Goal: Task Accomplishment & Management: Manage account settings

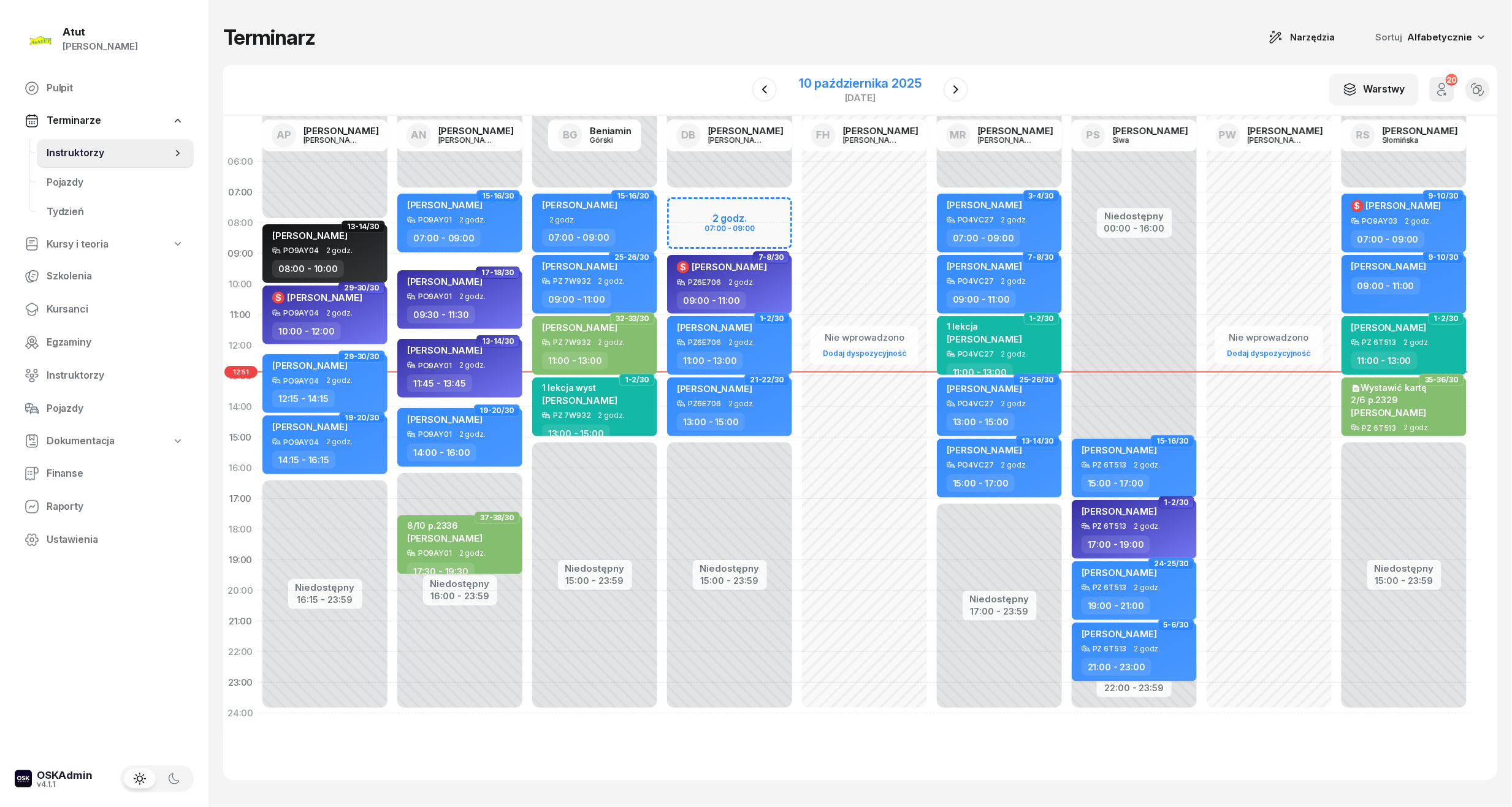
click at [852, 84] on div "10 października 2025" at bounding box center [861, 83] width 123 height 13
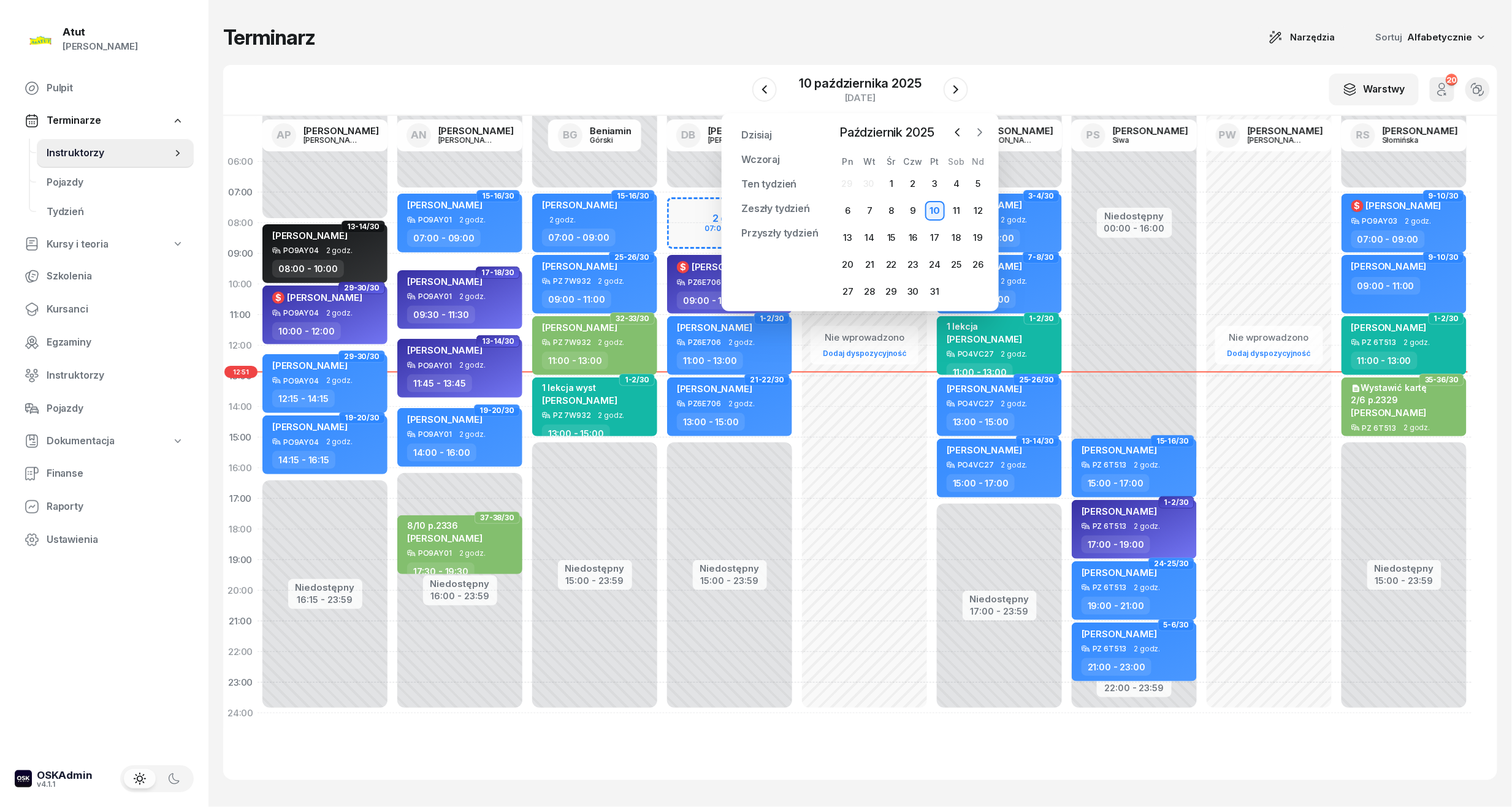
click at [982, 130] on icon "button" at bounding box center [979, 132] width 13 height 13
drag, startPoint x: 1450, startPoint y: 59, endPoint x: 1300, endPoint y: 595, distance: 556.6
click at [1300, 595] on div "Nie wprowadzono Dodaj dyspozycyjność" at bounding box center [1269, 438] width 135 height 582
select select "20"
select select "22"
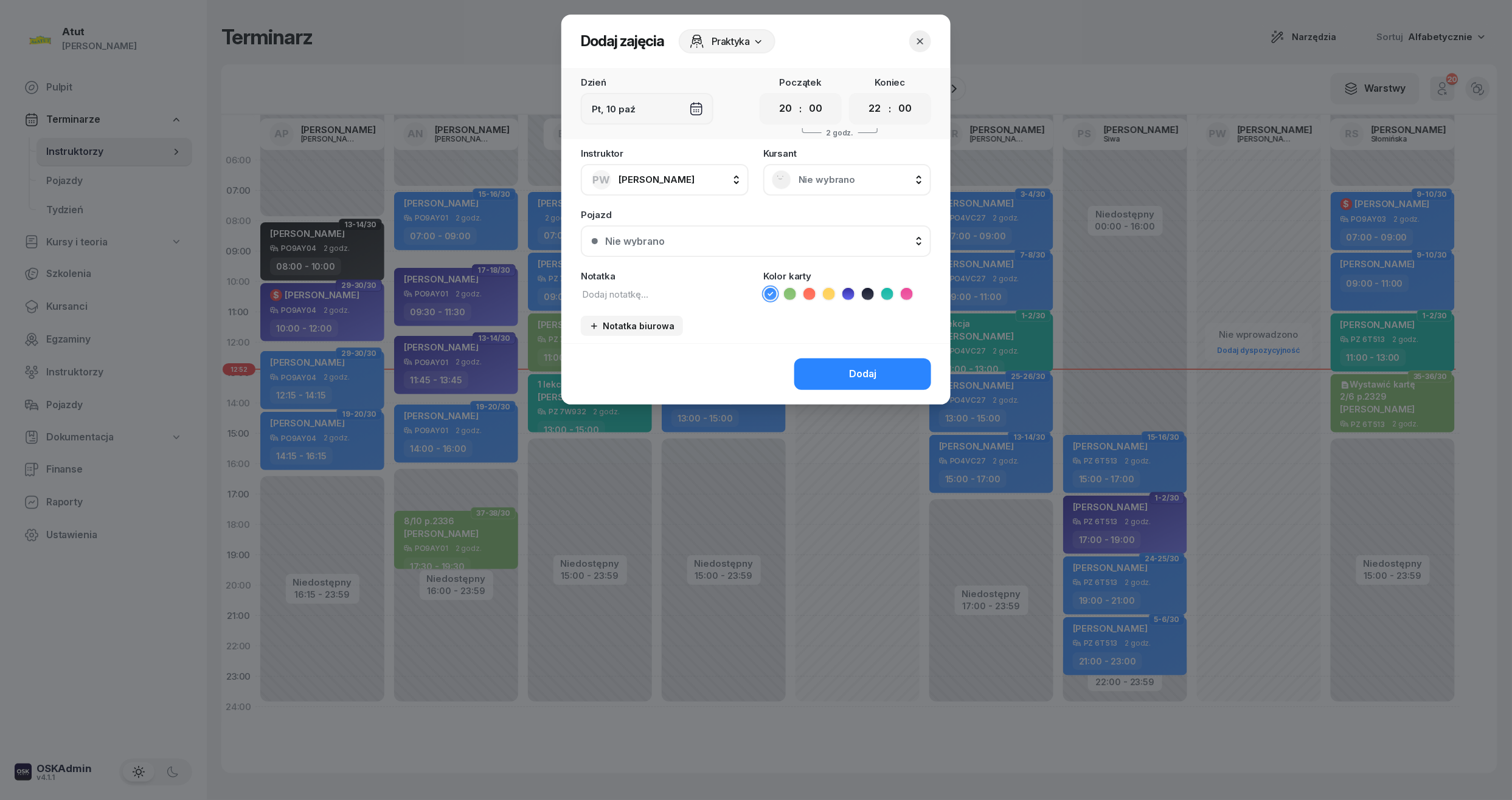
click at [1190, 538] on div at bounding box center [756, 400] width 1512 height 800
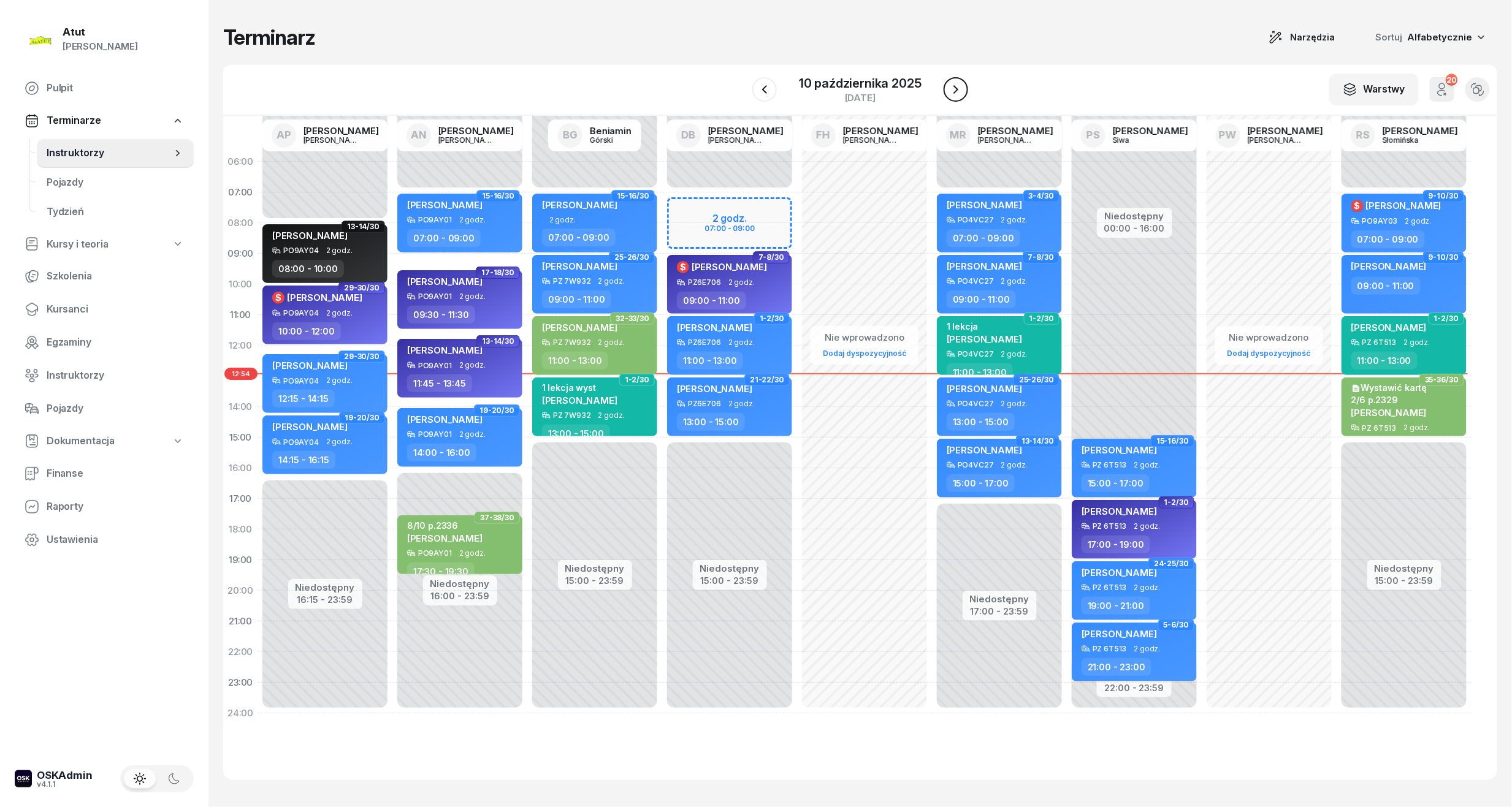
click at [960, 79] on button "button" at bounding box center [955, 89] width 24 height 24
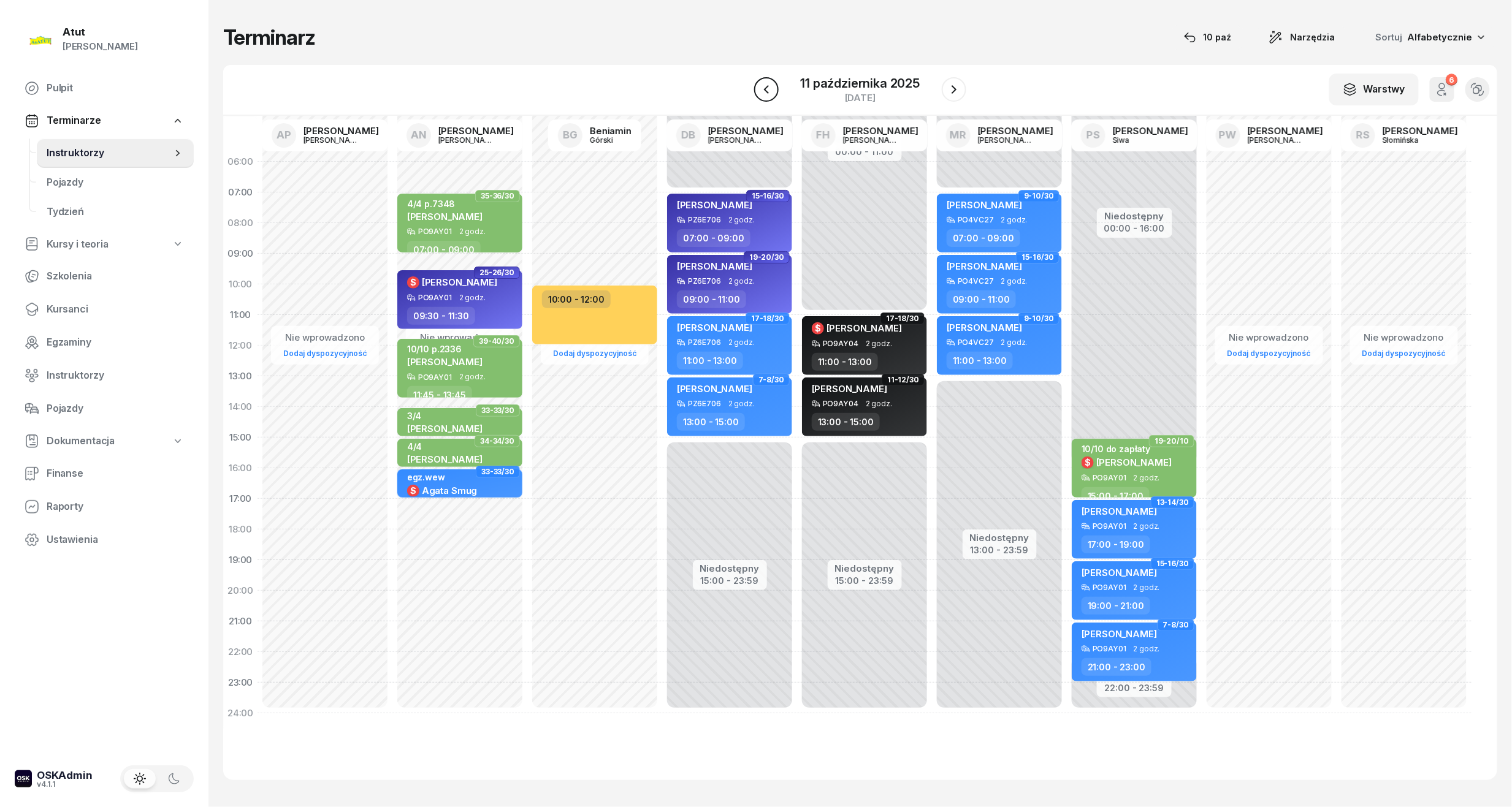
click at [756, 93] on button "button" at bounding box center [766, 89] width 24 height 24
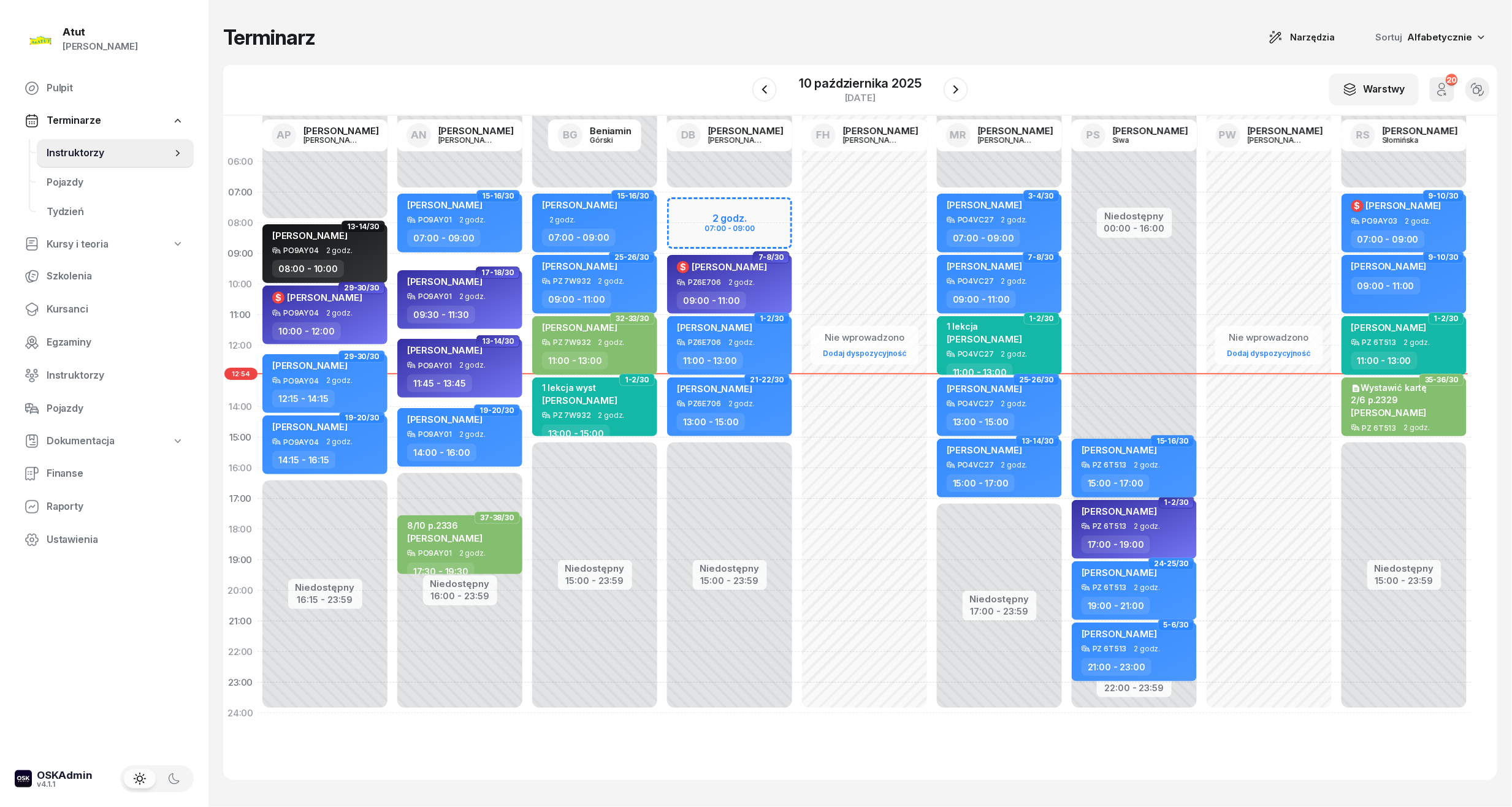
click at [1125, 463] on div "PZ 6T513 2 godz." at bounding box center [1135, 465] width 108 height 9
select select "15"
select select "17"
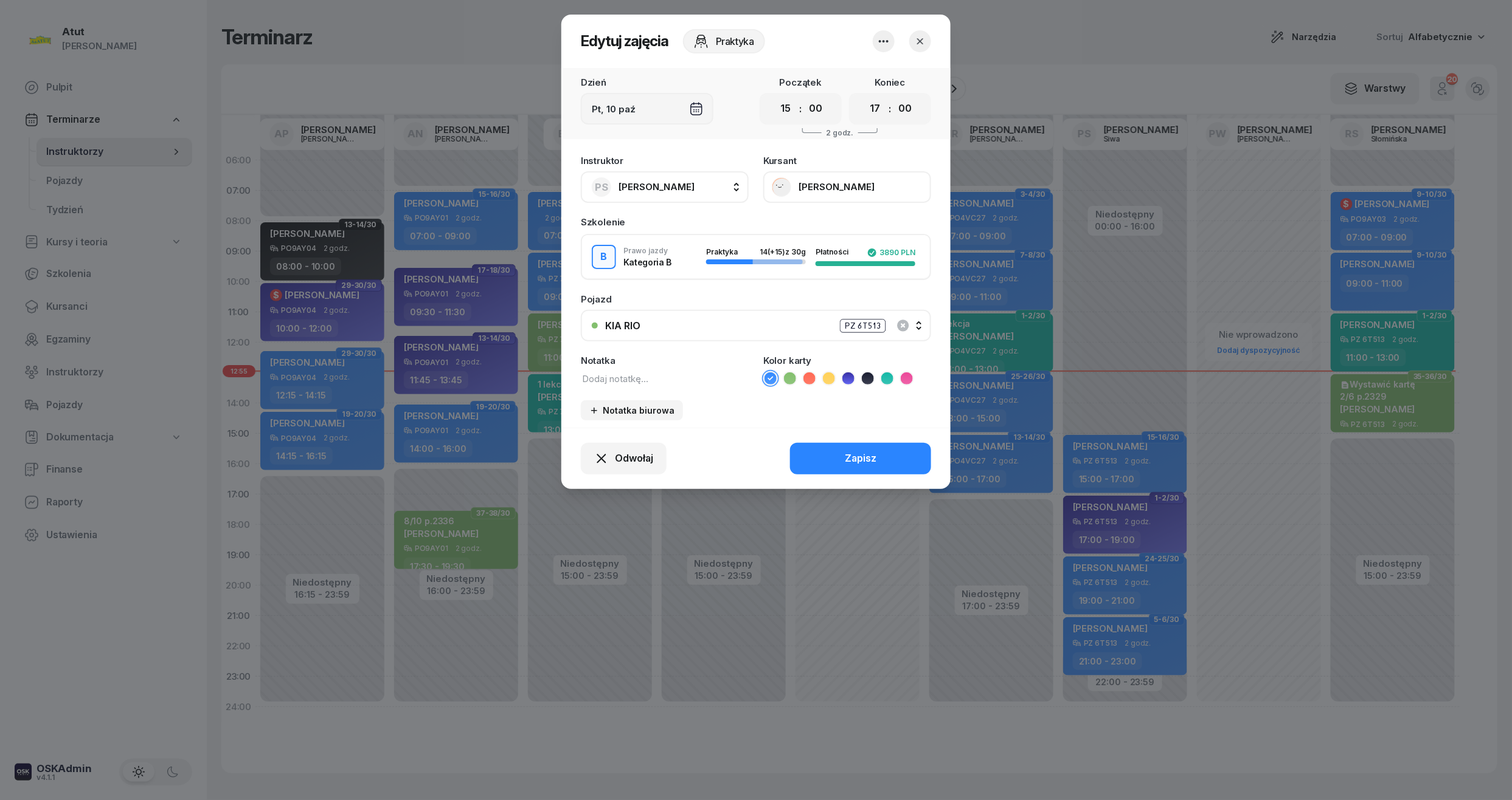
click at [860, 323] on div "PZ 6T513" at bounding box center [863, 326] width 46 height 14
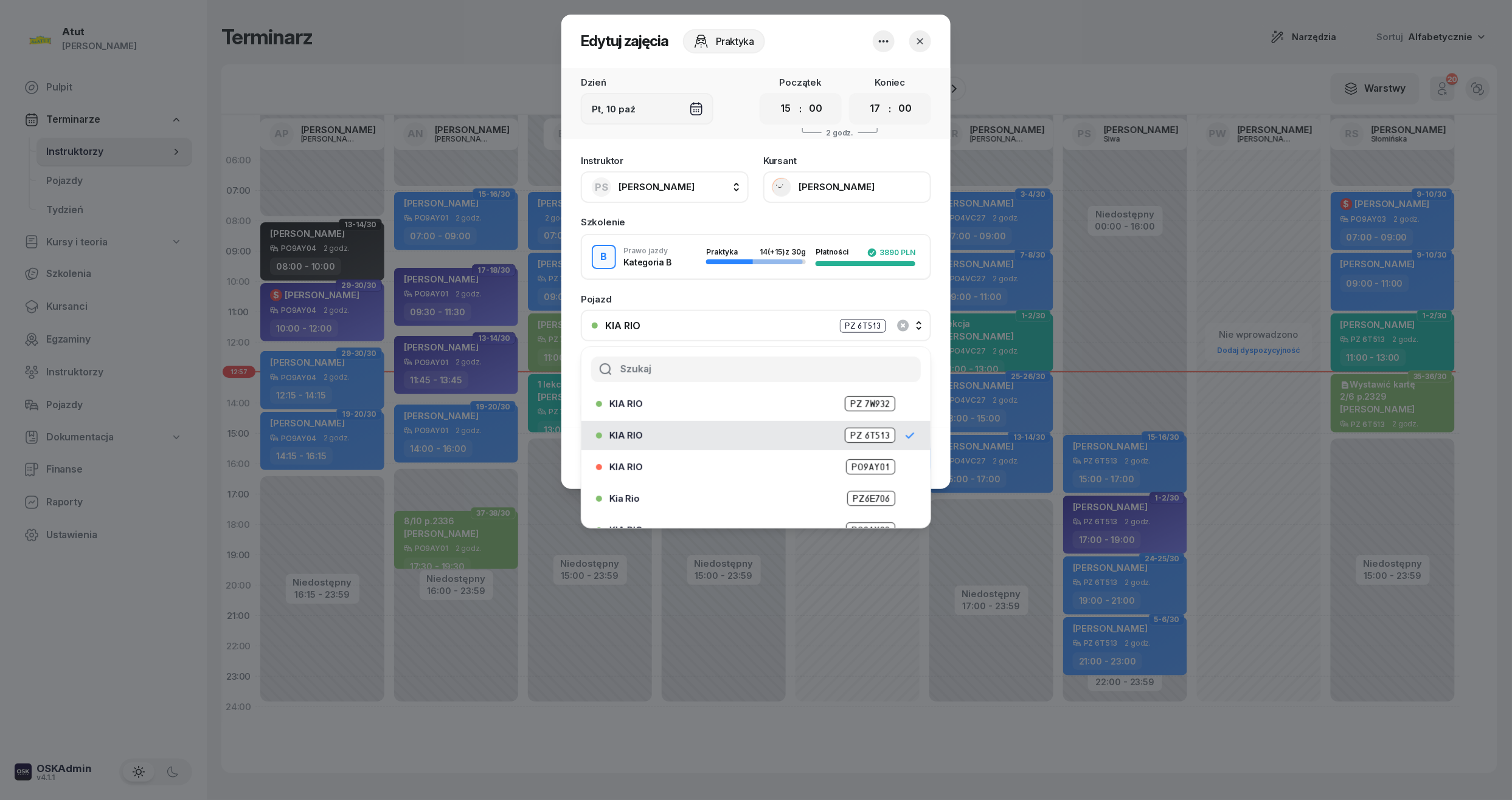
scroll to position [86, 0]
click at [861, 416] on span "PZ 7W932" at bounding box center [870, 418] width 50 height 15
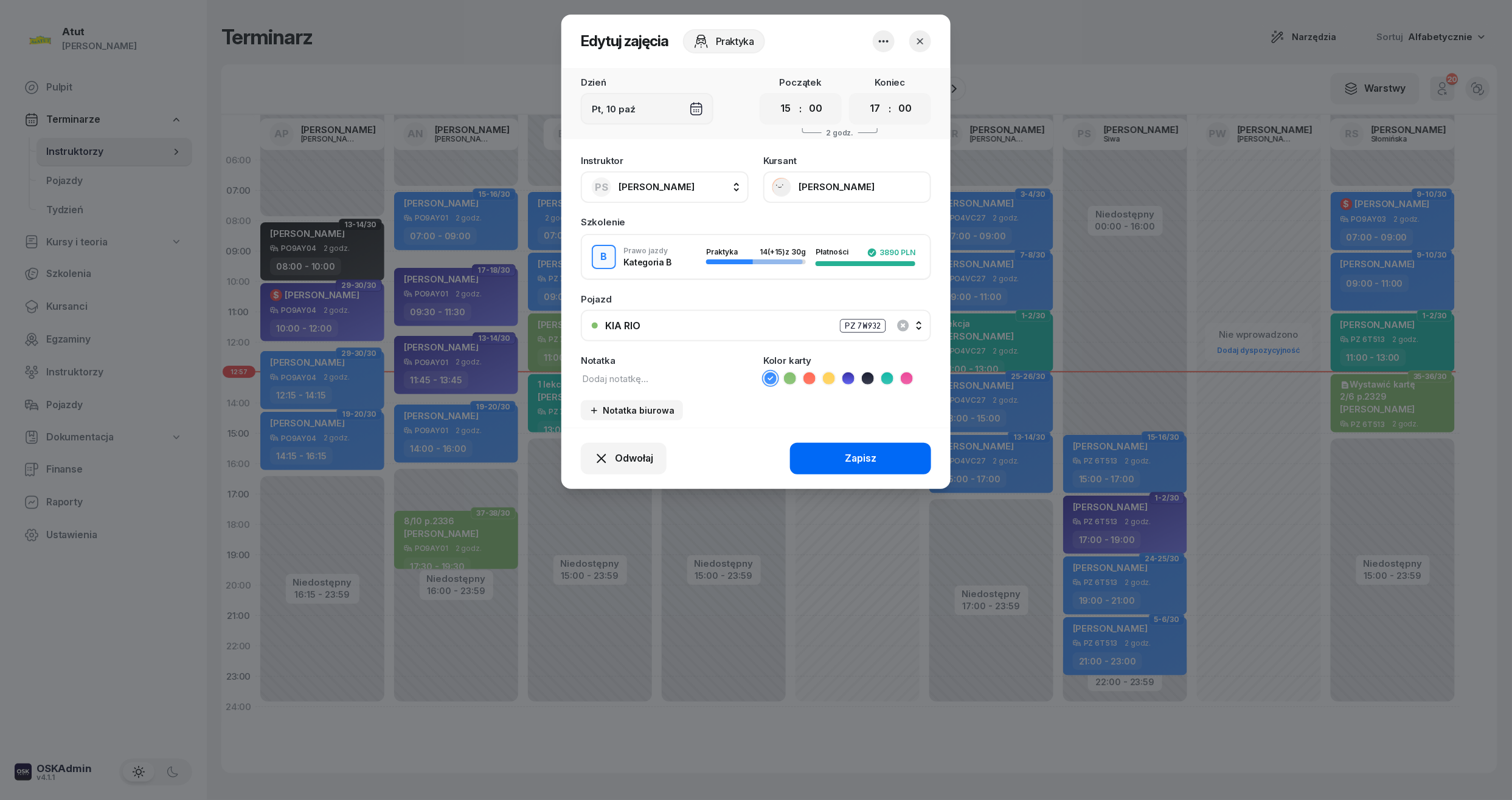
click at [869, 448] on button "Zapisz" at bounding box center [860, 458] width 141 height 32
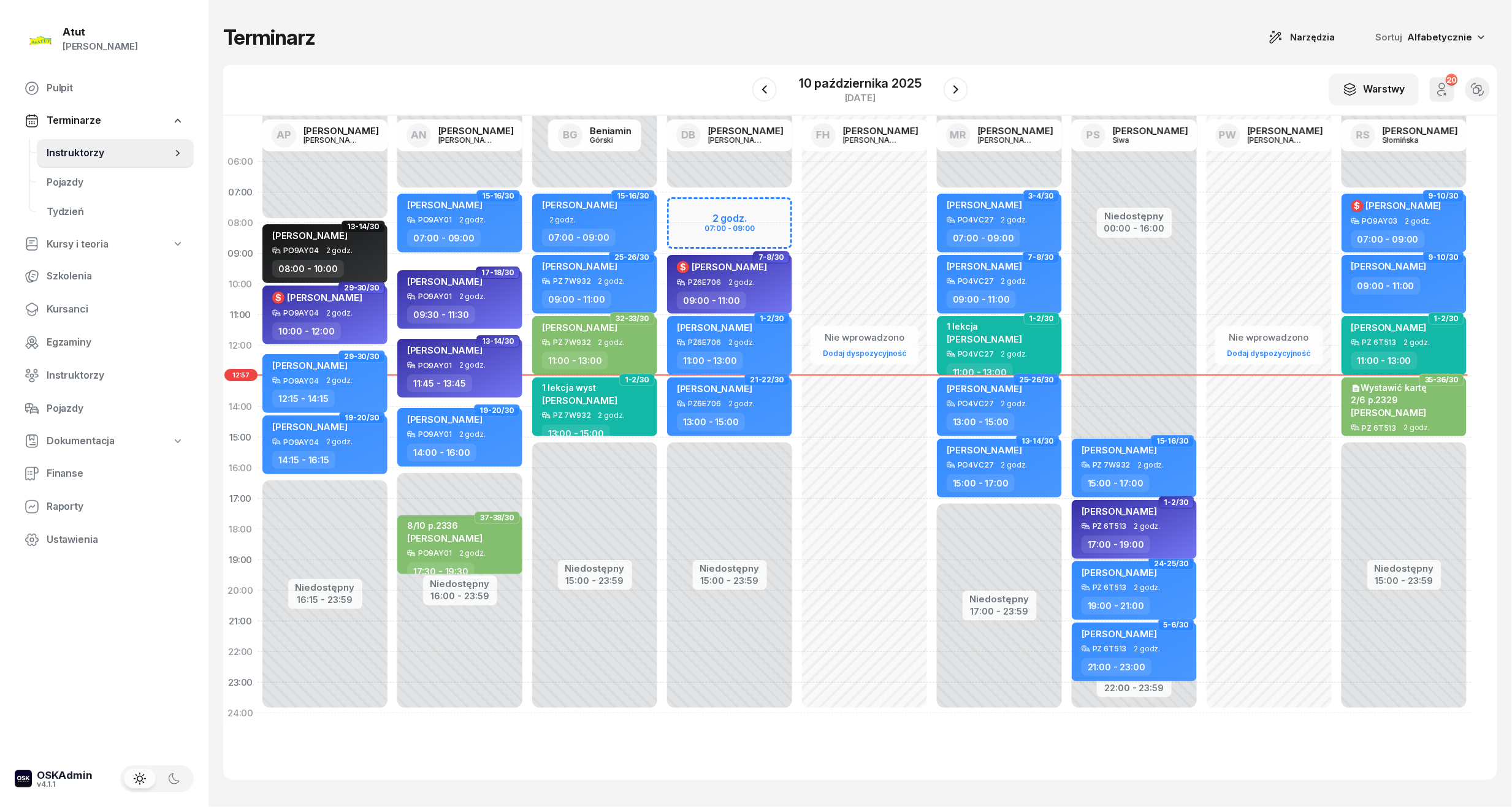
click at [1151, 511] on div "[PERSON_NAME]" at bounding box center [1135, 514] width 108 height 18
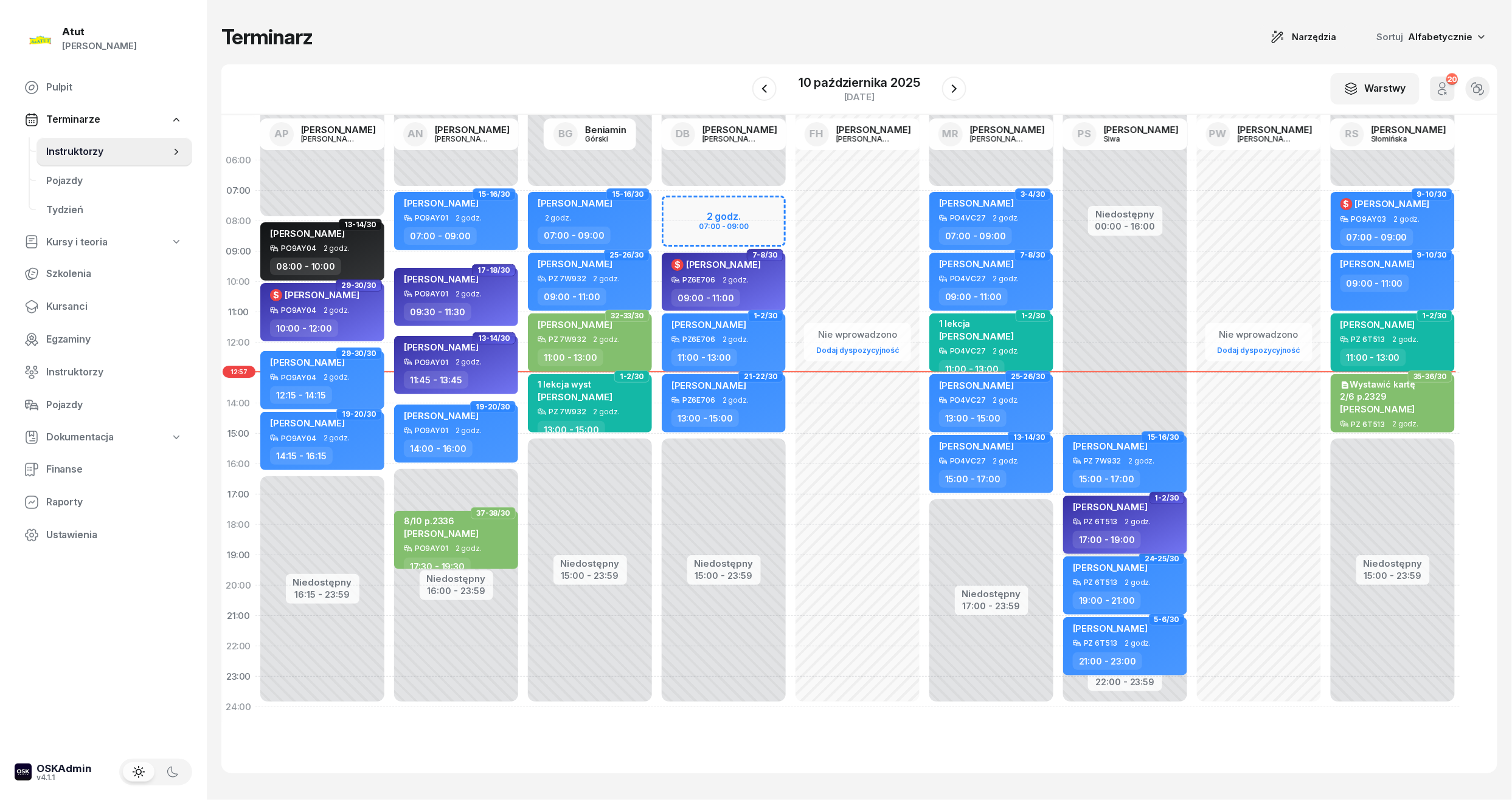
select select "17"
select select "19"
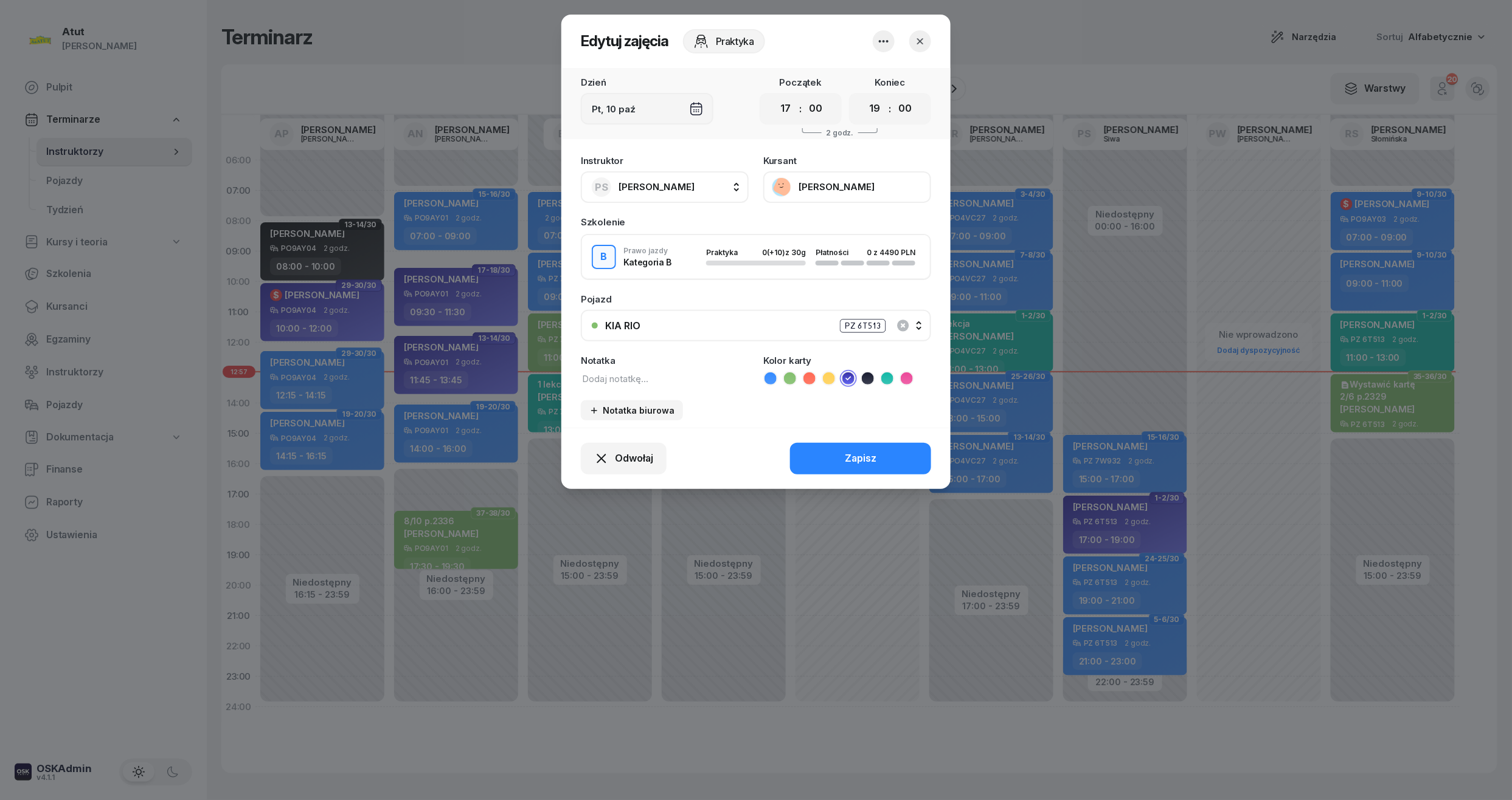
click at [854, 324] on div "PZ 6T513" at bounding box center [863, 326] width 46 height 14
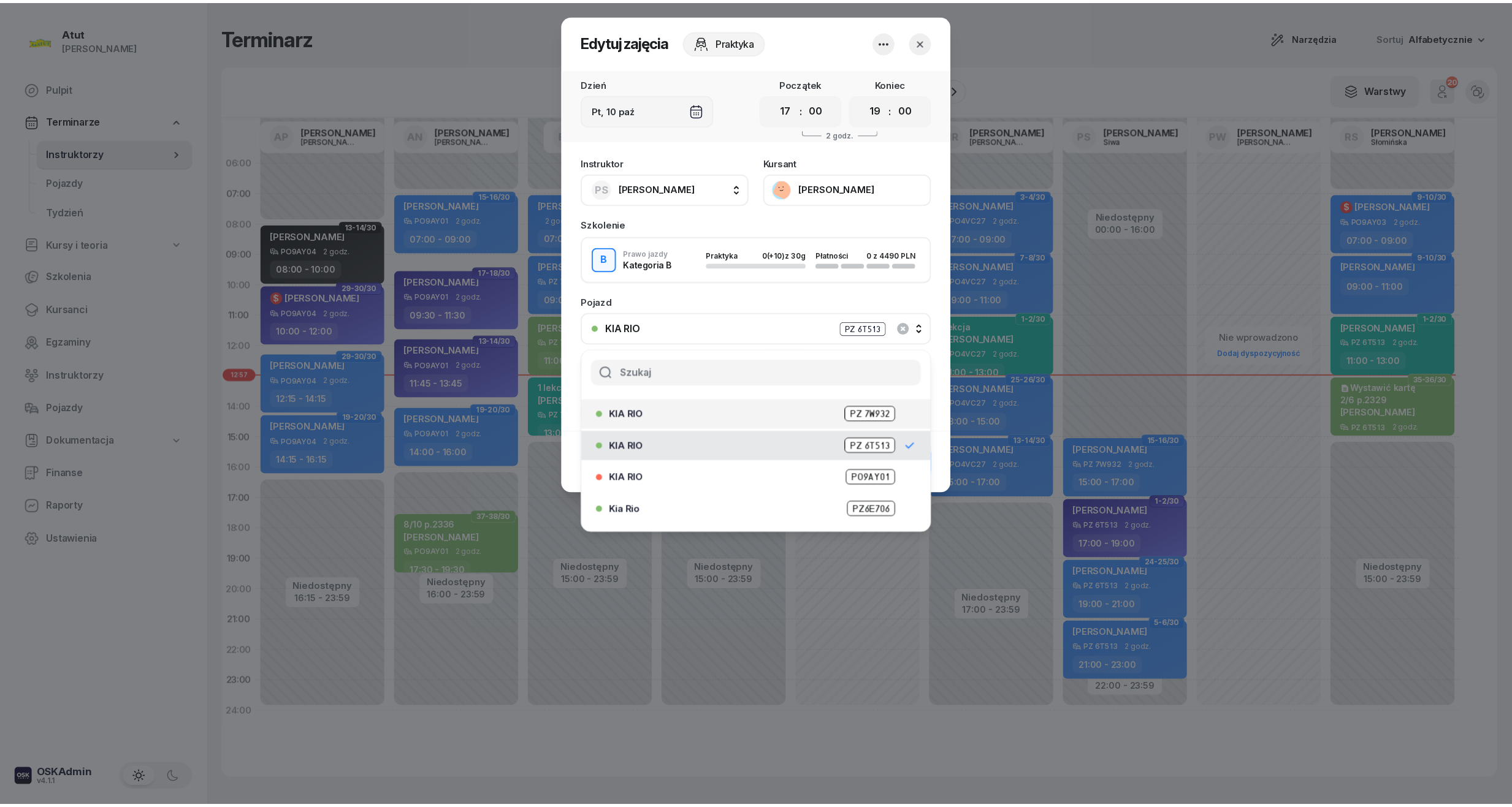
scroll to position [0, 0]
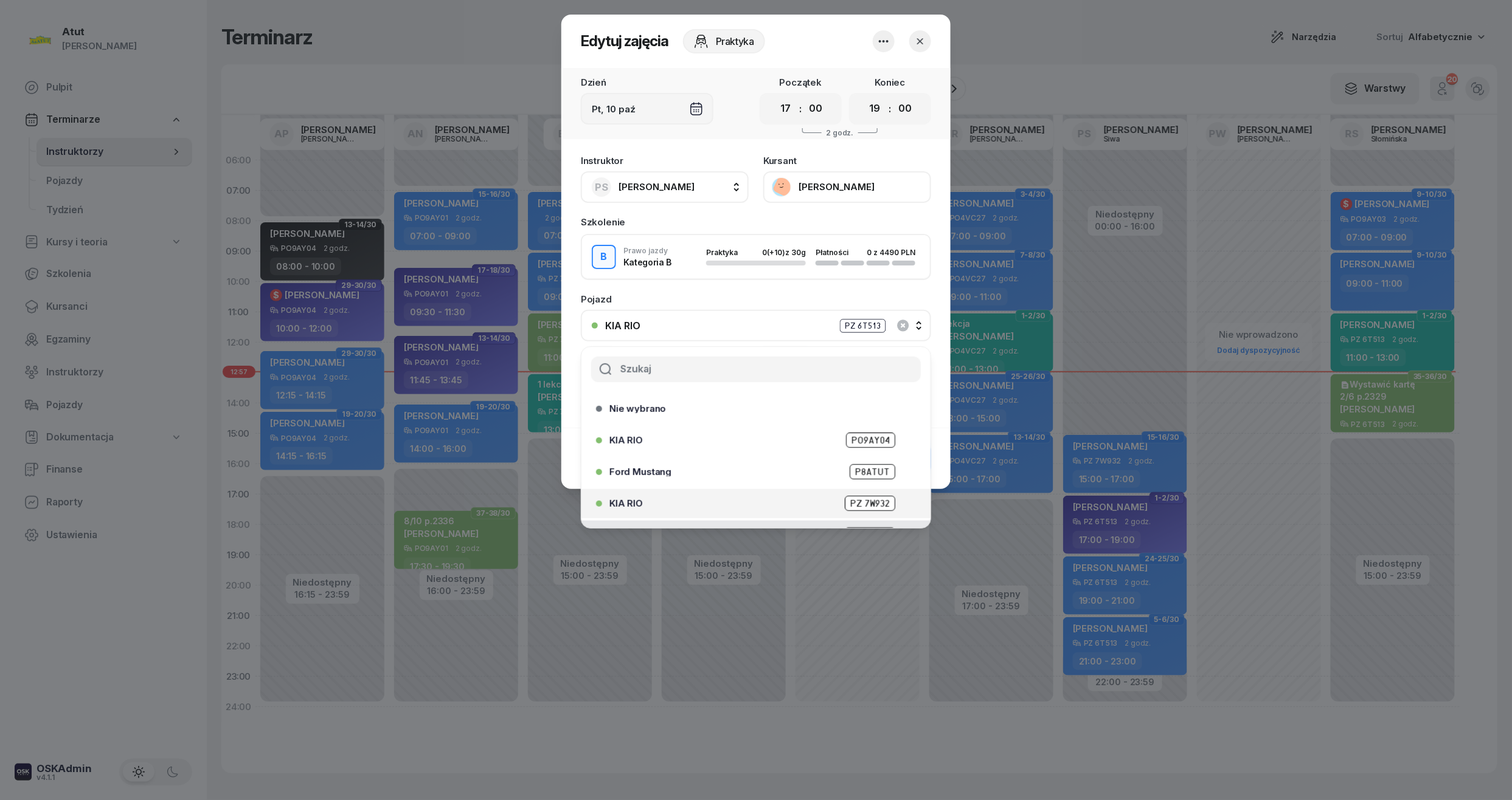
click at [854, 501] on span "PZ 7W932" at bounding box center [870, 504] width 50 height 15
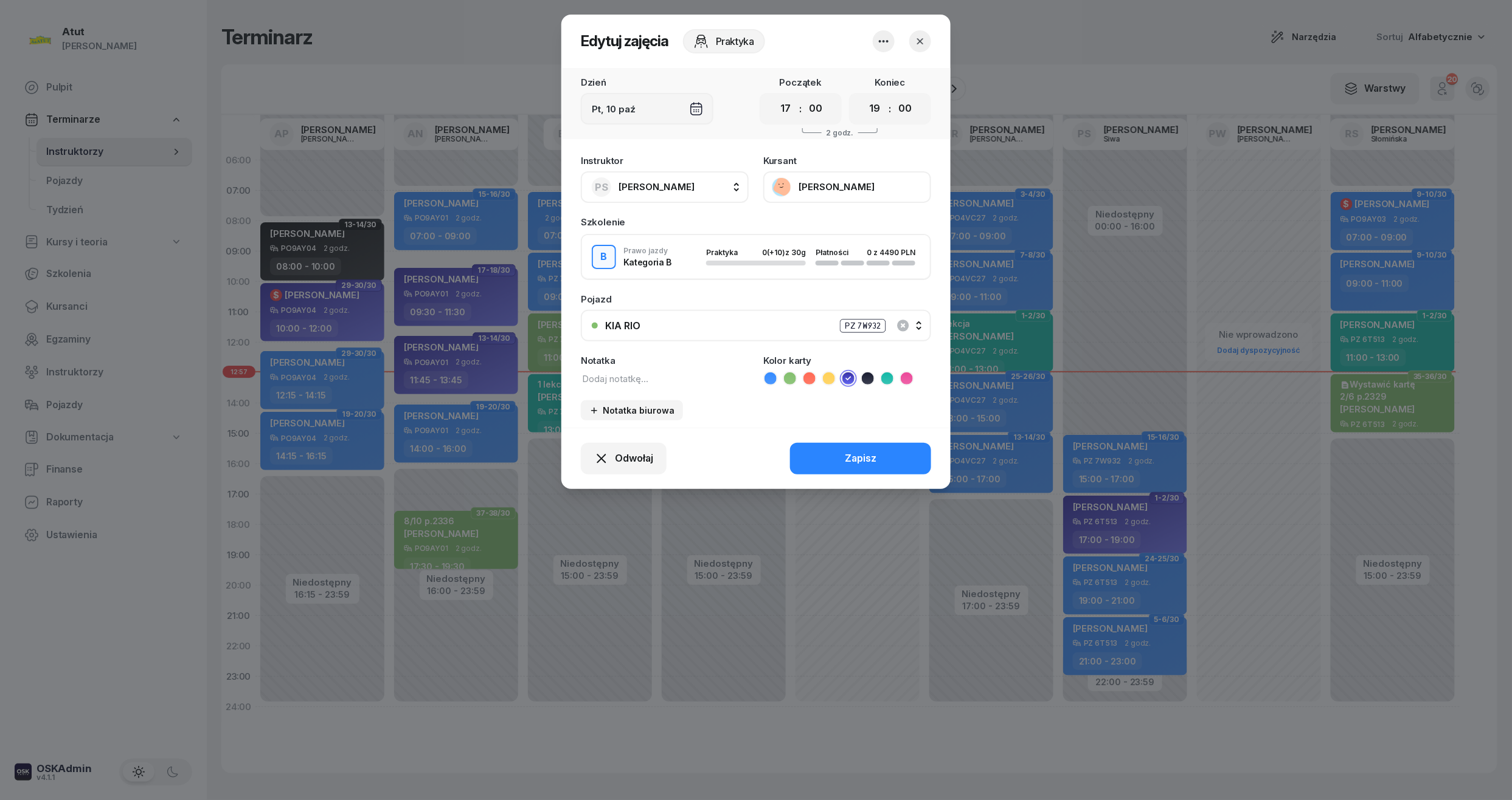
click at [904, 459] on button "Zapisz" at bounding box center [860, 458] width 141 height 32
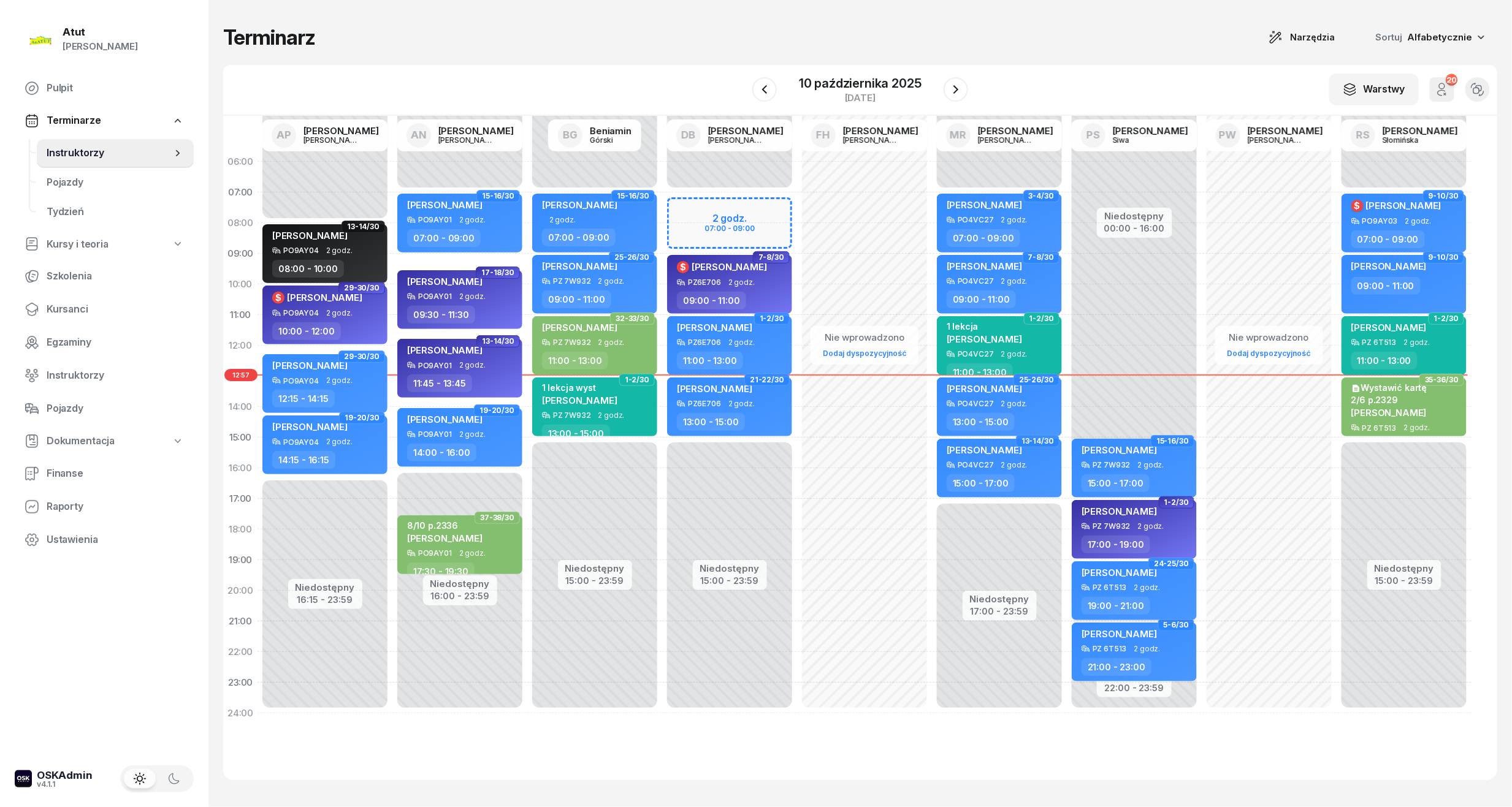
click at [1128, 577] on span "[PERSON_NAME]" at bounding box center [1119, 573] width 75 height 12
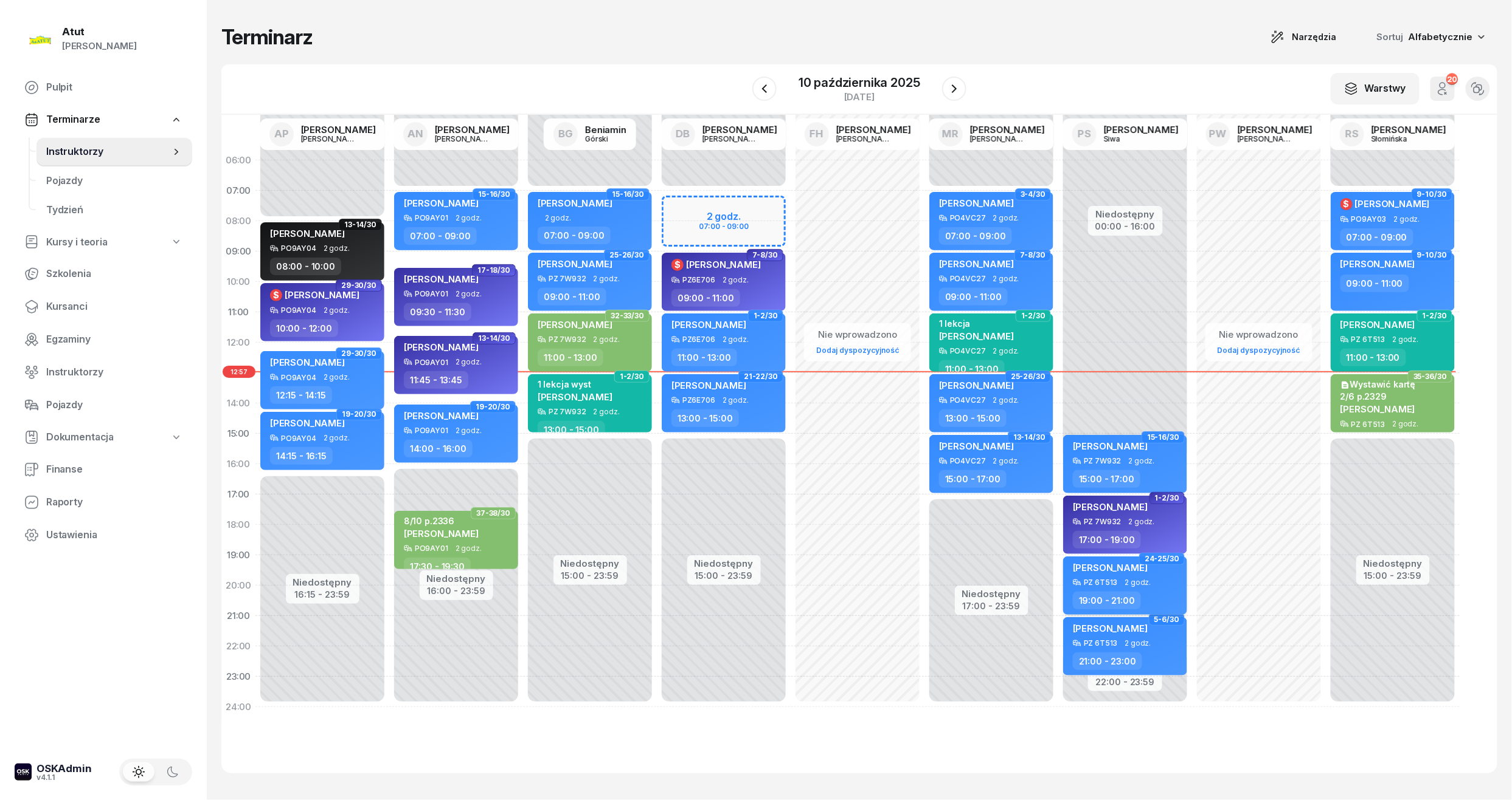
select select "19"
select select "21"
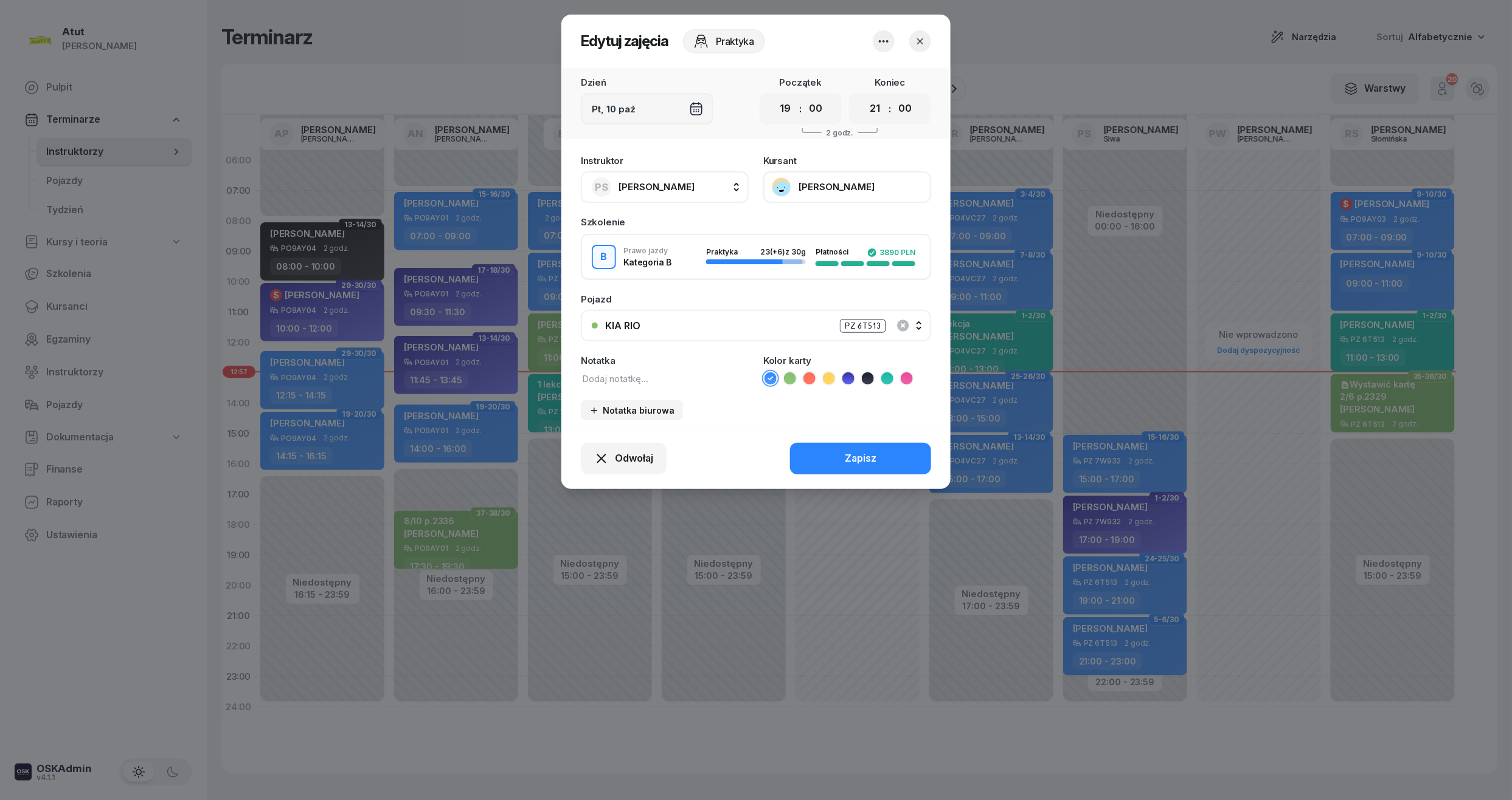
click at [858, 319] on div "PZ 6T513" at bounding box center [863, 326] width 46 height 14
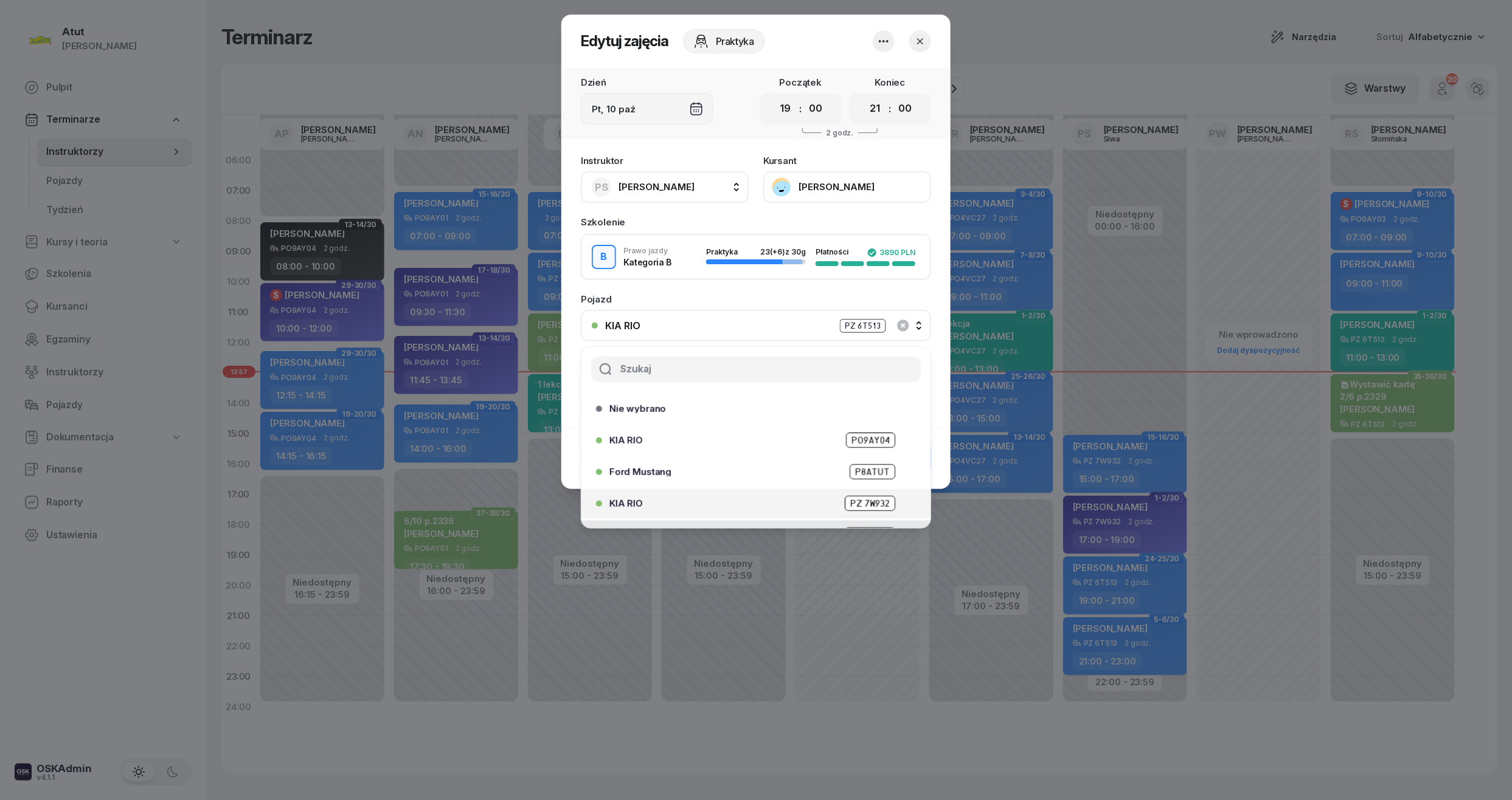
click at [847, 503] on span "PZ 7W932" at bounding box center [870, 504] width 50 height 15
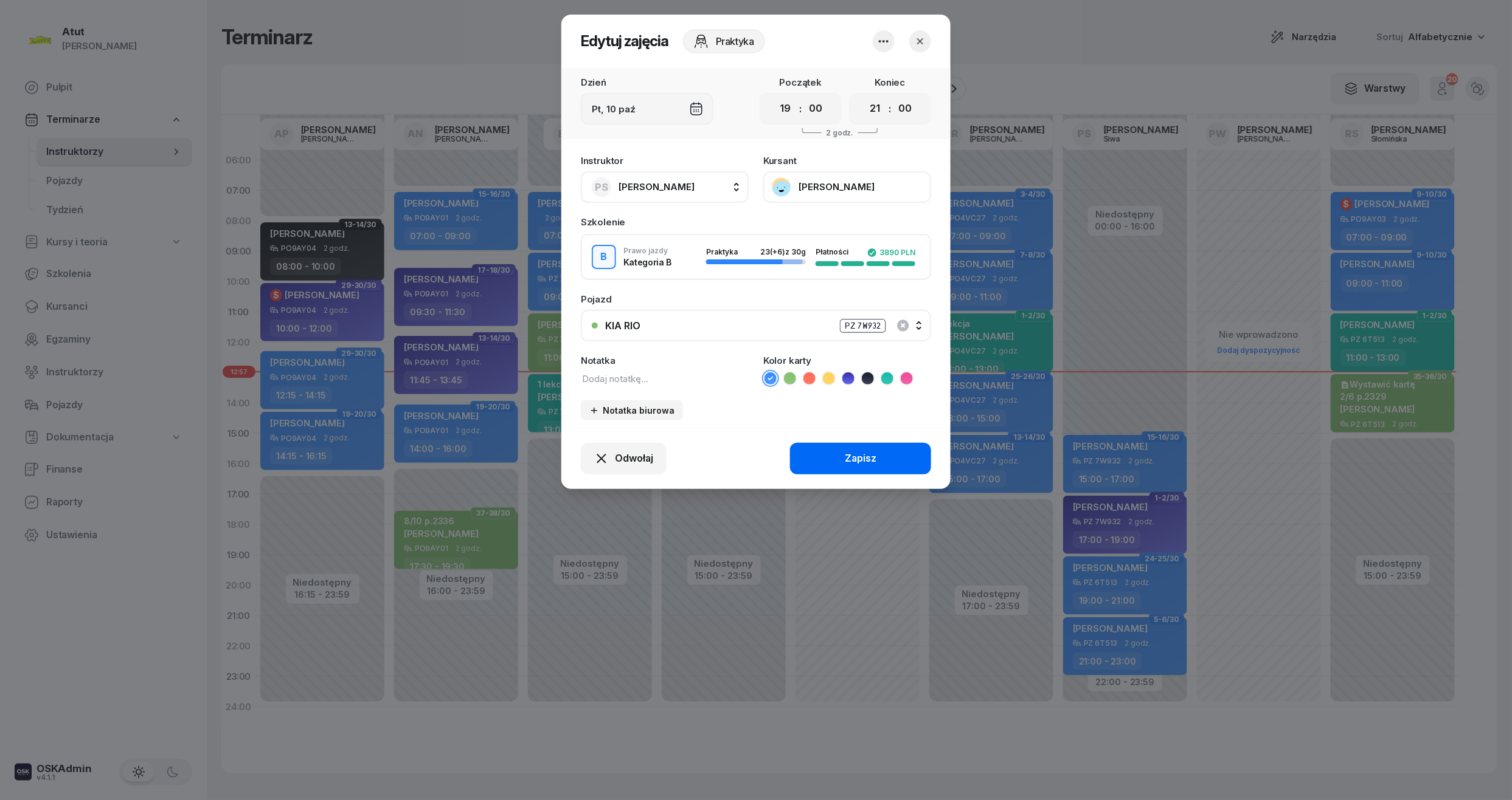
click at [861, 469] on button "Zapisz" at bounding box center [860, 458] width 141 height 32
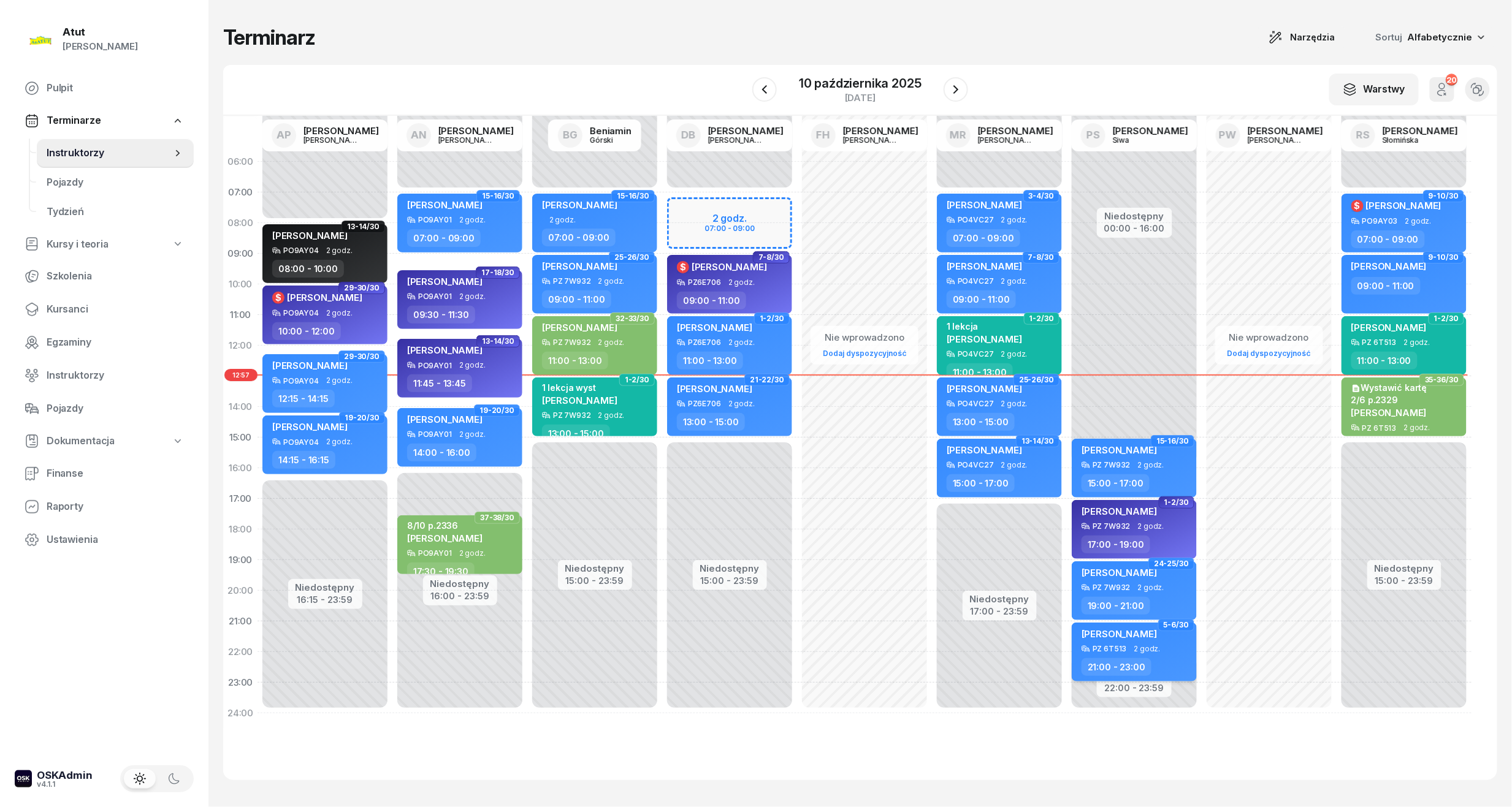
click at [1151, 645] on span "2 godz." at bounding box center [1147, 649] width 26 height 9
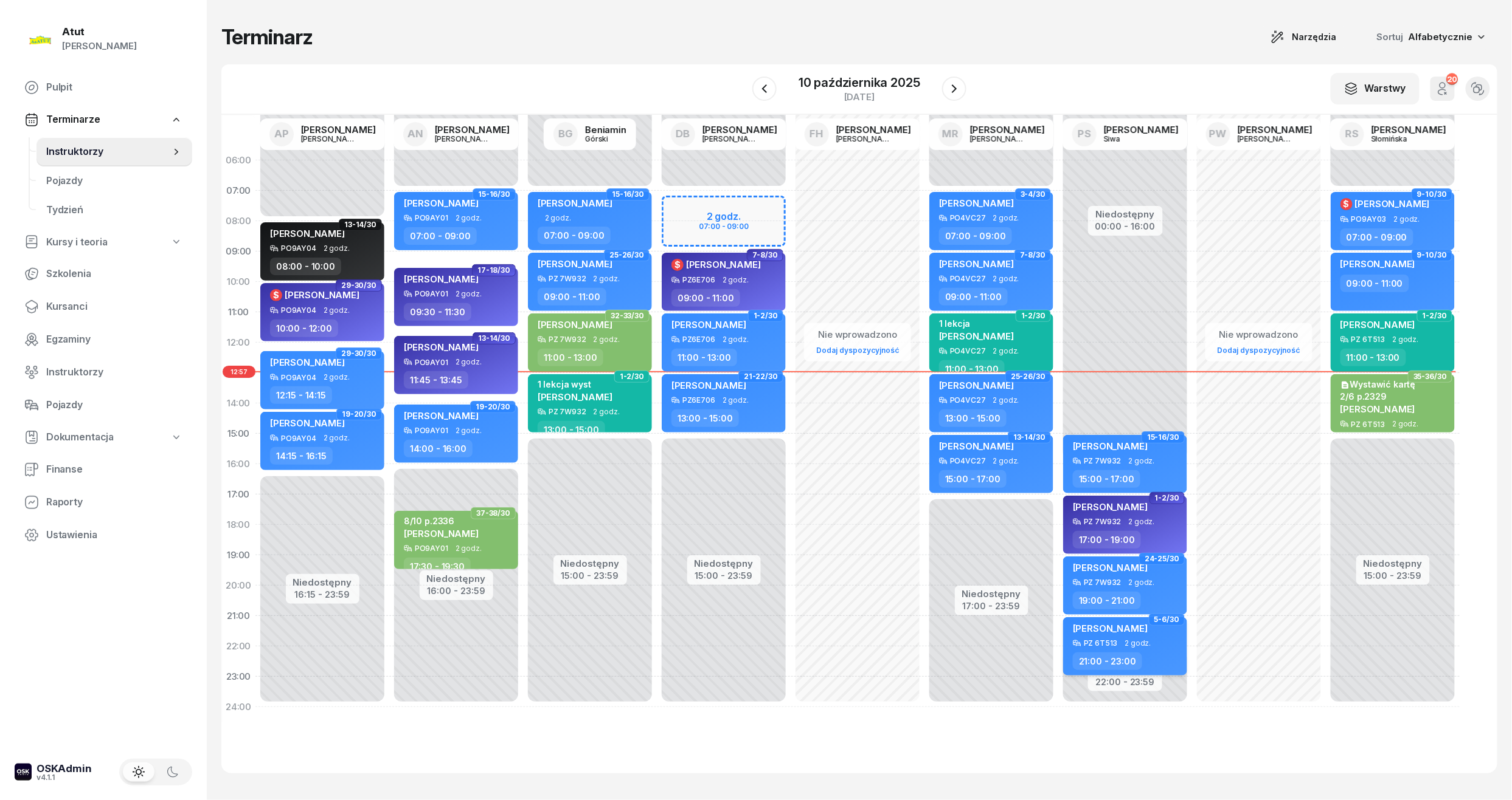
select select "21"
select select "23"
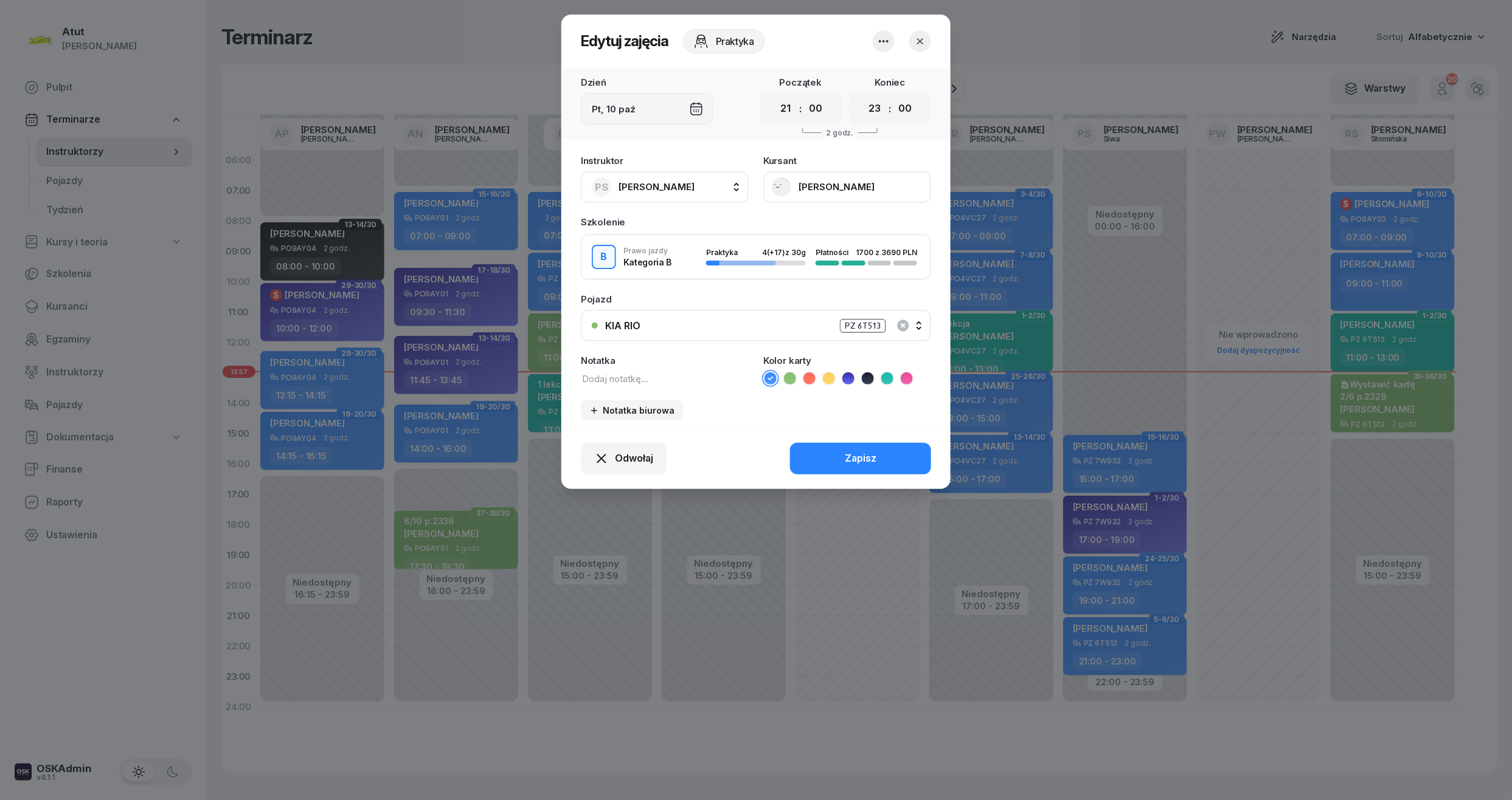
click at [871, 319] on div "PZ 6T513" at bounding box center [863, 326] width 46 height 14
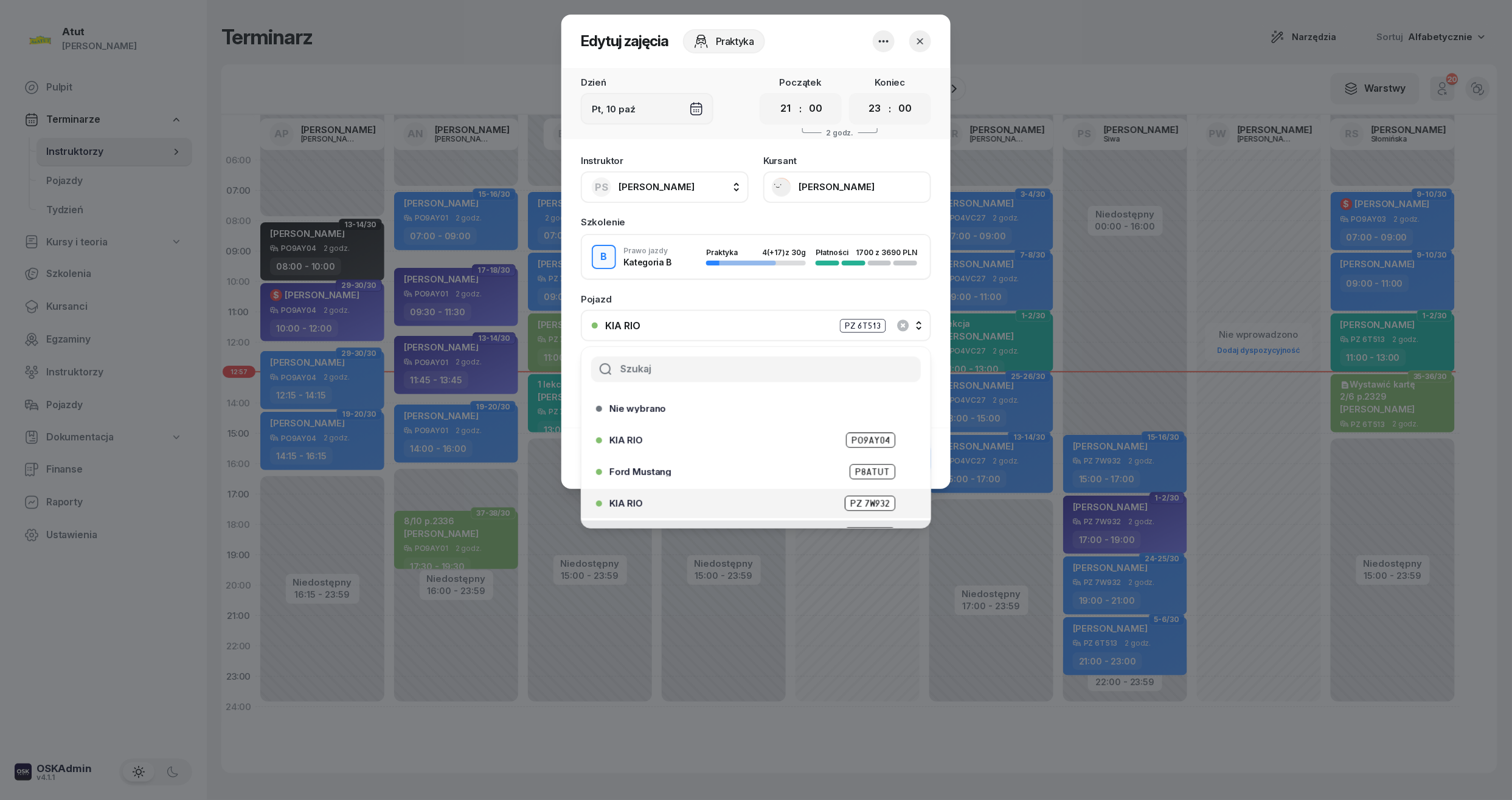
click at [857, 506] on span "PZ 7W932" at bounding box center [870, 504] width 50 height 15
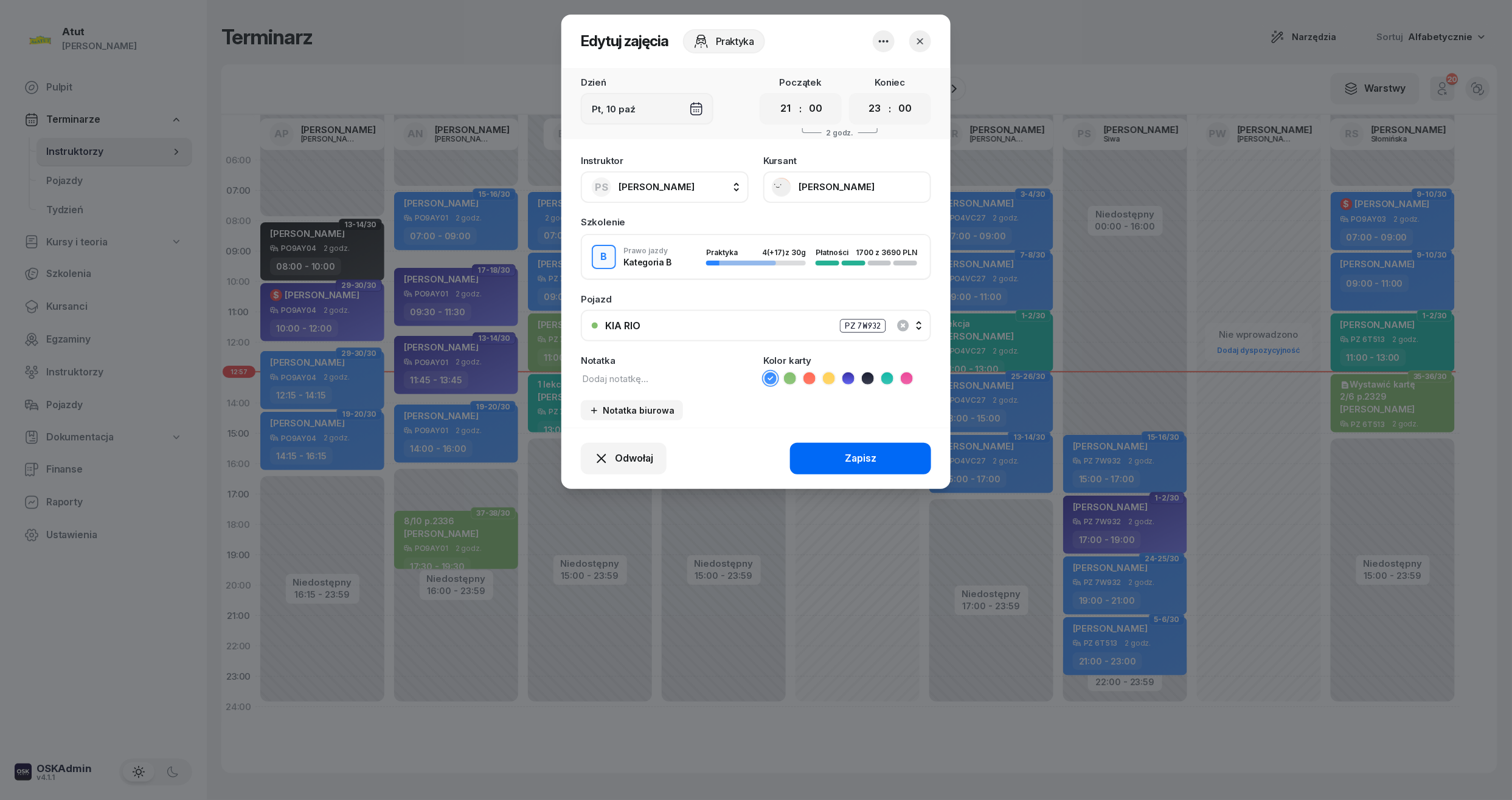
click at [871, 462] on div "Zapisz" at bounding box center [860, 458] width 32 height 15
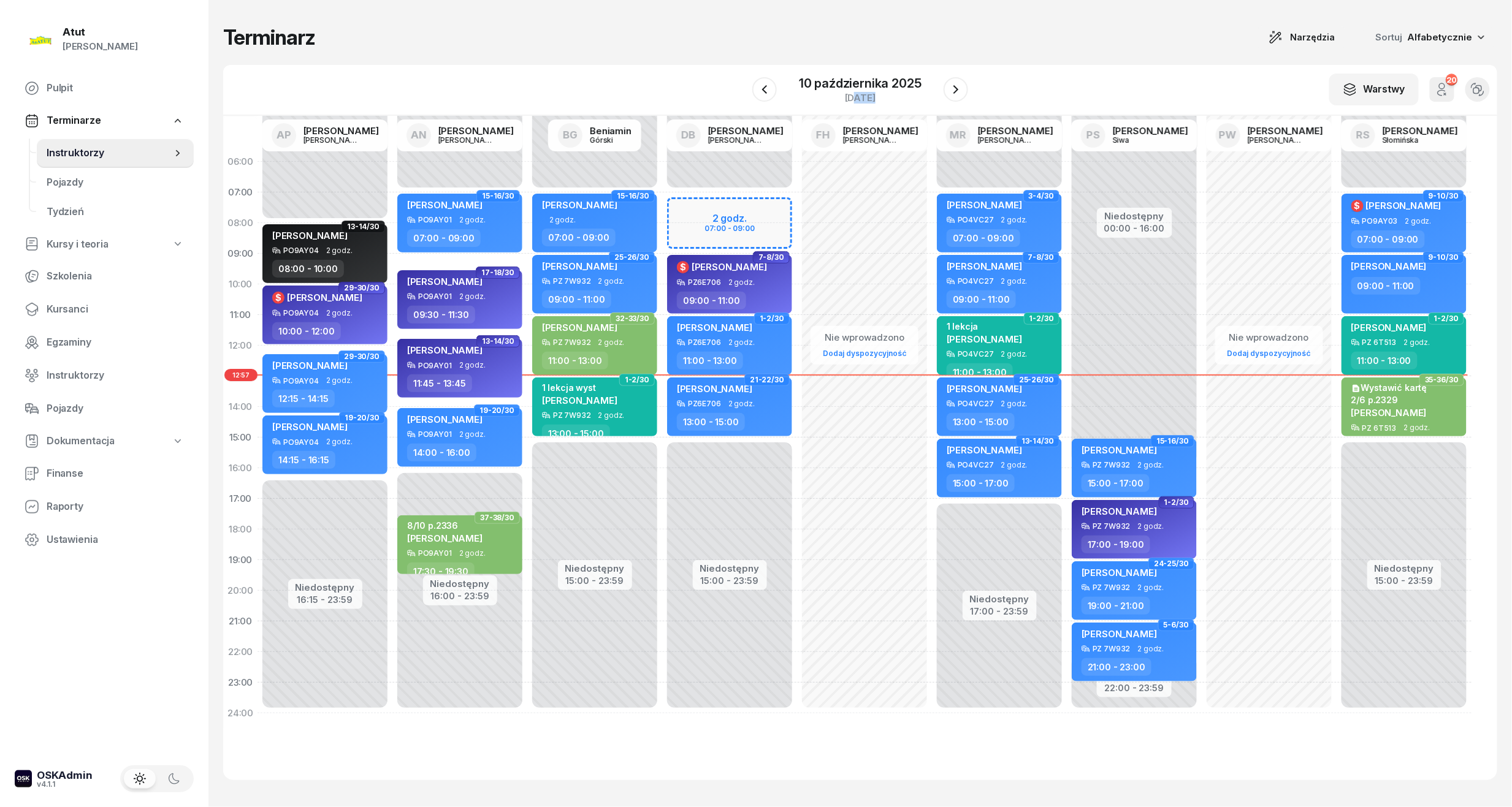
click at [859, 108] on div "W Wybierz AP [PERSON_NAME] AN [PERSON_NAME] BG [PERSON_NAME] DB [PERSON_NAME] F…" at bounding box center [860, 91] width 1274 height 51
drag, startPoint x: 859, startPoint y: 108, endPoint x: 847, endPoint y: 81, distance: 29.5
click at [847, 81] on div "10 października 2025" at bounding box center [861, 83] width 123 height 13
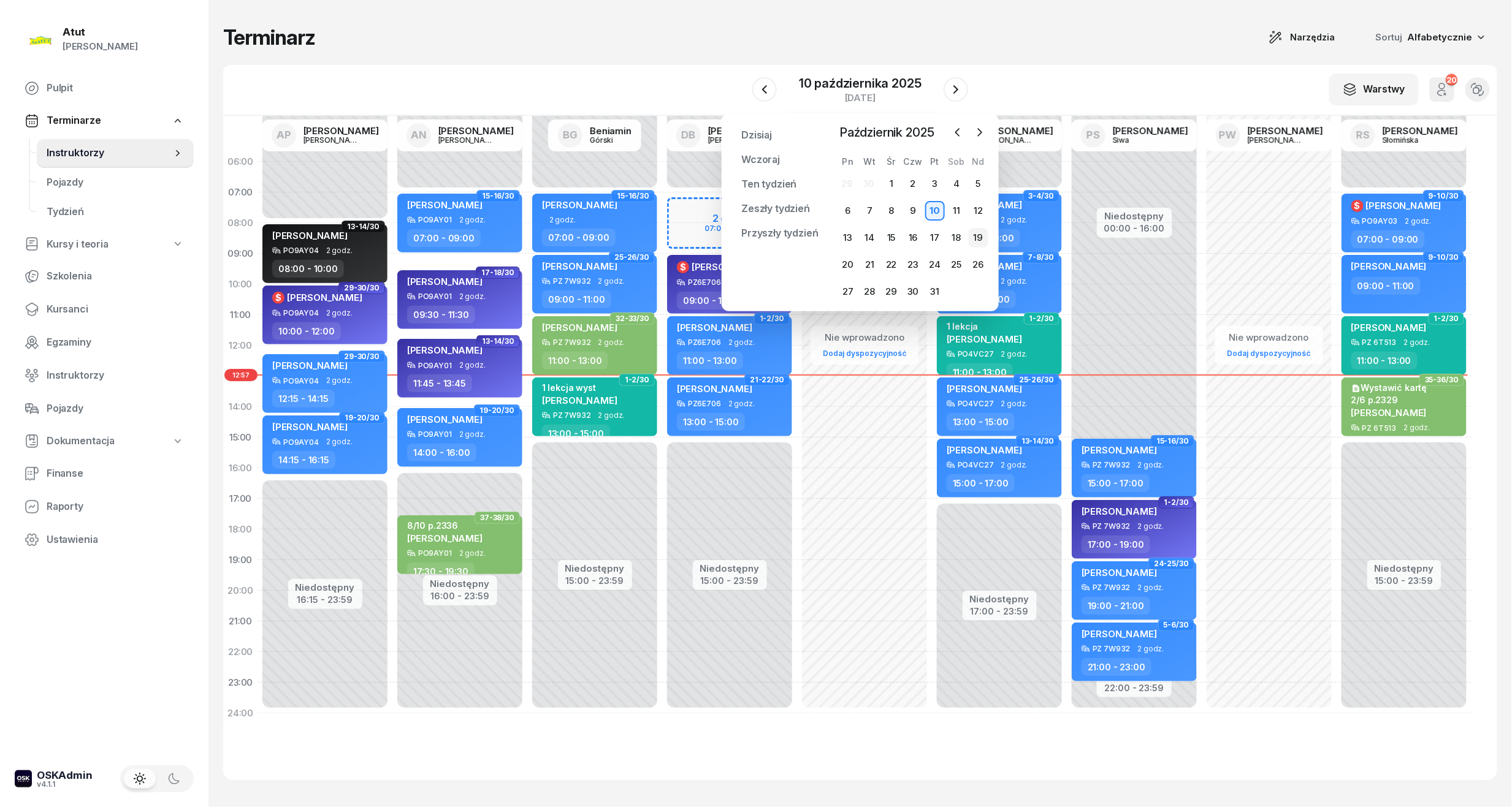
click at [982, 236] on div "19" at bounding box center [978, 238] width 19 height 19
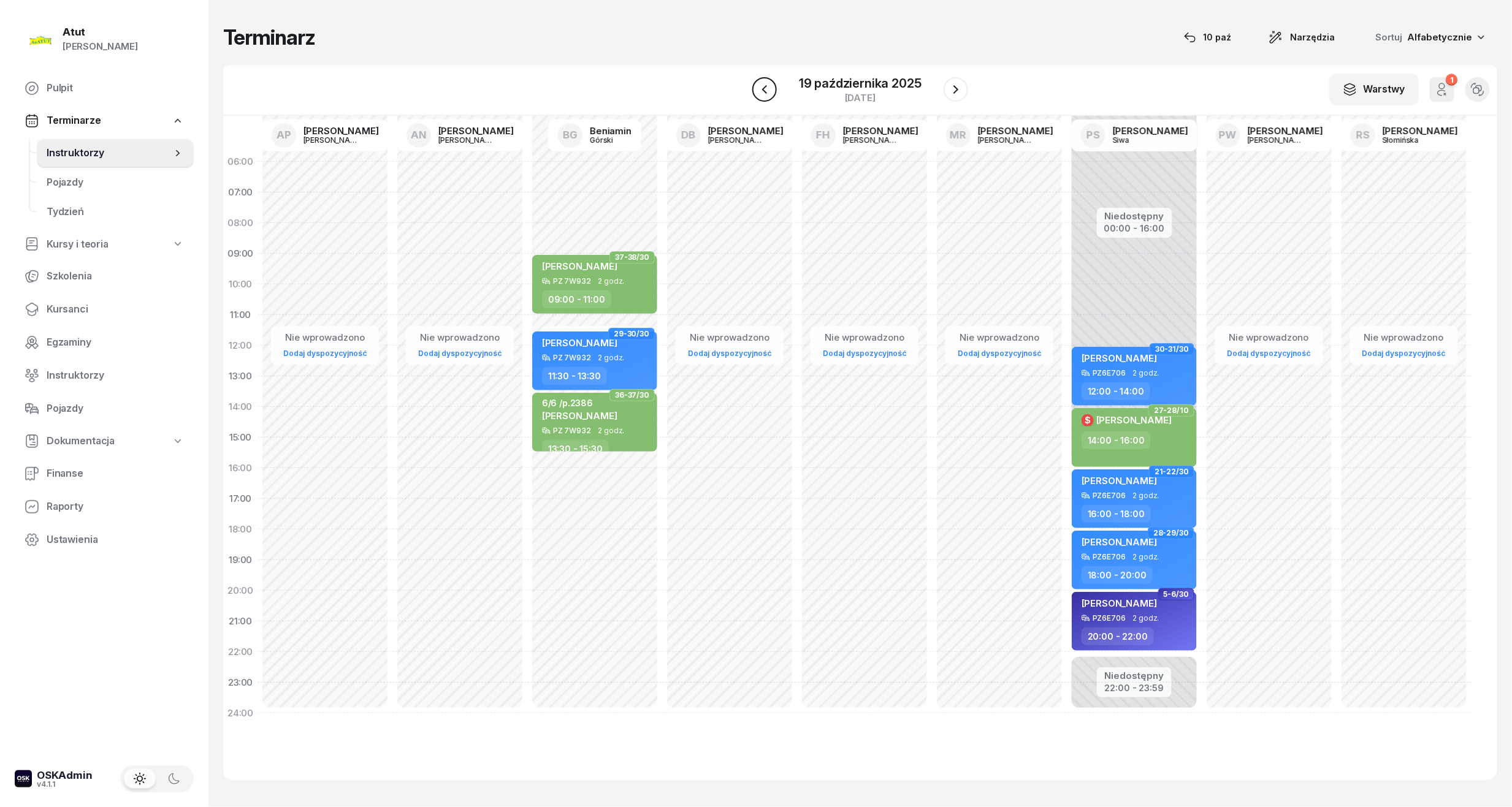
click at [757, 92] on icon "button" at bounding box center [764, 89] width 15 height 15
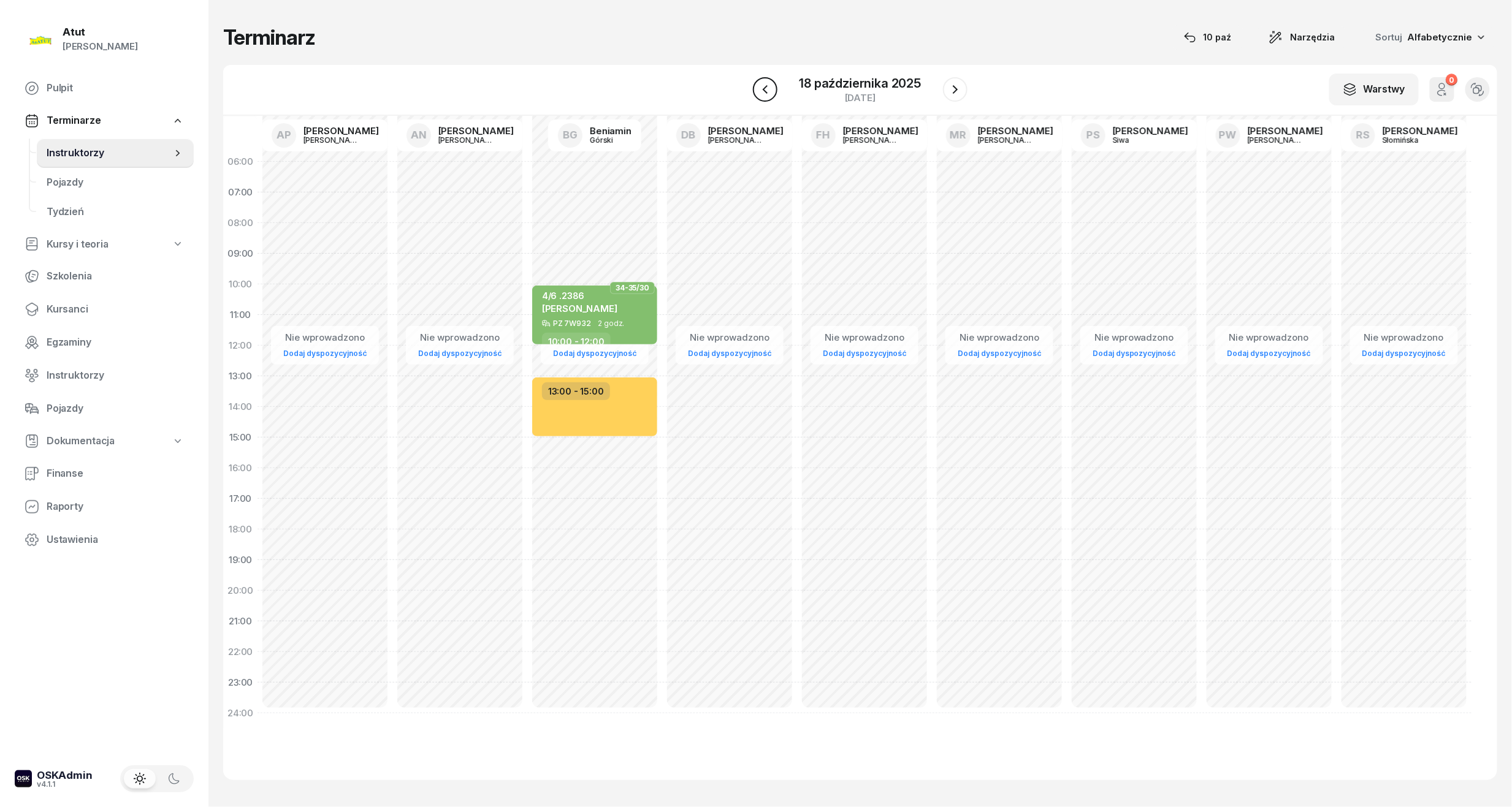
click at [757, 92] on icon "button" at bounding box center [764, 89] width 15 height 15
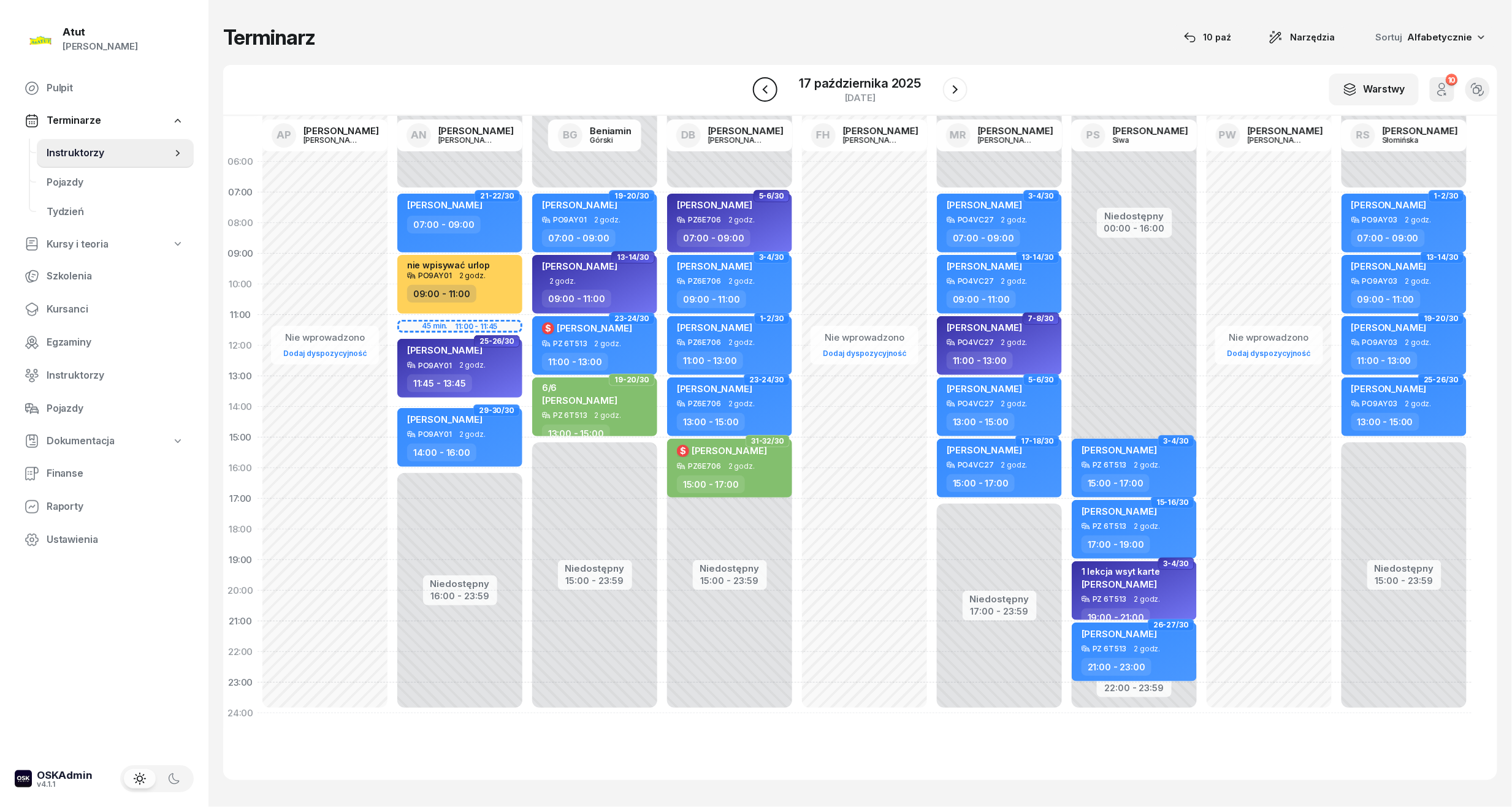
click at [757, 92] on icon "button" at bounding box center [764, 89] width 15 height 15
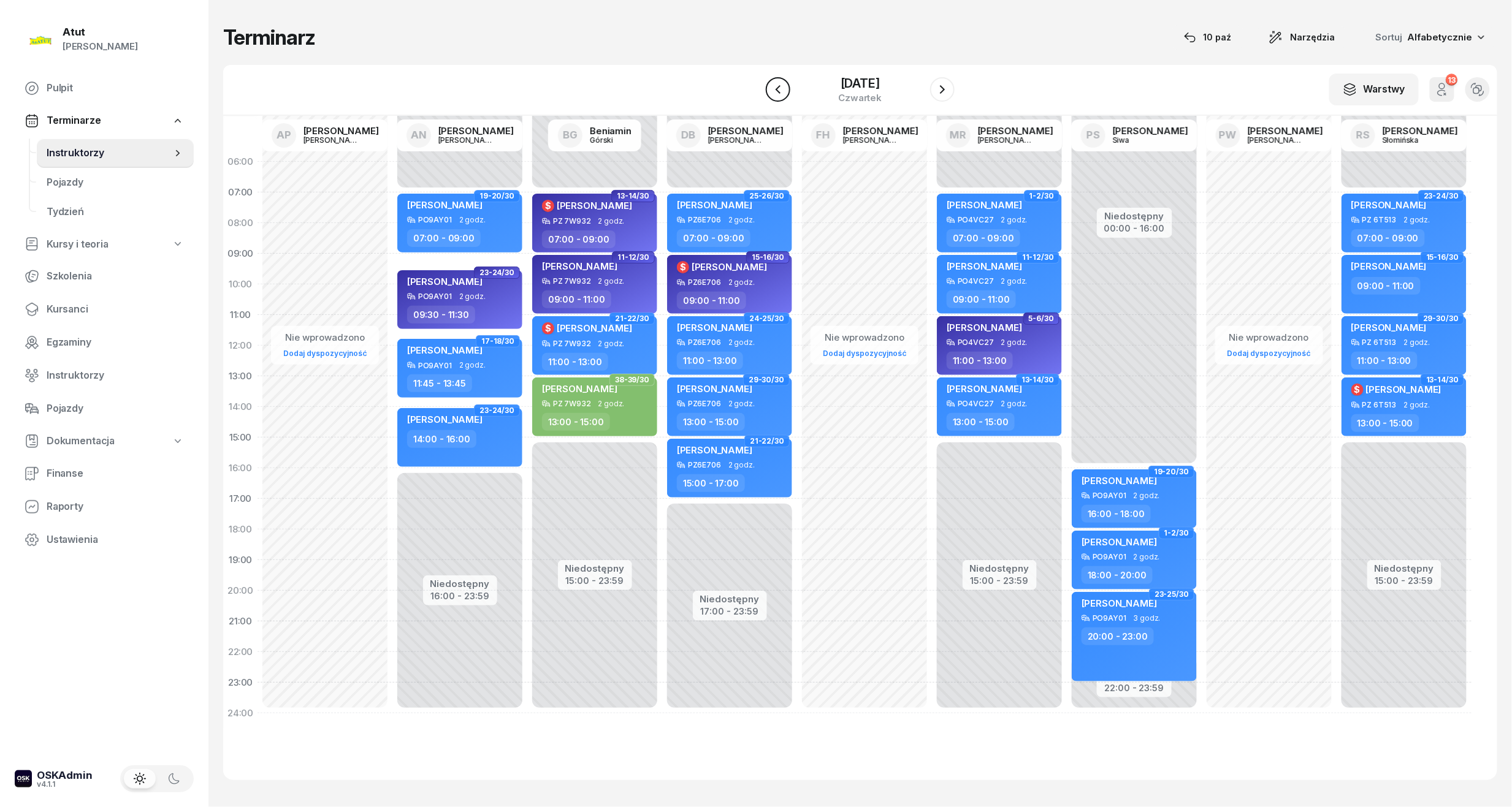
click at [771, 92] on icon "button" at bounding box center [778, 89] width 15 height 15
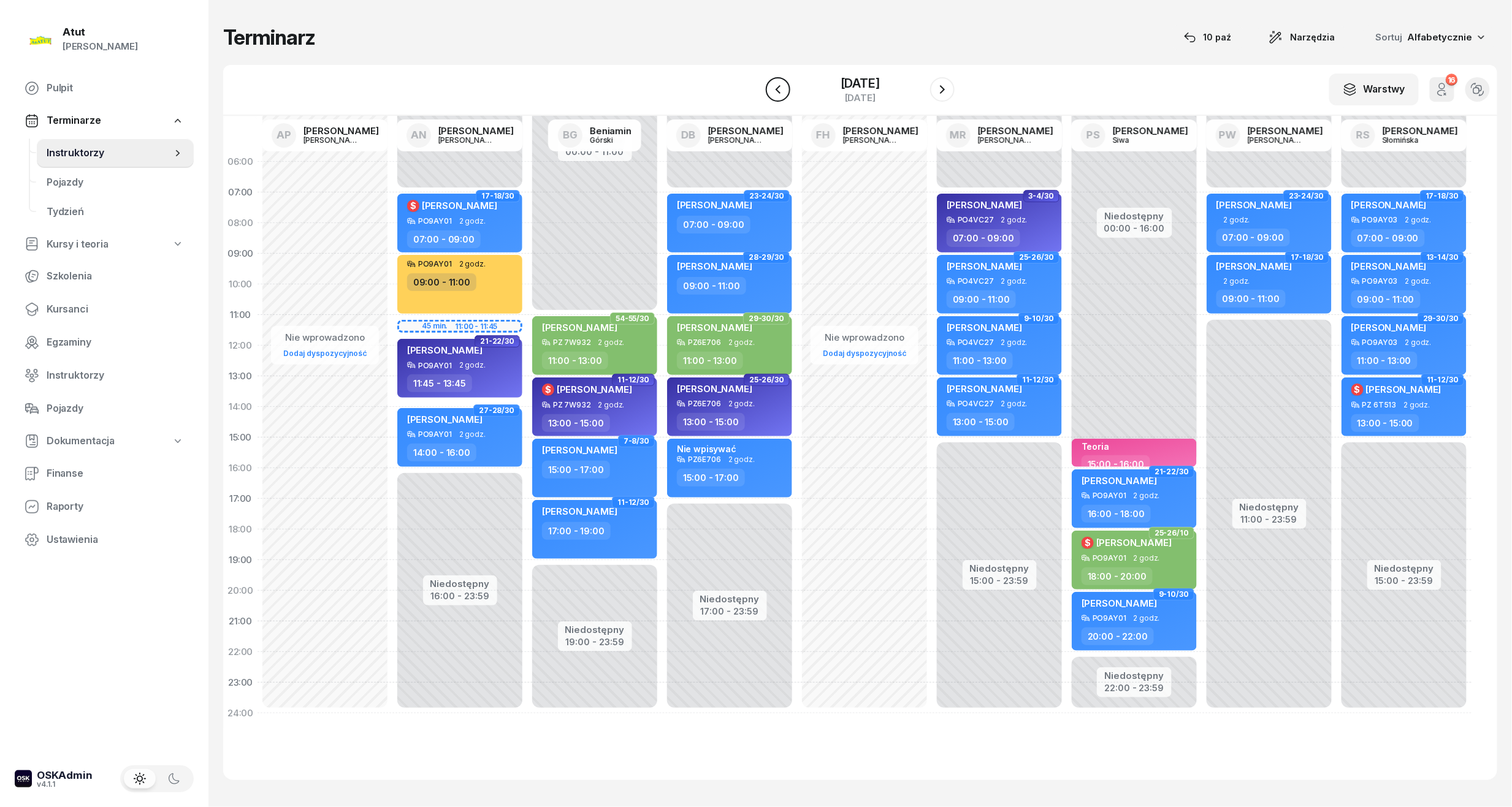
click at [771, 92] on icon "button" at bounding box center [778, 89] width 15 height 15
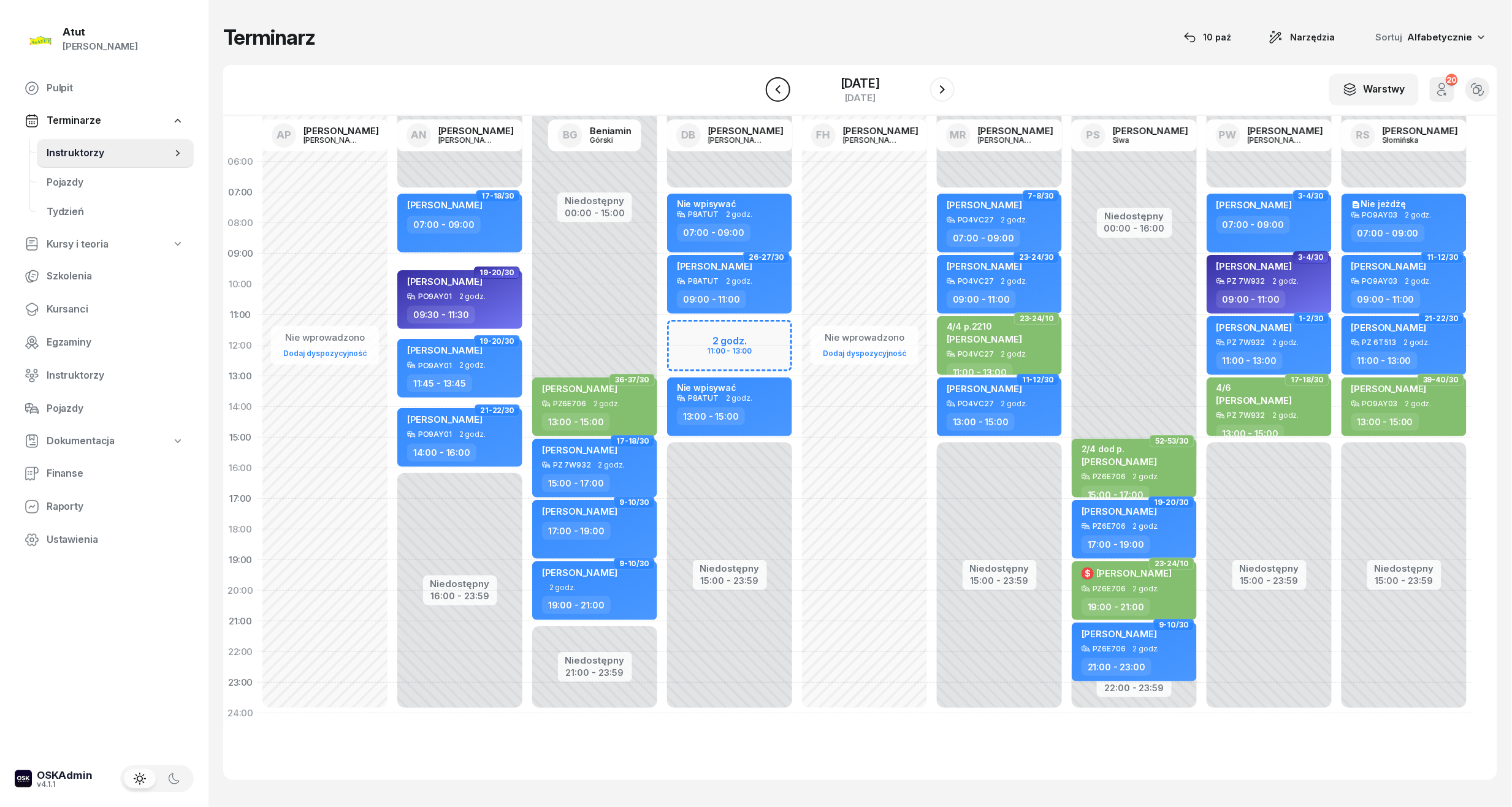
click at [776, 86] on icon "button" at bounding box center [778, 90] width 5 height 9
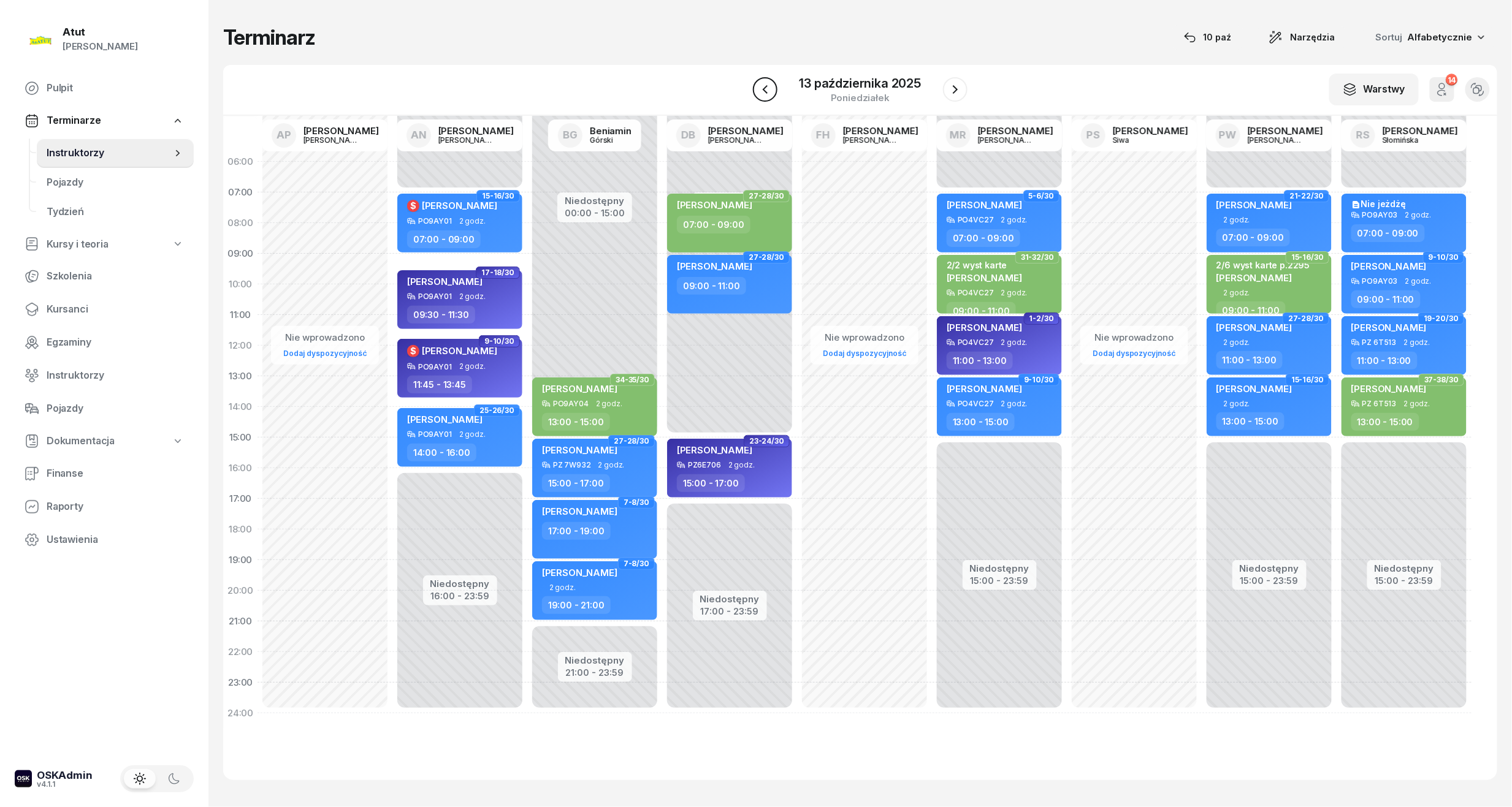
click at [766, 86] on icon "button" at bounding box center [764, 90] width 5 height 9
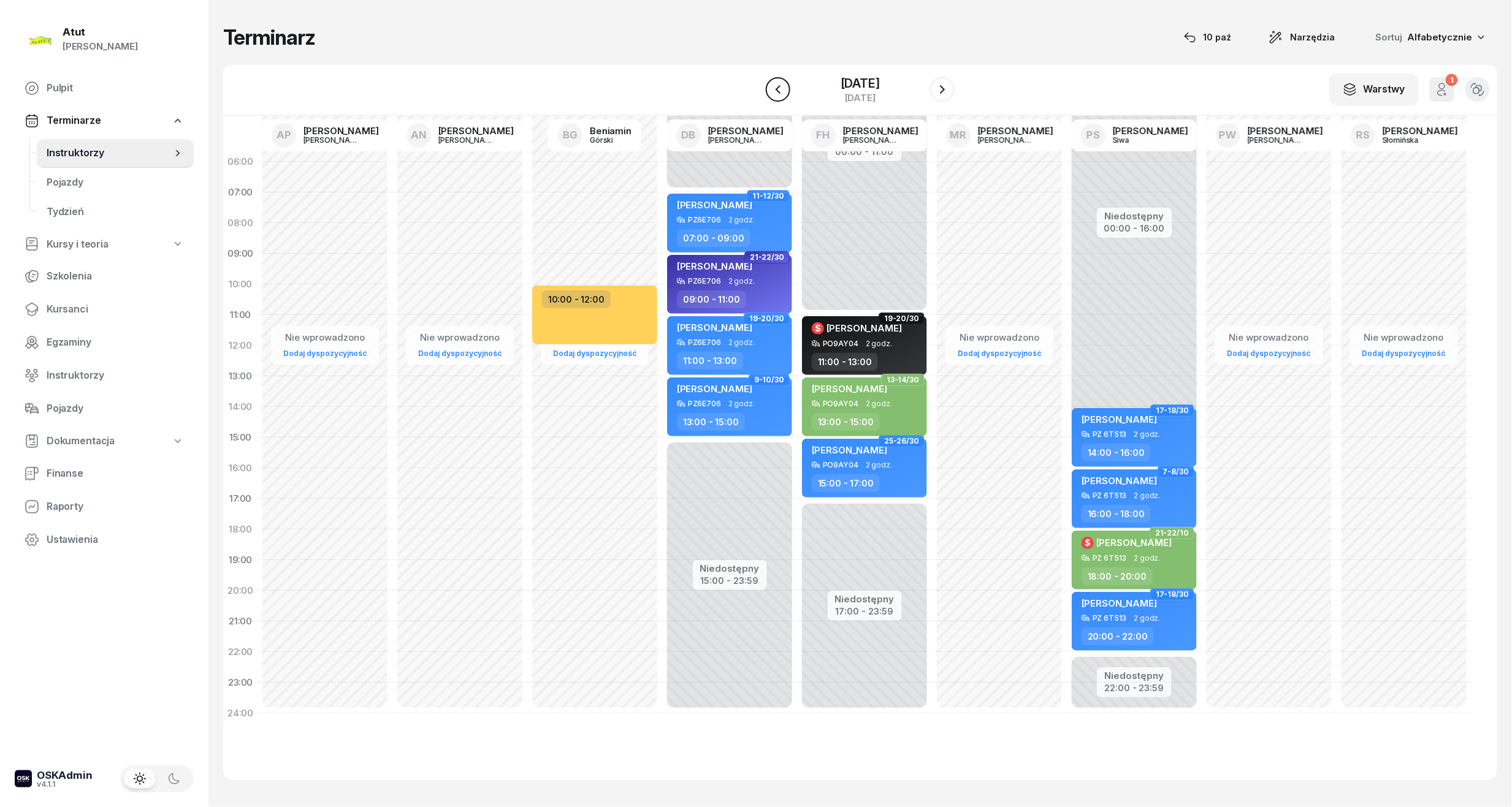
click at [776, 86] on icon "button" at bounding box center [778, 90] width 5 height 9
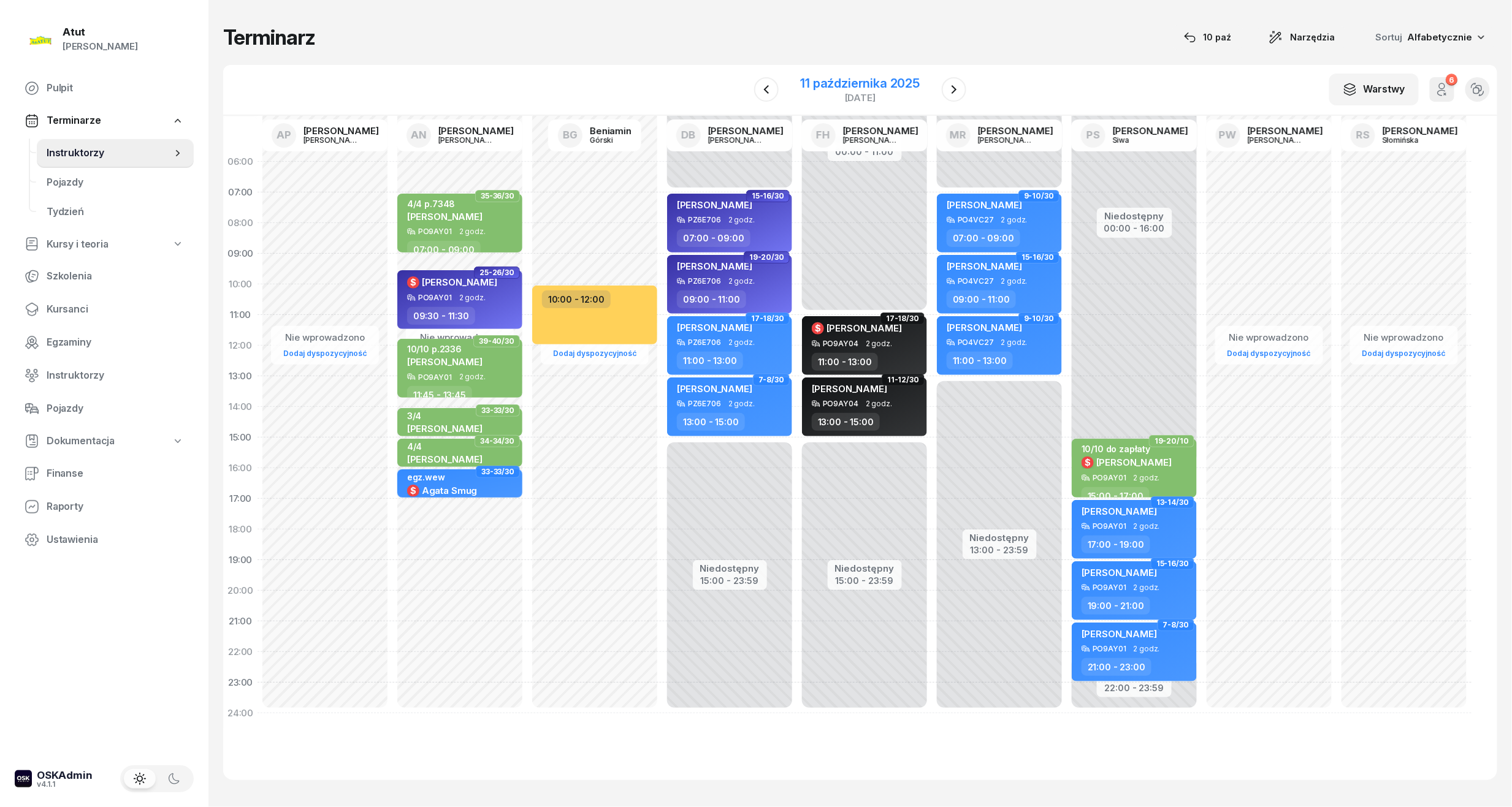
click at [872, 81] on div "11 października 2025" at bounding box center [861, 83] width 120 height 13
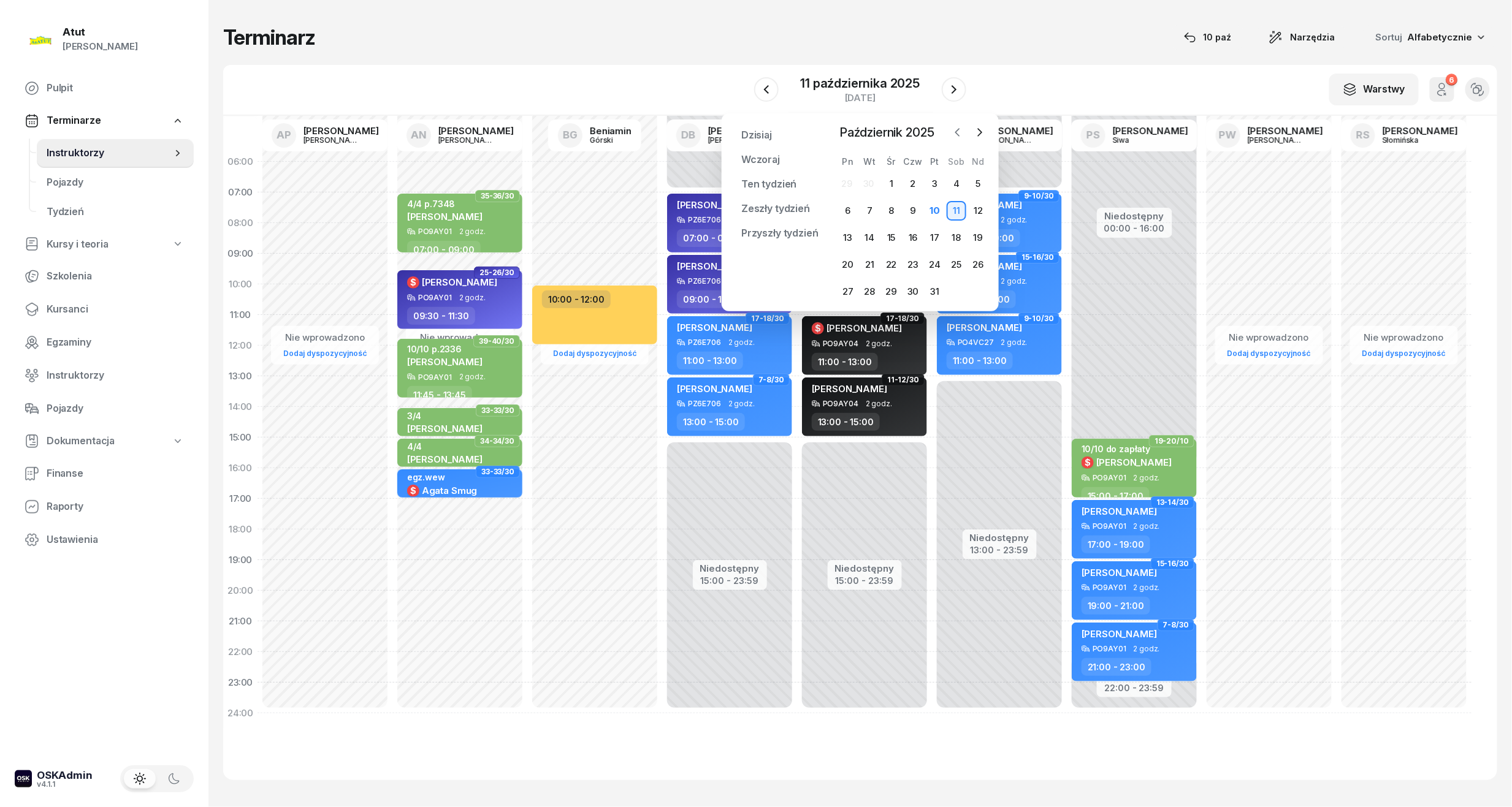
click at [960, 132] on icon "button" at bounding box center [957, 132] width 13 height 13
click at [977, 128] on icon "button" at bounding box center [979, 132] width 13 height 13
click at [940, 208] on div "10" at bounding box center [935, 211] width 19 height 19
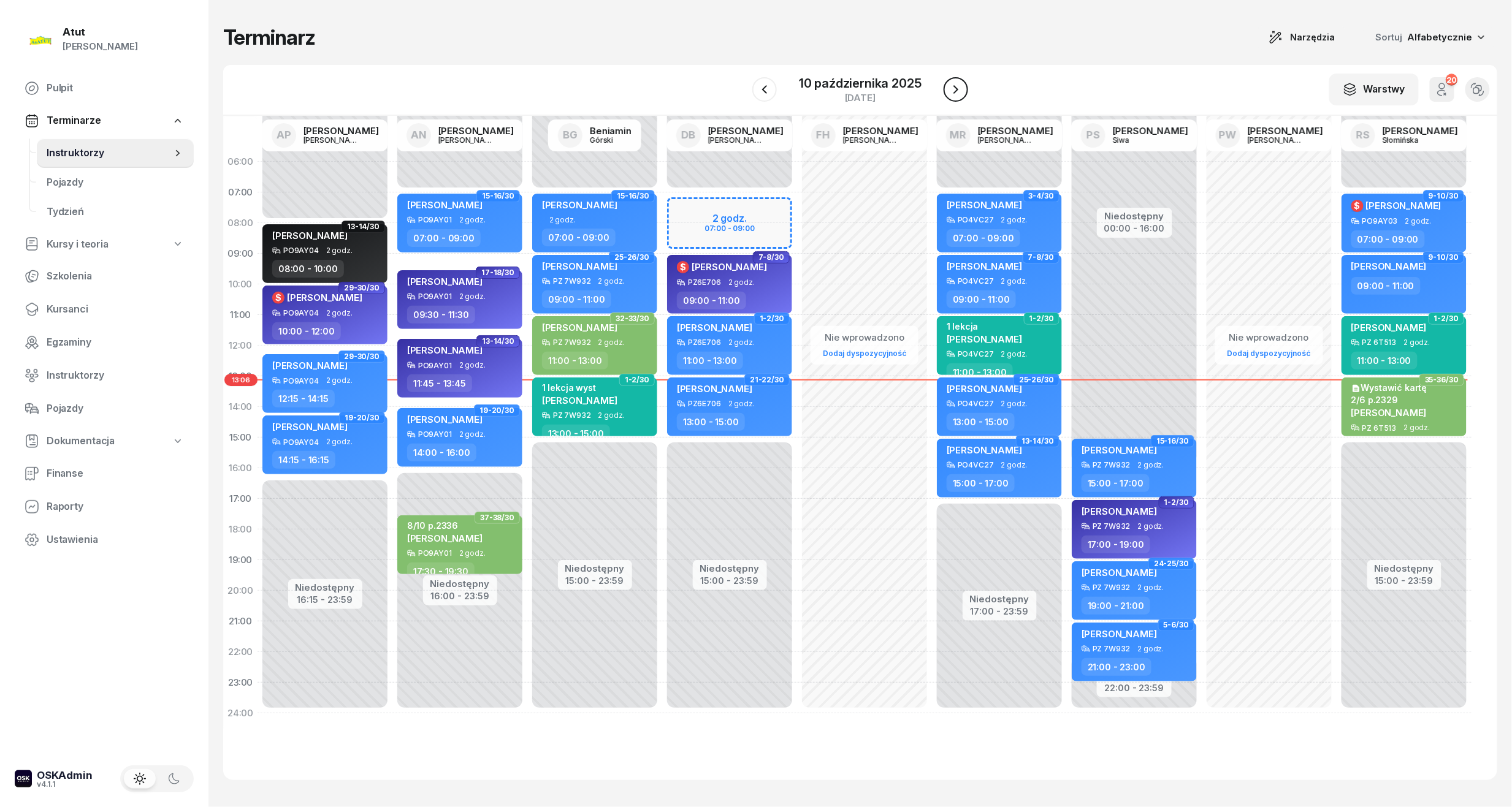
click at [957, 91] on icon "button" at bounding box center [955, 90] width 5 height 9
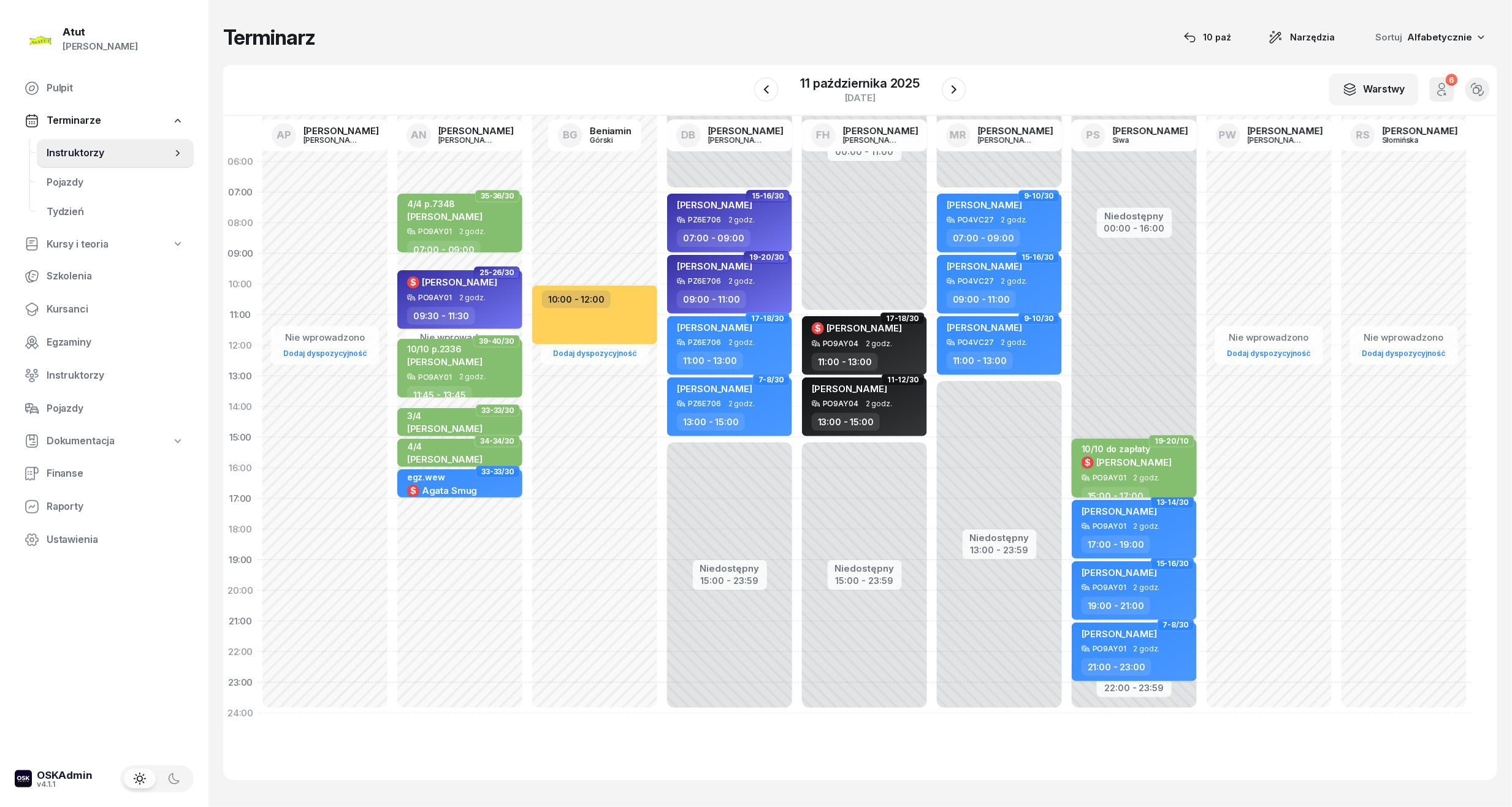
click at [1114, 478] on div "PO9AY01" at bounding box center [1109, 478] width 34 height 8
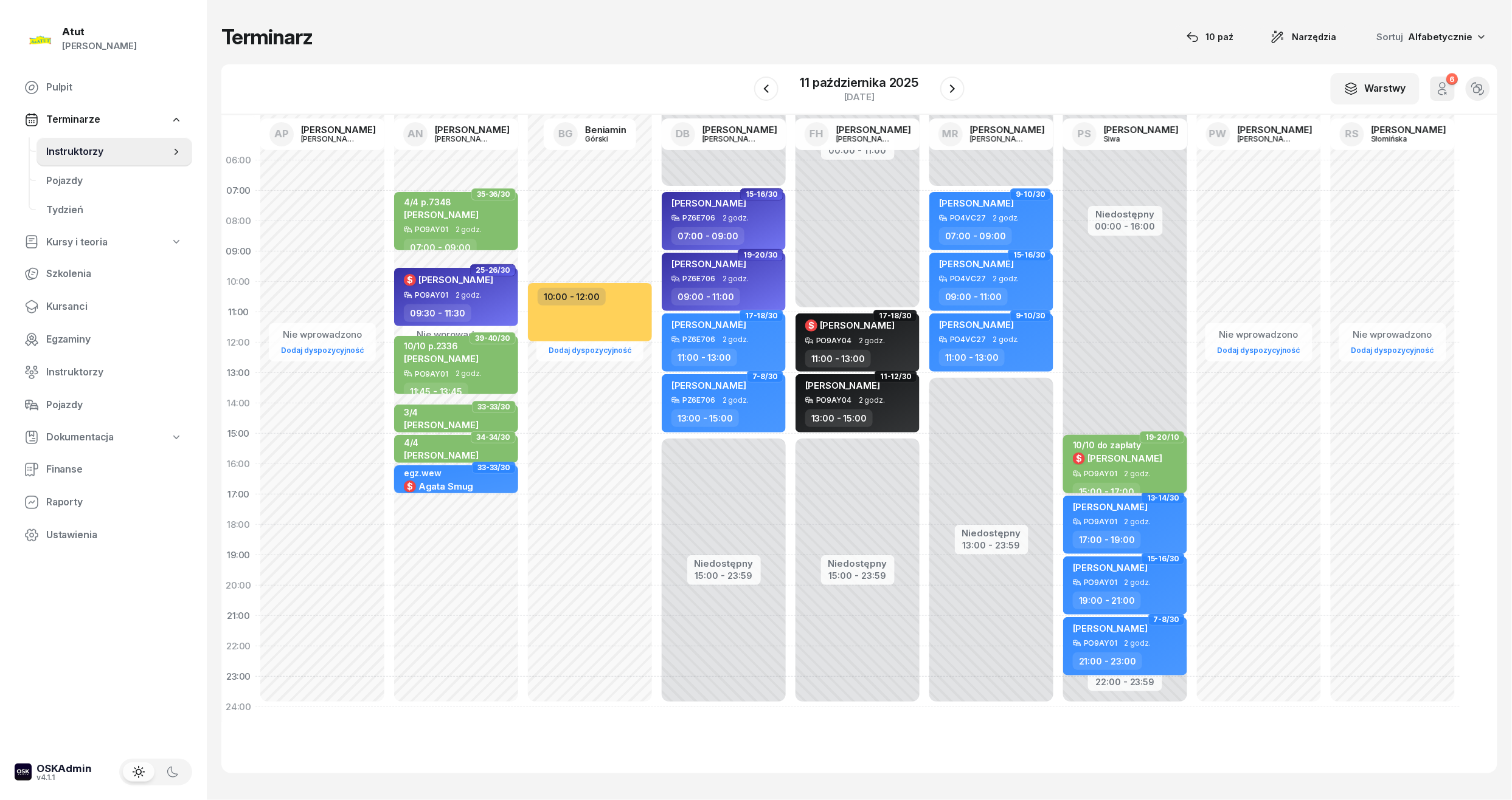
select select "15"
select select "17"
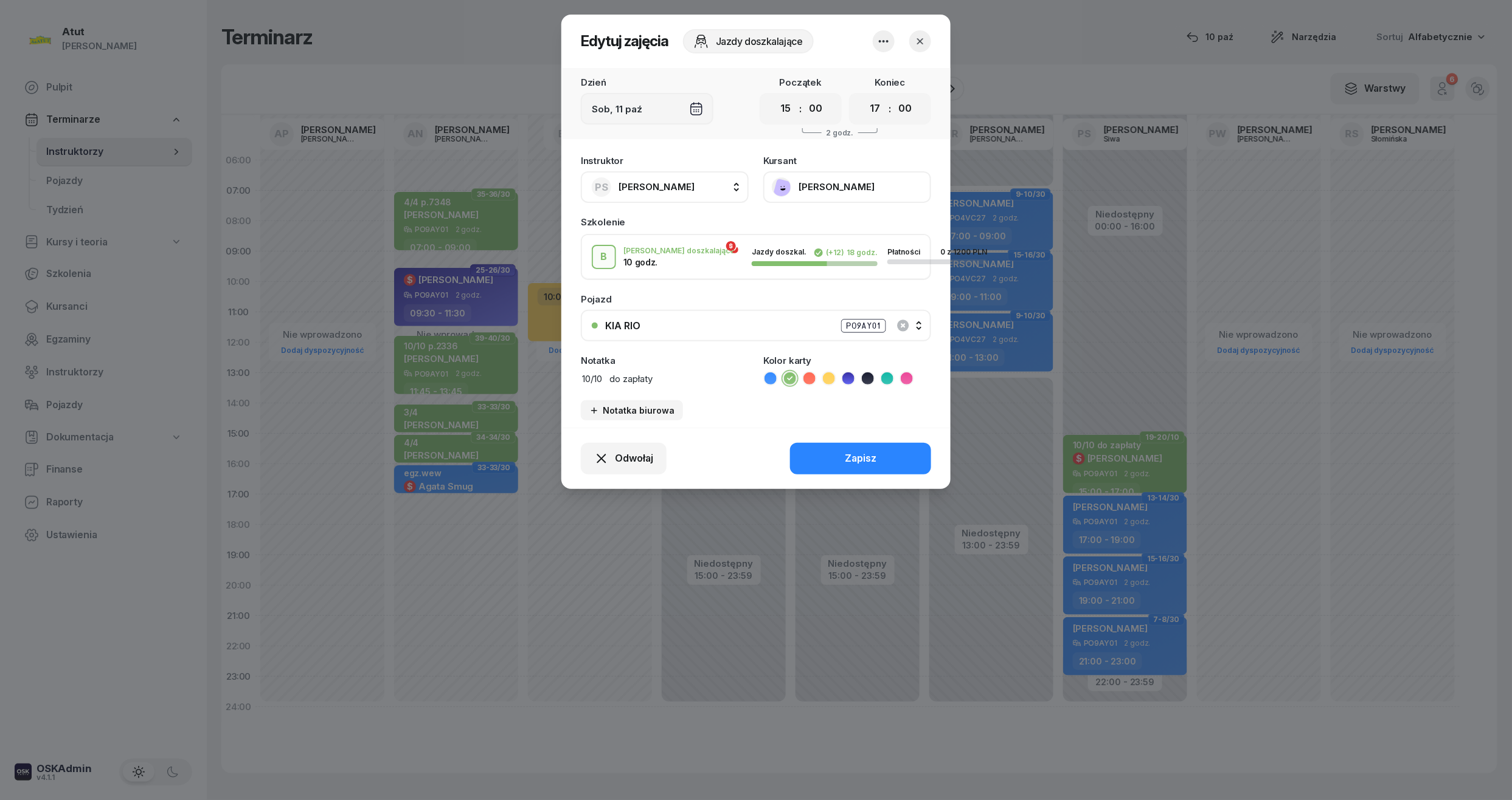
click at [854, 179] on button "[PERSON_NAME]" at bounding box center [847, 187] width 168 height 32
click at [842, 224] on link "Otwórz profil" at bounding box center [846, 228] width 160 height 30
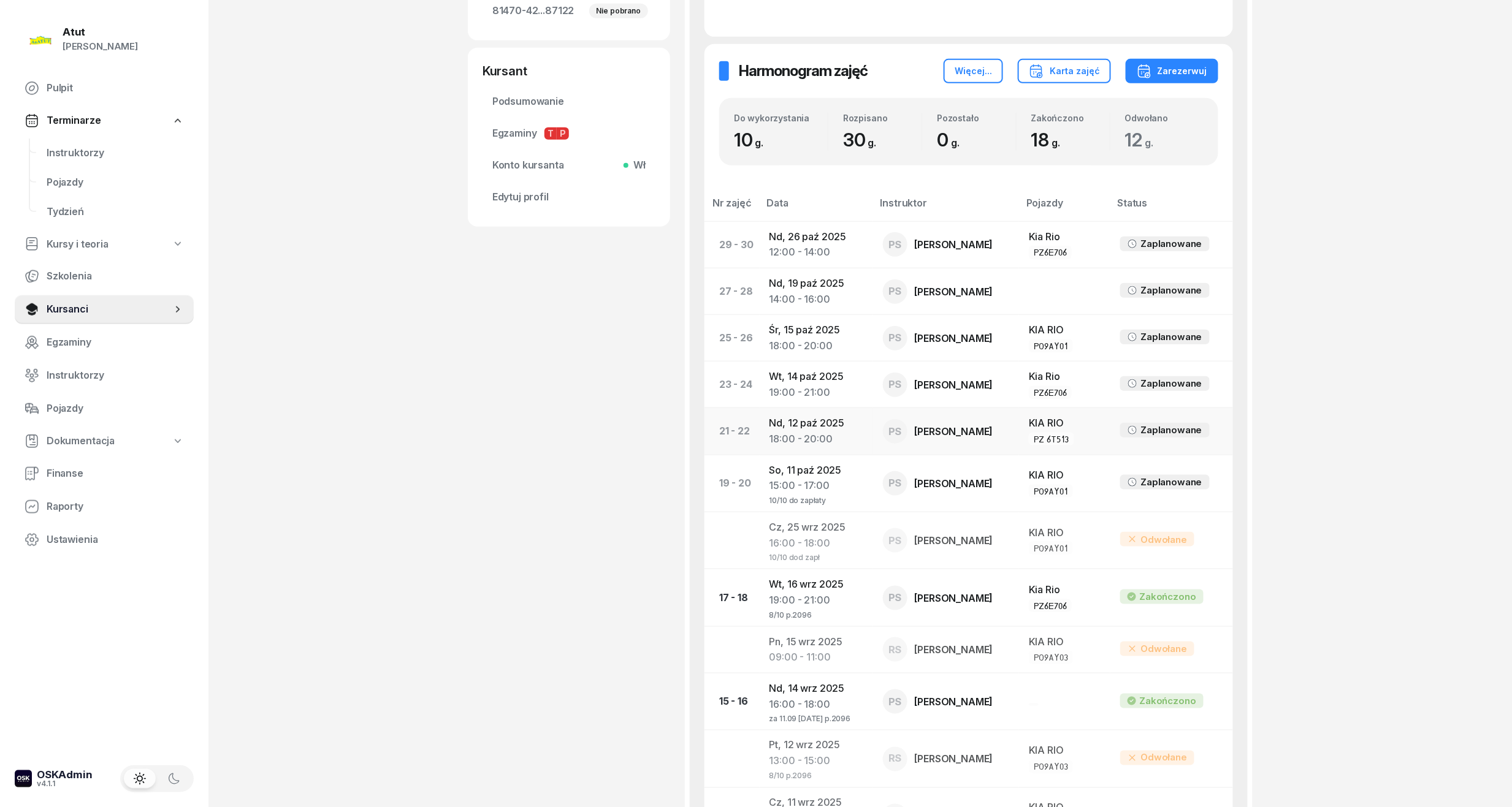
scroll to position [408, 0]
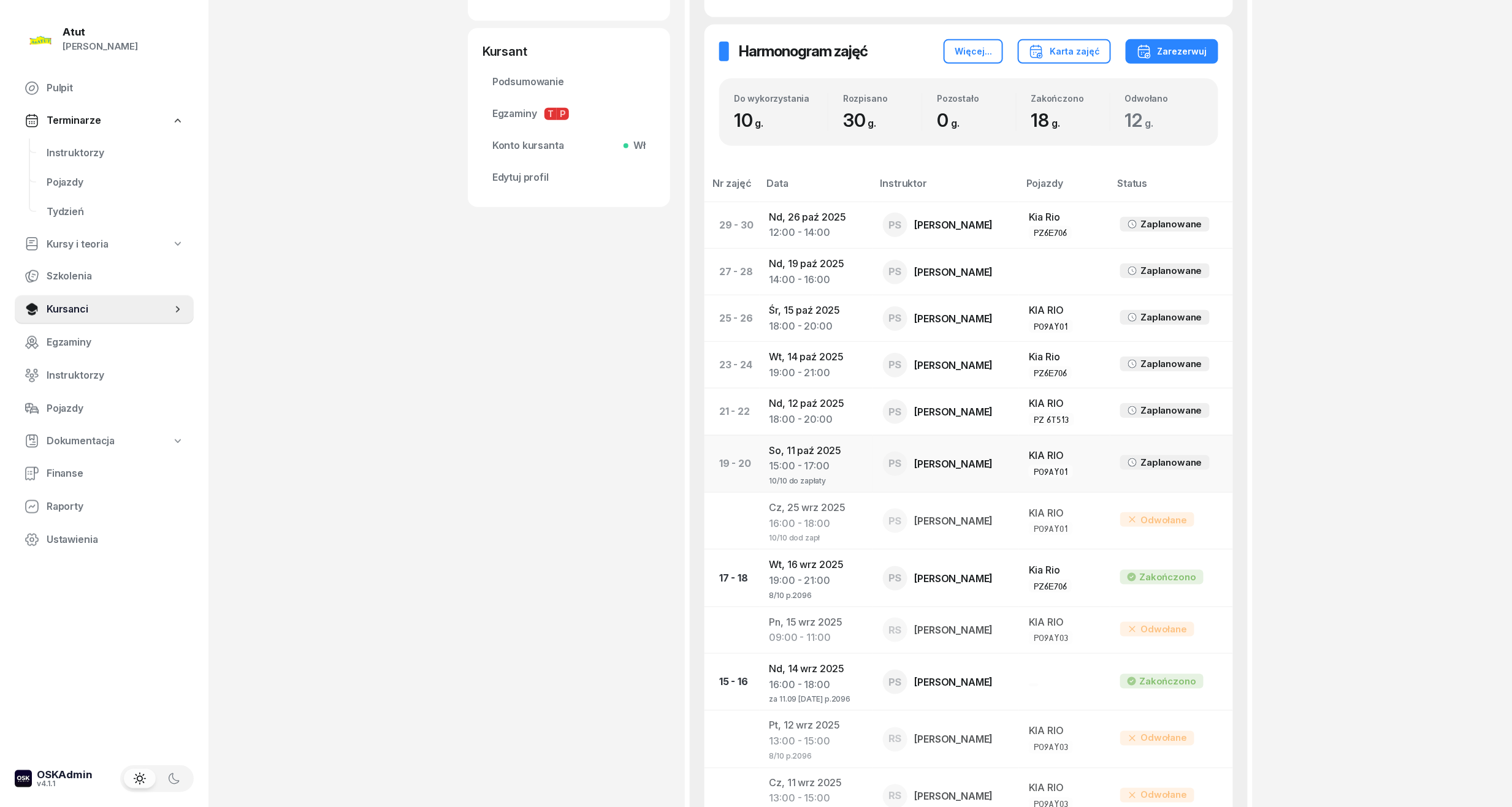
click at [803, 479] on div "10/10 do zapłaty" at bounding box center [816, 479] width 93 height 11
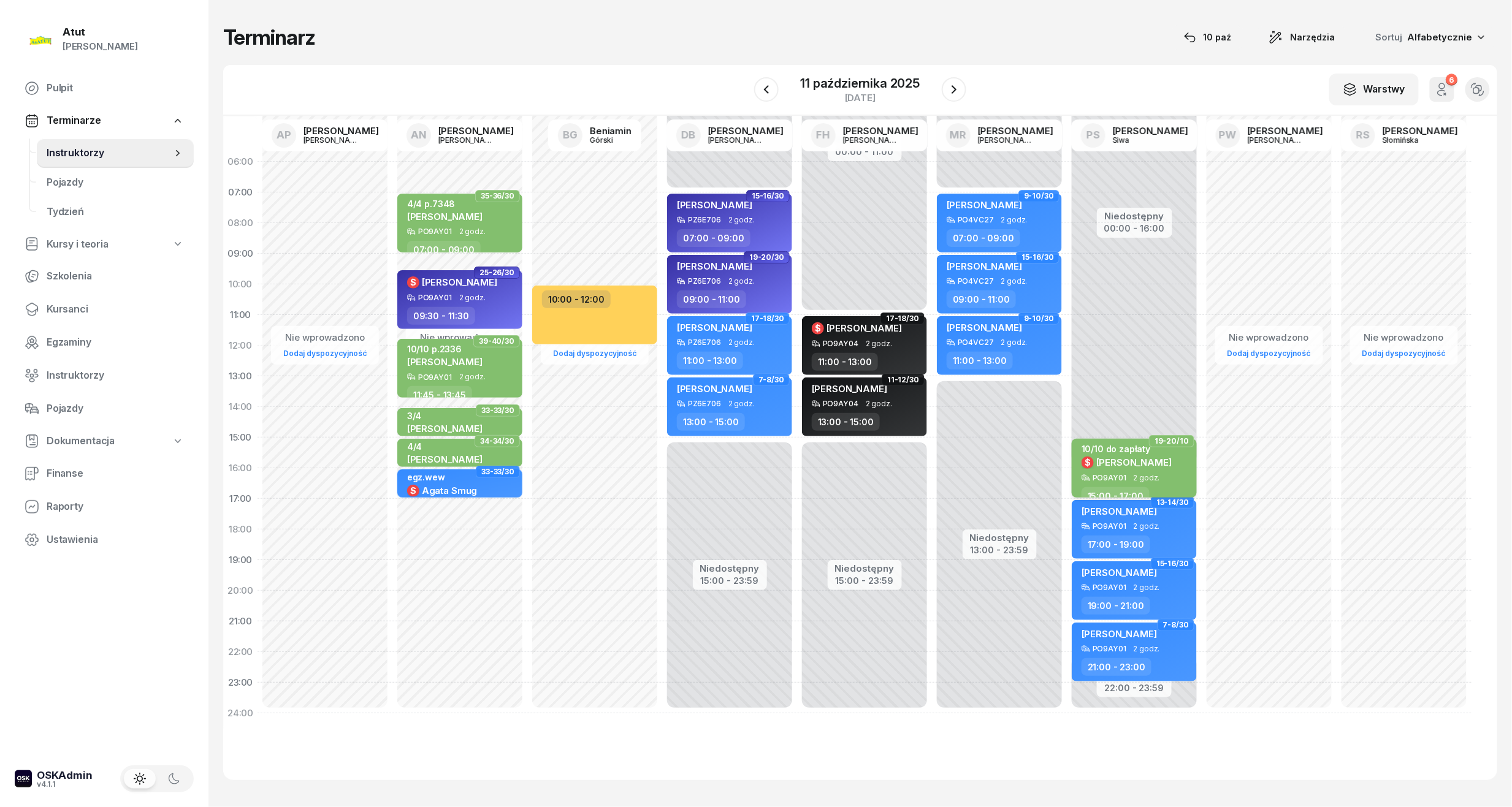
click at [1134, 466] on span "[PERSON_NAME]" at bounding box center [1133, 462] width 75 height 12
select select "15"
select select "17"
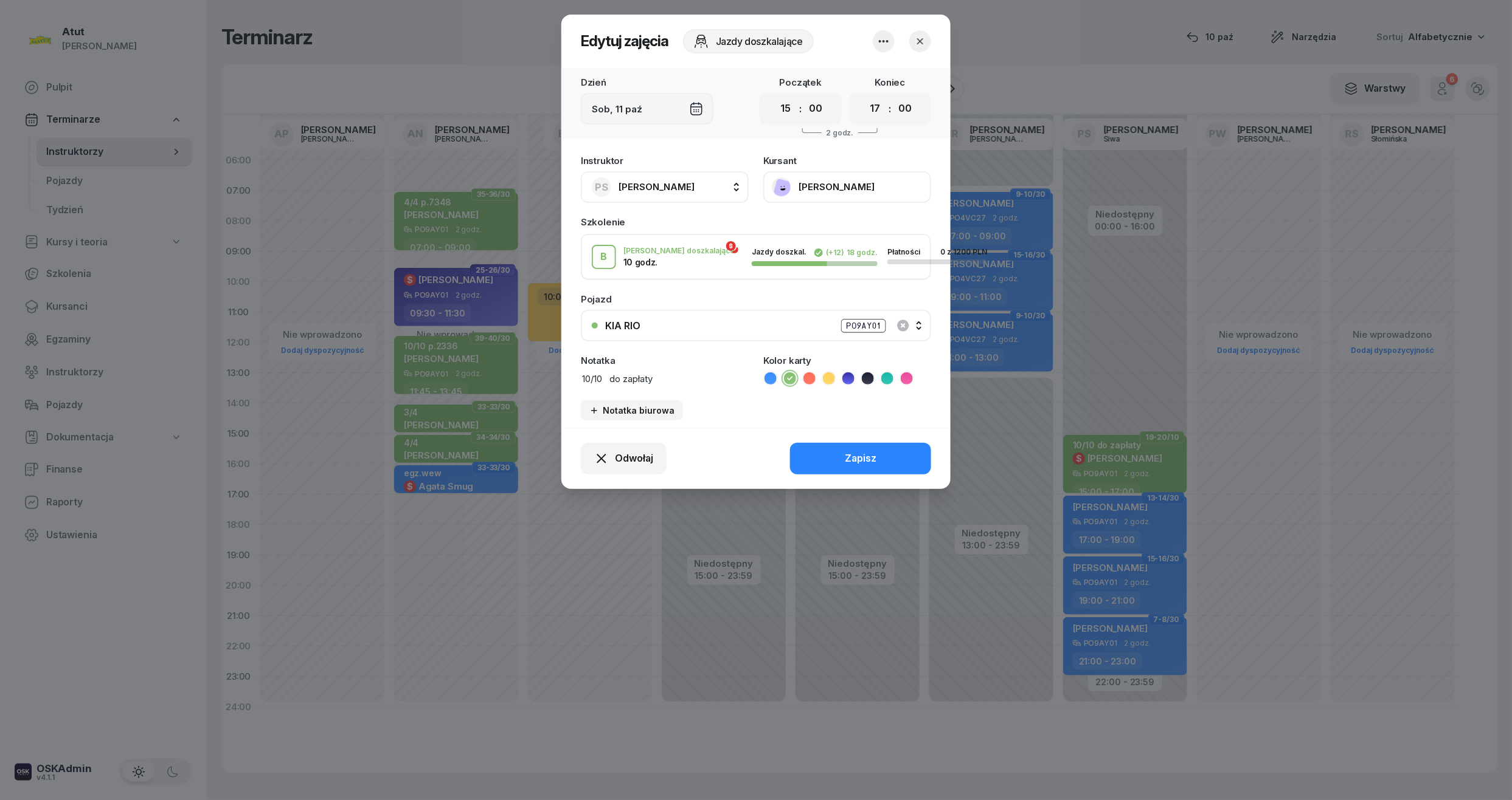
drag, startPoint x: 637, startPoint y: 375, endPoint x: 612, endPoint y: 387, distance: 27.7
click at [612, 387] on div "Instruktor PS [PERSON_NAME] AP [PERSON_NAME] AN [PERSON_NAME] BG [PERSON_NAME] …" at bounding box center [755, 288] width 389 height 279
type textarea "10/10"
click at [890, 455] on button "Zapisz" at bounding box center [860, 458] width 141 height 32
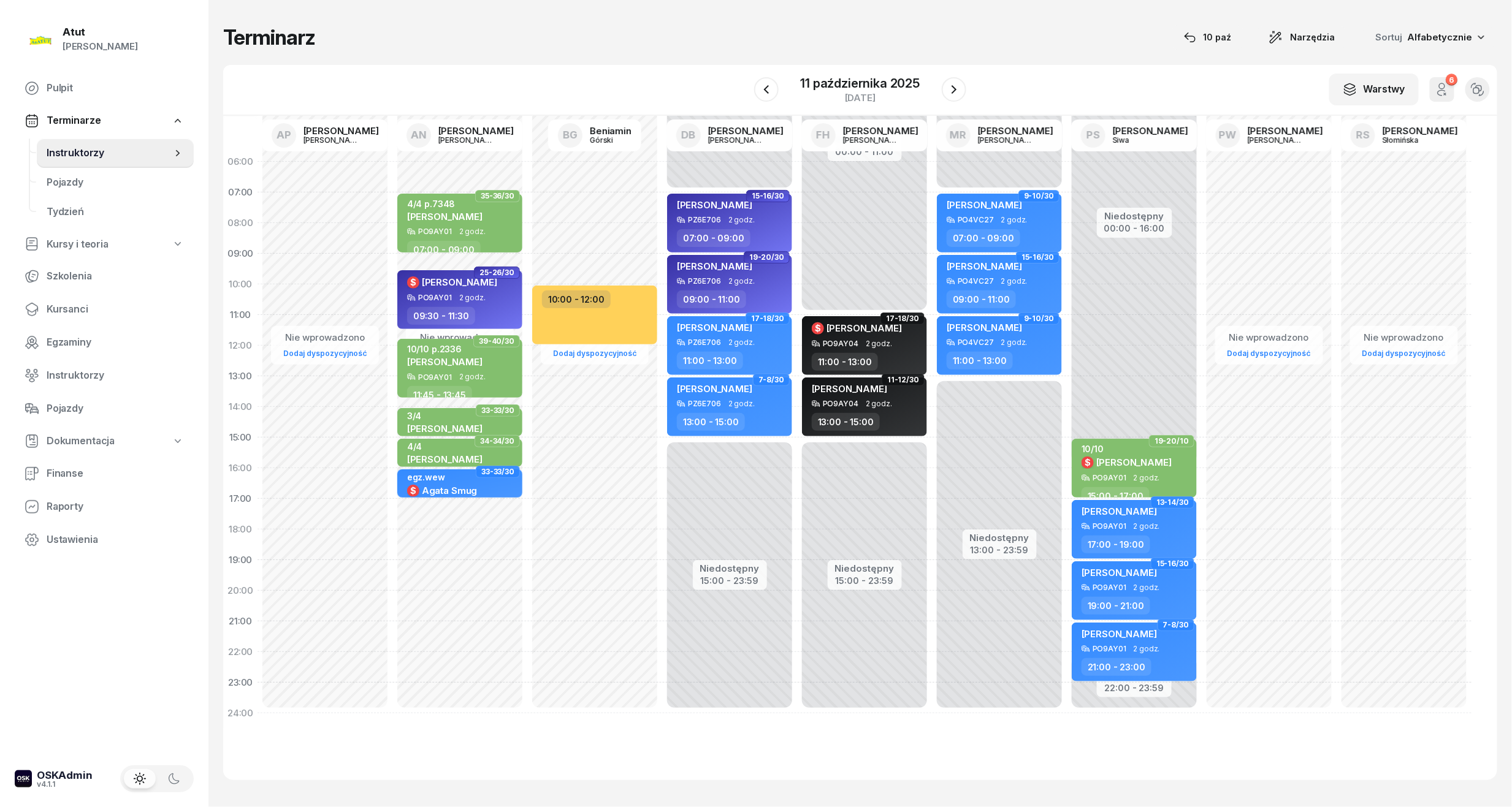
click at [939, 92] on div "[DATE]" at bounding box center [861, 90] width 213 height 35
click at [948, 90] on icon "button" at bounding box center [953, 89] width 15 height 15
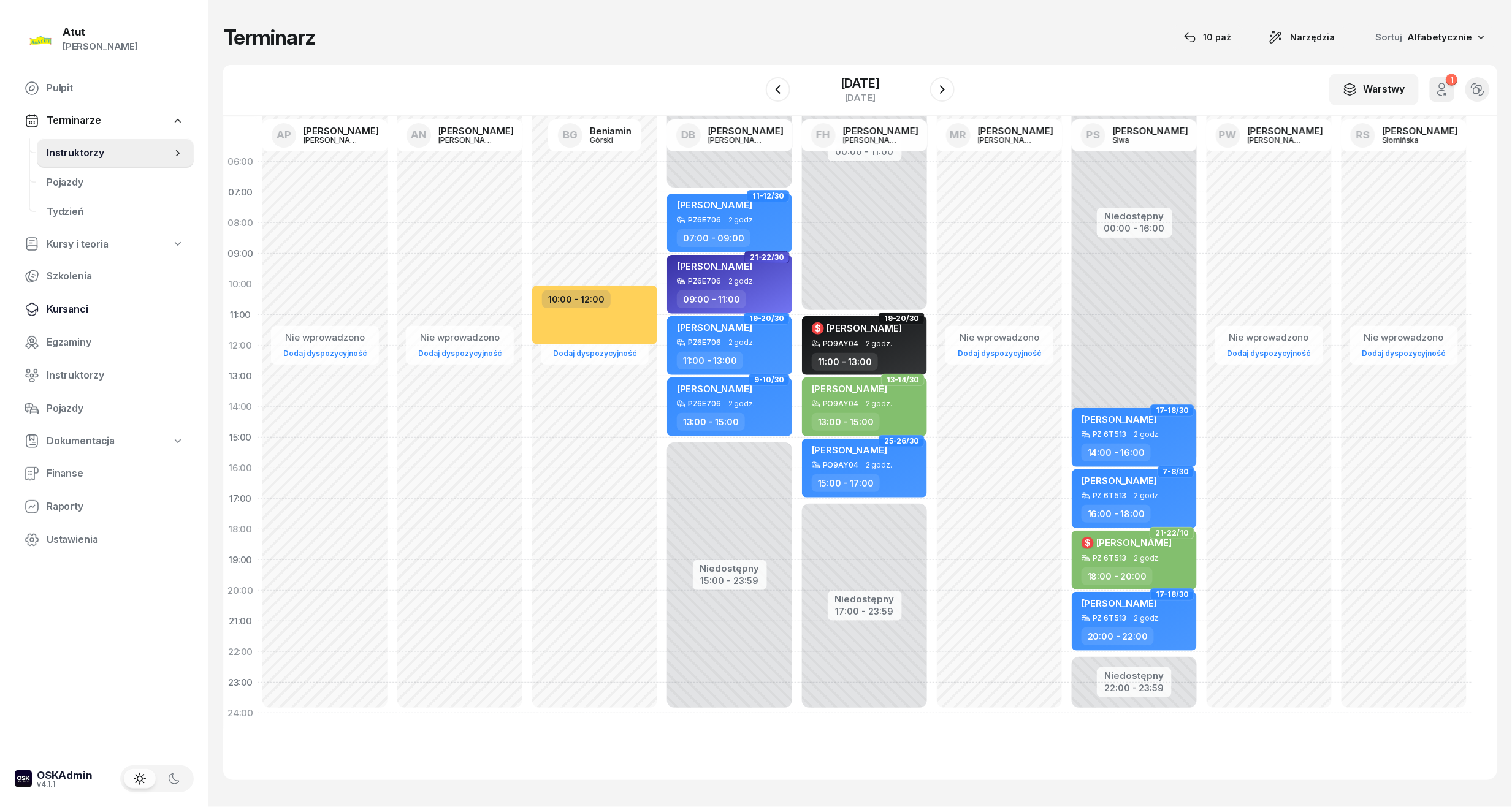
click at [80, 303] on span "Kursanci" at bounding box center [115, 310] width 137 height 16
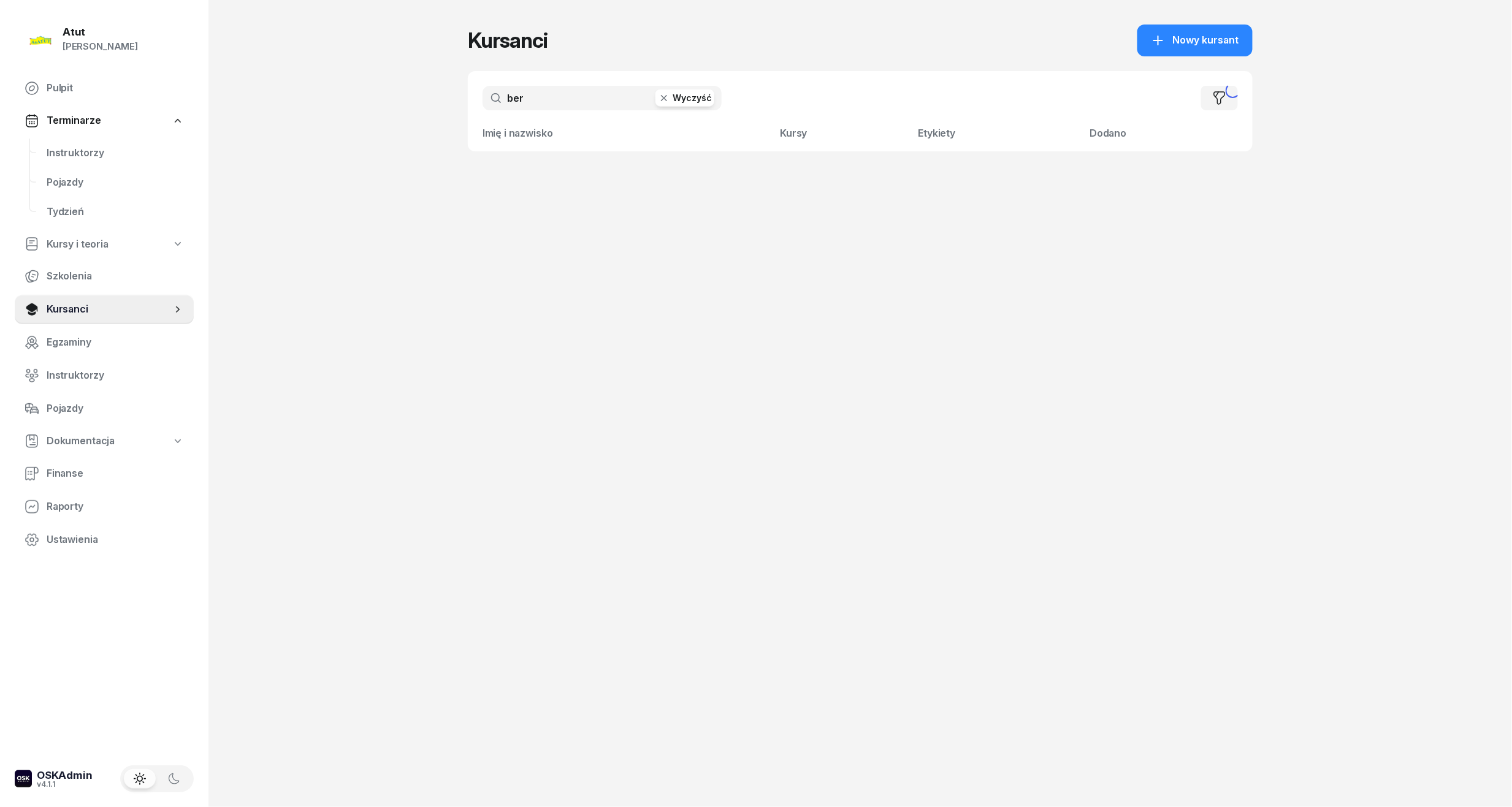
drag, startPoint x: 555, startPoint y: 101, endPoint x: 359, endPoint y: 108, distance: 196.1
click at [355, 108] on div "Atut [PERSON_NAME] Pulpit Terminarze Instruktorzy Pojazdy Tydzień Kursy i teori…" at bounding box center [756, 403] width 1512 height 807
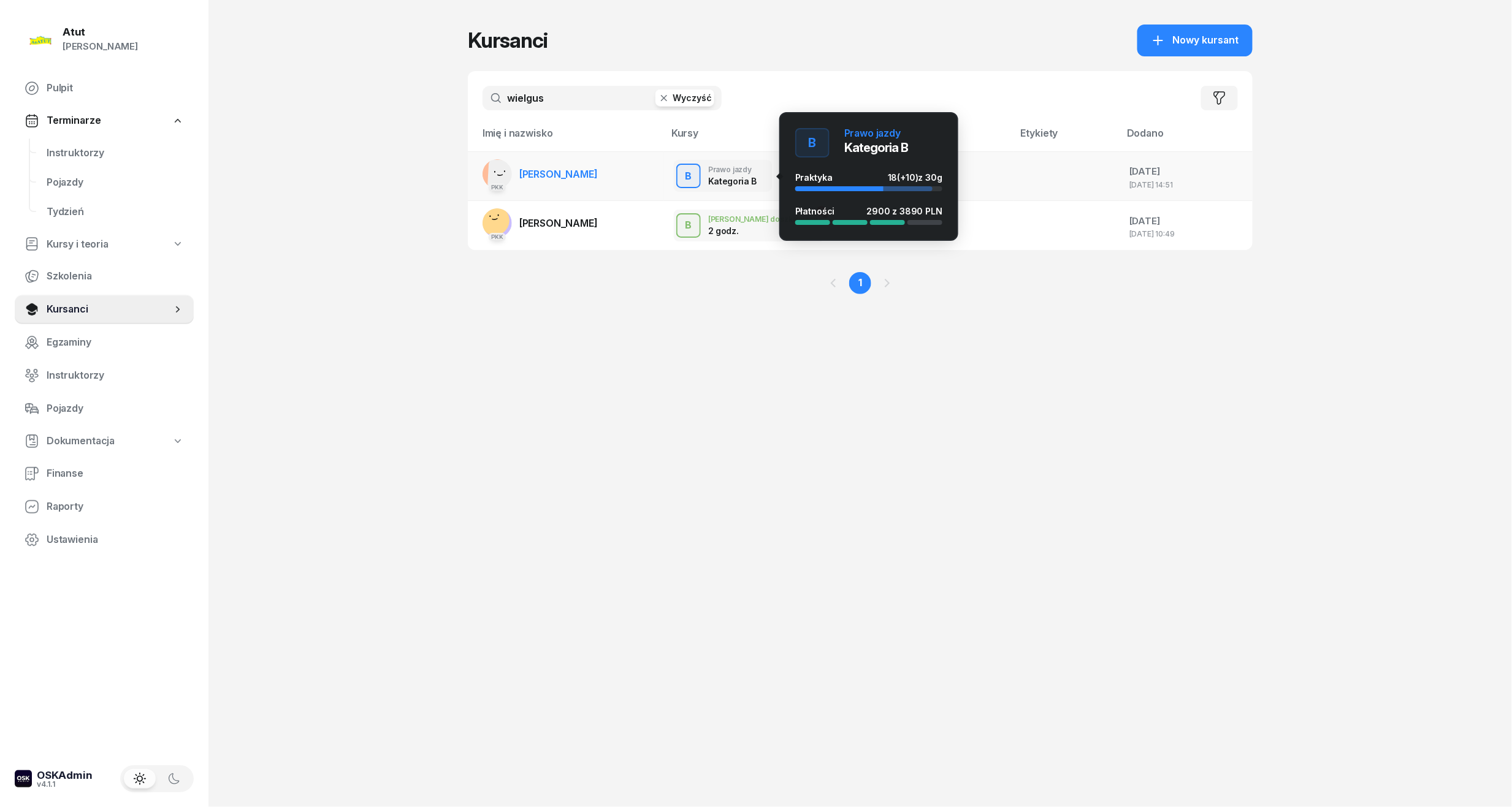
type input "wielgus"
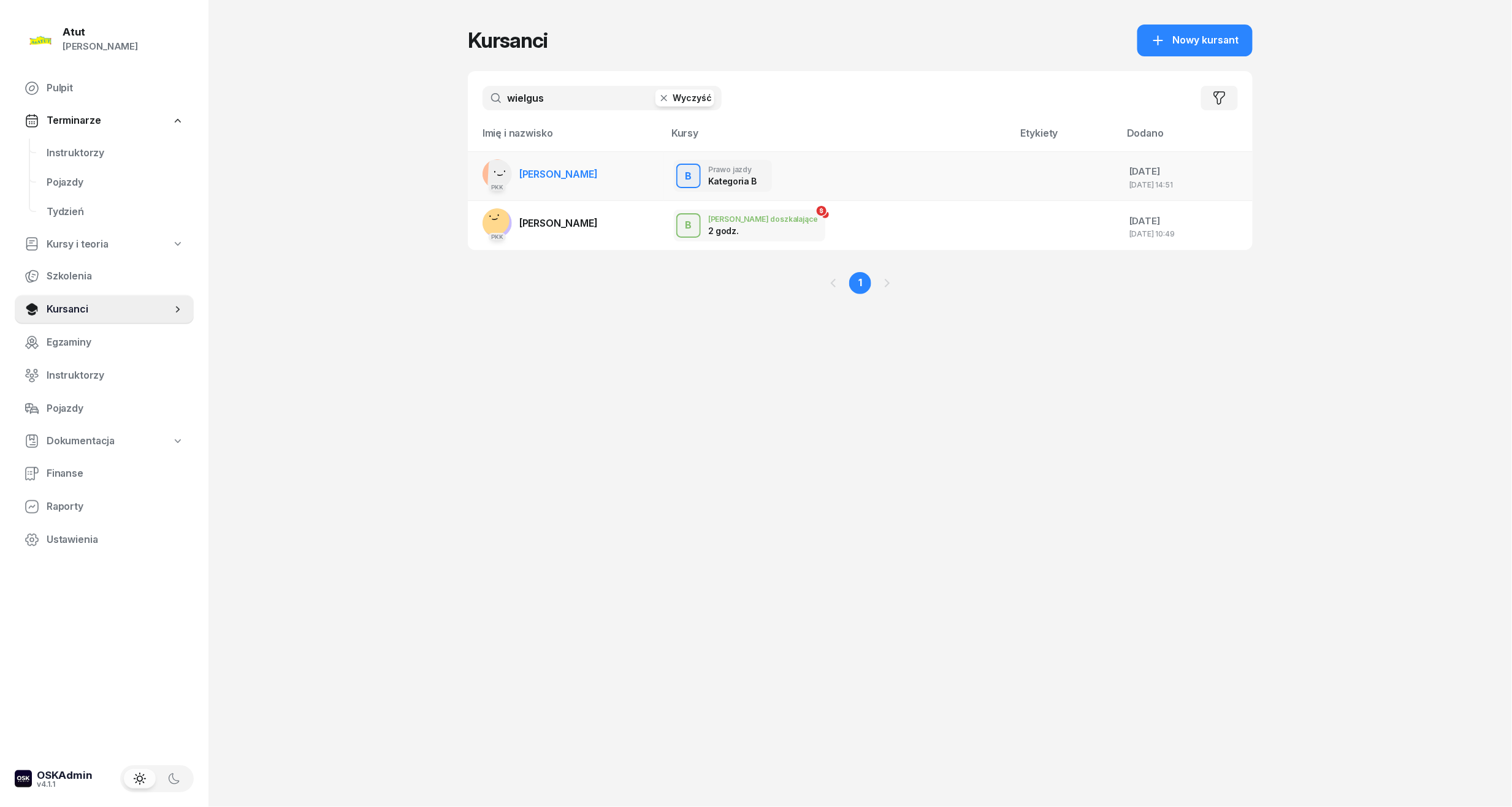
click at [547, 187] on link "PKK [PERSON_NAME]" at bounding box center [540, 174] width 115 height 29
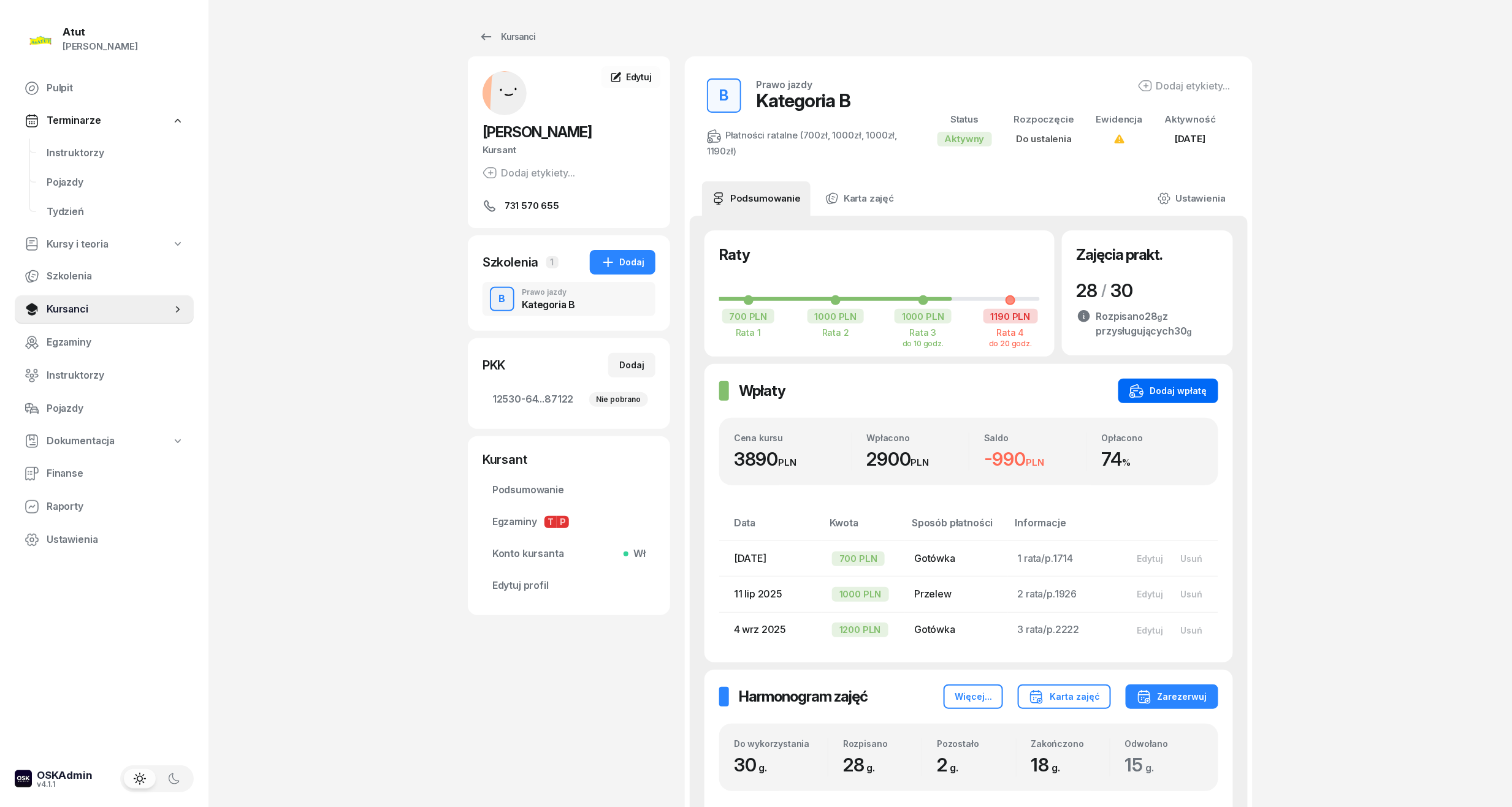
click at [1199, 390] on div "Dodaj wpłatę" at bounding box center [1168, 390] width 78 height 15
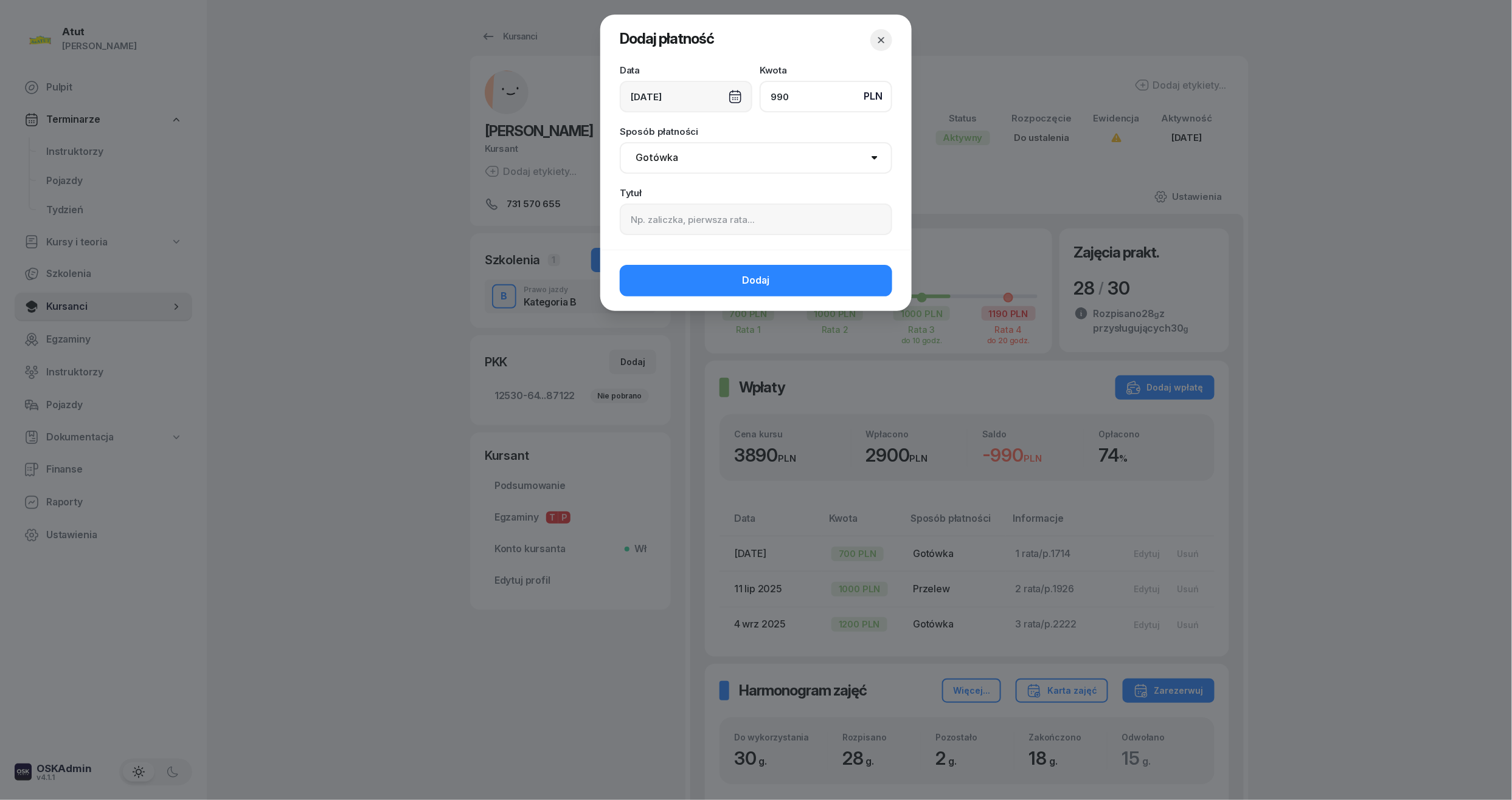
type input "990"
click at [674, 217] on input at bounding box center [756, 219] width 272 height 32
type input "4 rata/p.2409"
click at [774, 296] on button "Dodaj" at bounding box center [756, 281] width 272 height 32
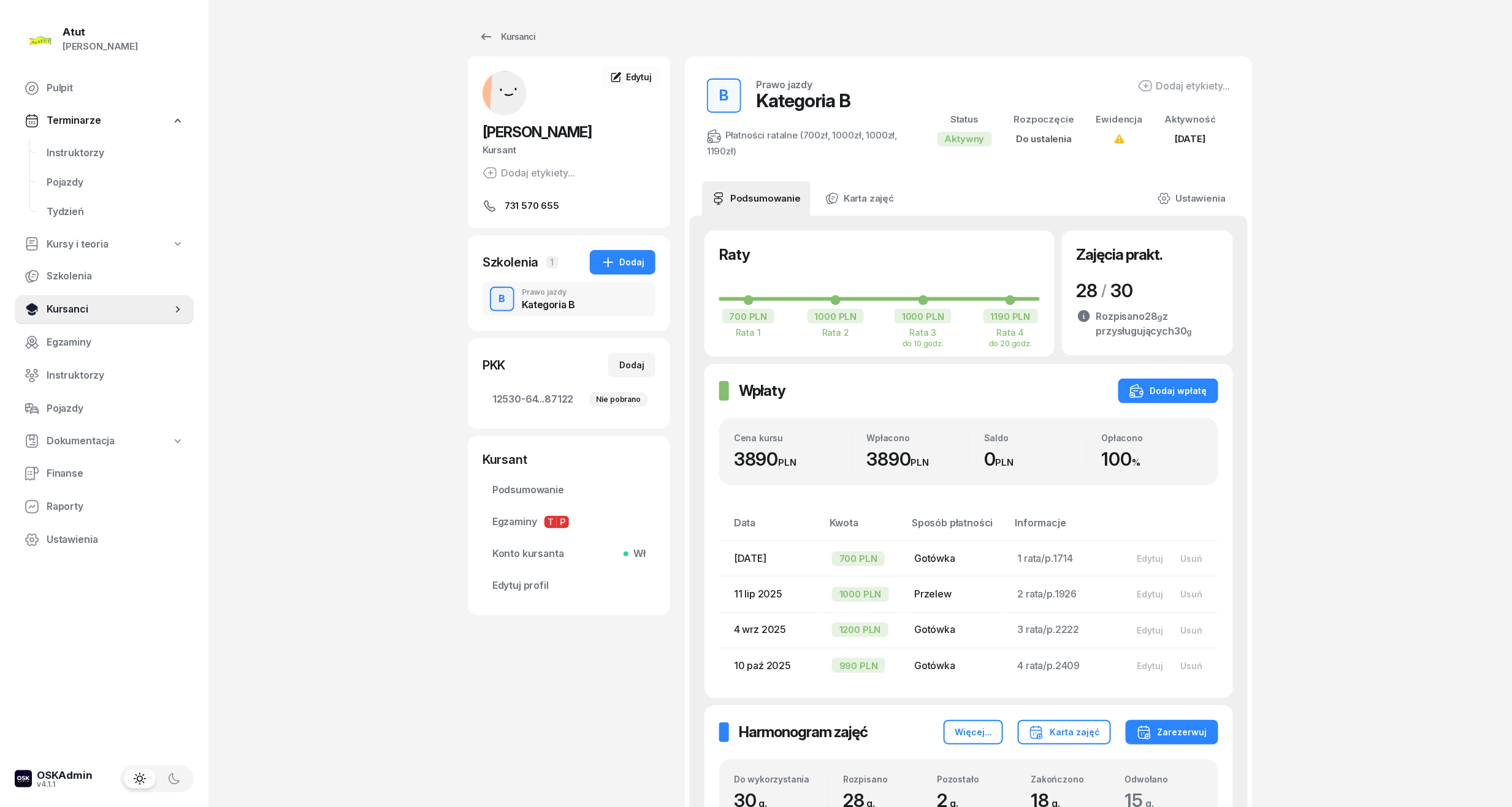
click at [81, 311] on span "Kursanci" at bounding box center [109, 310] width 125 height 16
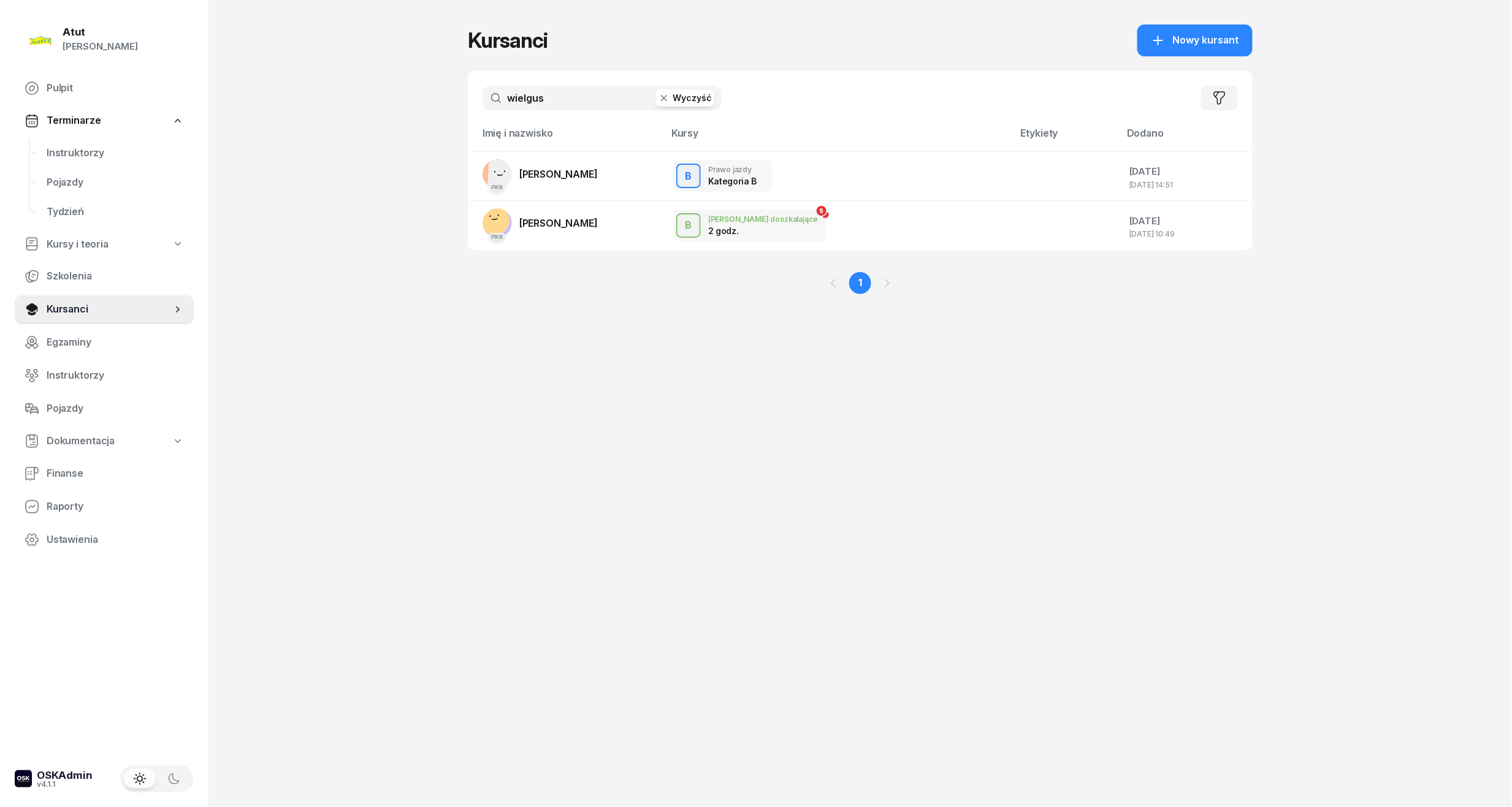
drag, startPoint x: 569, startPoint y: 96, endPoint x: -42, endPoint y: 140, distance: 612.6
click at [0, 140] on html "[PERSON_NAME] [PERSON_NAME] Pulpit Terminarze Instruktorzy Pojazdy Tydzień Kurs…" at bounding box center [756, 403] width 1512 height 807
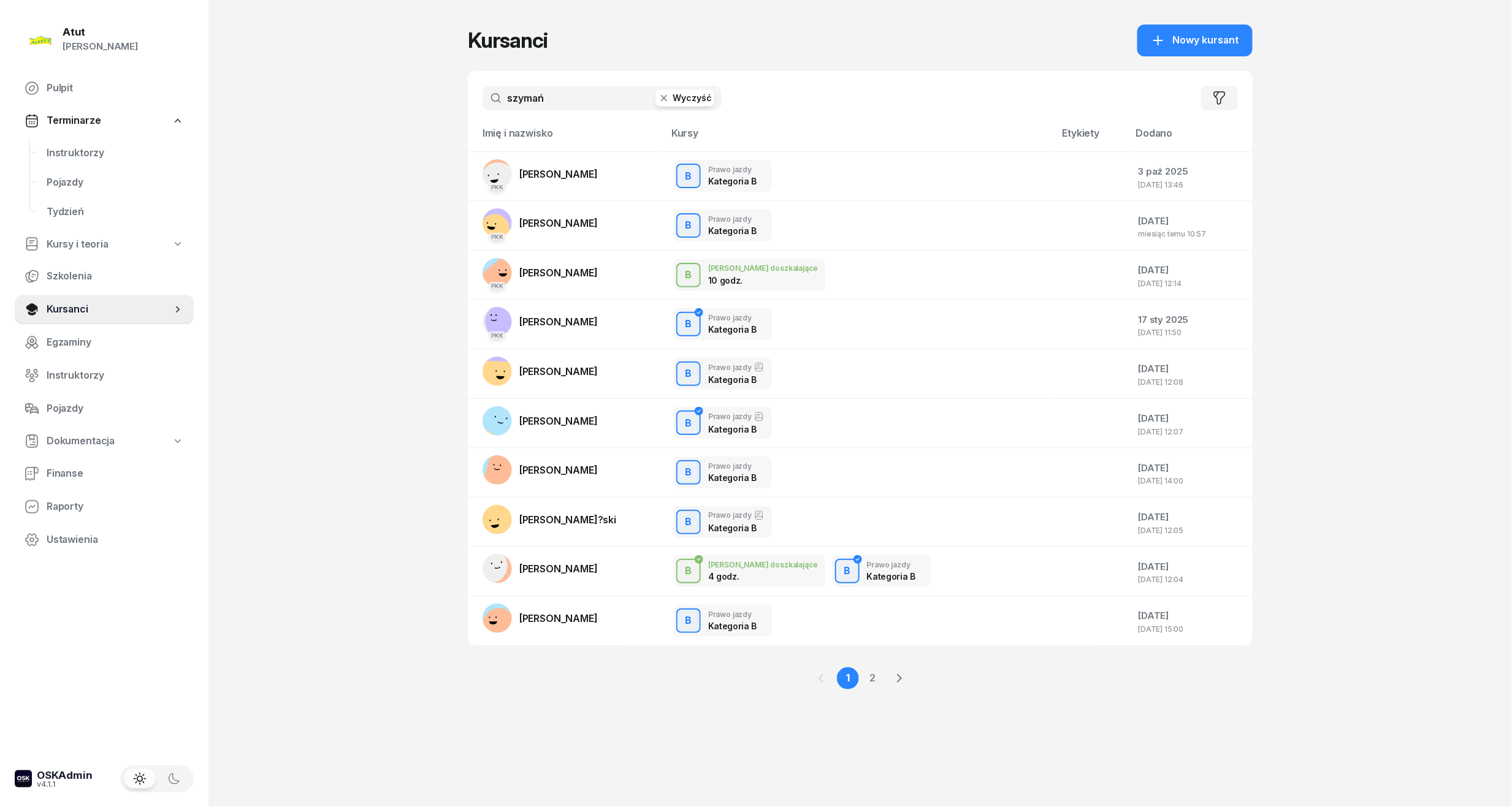
type input "szymańs"
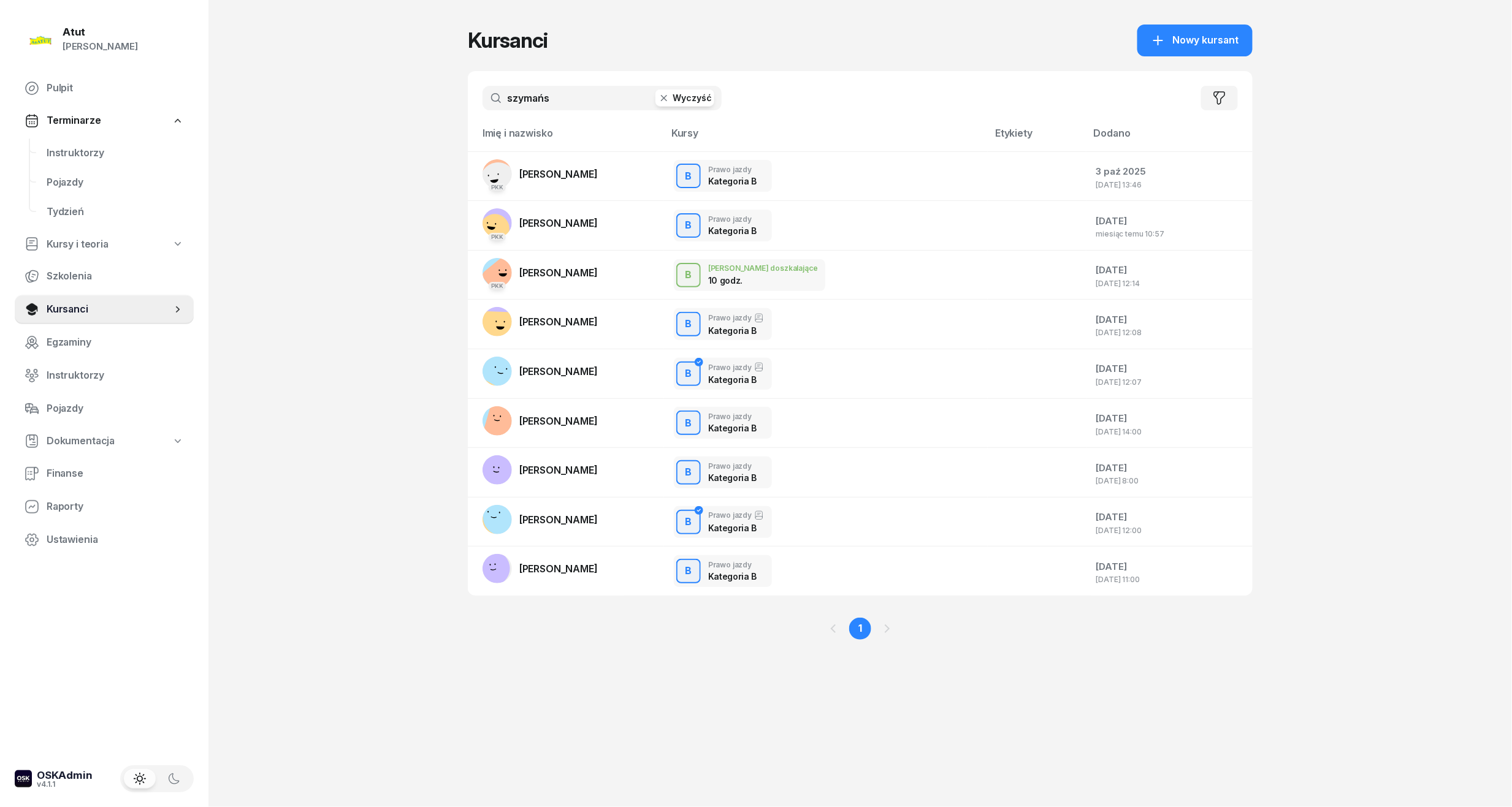
click at [592, 180] on td "PKK [PERSON_NAME]" at bounding box center [567, 176] width 197 height 50
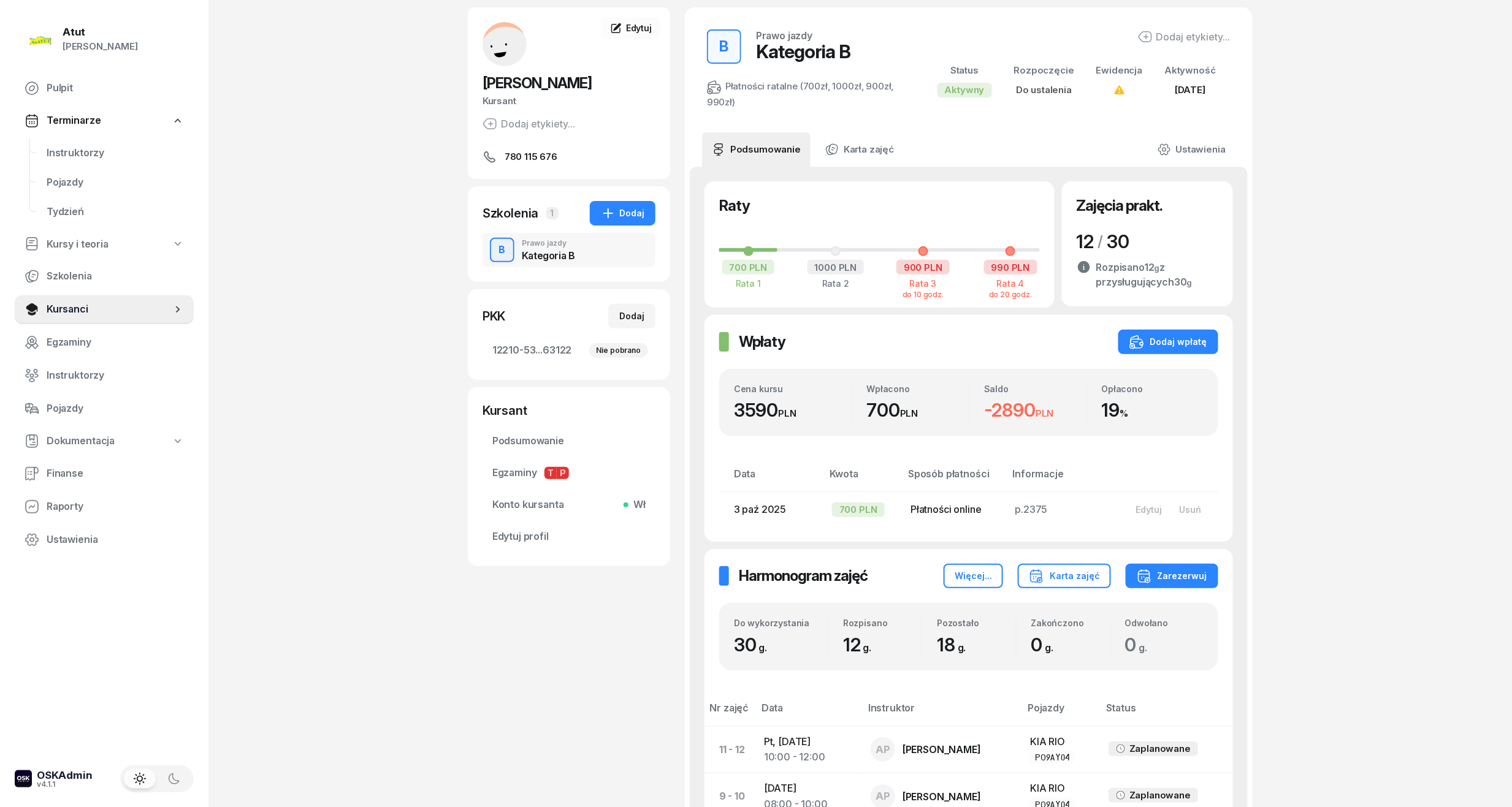
scroll to position [164, 0]
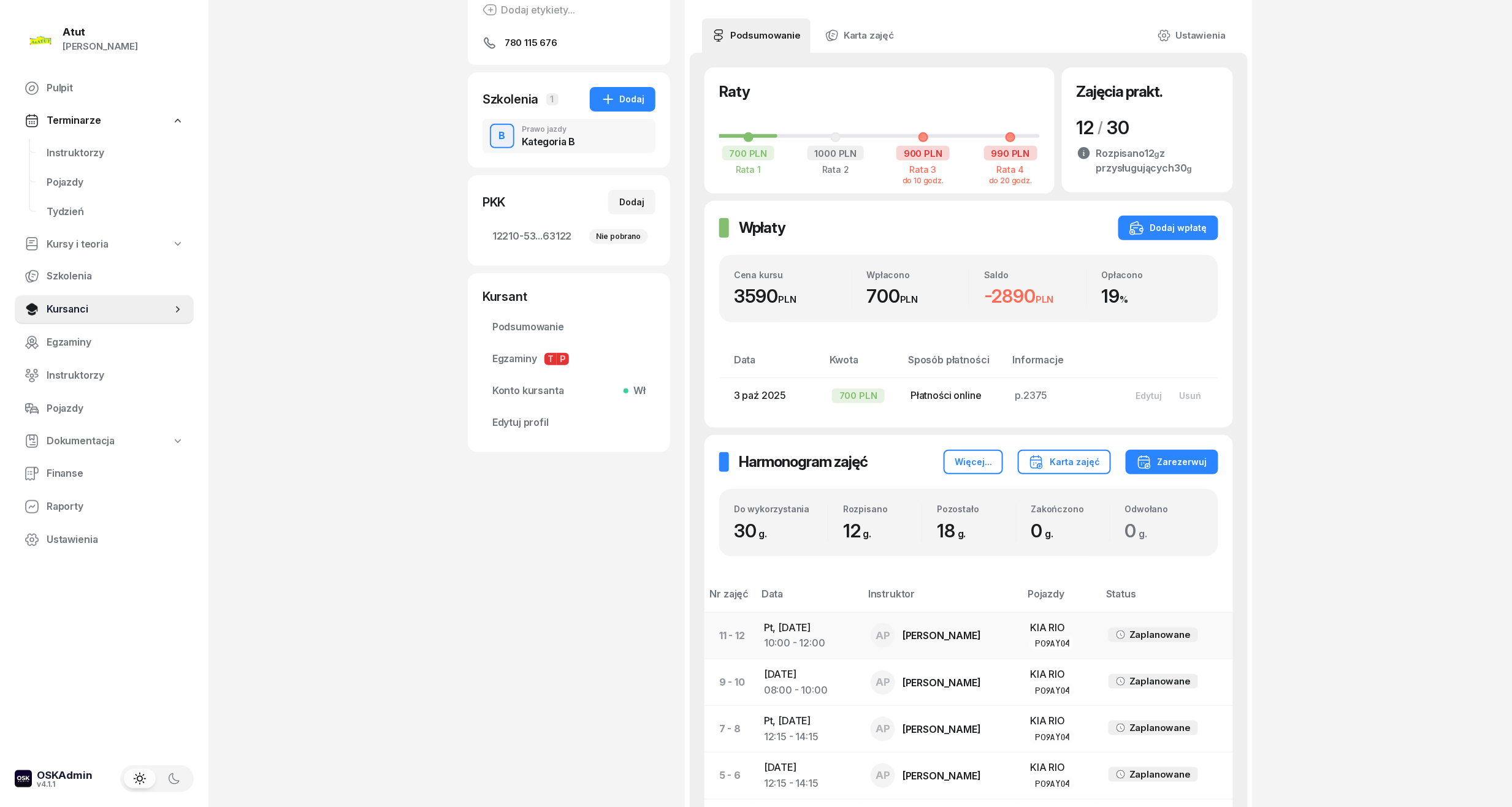
click at [800, 632] on td "Pt, [DATE] 10:00 - 12:00" at bounding box center [808, 636] width 107 height 47
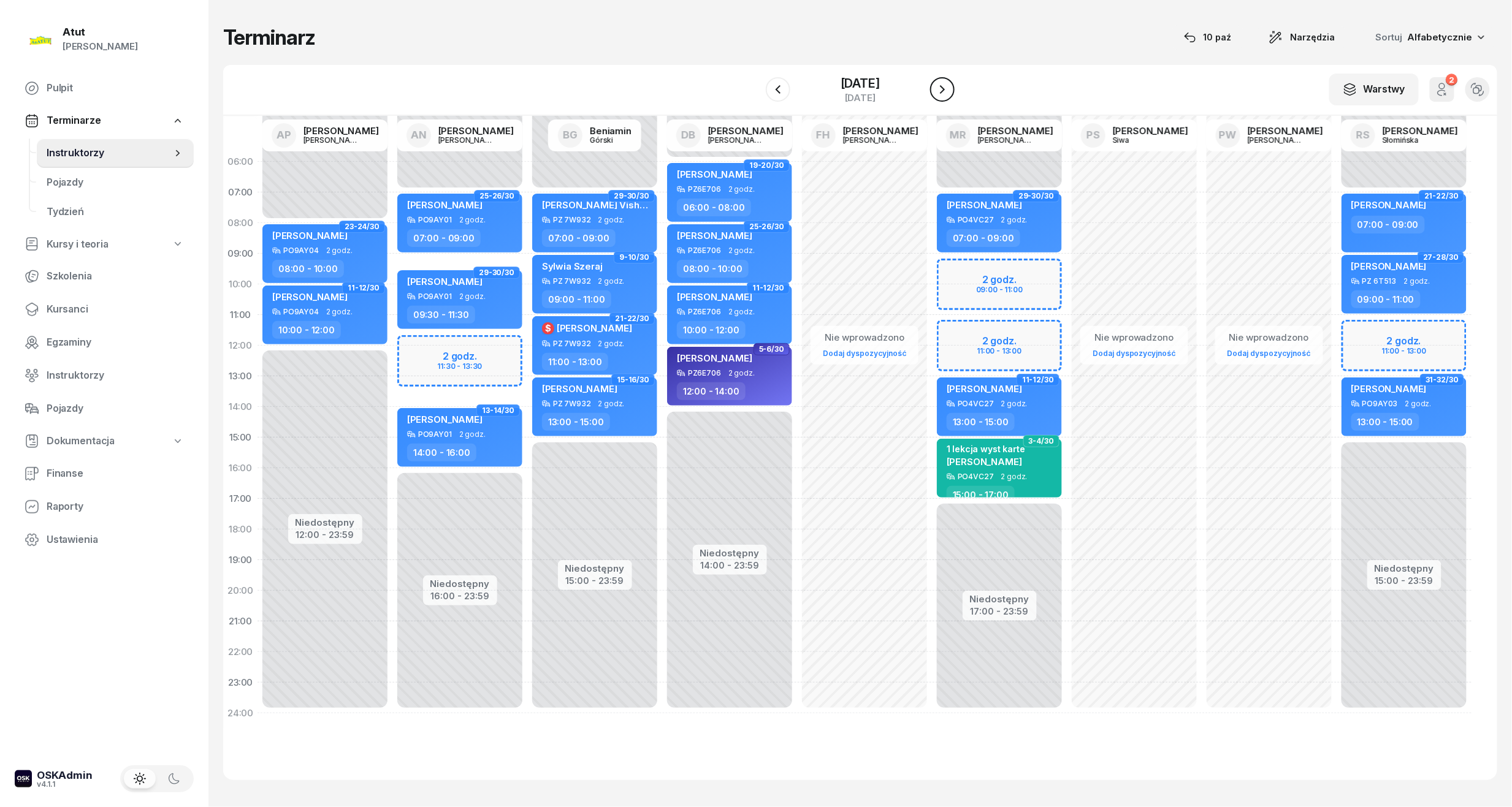
click at [949, 89] on icon "button" at bounding box center [941, 89] width 15 height 15
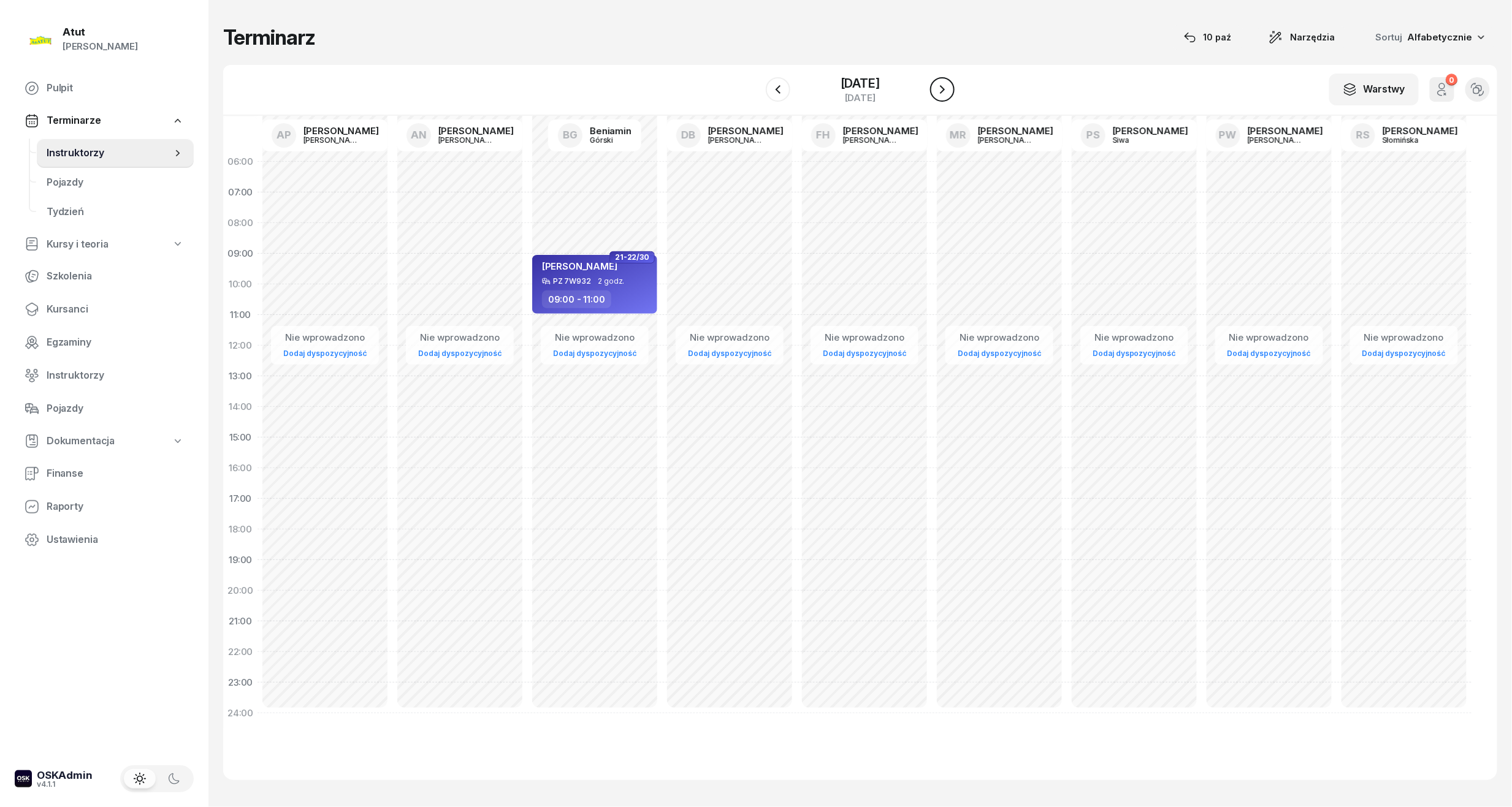
click at [949, 89] on icon "button" at bounding box center [941, 89] width 15 height 15
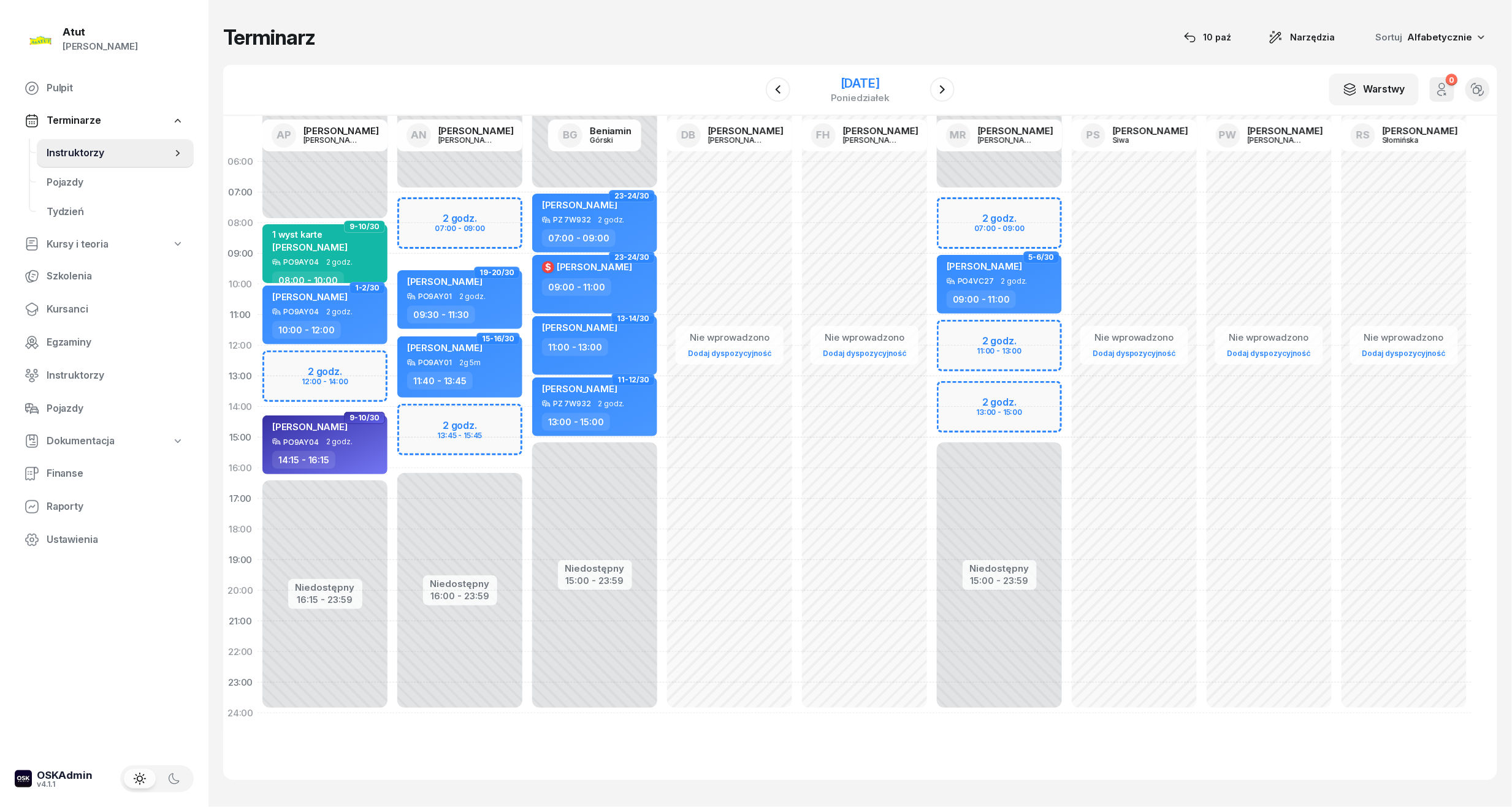
click at [857, 81] on div "[DATE]" at bounding box center [860, 83] width 58 height 13
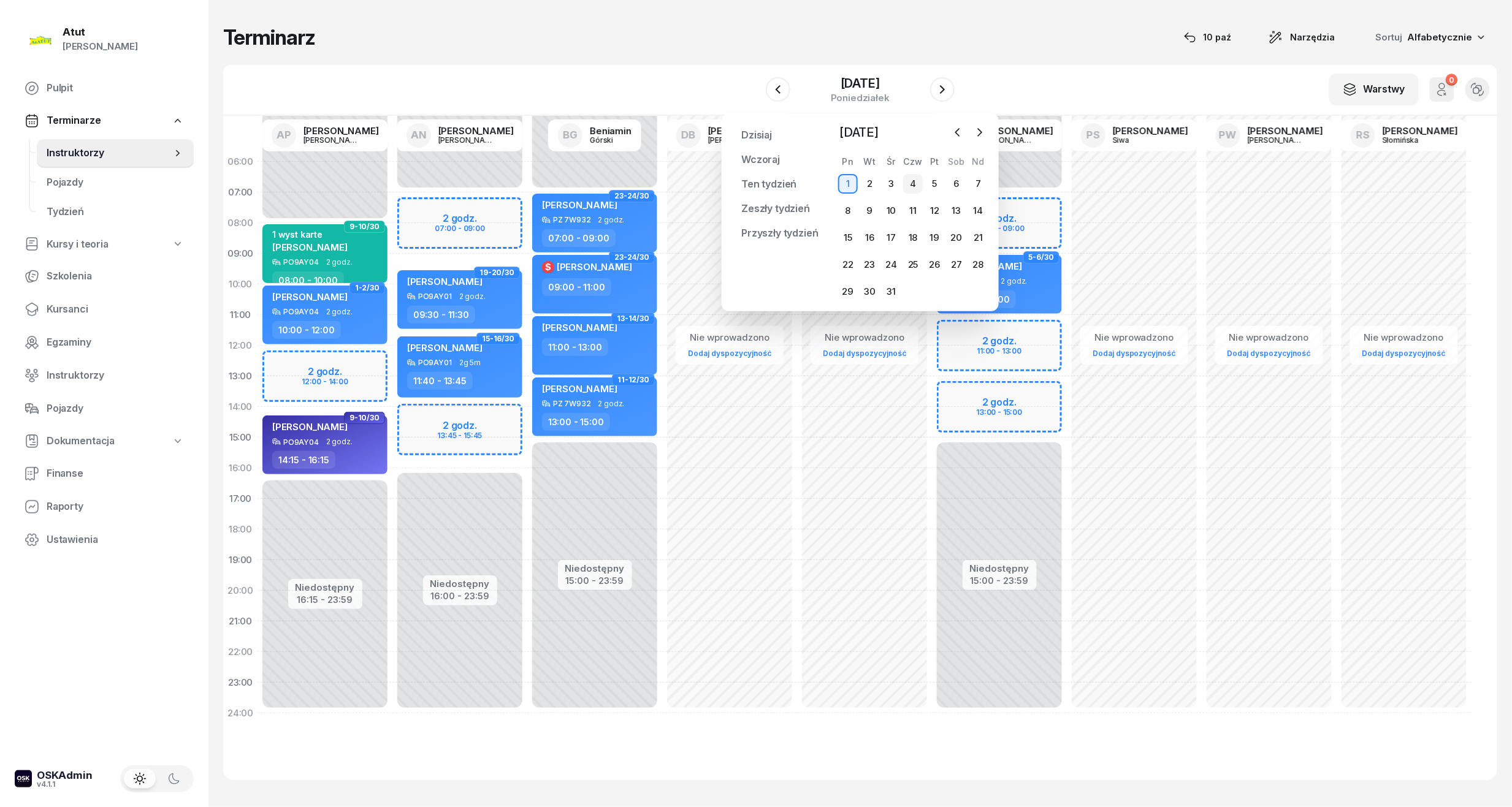
click at [913, 184] on div "4" at bounding box center [913, 184] width 19 height 19
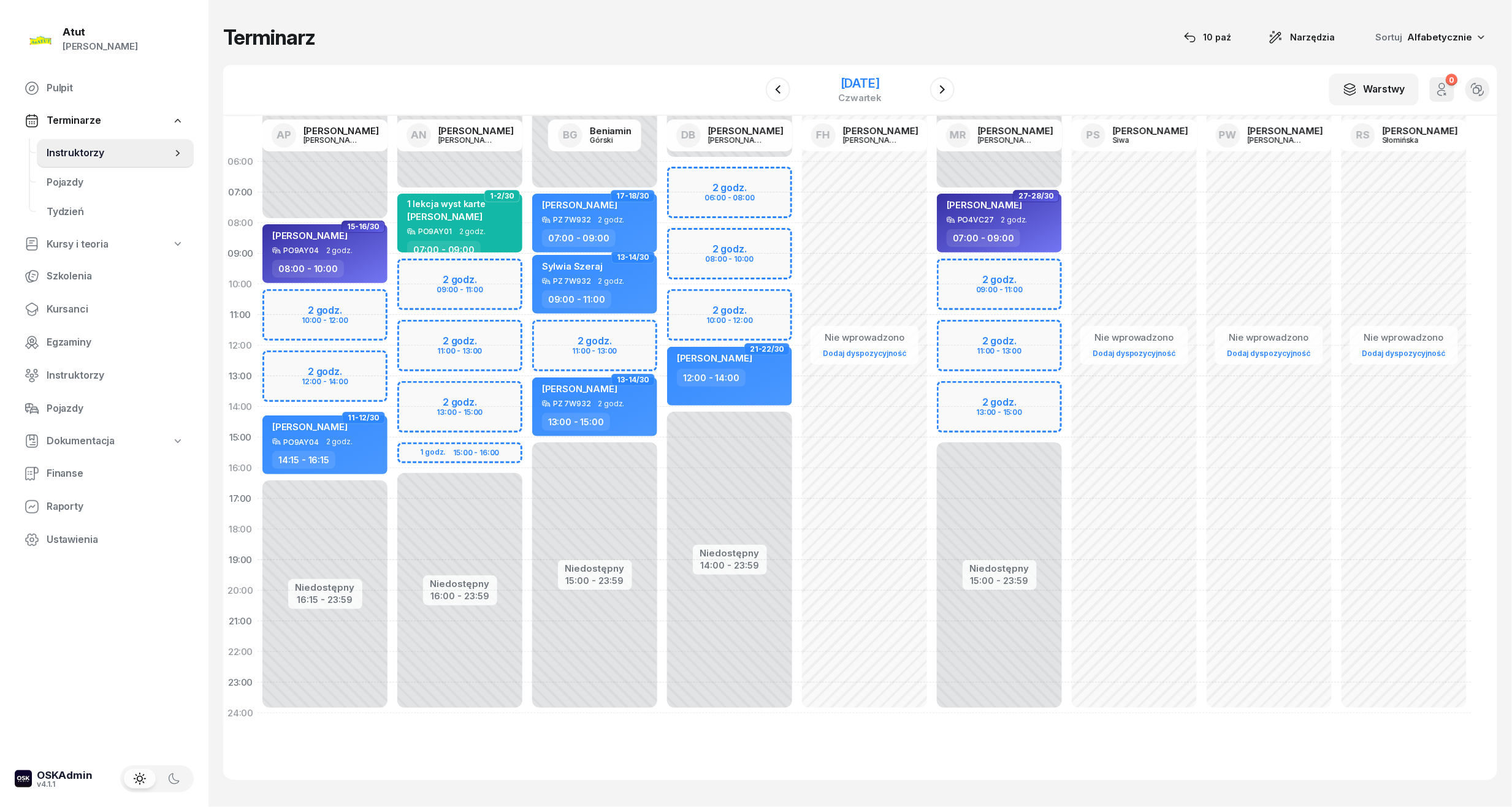
click at [854, 89] on div "[DATE]" at bounding box center [861, 83] width 44 height 13
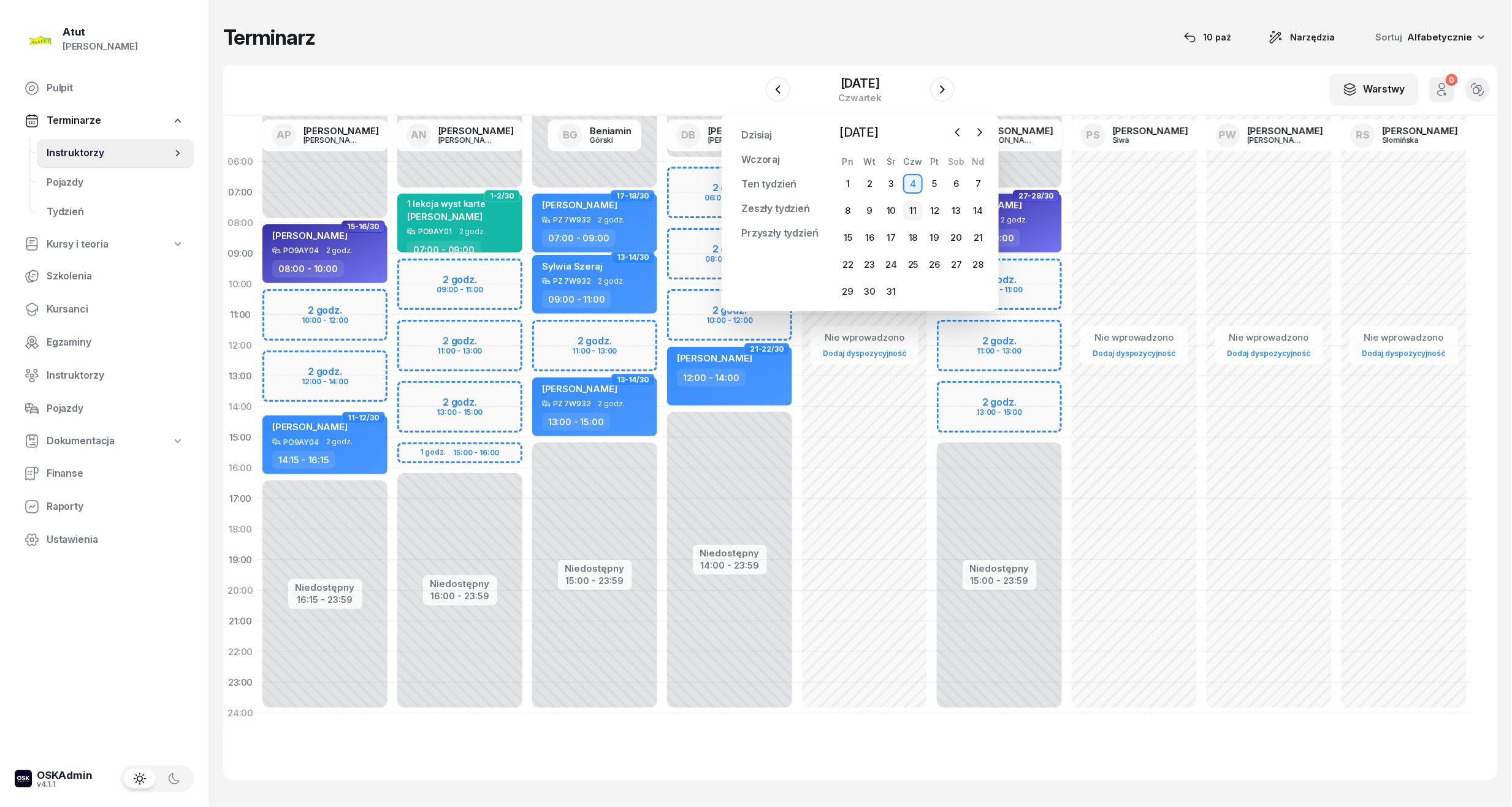
click at [912, 217] on div "11" at bounding box center [913, 211] width 19 height 19
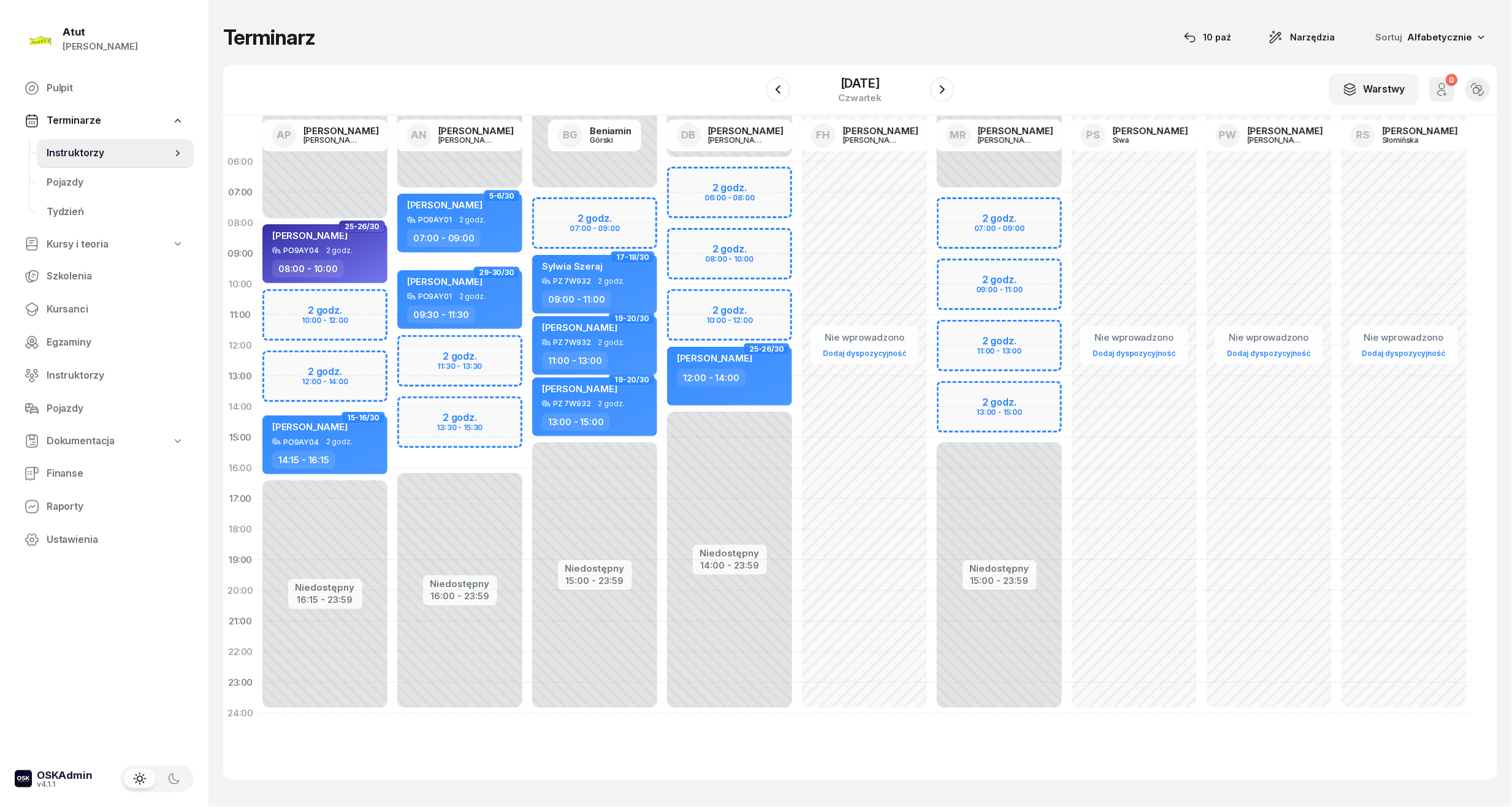
click at [310, 310] on div "Niedostępny 00:00 - 08:00 Niedostępny 16:15 - 23:59 2 godz. 10:00 - 12:00 2 god…" at bounding box center [325, 438] width 135 height 582
select select "10"
select select "12"
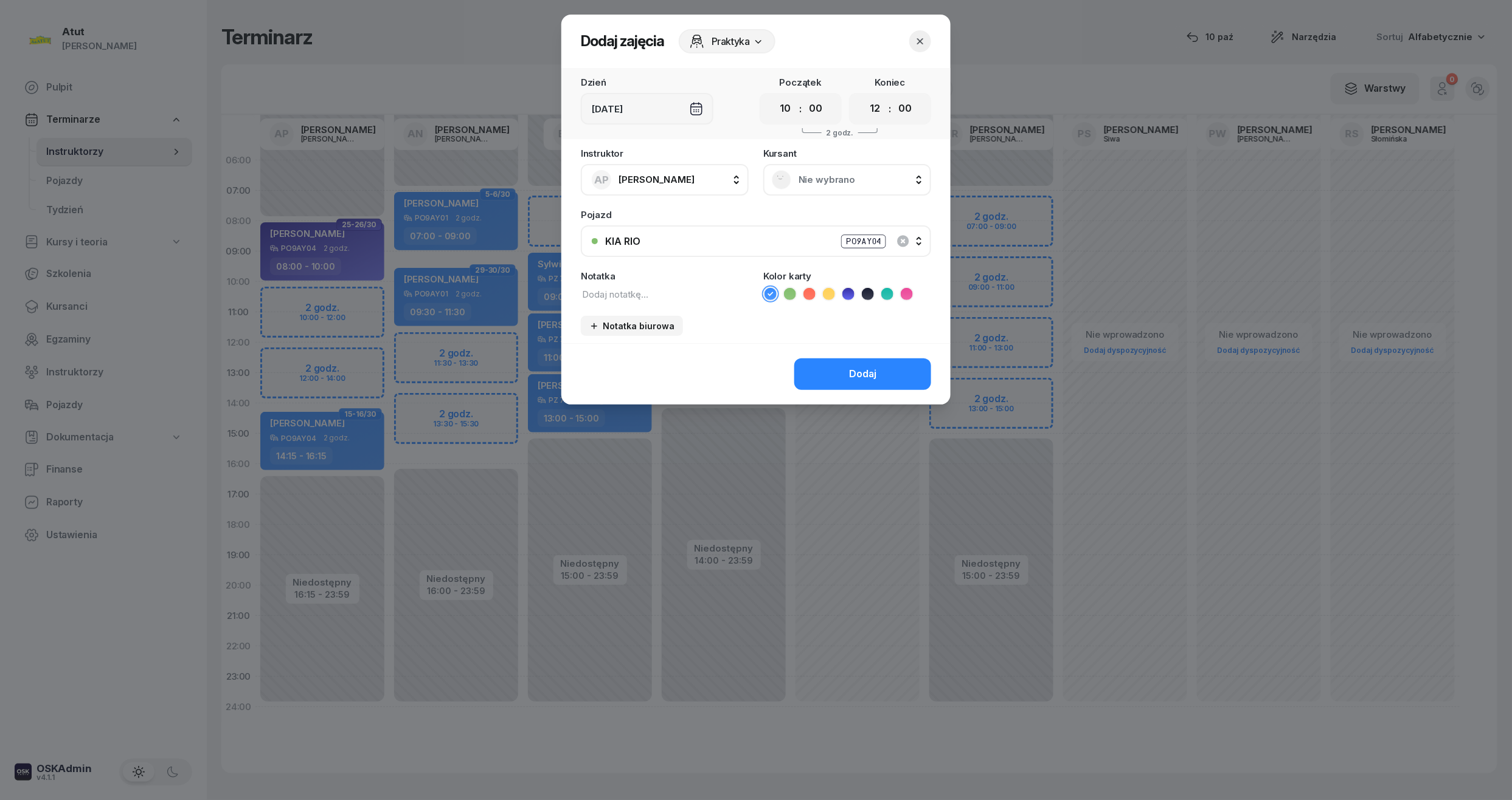
click at [837, 179] on span "Nie wybrano" at bounding box center [860, 179] width 124 height 15
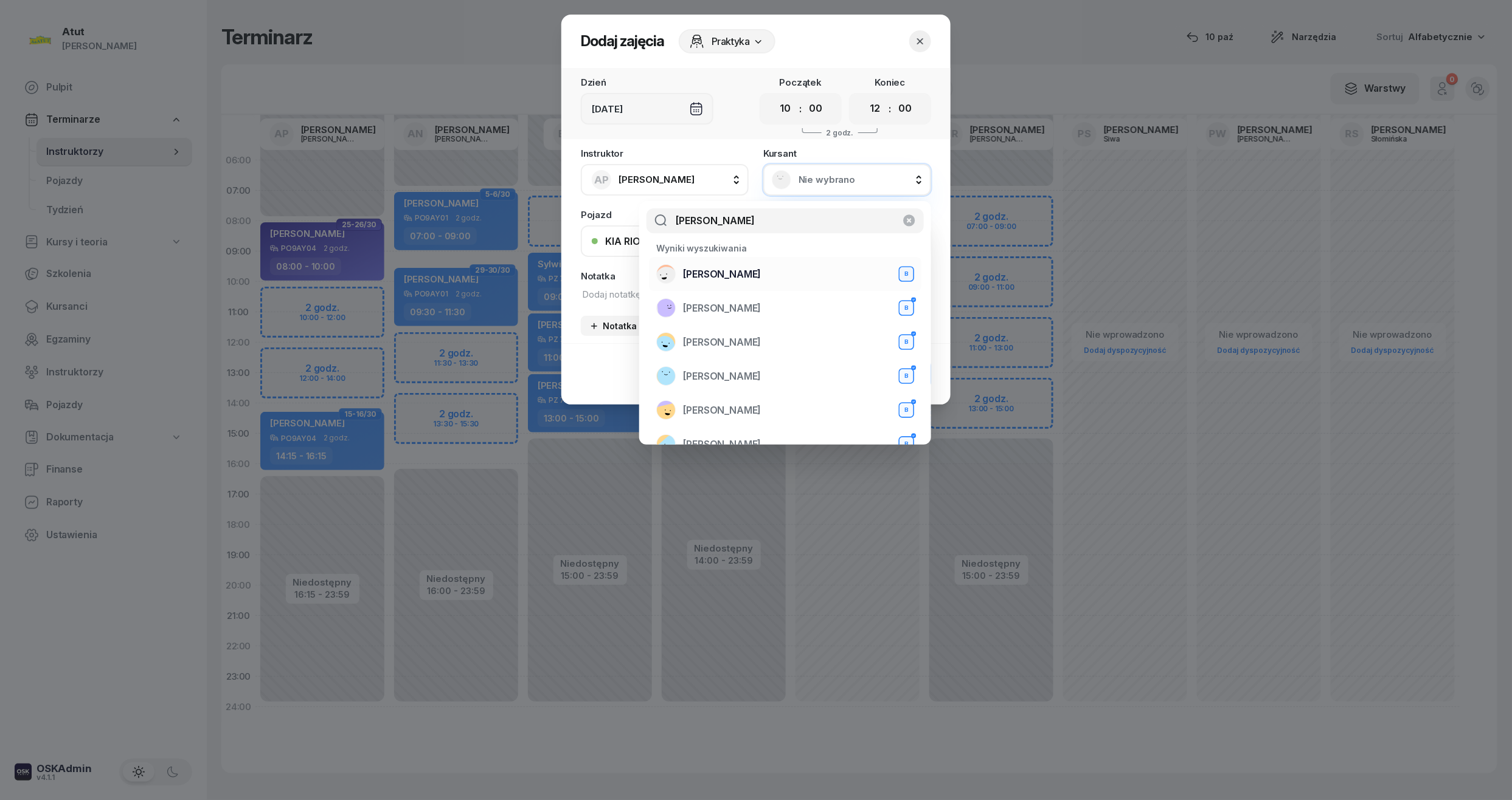
type input "[PERSON_NAME]"
click at [706, 277] on span "[PERSON_NAME]" at bounding box center [721, 274] width 78 height 15
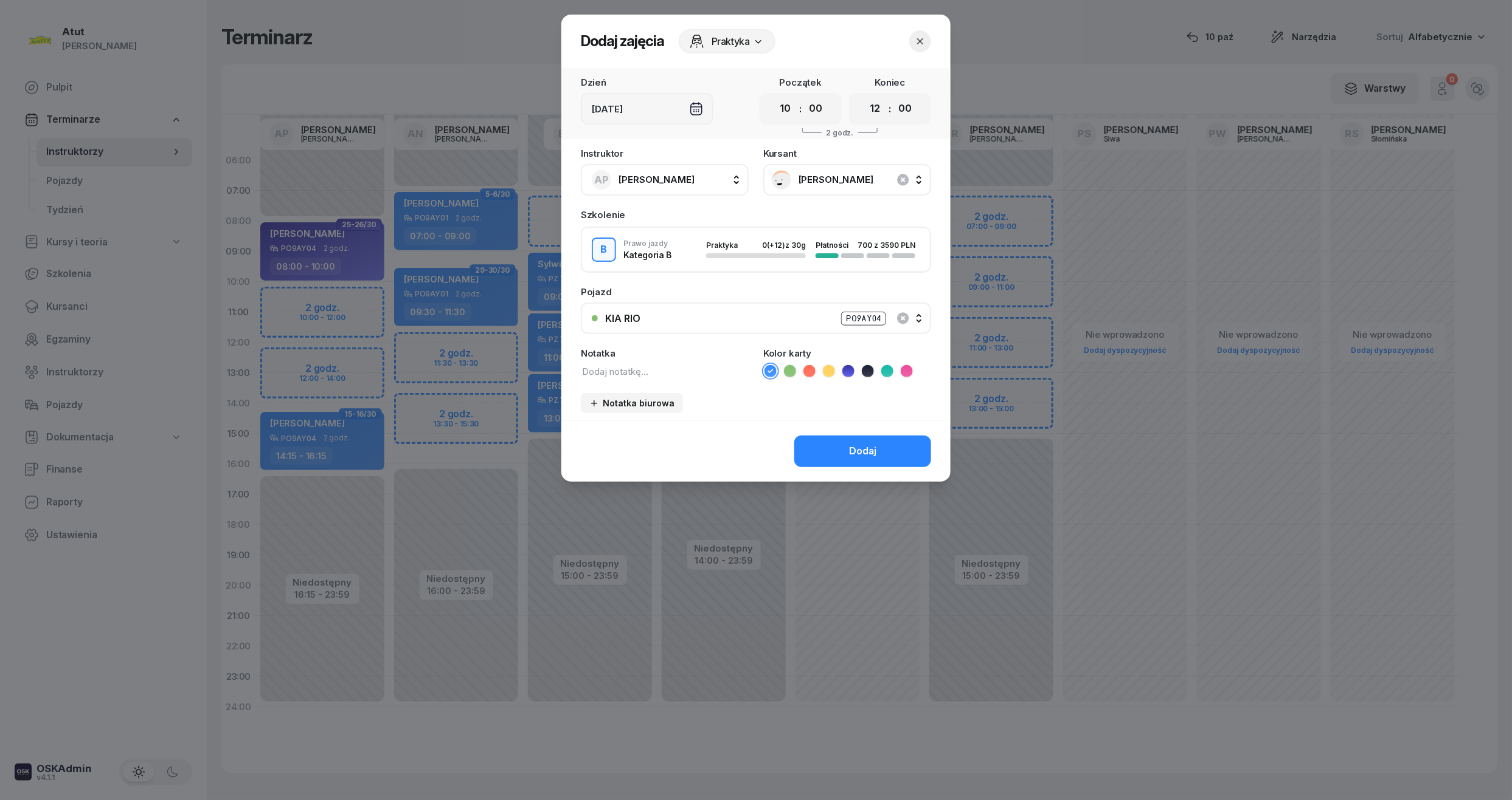
click at [852, 451] on div "Dodaj" at bounding box center [862, 452] width 27 height 15
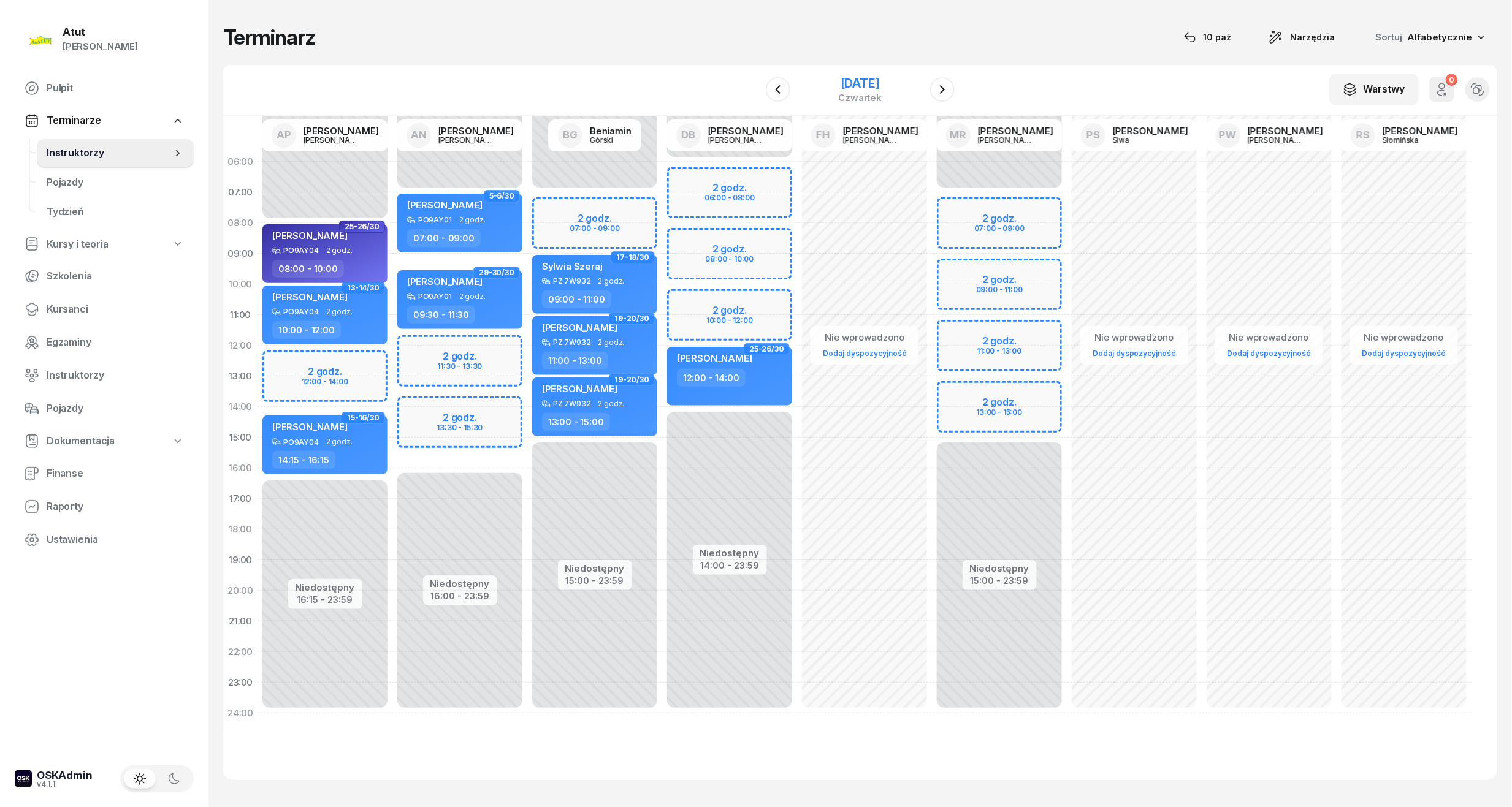
click at [866, 74] on div "[DATE]" at bounding box center [860, 90] width 125 height 35
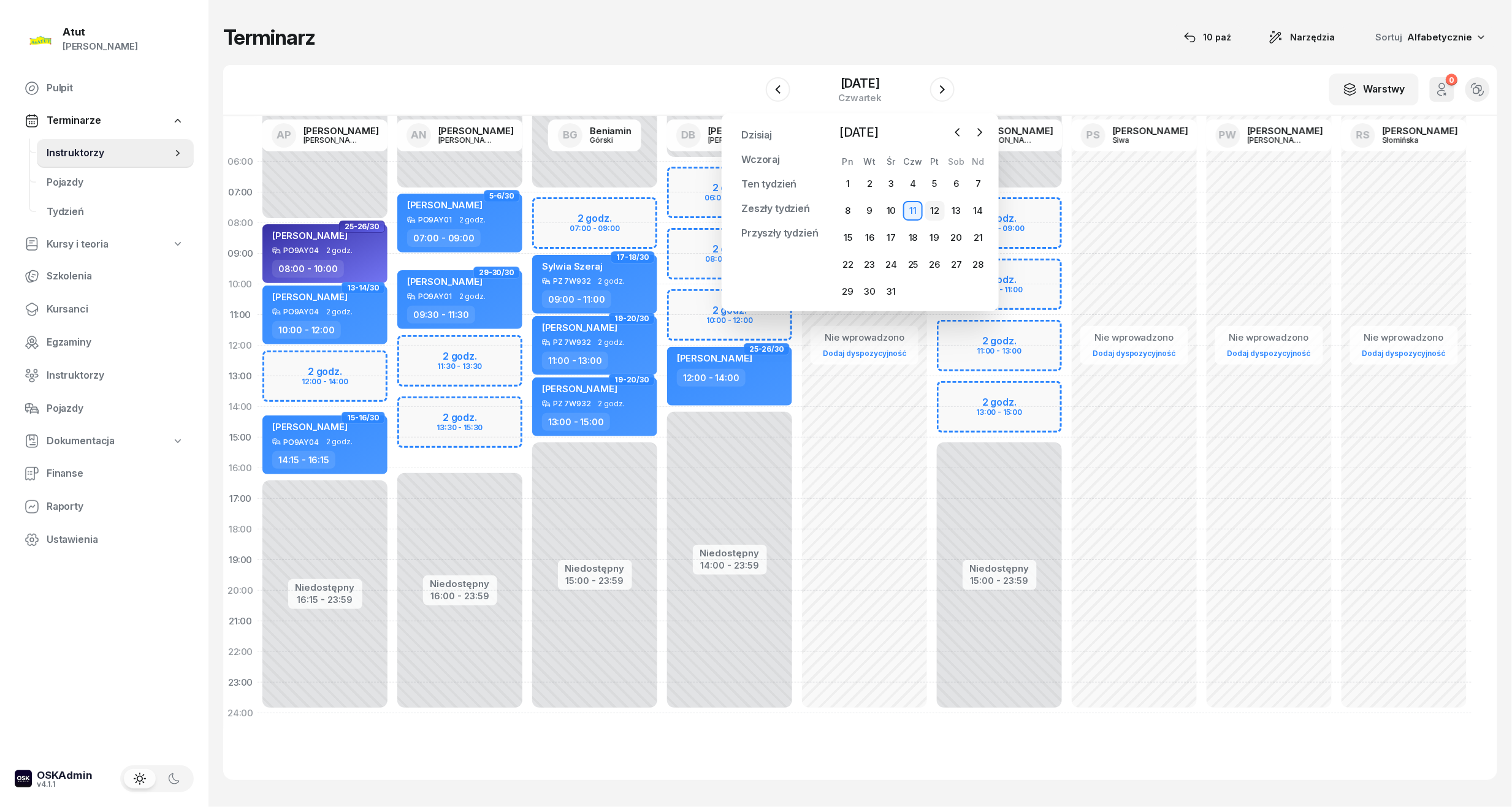
click at [934, 206] on div "12" at bounding box center [935, 211] width 19 height 19
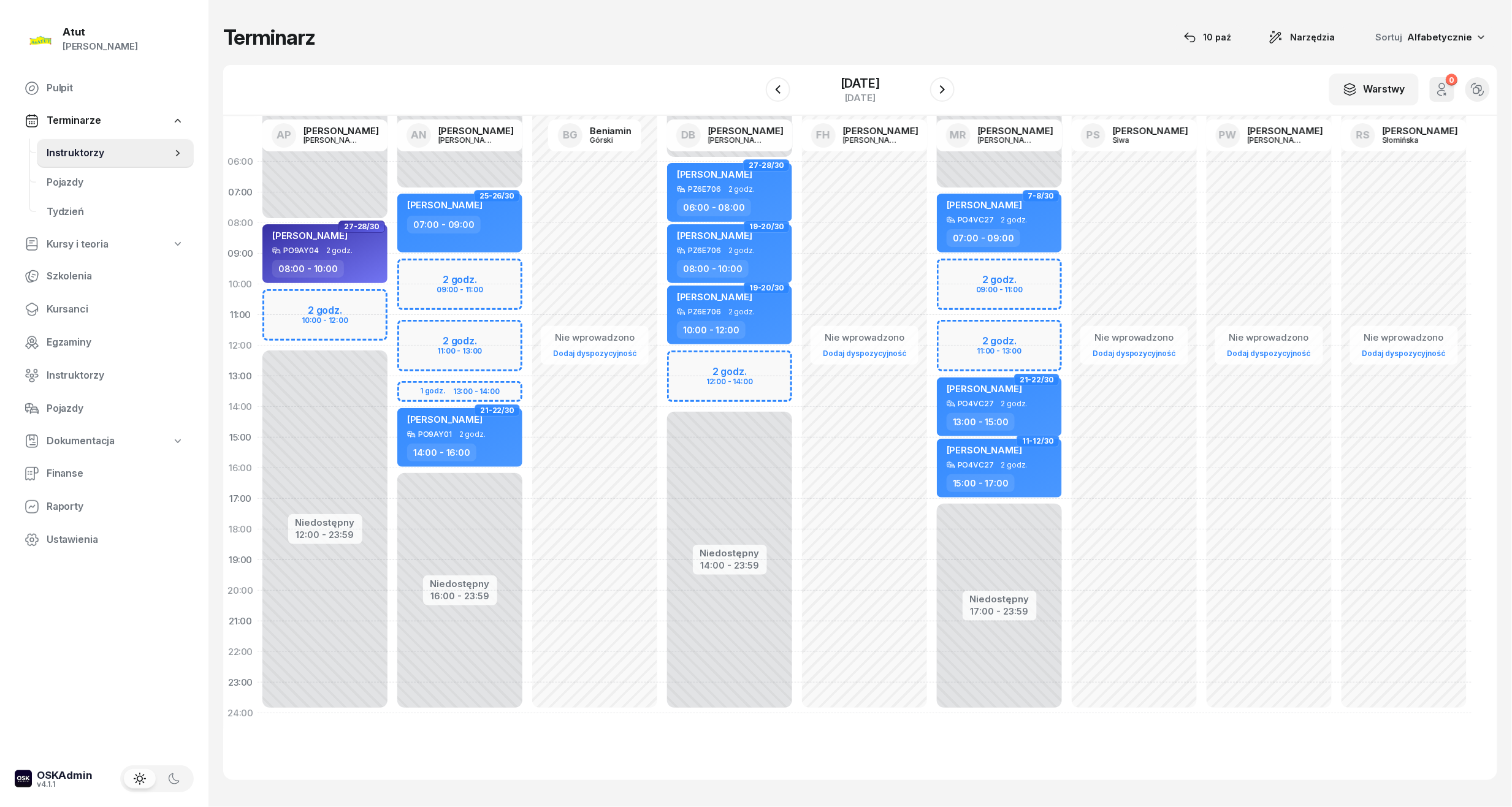
click at [322, 332] on div "Niedostępny 00:00 - 08:00 Niedostępny 12:00 - 23:59 2 godz. 10:00 - 12:00 27-28…" at bounding box center [325, 438] width 135 height 582
select select "11"
select select "13"
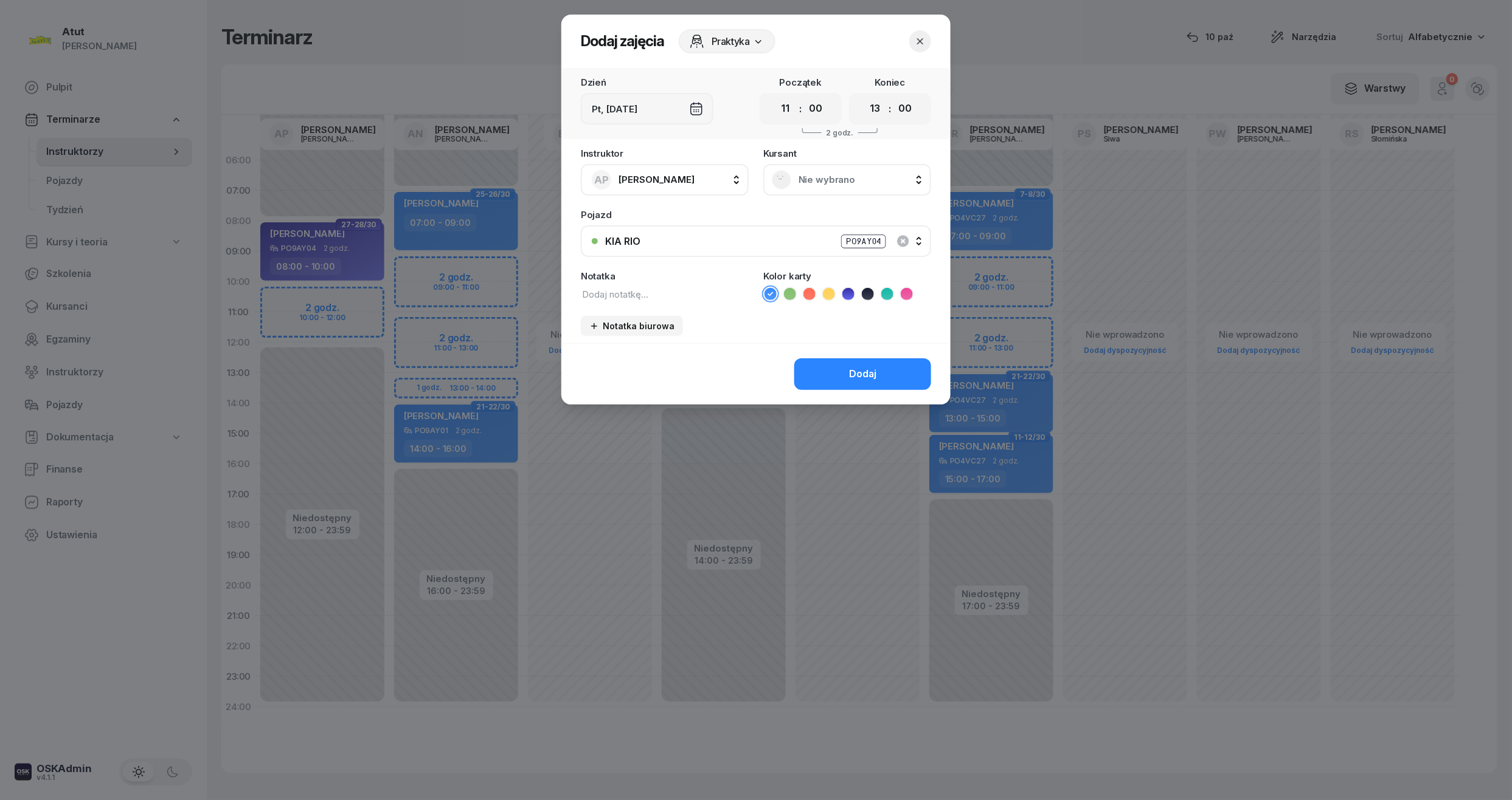
click at [833, 176] on span "Nie wybrano" at bounding box center [860, 179] width 124 height 15
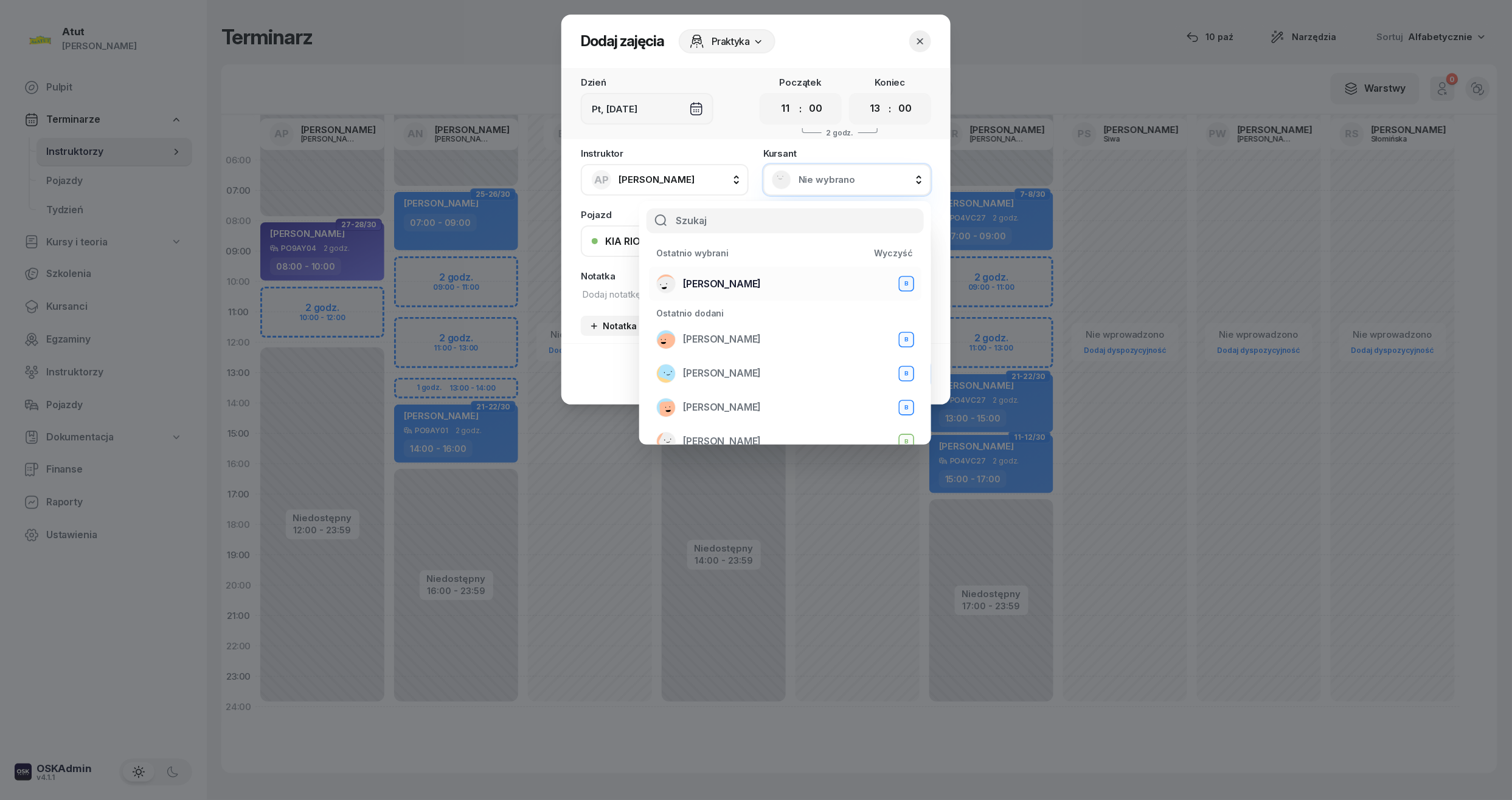
click at [721, 282] on span "[PERSON_NAME]" at bounding box center [721, 285] width 78 height 15
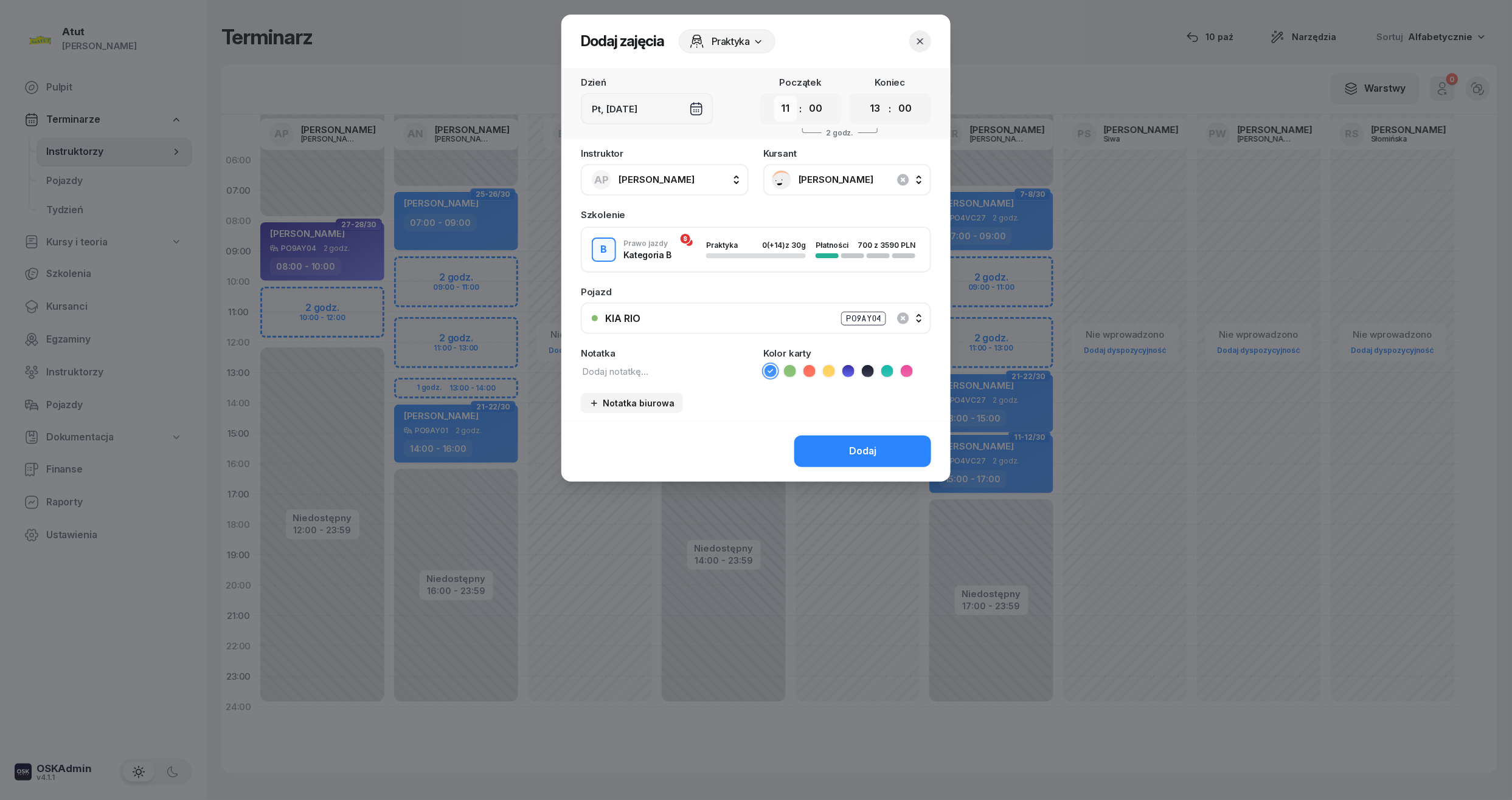
click at [783, 111] on select "00 01 02 03 04 05 06 07 08 09 10 11 12 13 14 15 16 17 18 19 20 21 22 23" at bounding box center [786, 109] width 23 height 25
click at [774, 97] on select "00 01 02 03 04 05 06 07 08 09 10 11 12 13 14 15 16 17 18 19 20 21 22 23" at bounding box center [786, 109] width 23 height 25
click at [789, 110] on select "00 01 02 03 04 05 06 07 08 09 10 11 12 13 14 15 16 17 18 19 20 21 22 23" at bounding box center [786, 109] width 23 height 25
click at [774, 97] on select "00 01 02 03 04 05 06 07 08 09 10 11 12 13 14 15 16 17 18 19 20 21 22 23" at bounding box center [786, 109] width 23 height 25
drag, startPoint x: 781, startPoint y: 110, endPoint x: 788, endPoint y: 119, distance: 11.4
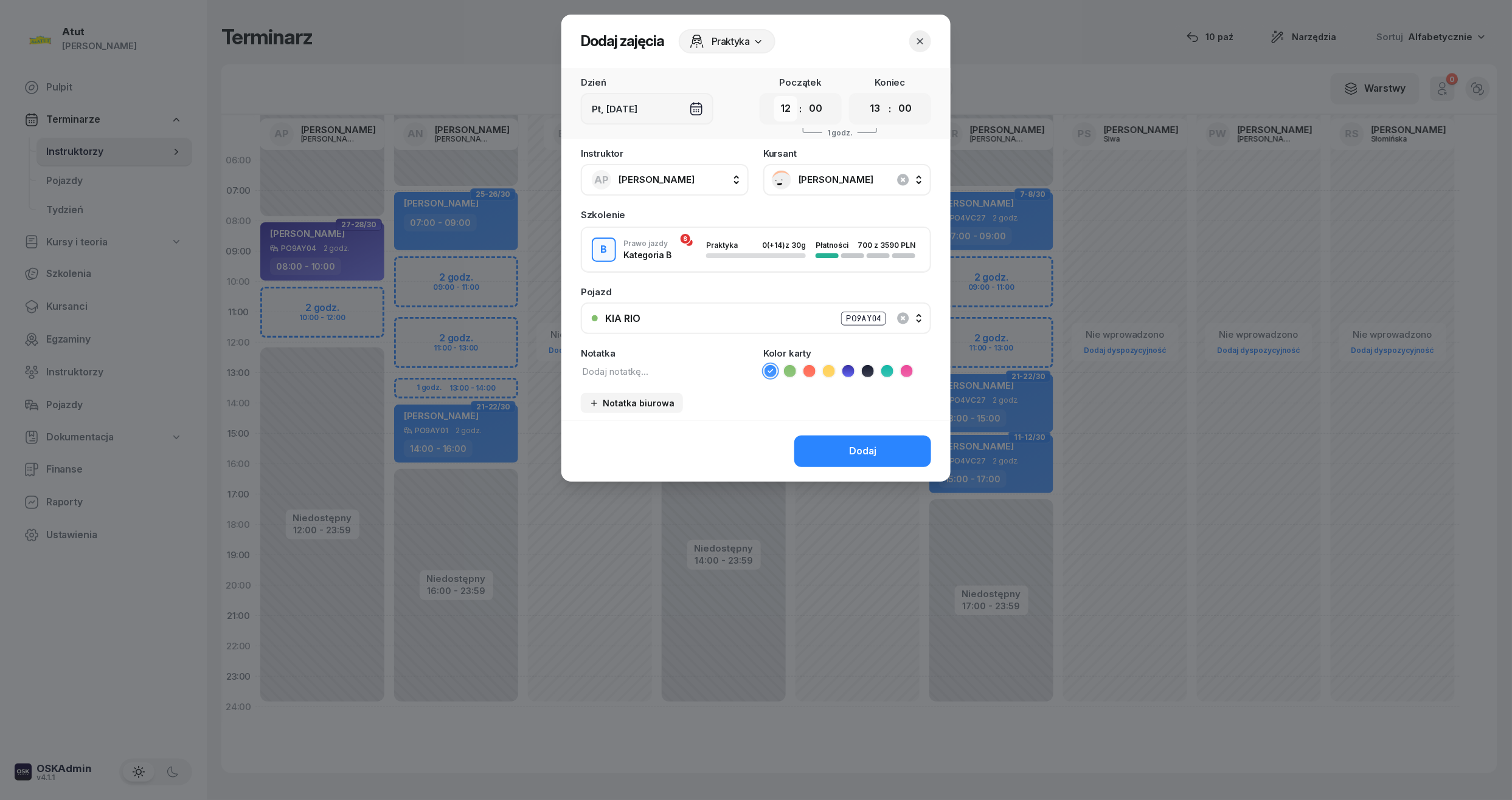
click at [781, 110] on select "00 01 02 03 04 05 06 07 08 09 10 11 12 13 14 15 16 17 18 19 20 21 22 23" at bounding box center [786, 109] width 23 height 25
select select "10"
click at [774, 97] on select "00 01 02 03 04 05 06 07 08 09 10 11 12 13 14 15 16 17 18 19 20 21 22 23" at bounding box center [786, 109] width 23 height 25
click at [877, 122] on div "00 01 02 03 04 05 06 07 08 09 10 11 12 13 14 15 16 17 18 19 20 21 22 23 : 00 05…" at bounding box center [889, 108] width 82 height 32
click at [876, 106] on select "00 01 02 03 04 05 06 07 08 09 10 11 12 13 14 15 16 17 18 19 20 21 22 23" at bounding box center [875, 109] width 23 height 25
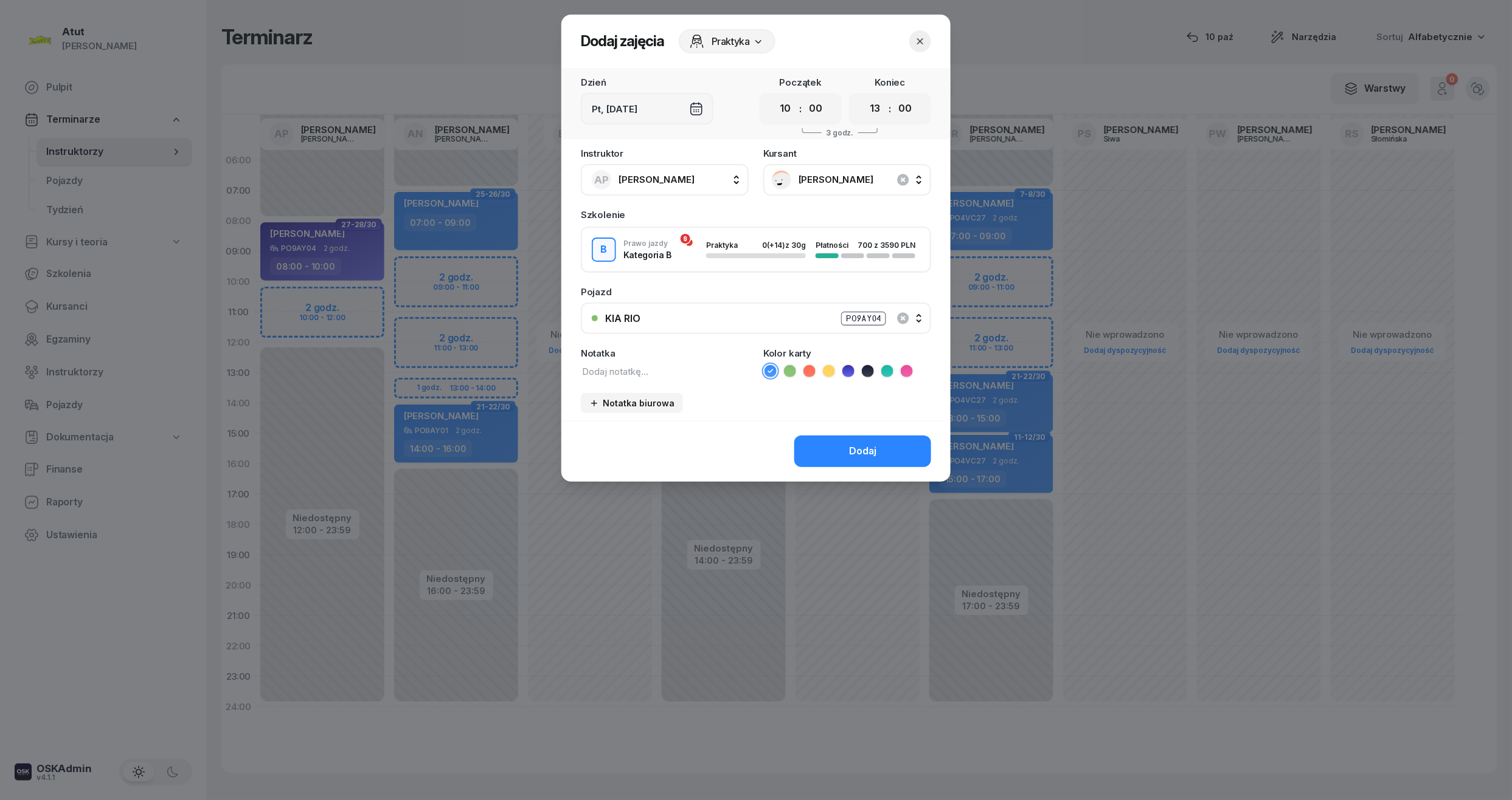
select select "12"
click at [863, 97] on select "00 01 02 03 04 05 06 07 08 09 10 11 12 13 14 15 16 17 18 19 20 21 22 23" at bounding box center [875, 109] width 23 height 25
click at [866, 453] on div "Dodaj" at bounding box center [862, 452] width 27 height 15
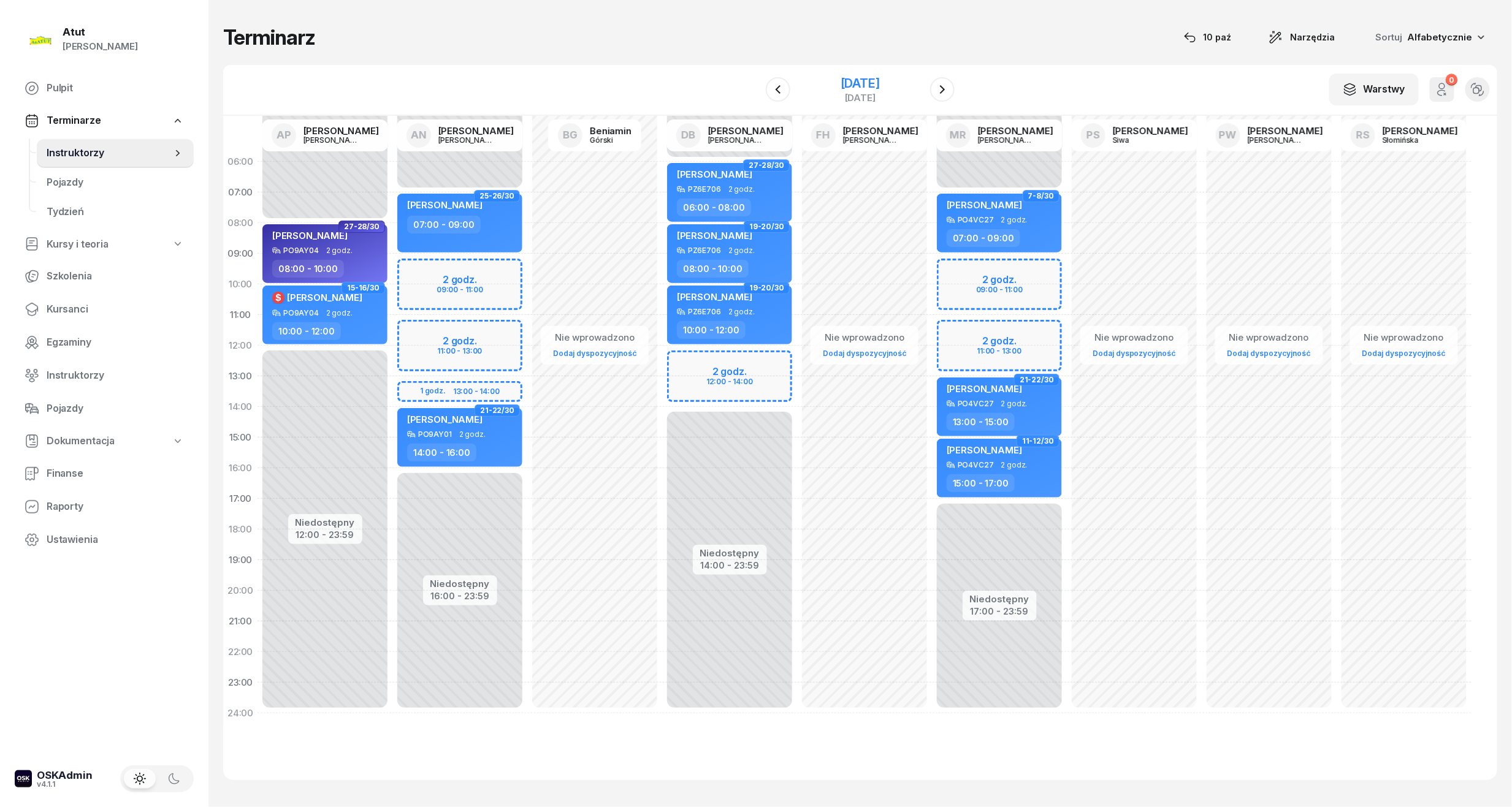
drag, startPoint x: 865, startPoint y: 89, endPoint x: 860, endPoint y: 94, distance: 7.1
click at [865, 89] on div "[DATE]" at bounding box center [860, 83] width 39 height 13
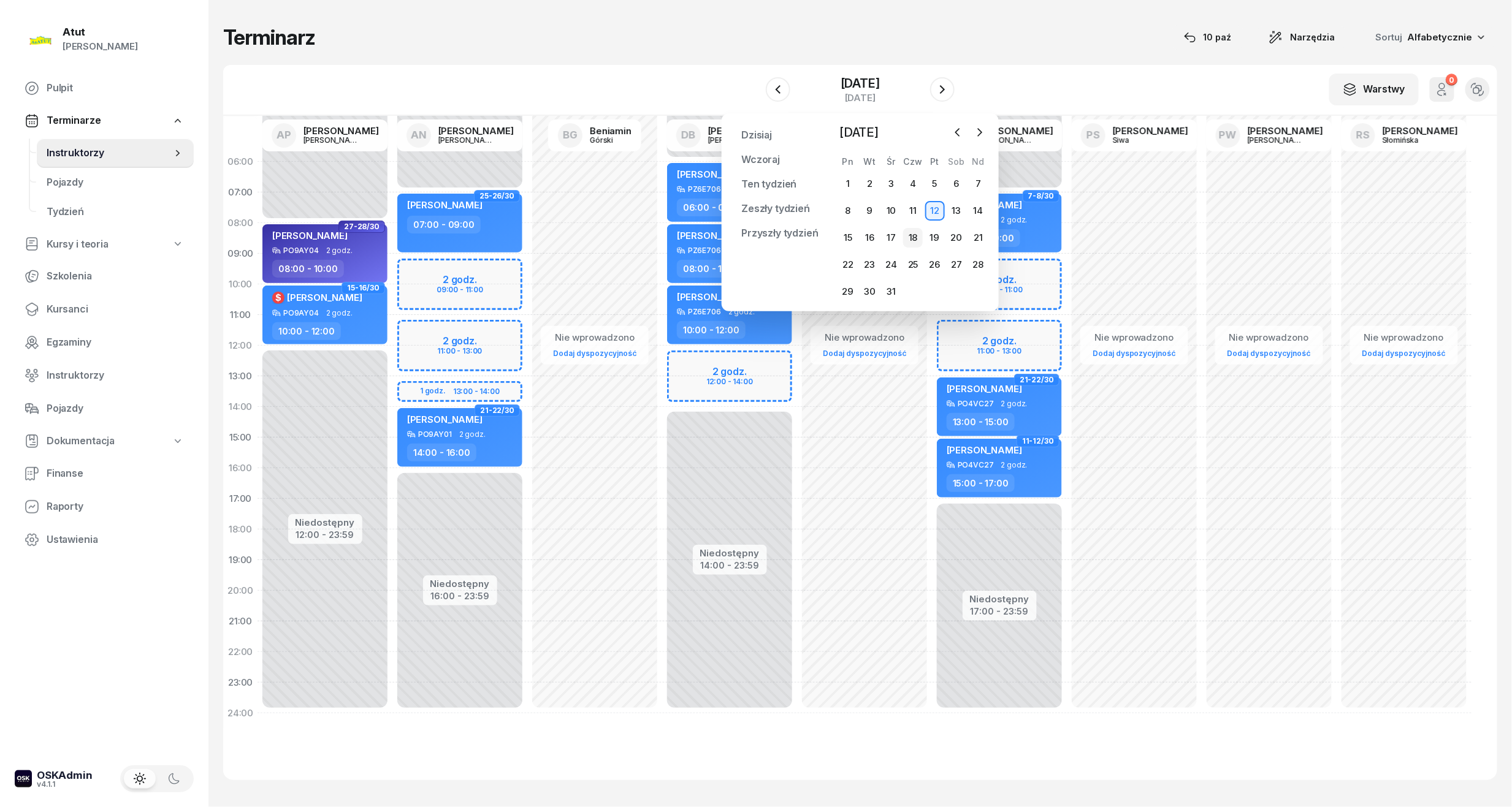
click at [915, 238] on div "18" at bounding box center [913, 238] width 19 height 19
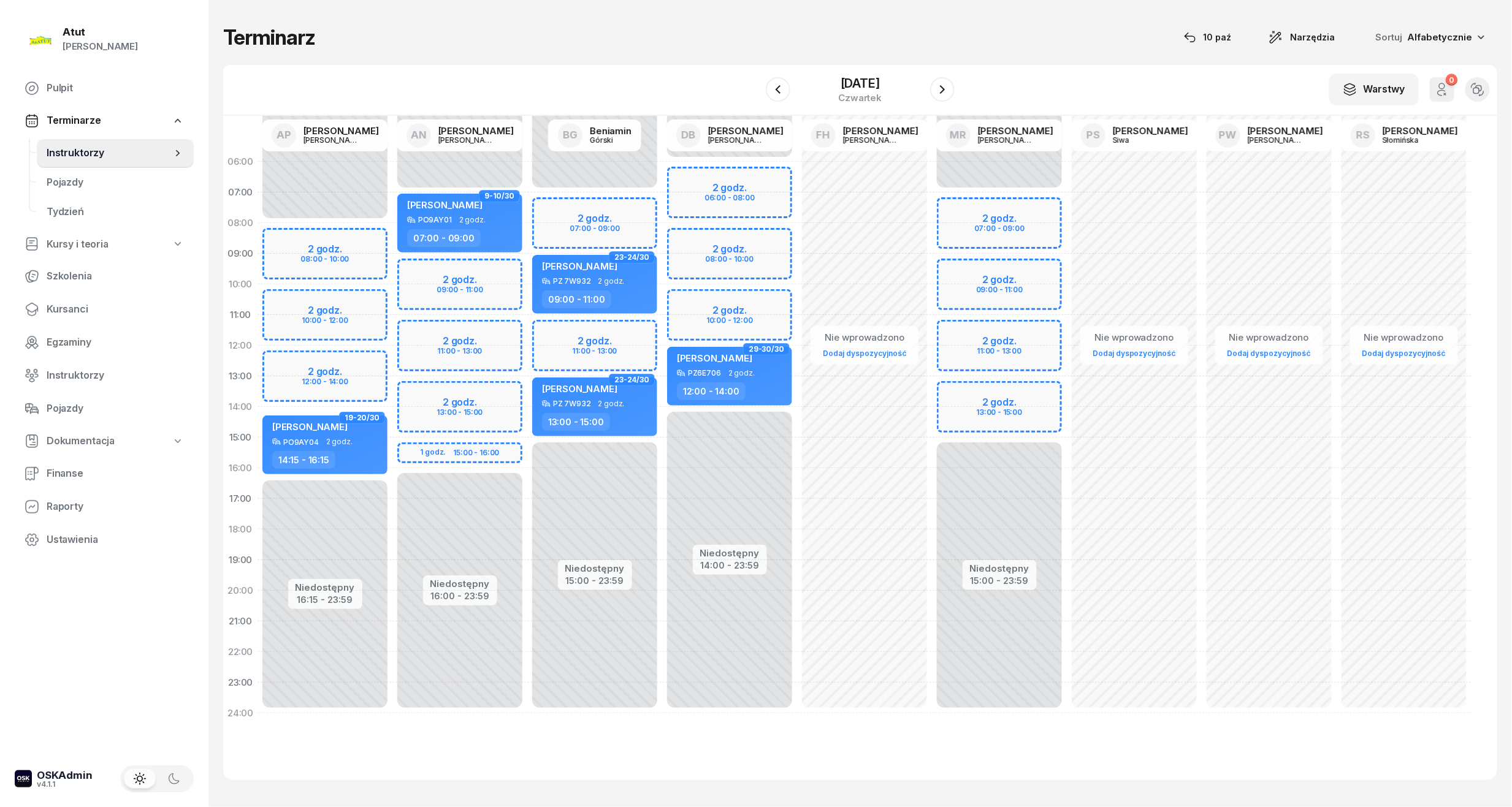
click at [345, 312] on div "Niedostępny 00:00 - 08:00 Niedostępny 16:15 - 23:59 2 godz. 08:00 - 10:00 2 god…" at bounding box center [325, 438] width 135 height 582
select select "10"
select select "12"
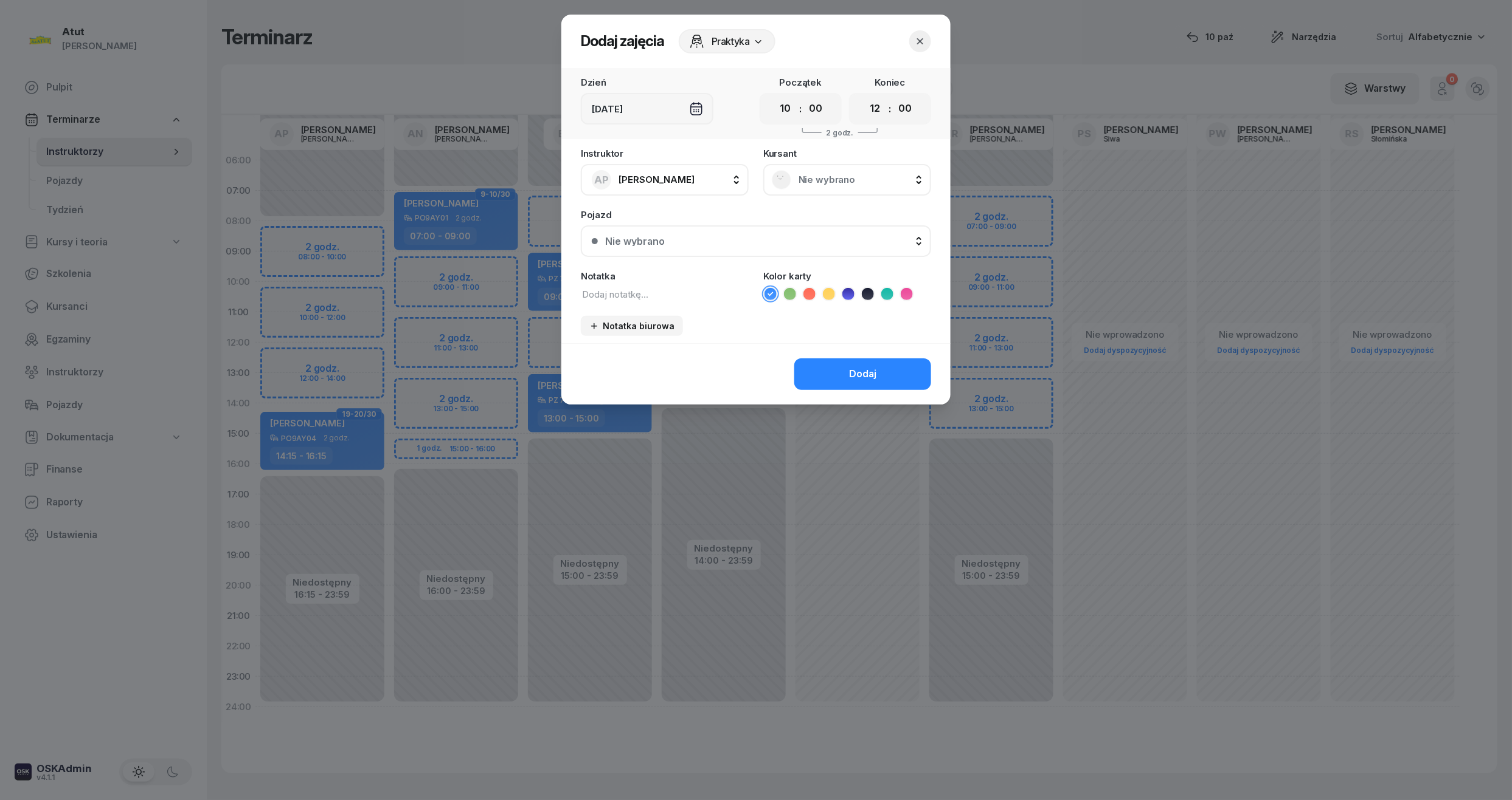
click at [859, 177] on span "Nie wybrano" at bounding box center [860, 179] width 124 height 15
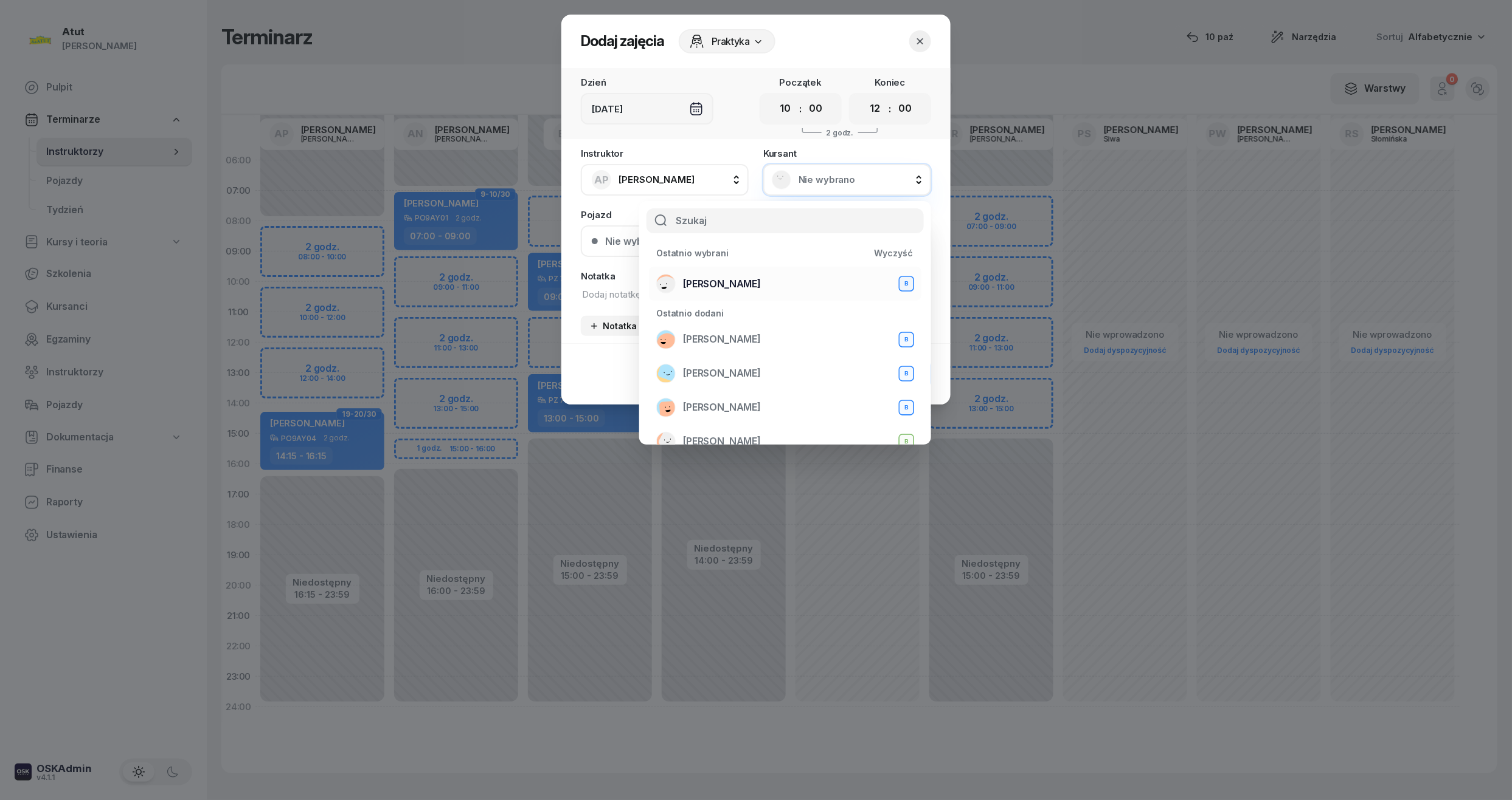
click at [725, 274] on div "[PERSON_NAME] B" at bounding box center [785, 284] width 258 height 19
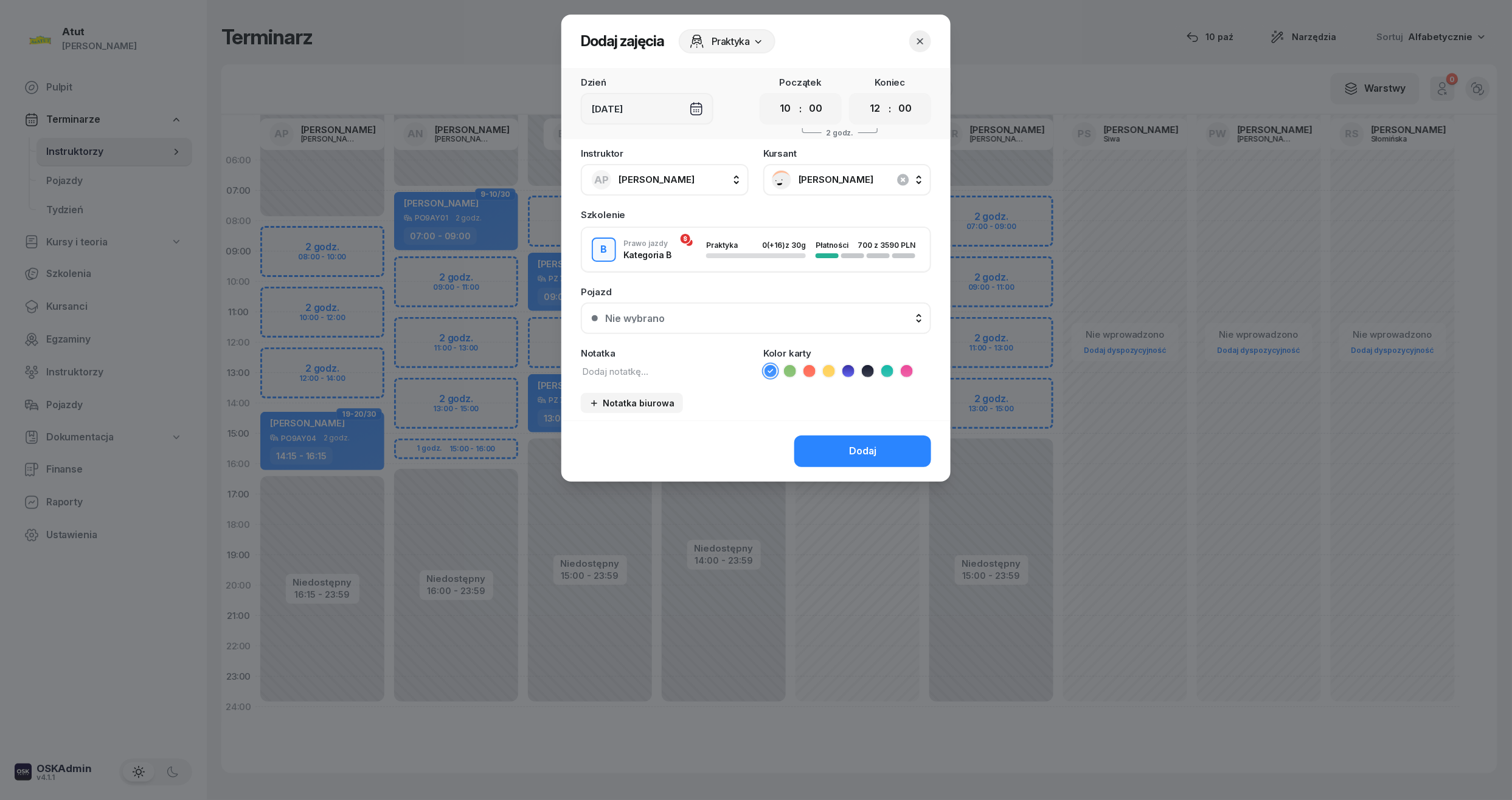
click at [718, 331] on button "Nie wybrano" at bounding box center [755, 318] width 350 height 32
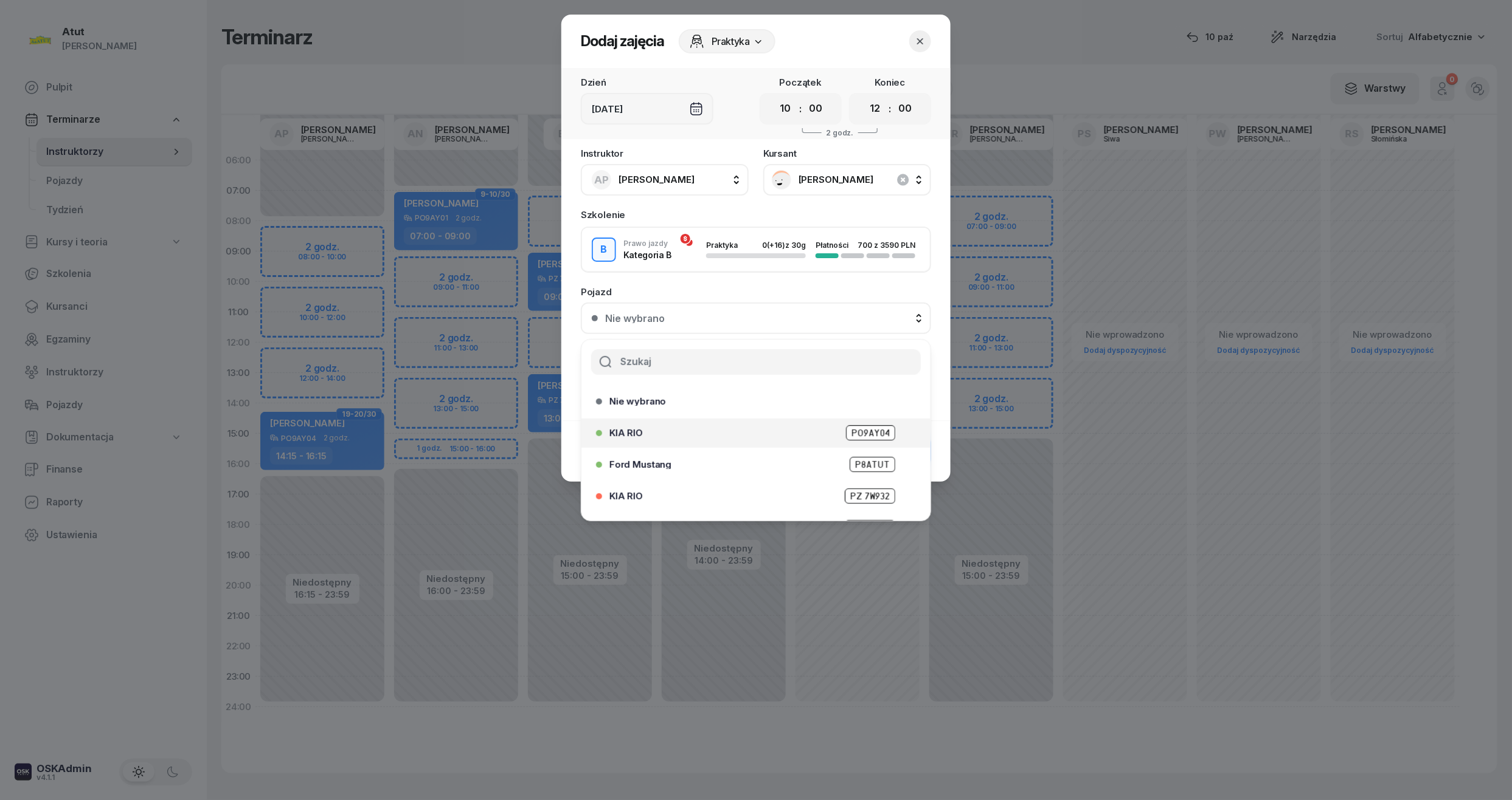
click at [860, 421] on li "KIA RIO PO9AY04" at bounding box center [755, 433] width 349 height 29
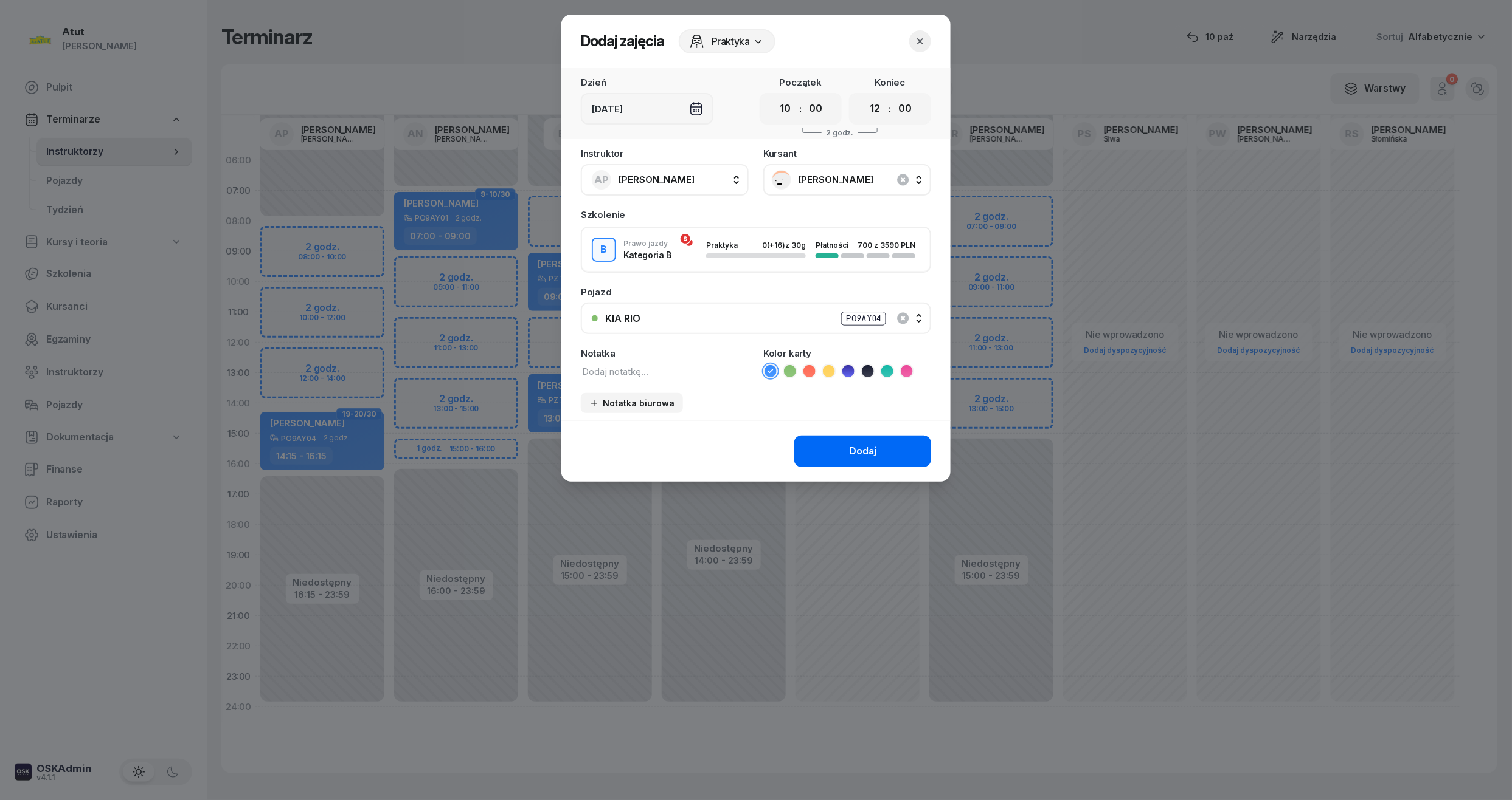
click at [883, 454] on button "Dodaj" at bounding box center [863, 452] width 137 height 32
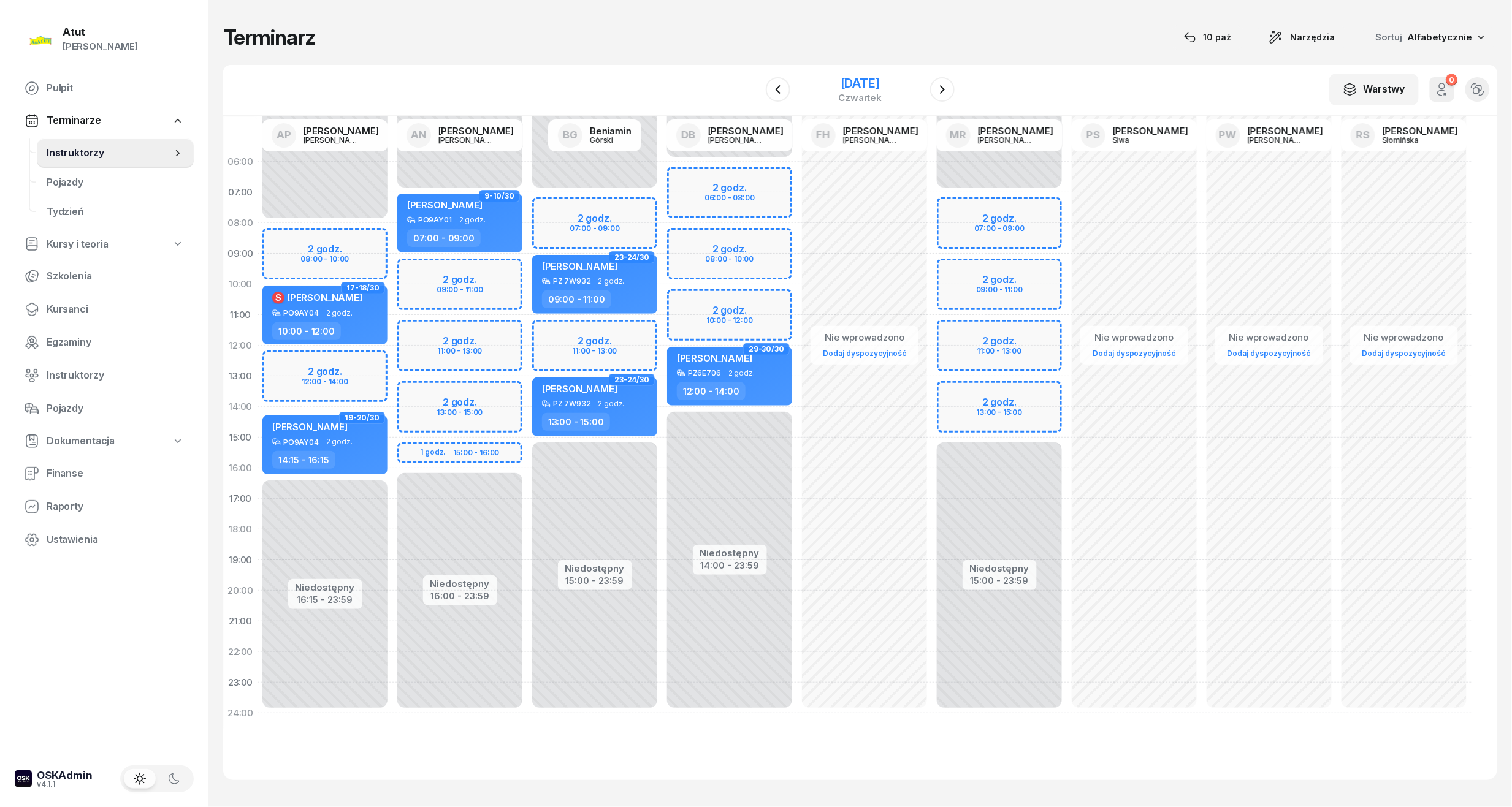
click at [882, 85] on div "[DATE]" at bounding box center [861, 83] width 44 height 13
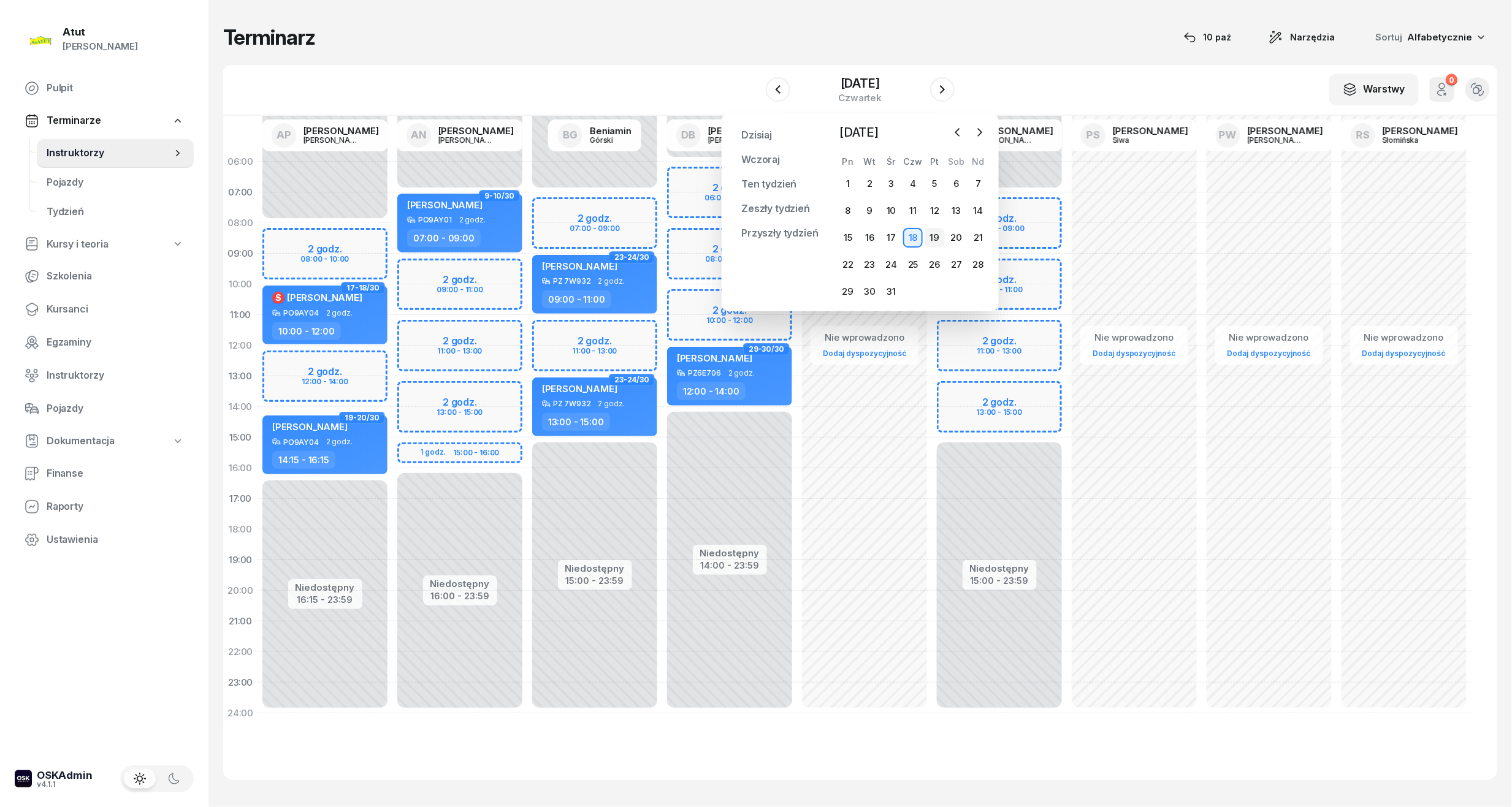
click at [939, 236] on div "19" at bounding box center [935, 238] width 19 height 19
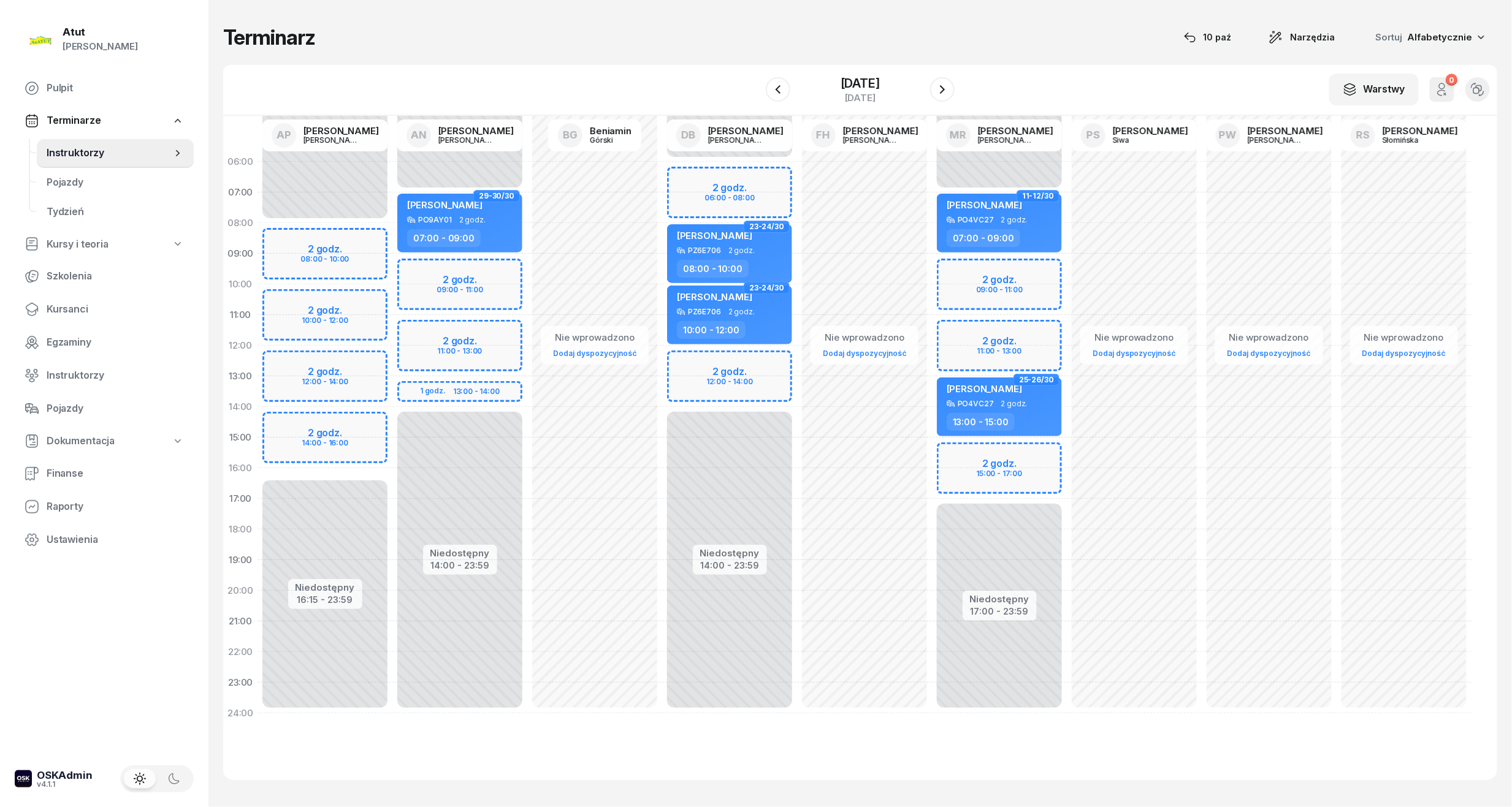
click at [313, 319] on div "Niedostępny 00:00 - 08:00 Niedostępny 16:15 - 23:59 2 godz. 08:00 - 10:00 2 god…" at bounding box center [325, 438] width 135 height 582
select select "11"
select select "13"
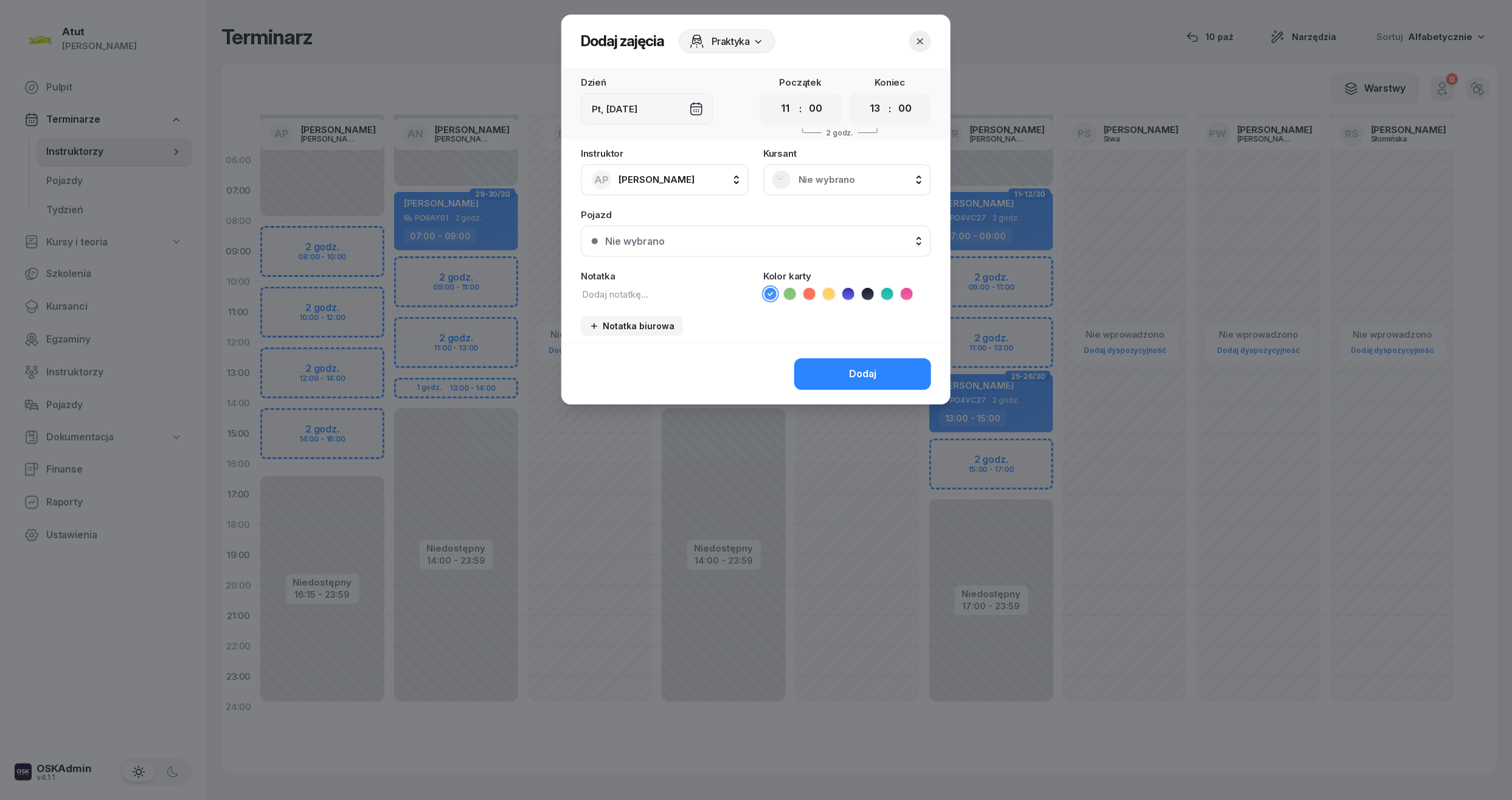
click at [830, 172] on span "Nie wybrano" at bounding box center [860, 179] width 124 height 15
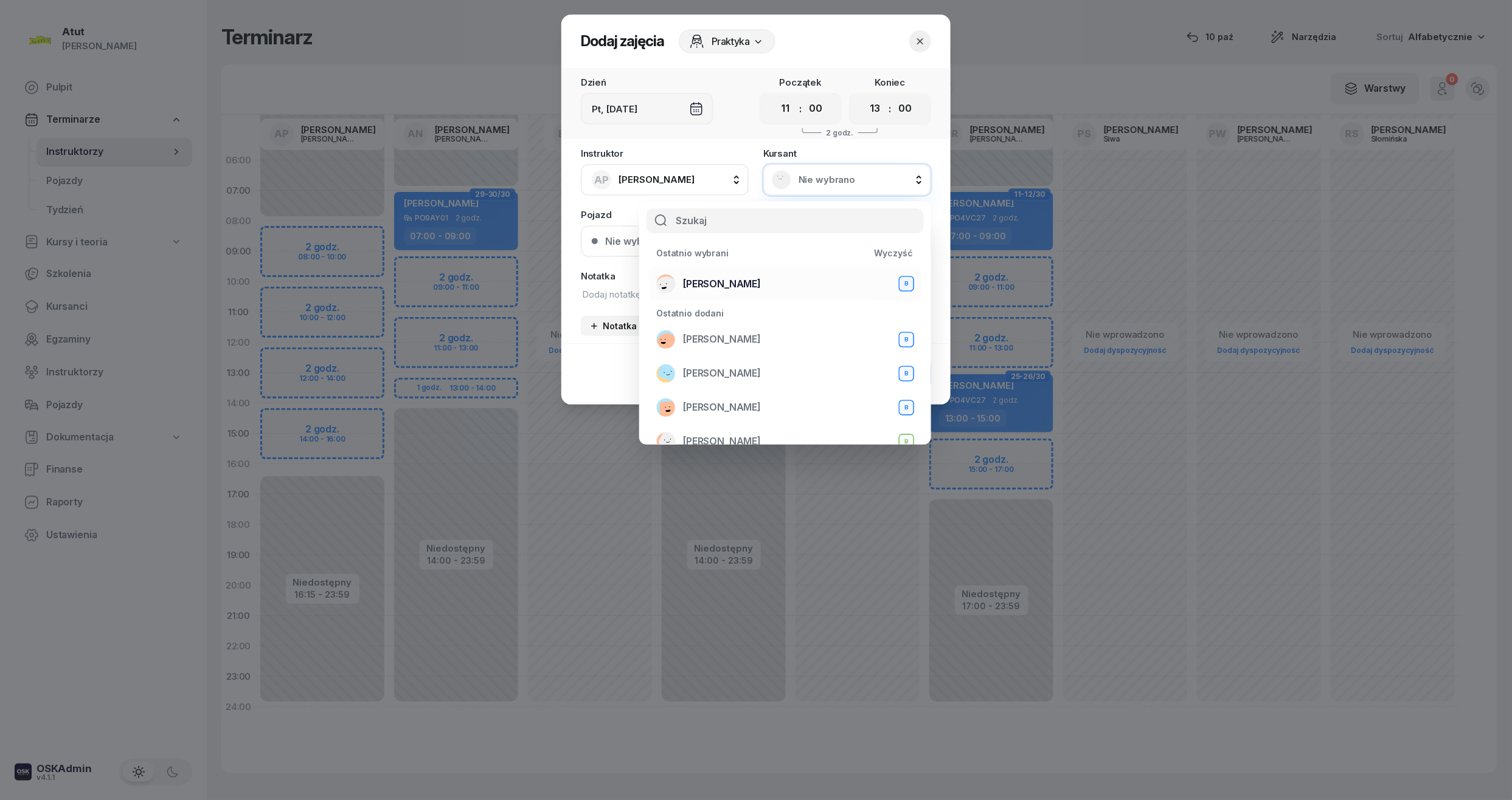
click at [765, 286] on div "[PERSON_NAME] B" at bounding box center [785, 284] width 258 height 19
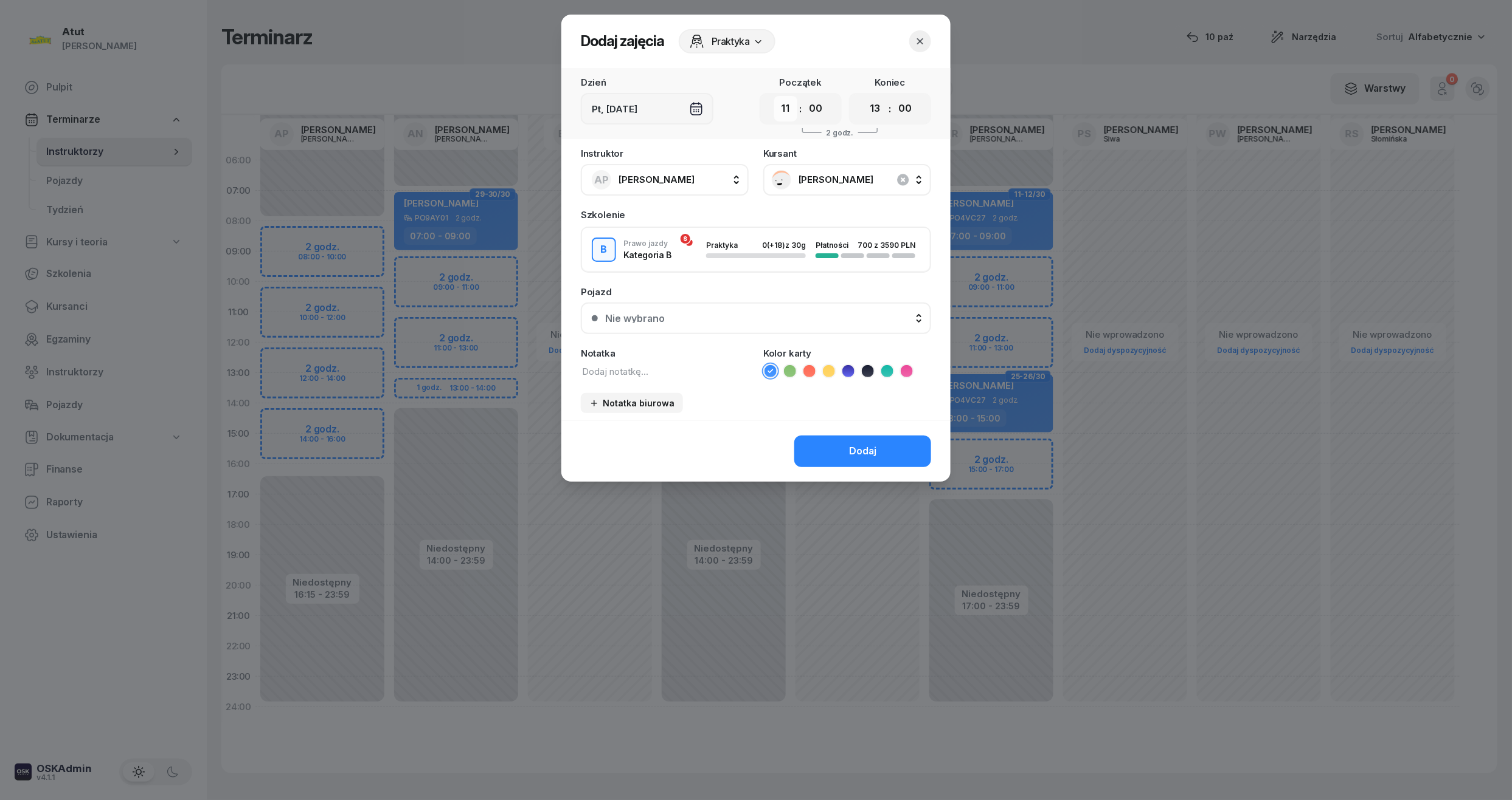
click at [786, 112] on select "00 01 02 03 04 05 06 07 08 09 10 11 12 13 14 15 16 17 18 19 20 21 22 23" at bounding box center [786, 109] width 23 height 25
select select "10"
click at [774, 97] on select "00 01 02 03 04 05 06 07 08 09 10 11 12 13 14 15 16 17 18 19 20 21 22 23" at bounding box center [786, 109] width 23 height 25
drag, startPoint x: 882, startPoint y: 107, endPoint x: 878, endPoint y: 119, distance: 12.6
click at [882, 107] on select "00 01 02 03 04 05 06 07 08 09 10 11 12 13 14 15 16 17 18 19 20 21 22 23" at bounding box center [875, 109] width 23 height 25
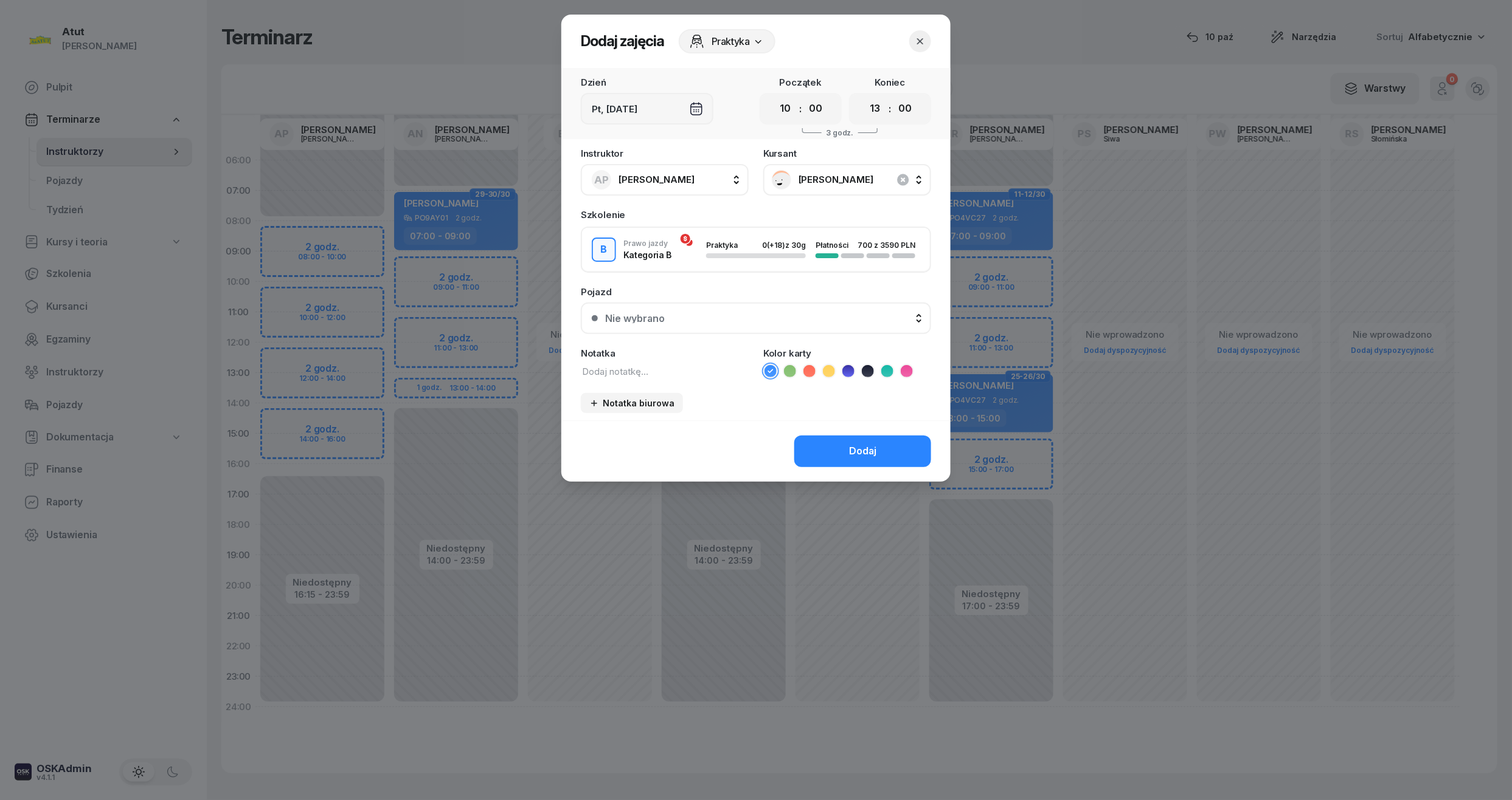
select select "12"
click at [863, 97] on select "00 01 02 03 04 05 06 07 08 09 10 11 12 13 14 15 16 17 18 19 20 21 22 23" at bounding box center [875, 109] width 23 height 25
click at [781, 305] on button "Nie wybrano" at bounding box center [755, 318] width 350 height 32
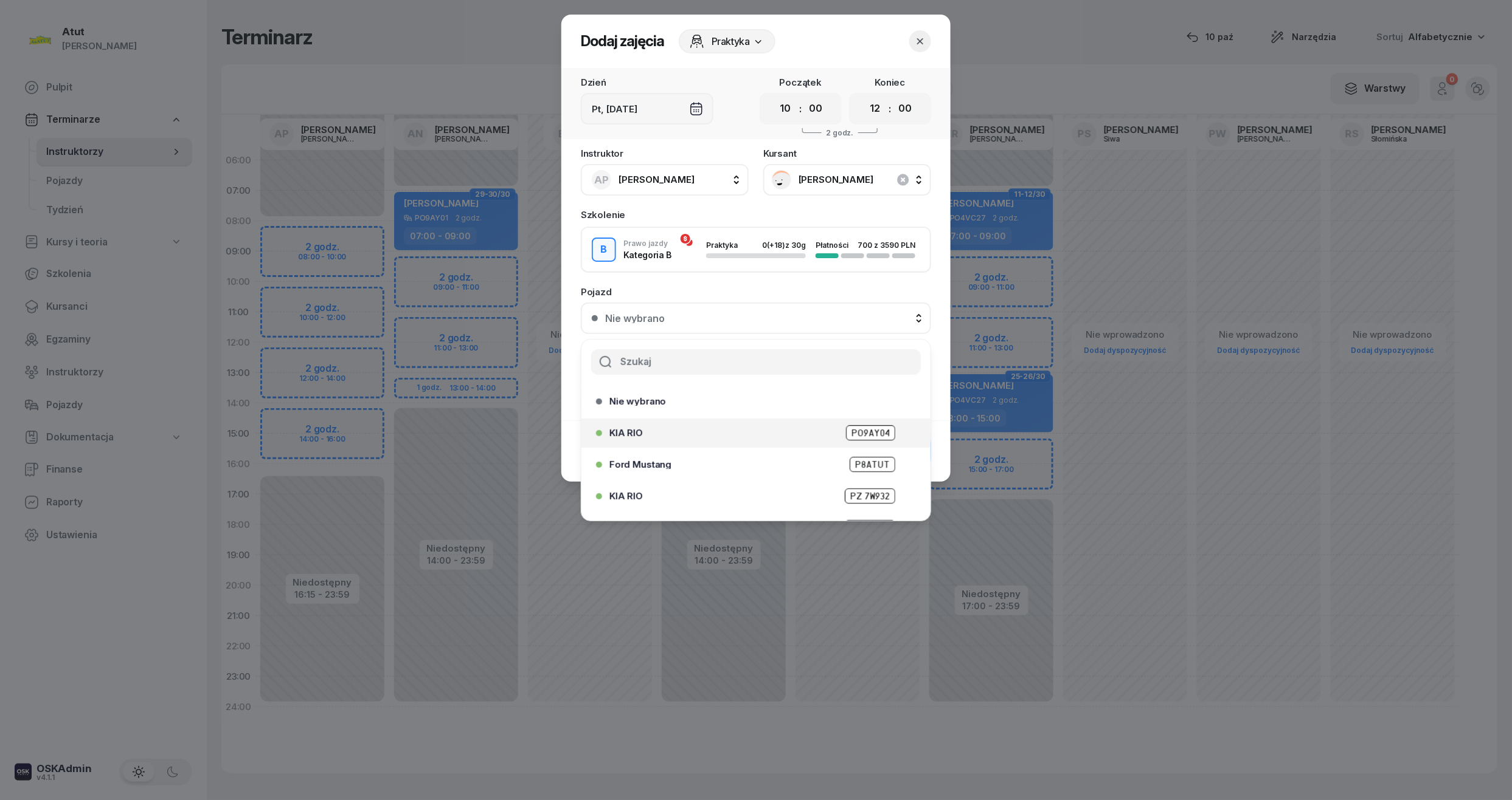
click at [852, 428] on span "PO9AY04" at bounding box center [870, 433] width 49 height 15
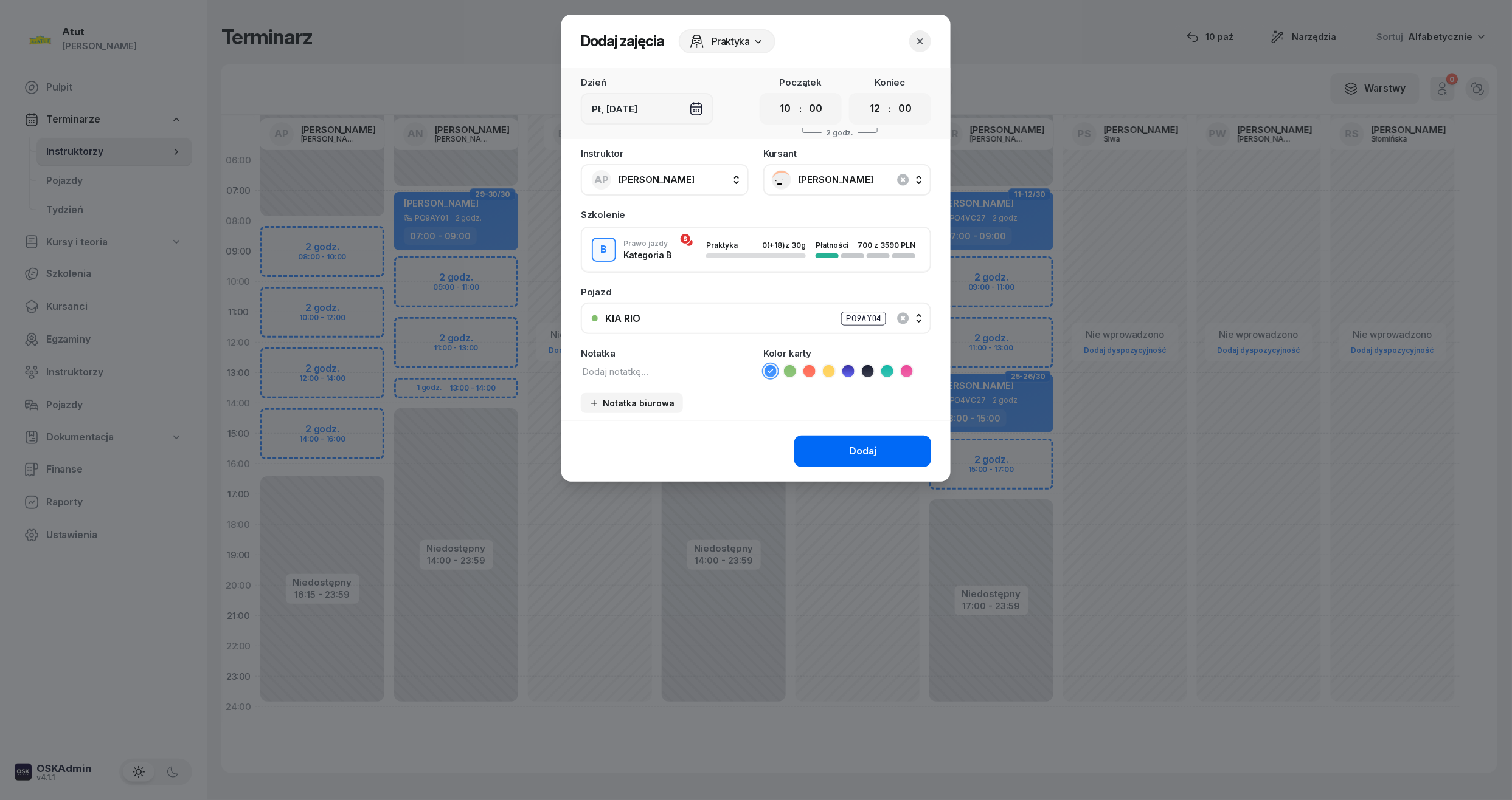
click at [854, 436] on button "Dodaj" at bounding box center [863, 452] width 137 height 32
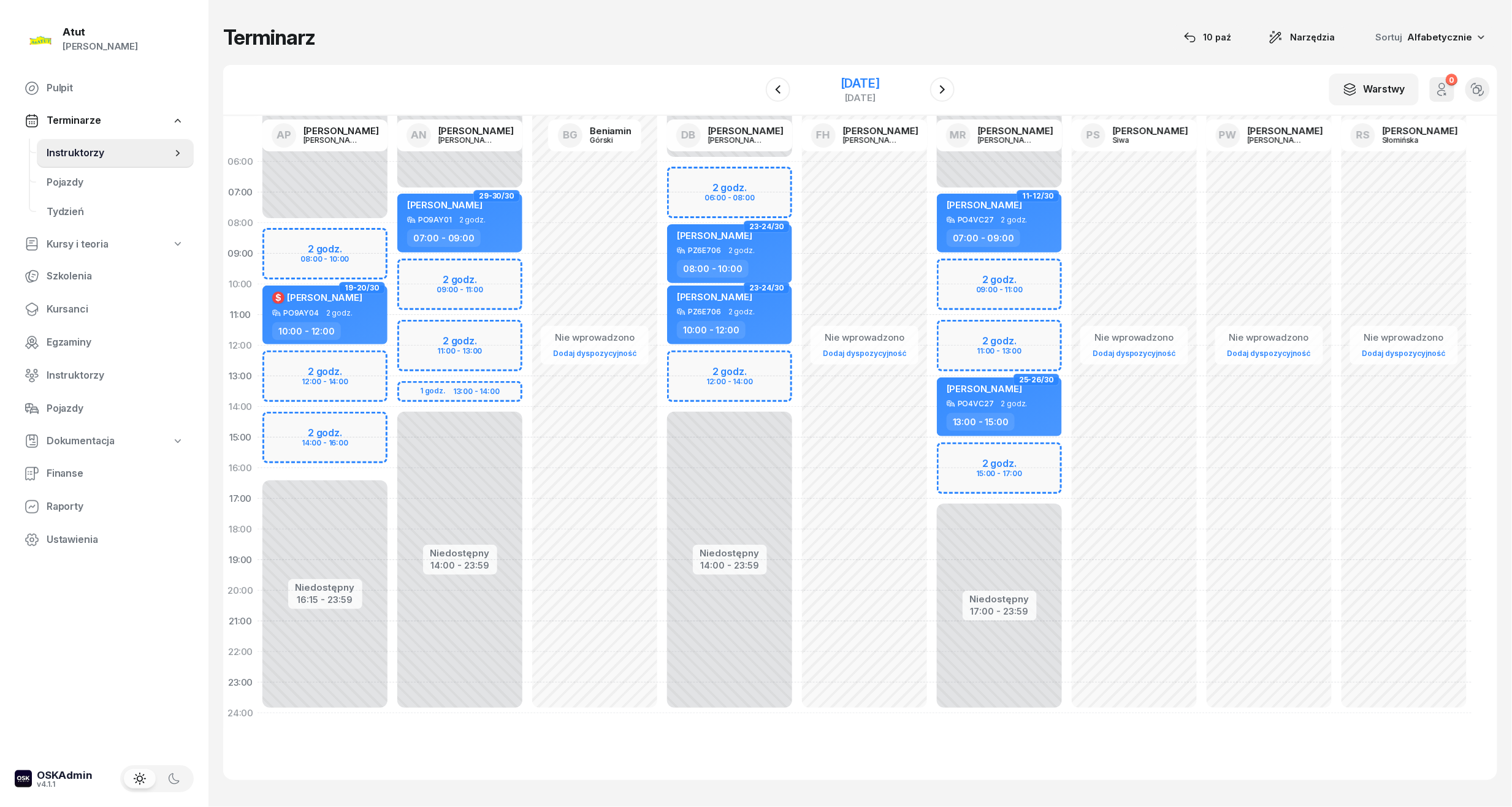
click at [857, 82] on div "[DATE]" at bounding box center [860, 83] width 39 height 13
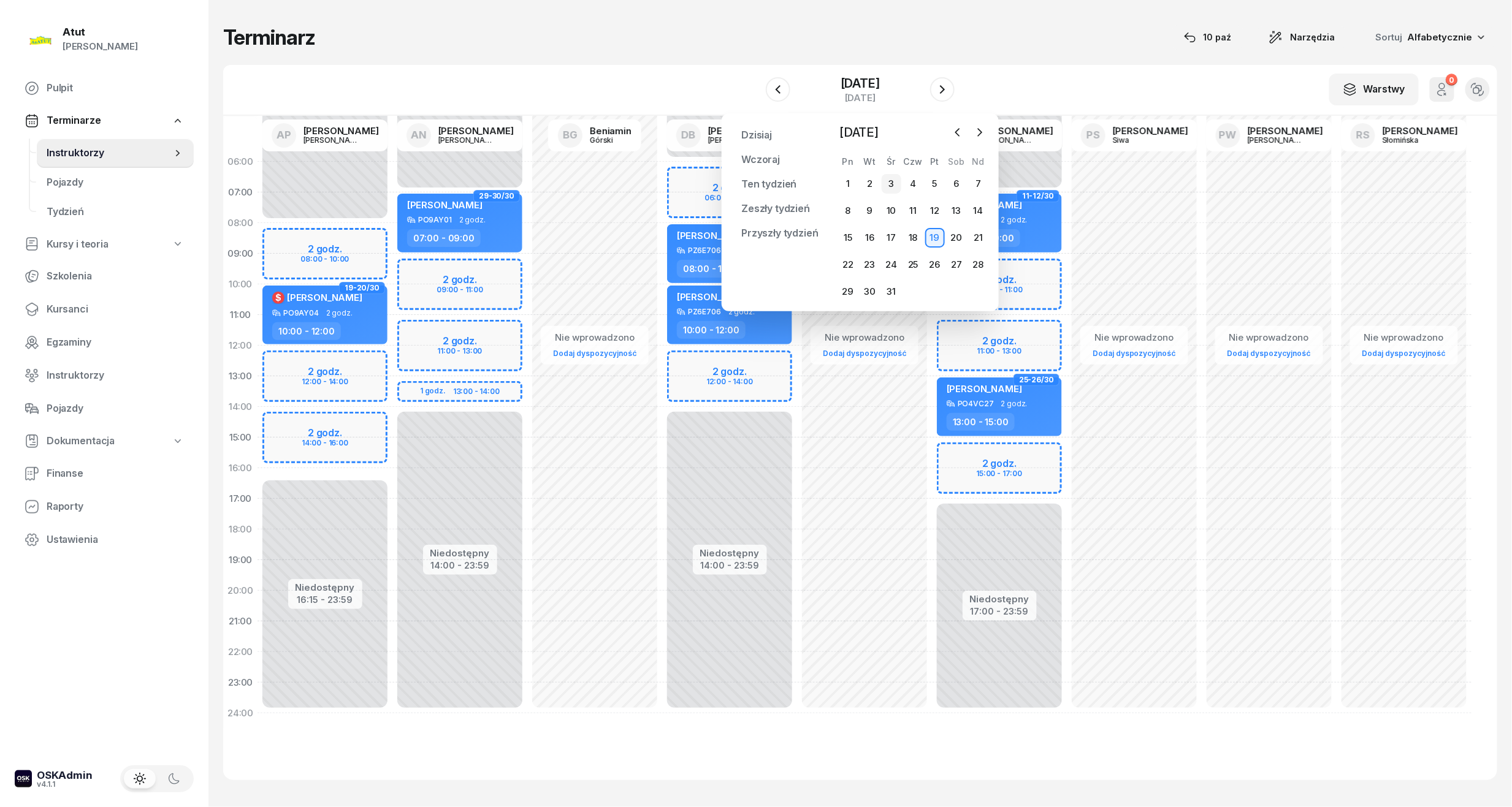
click at [890, 190] on div "3" at bounding box center [892, 184] width 19 height 19
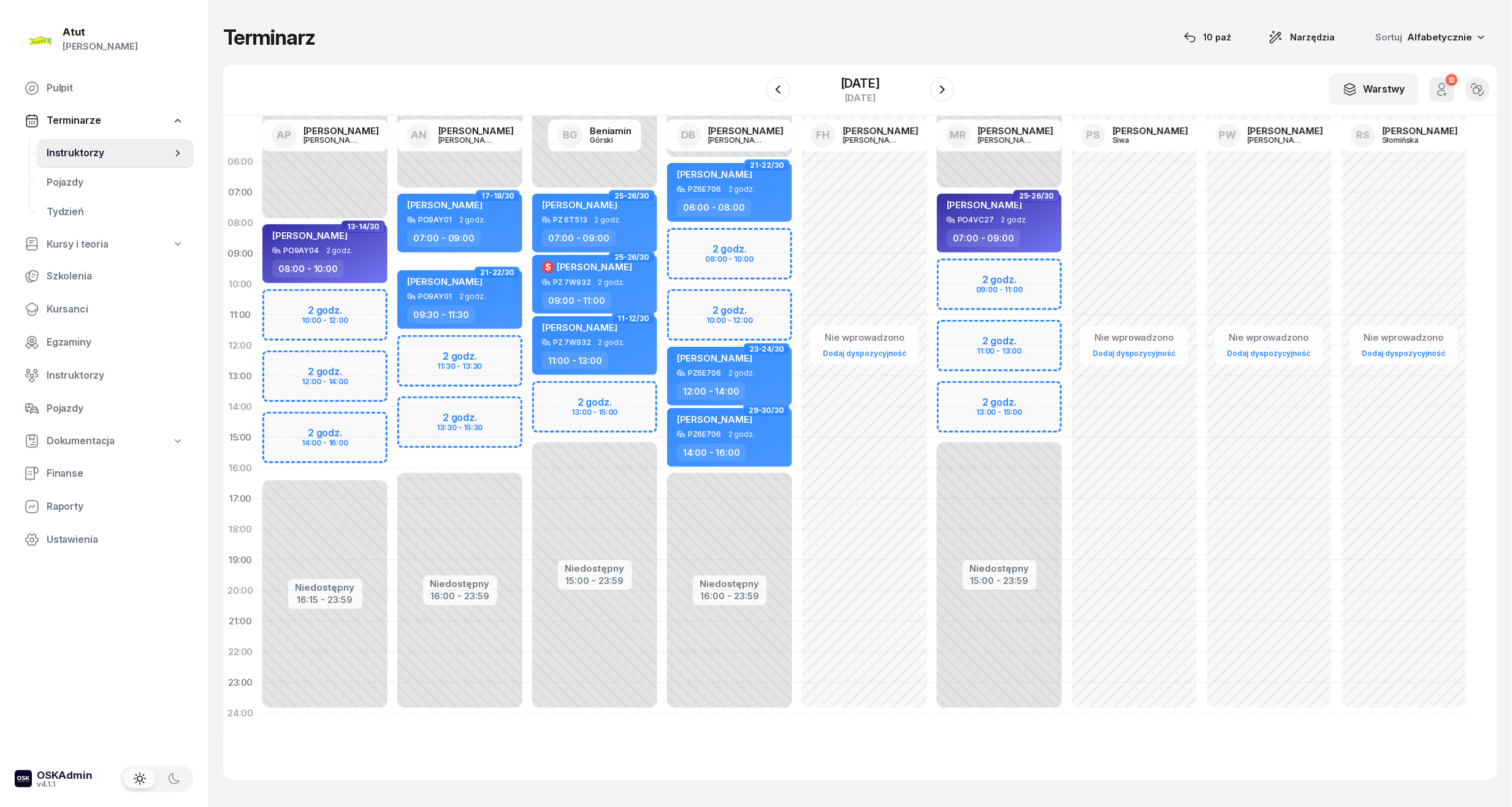
click at [322, 448] on div "Niedostępny 00:00 - 08:00 Niedostępny 16:15 - 23:59 2 godz. 10:00 - 12:00 2 god…" at bounding box center [325, 438] width 135 height 582
select select "15"
select select "17"
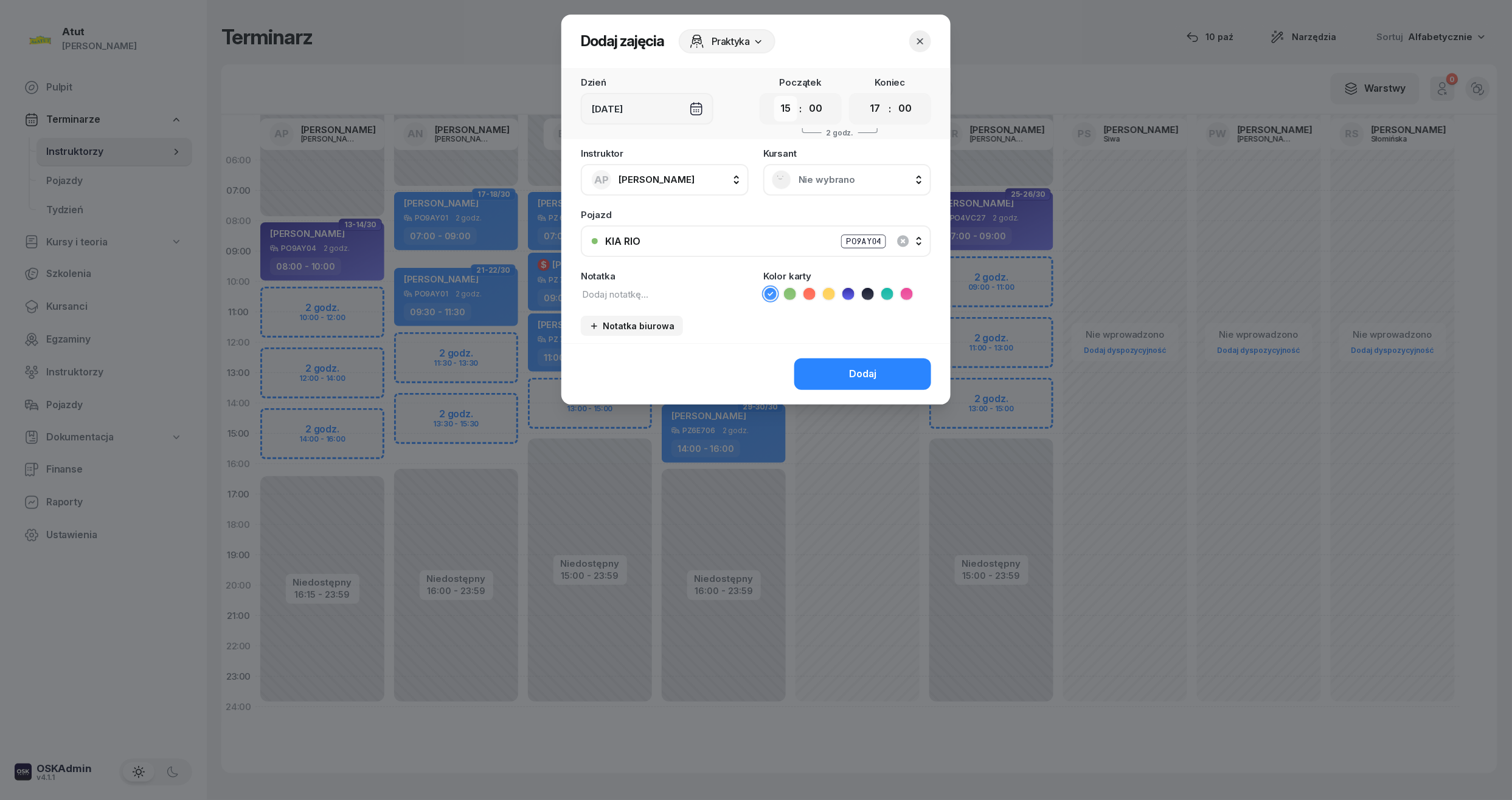
click at [786, 113] on select "00 01 02 03 04 05 06 07 08 09 10 11 12 13 14 15 16 17 18 19 20 21 22 23" at bounding box center [786, 109] width 23 height 25
select select "14"
click at [774, 97] on select "00 01 02 03 04 05 06 07 08 09 10 11 12 13 14 15 16 17 18 19 20 21 22 23" at bounding box center [786, 109] width 23 height 25
drag, startPoint x: 819, startPoint y: 109, endPoint x: 819, endPoint y: 118, distance: 9.0
click at [819, 109] on select "00 05 10 15 20 25 30 35 40 45 50 55" at bounding box center [816, 109] width 23 height 25
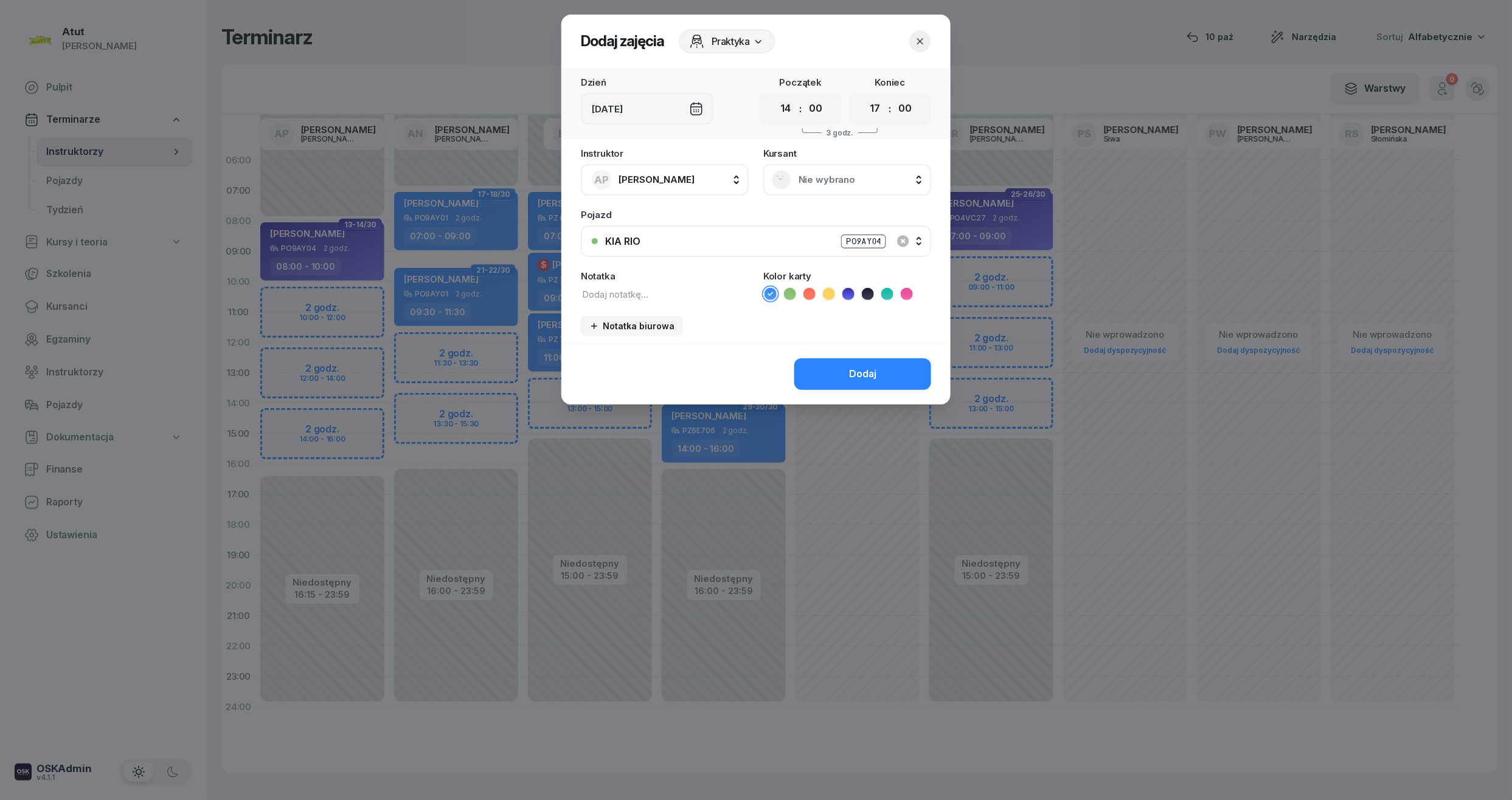
select select "15"
click at [804, 97] on select "00 05 10 15 20 25 30 35 40 45 50 55" at bounding box center [816, 109] width 23 height 25
click at [860, 109] on div "00 01 02 03 04 05 06 07 08 09 10 11 12 13 14 15 16 17 18 19 20 21 22 23 : 00 05…" at bounding box center [889, 108] width 82 height 32
click at [871, 111] on select "00 01 02 03 04 05 06 07 08 09 10 11 12 13 14 15 16 17 18 19 20 21 22 23" at bounding box center [875, 109] width 23 height 25
select select "16"
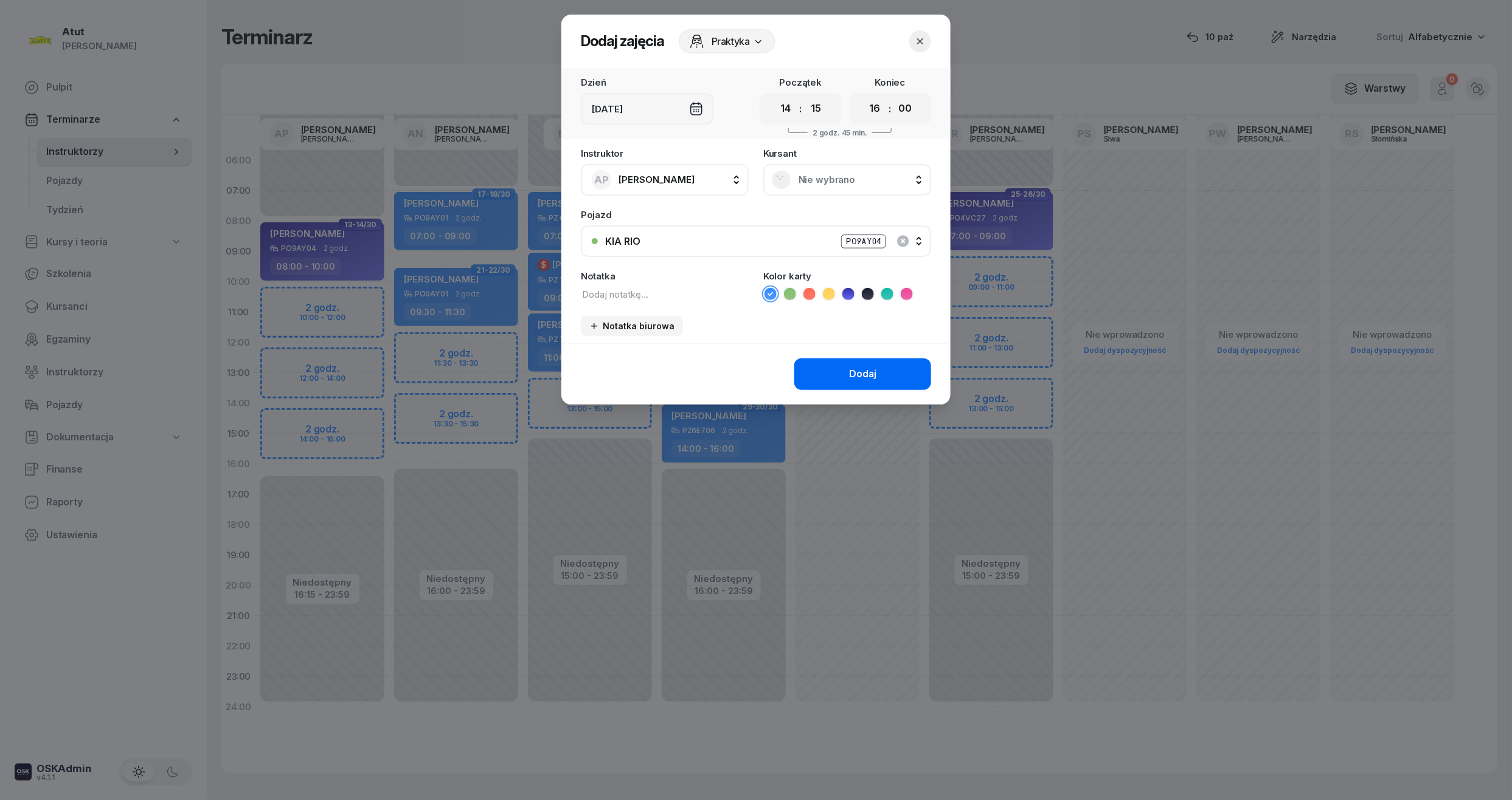
click at [863, 97] on select "00 01 02 03 04 05 06 07 08 09 10 11 12 13 14 15 16 17 18 19 20 21 22 23" at bounding box center [875, 109] width 23 height 25
click at [912, 110] on select "00 05 10 15 20 25 30 35 40 45 50 55" at bounding box center [905, 109] width 23 height 25
select select "15"
click at [894, 97] on select "00 05 10 15 20 25 30 35 40 45 50 55" at bounding box center [905, 109] width 23 height 25
click at [816, 184] on span "Nie wybrano" at bounding box center [860, 179] width 124 height 15
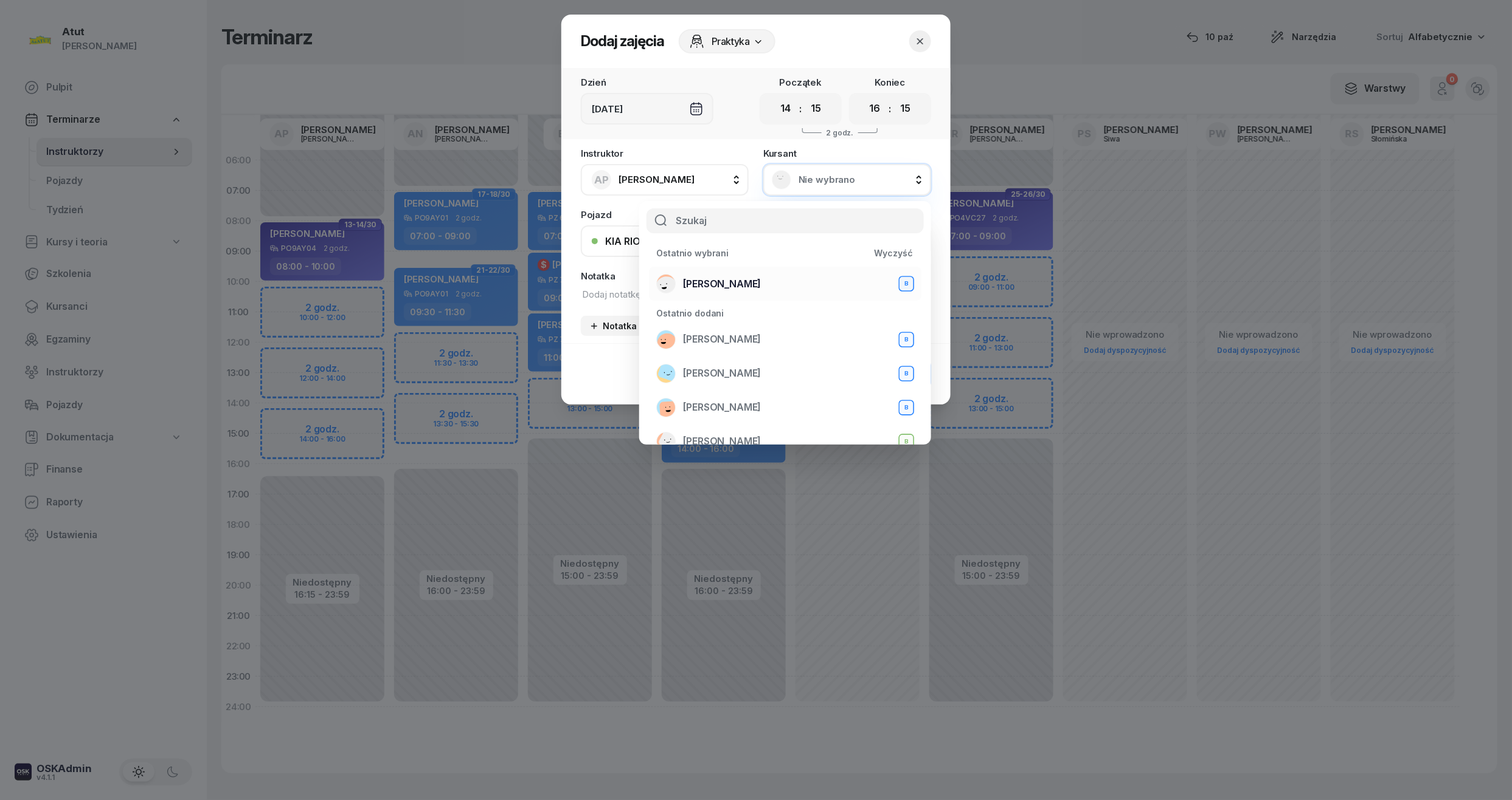
click at [725, 274] on div "[PERSON_NAME] B" at bounding box center [785, 284] width 258 height 19
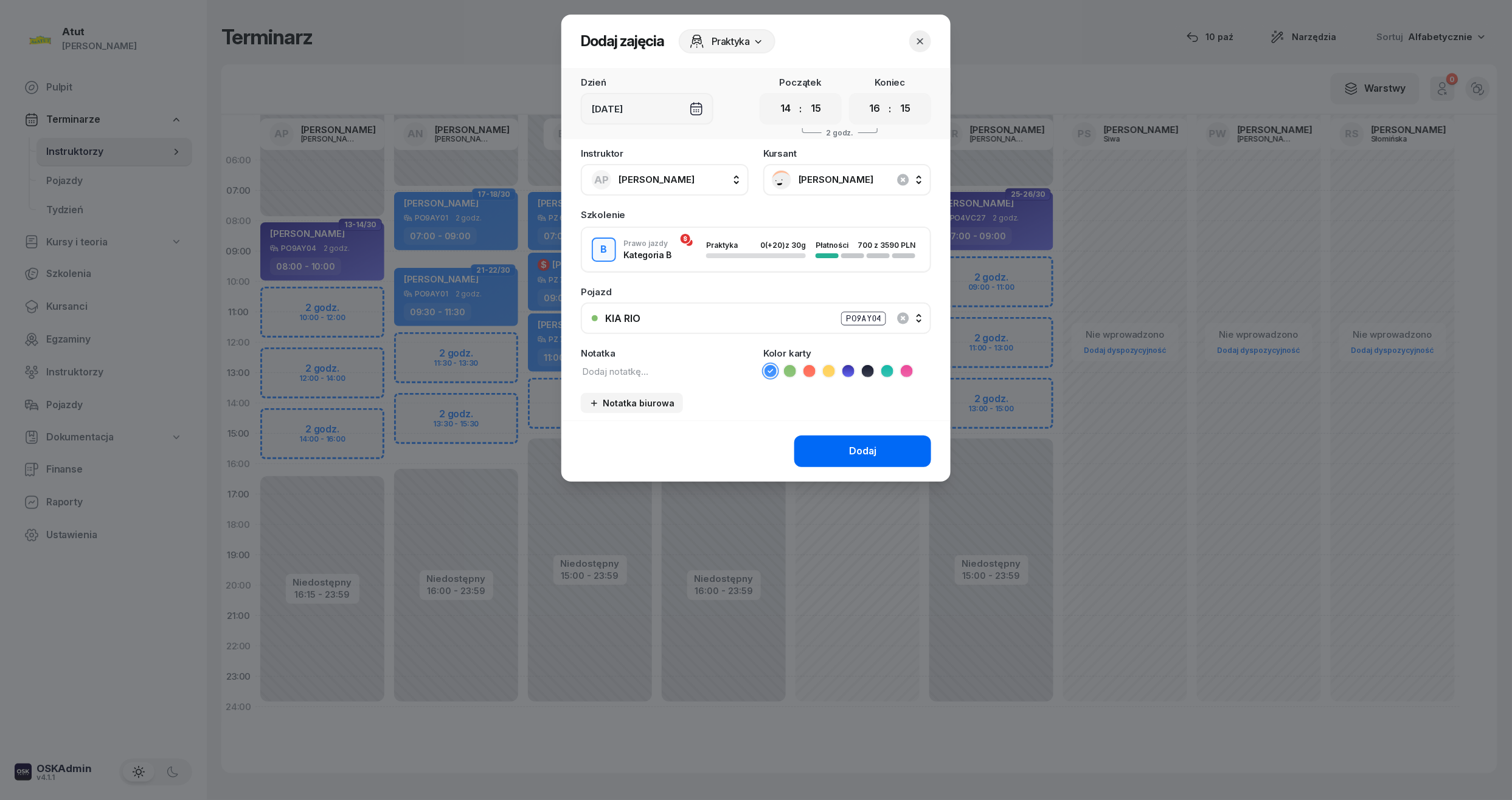
click at [854, 451] on div "Dodaj" at bounding box center [862, 452] width 27 height 15
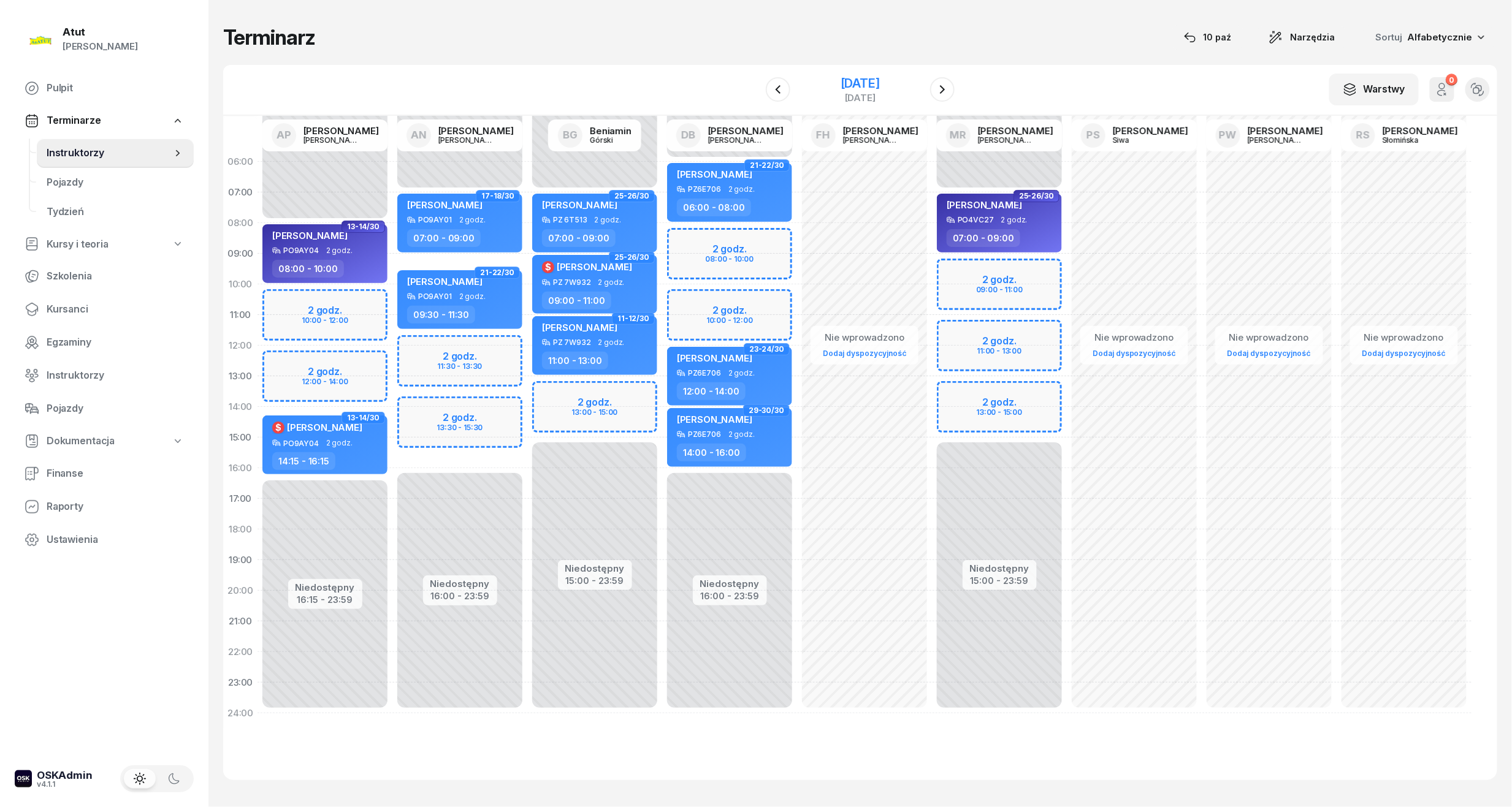
drag, startPoint x: 844, startPoint y: 69, endPoint x: 845, endPoint y: 77, distance: 8.1
click at [844, 69] on div "W Wybierz AP [PERSON_NAME] AN [PERSON_NAME] BG [PERSON_NAME] DB [PERSON_NAME] F…" at bounding box center [860, 91] width 1274 height 51
click at [852, 79] on div "[DATE]" at bounding box center [860, 83] width 39 height 13
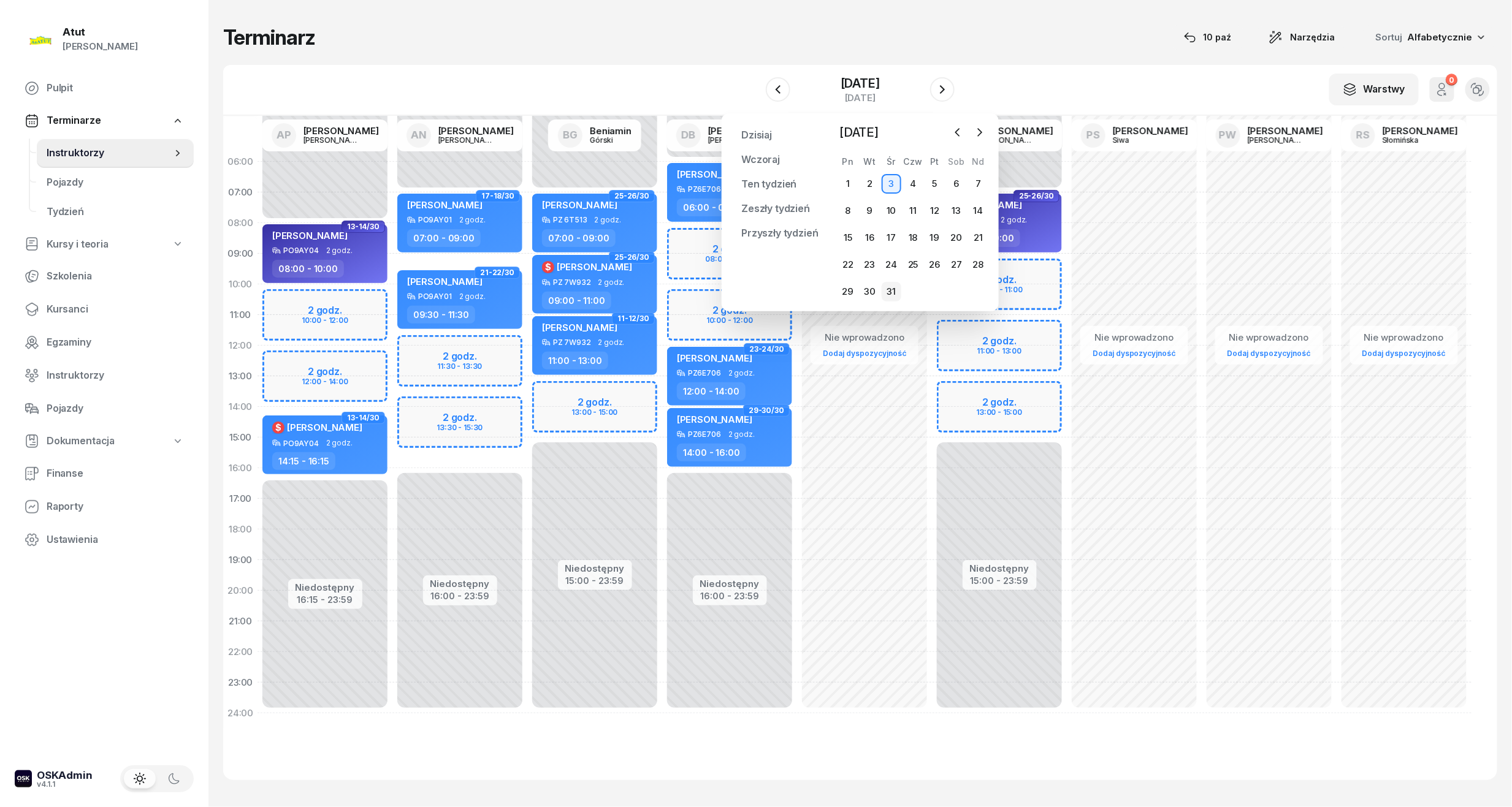
click at [889, 298] on div "31" at bounding box center [892, 292] width 19 height 19
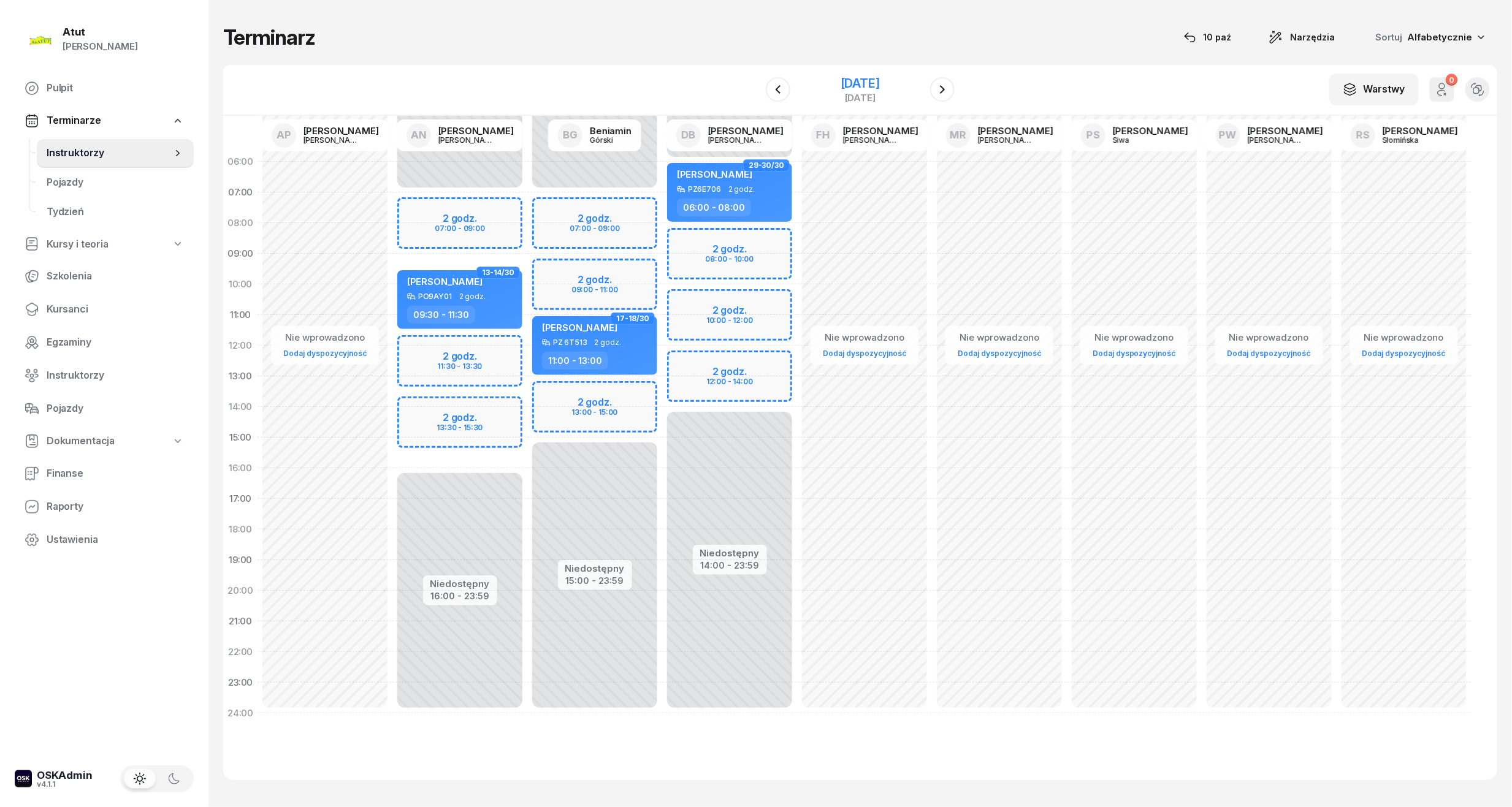
click at [855, 94] on div "[DATE]" at bounding box center [860, 97] width 39 height 9
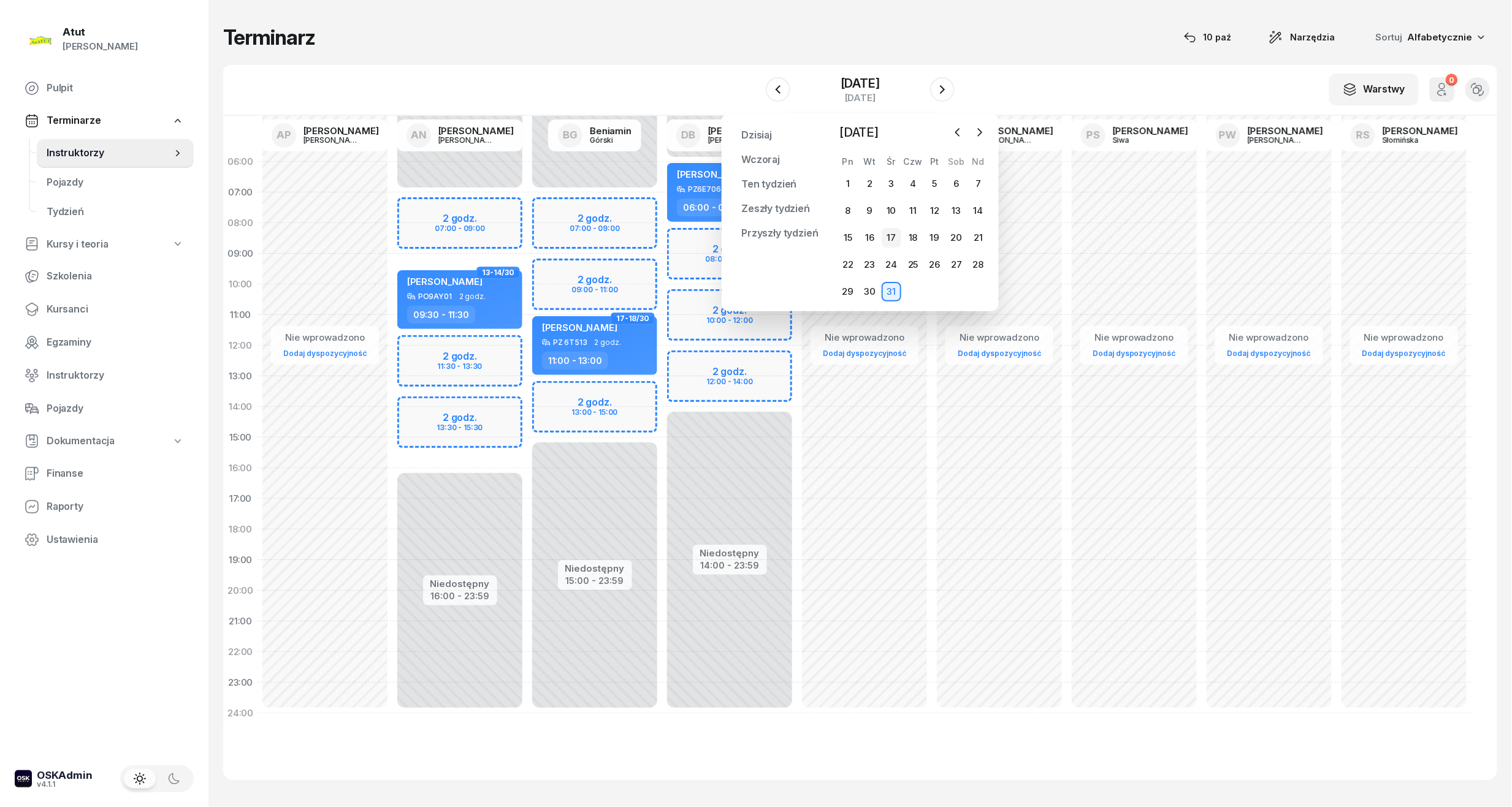
click at [897, 236] on div "17" at bounding box center [892, 238] width 19 height 19
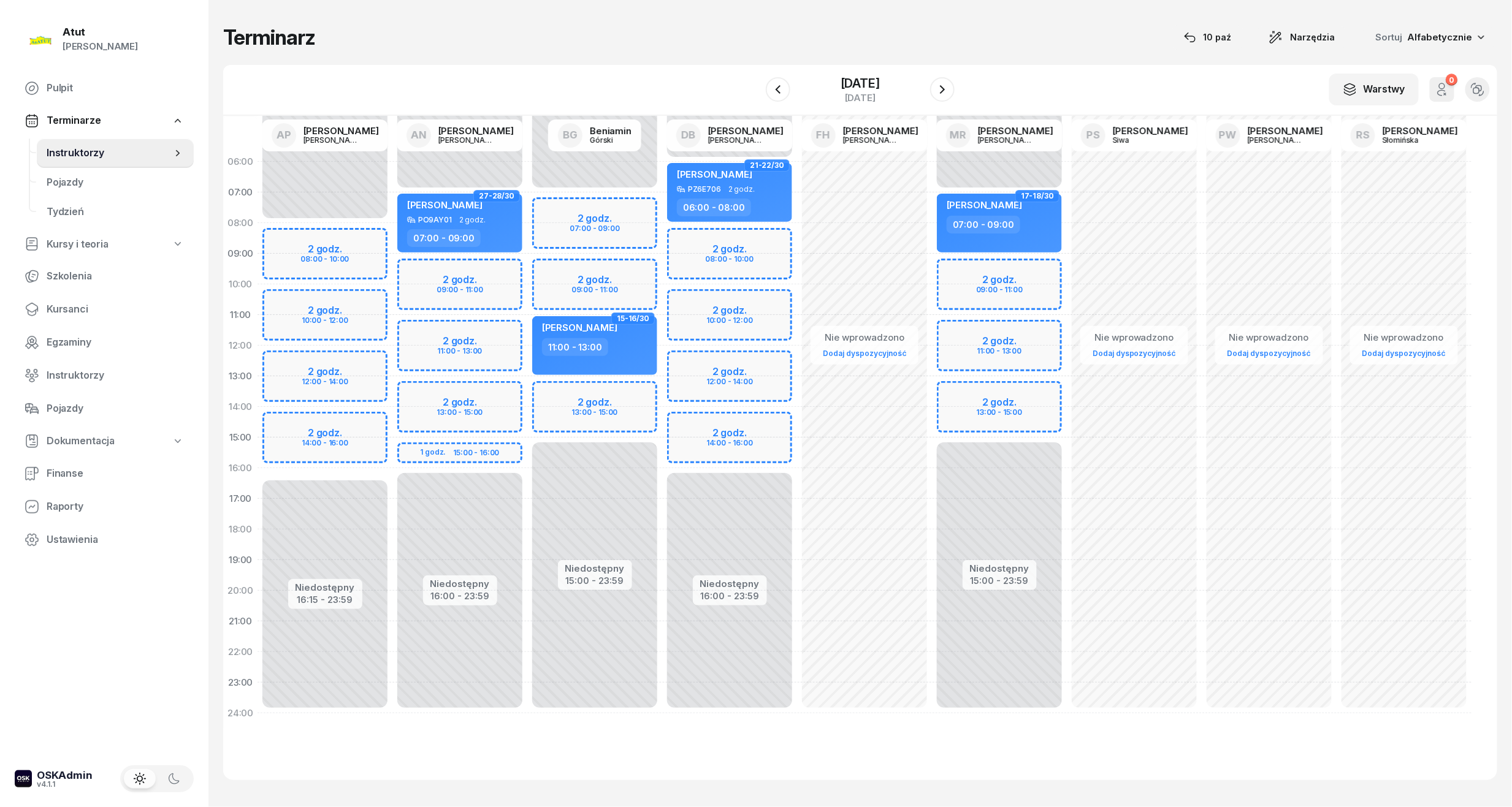
click at [335, 445] on div "Niedostępny 00:00 - 08:00 Niedostępny 16:15 - 23:59 2 godz. 08:00 - 10:00 2 god…" at bounding box center [325, 438] width 135 height 582
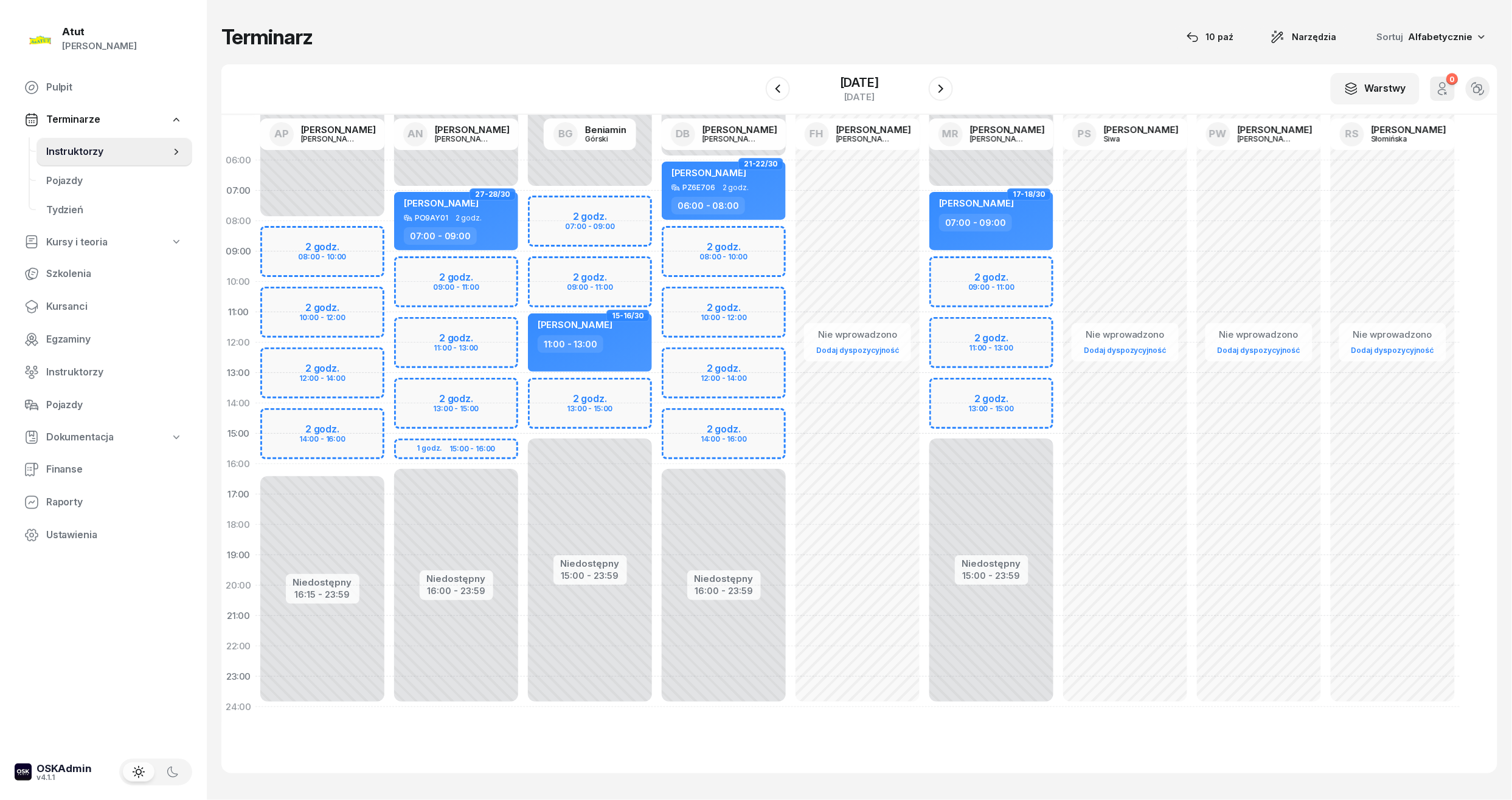
select select "15"
select select "17"
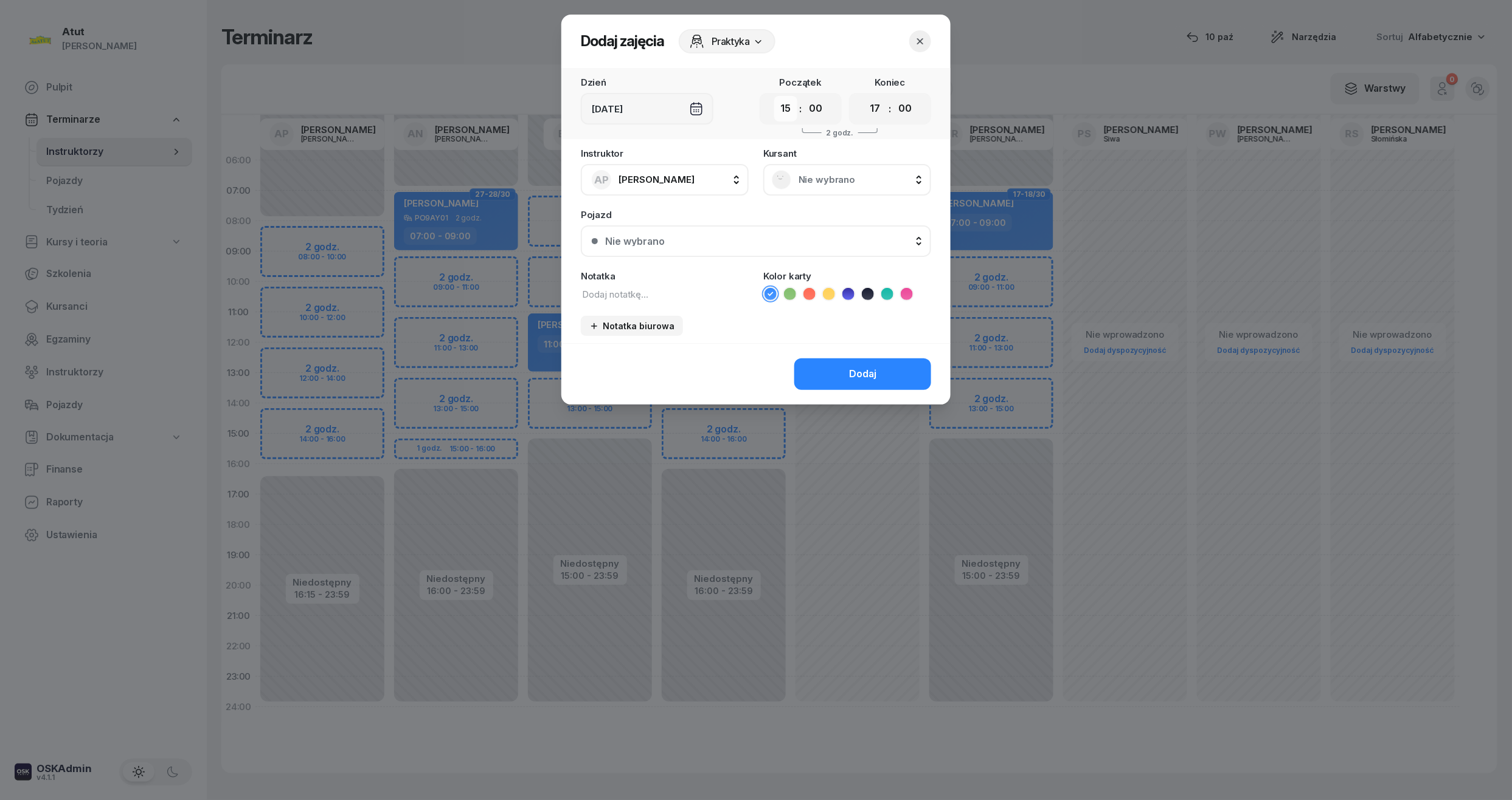
drag, startPoint x: 793, startPoint y: 105, endPoint x: 794, endPoint y: 120, distance: 15.0
click at [793, 105] on select "00 01 02 03 04 05 06 07 08 09 10 11 12 13 14 15 16 17 18 19 20 21 22 23" at bounding box center [786, 109] width 23 height 25
select select "14"
click at [774, 97] on select "00 01 02 03 04 05 06 07 08 09 10 11 12 13 14 15 16 17 18 19 20 21 22 23" at bounding box center [786, 109] width 23 height 25
drag, startPoint x: 814, startPoint y: 98, endPoint x: 817, endPoint y: 118, distance: 20.2
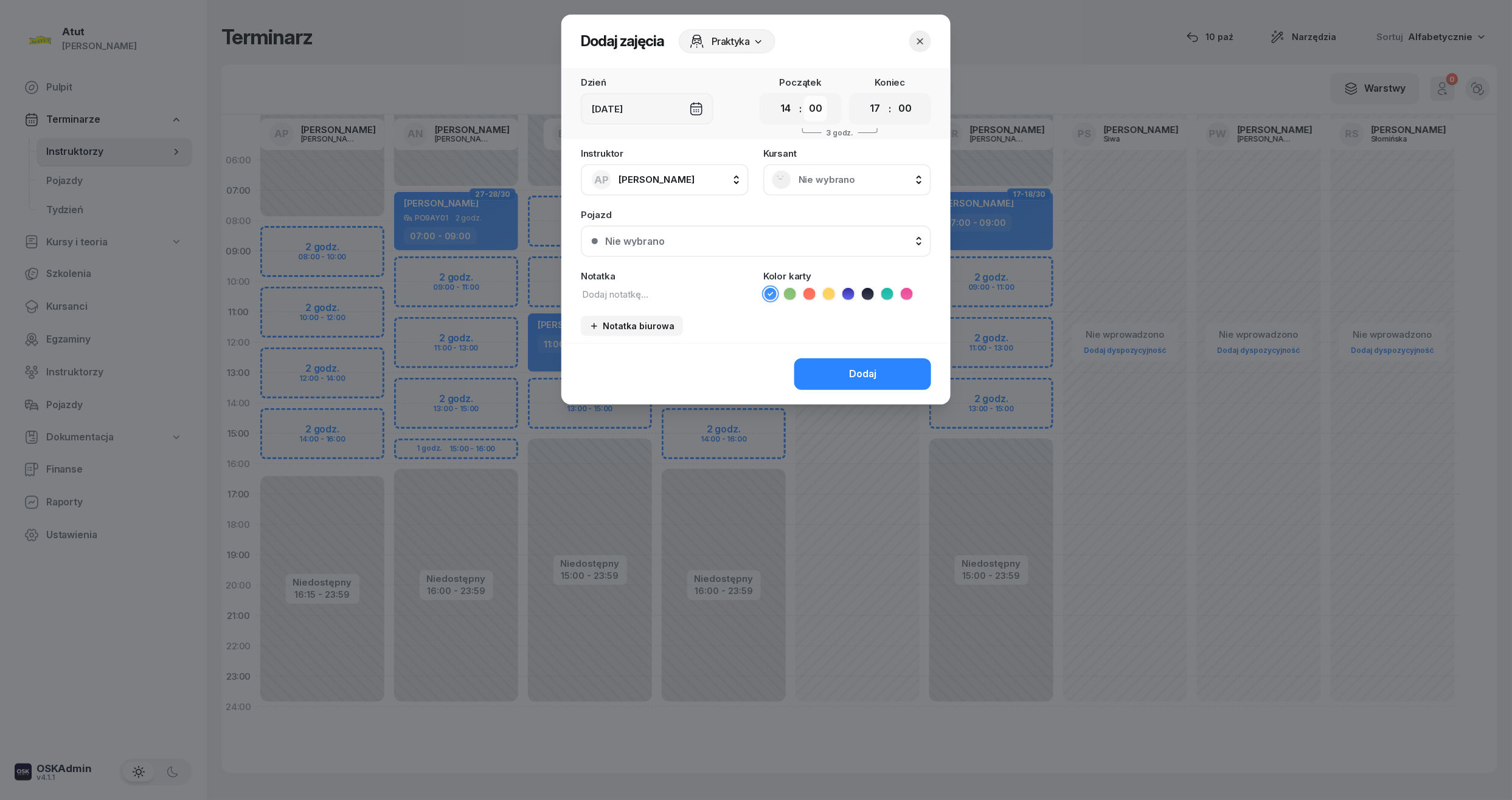
click at [814, 98] on select "00 05 10 15 20 25 30 35 40 45 50 55" at bounding box center [816, 109] width 23 height 25
select select "15"
click at [804, 97] on select "00 05 10 15 20 25 30 35 40 45 50 55" at bounding box center [816, 109] width 23 height 25
click at [882, 109] on select "00 01 02 03 04 05 06 07 08 09 10 11 12 13 14 15 16 17 18 19 20 21 22 23" at bounding box center [875, 109] width 23 height 25
select select "16"
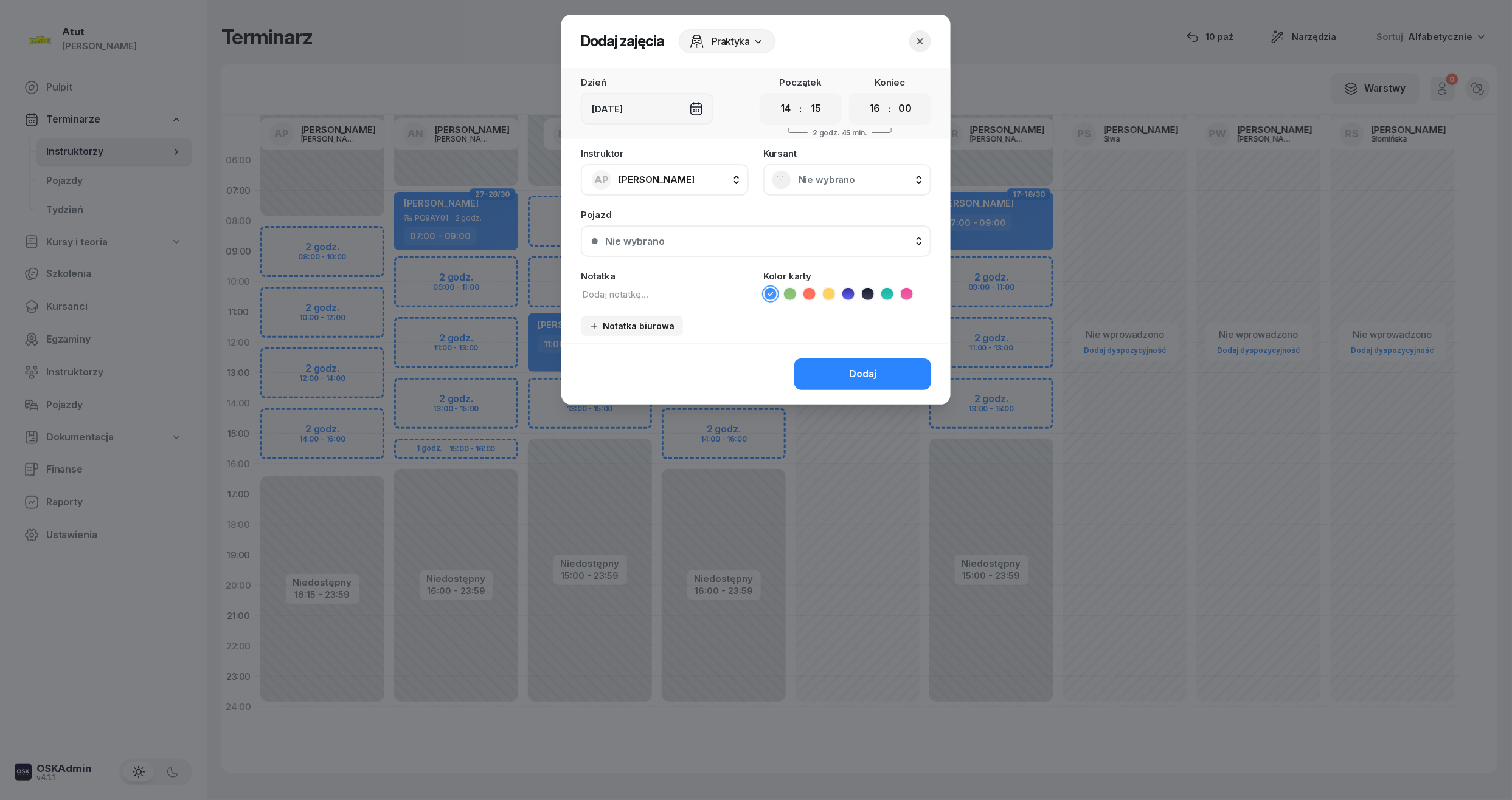
click at [863, 97] on select "00 01 02 03 04 05 06 07 08 09 10 11 12 13 14 15 16 17 18 19 20 21 22 23" at bounding box center [875, 109] width 23 height 25
click at [910, 104] on select "00 05 10 15 20 25 30 35 40 45 50 55" at bounding box center [905, 109] width 23 height 25
select select "15"
click at [894, 97] on select "00 05 10 15 20 25 30 35 40 45 50 55" at bounding box center [905, 109] width 23 height 25
click at [867, 174] on span "Nie wybrano" at bounding box center [860, 179] width 124 height 15
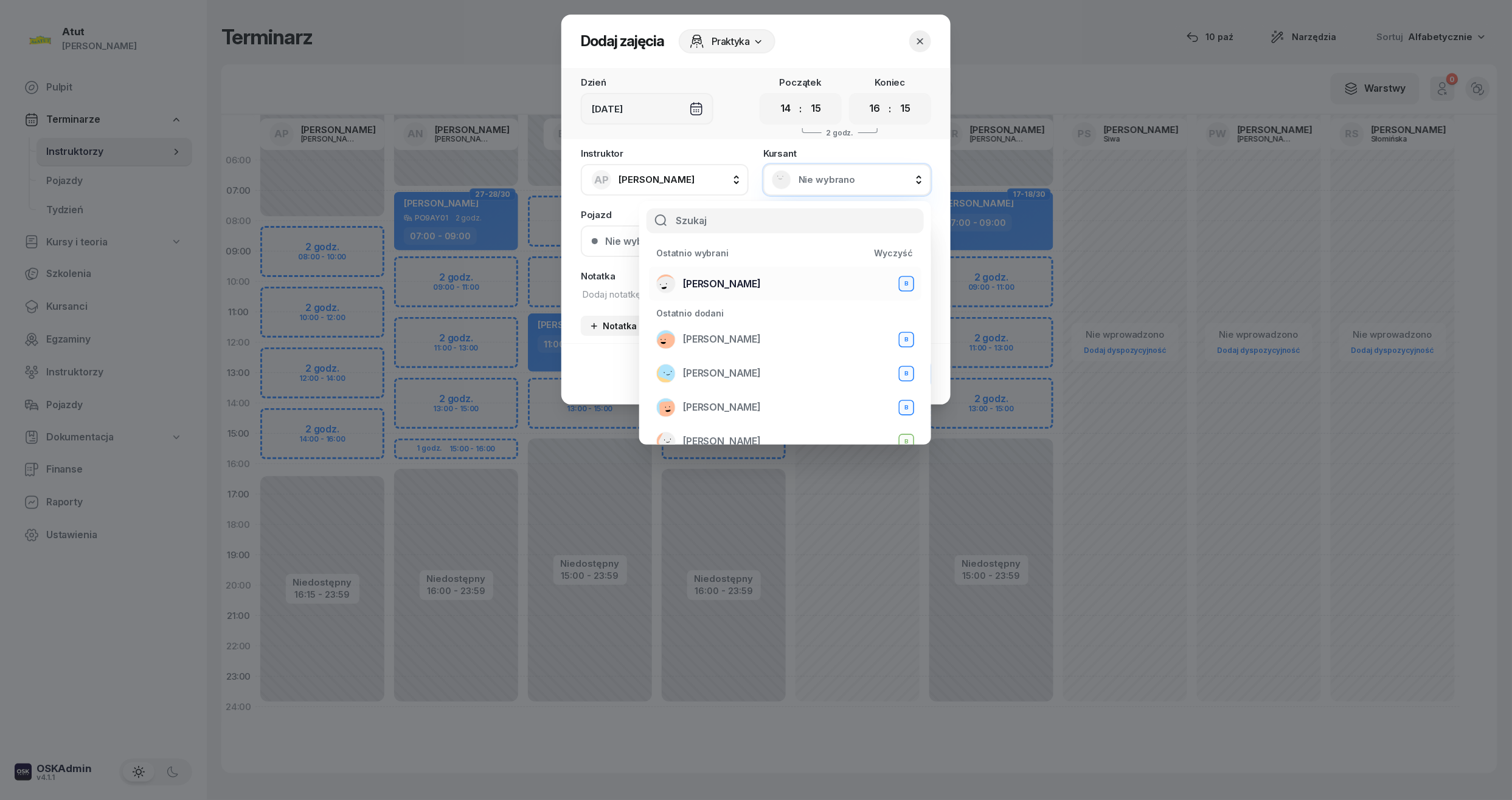
click at [709, 266] on li "[PERSON_NAME] B" at bounding box center [785, 283] width 272 height 34
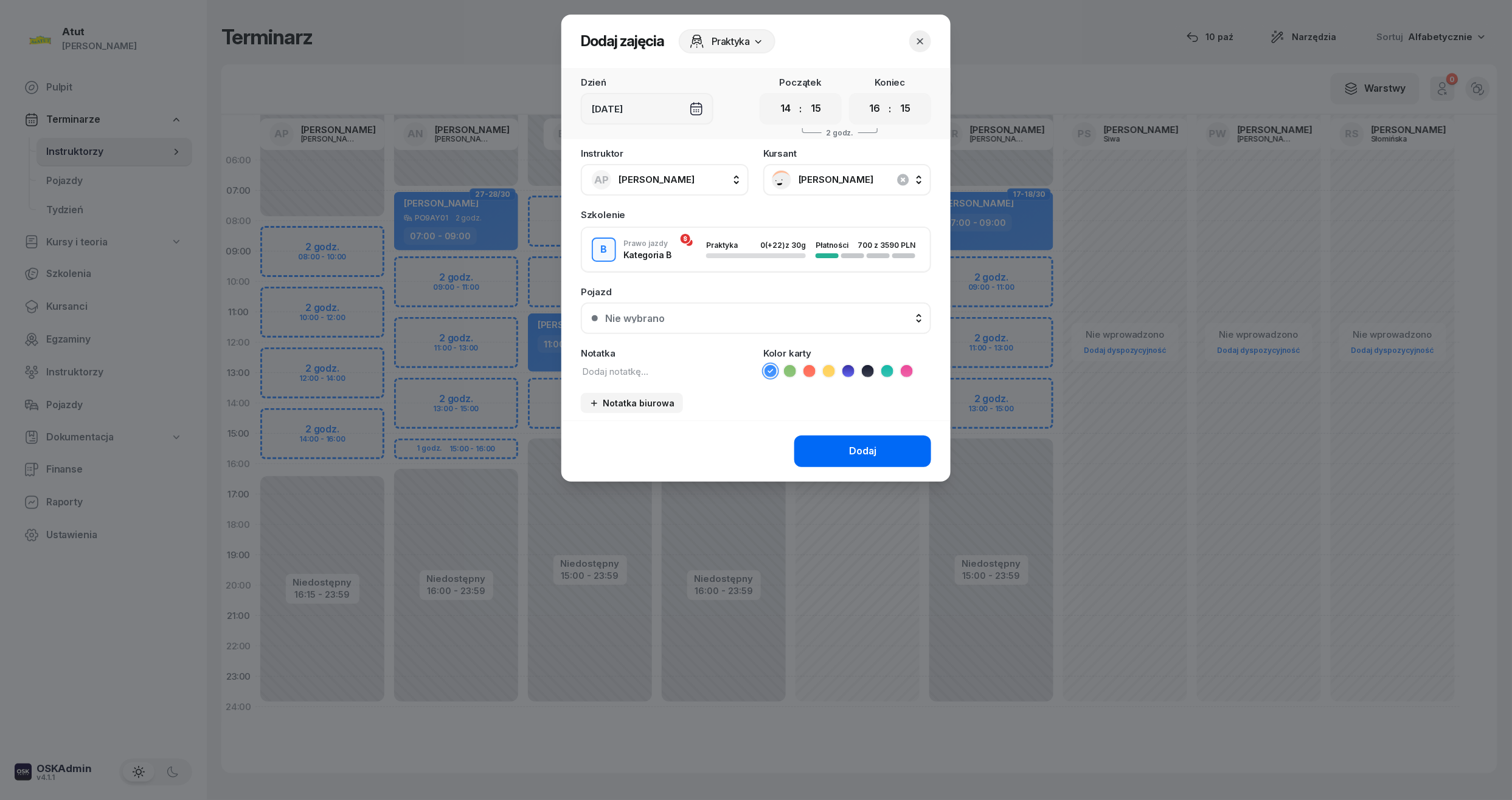
click at [889, 455] on button "Dodaj" at bounding box center [863, 452] width 137 height 32
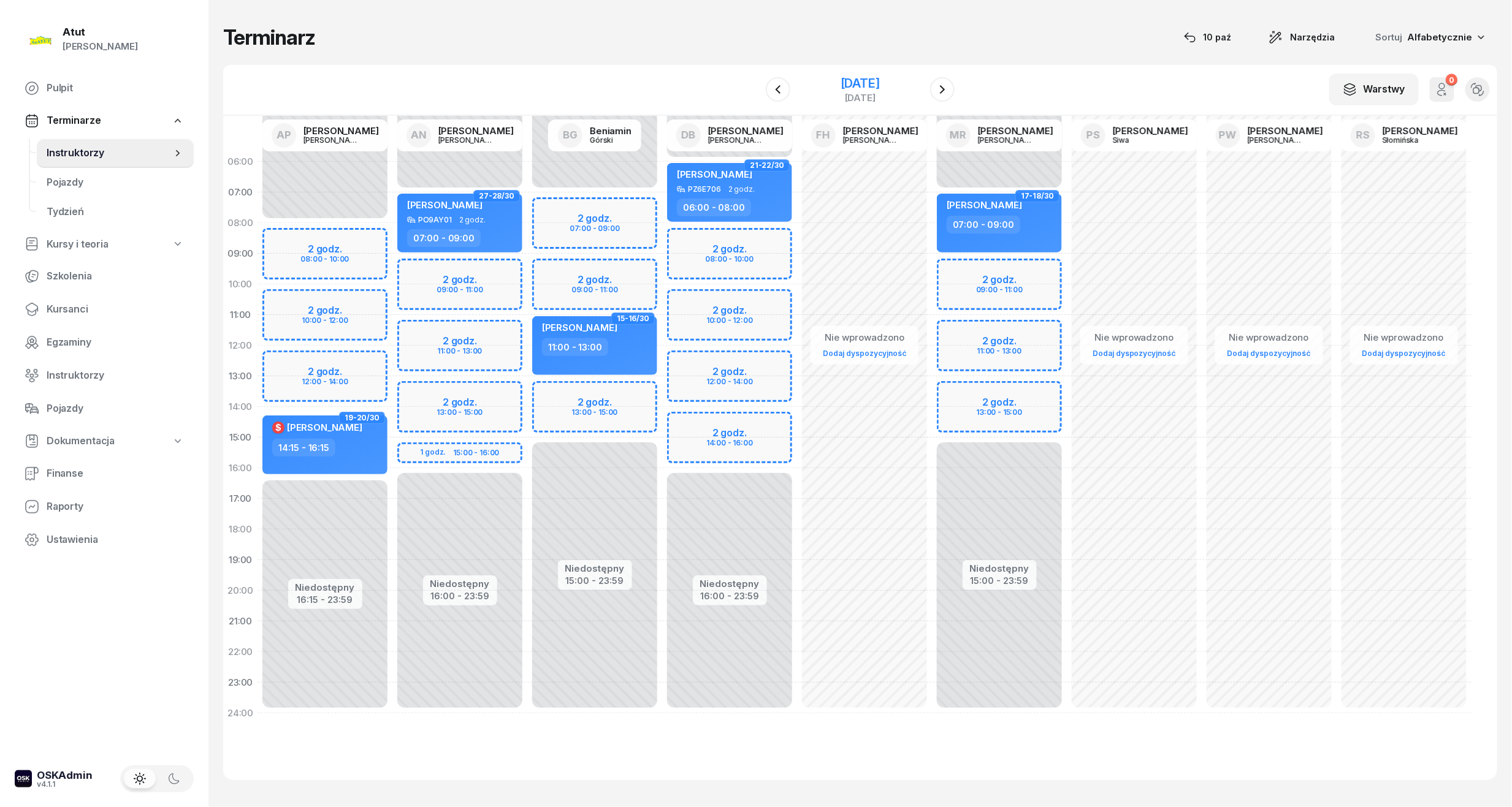
click at [859, 82] on div "[DATE]" at bounding box center [860, 83] width 39 height 13
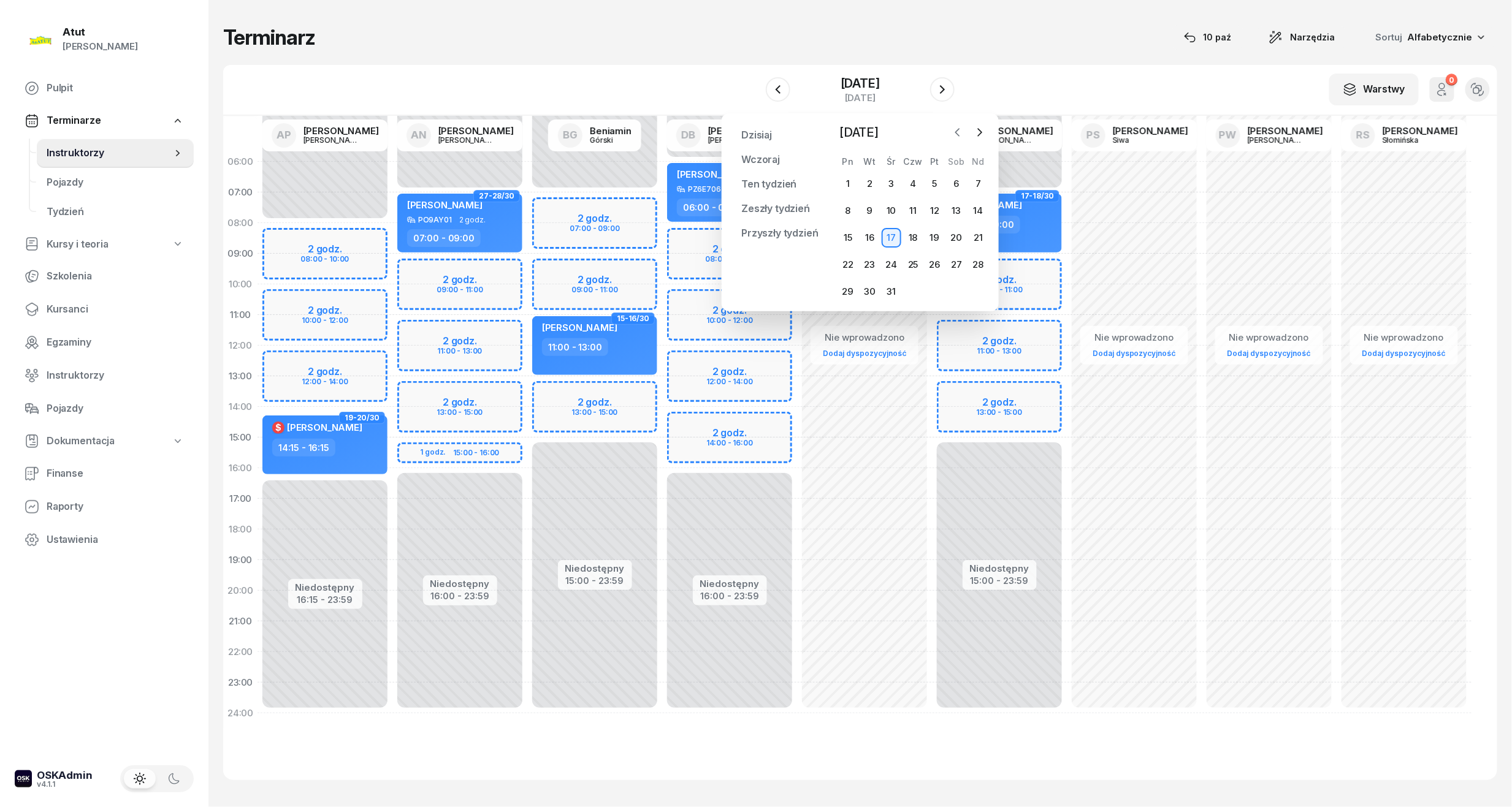
click at [950, 133] on button "button" at bounding box center [957, 132] width 18 height 18
click at [953, 265] on div "22" at bounding box center [956, 265] width 19 height 19
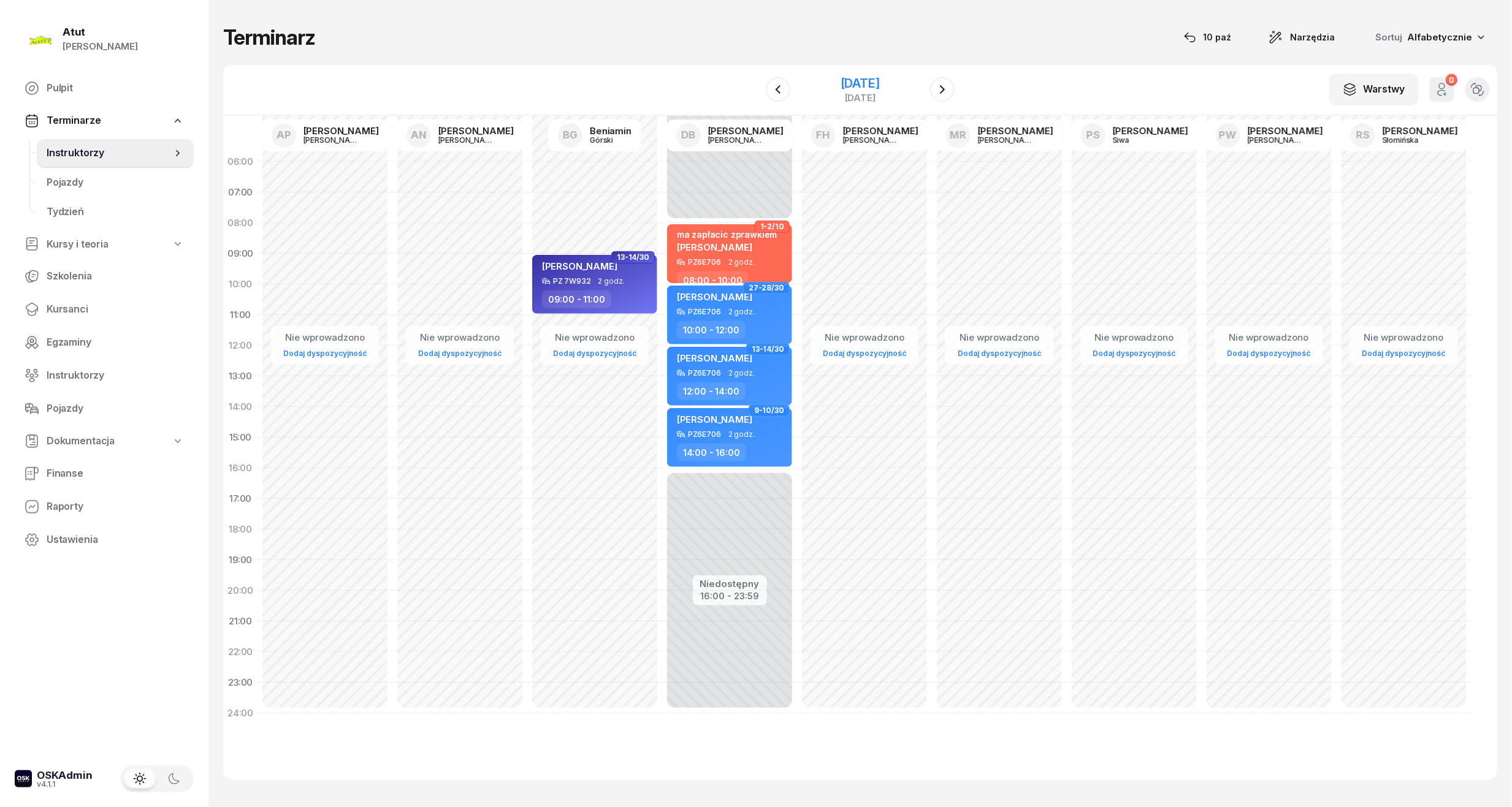
click at [880, 82] on div "[DATE]" at bounding box center [860, 83] width 39 height 13
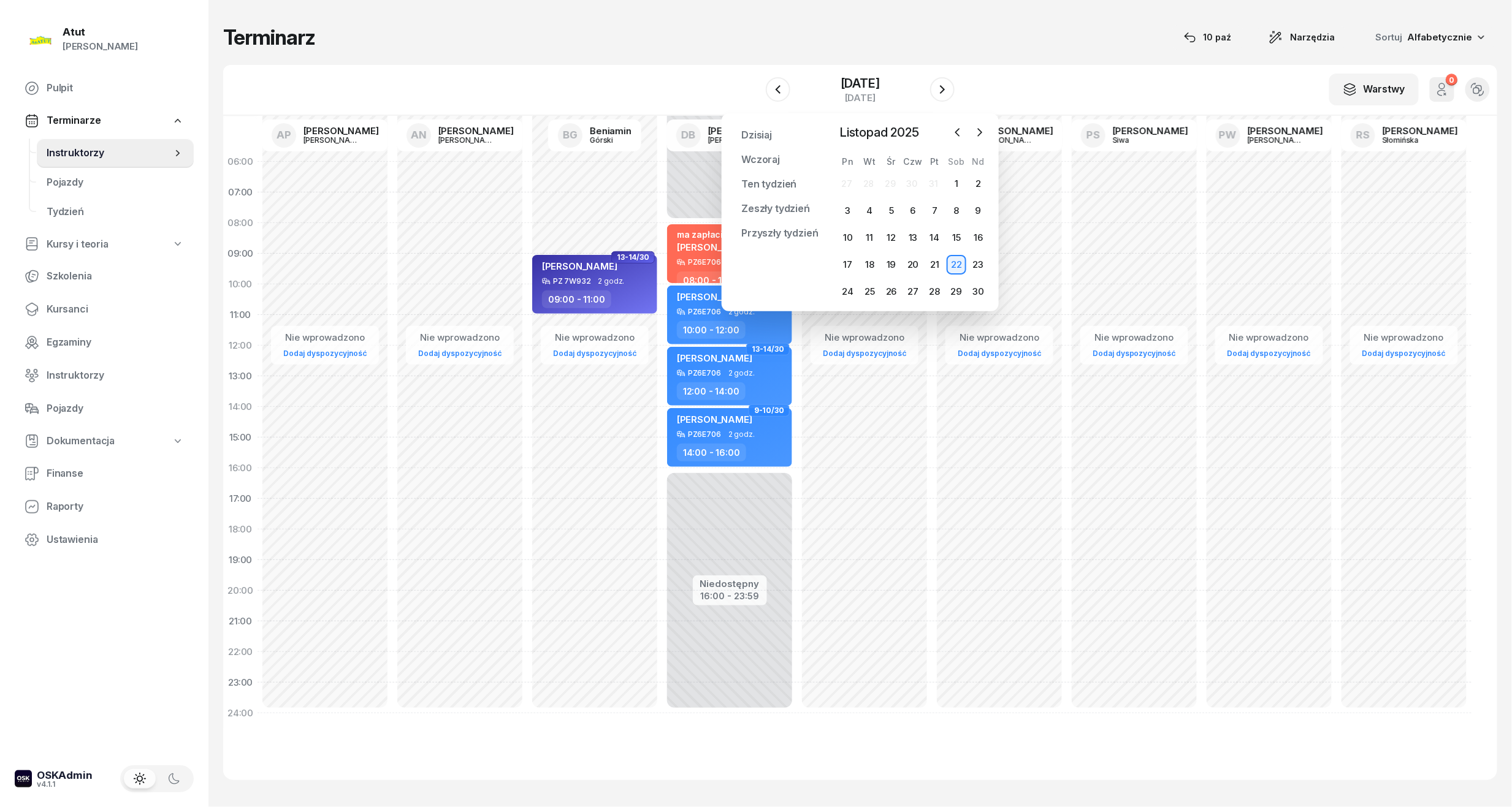
click at [1004, 72] on div "W Wybierz AP [PERSON_NAME] AN [PERSON_NAME] BG [PERSON_NAME] DB [PERSON_NAME] F…" at bounding box center [860, 91] width 1274 height 51
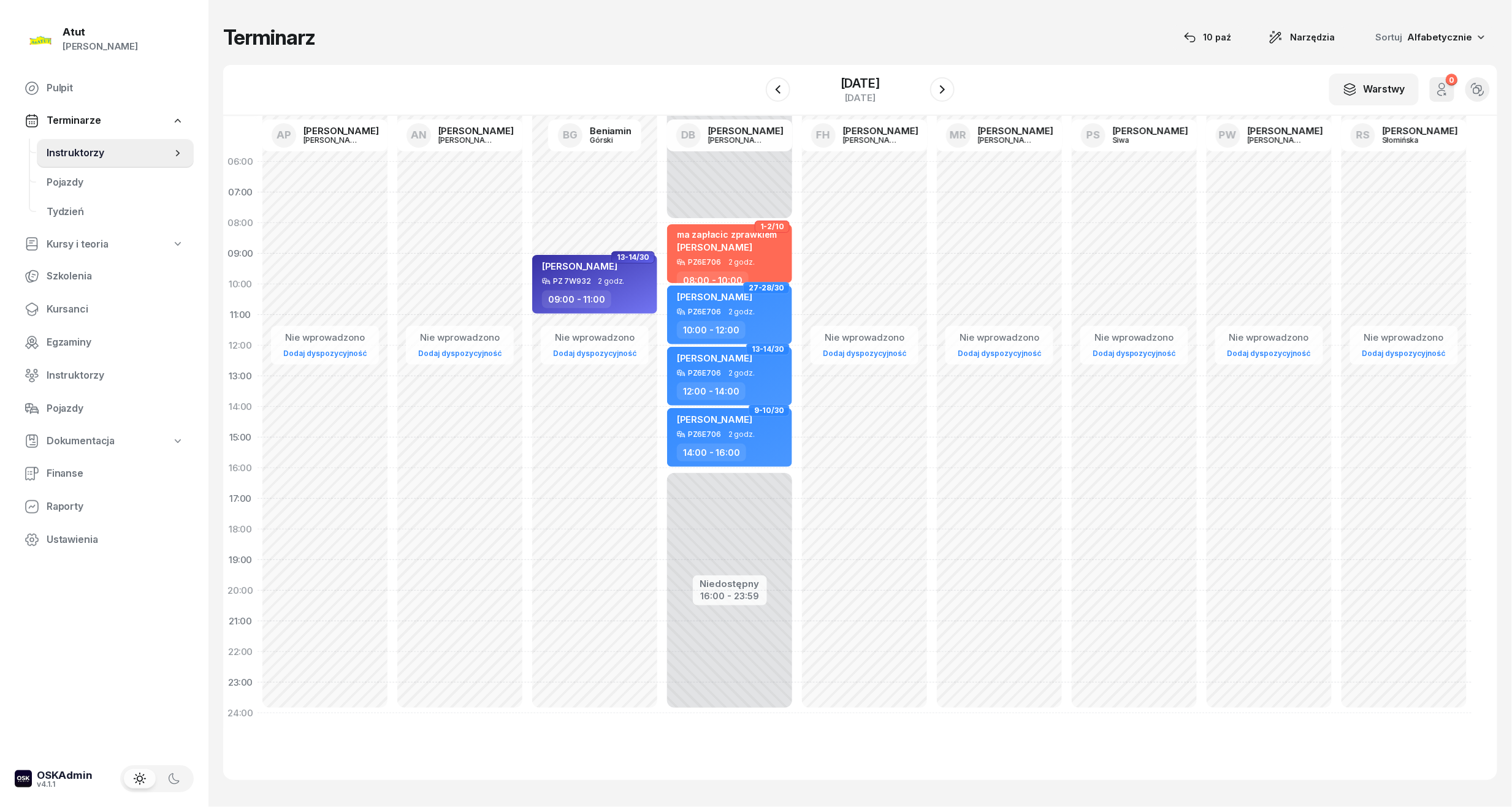
click at [875, 70] on div "W Wybierz AP [PERSON_NAME] AN [PERSON_NAME] BG [PERSON_NAME] DB [PERSON_NAME] F…" at bounding box center [860, 91] width 1274 height 51
click at [873, 93] on div "[DATE]" at bounding box center [860, 97] width 39 height 9
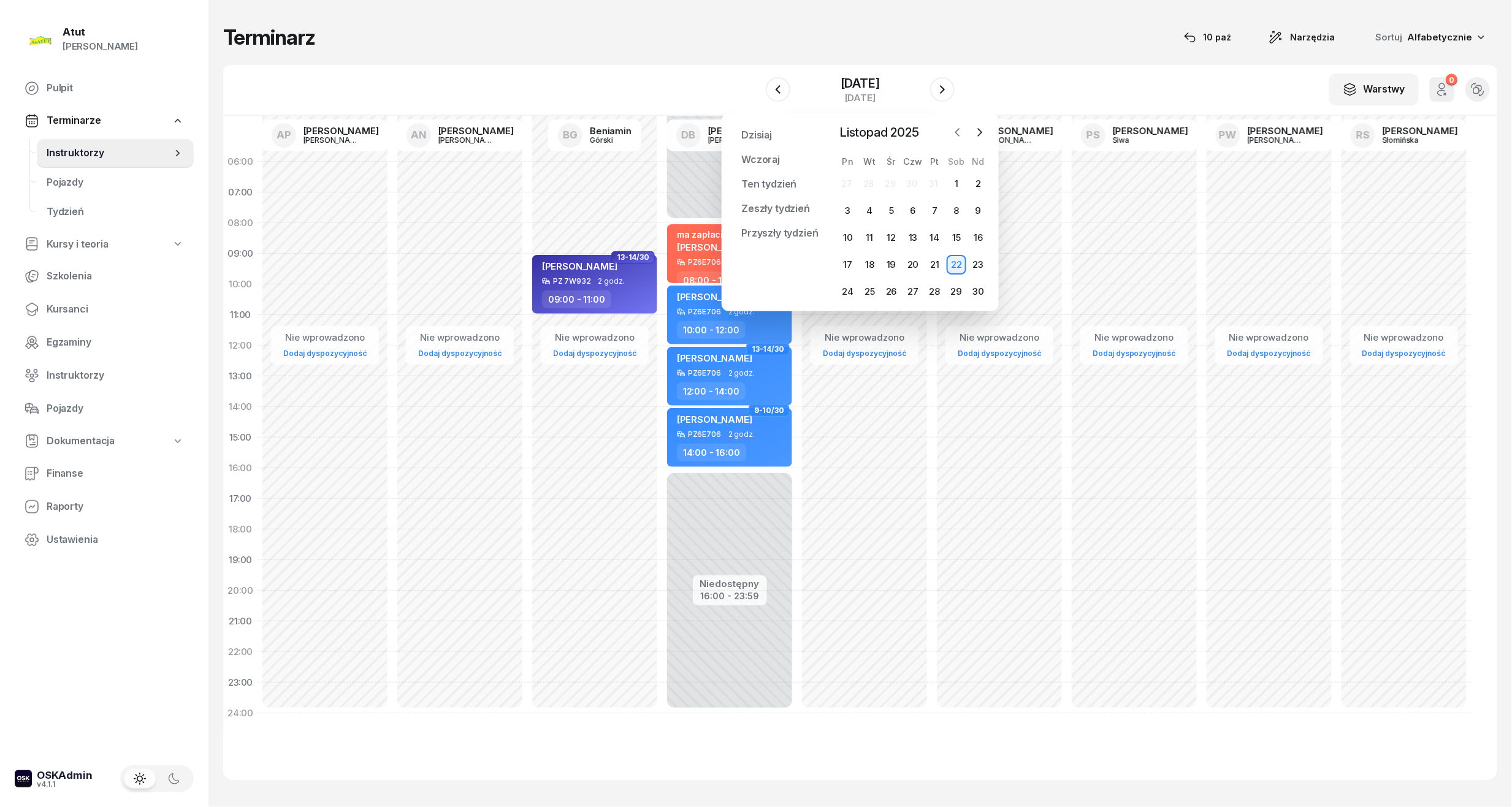
click at [956, 135] on icon "button" at bounding box center [957, 132] width 13 height 13
click at [839, 245] on div "13" at bounding box center [848, 238] width 19 height 19
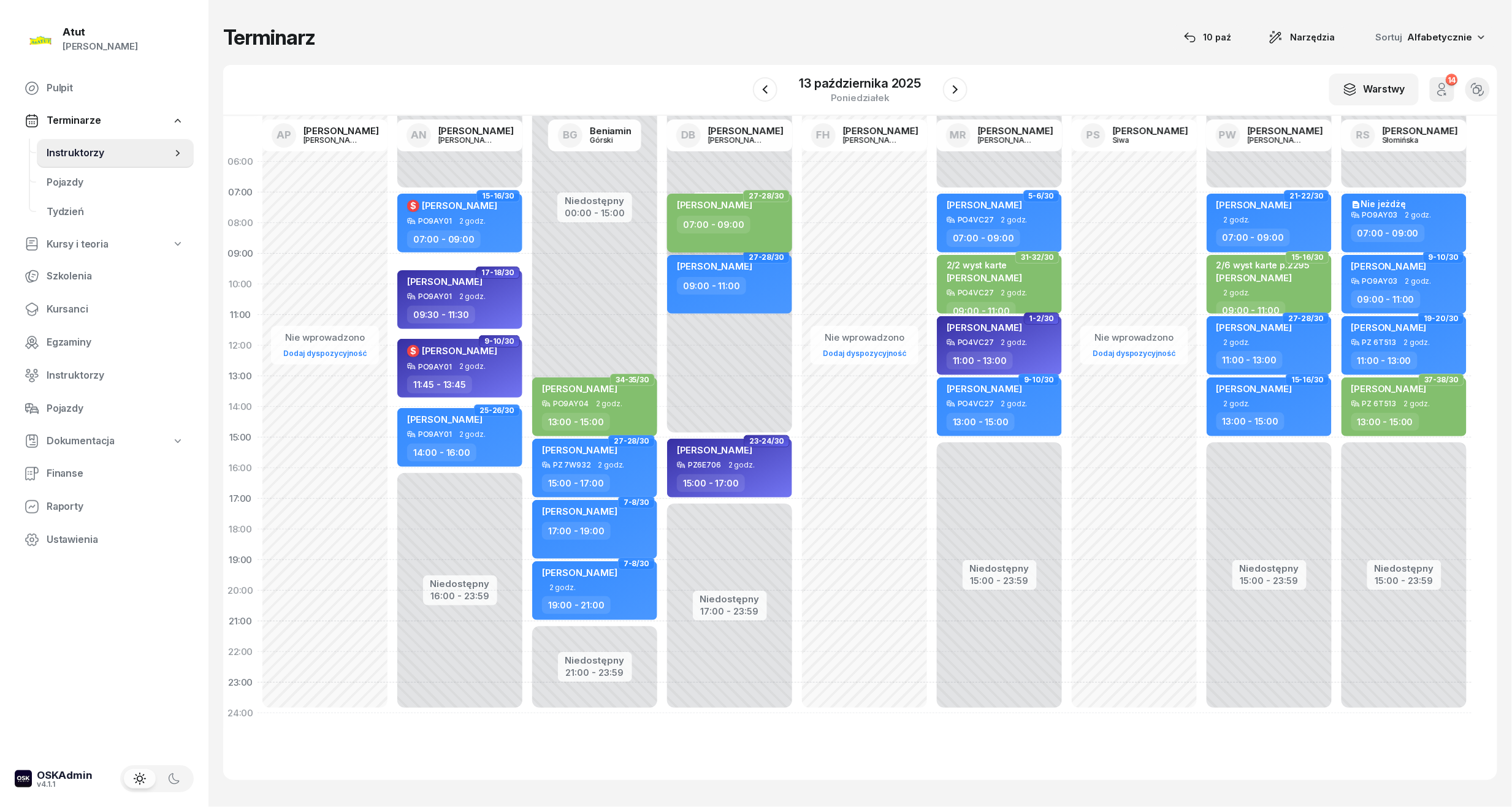
click at [756, 227] on div "07:00 - 09:00" at bounding box center [730, 225] width 108 height 18
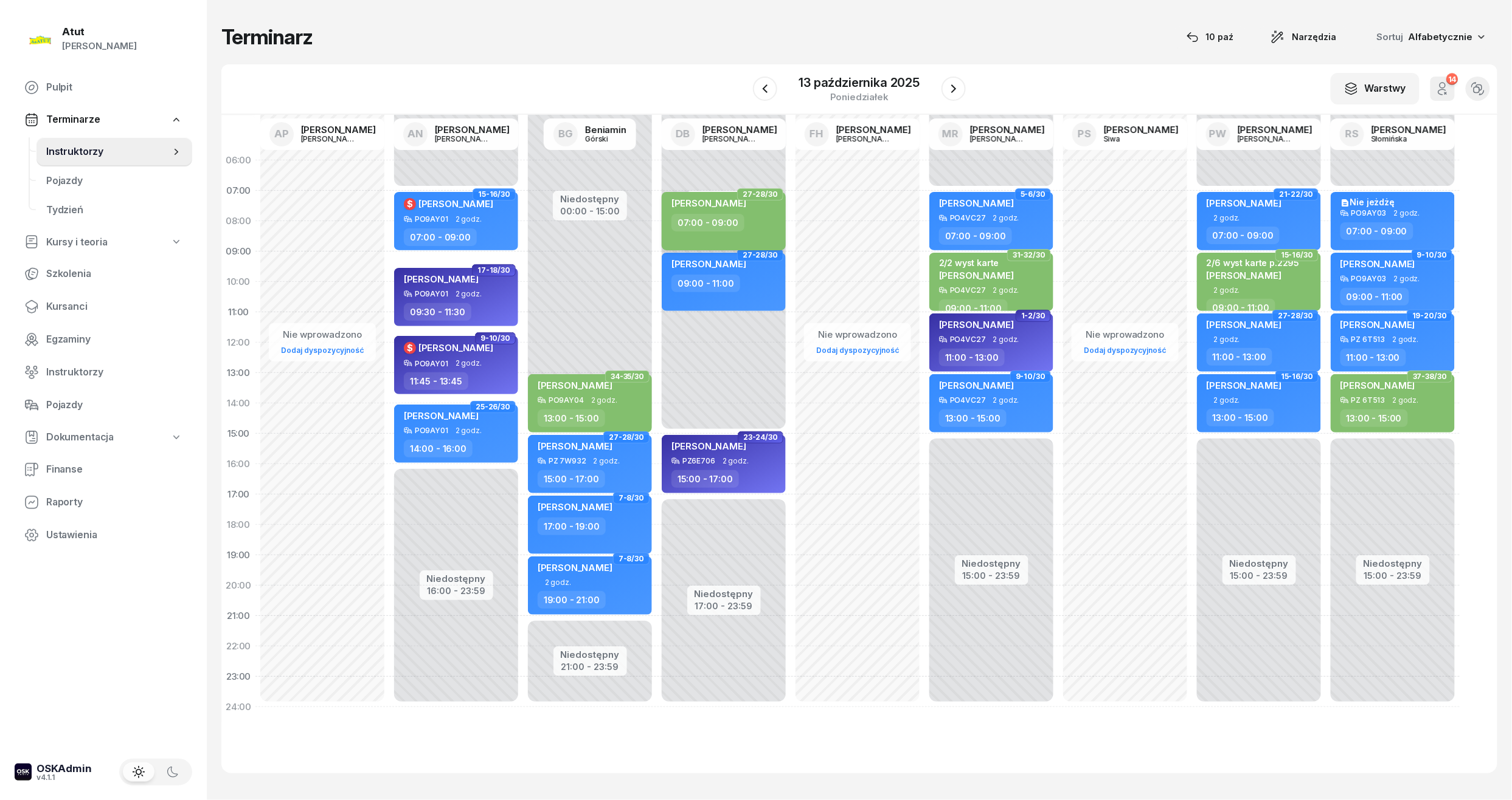
select select "07"
select select "09"
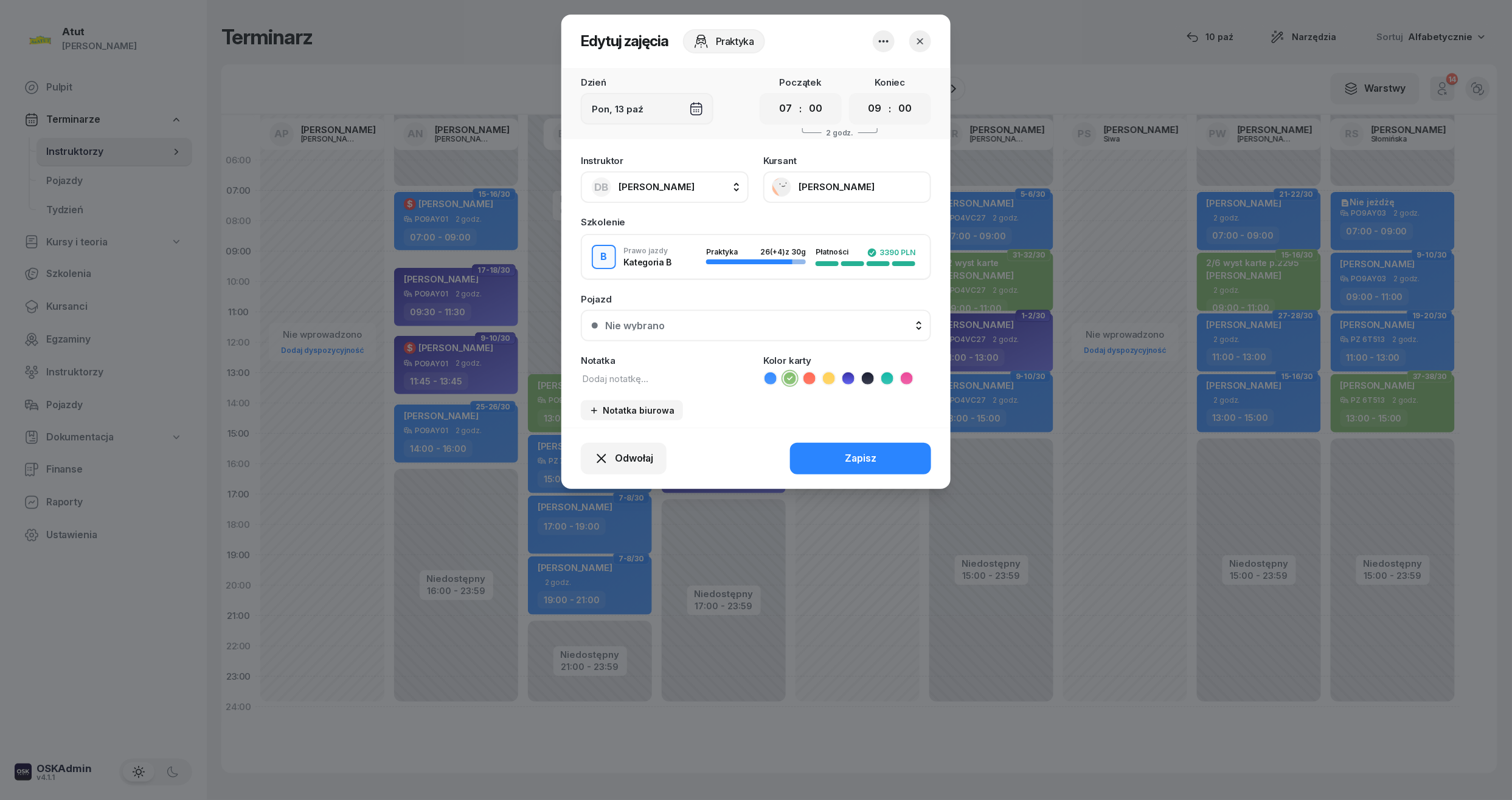
click at [835, 181] on button "[PERSON_NAME]" at bounding box center [847, 187] width 168 height 32
click at [811, 232] on div "Otwórz profil" at bounding box center [801, 229] width 59 height 15
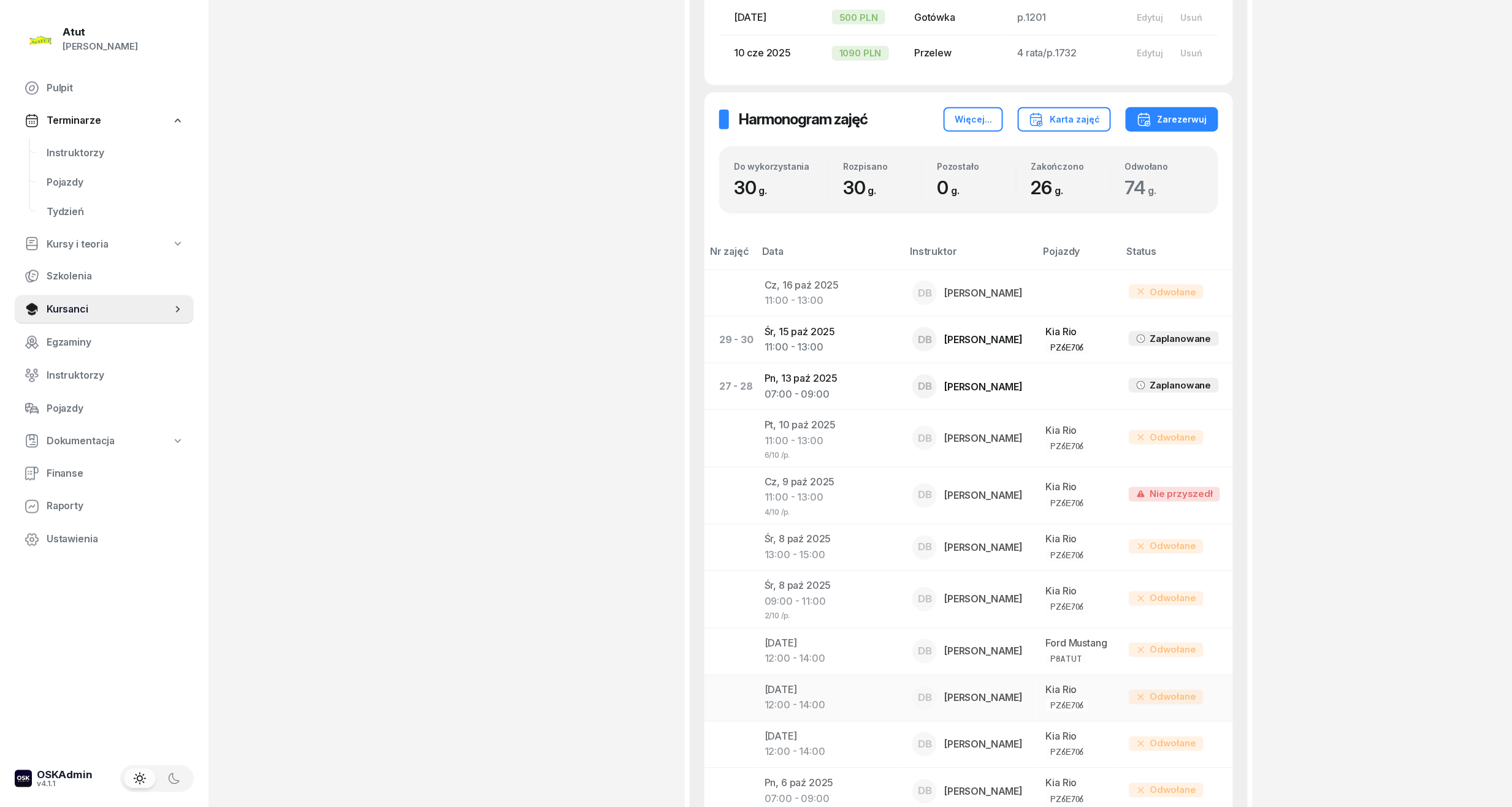
scroll to position [408, 0]
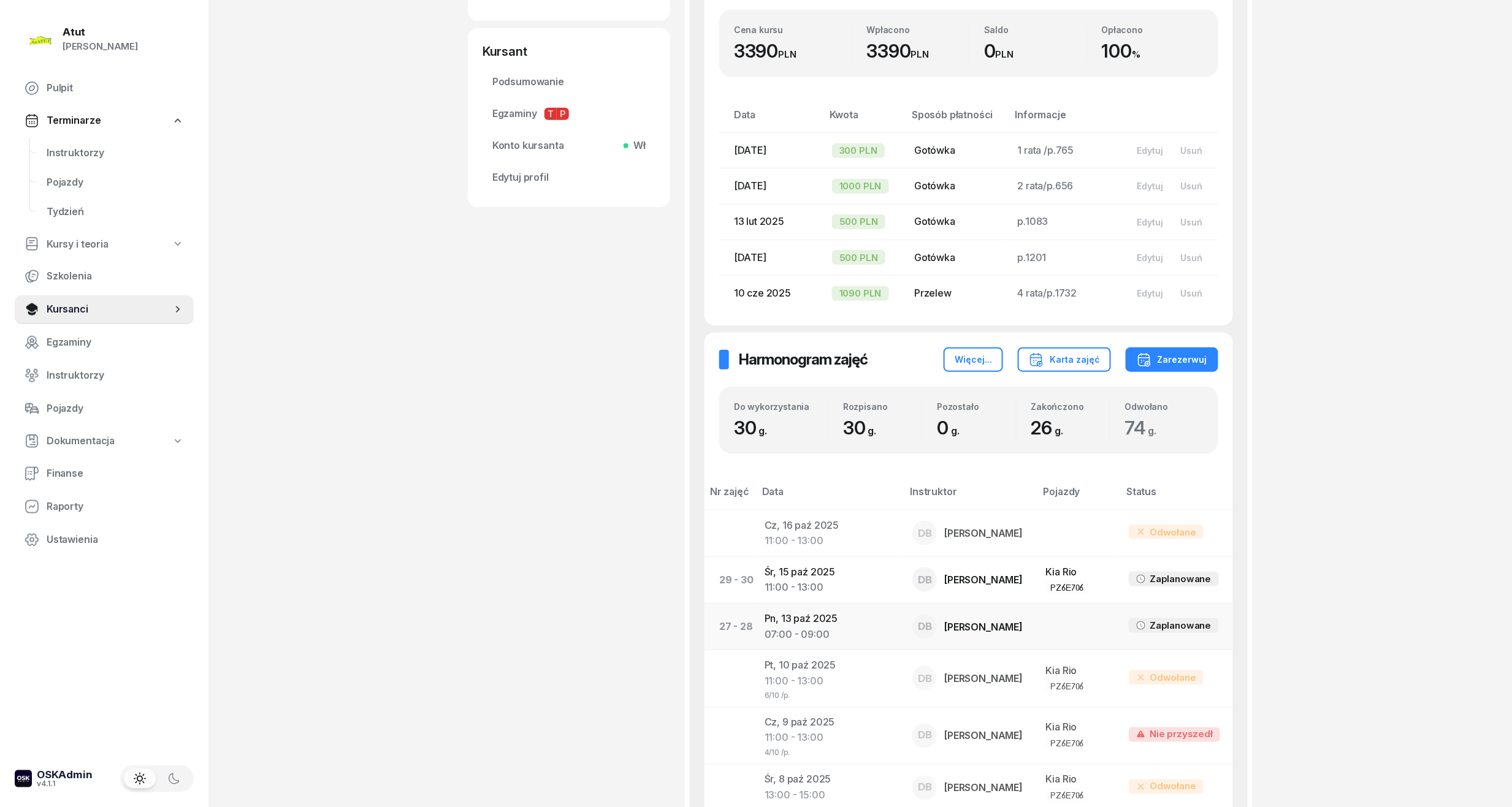
click at [817, 611] on td "Pn, [DATE] 07:00 - 09:00" at bounding box center [829, 627] width 148 height 47
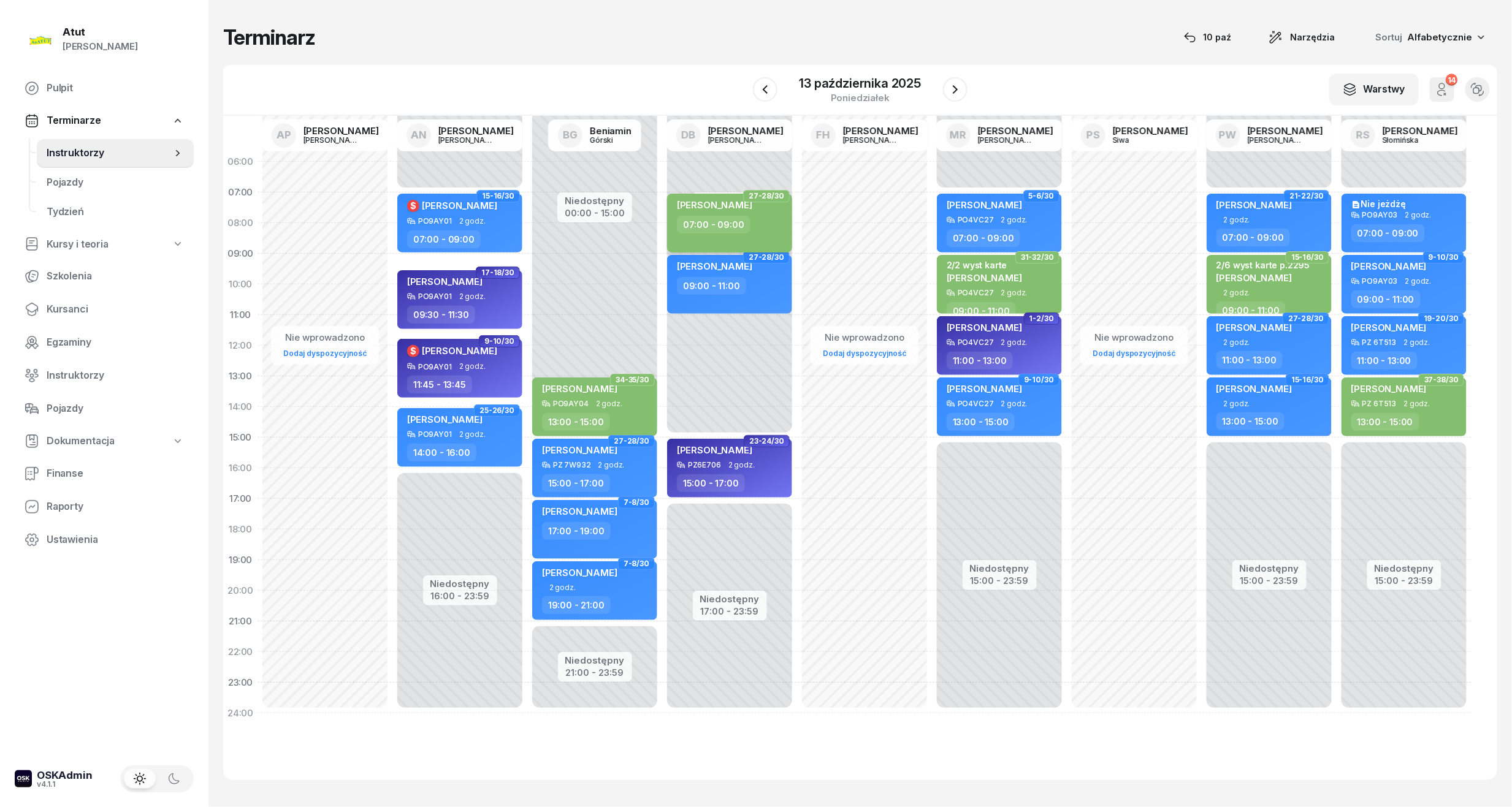
click at [731, 208] on span "[PERSON_NAME]" at bounding box center [714, 205] width 75 height 12
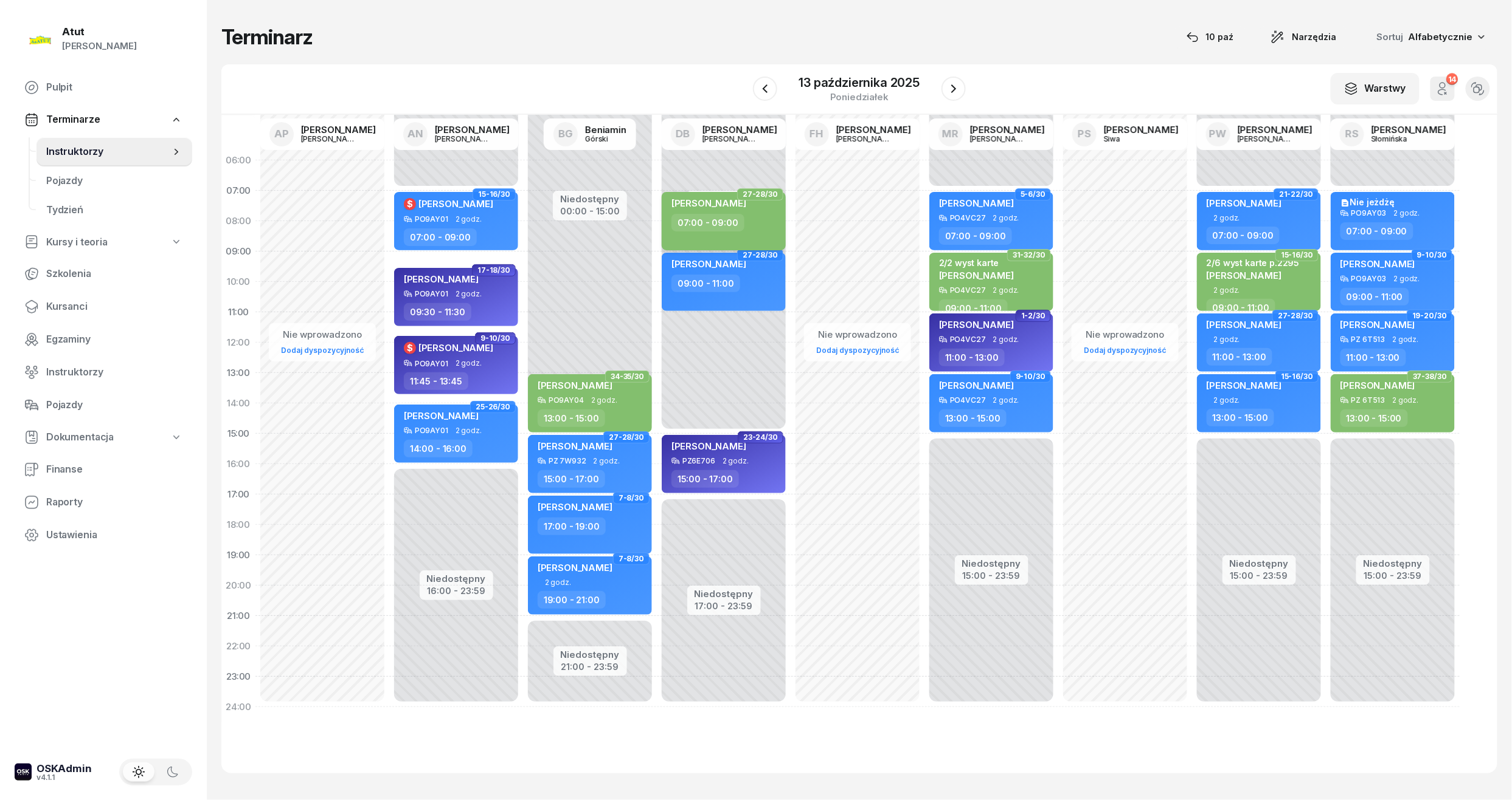
select select "07"
select select "09"
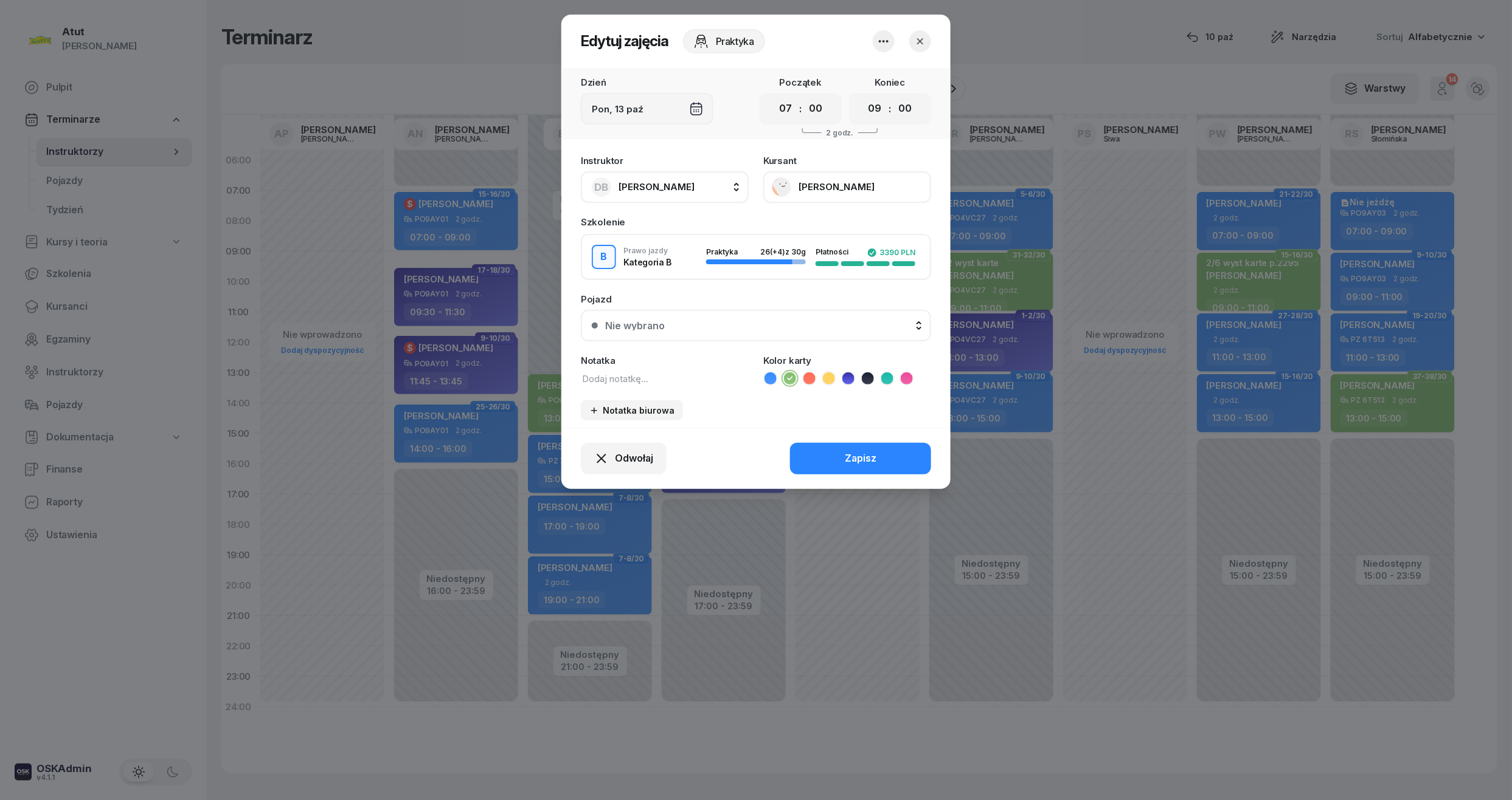
click at [769, 377] on icon at bounding box center [770, 378] width 6 height 4
click at [847, 451] on div "Zapisz" at bounding box center [860, 458] width 32 height 15
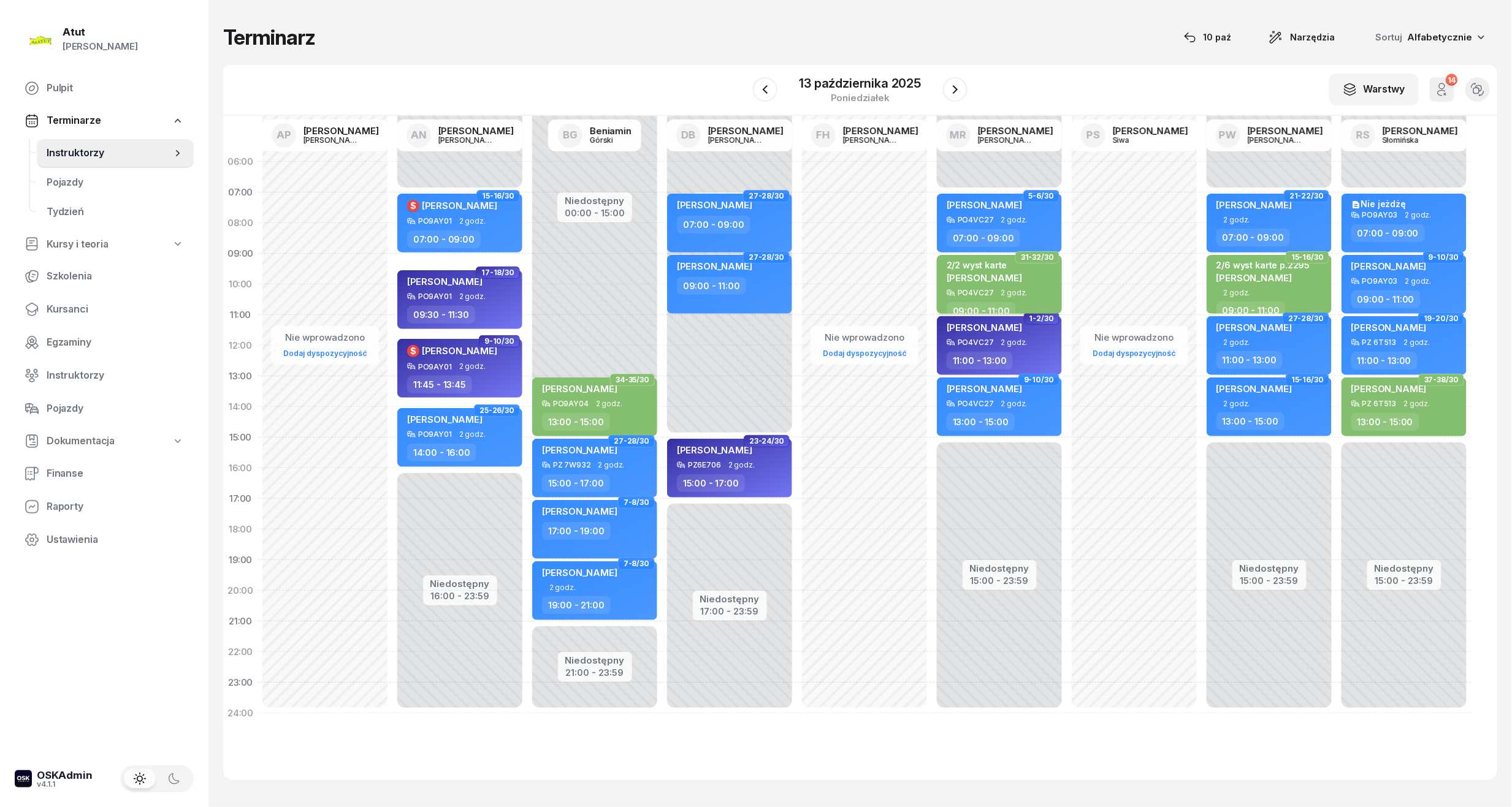
click at [996, 268] on div "2/2 wyst karte" at bounding box center [983, 265] width 75 height 11
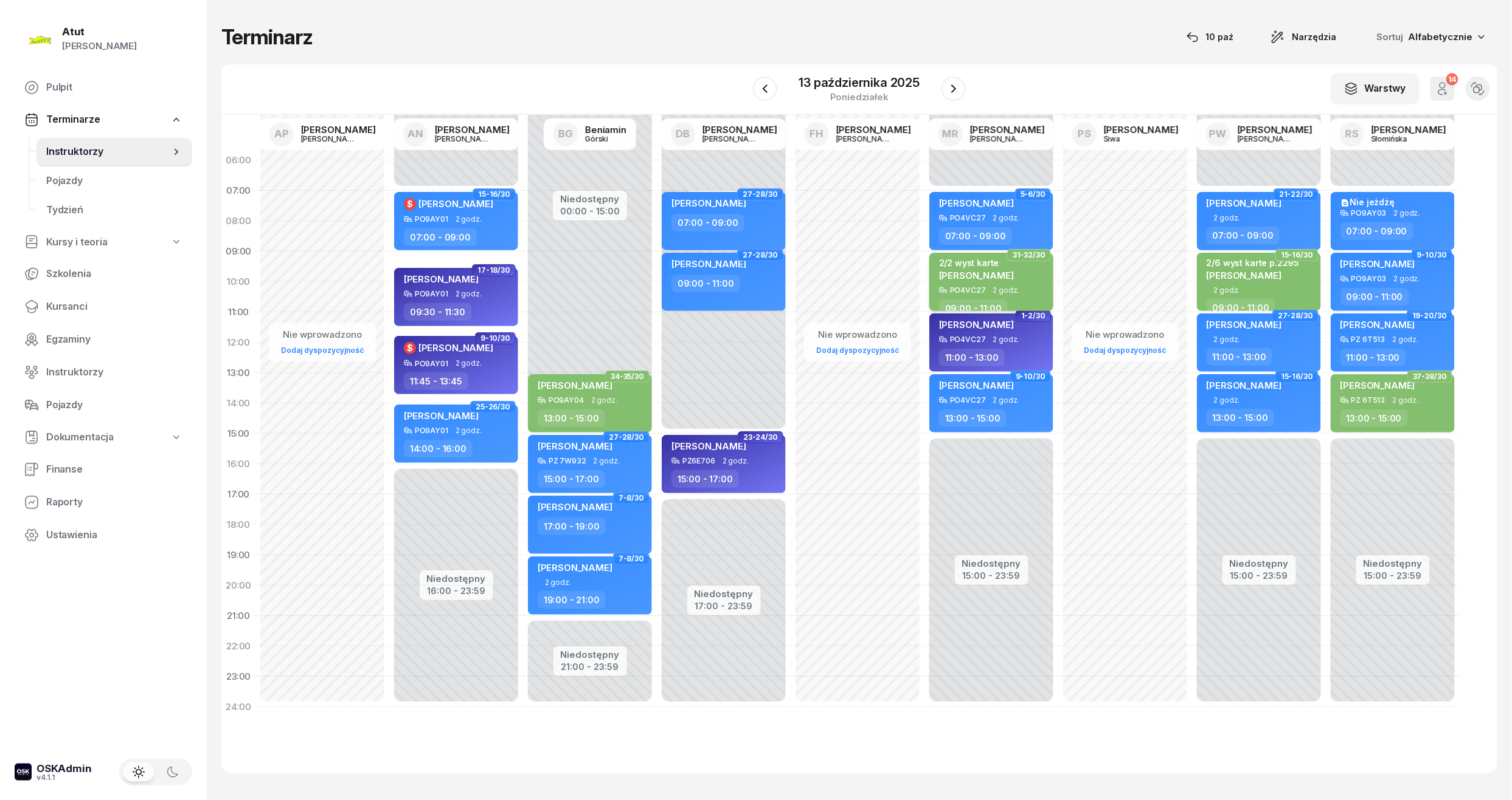
select select "09"
select select "11"
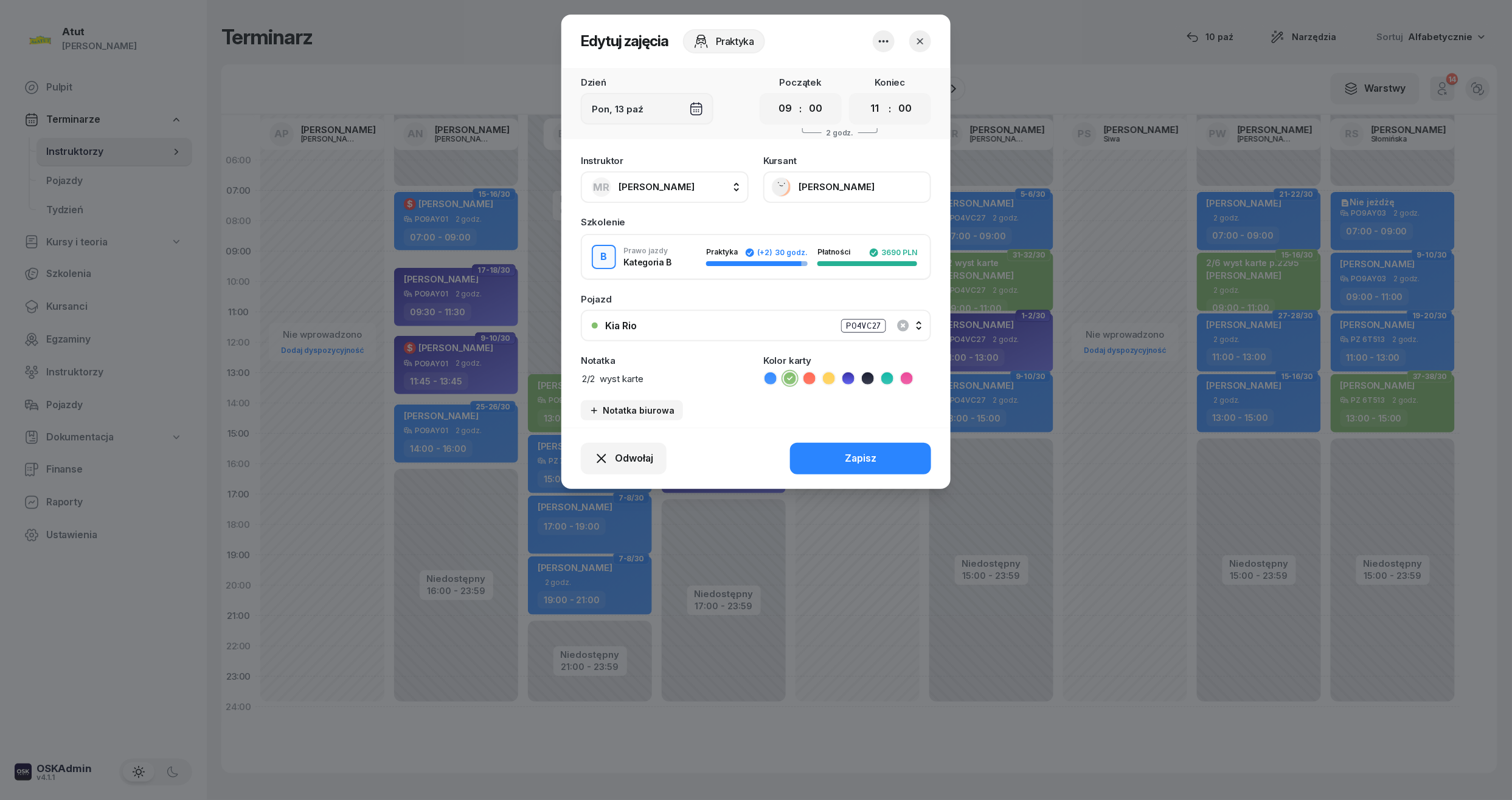
click at [842, 190] on button "[PERSON_NAME]" at bounding box center [847, 187] width 168 height 32
click at [816, 237] on link "Otwórz profil" at bounding box center [846, 228] width 160 height 30
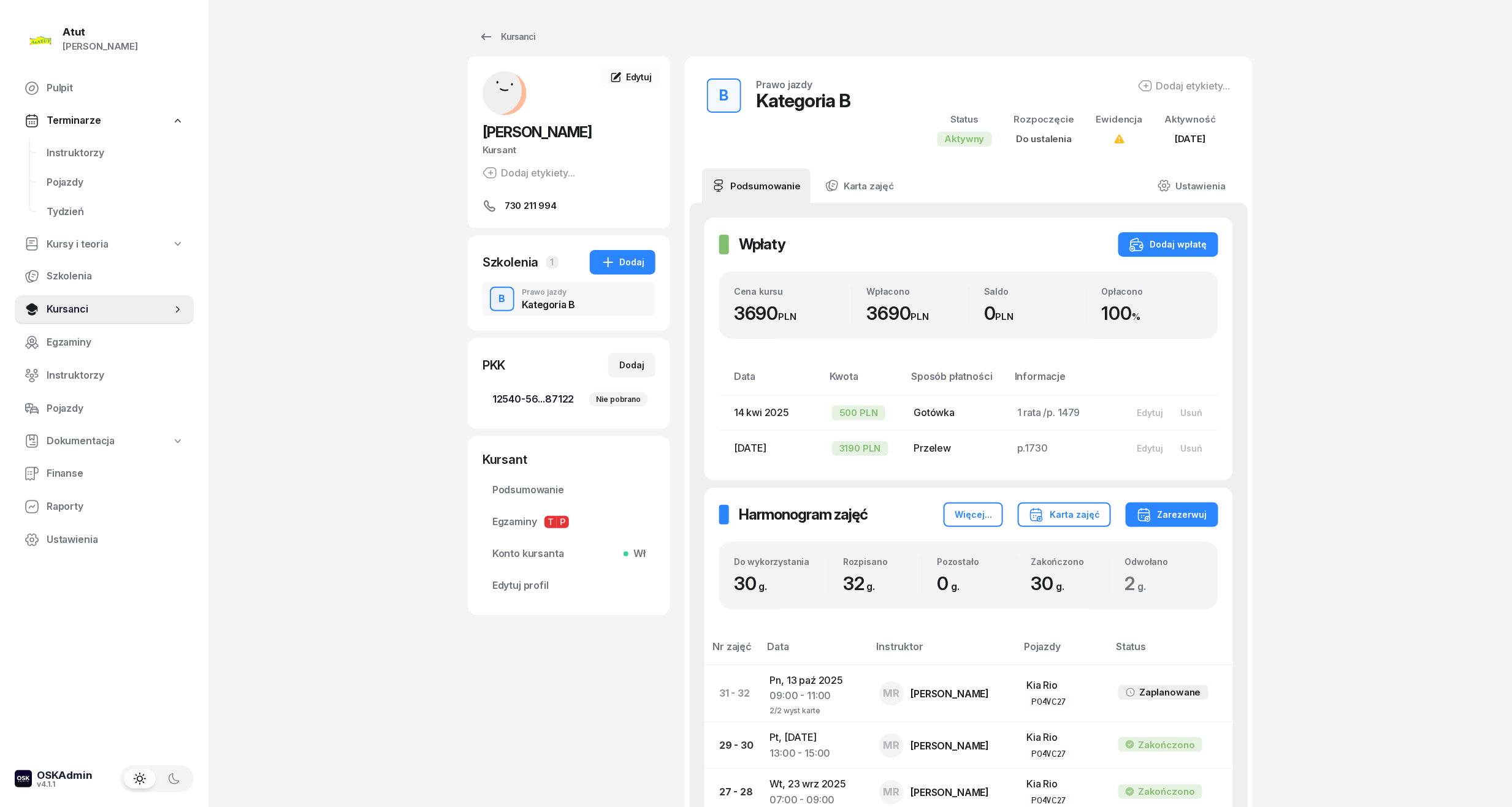
click at [559, 412] on link "12540-56...87122 Nie pobrano" at bounding box center [570, 400] width 173 height 29
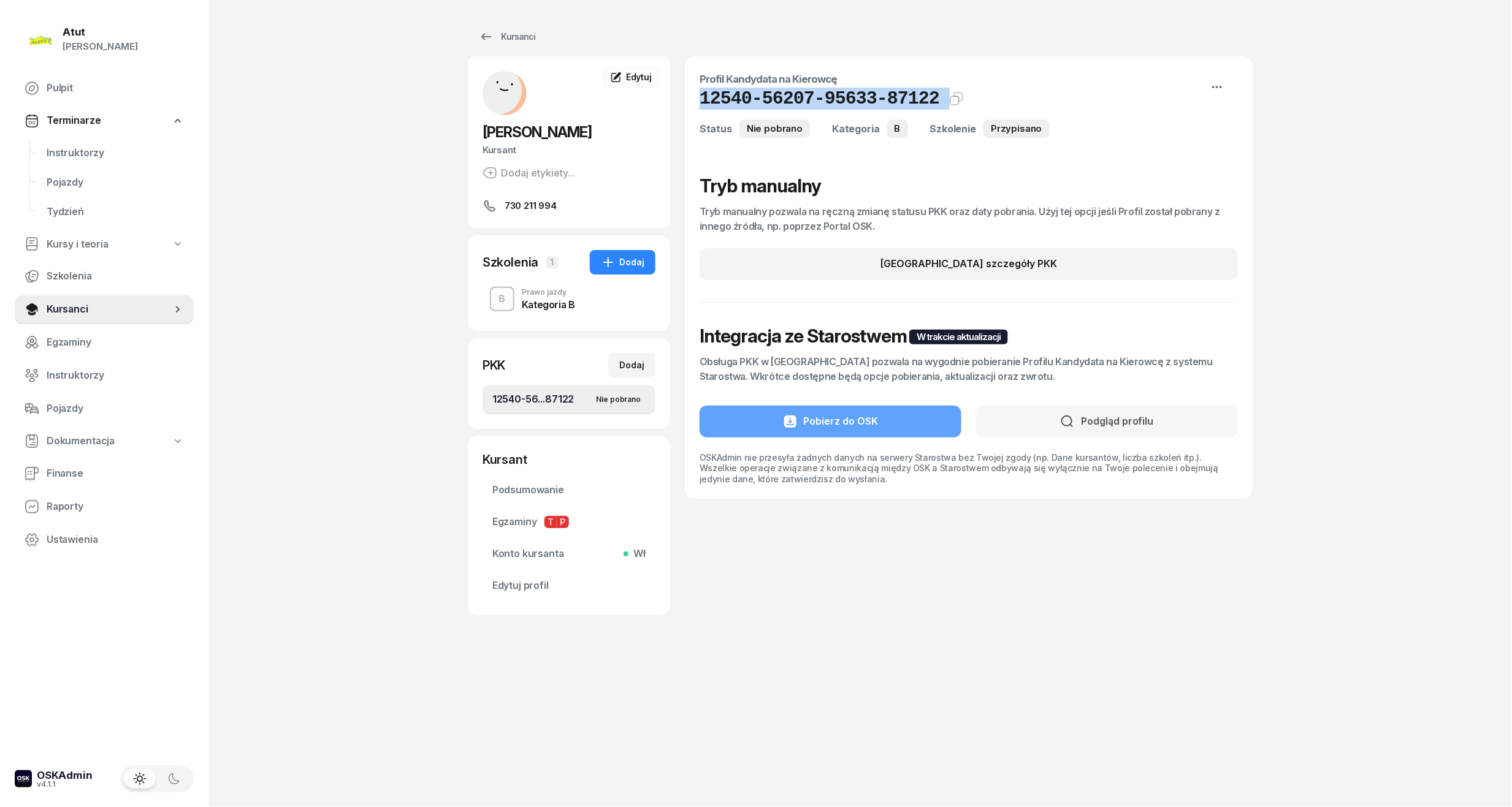
drag, startPoint x: 925, startPoint y: 102, endPoint x: 679, endPoint y: 93, distance: 246.2
click at [679, 93] on div "[PERSON_NAME] Kursant Dodaj etykiety... 730 211 994 NC [PERSON_NAME] Kursant Ed…" at bounding box center [861, 336] width 785 height 559
copy div "12540-56207-95633-87122 Kat.B"
click at [535, 580] on span "Edytuj profil" at bounding box center [569, 586] width 153 height 16
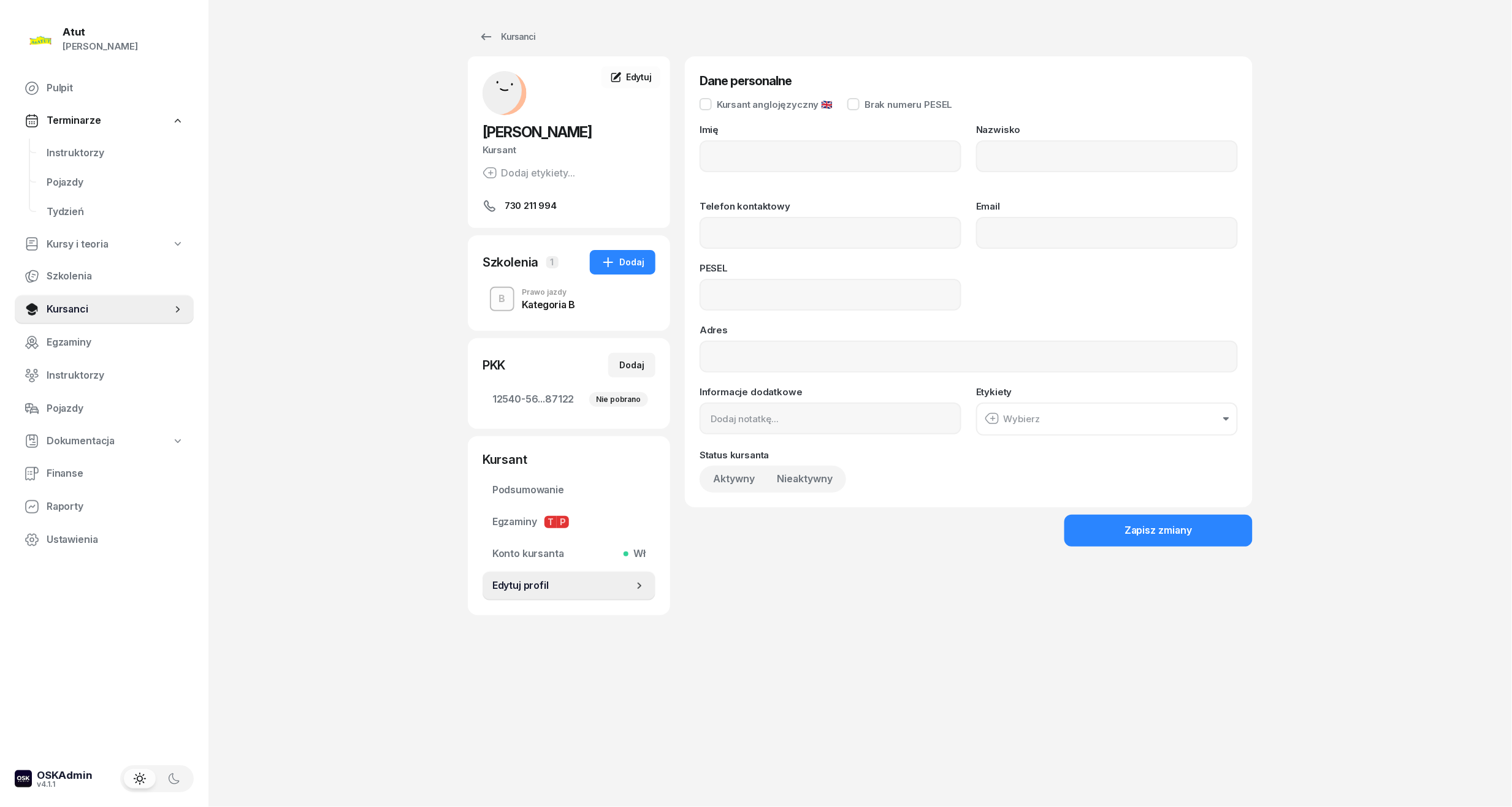
type input "[PERSON_NAME]"
type input "730211994"
type input "07250103277"
drag, startPoint x: 800, startPoint y: 297, endPoint x: 498, endPoint y: 294, distance: 302.0
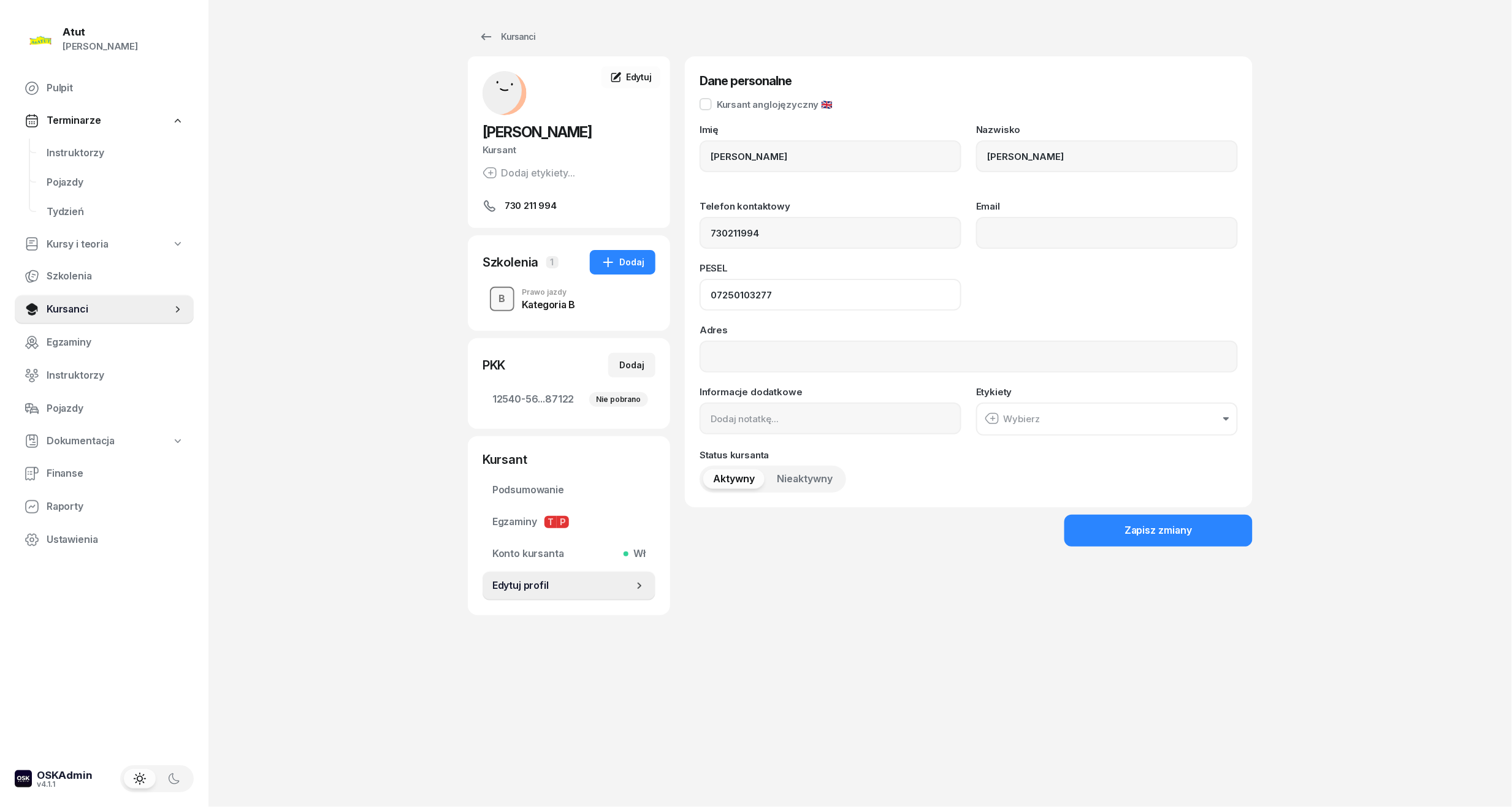
click at [498, 294] on div "[PERSON_NAME] Kursant Dodaj etykiety... 730 211 994 NC [PERSON_NAME] Kursant Ed…" at bounding box center [861, 336] width 785 height 559
click at [89, 145] on span "Instruktorzy" at bounding box center [115, 153] width 137 height 16
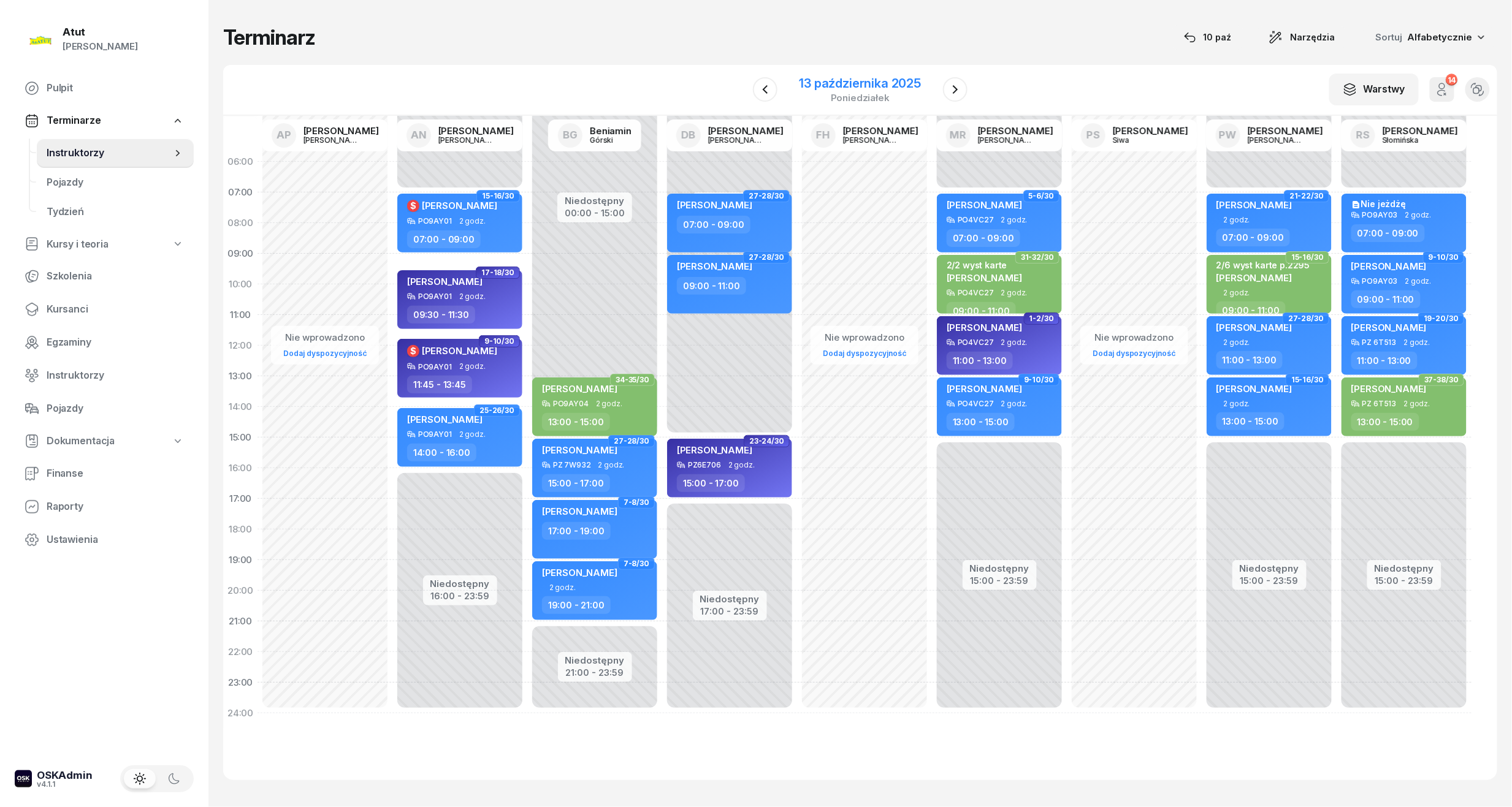
click at [828, 82] on div "13 października 2025" at bounding box center [860, 83] width 122 height 13
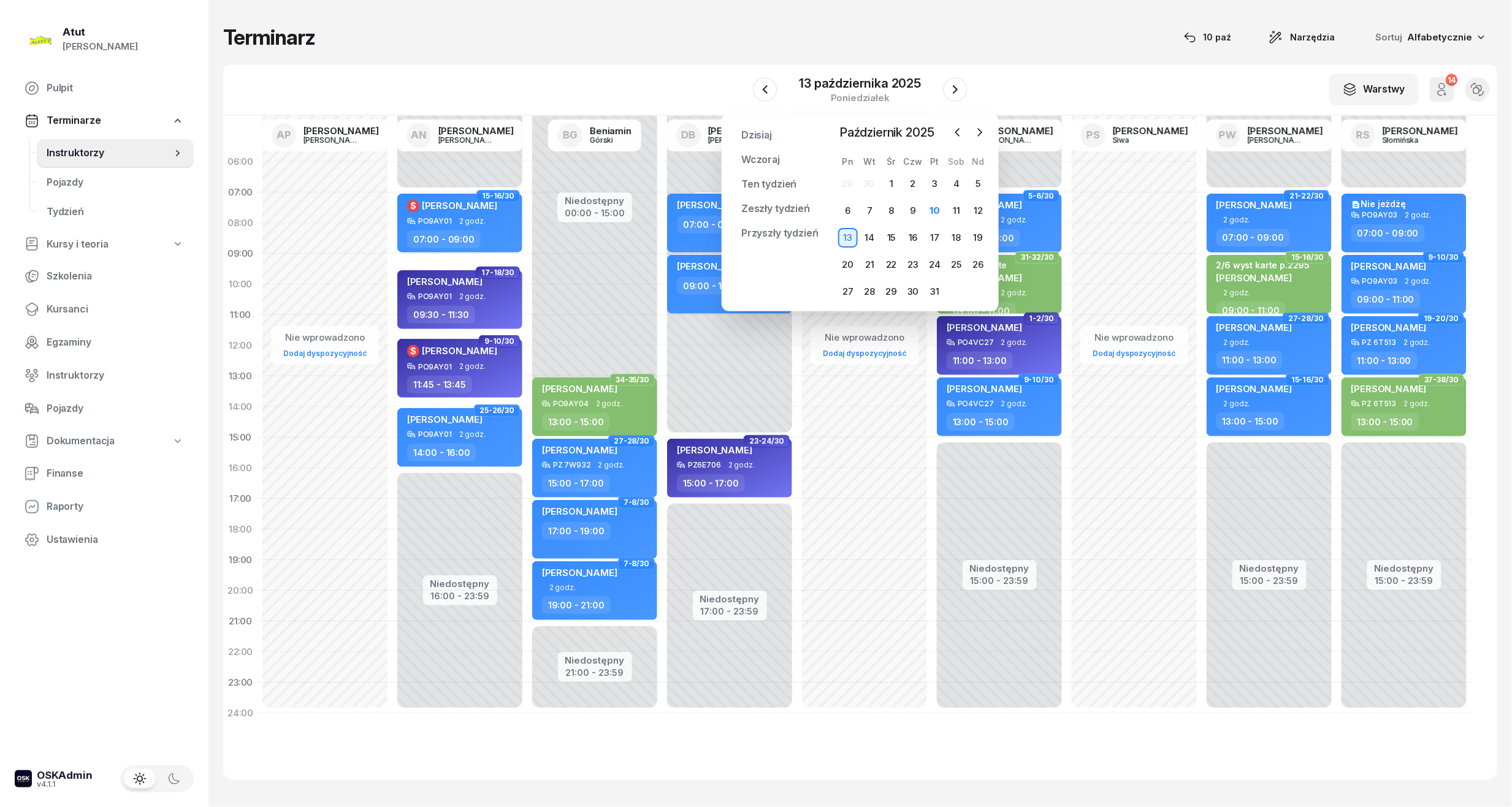
click at [910, 481] on div "Nie wprowadzono Dodaj dyspozycyjność" at bounding box center [865, 438] width 135 height 582
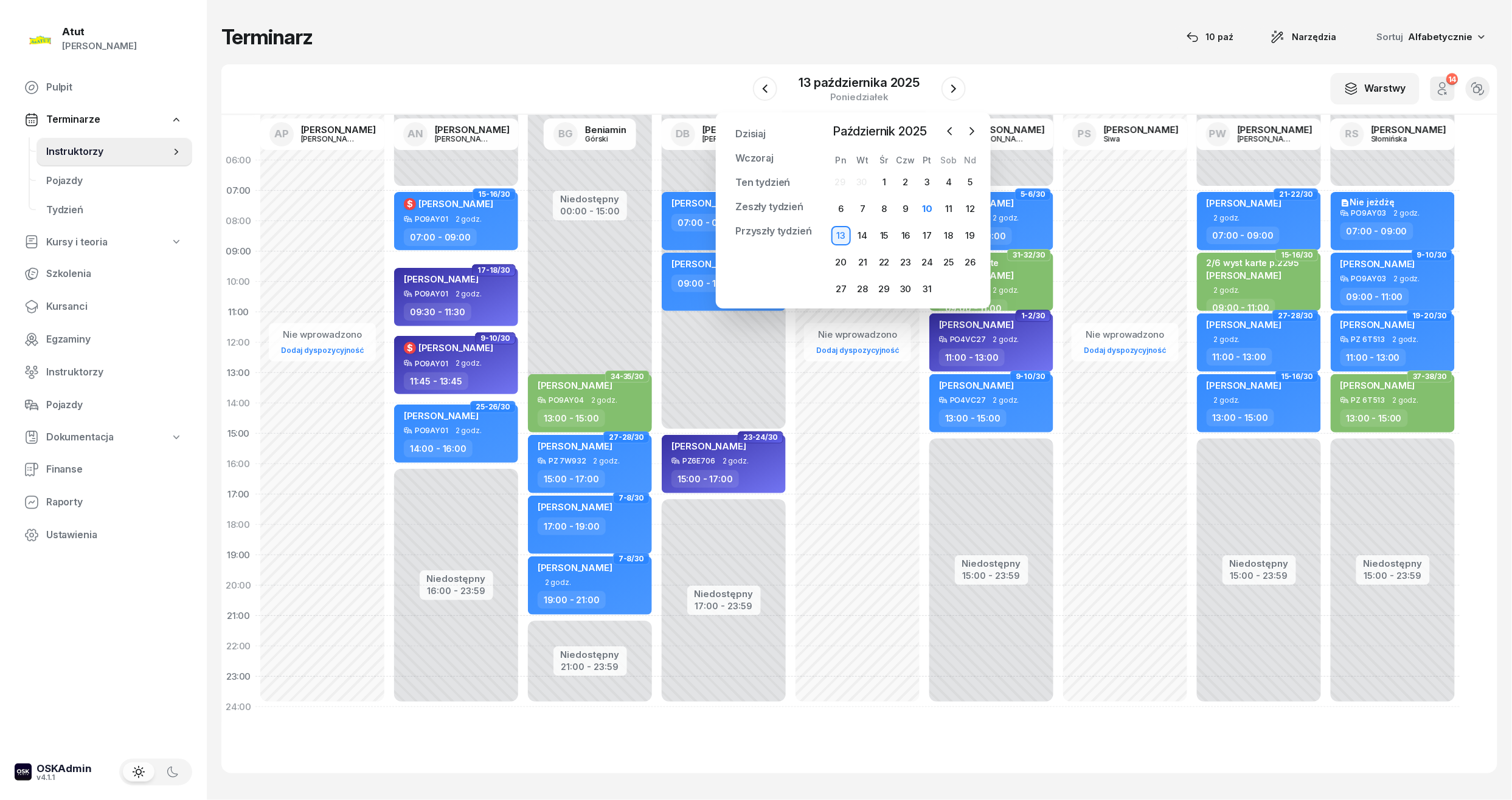
select select "16"
select select "18"
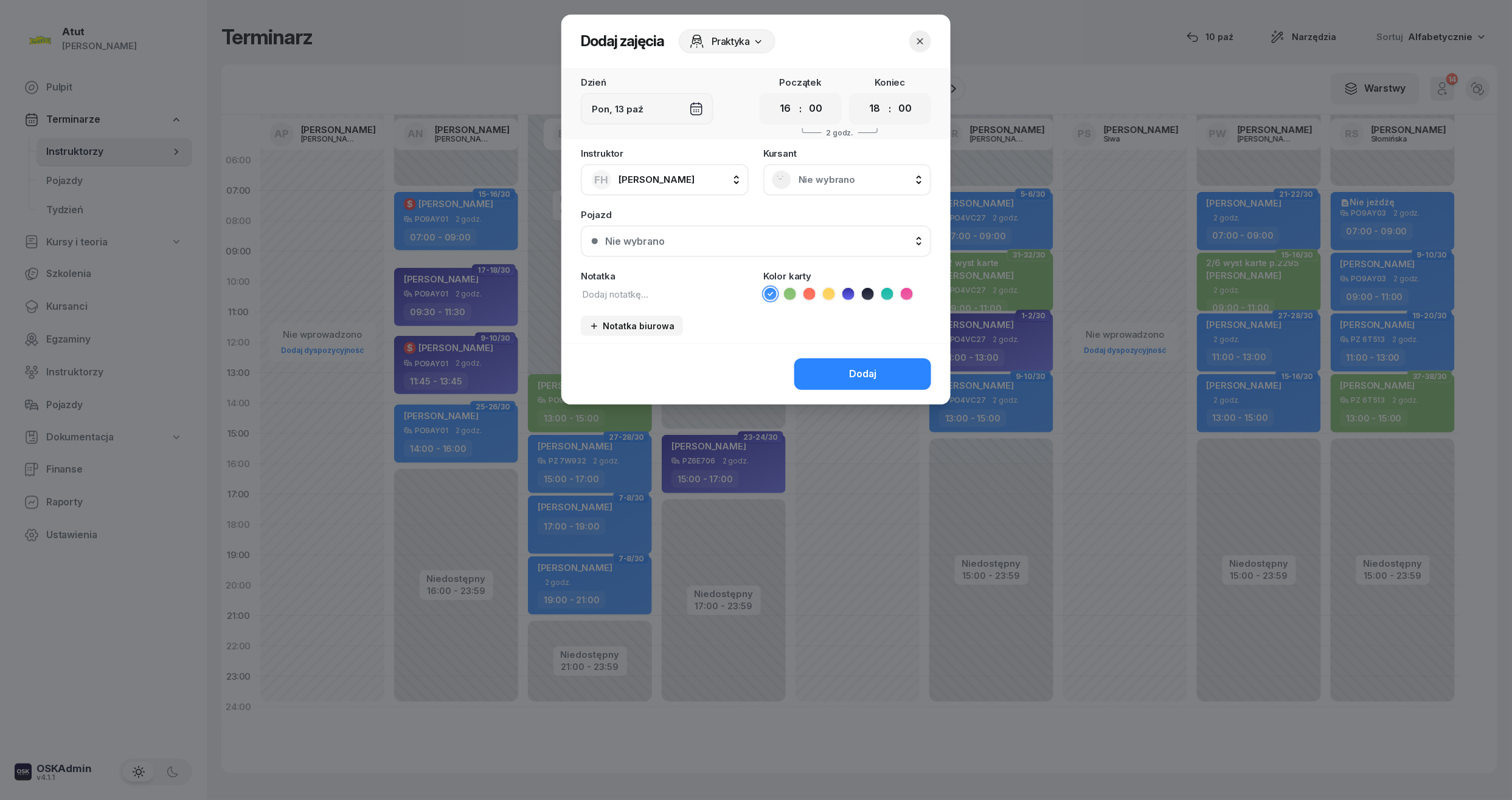
click at [927, 43] on button "button" at bounding box center [920, 41] width 22 height 22
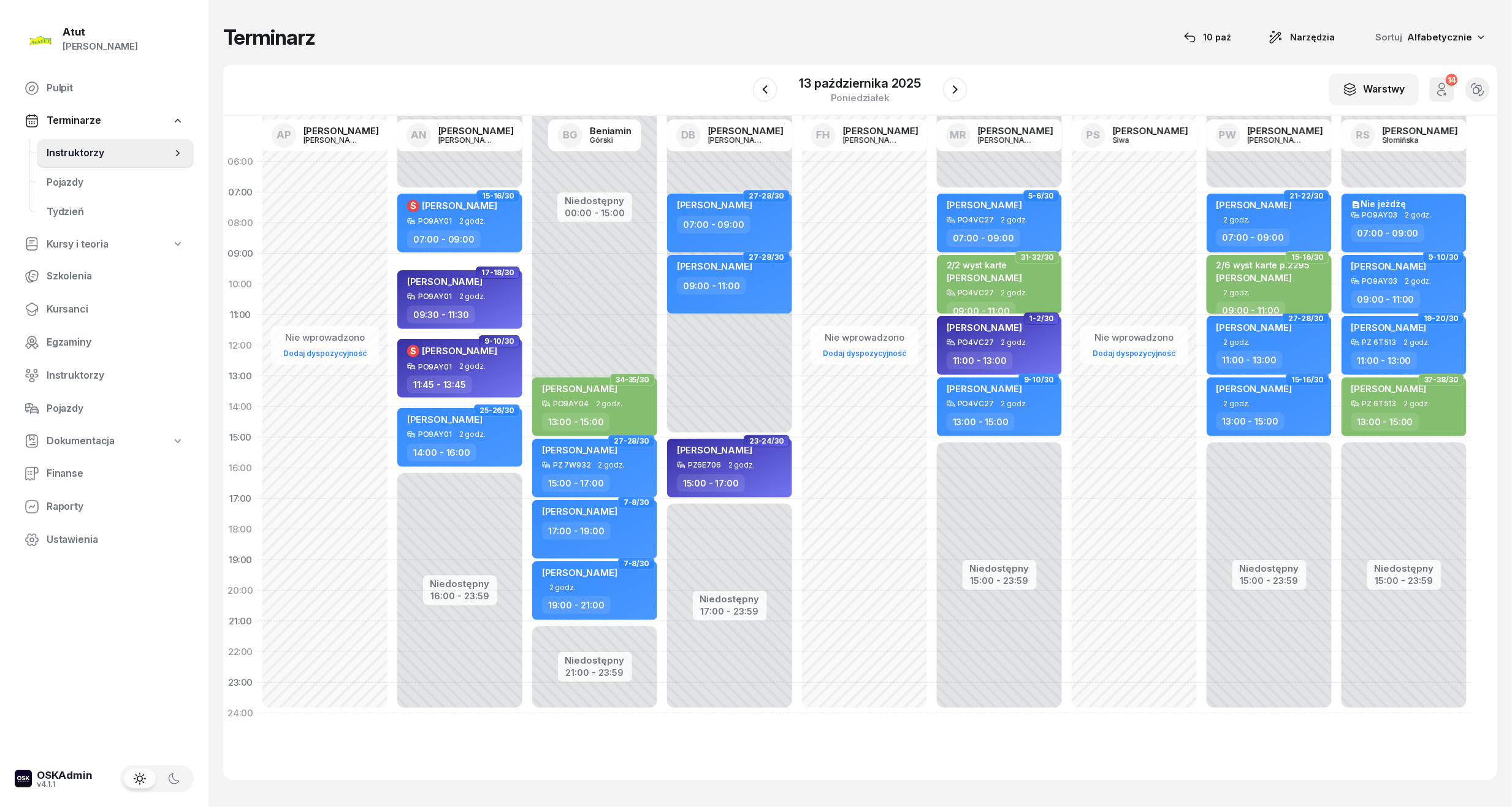
click at [1251, 287] on div "2/6 wyst karte p.2295 [PERSON_NAME]" at bounding box center [1264, 275] width 93 height 29
select select "09"
select select "11"
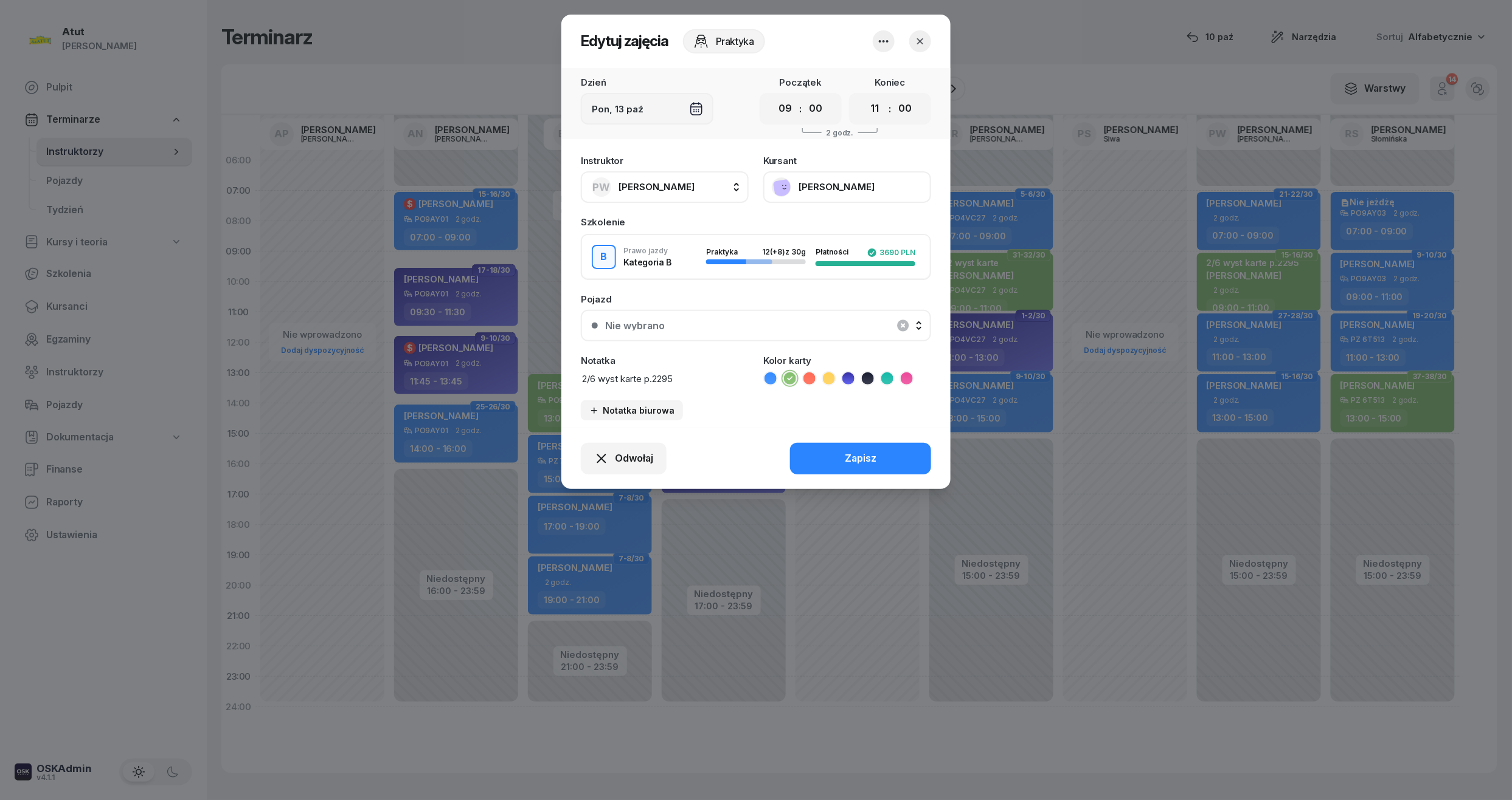
click at [857, 182] on button "[PERSON_NAME]" at bounding box center [847, 187] width 168 height 32
click at [824, 239] on link "Otwórz profil" at bounding box center [846, 228] width 160 height 30
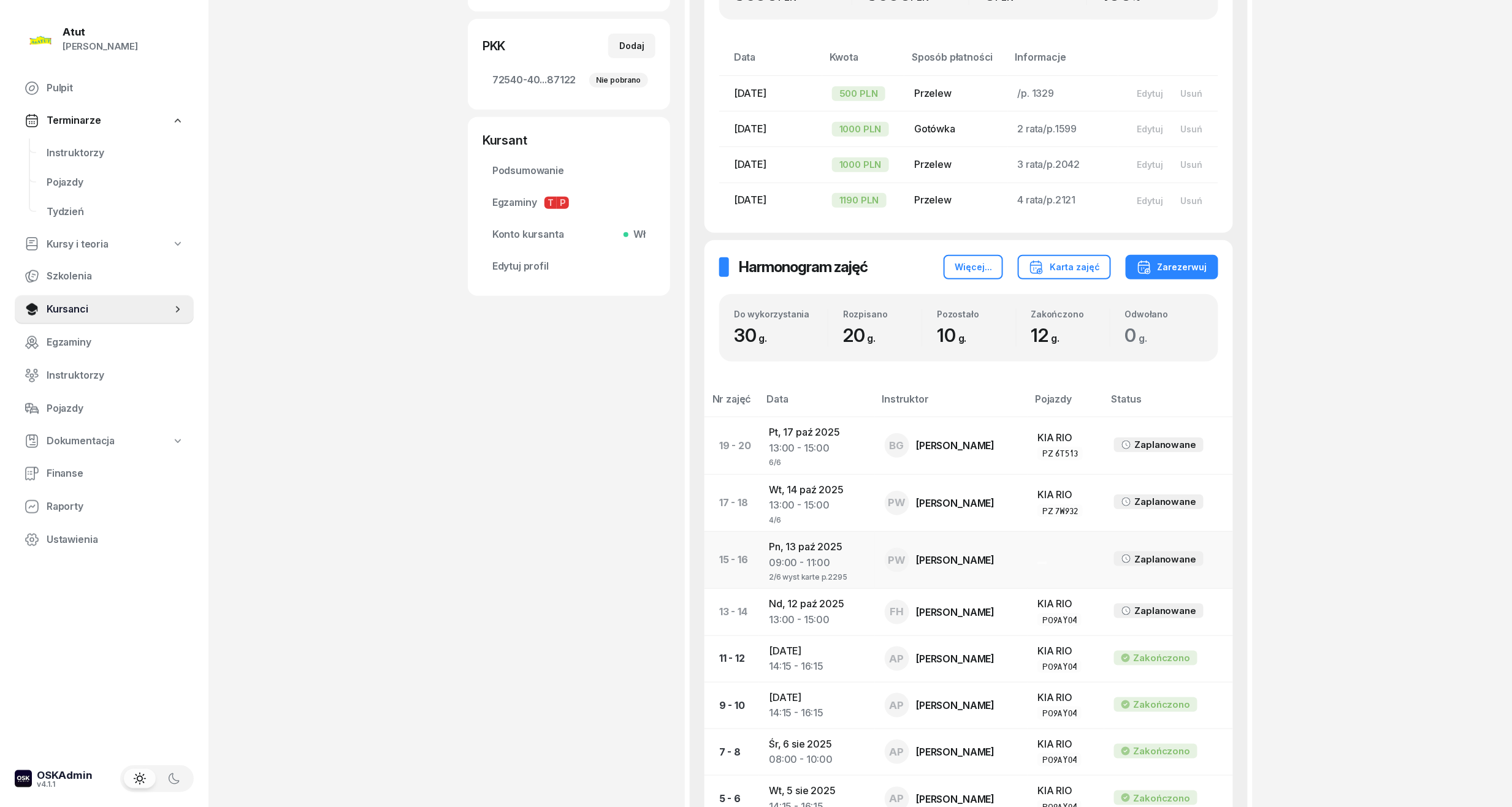
scroll to position [408, 0]
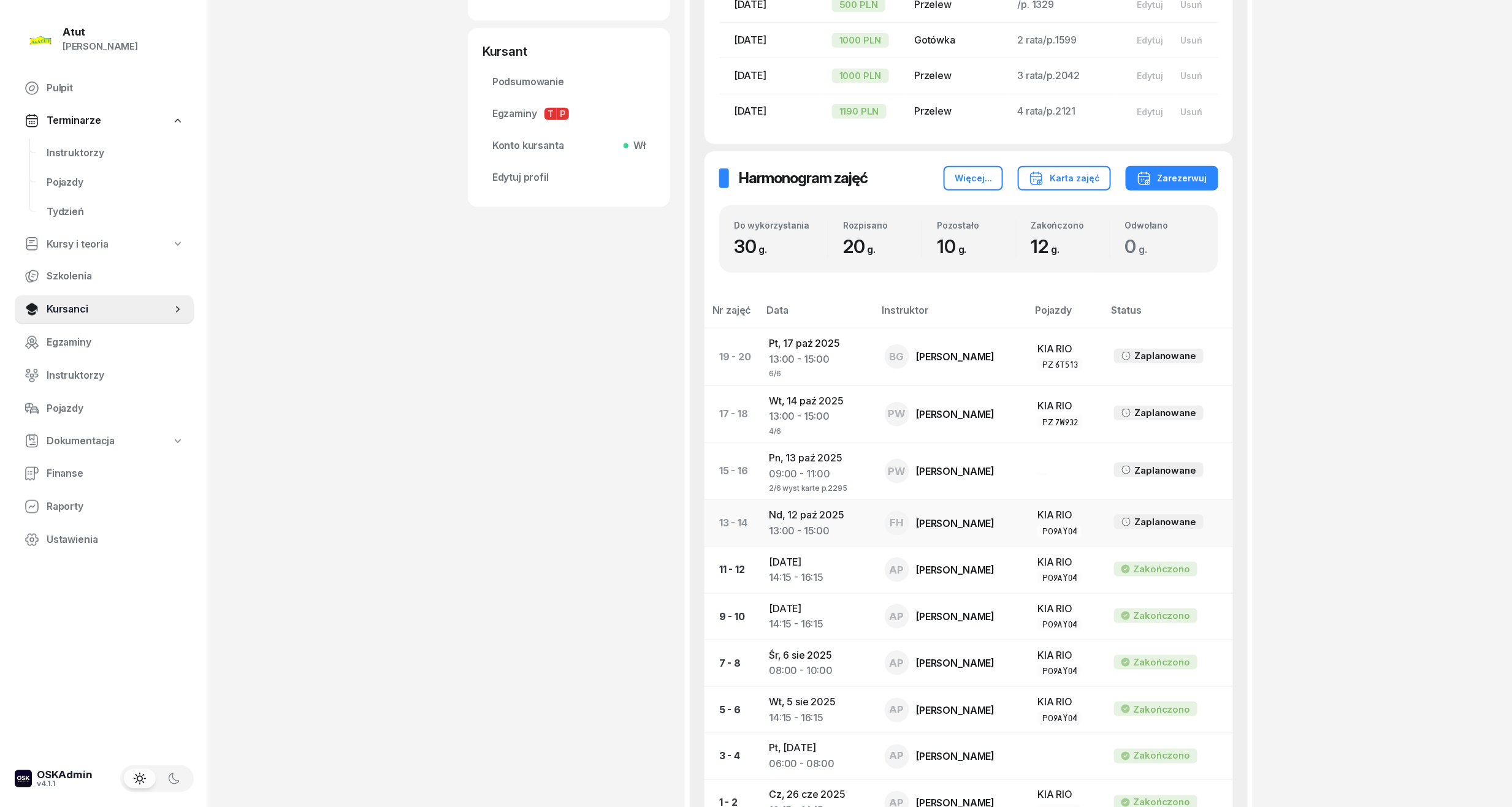
click at [791, 520] on td "Nd, [DATE] 13:00 - 15:00" at bounding box center [817, 524] width 115 height 47
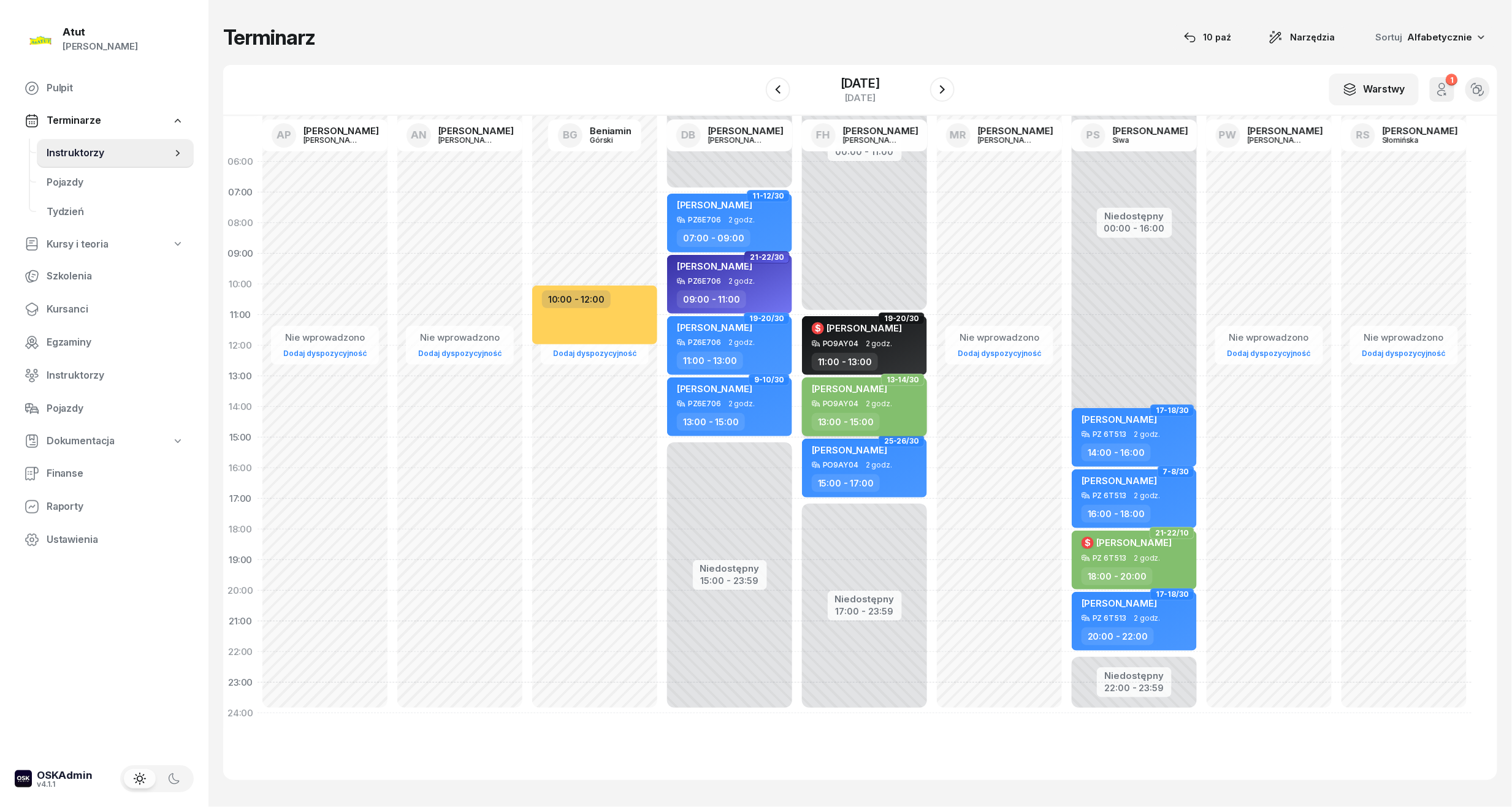
click at [831, 386] on span "[PERSON_NAME]" at bounding box center [849, 389] width 75 height 12
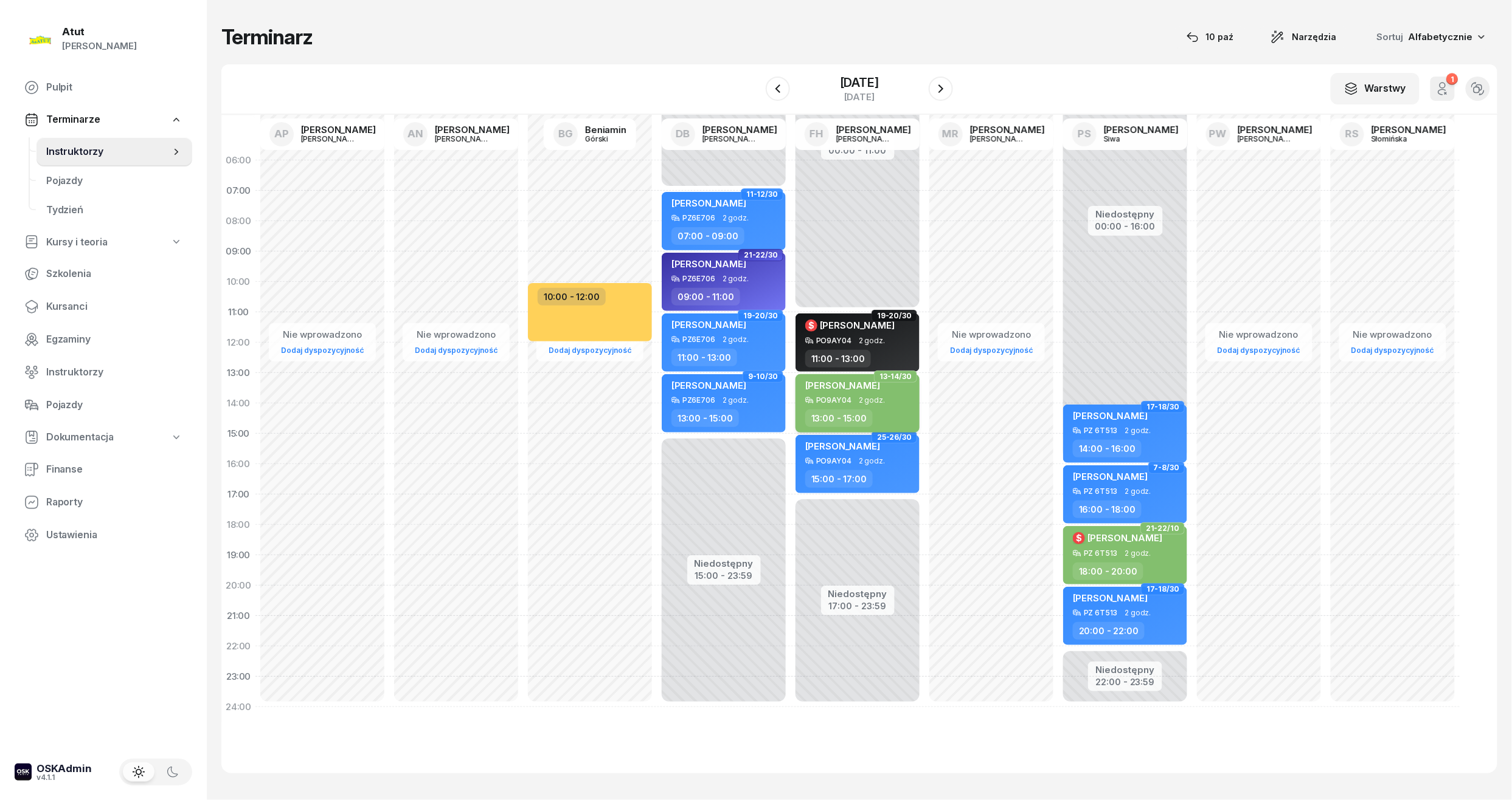
select select "13"
select select "15"
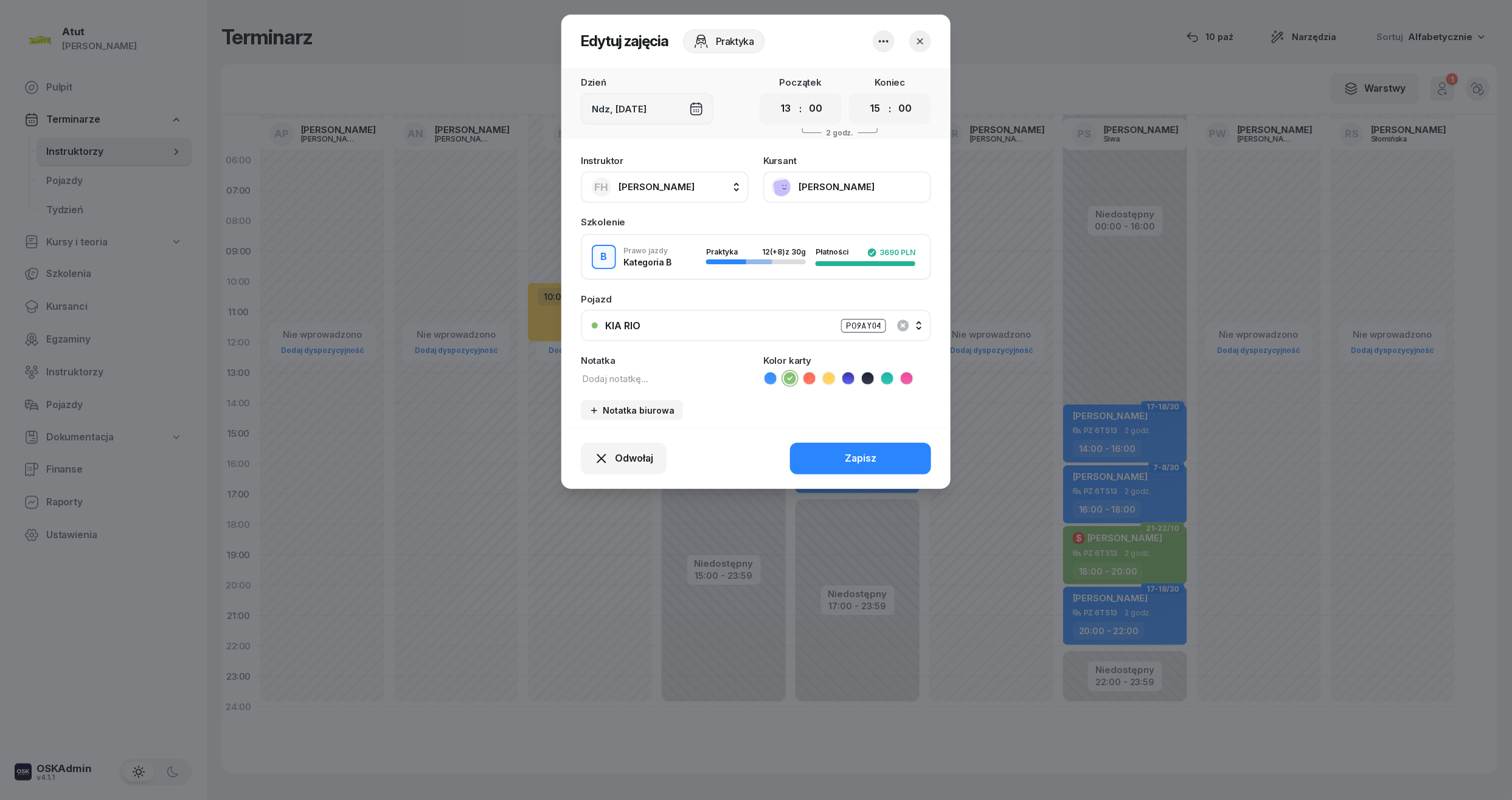
click at [847, 183] on button "[PERSON_NAME]" at bounding box center [847, 187] width 168 height 32
click at [826, 231] on div "Otwórz profil" at bounding box center [801, 229] width 59 height 15
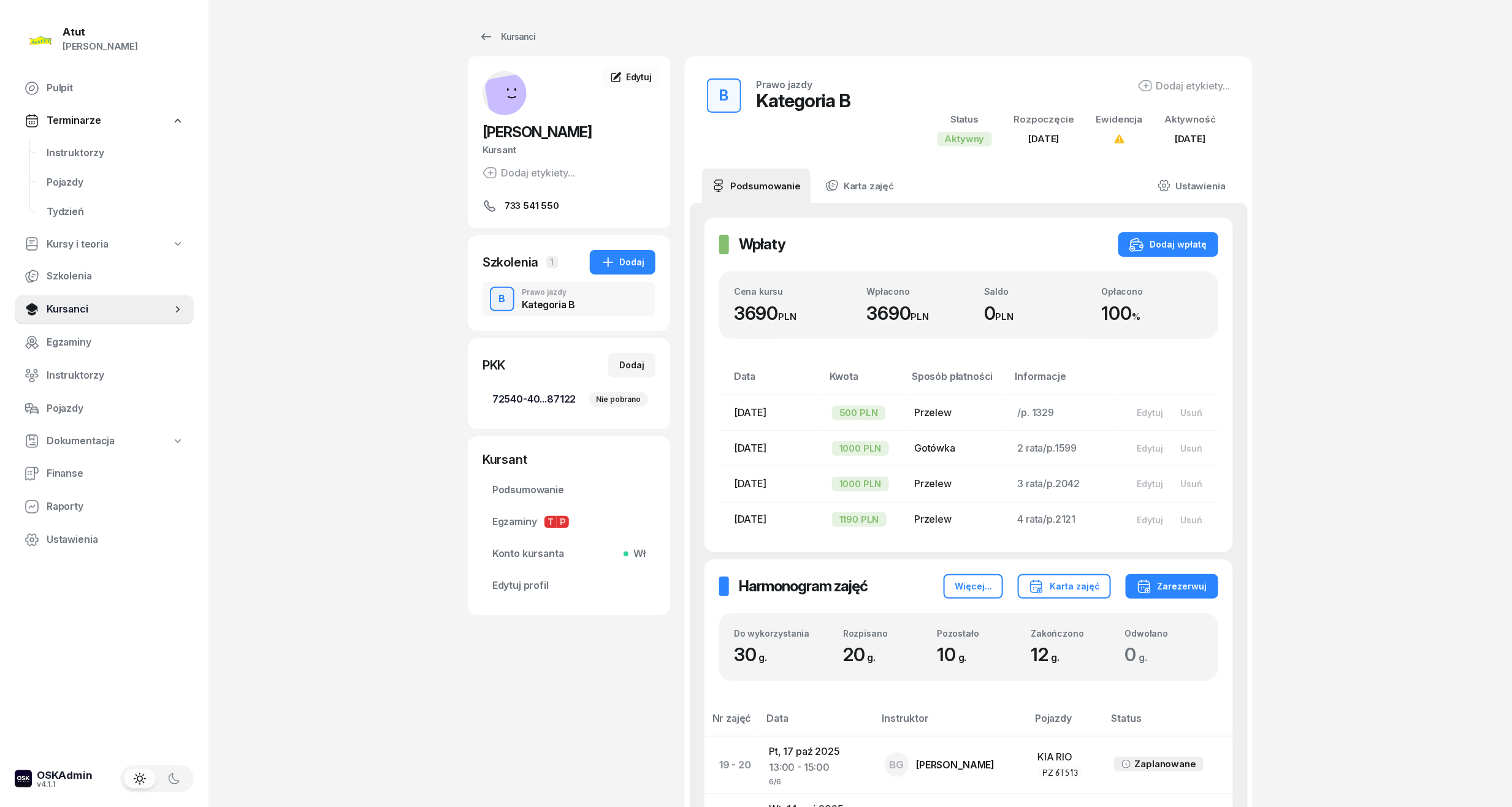
click at [552, 401] on span "72540-40...87122 Nie pobrano" at bounding box center [569, 399] width 153 height 16
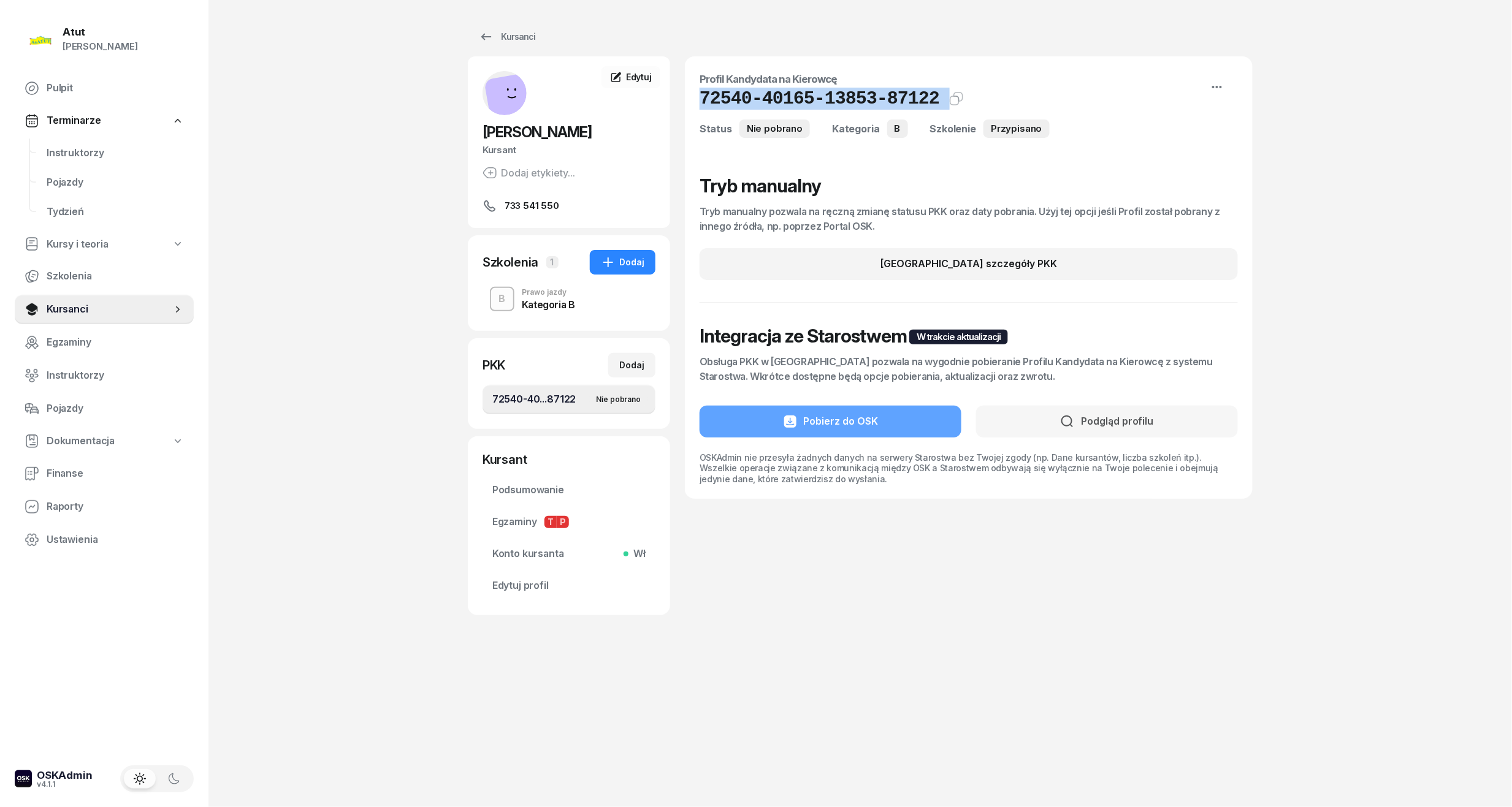
drag, startPoint x: 925, startPoint y: 95, endPoint x: 702, endPoint y: 98, distance: 223.0
click at [702, 98] on div "72540-40165-13853-87122 Kat.B" at bounding box center [969, 98] width 538 height 22
copy div "72540-40165-13853-87122 Kat.B"
click at [530, 600] on link "Edytuj profil" at bounding box center [570, 586] width 173 height 29
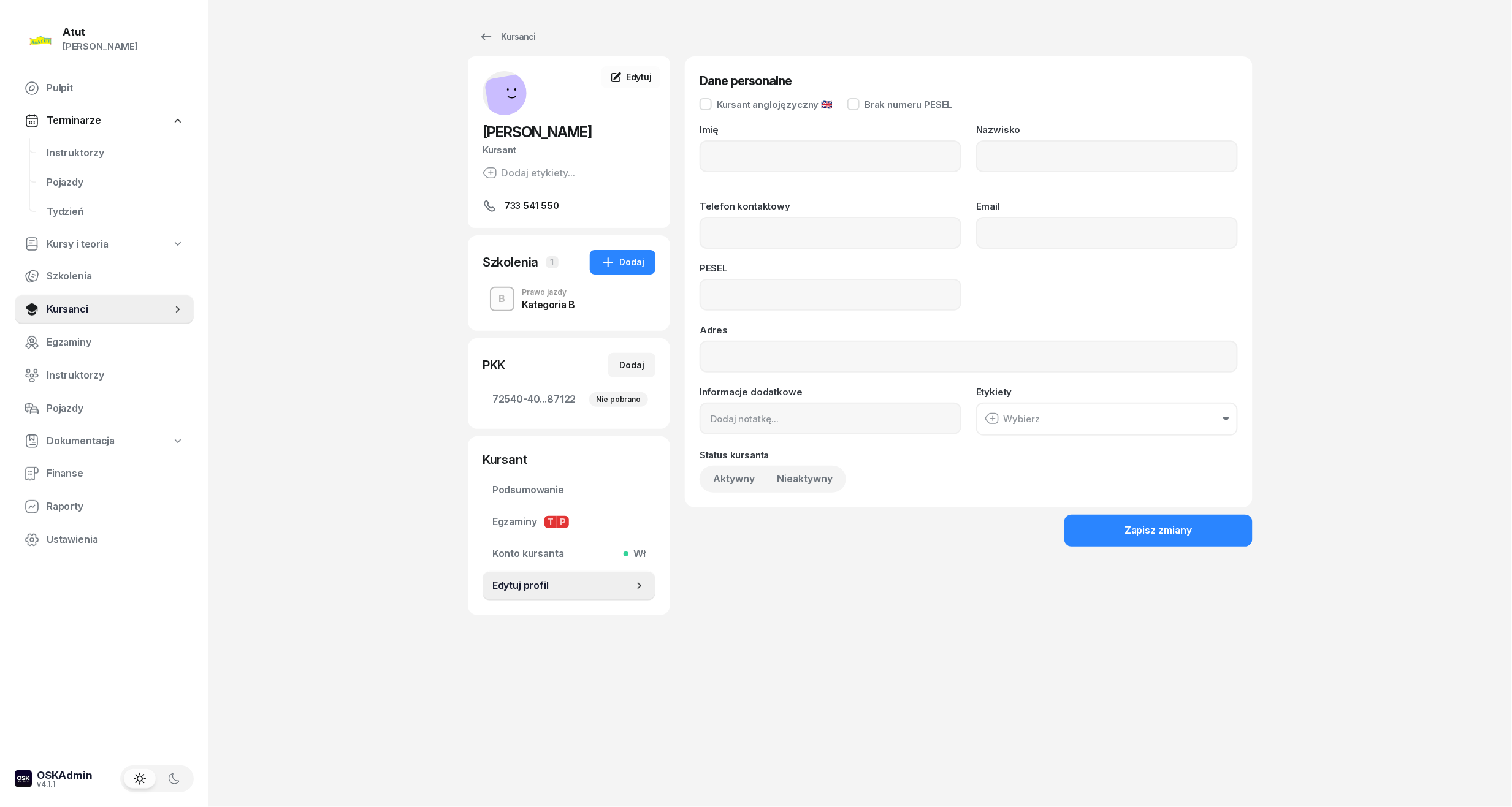
type input "Agata"
type input "[PERSON_NAME]"
type input "733541550"
type input "07271800540"
drag, startPoint x: 818, startPoint y: 298, endPoint x: 351, endPoint y: 311, distance: 467.2
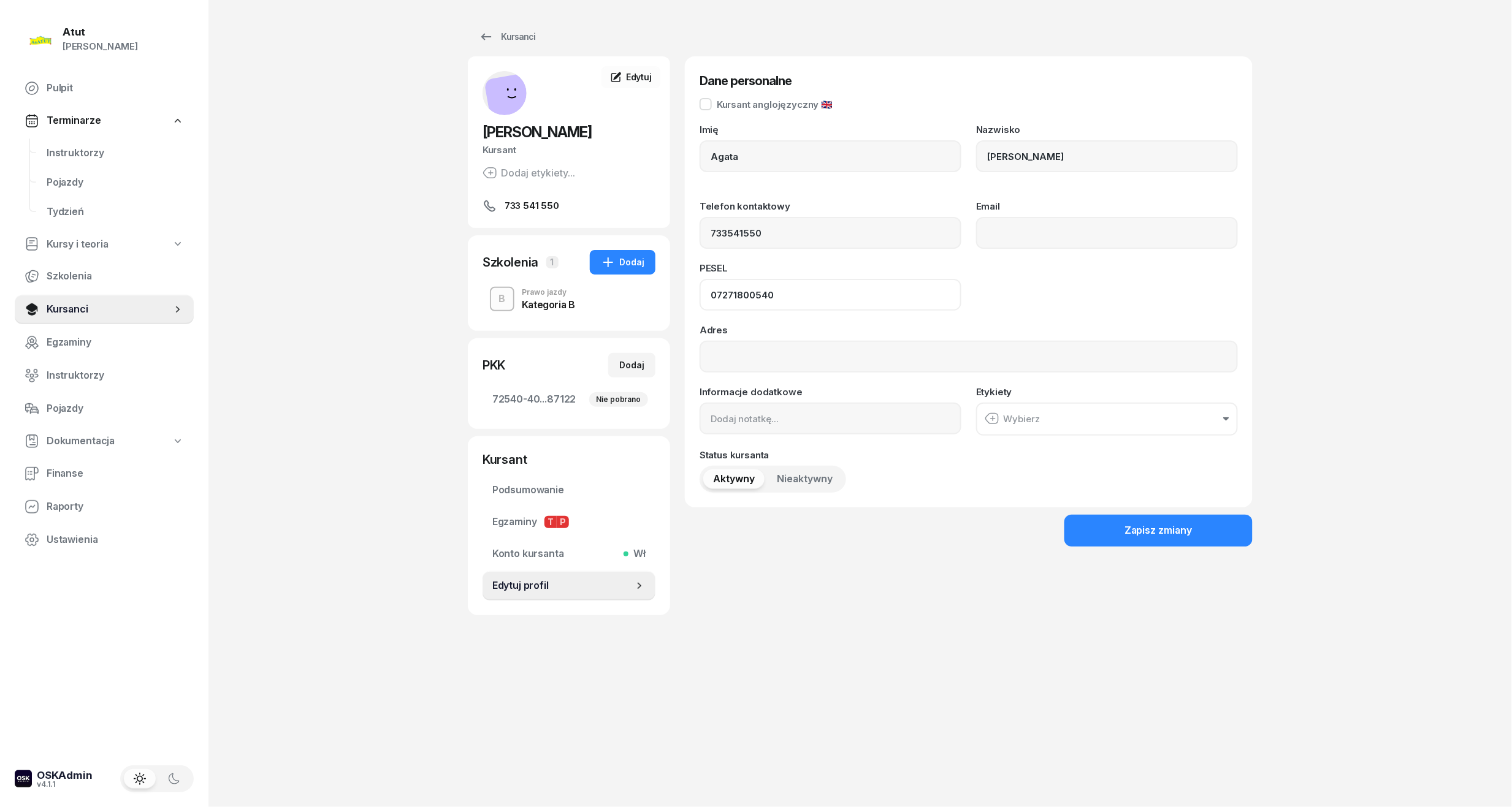
click at [351, 311] on div "Atut [PERSON_NAME] Pulpit Terminarze Instruktorzy Pojazdy Tydzień Kursy i teori…" at bounding box center [756, 403] width 1512 height 807
drag, startPoint x: 72, startPoint y: 148, endPoint x: 81, endPoint y: 148, distance: 9.0
click at [74, 148] on span "Instruktorzy" at bounding box center [115, 153] width 137 height 16
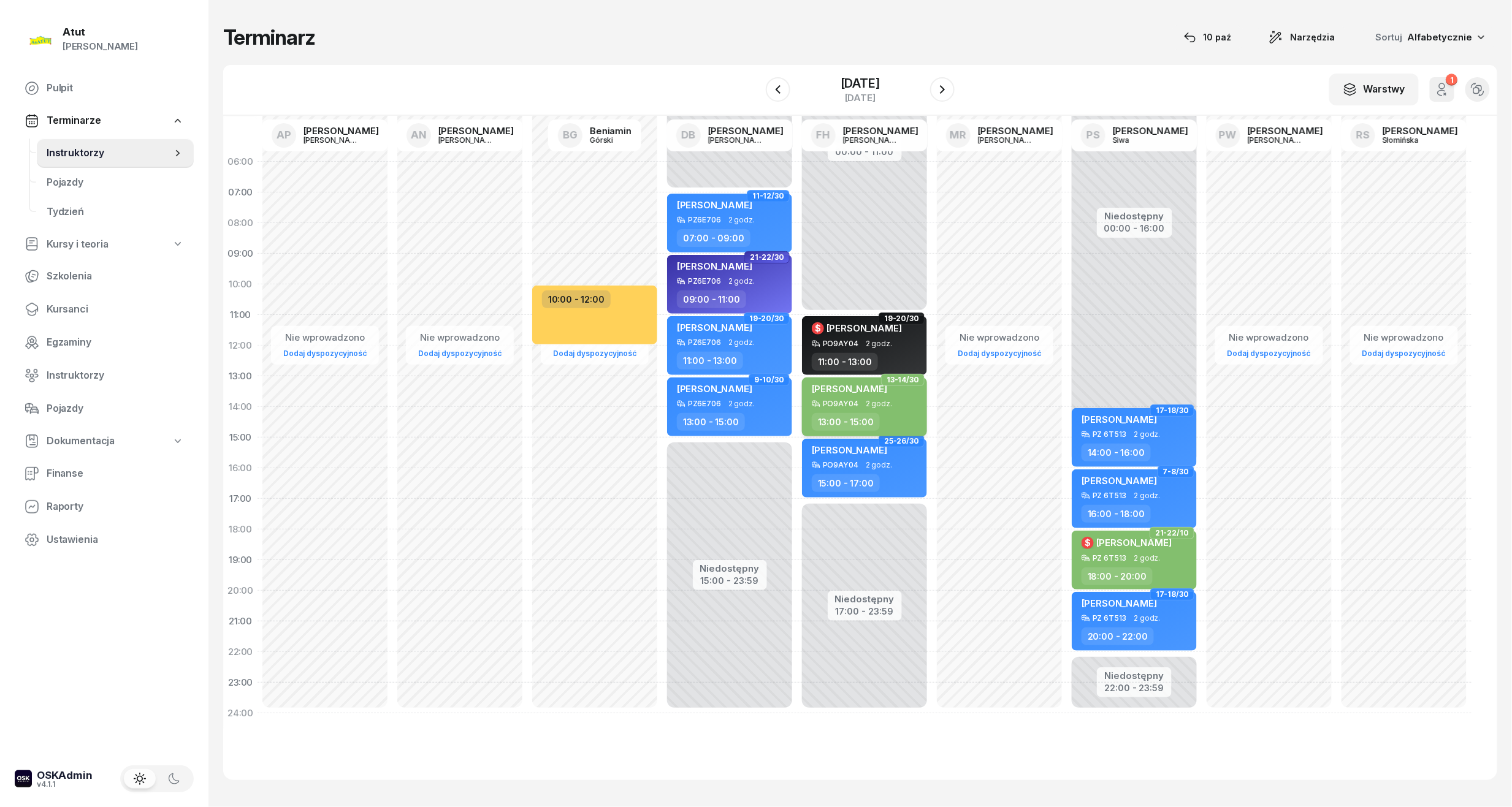
click at [854, 388] on span "[PERSON_NAME]" at bounding box center [849, 389] width 75 height 12
select select "13"
select select "15"
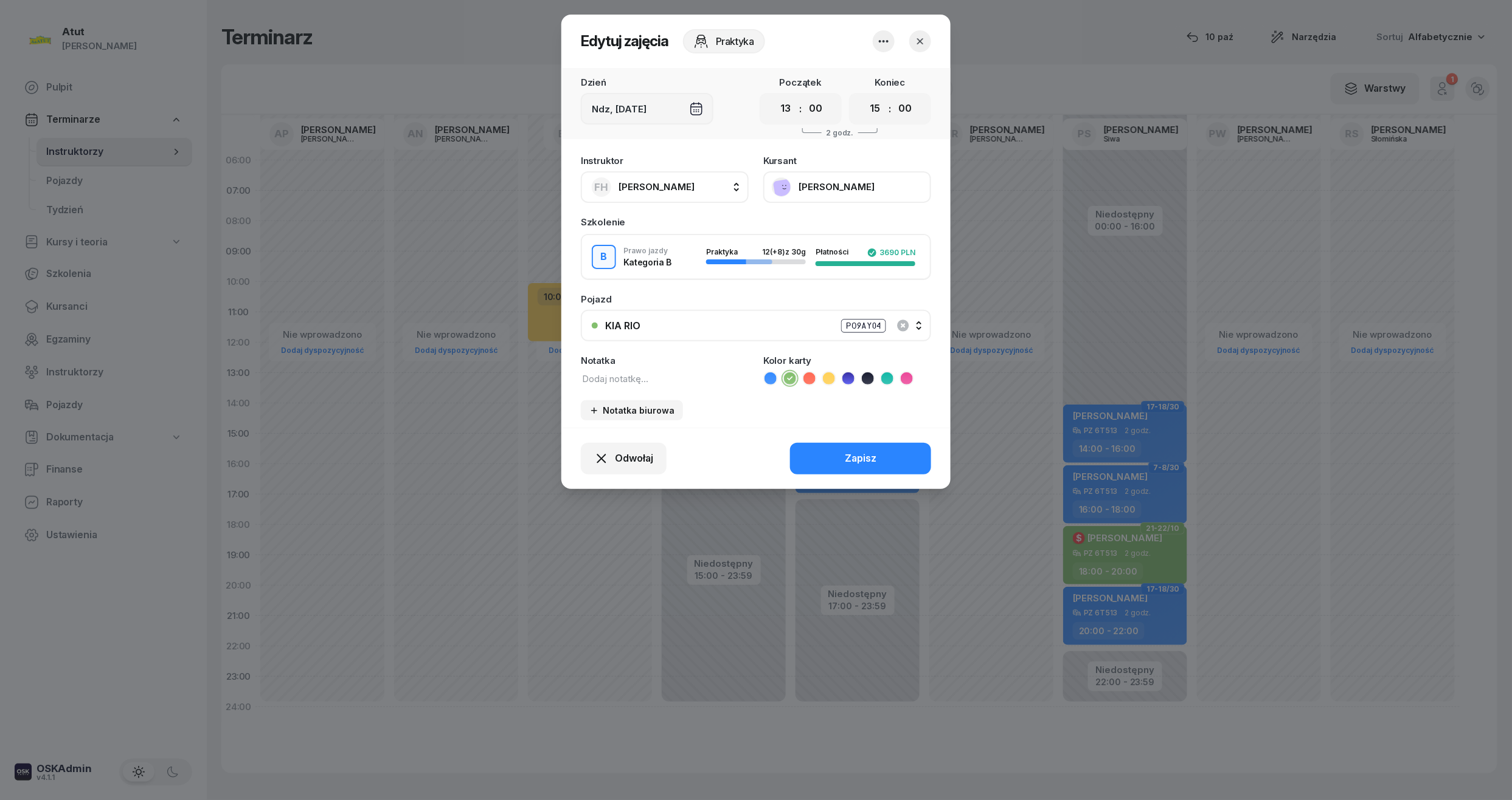
click at [659, 372] on textarea at bounding box center [664, 378] width 168 height 15
type textarea "karta w biurze w koszyczku"
click at [915, 445] on button "Zapisz" at bounding box center [860, 458] width 141 height 32
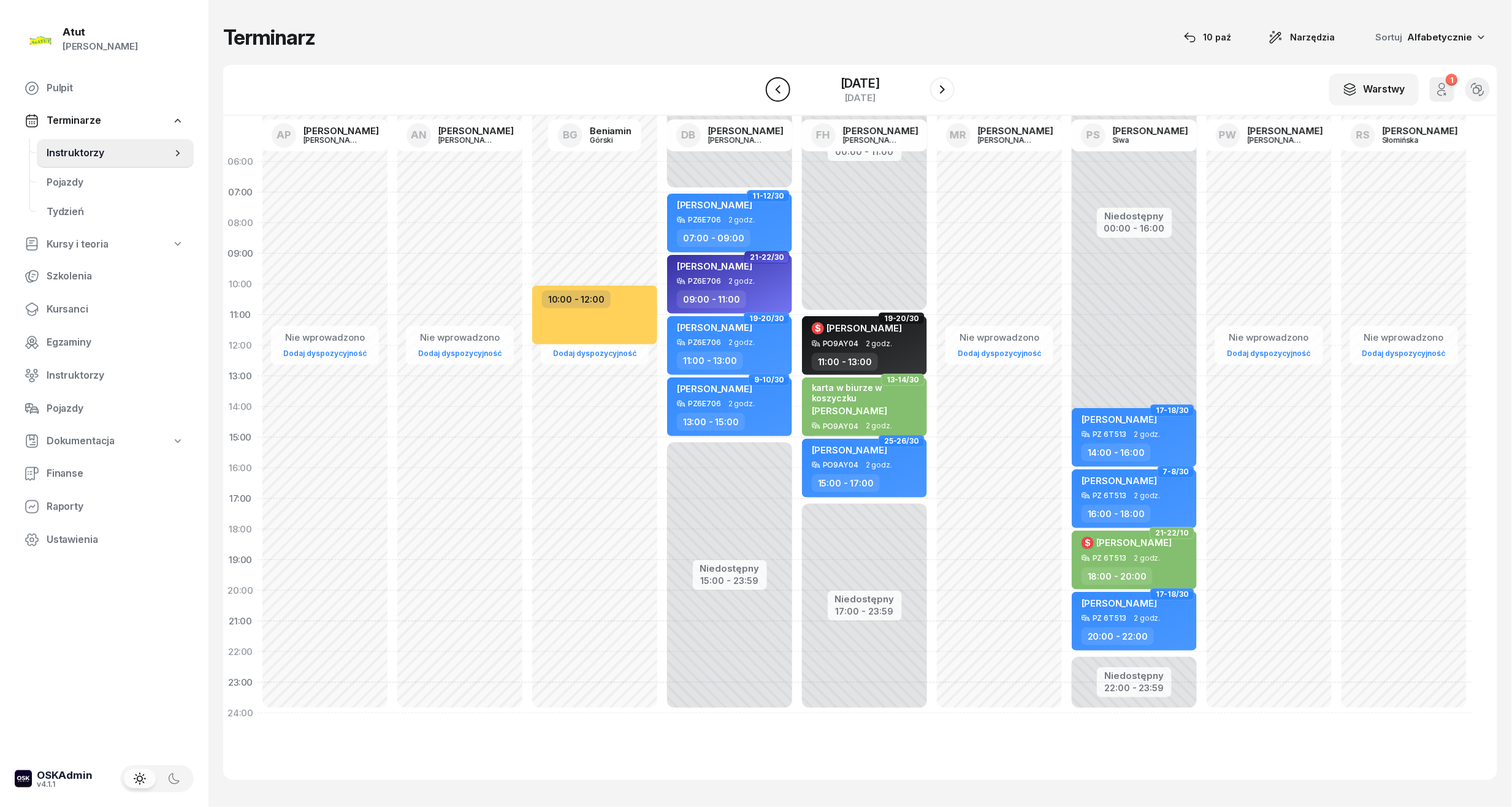
click at [776, 87] on icon "button" at bounding box center [778, 90] width 5 height 9
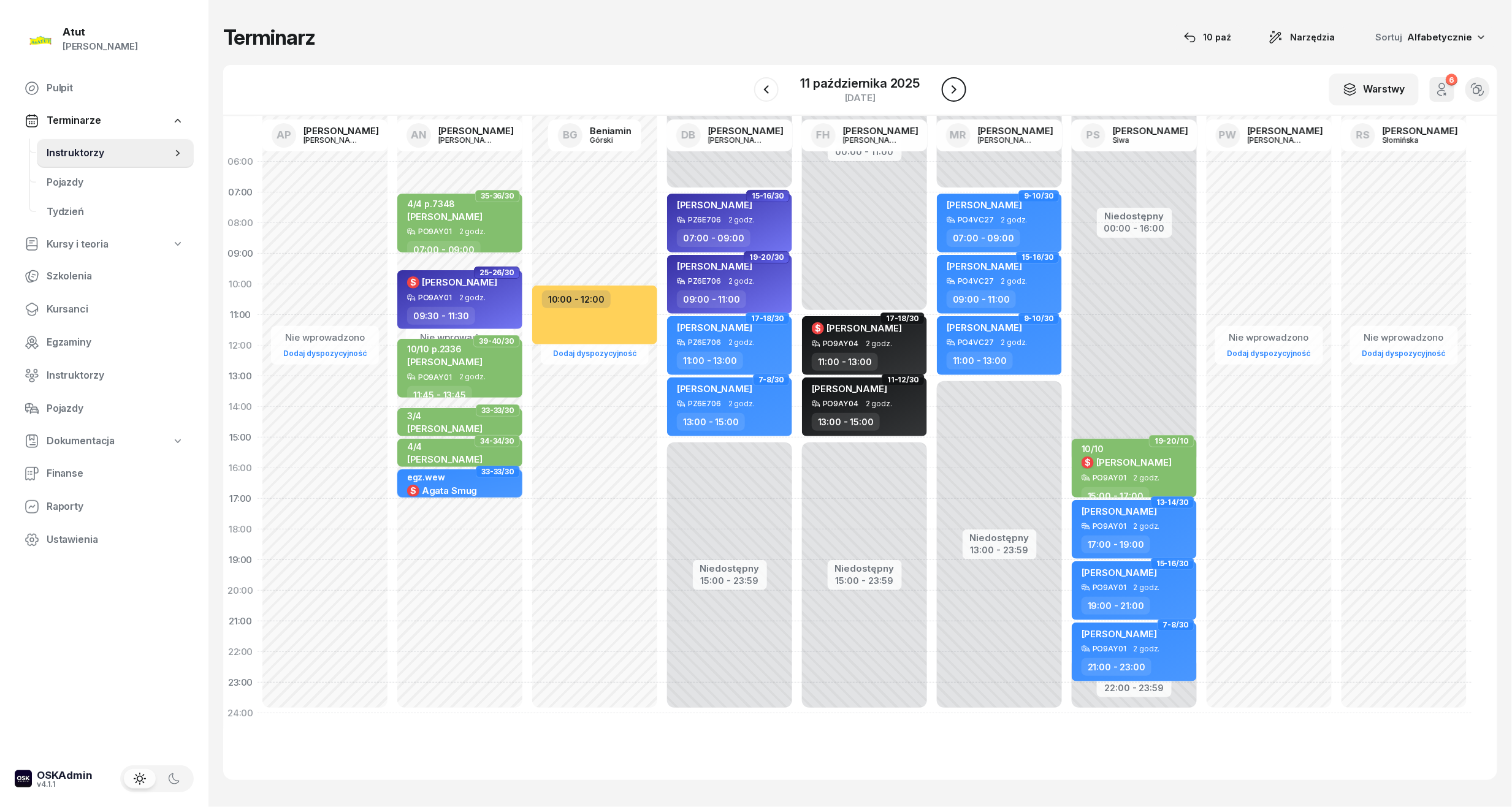
click at [943, 92] on button "button" at bounding box center [953, 89] width 24 height 24
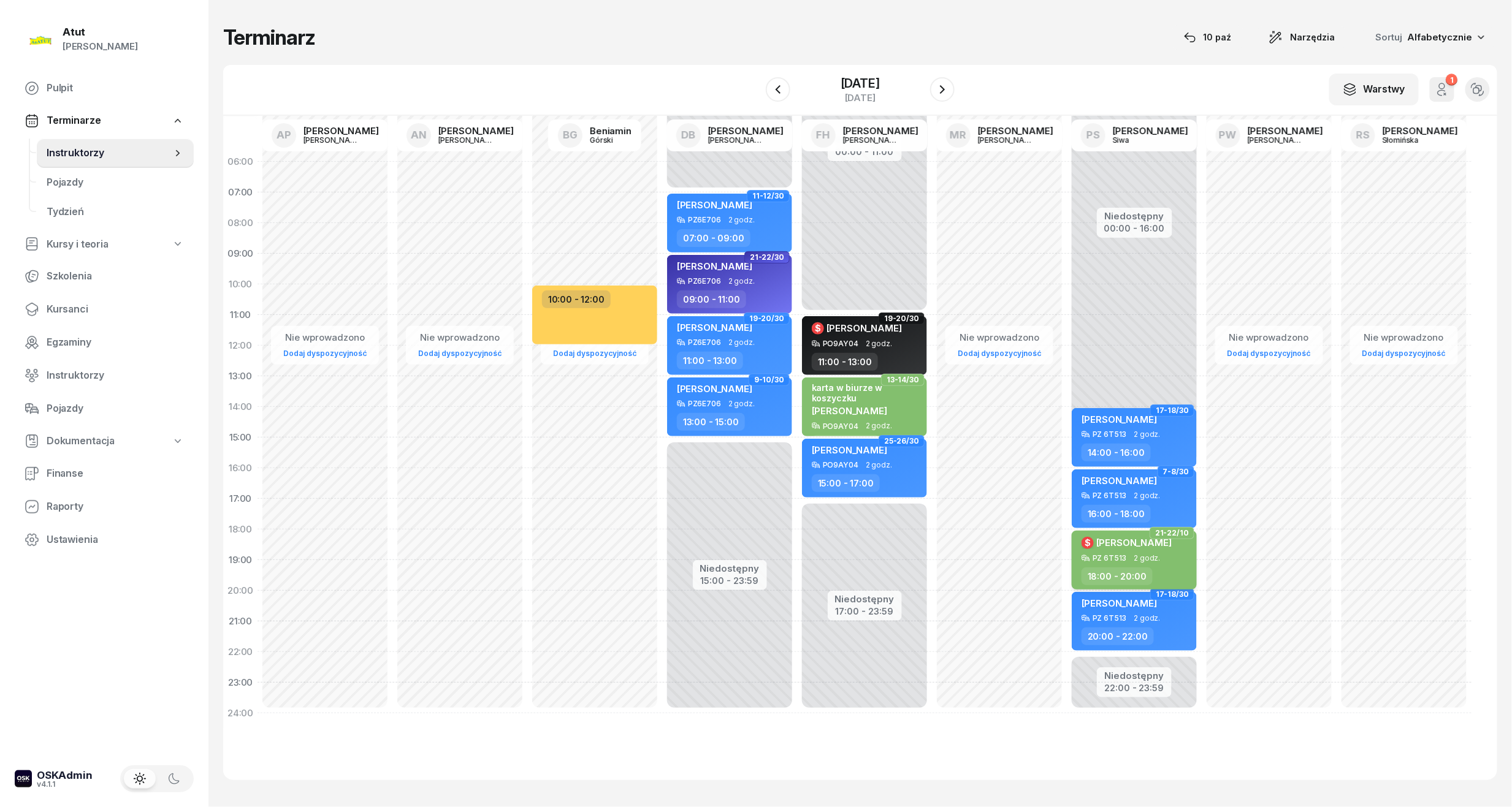
click at [1153, 568] on div "18:00 - 20:00" at bounding box center [1135, 576] width 108 height 18
select select "18"
select select "20"
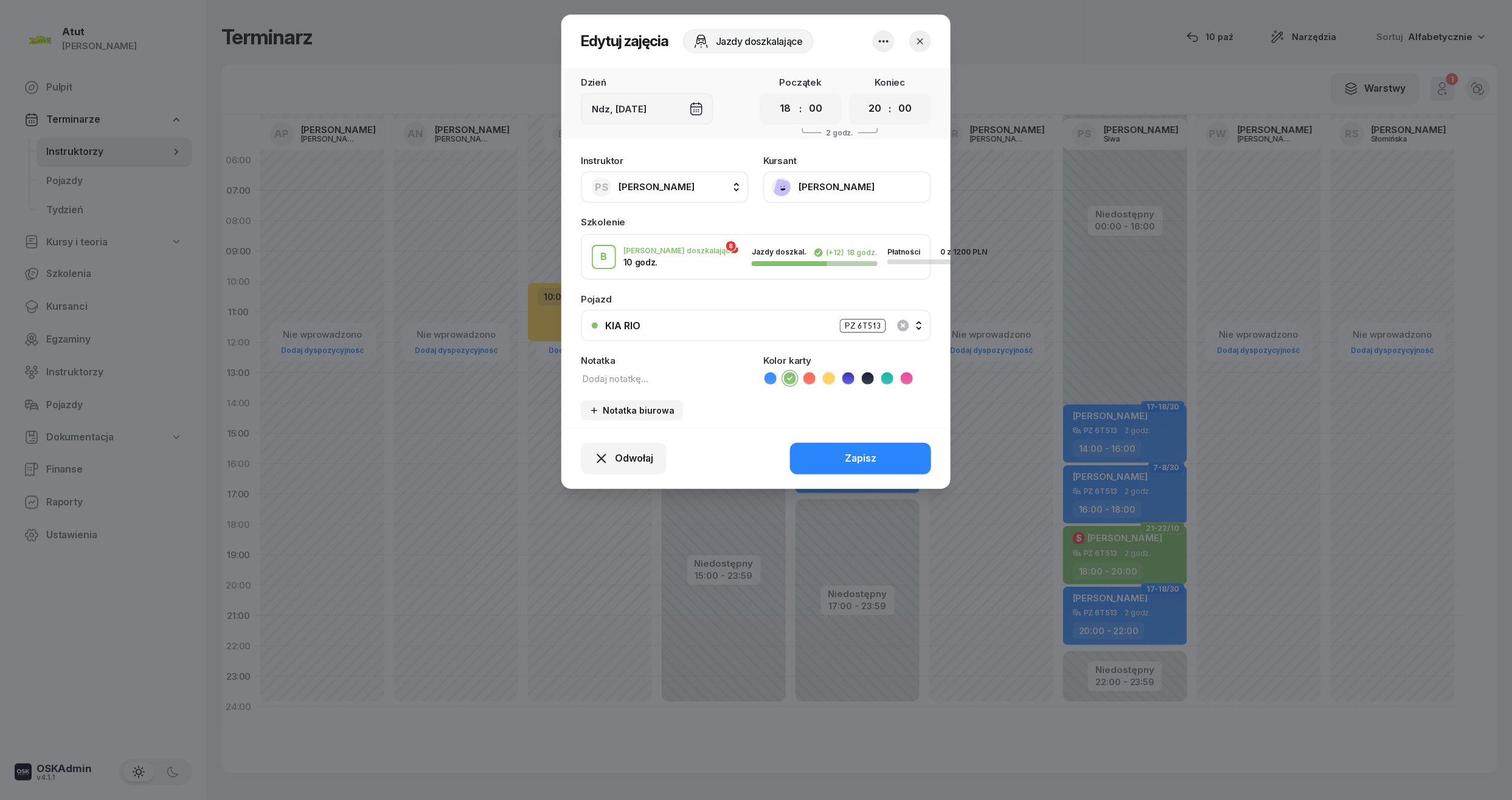
click at [636, 371] on textarea at bounding box center [664, 378] width 168 height 15
click at [631, 372] on textarea "2/10" at bounding box center [664, 378] width 168 height 15
type textarea "2/10 p.2408"
click at [870, 464] on div "Zapisz" at bounding box center [860, 458] width 32 height 15
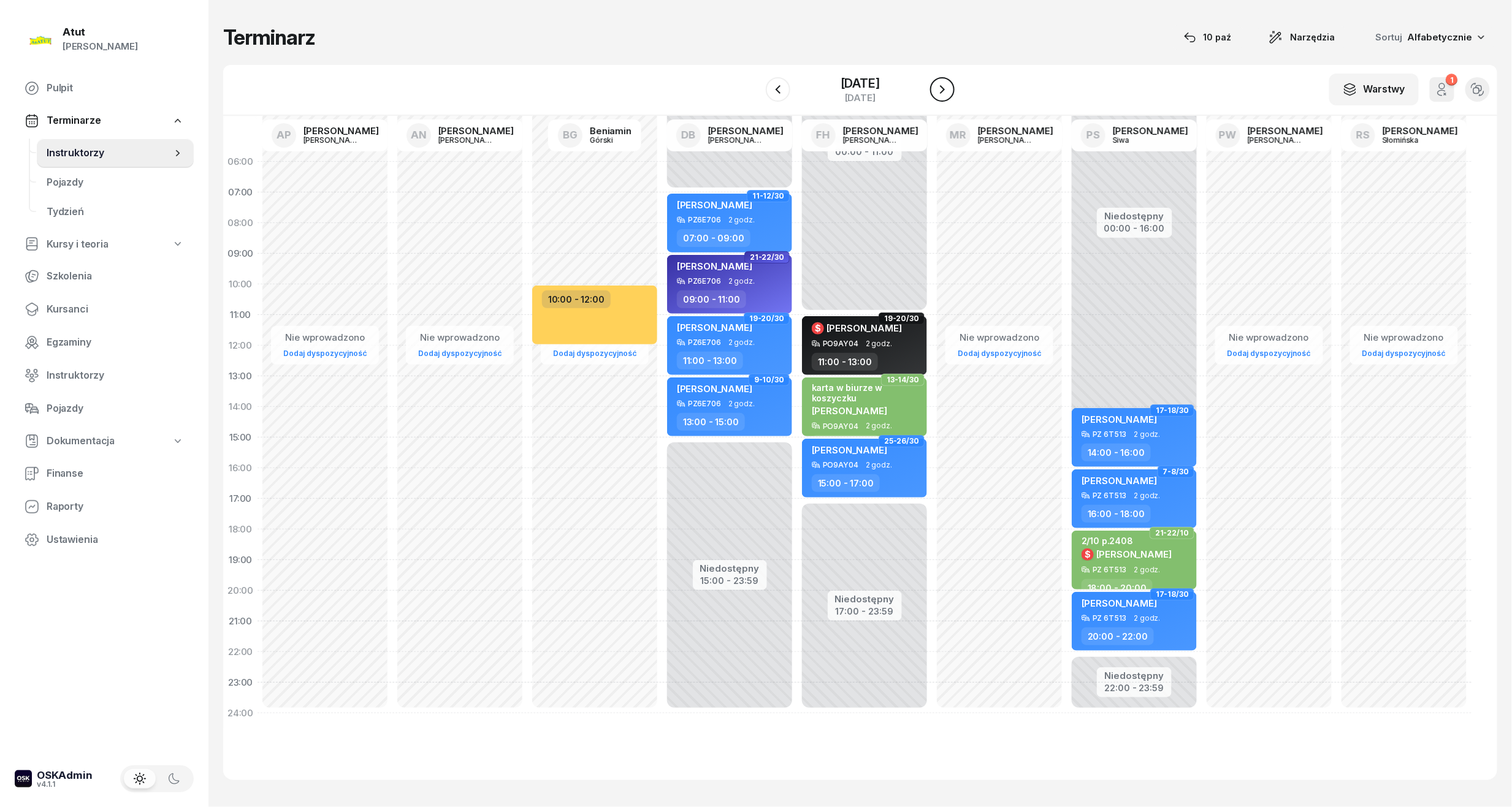
click at [950, 84] on icon "button" at bounding box center [941, 89] width 15 height 15
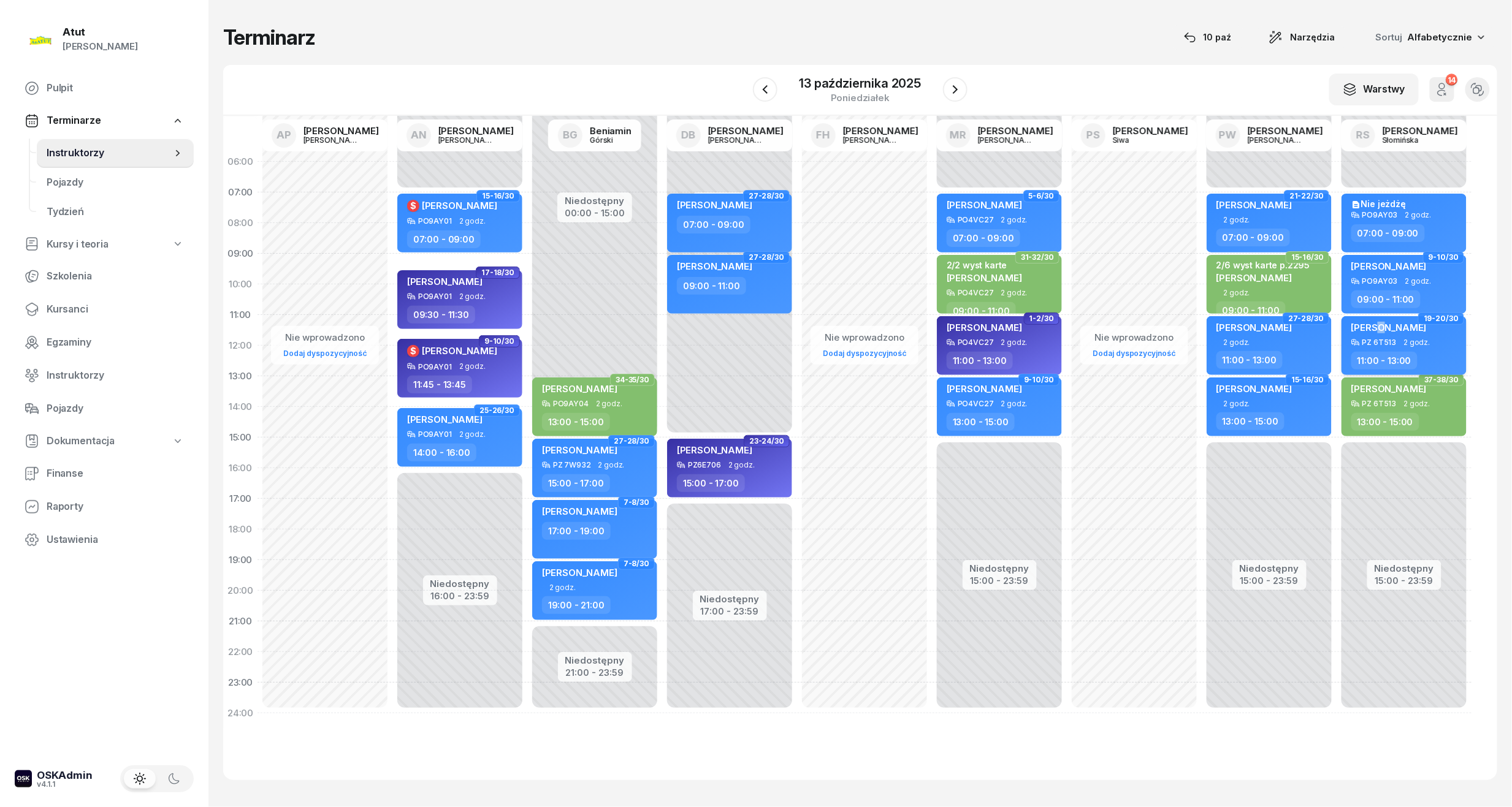
click at [1378, 324] on span "[PERSON_NAME]" at bounding box center [1388, 328] width 75 height 12
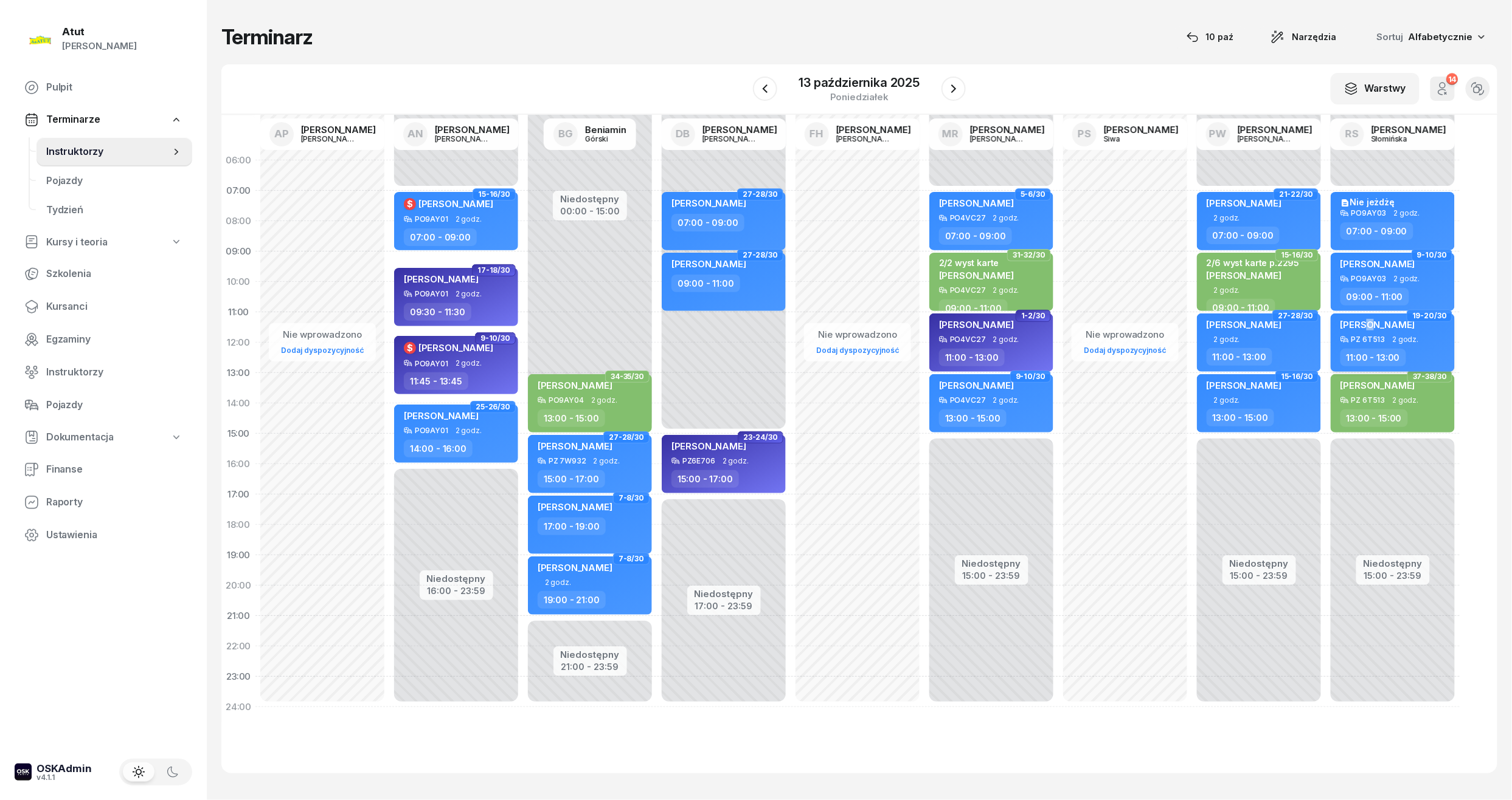
select select "11"
select select "13"
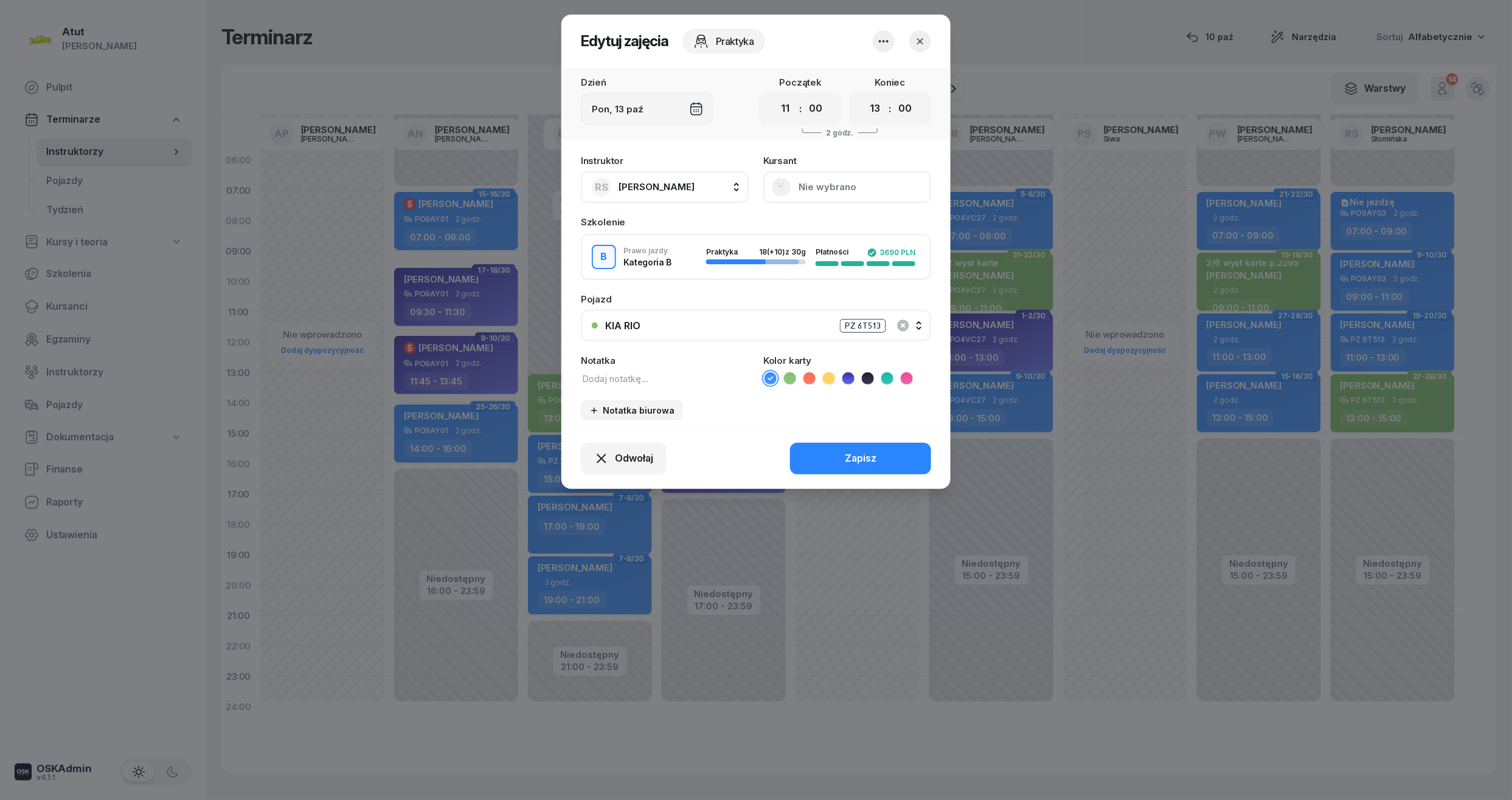
click at [1331, 419] on div at bounding box center [756, 400] width 1512 height 800
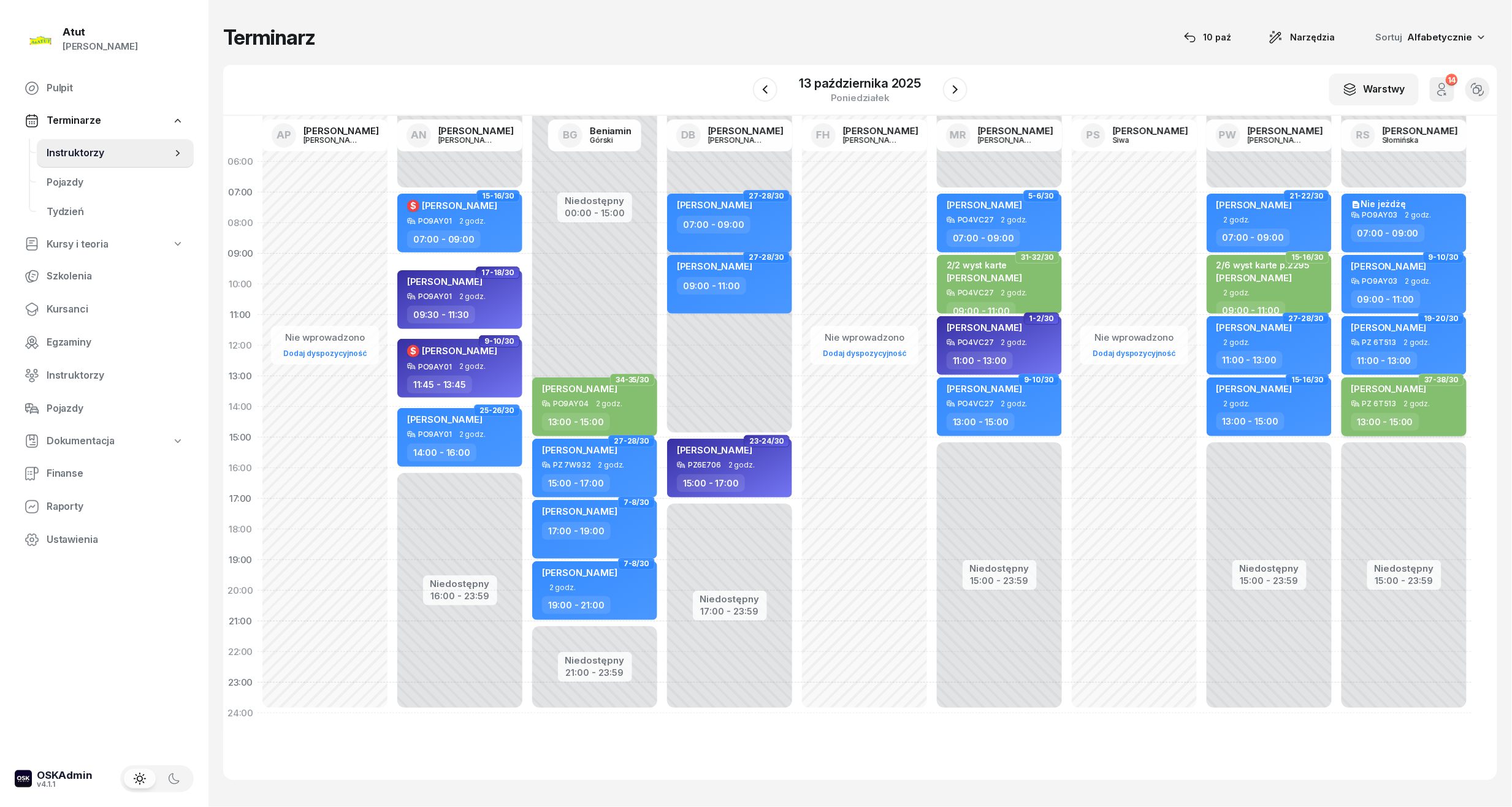
click at [1378, 400] on div "PZ 6T513" at bounding box center [1379, 404] width 34 height 8
select select "13"
select select "15"
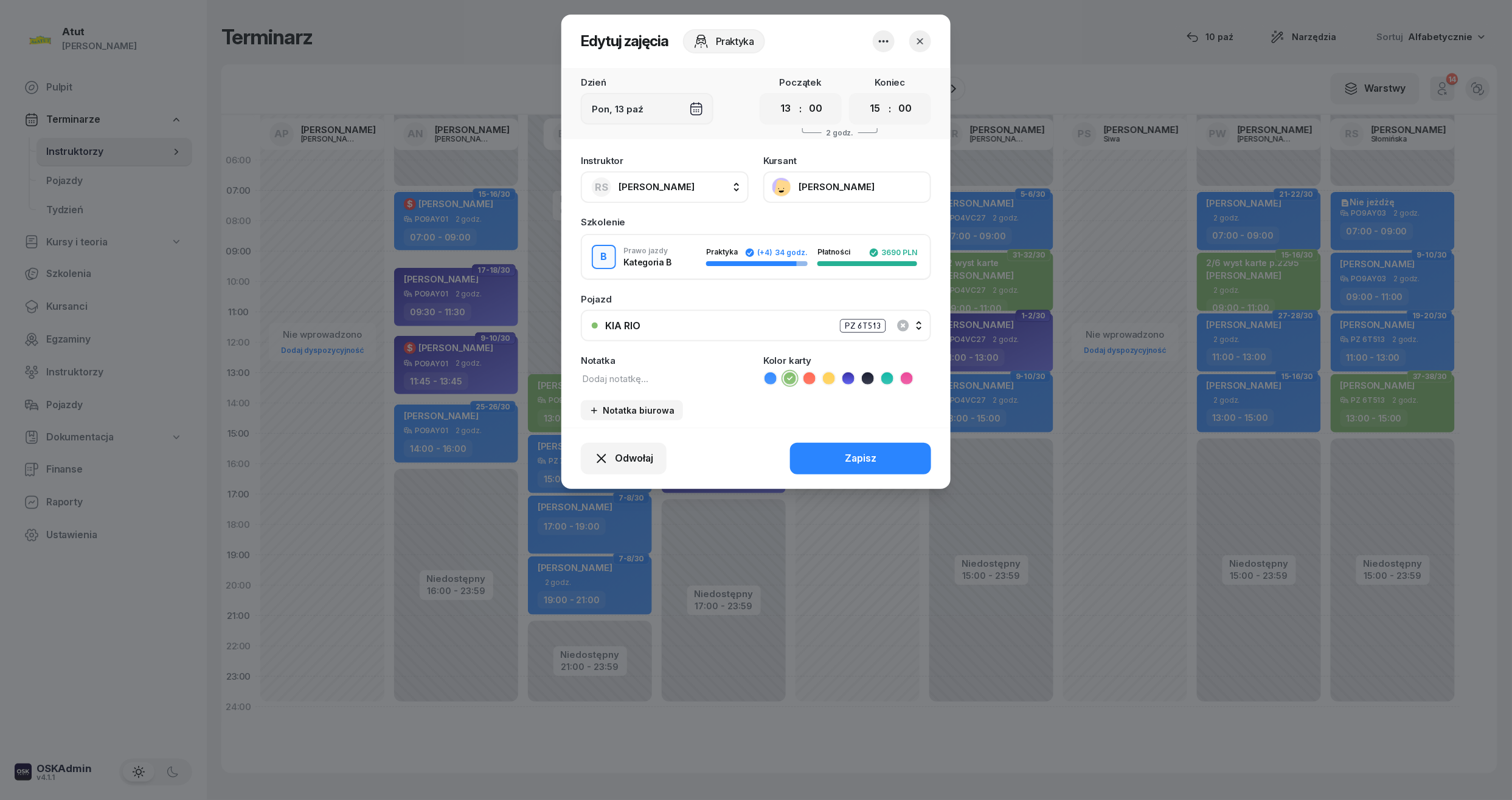
click at [922, 46] on icon "button" at bounding box center [920, 41] width 13 height 13
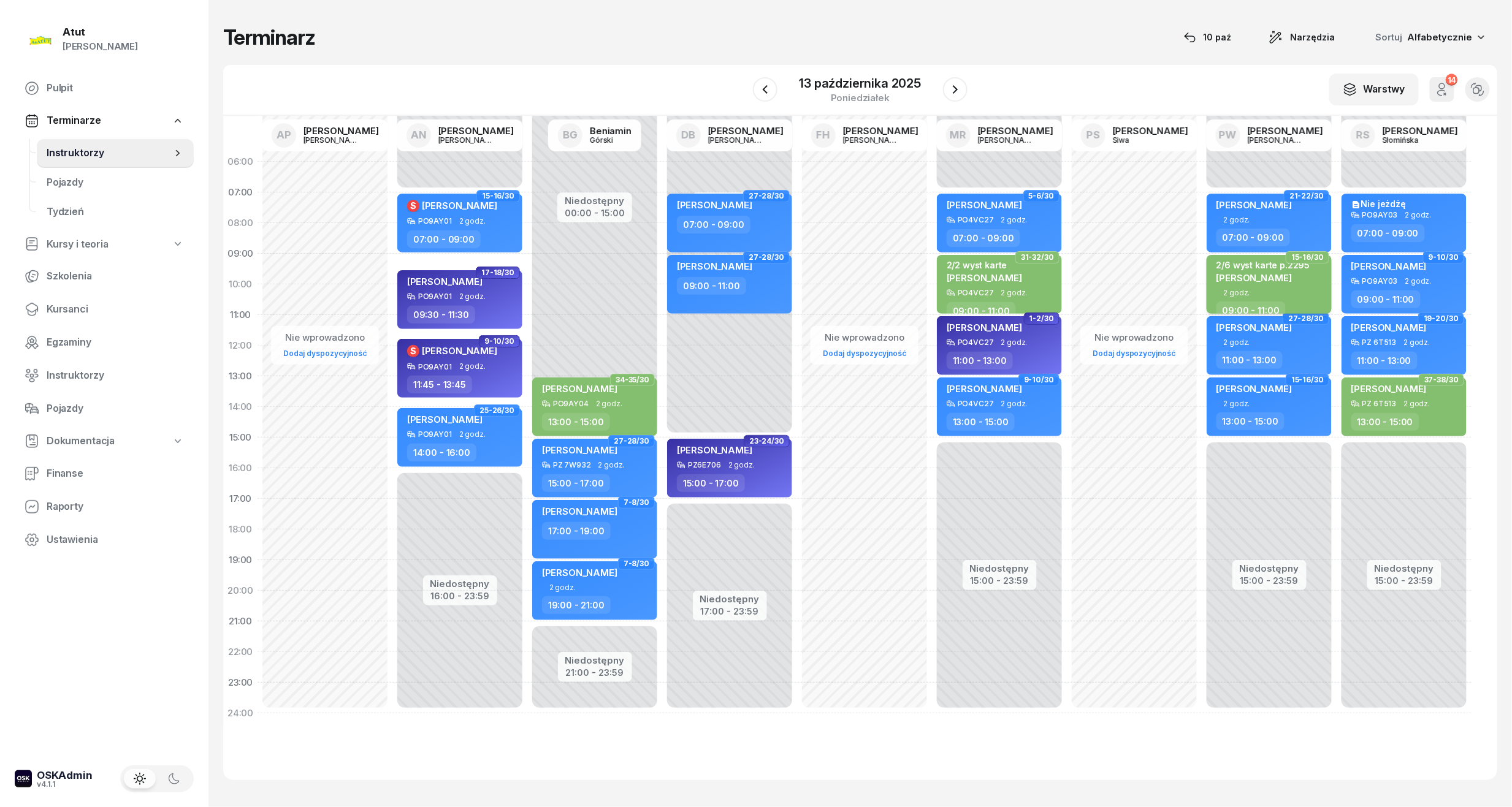
click at [1280, 277] on span "[PERSON_NAME]" at bounding box center [1254, 278] width 75 height 12
select select "09"
select select "11"
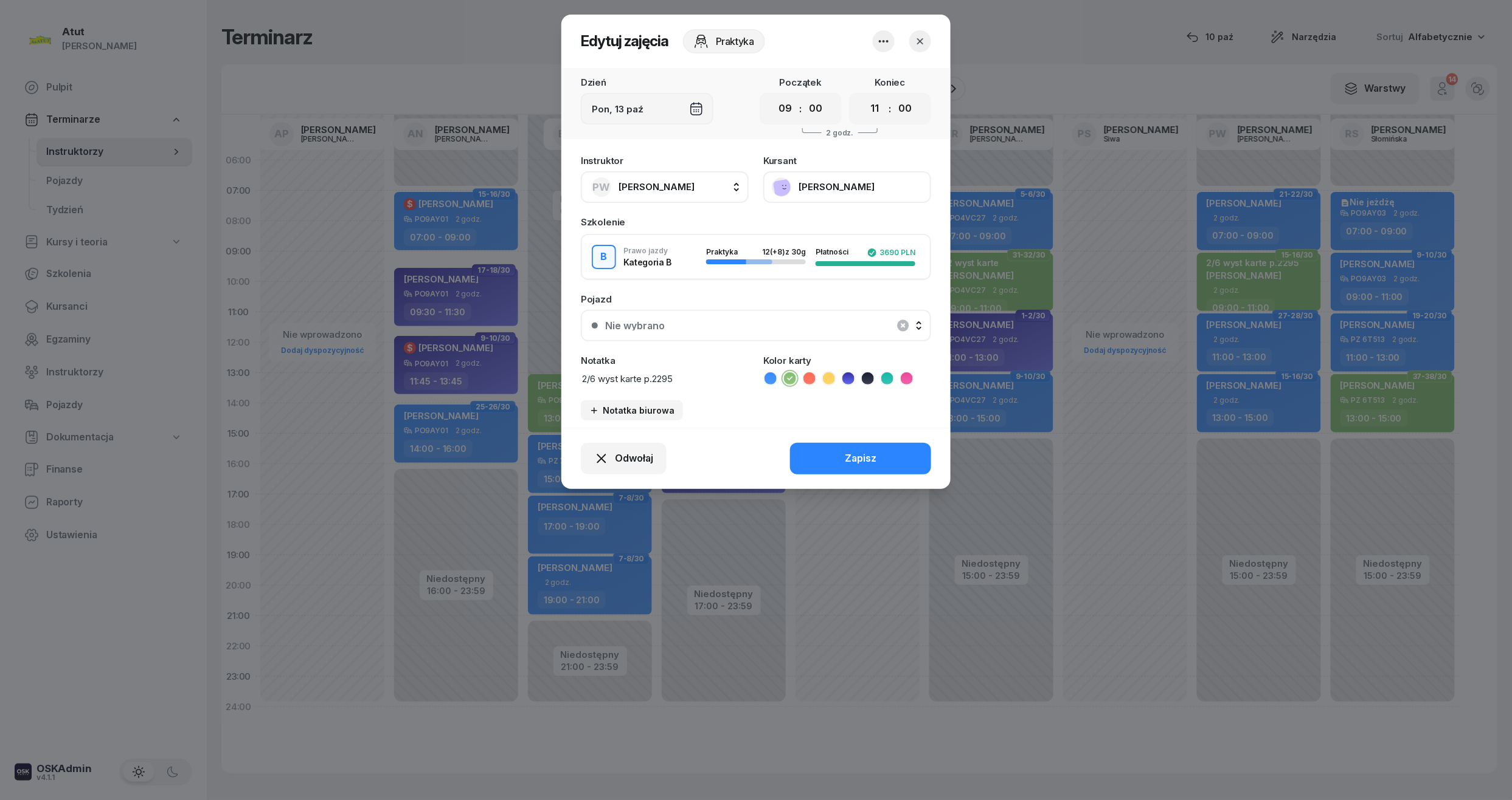
click at [809, 193] on button "[PERSON_NAME]" at bounding box center [847, 187] width 168 height 32
click at [819, 246] on div "733 541 550" at bounding box center [846, 255] width 160 height 24
click at [817, 228] on div "Otwórz profil" at bounding box center [801, 229] width 59 height 15
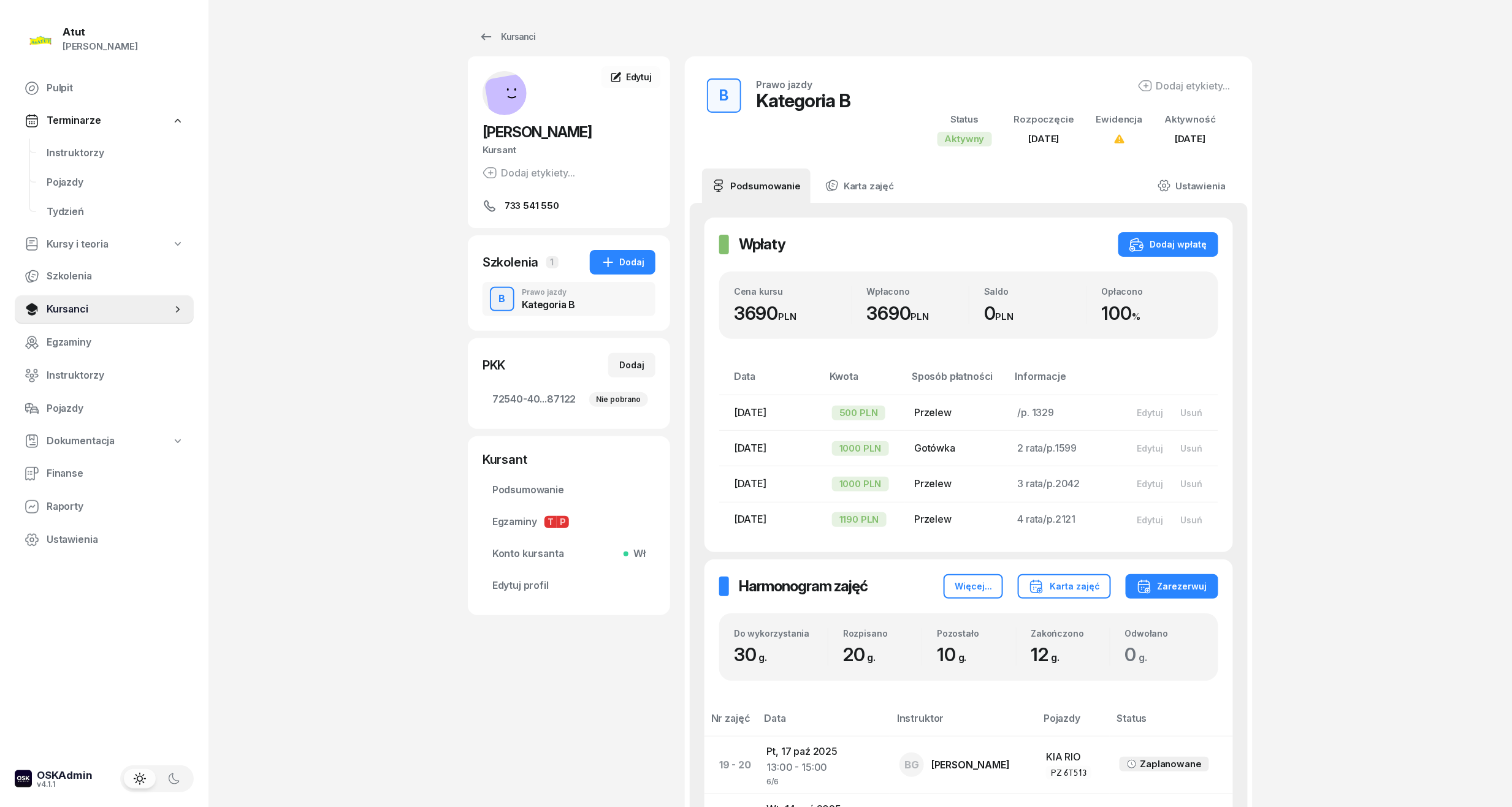
scroll to position [245, 0]
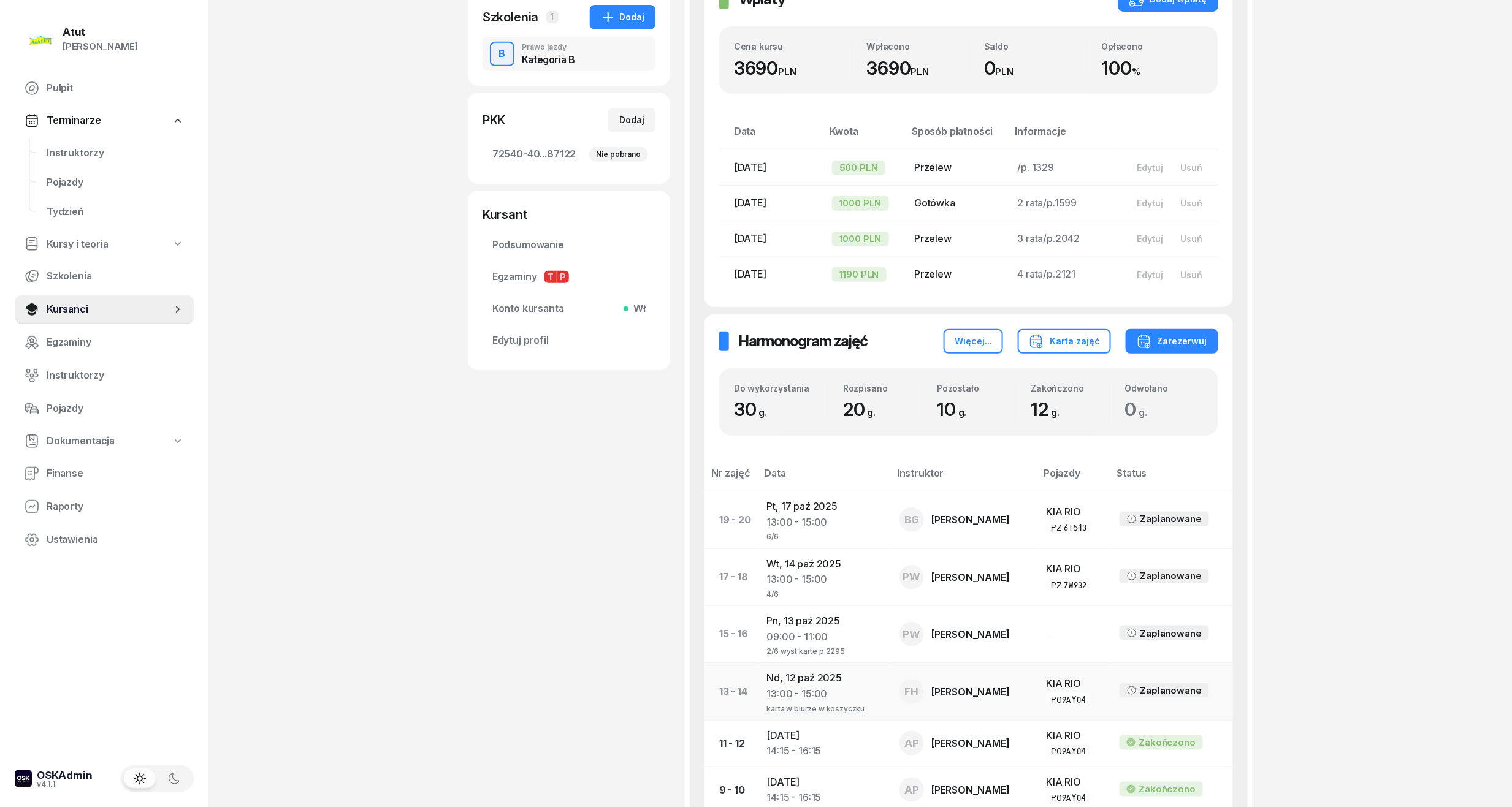
click at [795, 683] on td "Nd, [DATE] 13:00 - 15:00 karta w biurze w [GEOGRAPHIC_DATA]" at bounding box center [824, 691] width 133 height 57
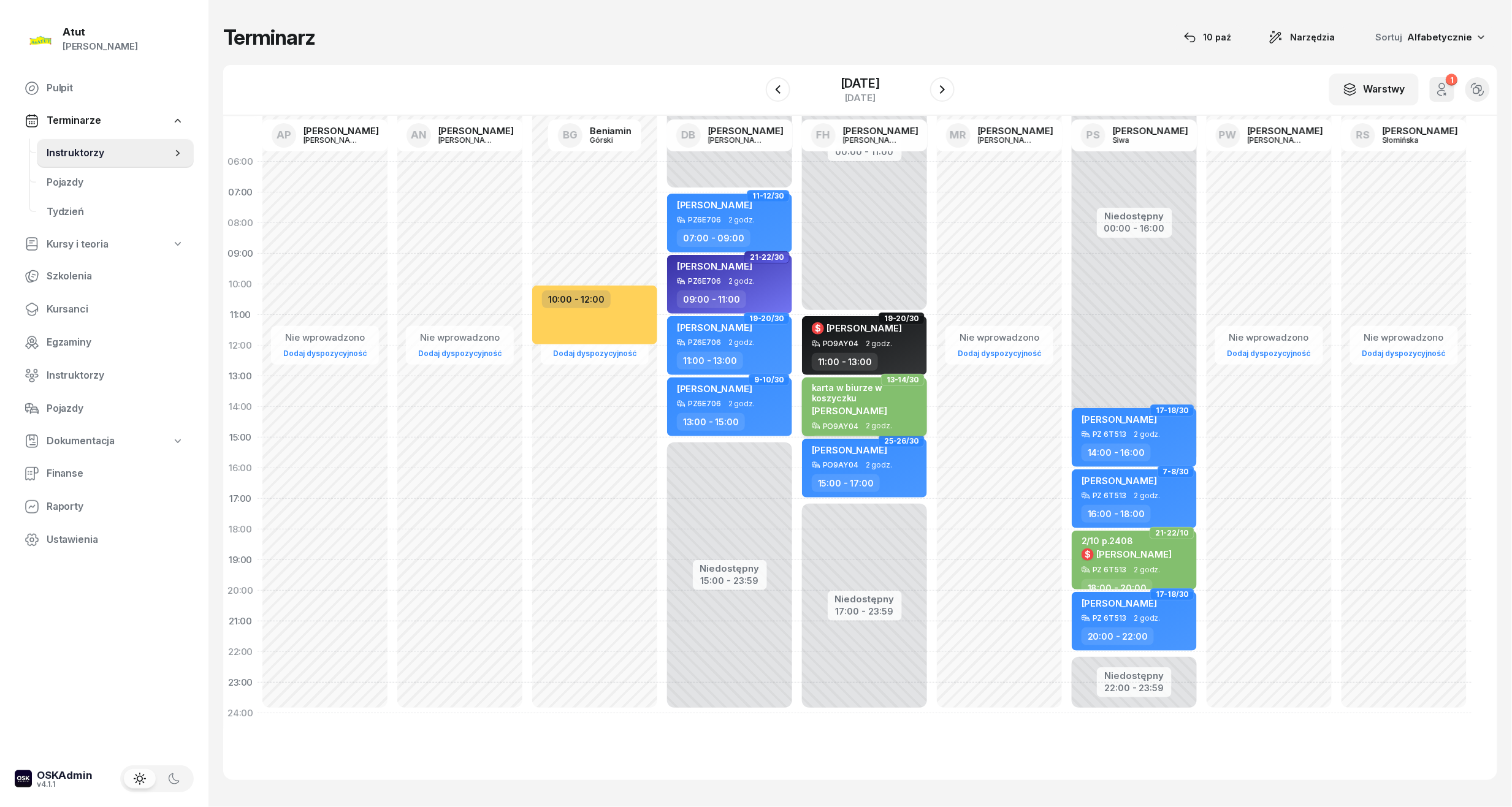
click at [847, 413] on span "[PERSON_NAME]" at bounding box center [849, 411] width 75 height 12
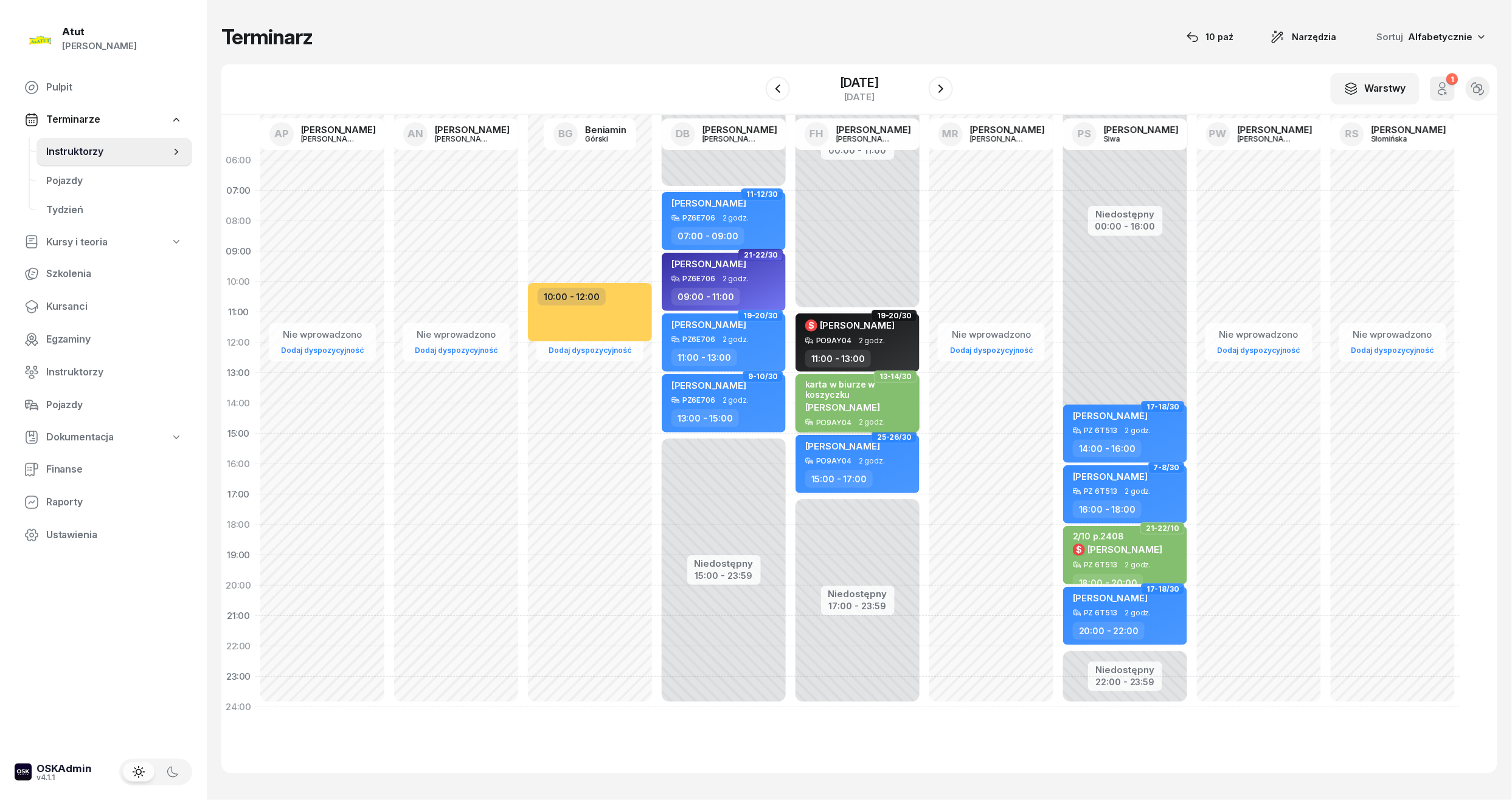
select select "13"
select select "15"
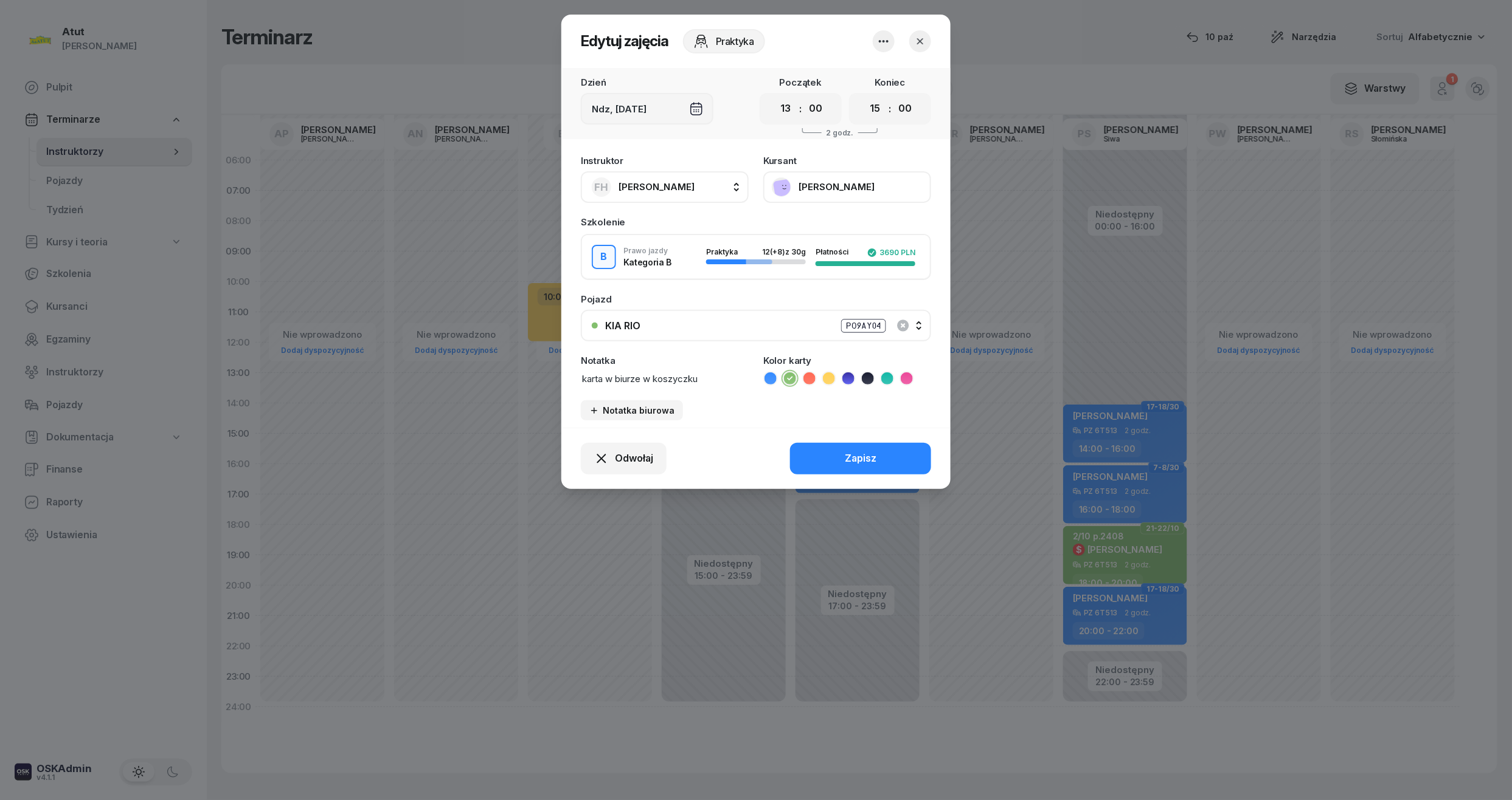
click at [582, 375] on textarea "karta w biurze w koszyczku" at bounding box center [664, 378] width 168 height 15
type textarea "2/8 karta w biurze w [GEOGRAPHIC_DATA]"
click at [865, 451] on div "Zapisz" at bounding box center [860, 458] width 32 height 15
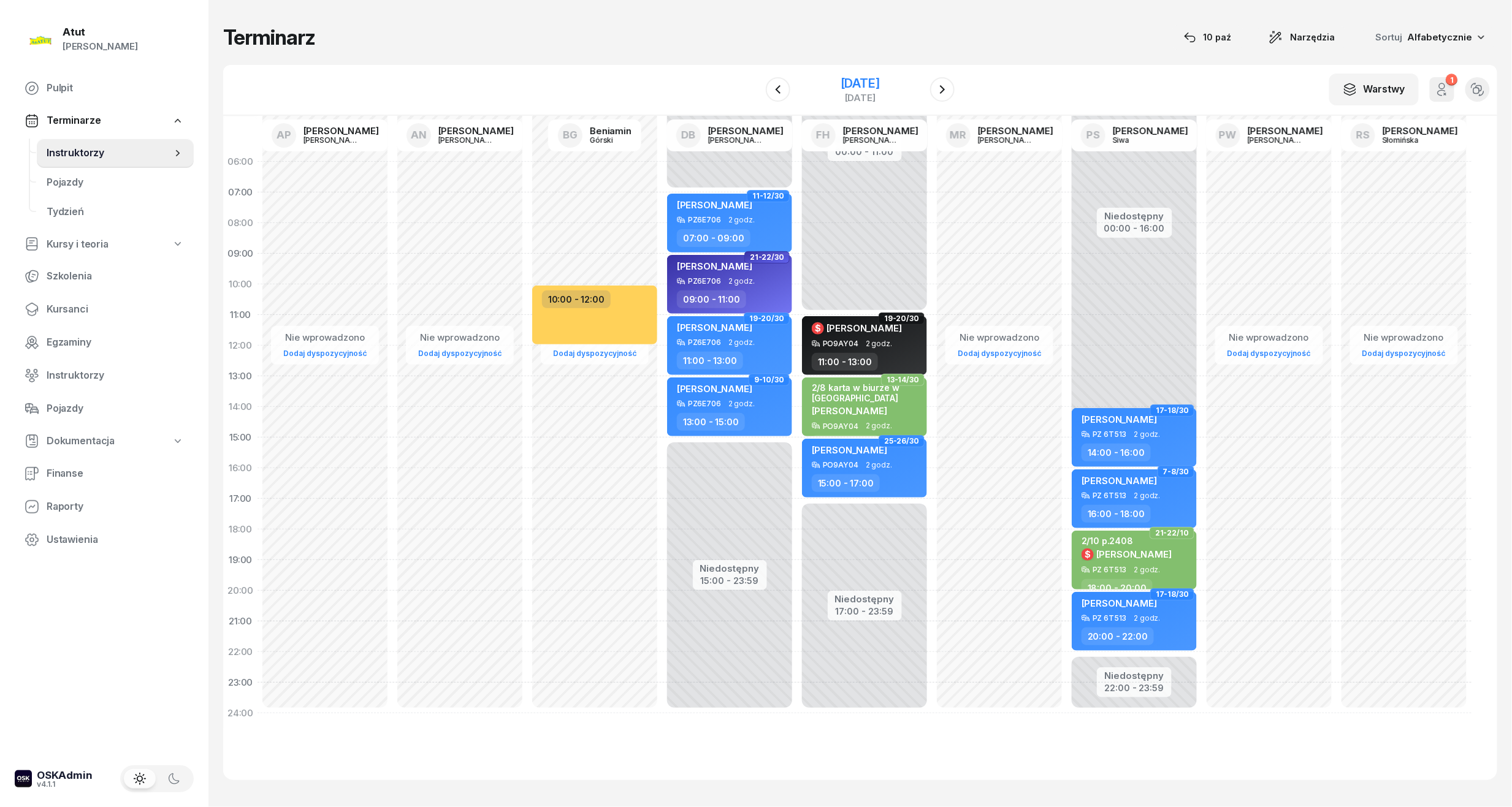
click at [840, 79] on div "[DATE]" at bounding box center [860, 83] width 39 height 13
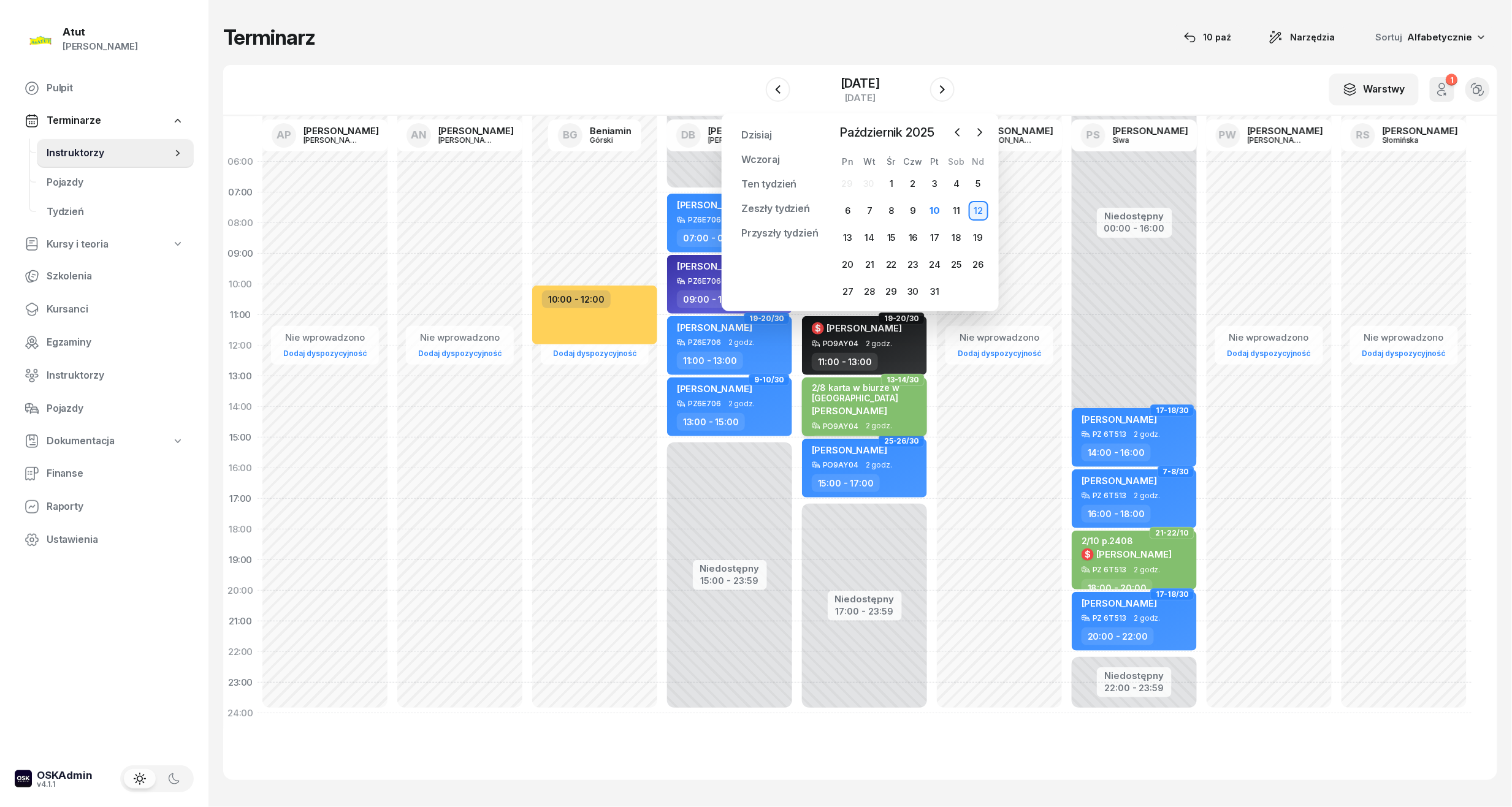
click at [852, 408] on span "[PERSON_NAME]" at bounding box center [849, 411] width 75 height 12
select select "13"
select select "15"
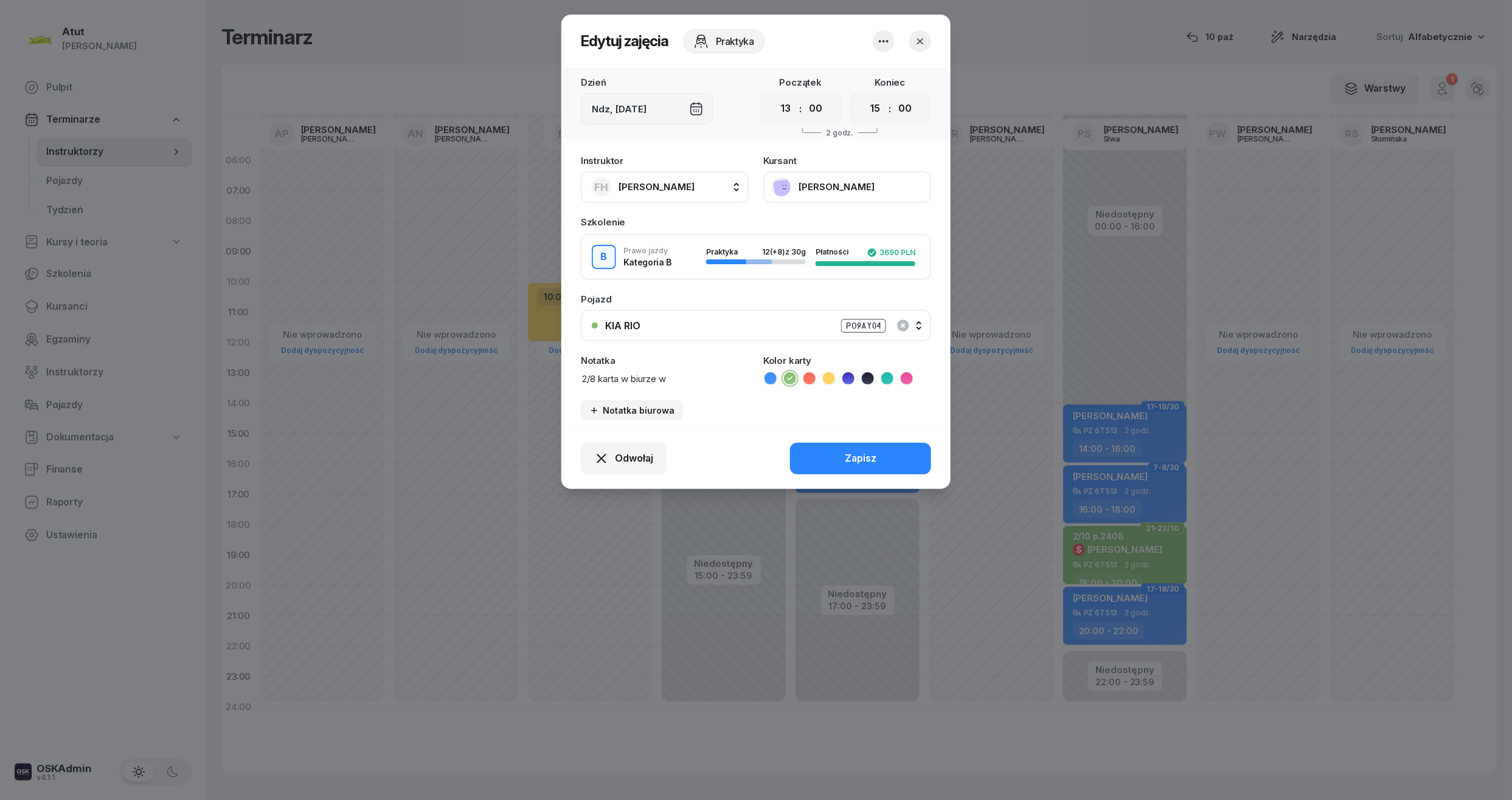
click at [767, 392] on div "Instruktor FH [PERSON_NAME] AP [PERSON_NAME] AN [PERSON_NAME] BG [PERSON_NAME] …" at bounding box center [755, 288] width 389 height 279
click at [597, 376] on textarea "2/8 karta w biurze w [GEOGRAPHIC_DATA]" at bounding box center [664, 378] width 168 height 15
paste textarea "2295"
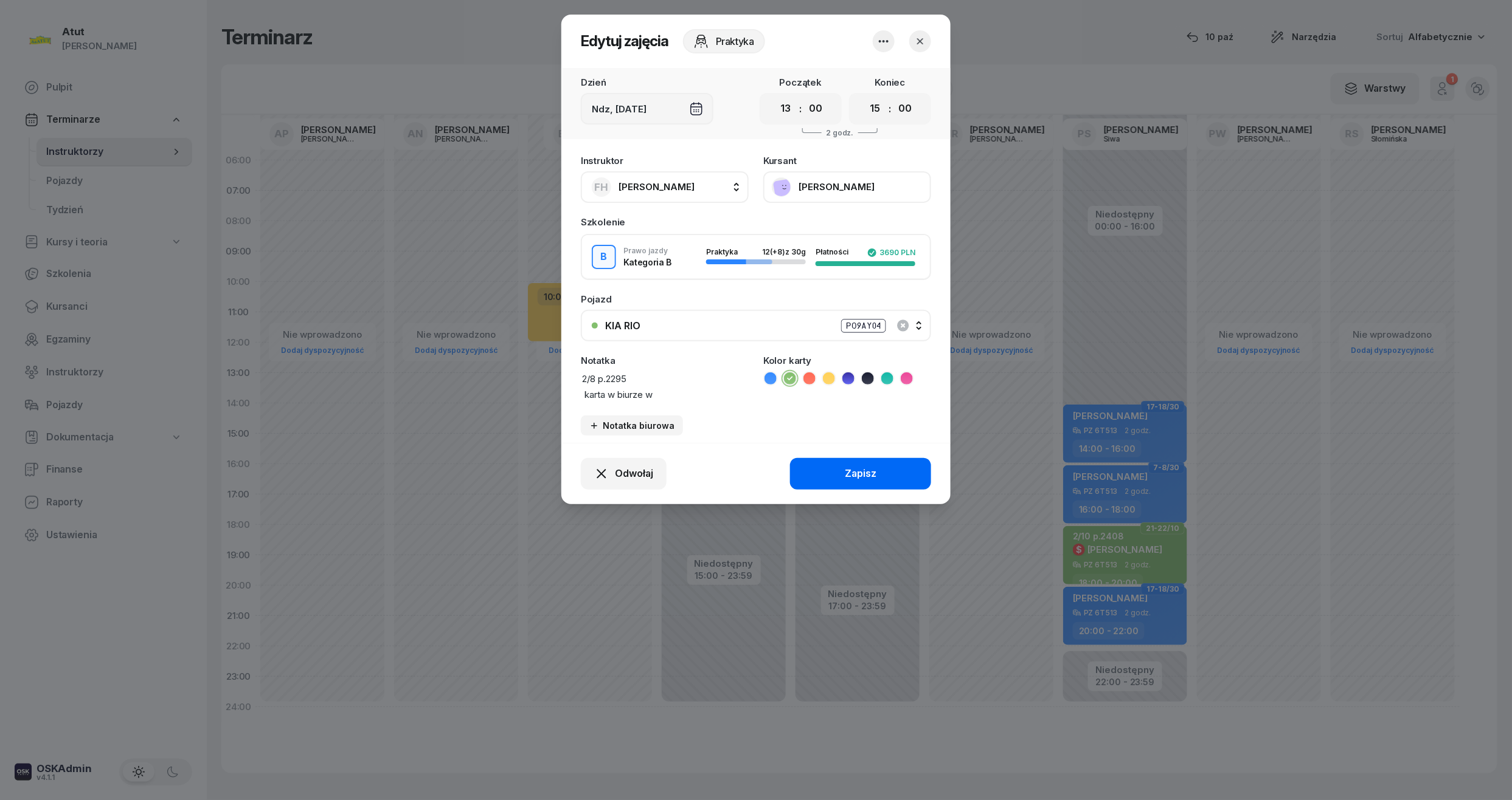
type textarea "2/8 p.2295 karta w biurze w [GEOGRAPHIC_DATA]"
click at [835, 467] on button "Zapisz" at bounding box center [860, 474] width 141 height 32
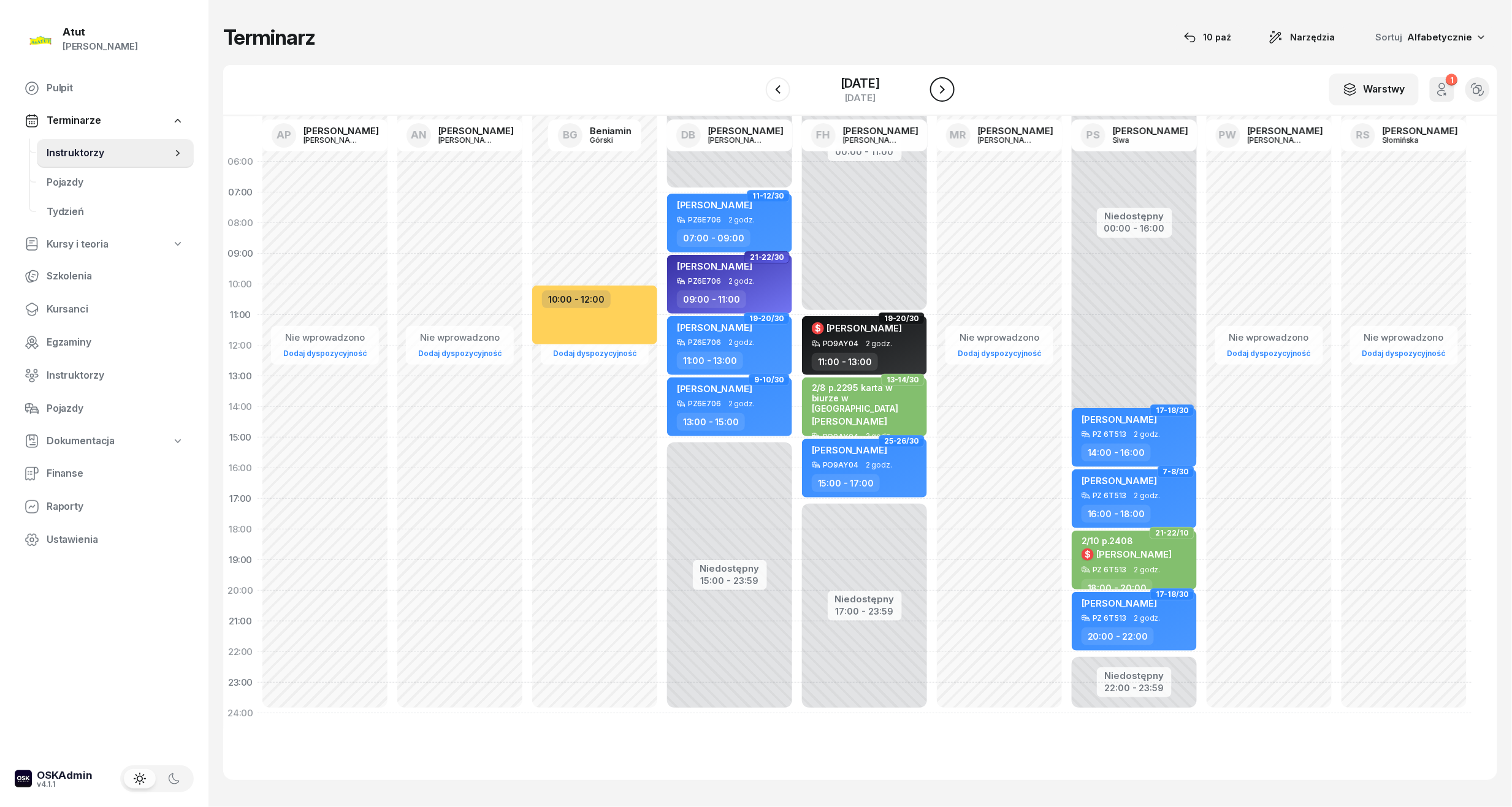
click at [950, 82] on icon "button" at bounding box center [941, 89] width 15 height 15
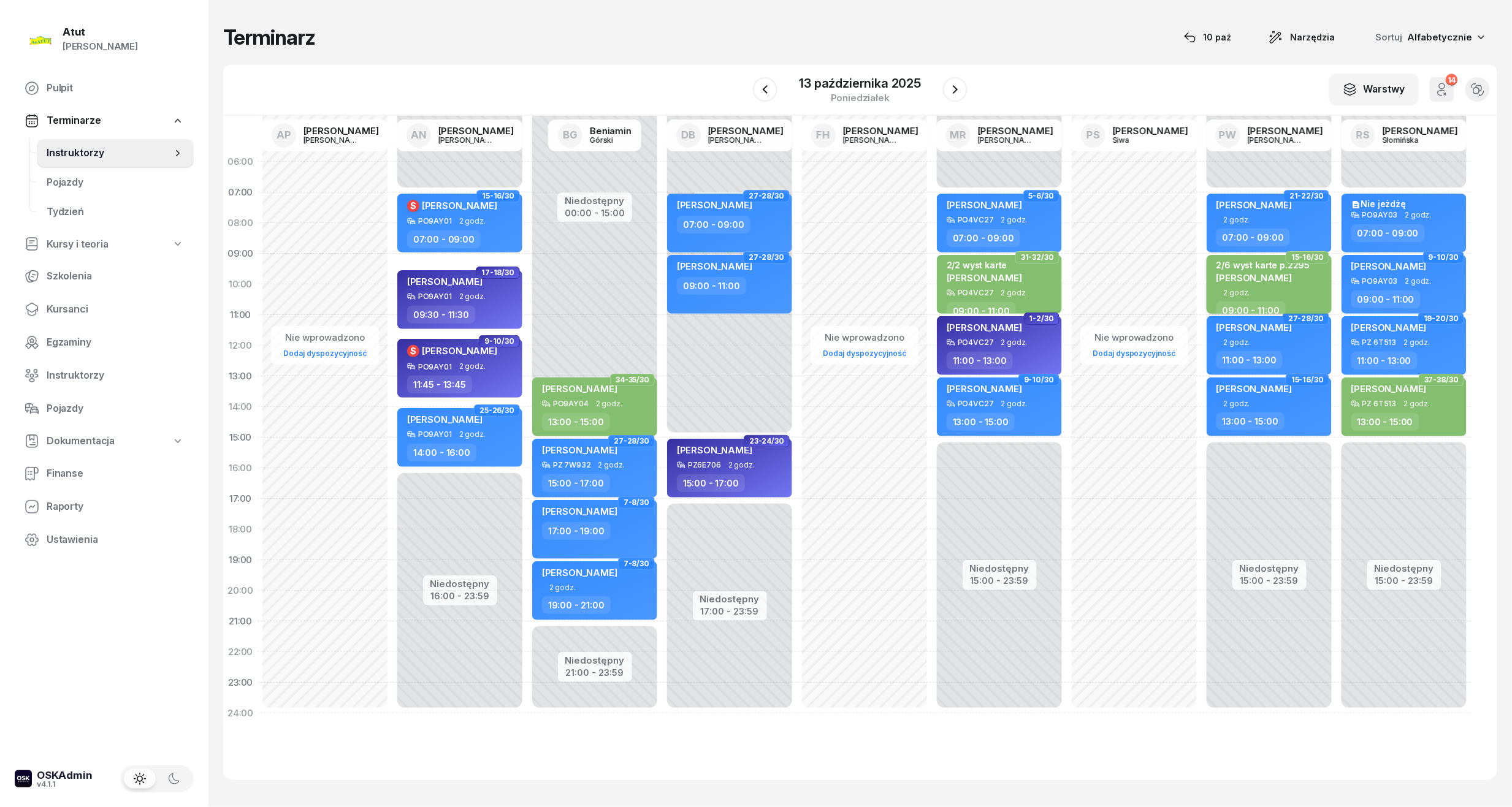
click at [1285, 273] on span "[PERSON_NAME]" at bounding box center [1254, 278] width 75 height 12
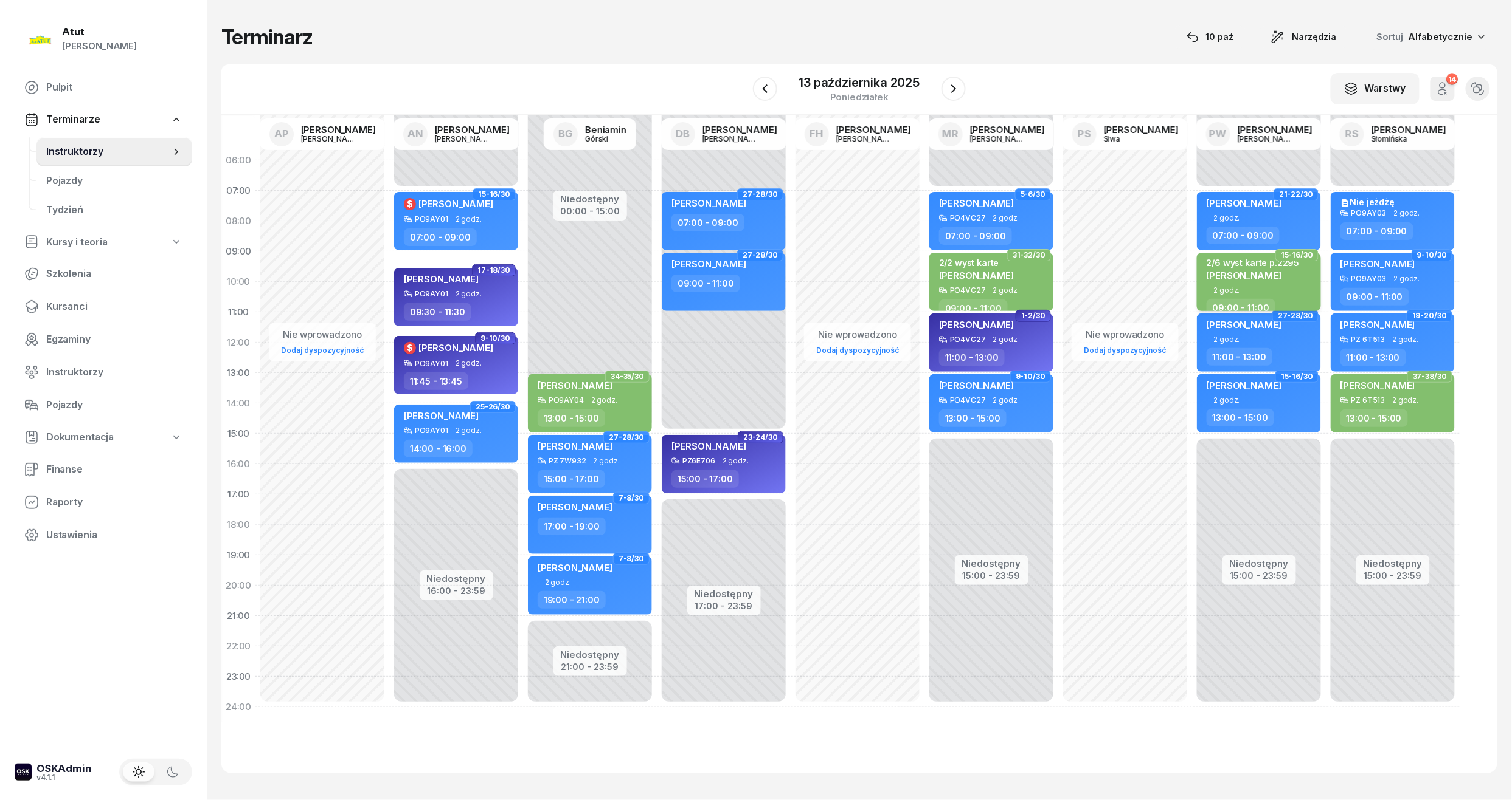
select select "09"
select select "11"
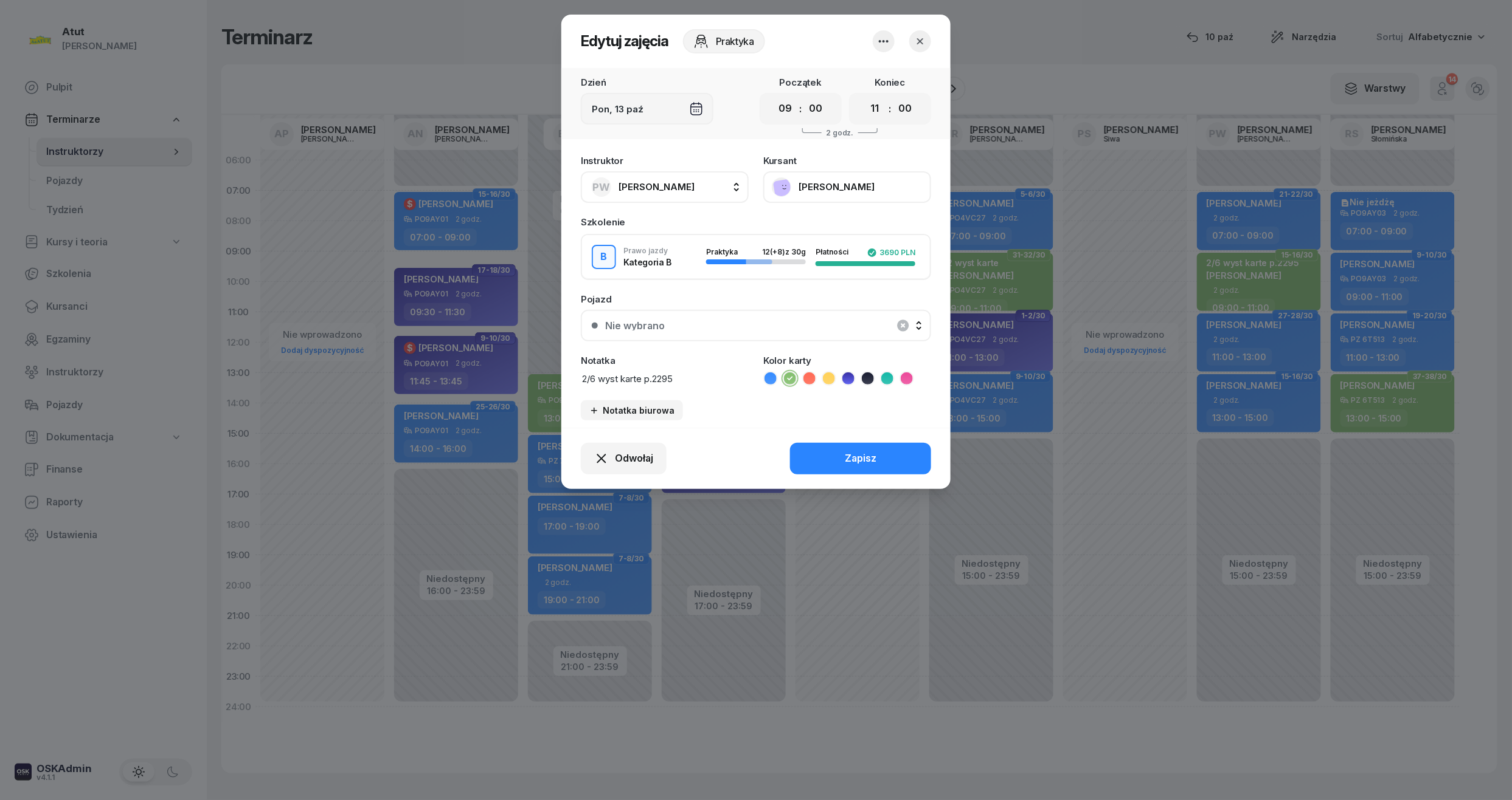
click at [686, 371] on textarea "2/6 wyst karte p.2295" at bounding box center [664, 378] width 168 height 15
click at [913, 39] on button "button" at bounding box center [920, 41] width 22 height 22
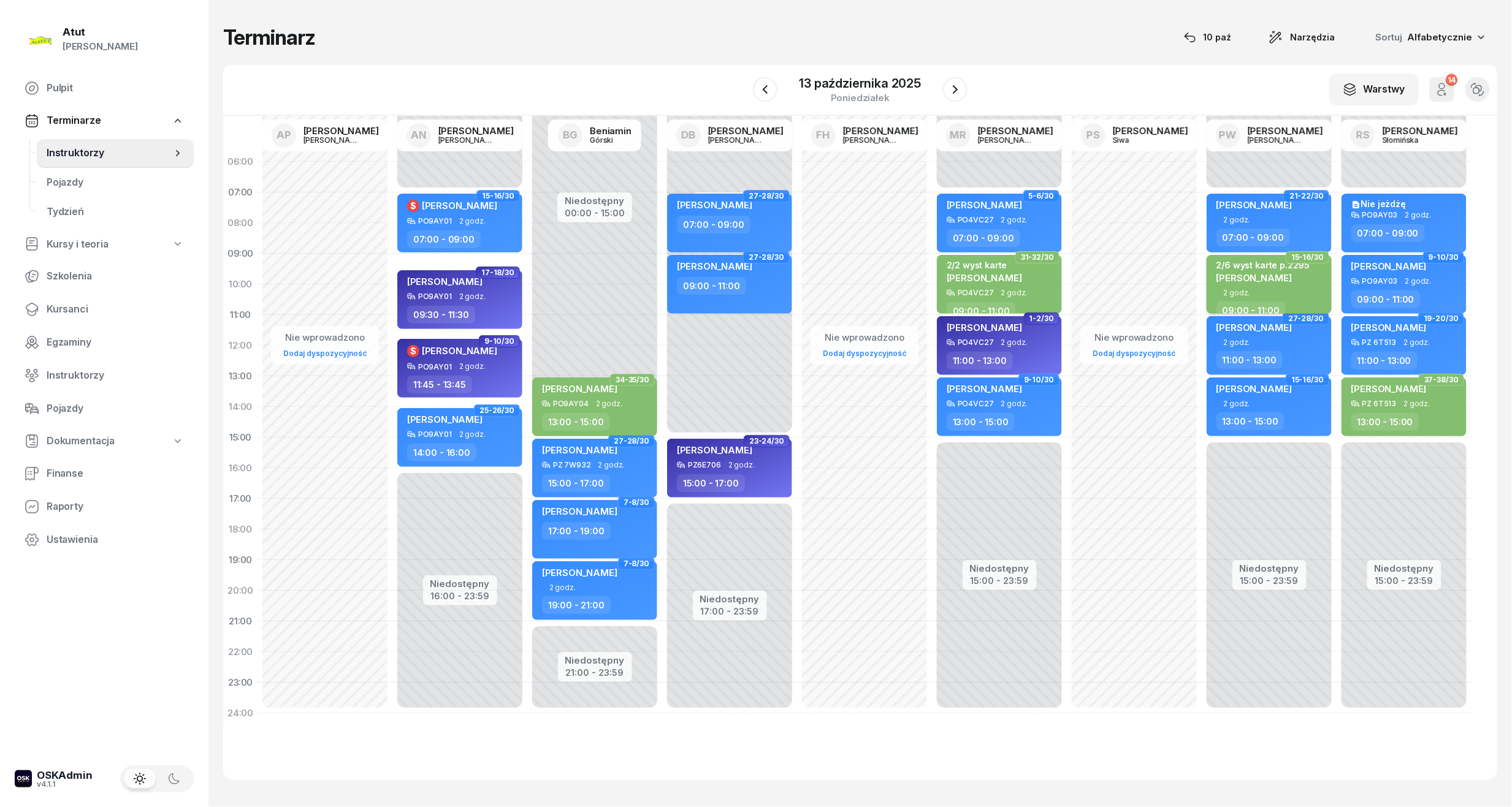
click at [1241, 284] on div "2/6 wyst karte p.2295 [PERSON_NAME]" at bounding box center [1264, 275] width 93 height 29
select select "09"
select select "11"
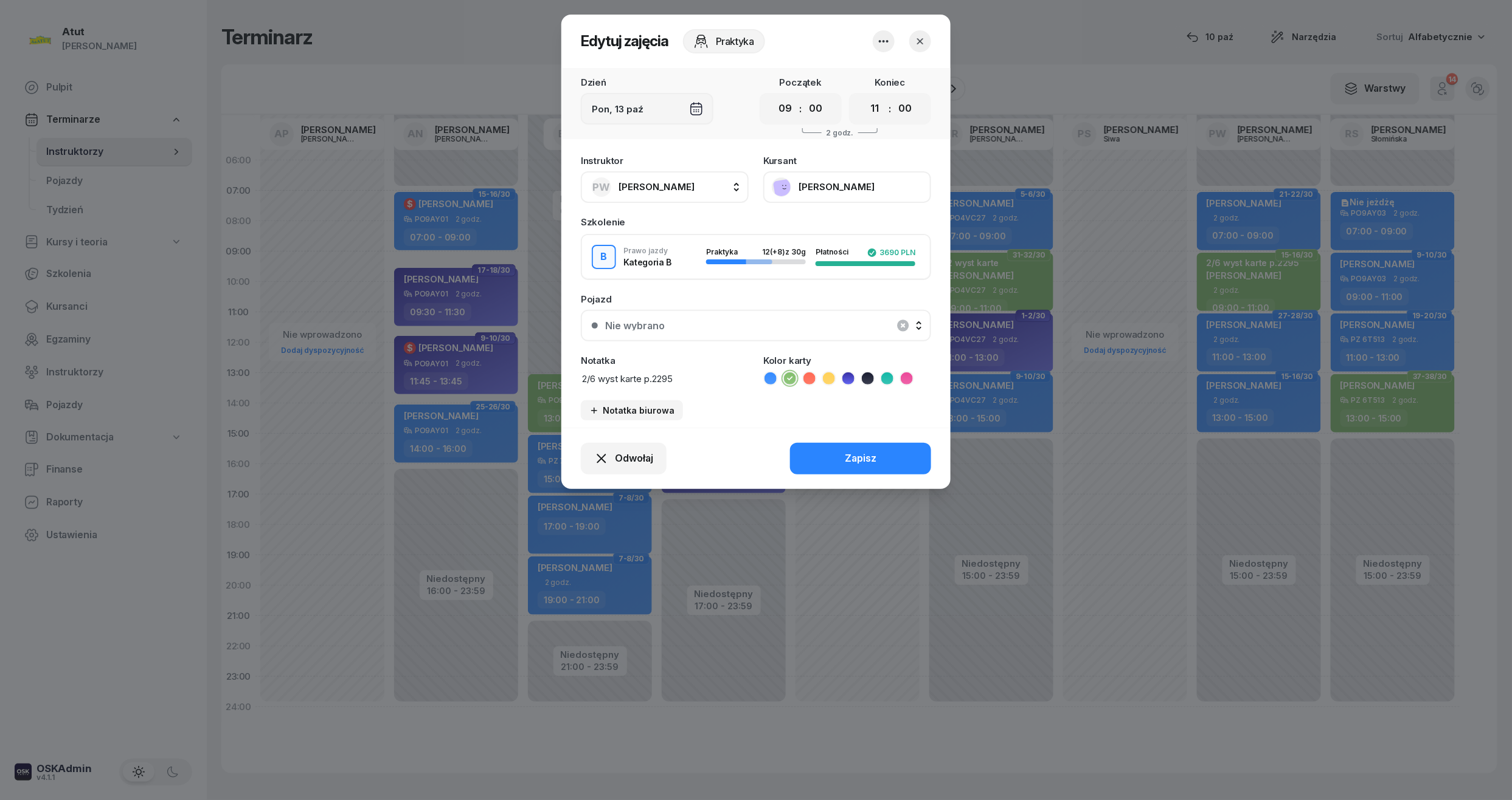
drag, startPoint x: 686, startPoint y: 380, endPoint x: 494, endPoint y: 395, distance: 192.6
click at [494, 395] on div "Edytuj zajęcia Praktyka Dzień [DATE] Początek 00 01 02 03 04 05 06 07 08 09 10 …" at bounding box center [756, 400] width 1512 height 800
type textarea "4/8 p.2295"
click at [879, 454] on button "Zapisz" at bounding box center [860, 458] width 141 height 32
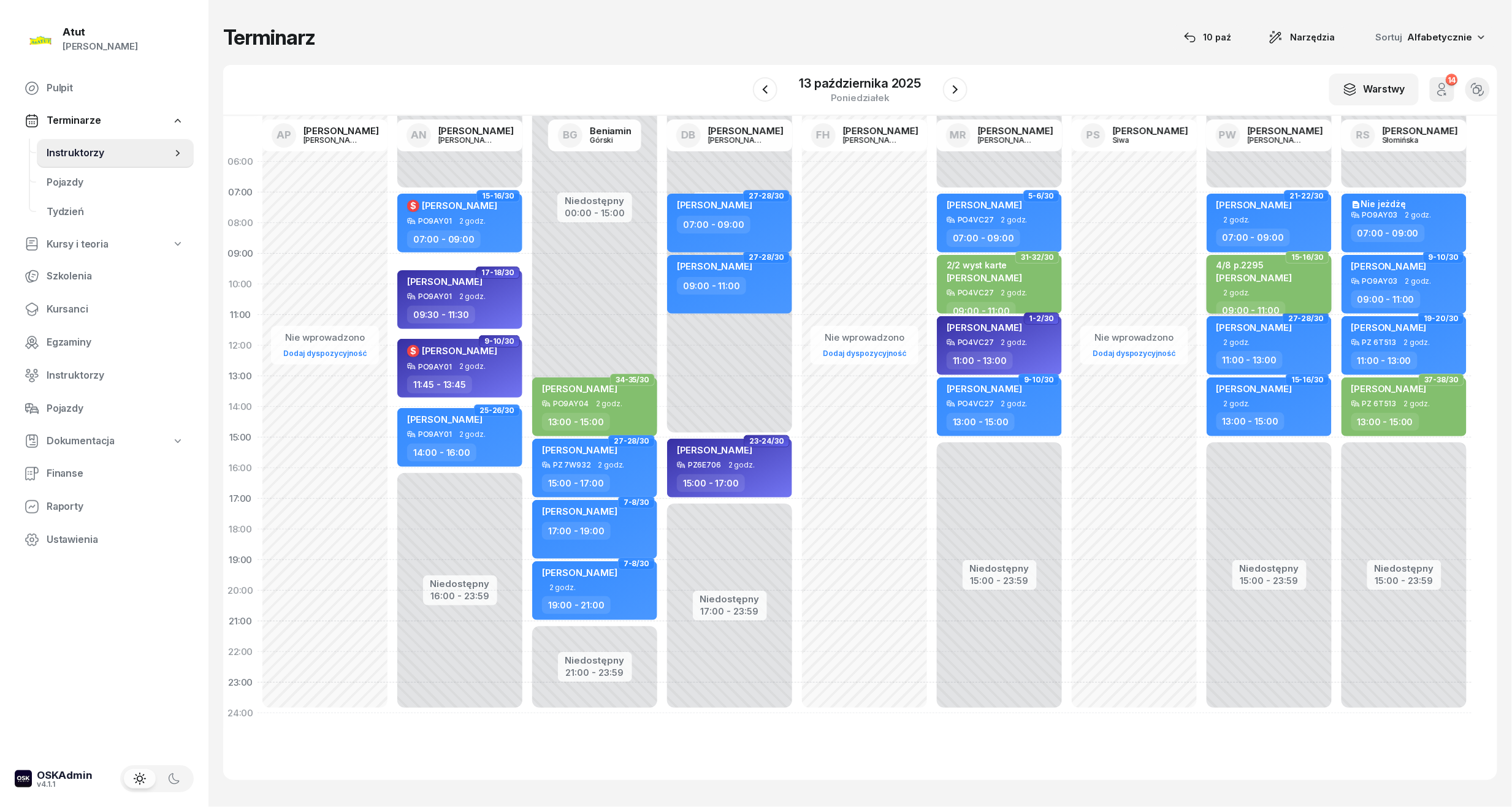
click at [1283, 274] on span "[PERSON_NAME]" at bounding box center [1254, 278] width 75 height 12
select select "09"
select select "11"
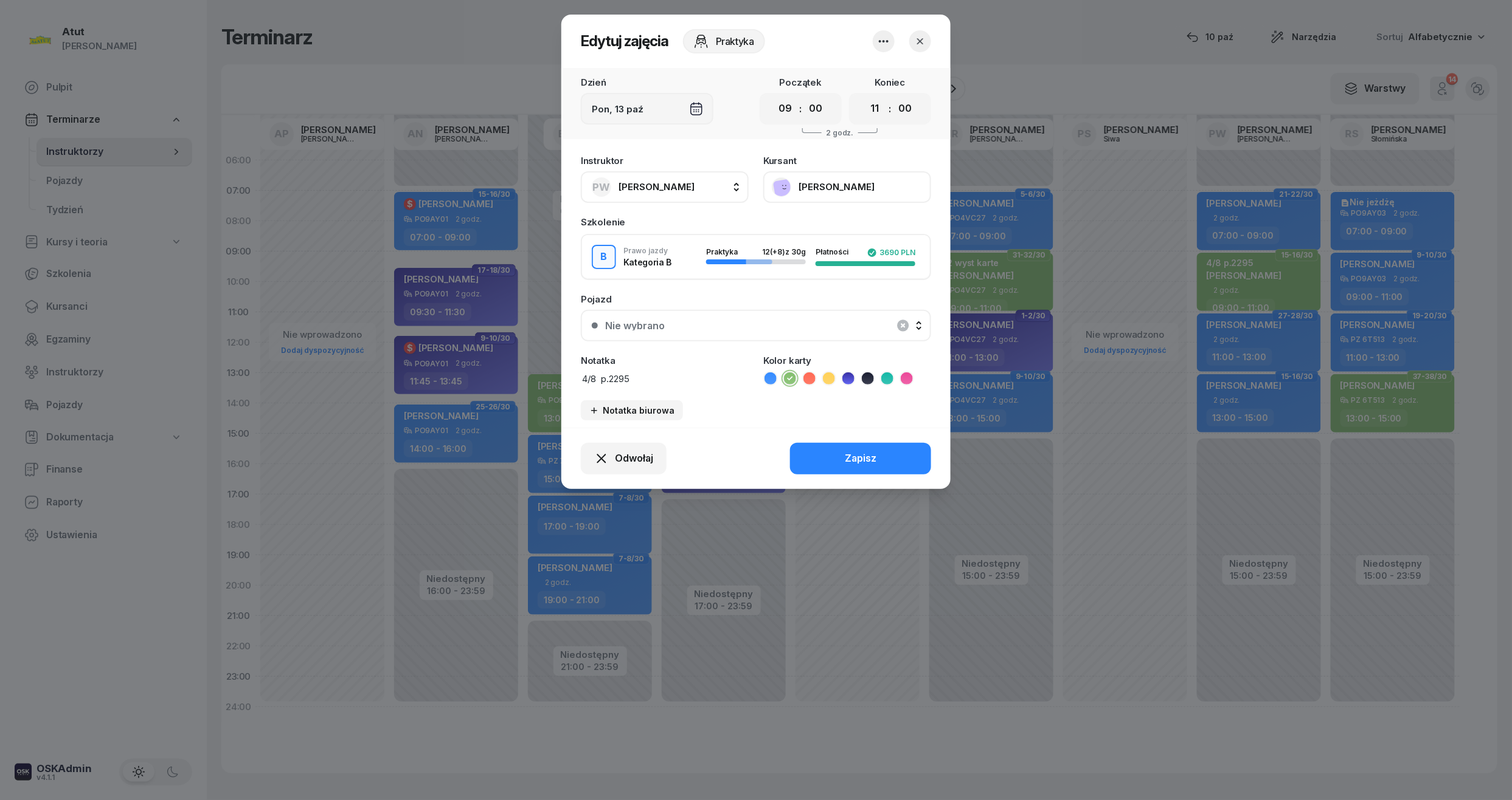
click at [655, 385] on div "Instruktor PW [PERSON_NAME] AP [PERSON_NAME] AN [PERSON_NAME] BG [PERSON_NAME] …" at bounding box center [755, 288] width 389 height 279
drag, startPoint x: 650, startPoint y: 378, endPoint x: 613, endPoint y: 388, distance: 38.3
click at [613, 388] on div "Instruktor PW [PERSON_NAME] AP [PERSON_NAME] AN [PERSON_NAME] BG [PERSON_NAME] …" at bounding box center [755, 288] width 389 height 279
type textarea "4/8 p.2121"
click at [871, 453] on div "Zapisz" at bounding box center [860, 458] width 32 height 15
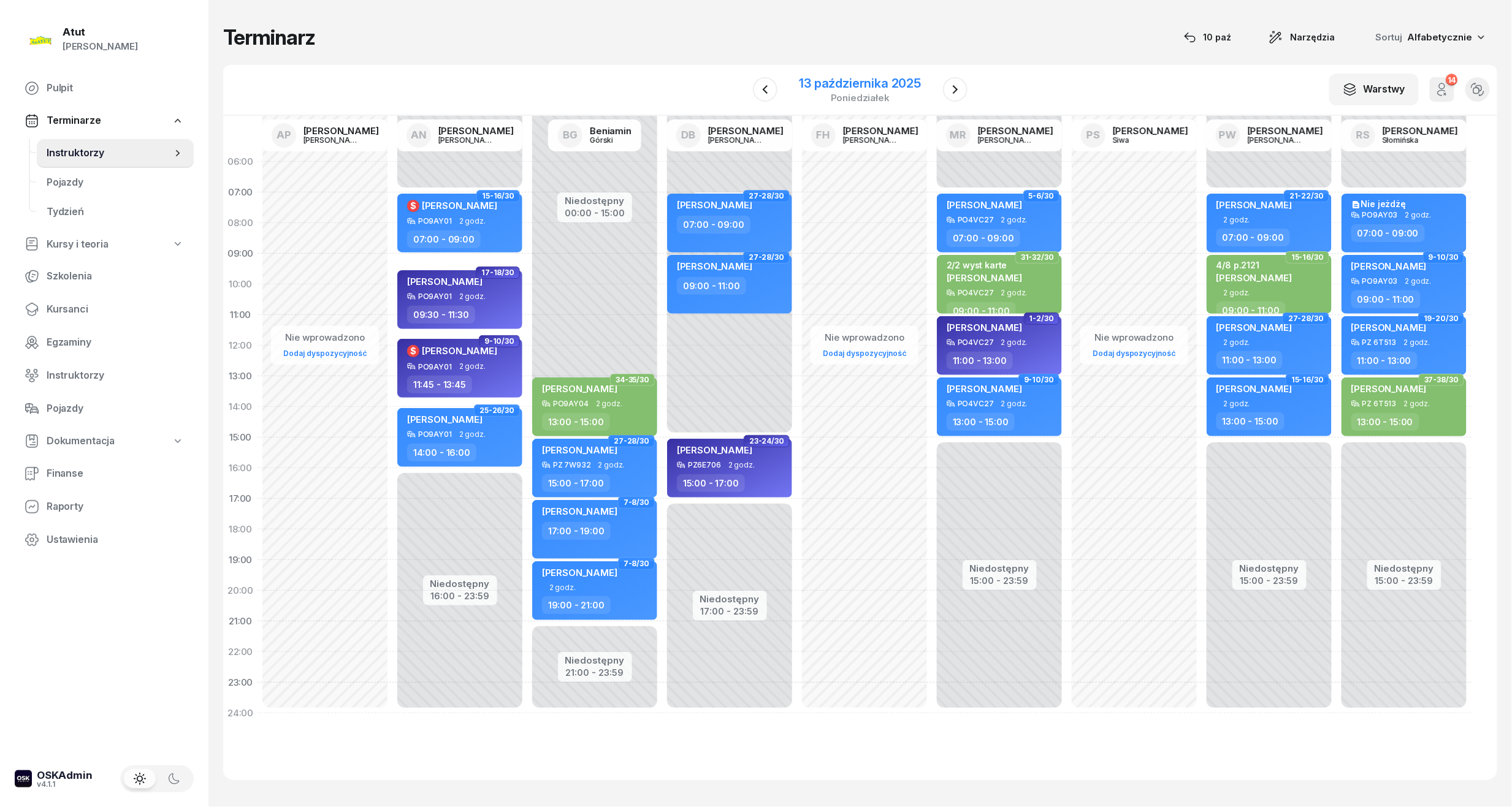
click at [834, 72] on div "[DATE]" at bounding box center [861, 90] width 152 height 35
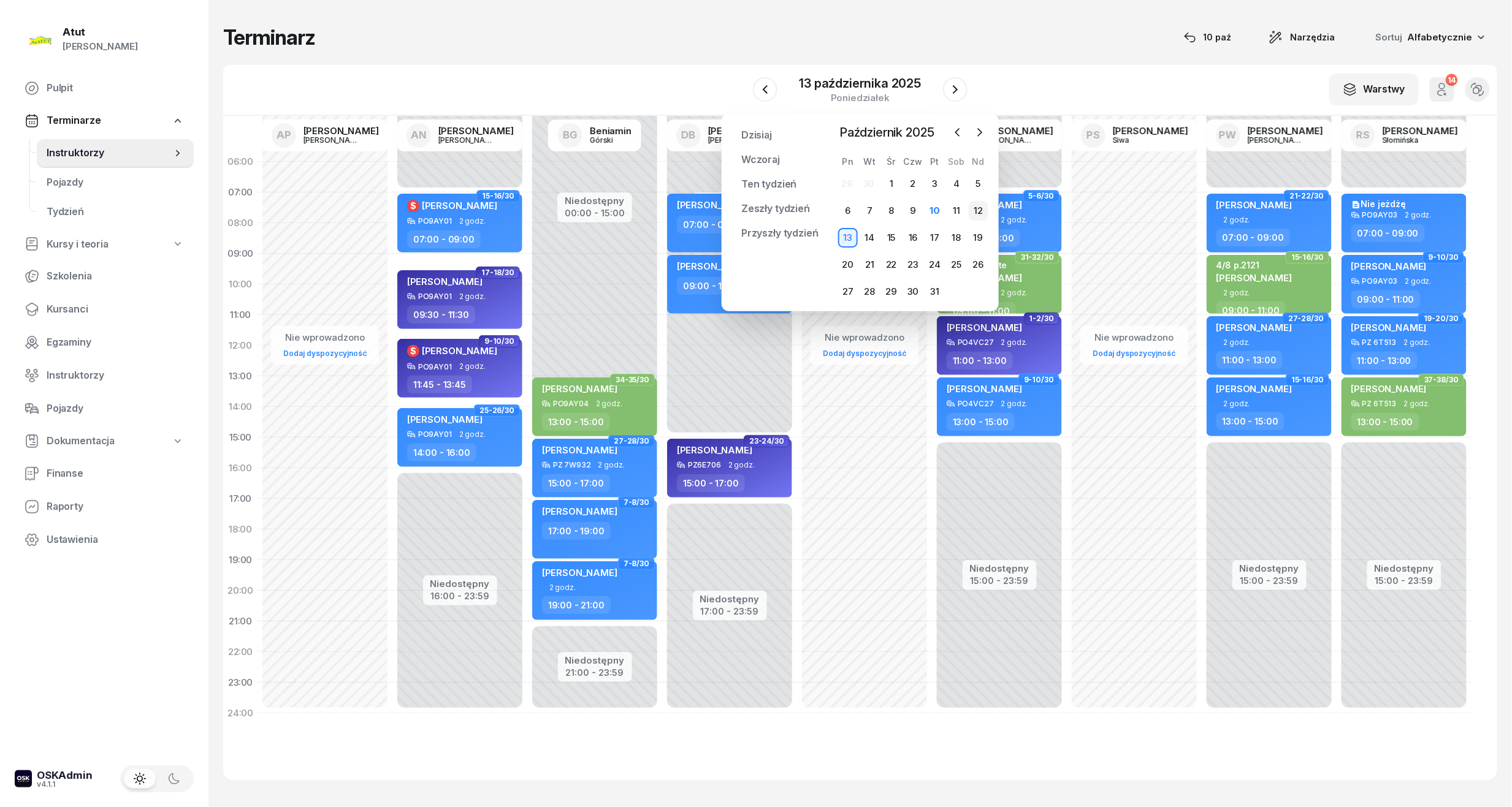
click at [975, 206] on div "12" at bounding box center [978, 211] width 19 height 19
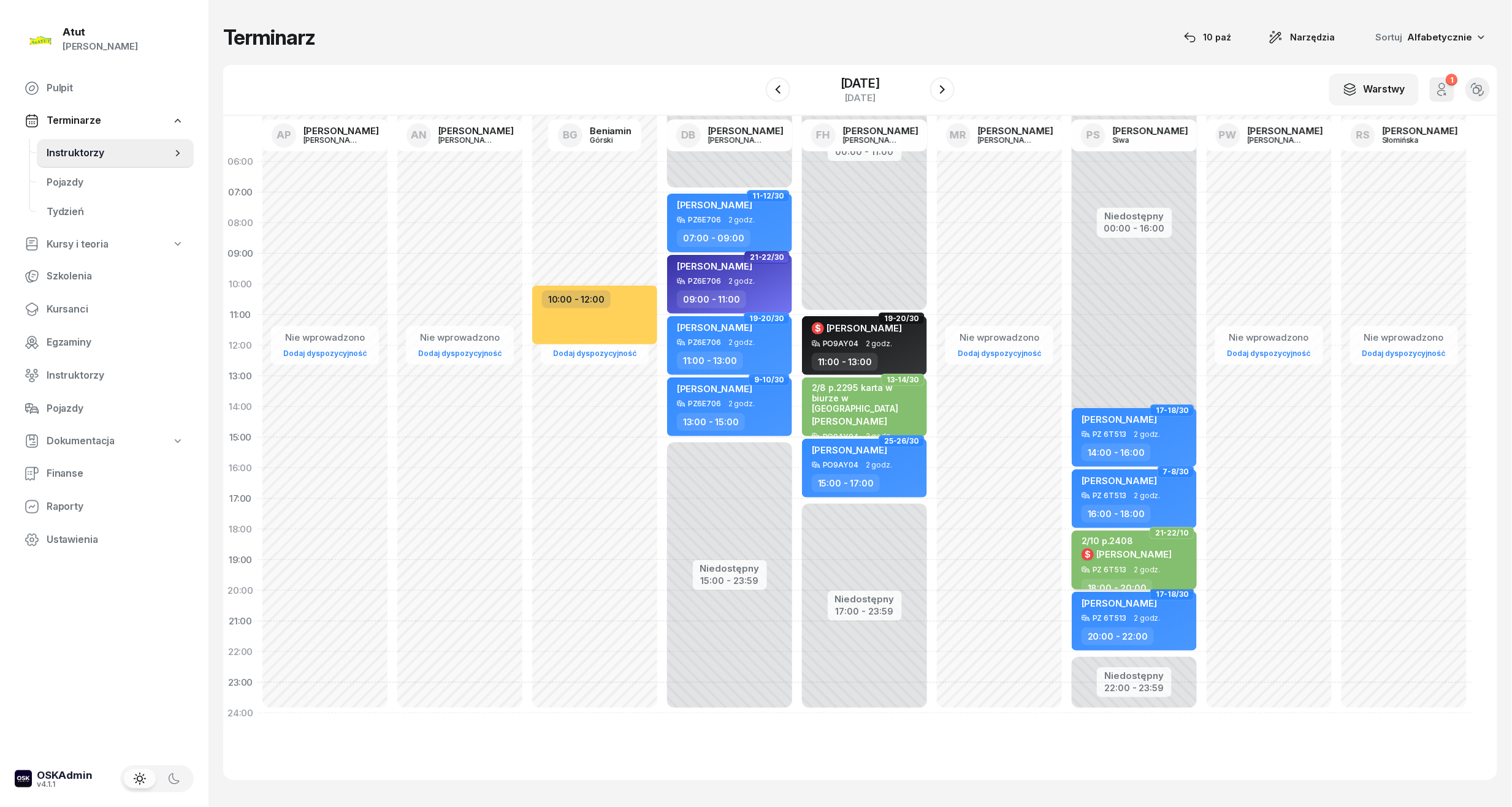
click at [1133, 551] on span "[PERSON_NAME]" at bounding box center [1133, 555] width 75 height 12
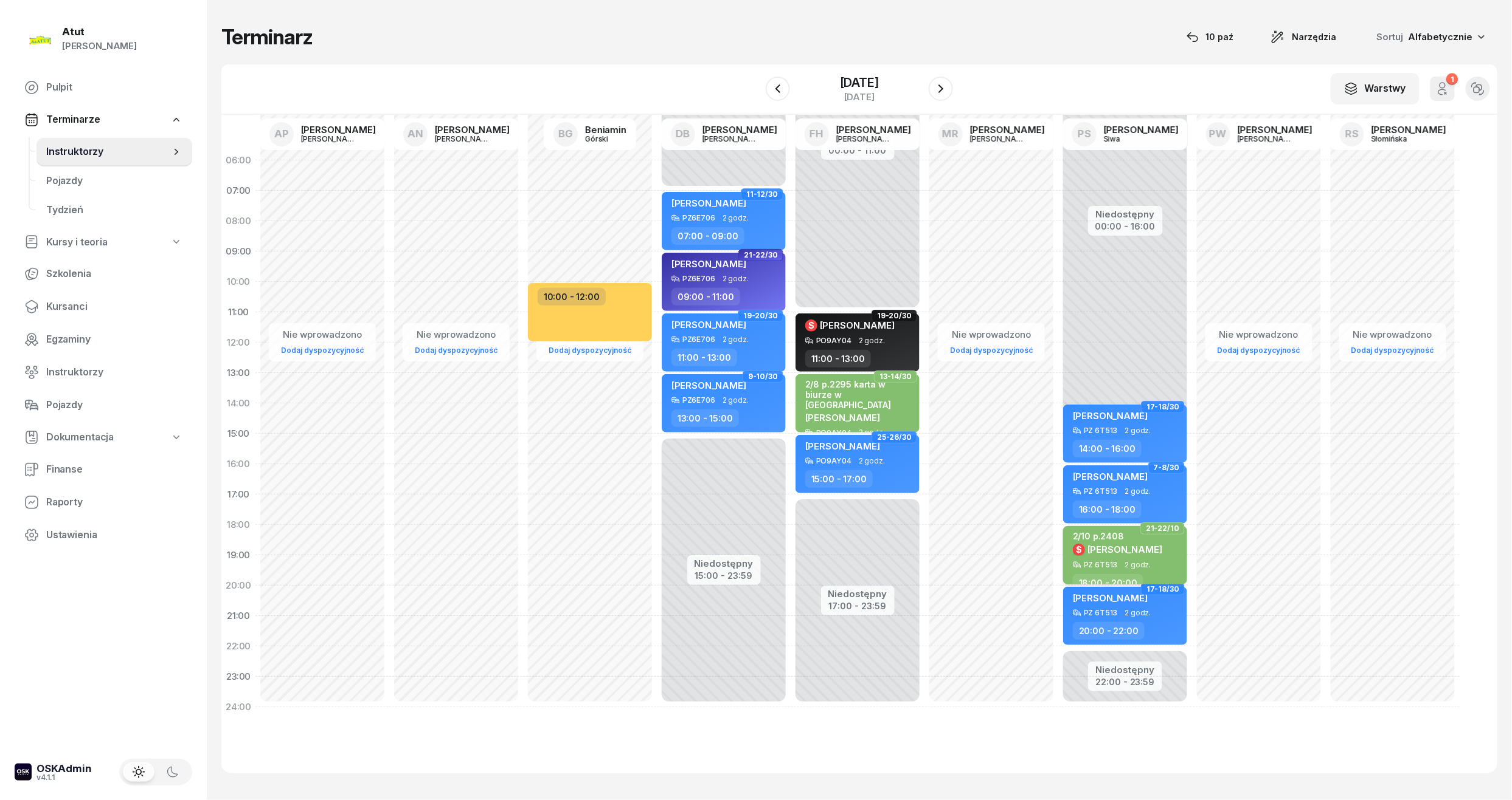
select select "18"
select select "20"
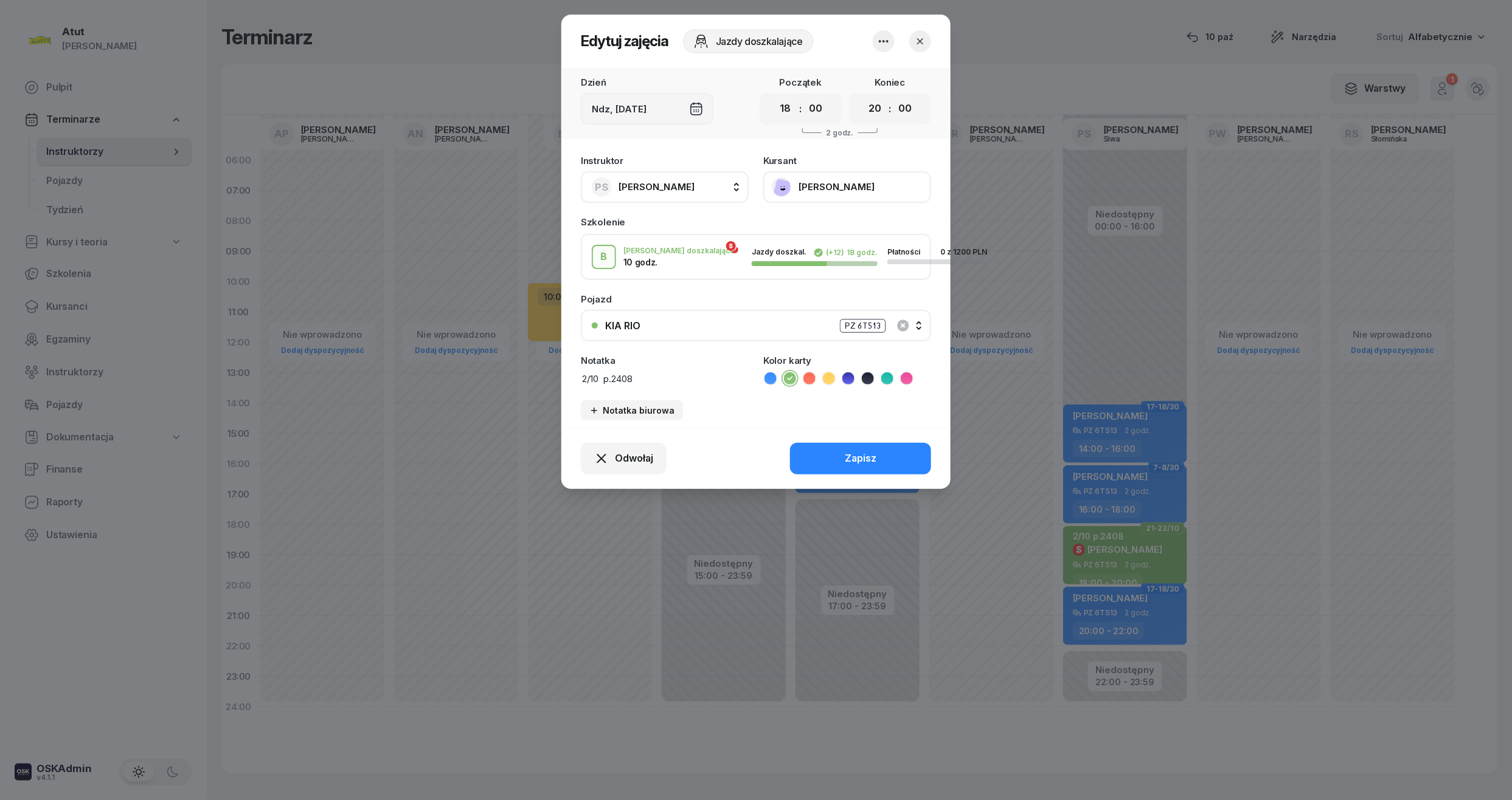
drag, startPoint x: 659, startPoint y: 371, endPoint x: 613, endPoint y: 383, distance: 47.5
click at [613, 383] on textarea "2/10 p.2408" at bounding box center [664, 378] width 168 height 15
type textarea "2/10 p.2121"
click at [810, 462] on button "Zapisz" at bounding box center [860, 458] width 141 height 32
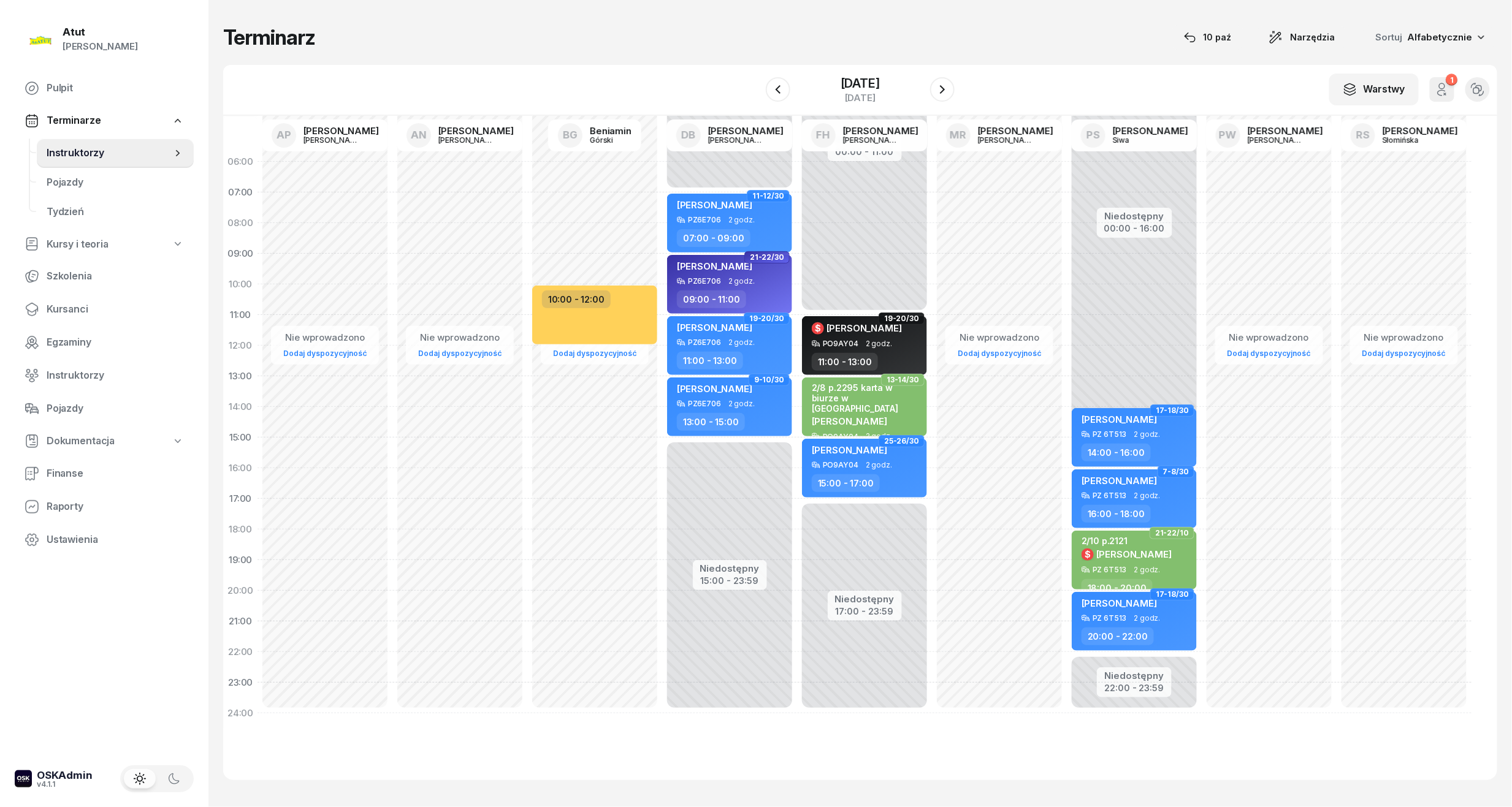
click at [955, 79] on div at bounding box center [941, 89] width 24 height 24
click at [950, 84] on icon "button" at bounding box center [941, 89] width 15 height 15
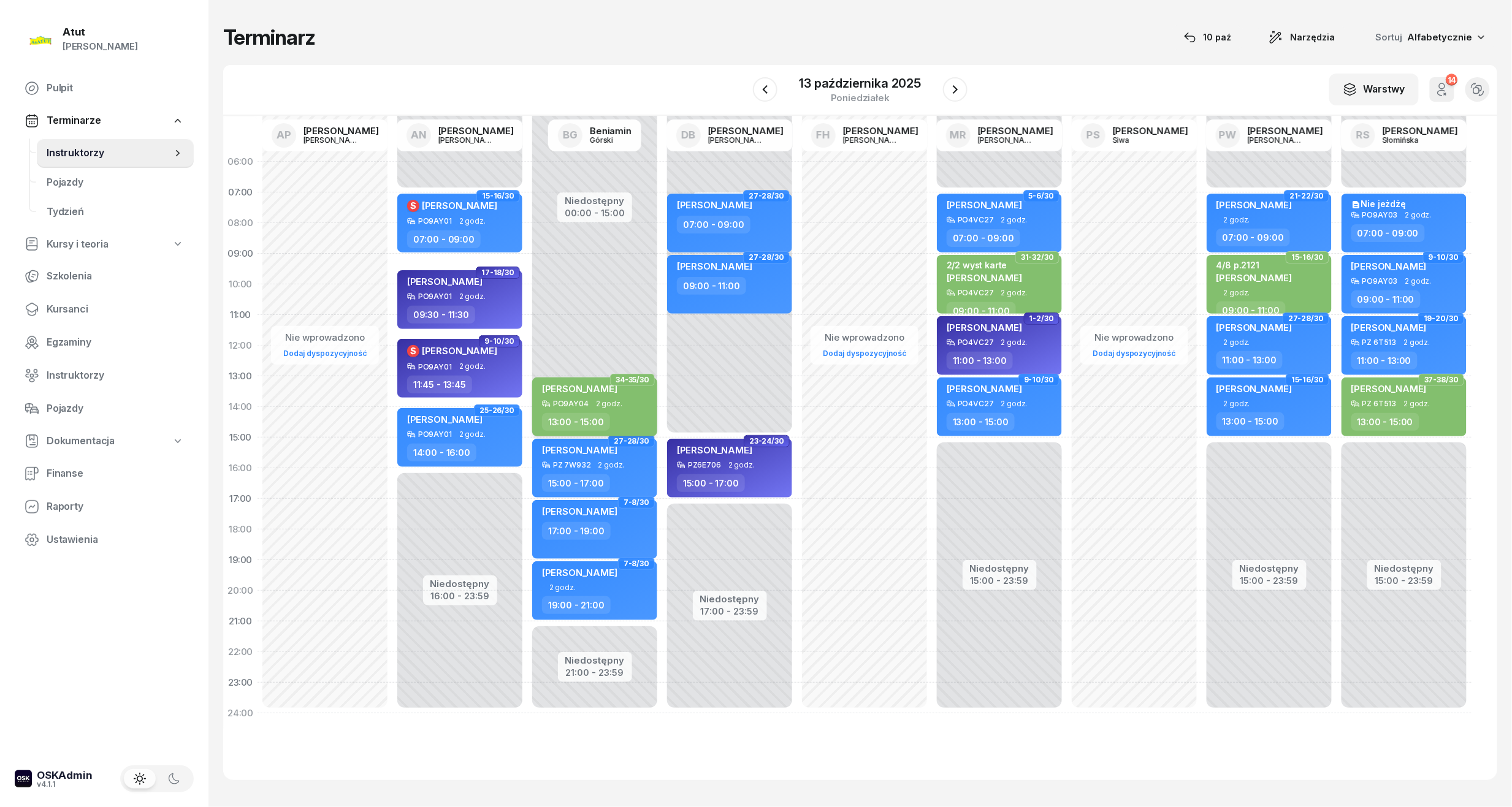
click at [537, 408] on div "[PERSON_NAME] PO9AY04 2 godz. 13:00 - 15:00" at bounding box center [595, 407] width 125 height 58
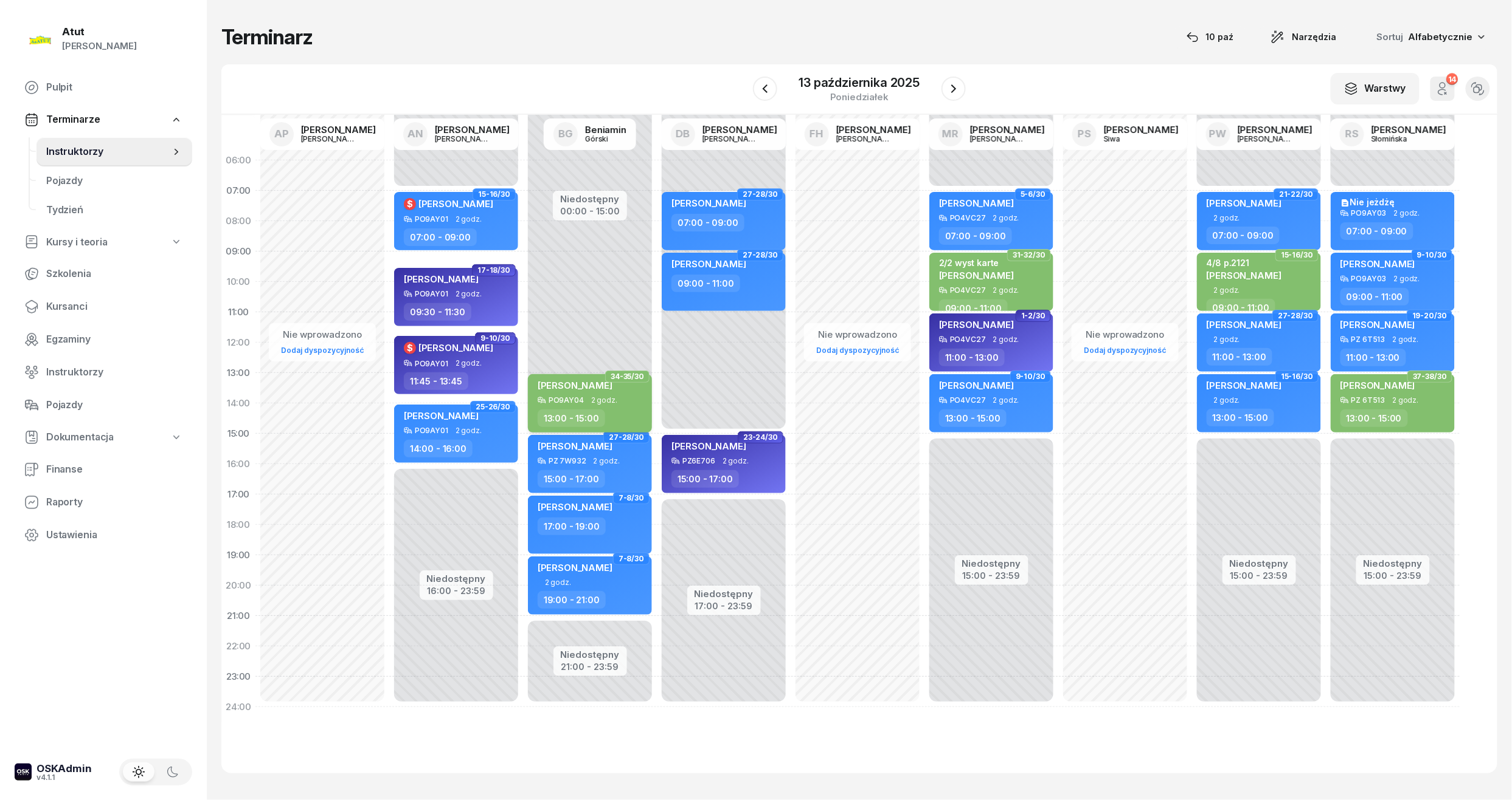
select select "13"
select select "15"
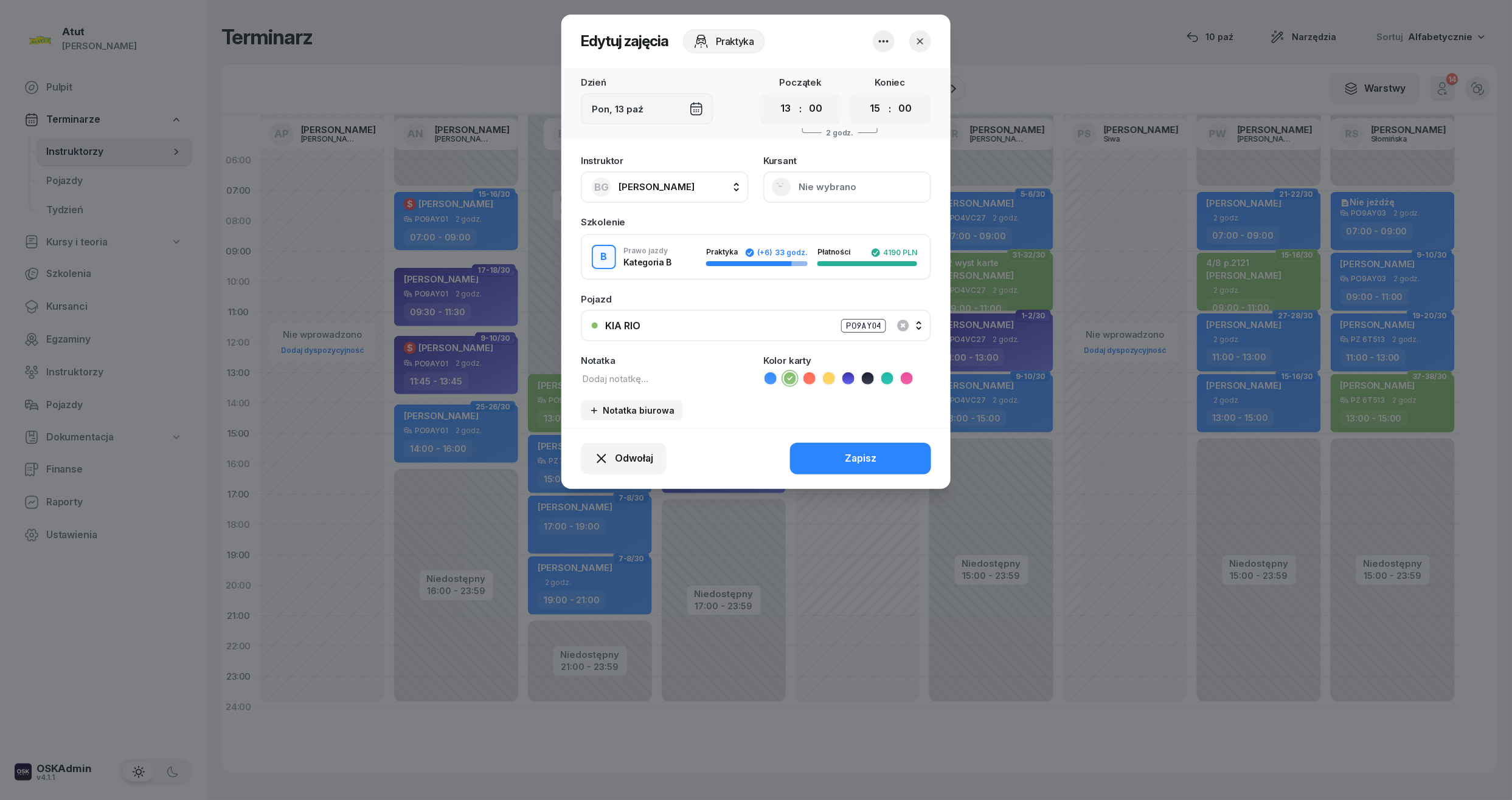
click at [838, 175] on button "Nie wybrano" at bounding box center [847, 187] width 168 height 32
click at [828, 225] on div "Otwórz profil" at bounding box center [801, 229] width 59 height 15
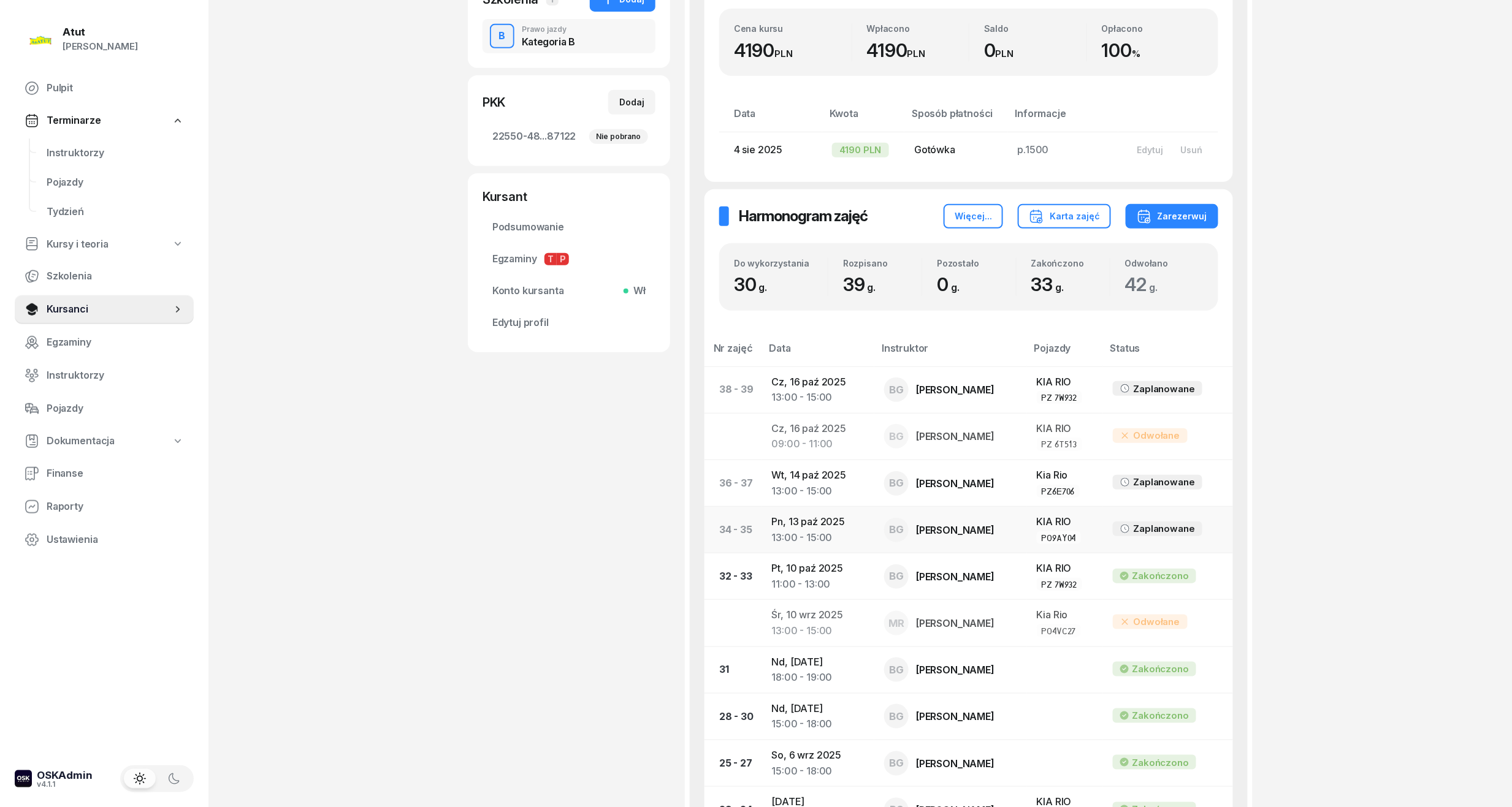
scroll to position [327, 0]
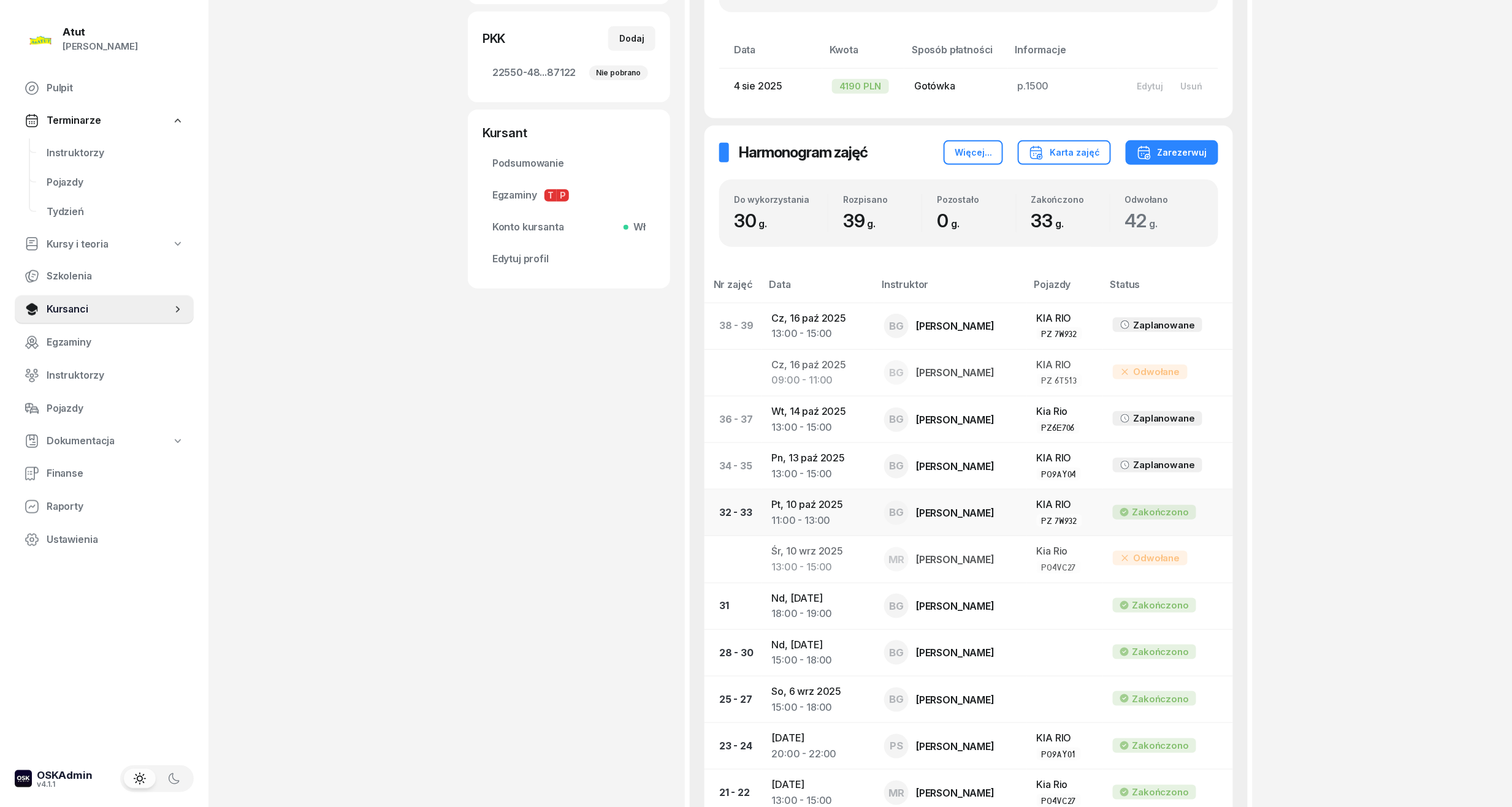
click at [783, 518] on div "11:00 - 13:00" at bounding box center [819, 521] width 93 height 16
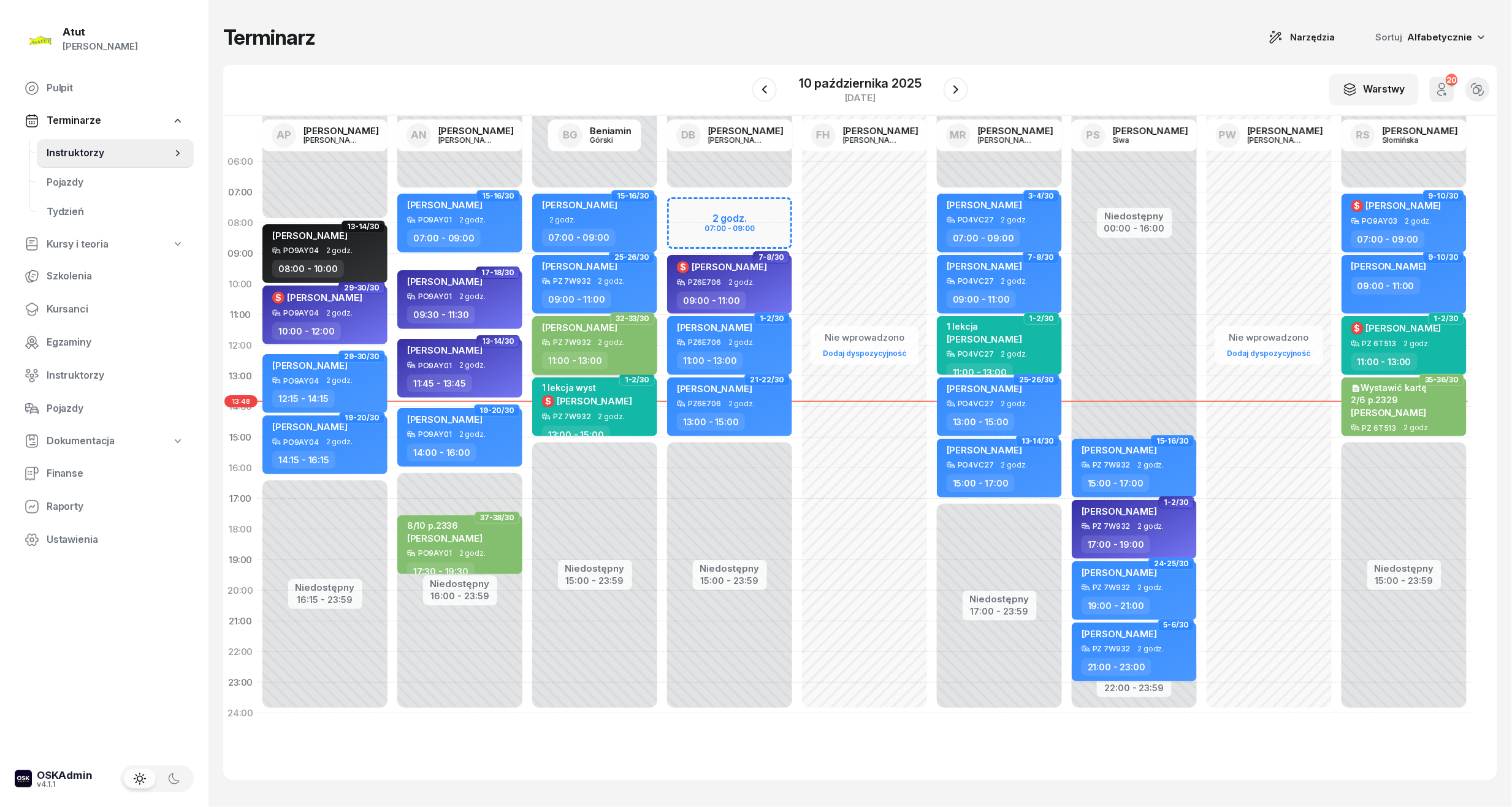
click at [597, 319] on div "[PERSON_NAME] PZ 7W932 2 godz. 11:00 - 13:00" at bounding box center [595, 346] width 125 height 58
select select "11"
select select "13"
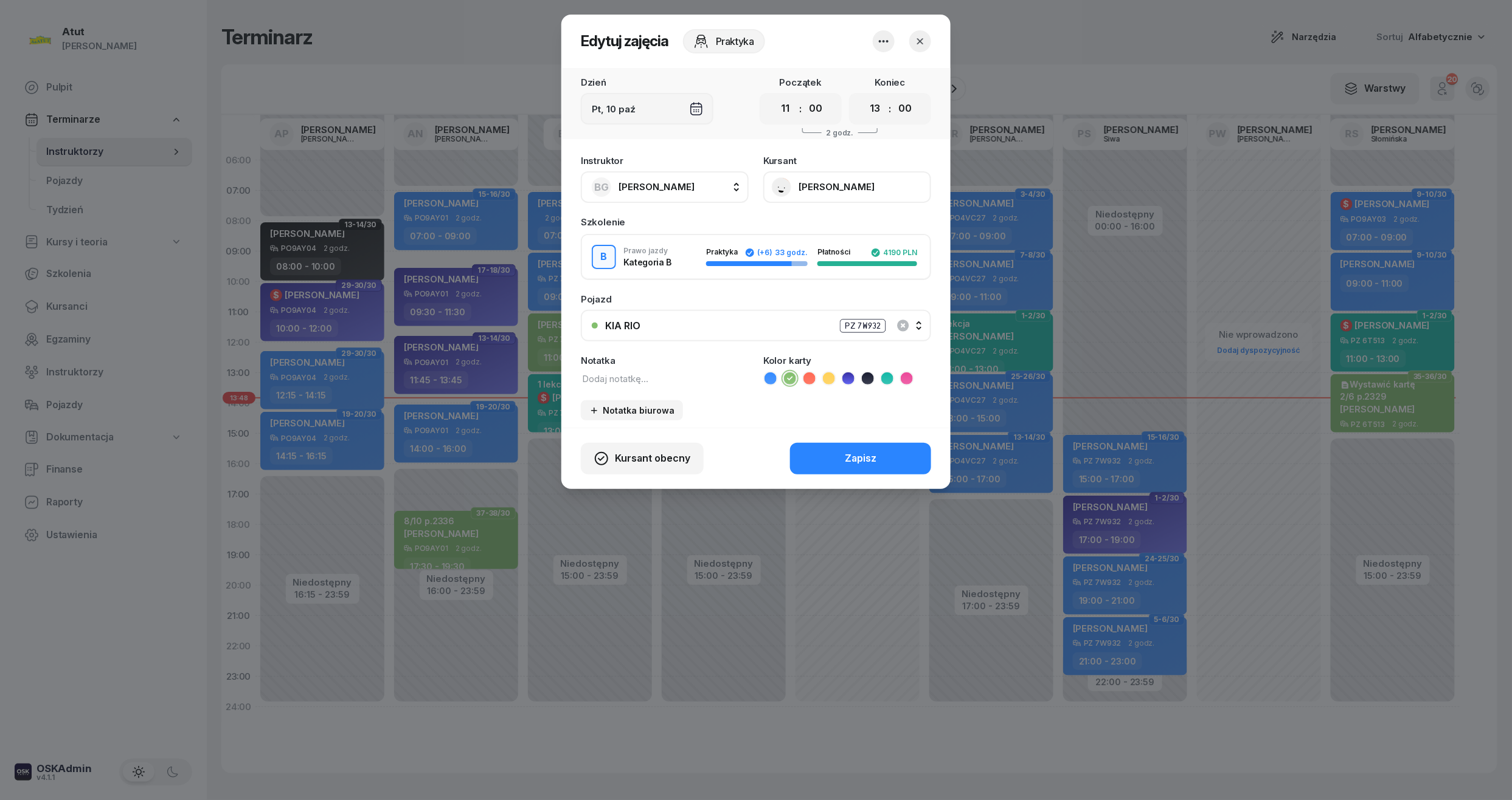
click at [623, 366] on div "Notatka" at bounding box center [664, 371] width 168 height 30
click at [638, 367] on div "Notatka" at bounding box center [664, 371] width 168 height 30
click at [638, 374] on textarea at bounding box center [664, 378] width 168 height 15
type textarea "2/8 p."
click at [873, 443] on button "Zapisz" at bounding box center [860, 458] width 141 height 32
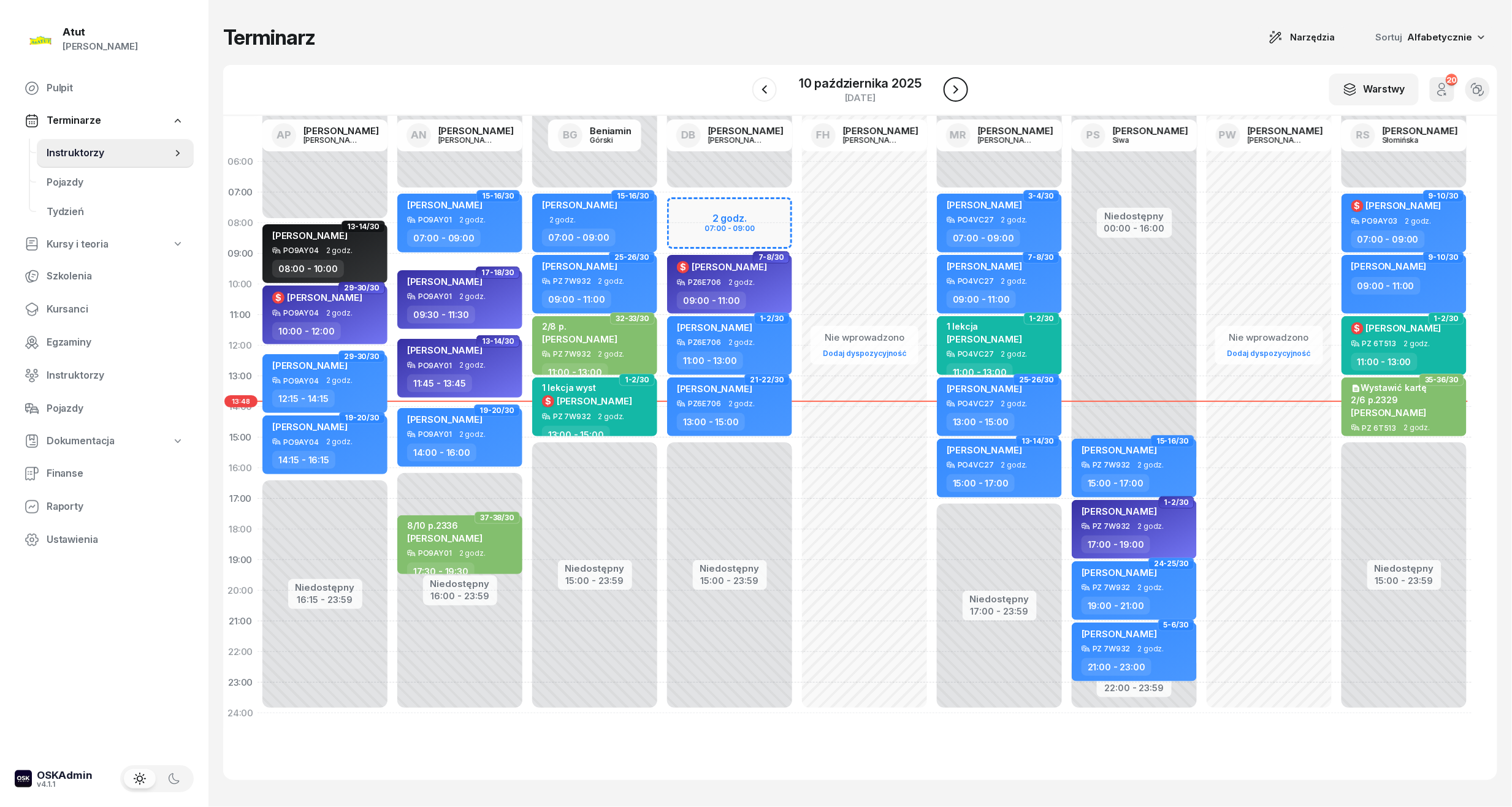
click at [965, 85] on button "button" at bounding box center [955, 89] width 24 height 24
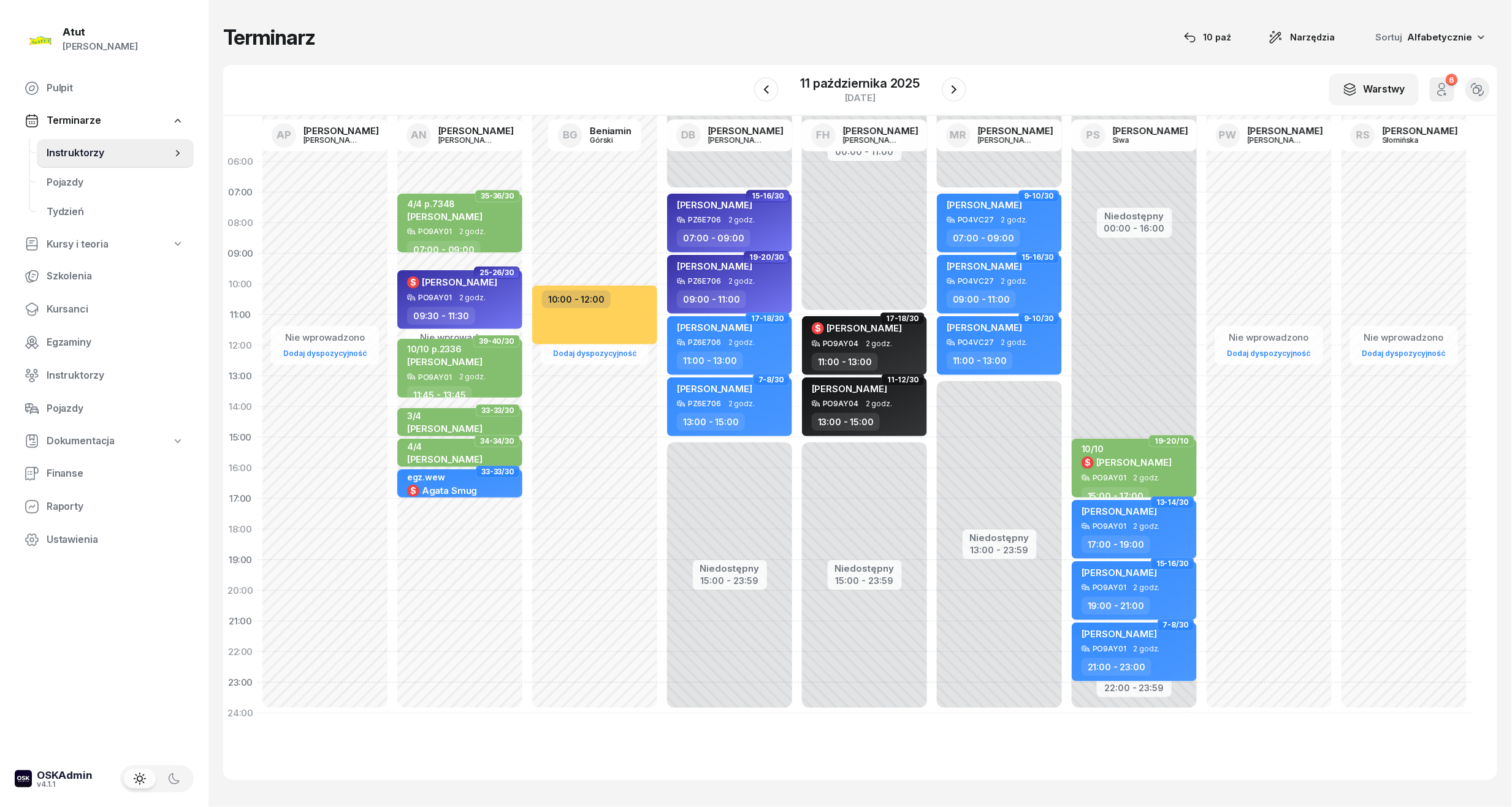
click at [965, 84] on div at bounding box center [953, 89] width 24 height 24
click at [952, 89] on icon "button" at bounding box center [953, 89] width 15 height 15
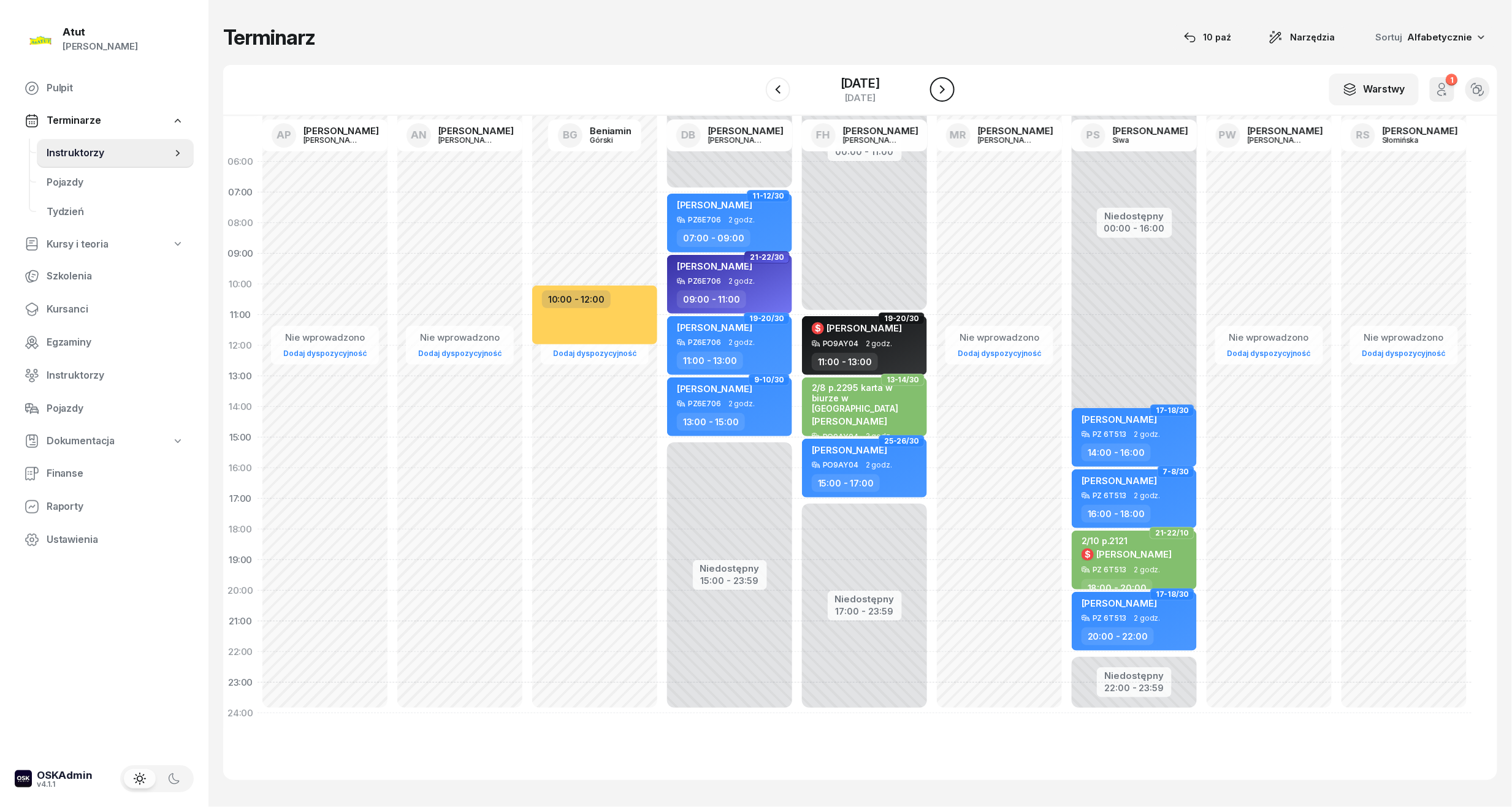
click at [950, 89] on icon "button" at bounding box center [941, 89] width 15 height 15
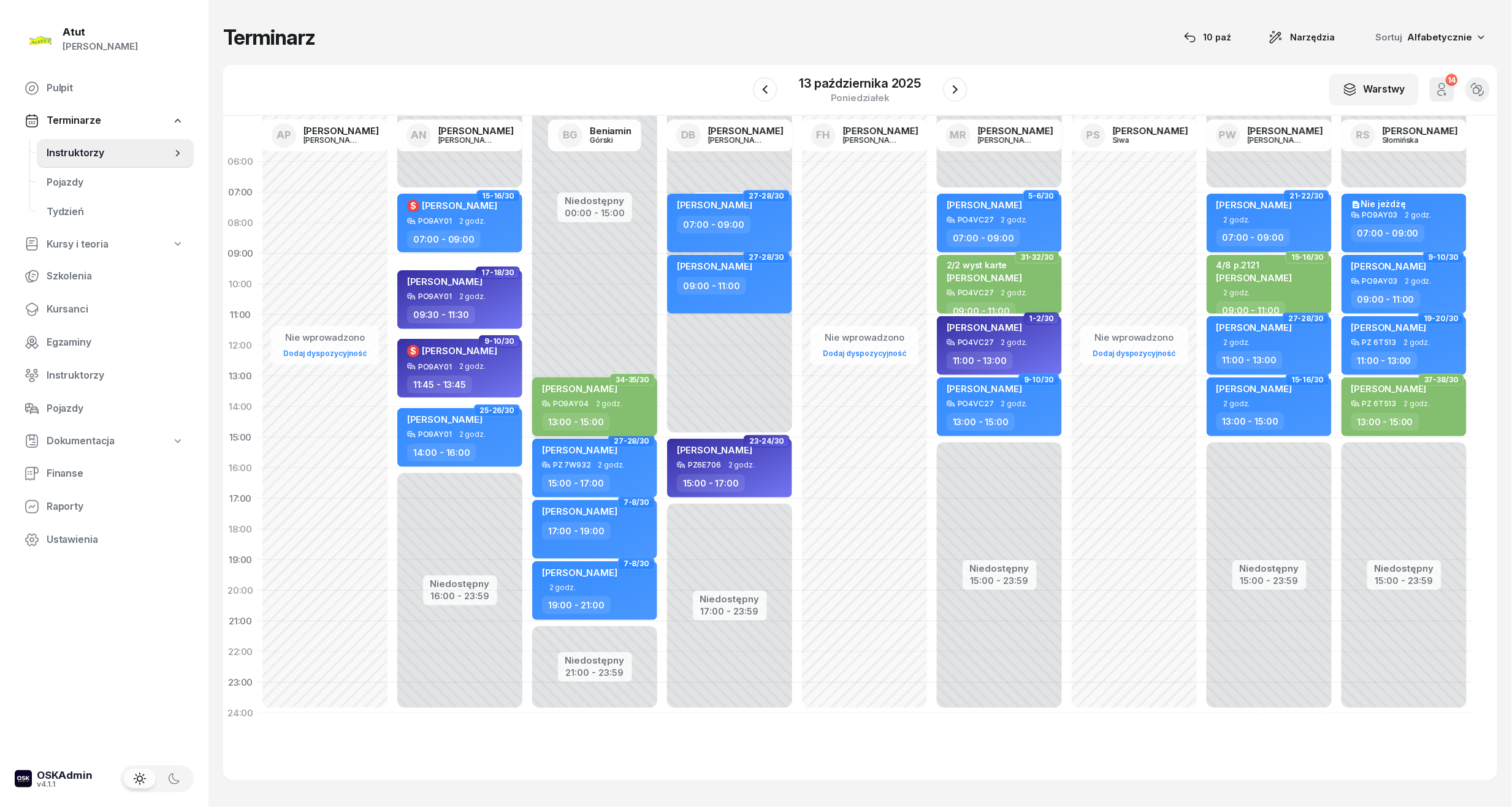
click at [608, 387] on span "[PERSON_NAME]" at bounding box center [579, 389] width 75 height 12
select select "13"
select select "15"
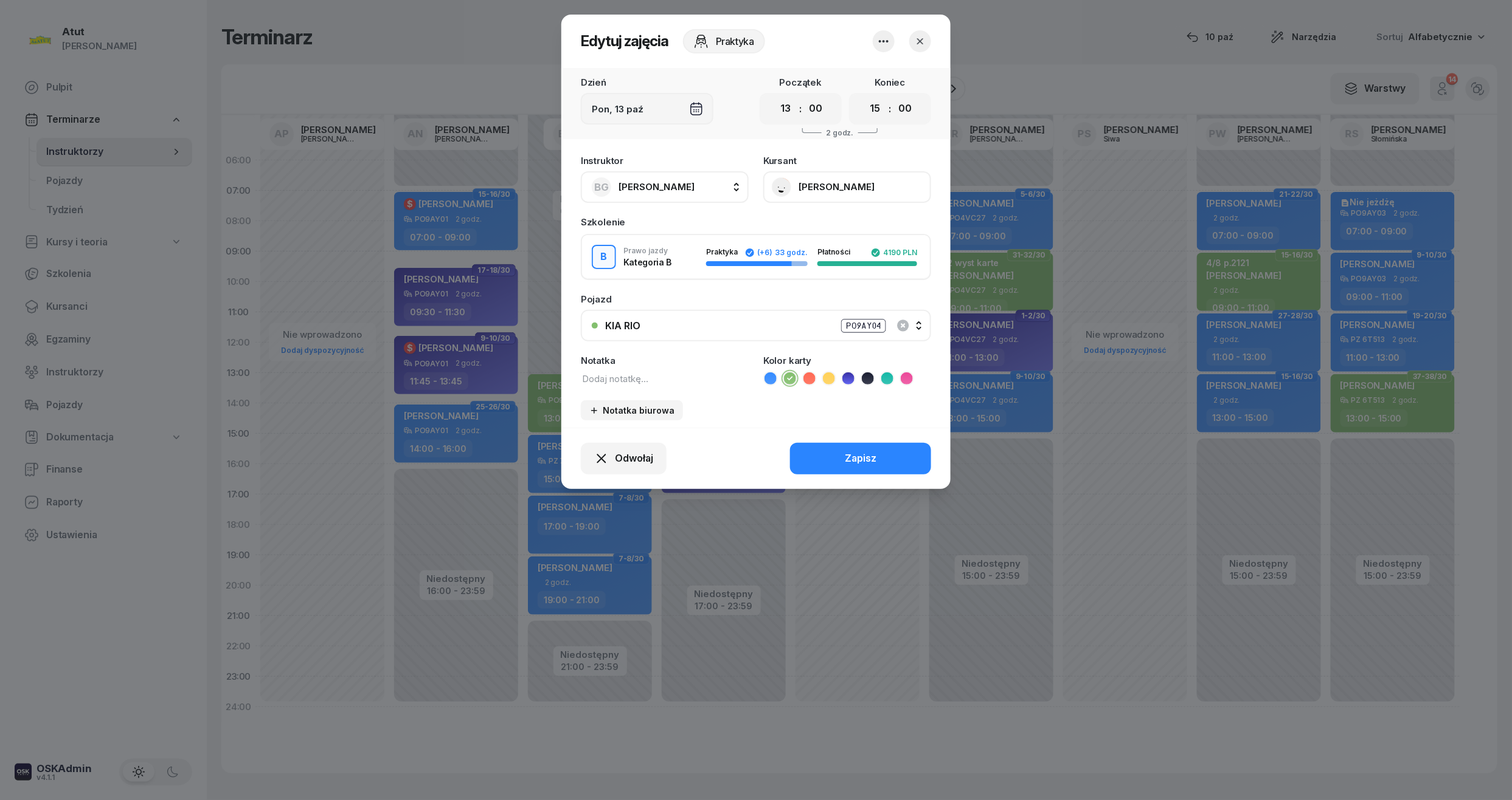
click at [613, 372] on textarea at bounding box center [664, 378] width 168 height 15
type textarea "4/8 ?"
click at [875, 451] on div "Zapisz" at bounding box center [860, 458] width 32 height 15
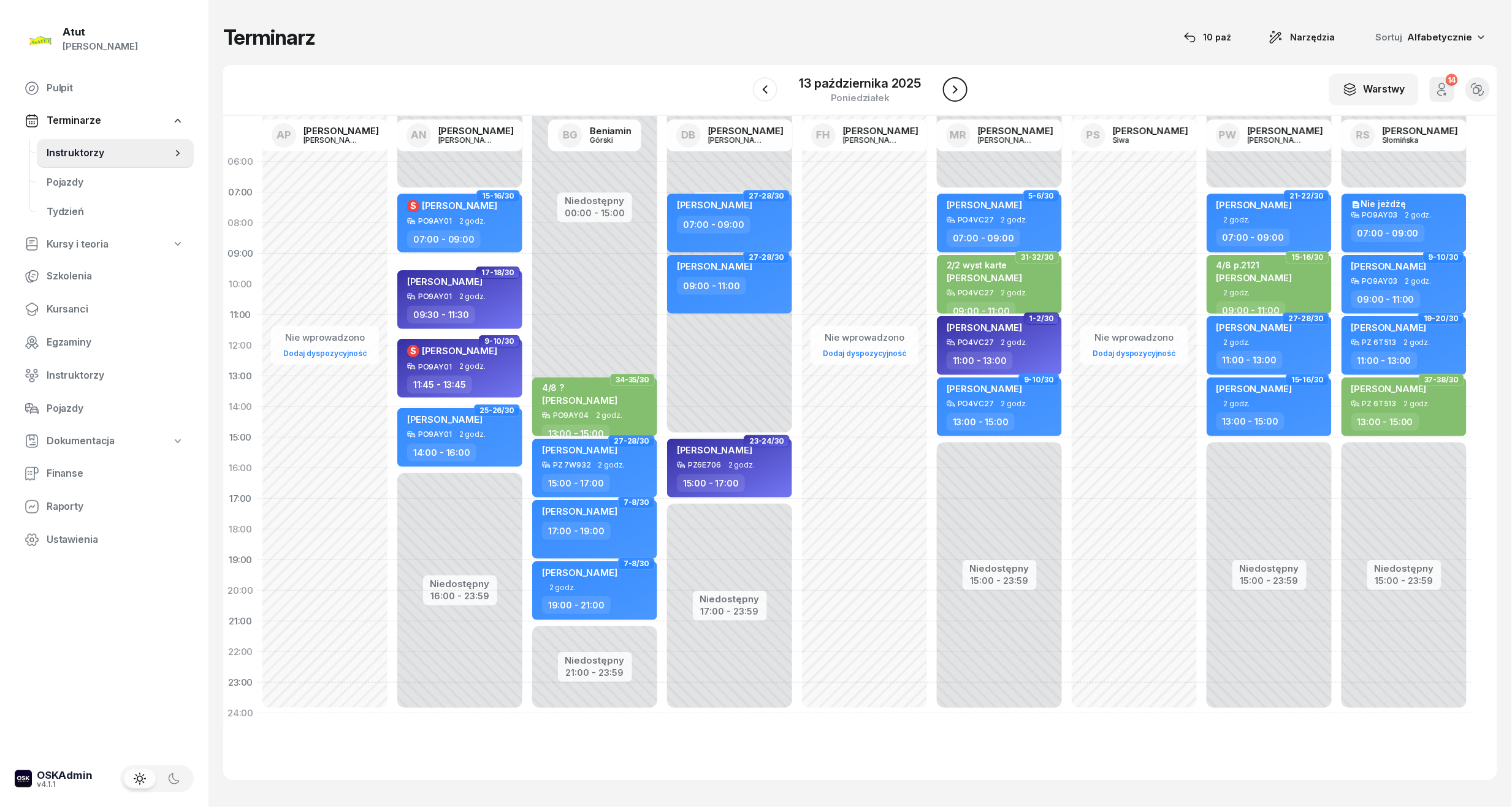
click at [958, 81] on button "button" at bounding box center [955, 89] width 24 height 24
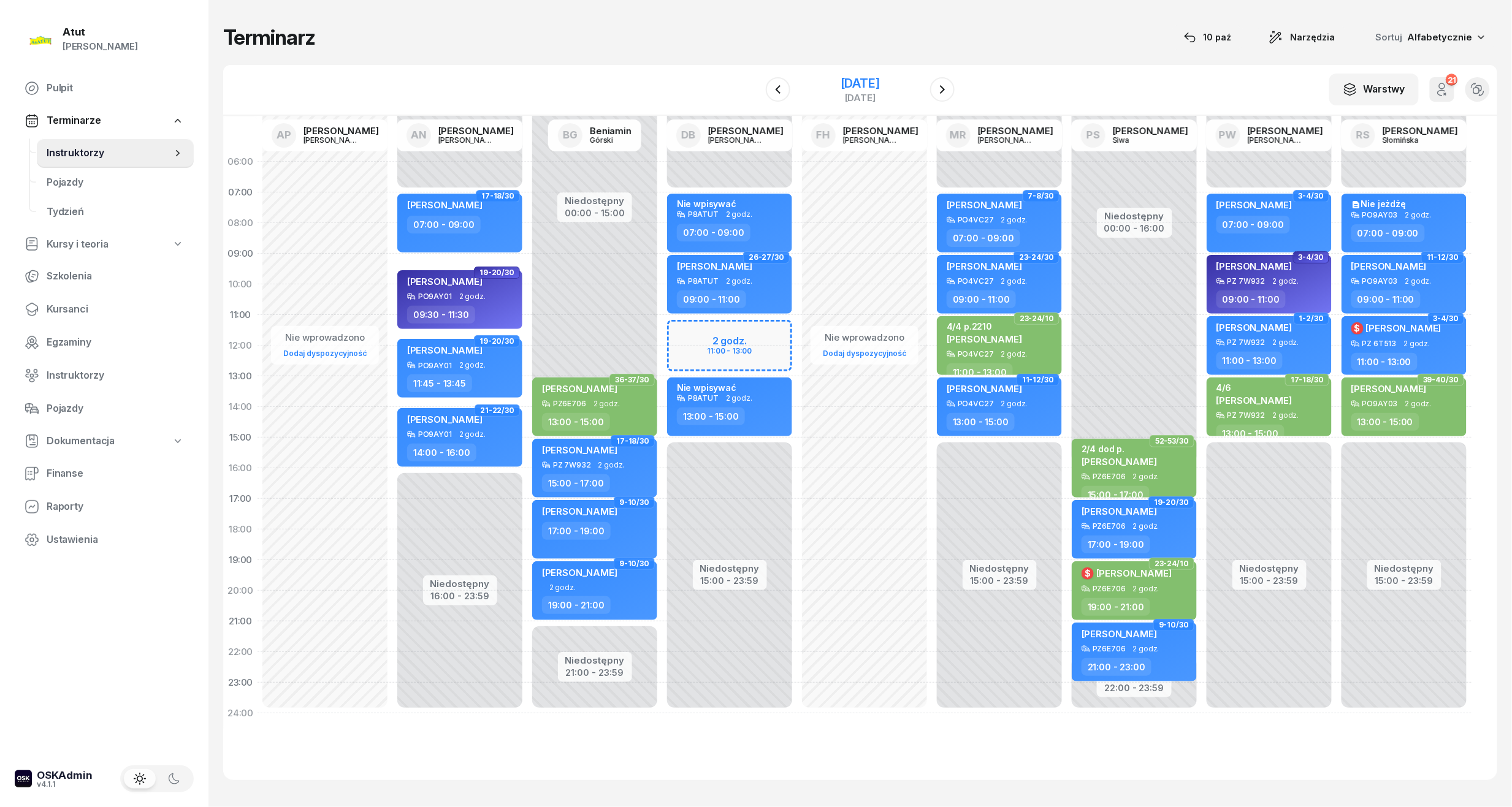
click at [865, 79] on div "[DATE]" at bounding box center [860, 83] width 39 height 13
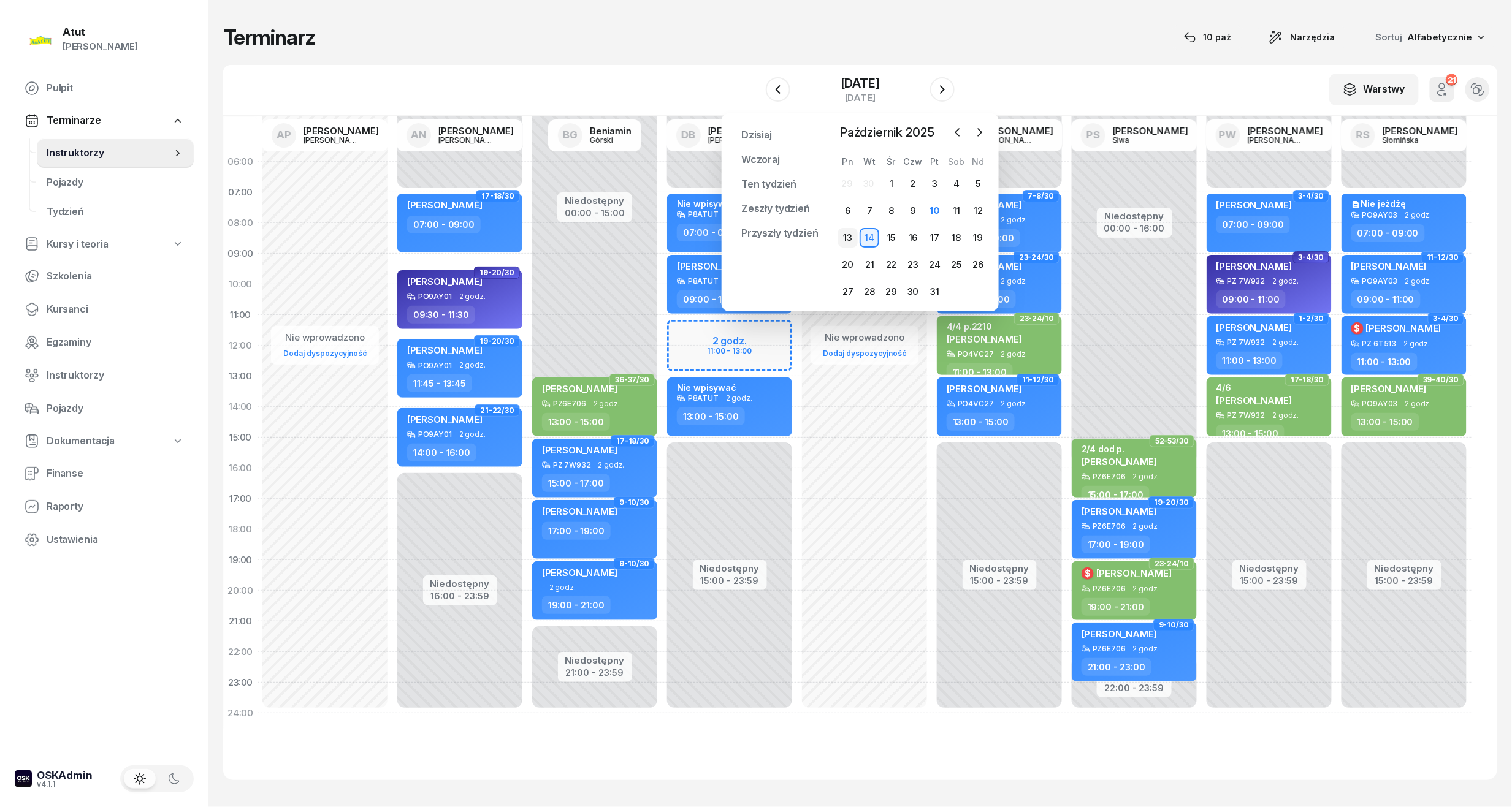
click at [842, 234] on div "13" at bounding box center [848, 238] width 19 height 19
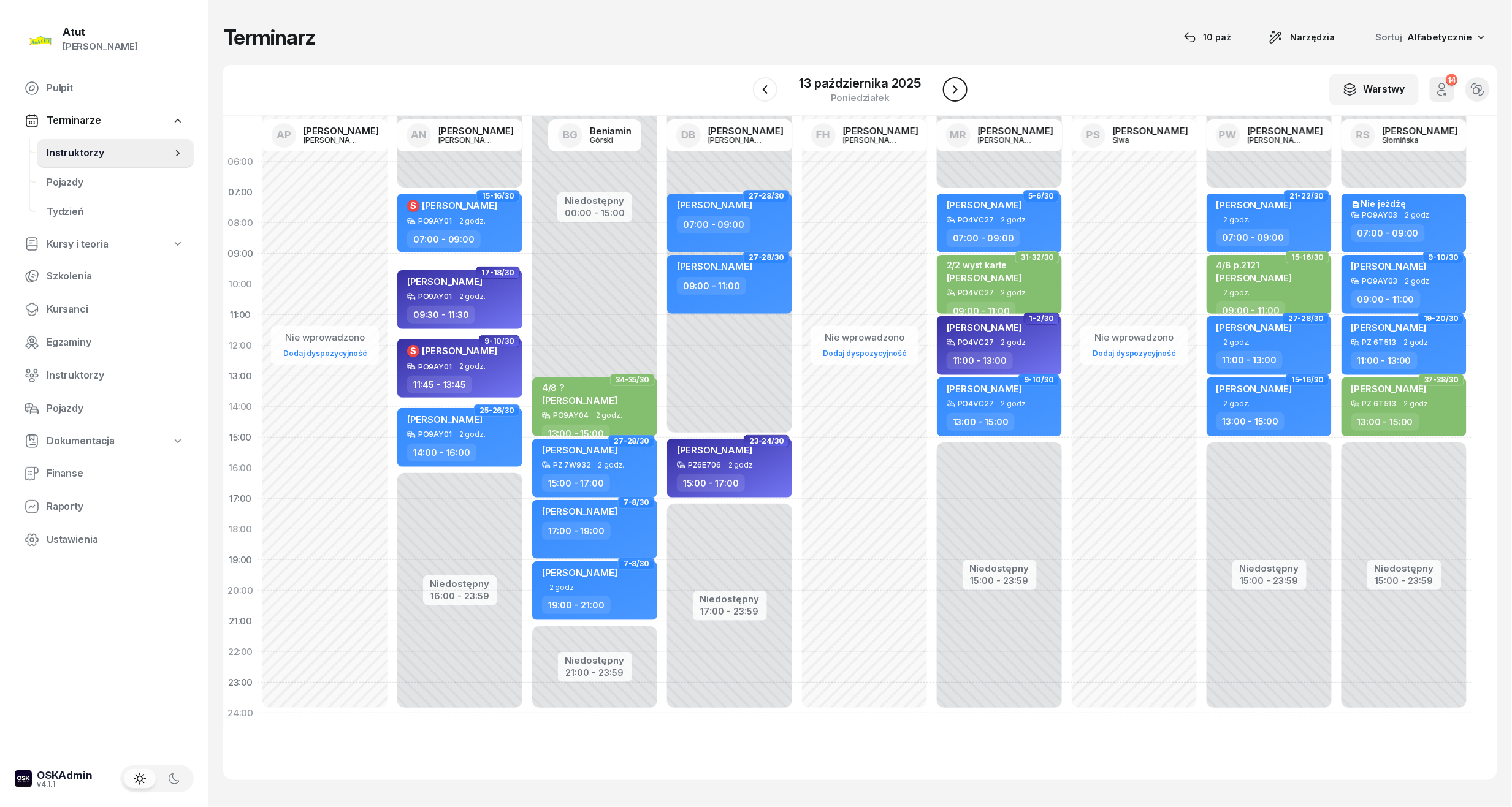
click at [955, 92] on icon "button" at bounding box center [955, 89] width 15 height 15
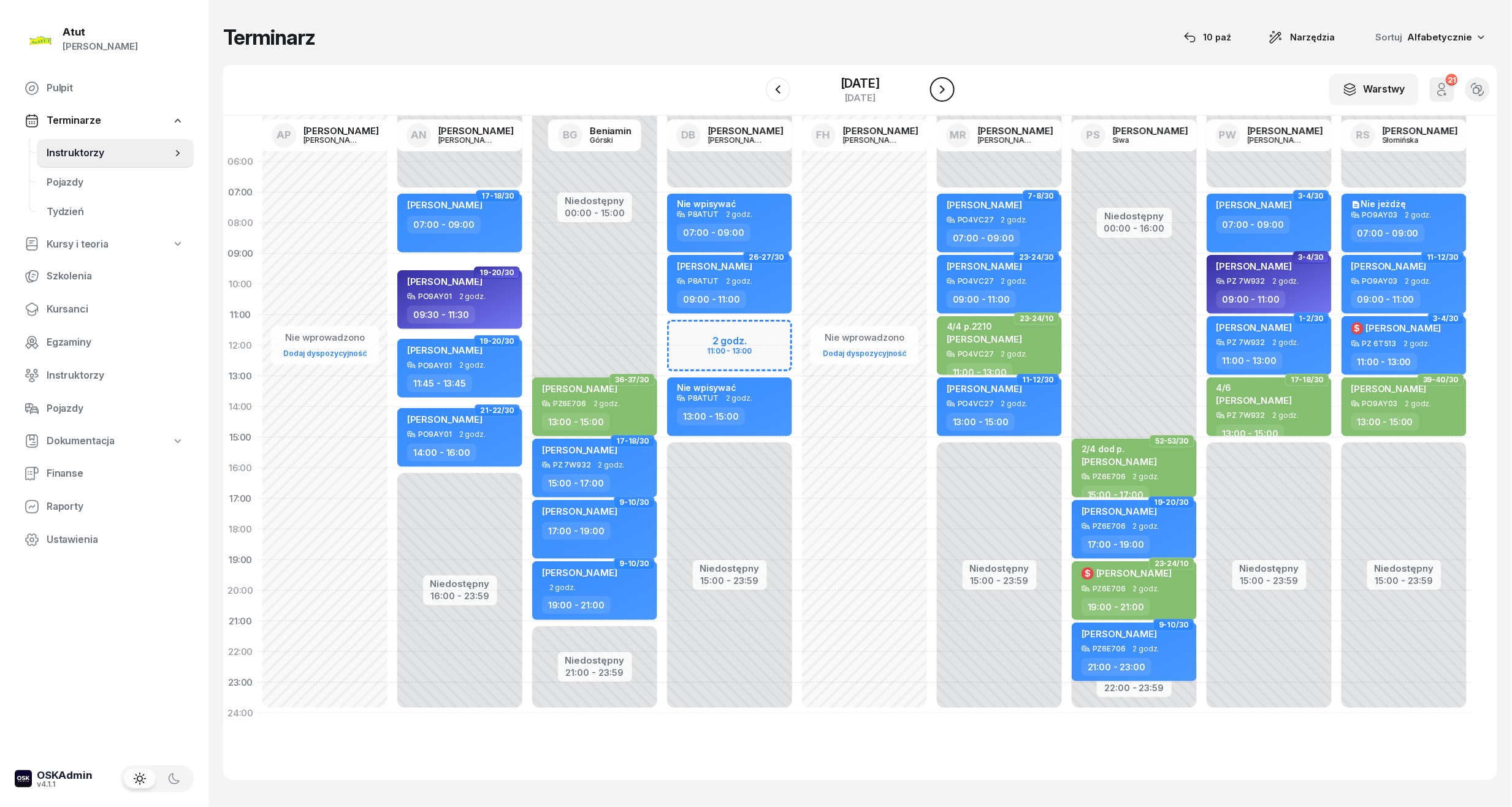
click at [950, 89] on icon "button" at bounding box center [941, 89] width 15 height 15
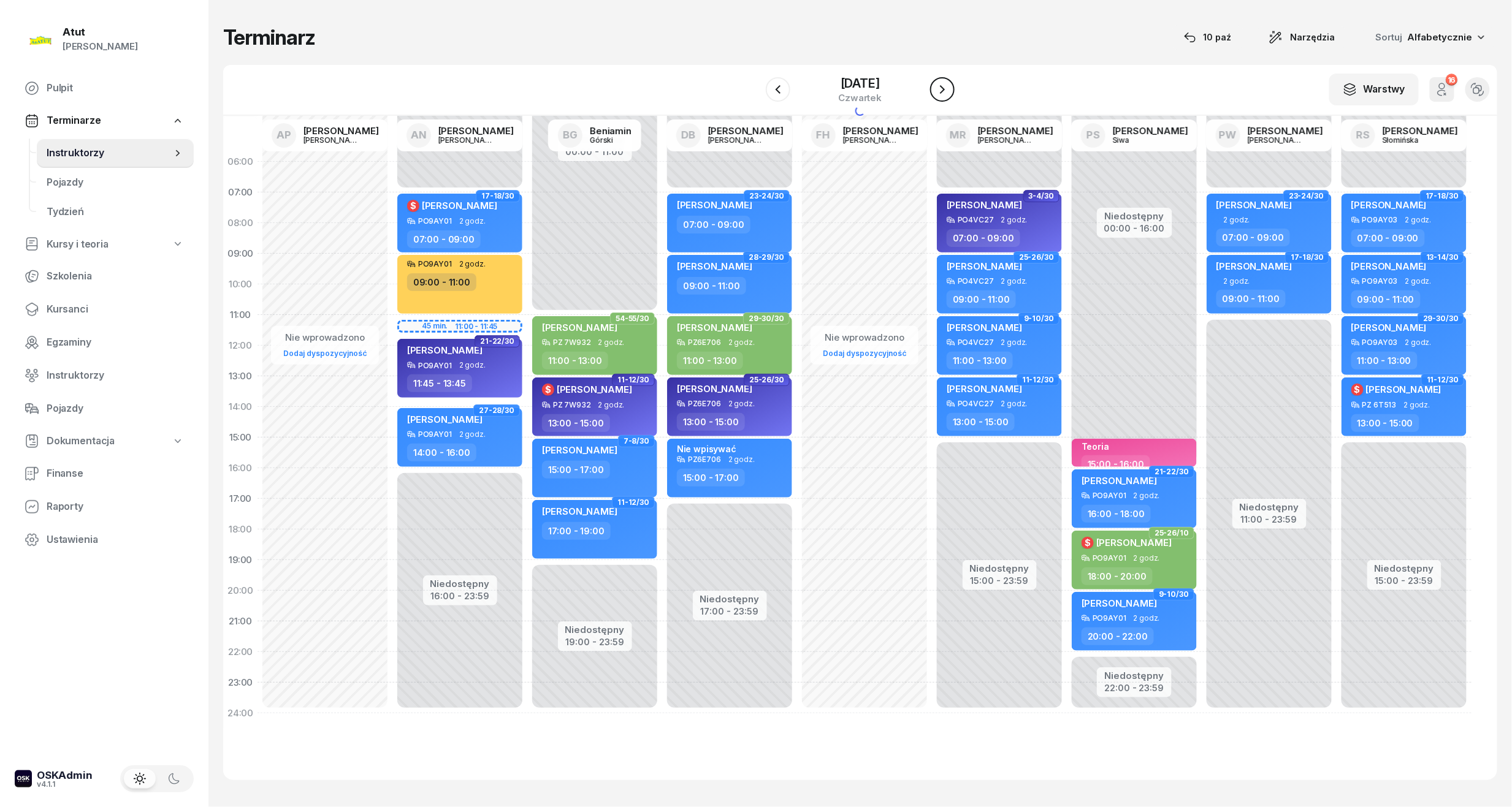
click at [950, 89] on icon "button" at bounding box center [941, 89] width 15 height 15
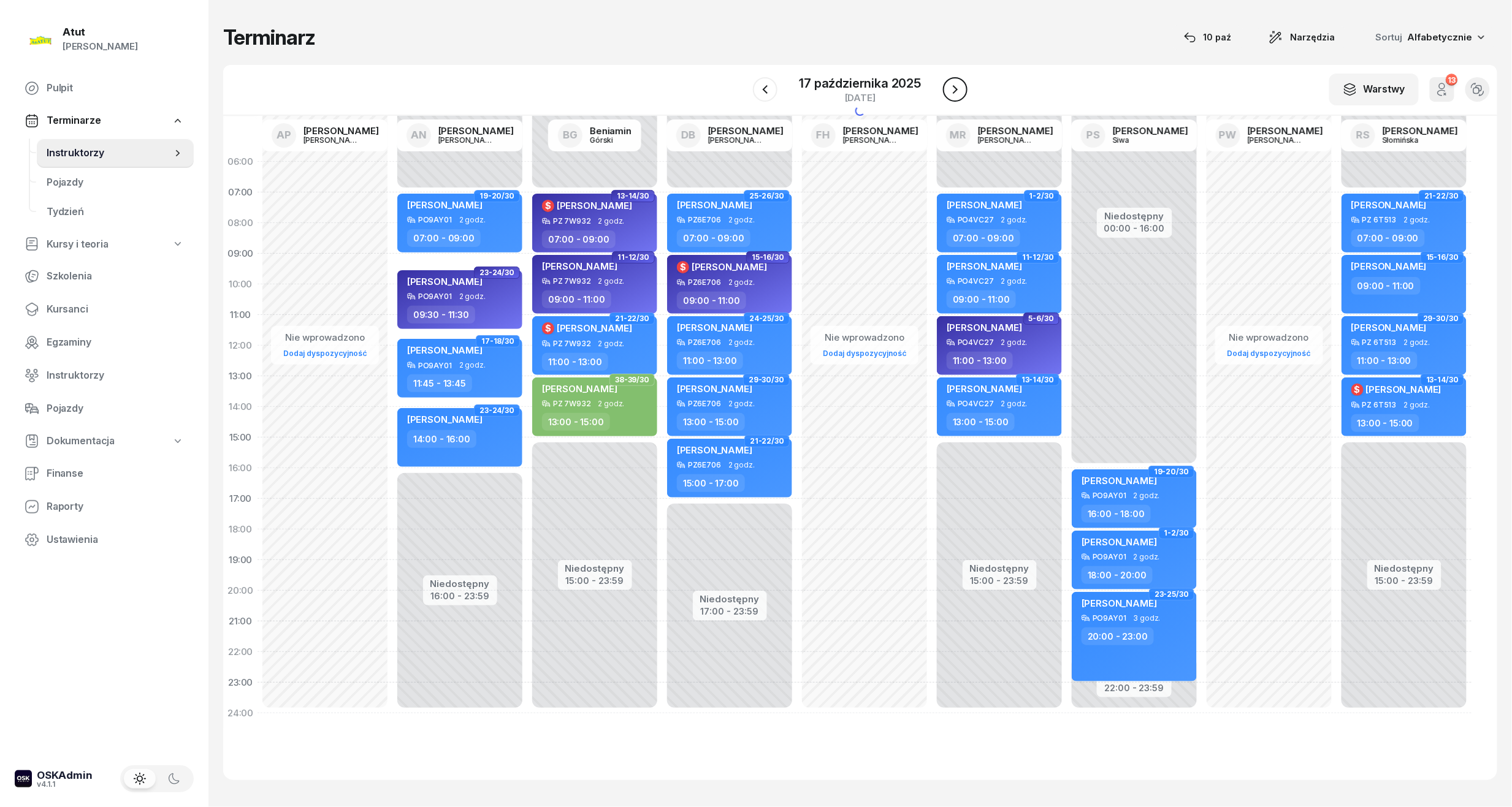
click at [954, 89] on icon "button" at bounding box center [955, 89] width 15 height 15
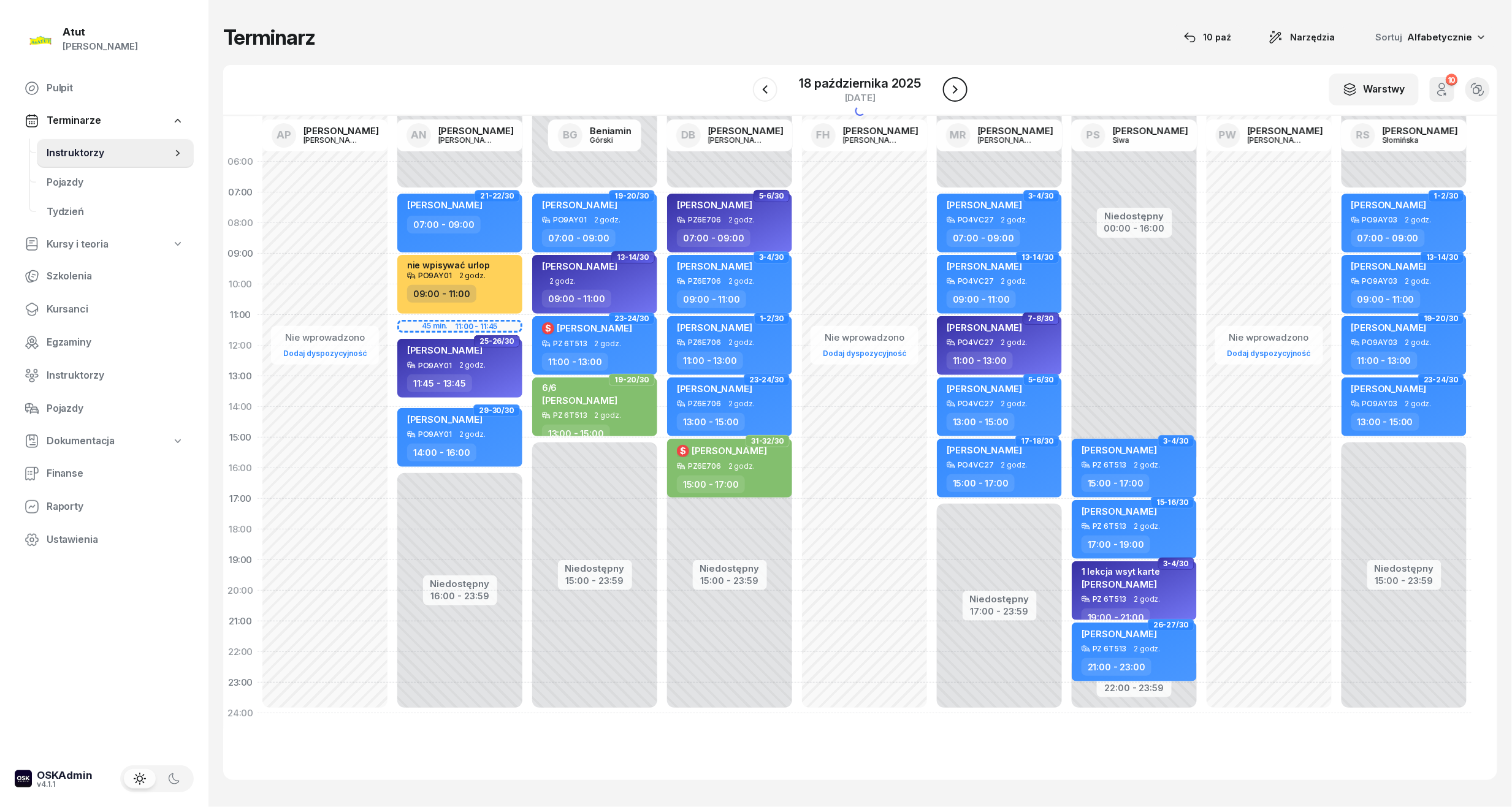
click at [954, 89] on icon "button" at bounding box center [955, 89] width 15 height 15
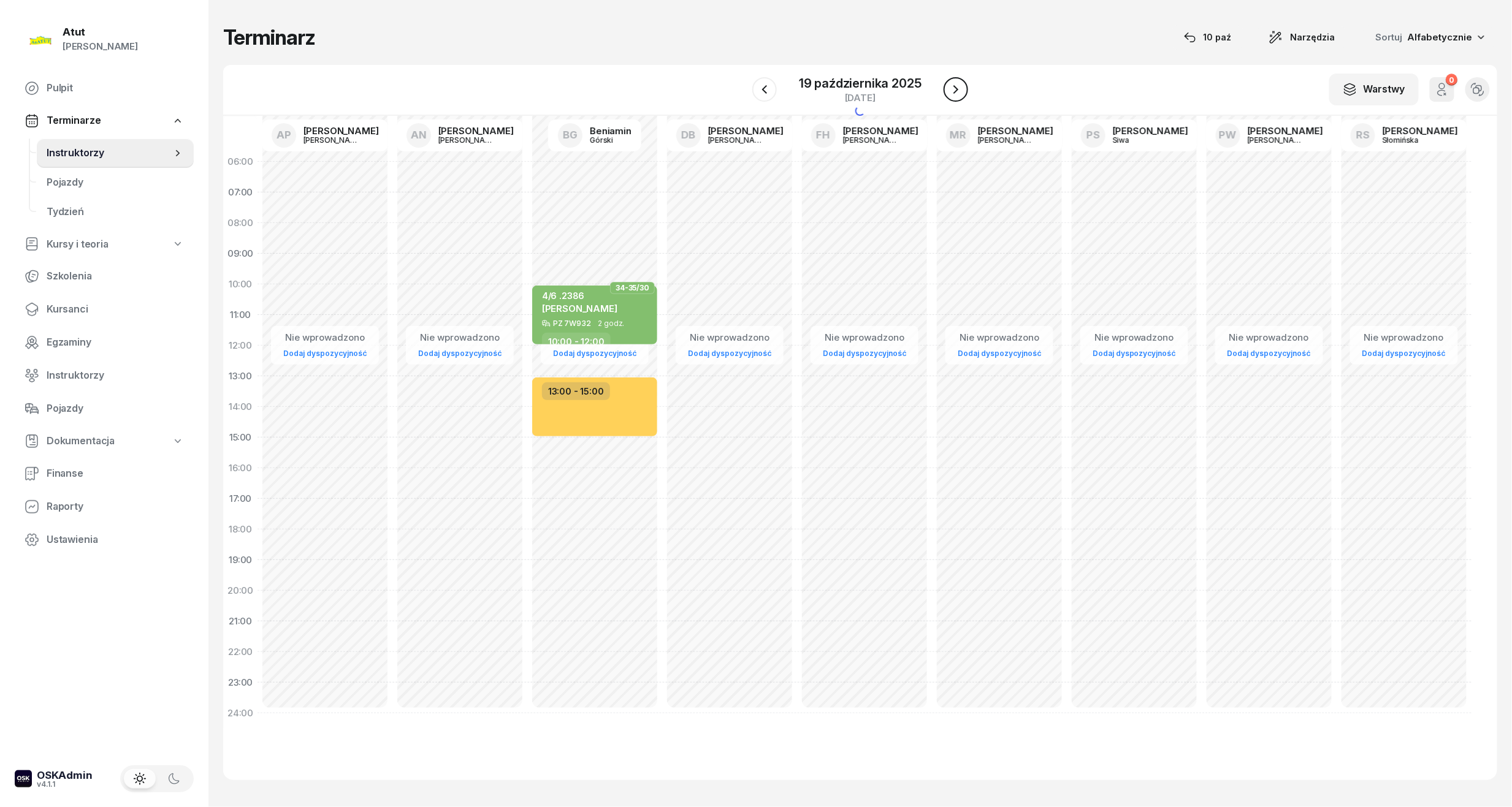
click at [954, 89] on icon "button" at bounding box center [955, 89] width 15 height 15
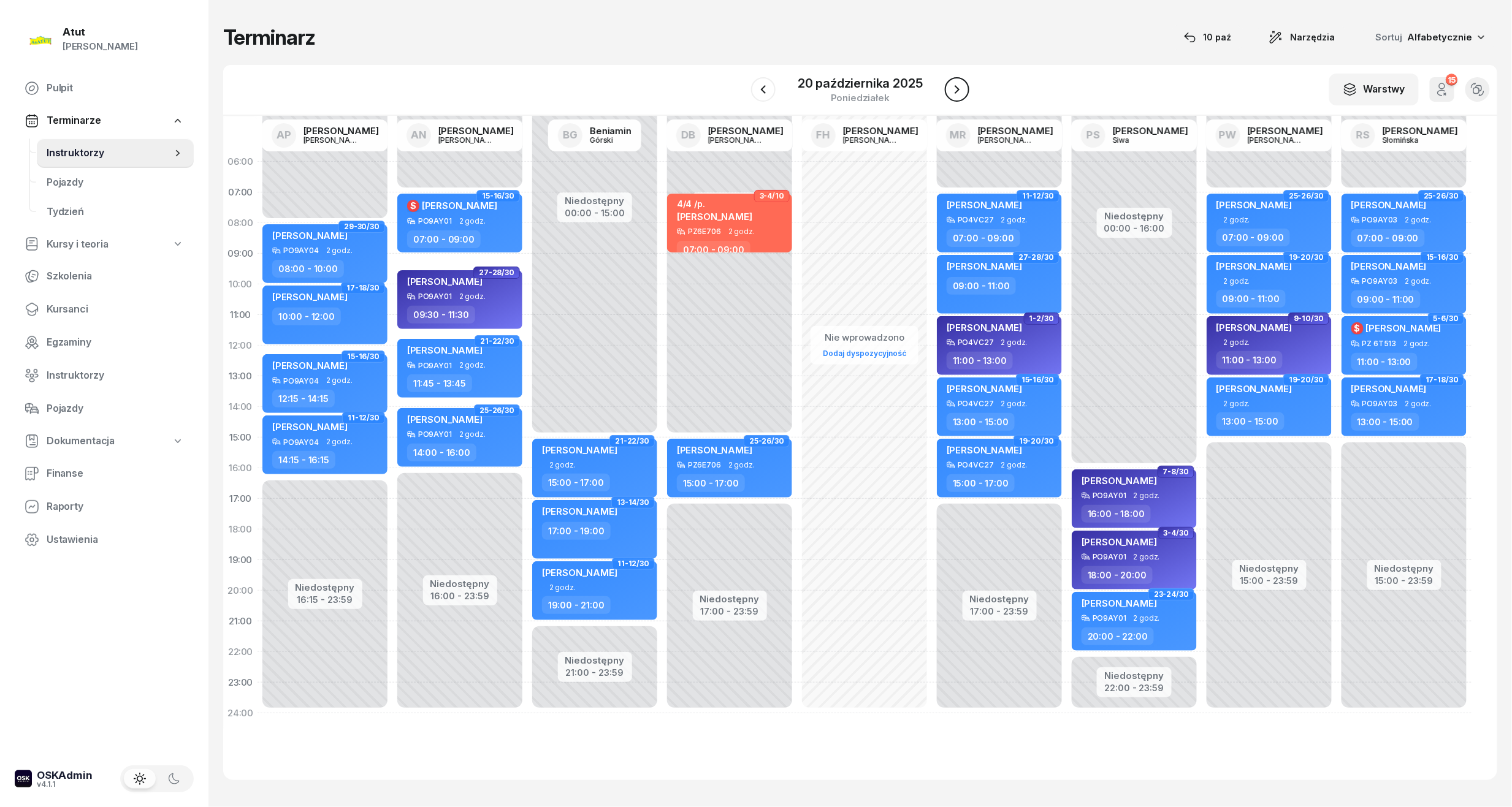
click at [954, 89] on icon "button" at bounding box center [957, 89] width 15 height 15
click at [954, 89] on icon "button" at bounding box center [955, 89] width 15 height 15
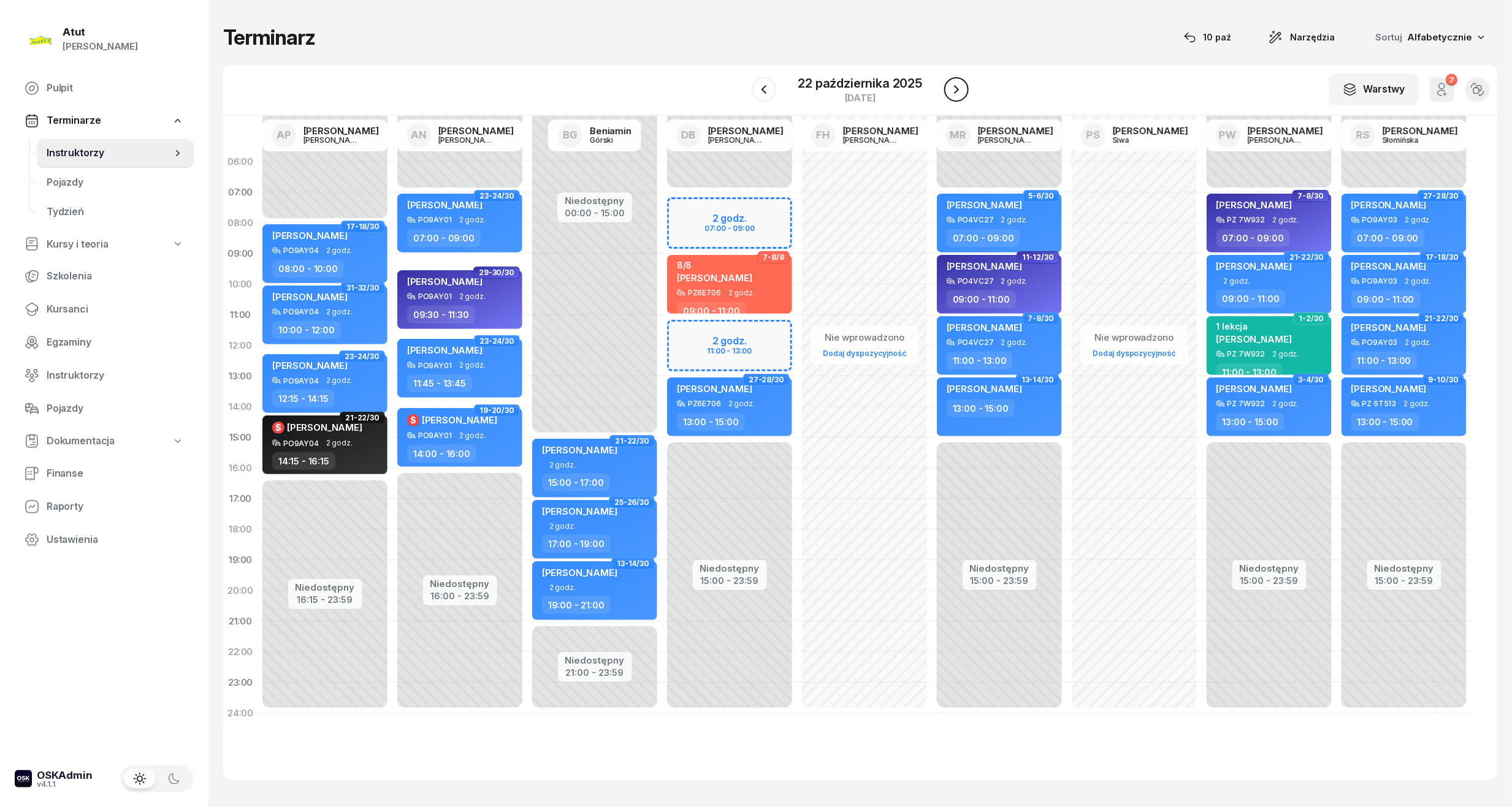
click at [954, 89] on icon "button" at bounding box center [956, 89] width 15 height 15
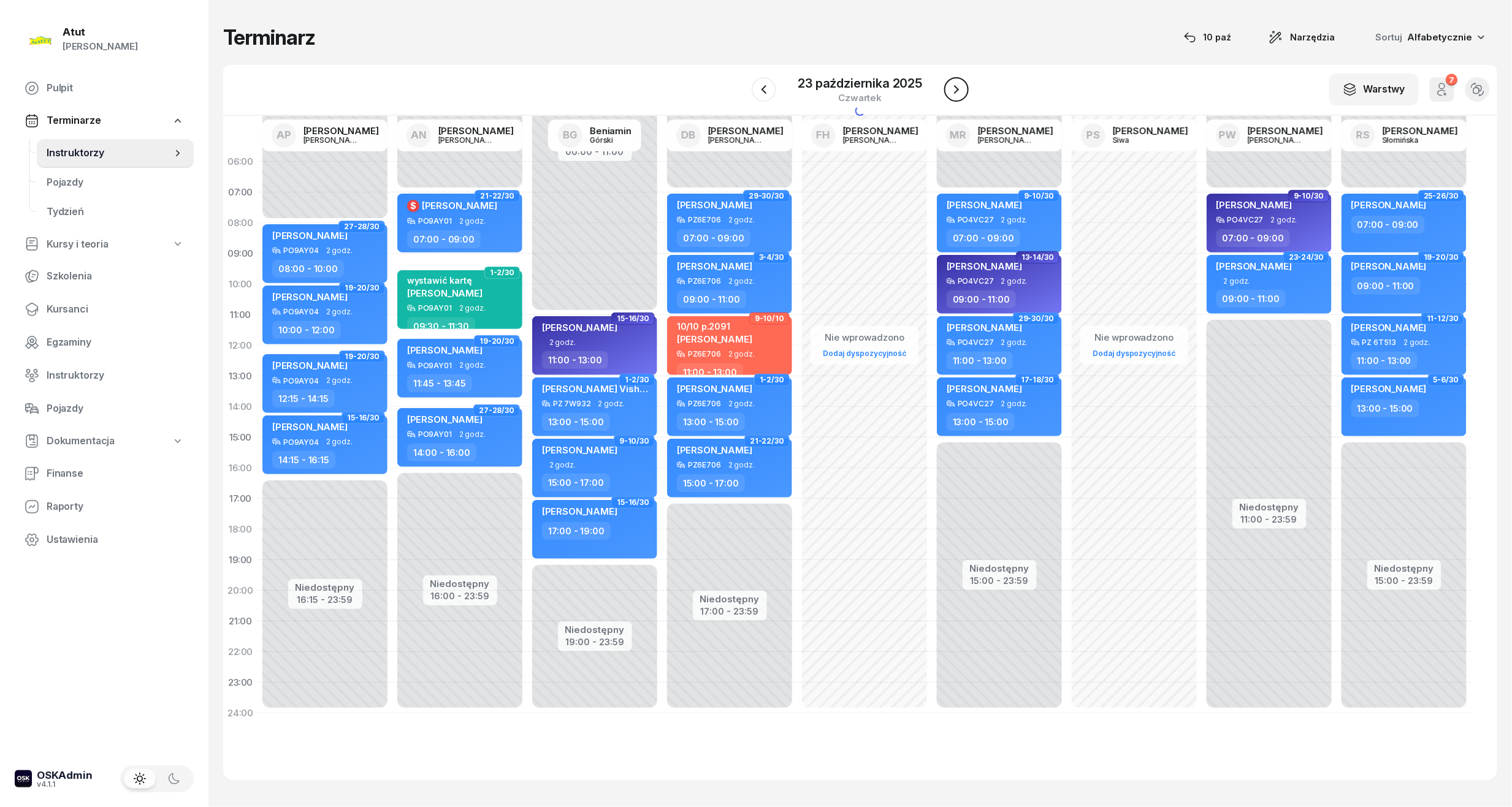
click at [954, 89] on icon "button" at bounding box center [956, 89] width 15 height 15
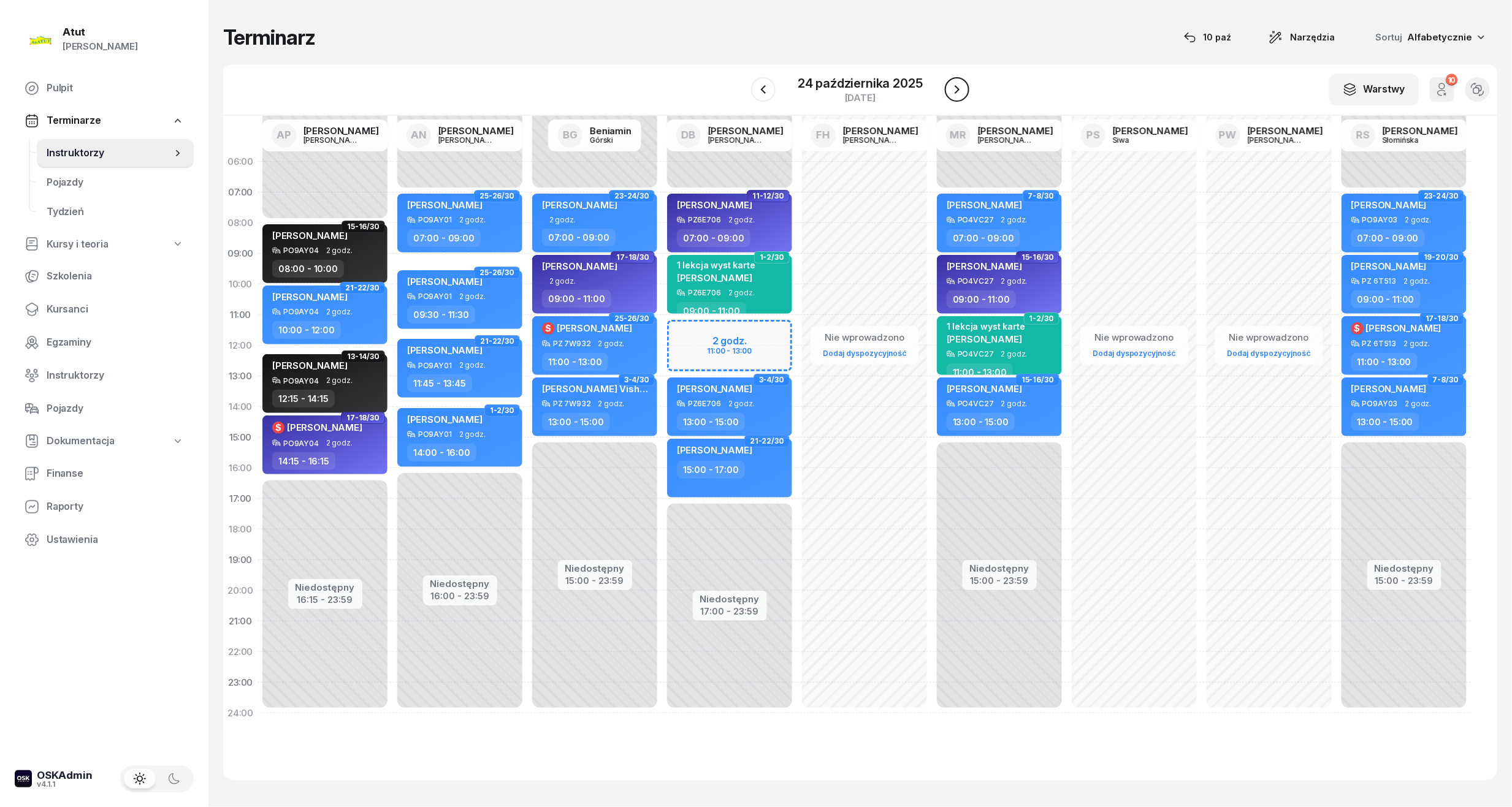
click at [954, 89] on icon "button" at bounding box center [957, 89] width 15 height 15
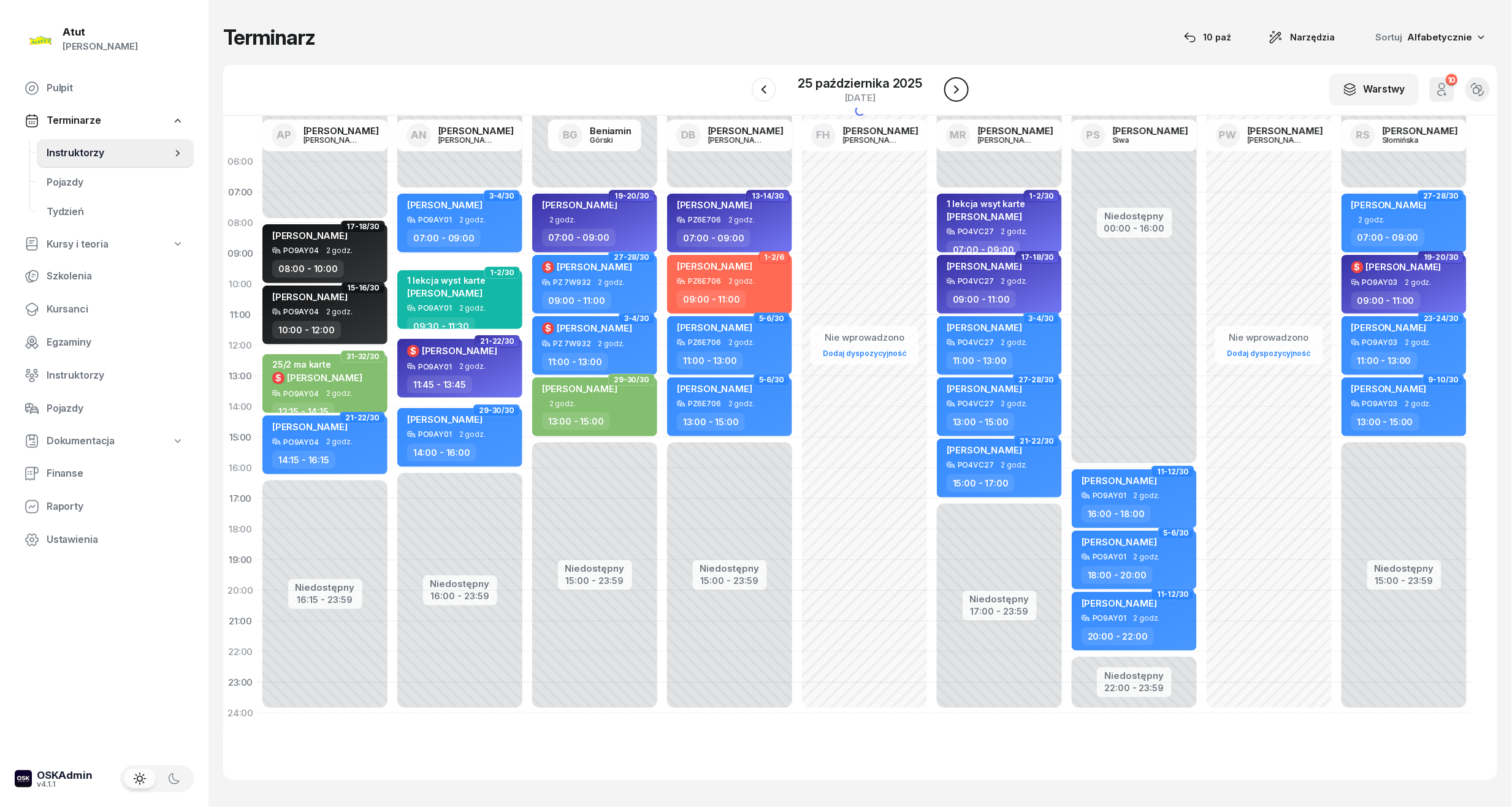
click at [954, 89] on icon "button" at bounding box center [956, 89] width 15 height 15
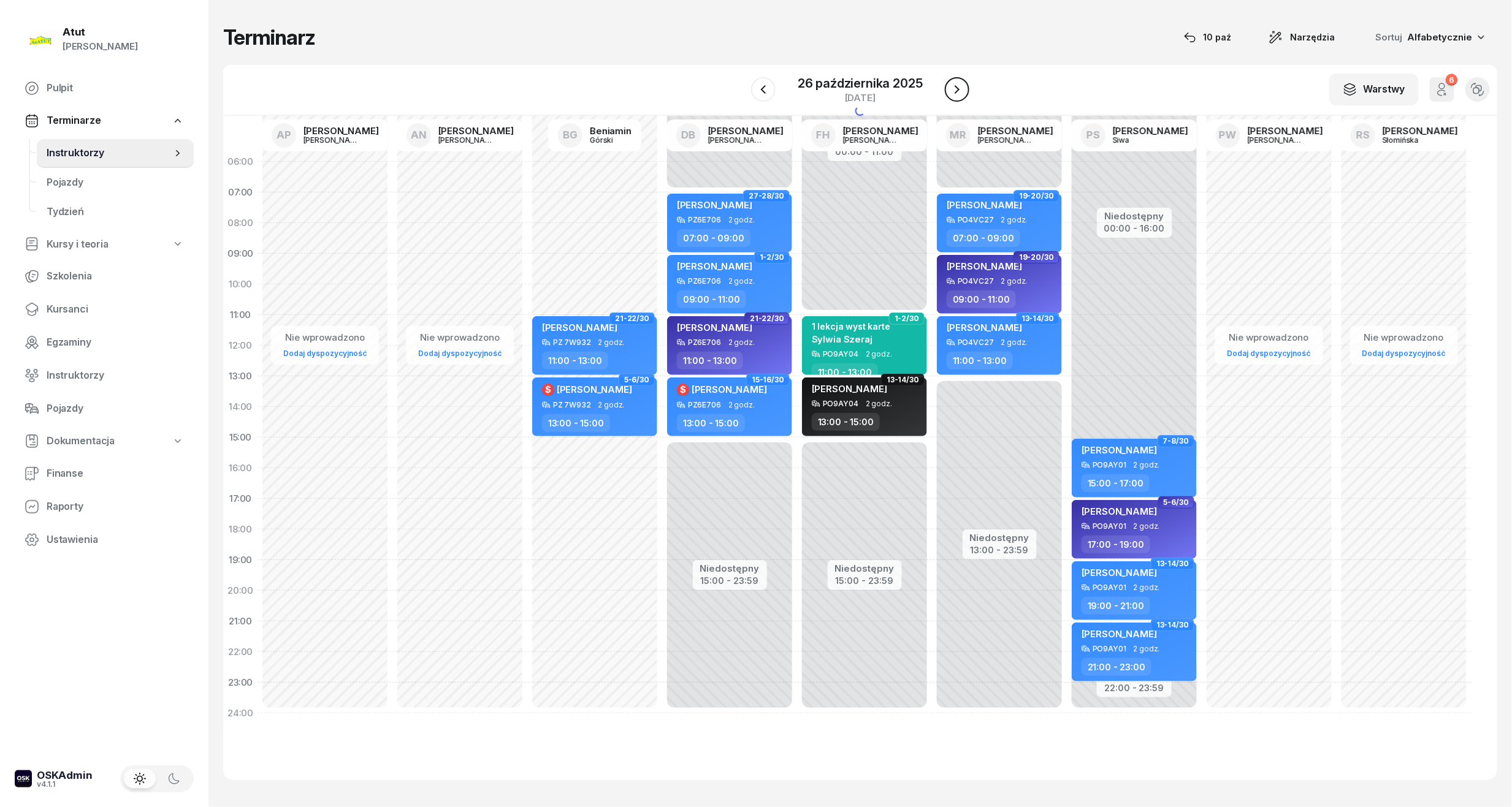
click at [954, 89] on icon "button" at bounding box center [957, 89] width 15 height 15
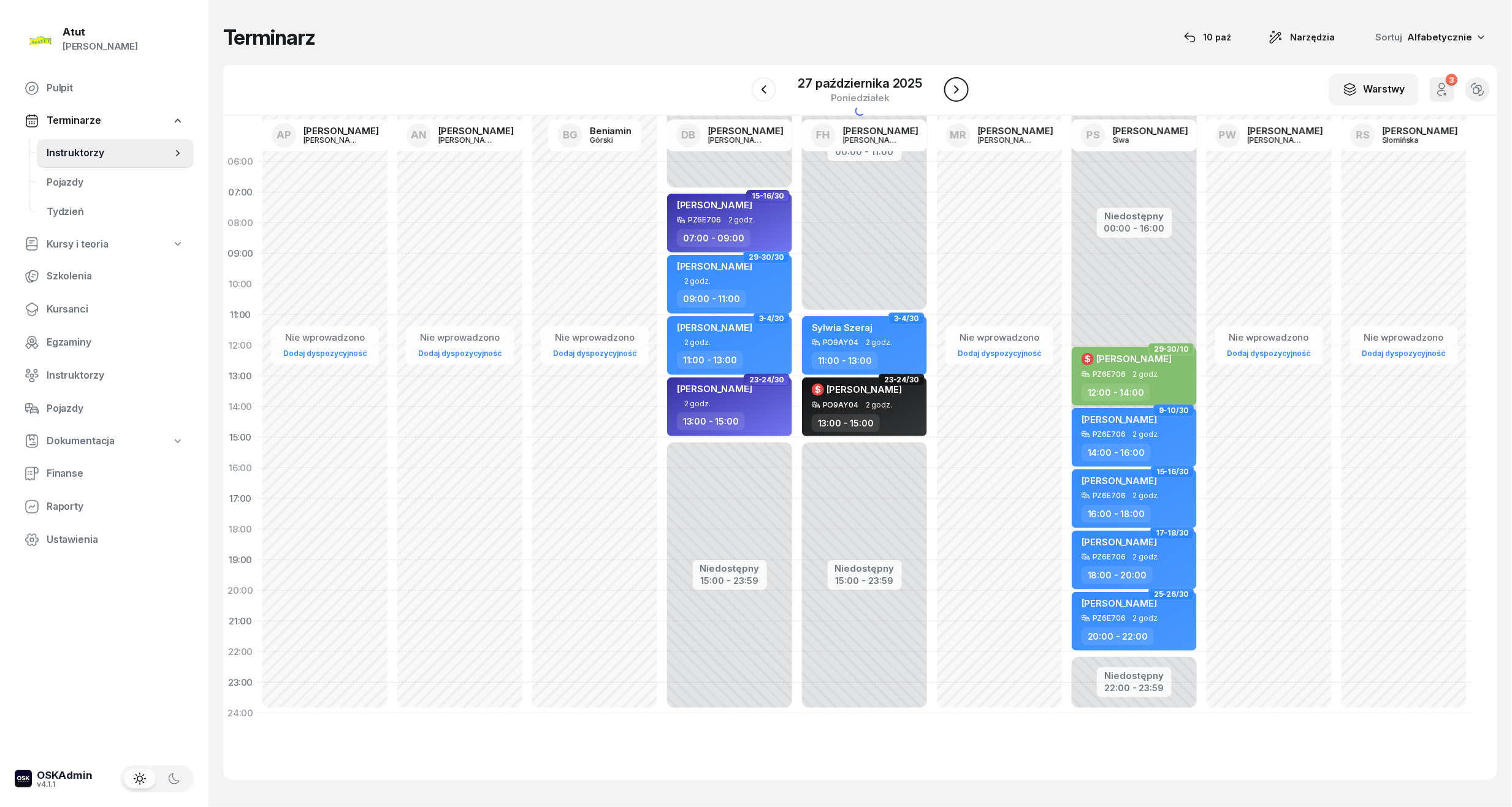
click at [954, 89] on icon "button" at bounding box center [956, 89] width 15 height 15
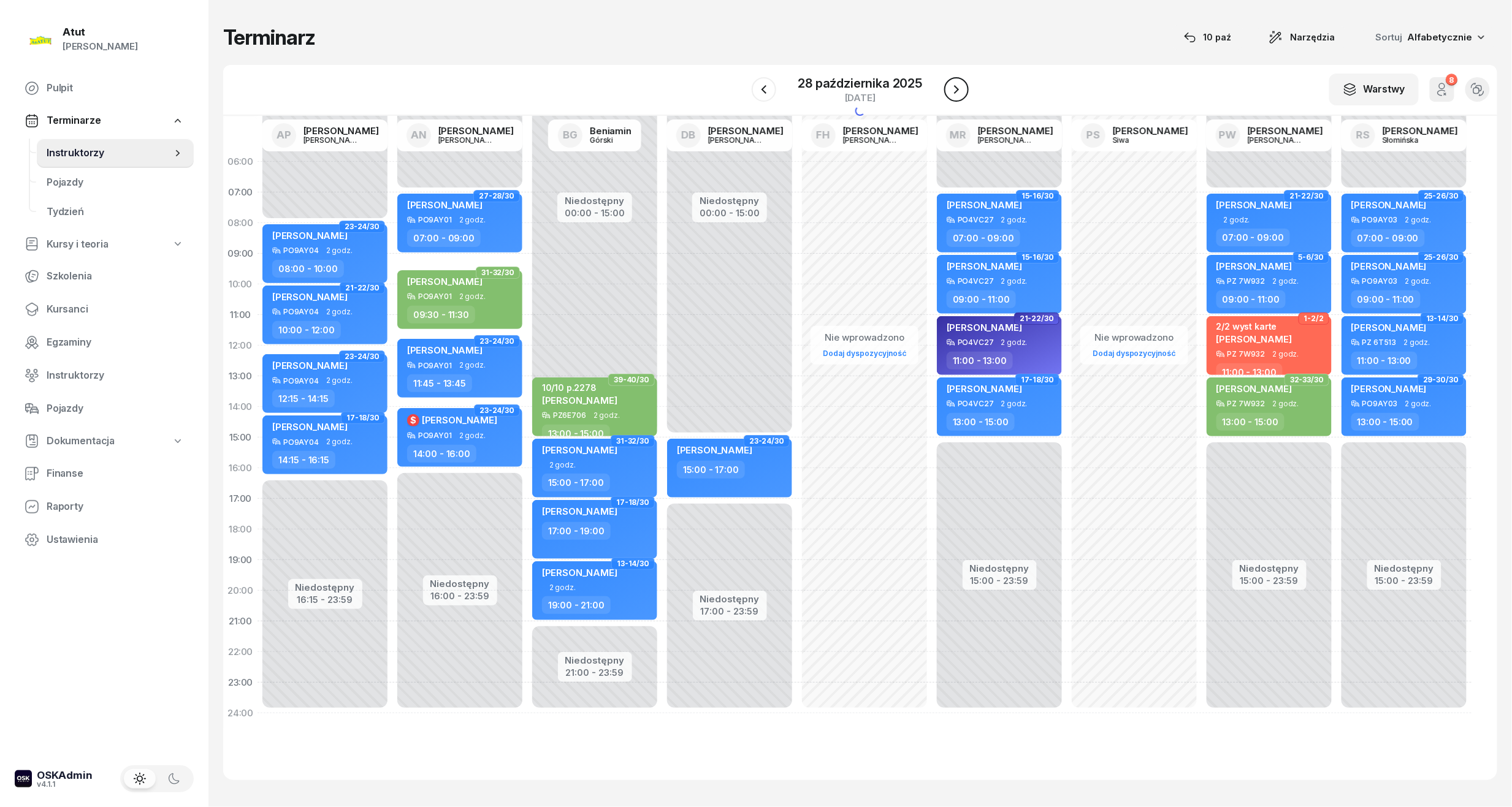
click at [954, 89] on icon "button" at bounding box center [956, 89] width 15 height 15
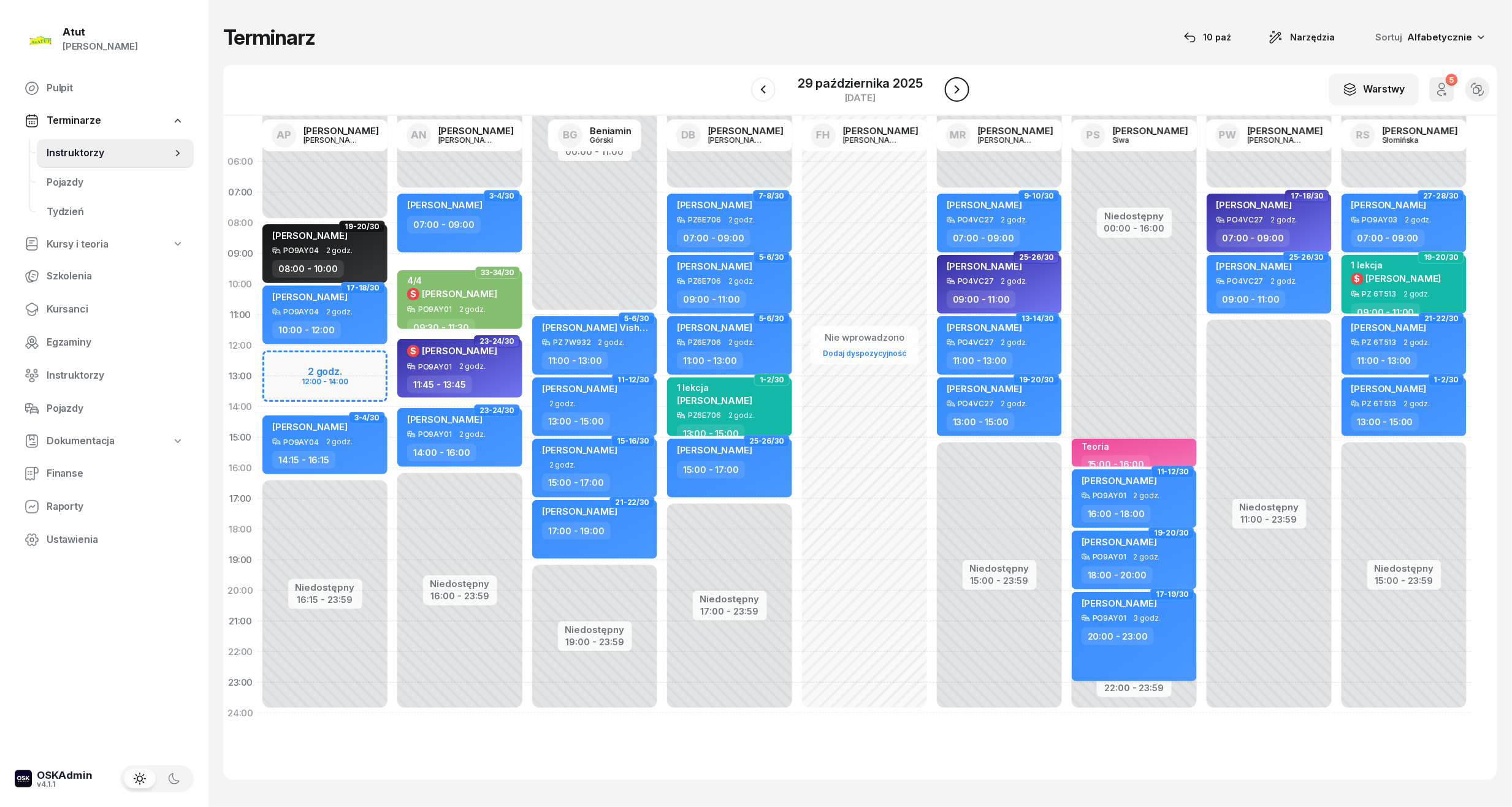
click at [954, 89] on icon "button" at bounding box center [957, 89] width 15 height 15
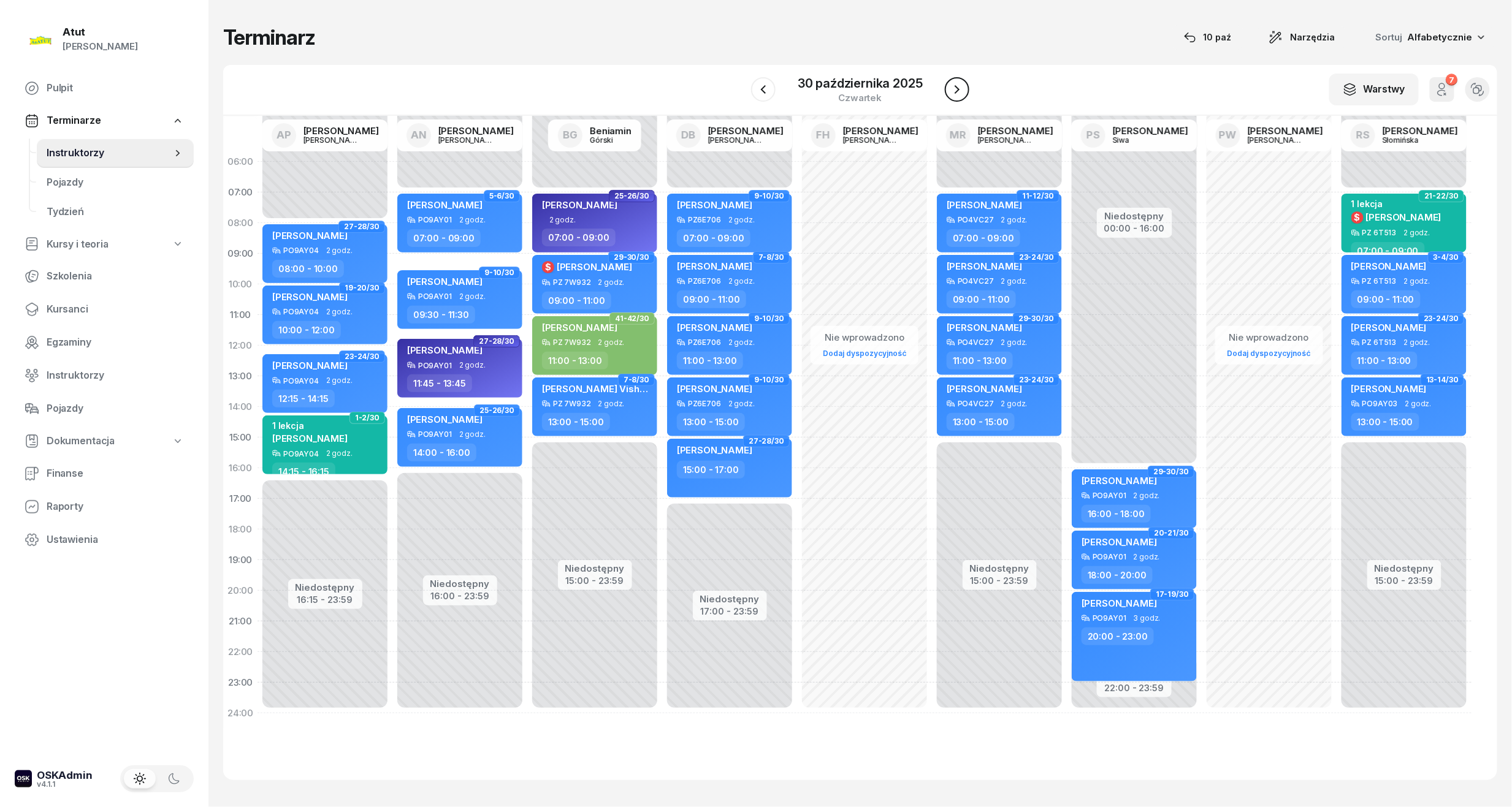
click at [954, 89] on icon "button" at bounding box center [957, 89] width 15 height 15
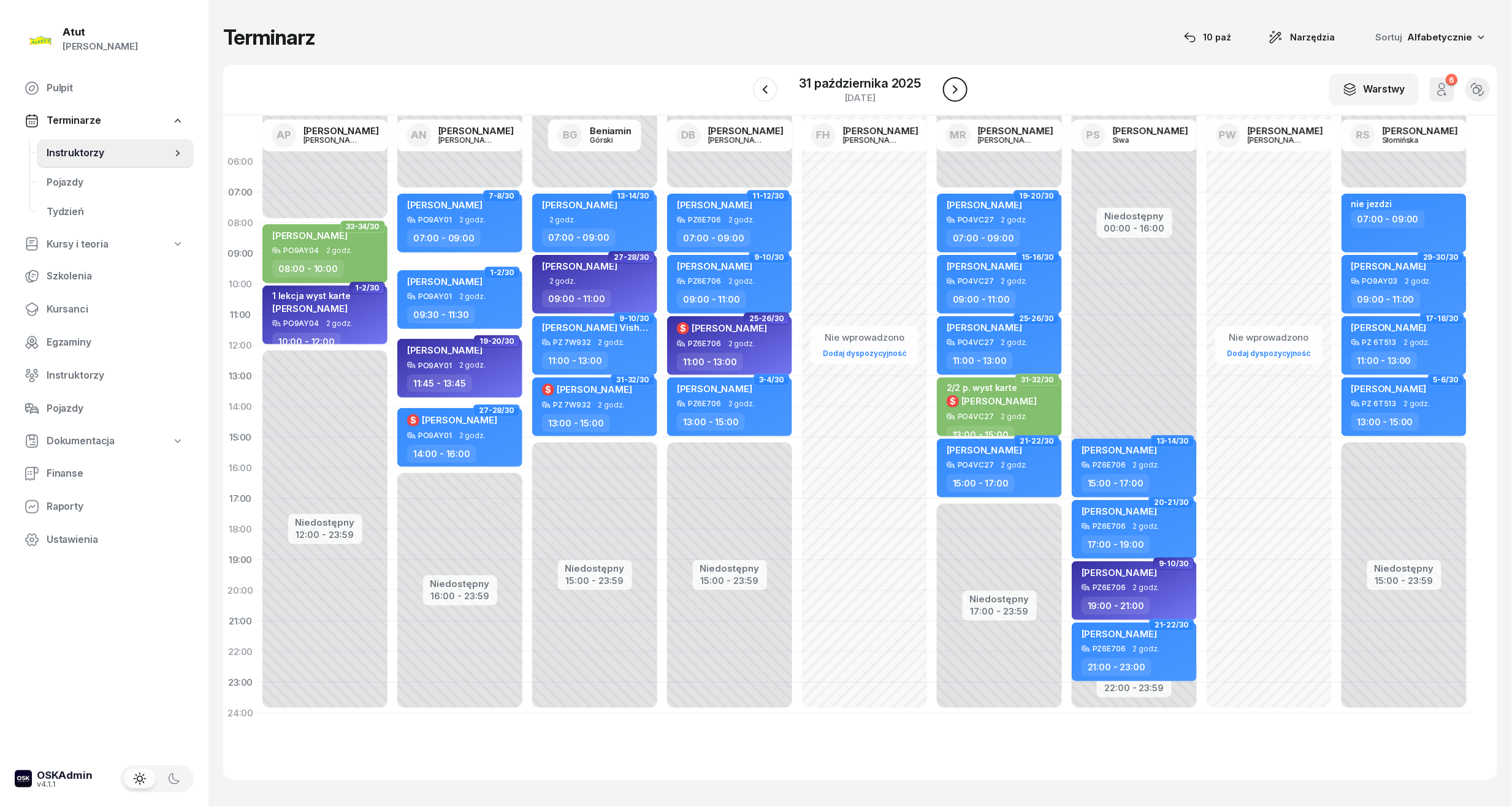
click at [954, 89] on icon "button" at bounding box center [955, 89] width 15 height 15
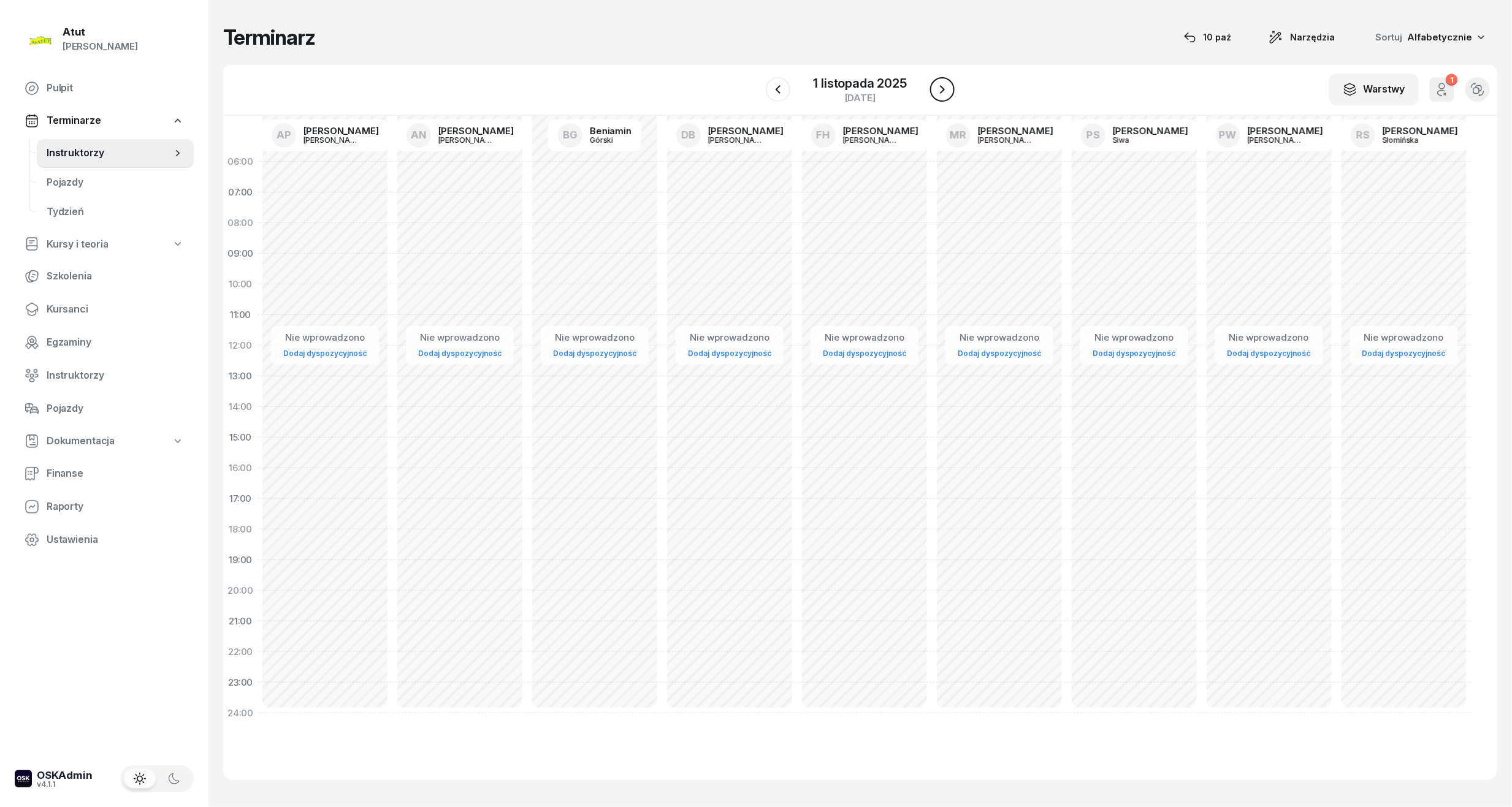
click at [954, 89] on button "button" at bounding box center [941, 89] width 24 height 24
drag, startPoint x: 64, startPoint y: 312, endPoint x: 285, endPoint y: 198, distance: 248.7
click at [64, 312] on span "Kursanci" at bounding box center [115, 310] width 137 height 16
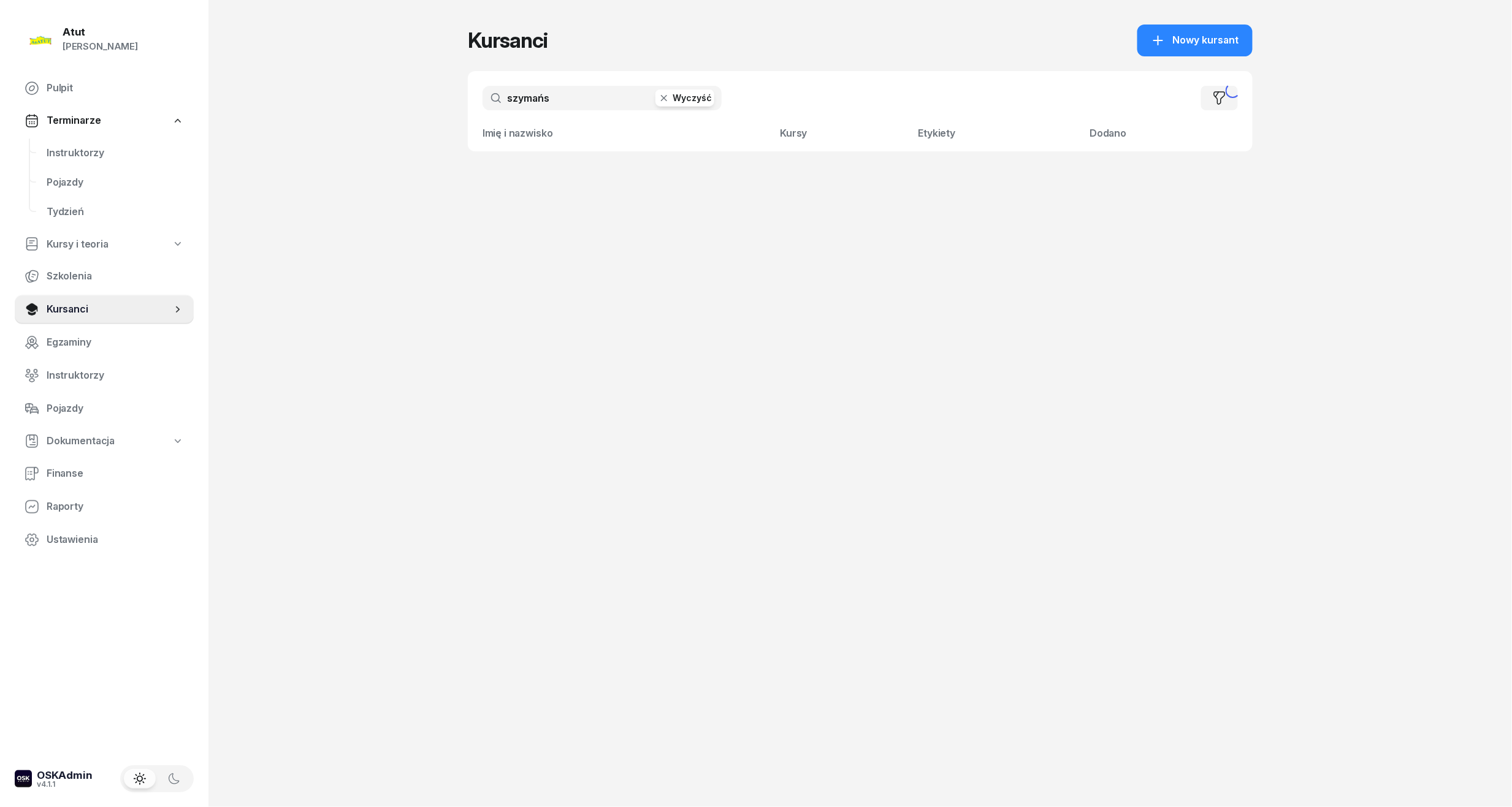
drag, startPoint x: 577, startPoint y: 94, endPoint x: 309, endPoint y: 126, distance: 269.9
click at [309, 126] on div "Atut [PERSON_NAME] Pulpit Terminarze Instruktorzy Pojazdy Tydzień Kursy i teori…" at bounding box center [756, 403] width 1512 height 807
type input "saue"
click at [584, 171] on td "PKK [PERSON_NAME]" at bounding box center [567, 176] width 197 height 49
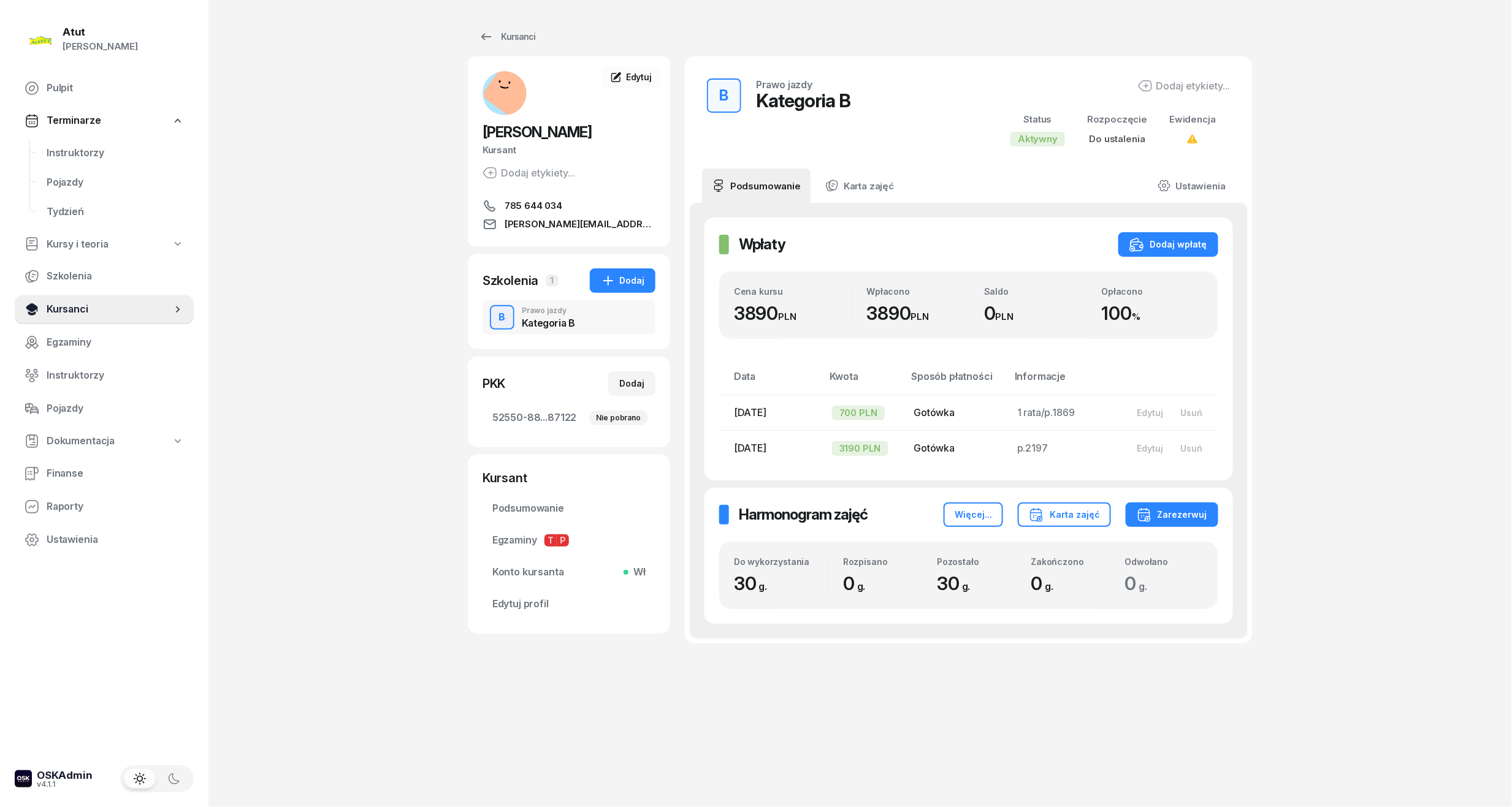
click at [105, 305] on span "Kursanci" at bounding box center [109, 310] width 125 height 16
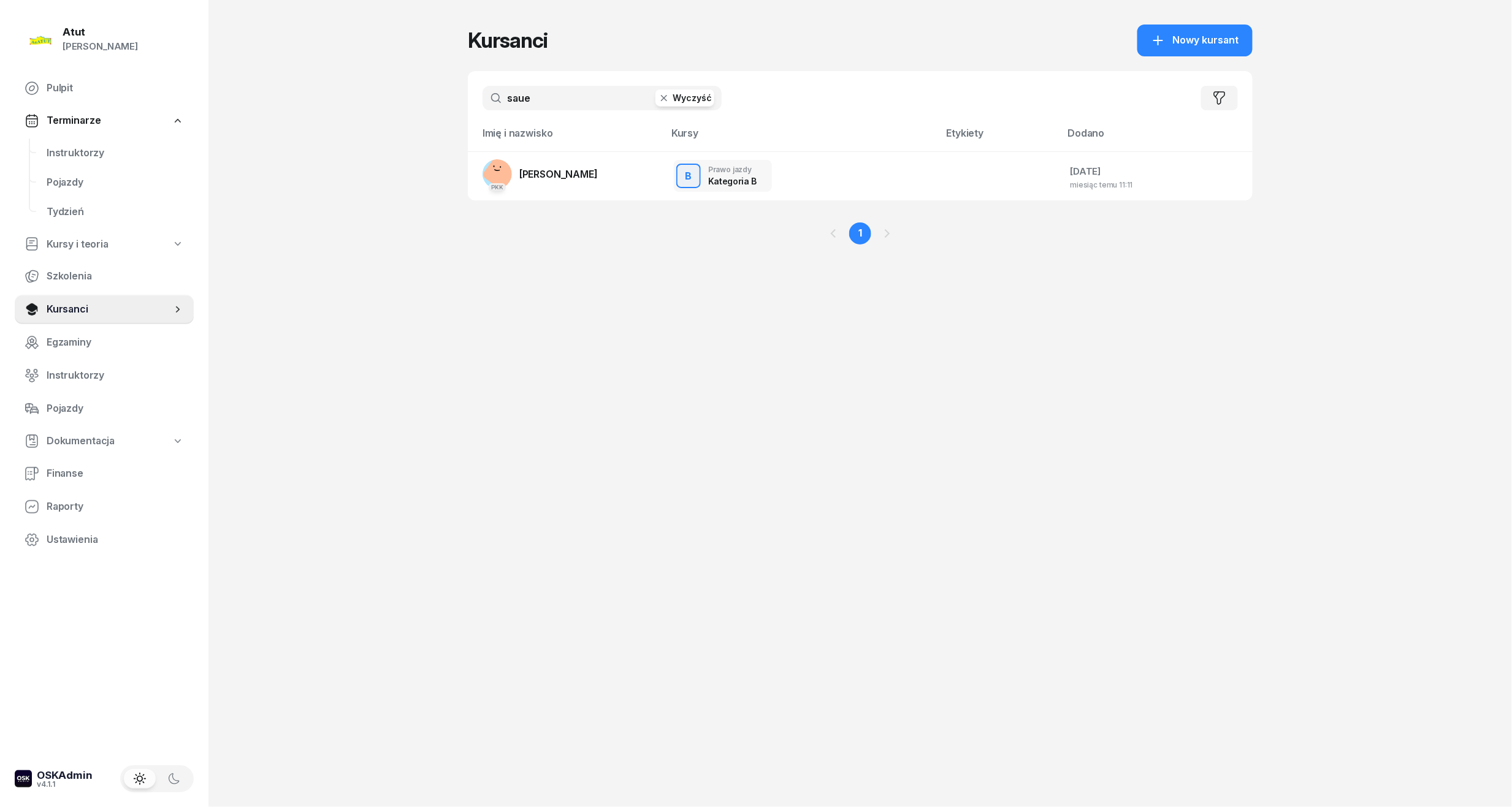
drag, startPoint x: 595, startPoint y: 101, endPoint x: -42, endPoint y: 216, distance: 647.3
click at [0, 216] on html "[PERSON_NAME] [PERSON_NAME] Pulpit Terminarze Instruktorzy Pojazdy Tydzień Kurs…" at bounding box center [756, 403] width 1512 height 807
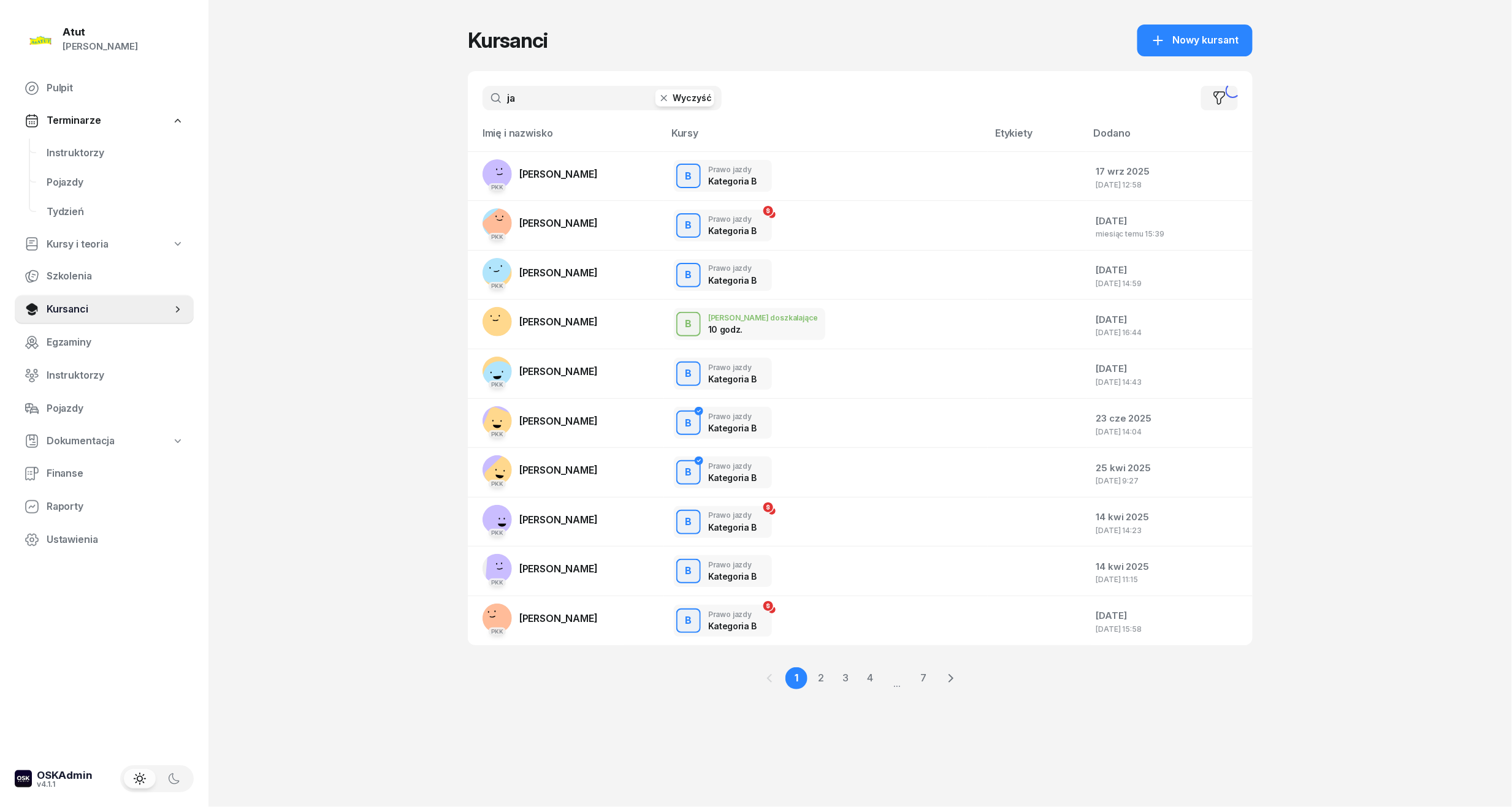
type input "j"
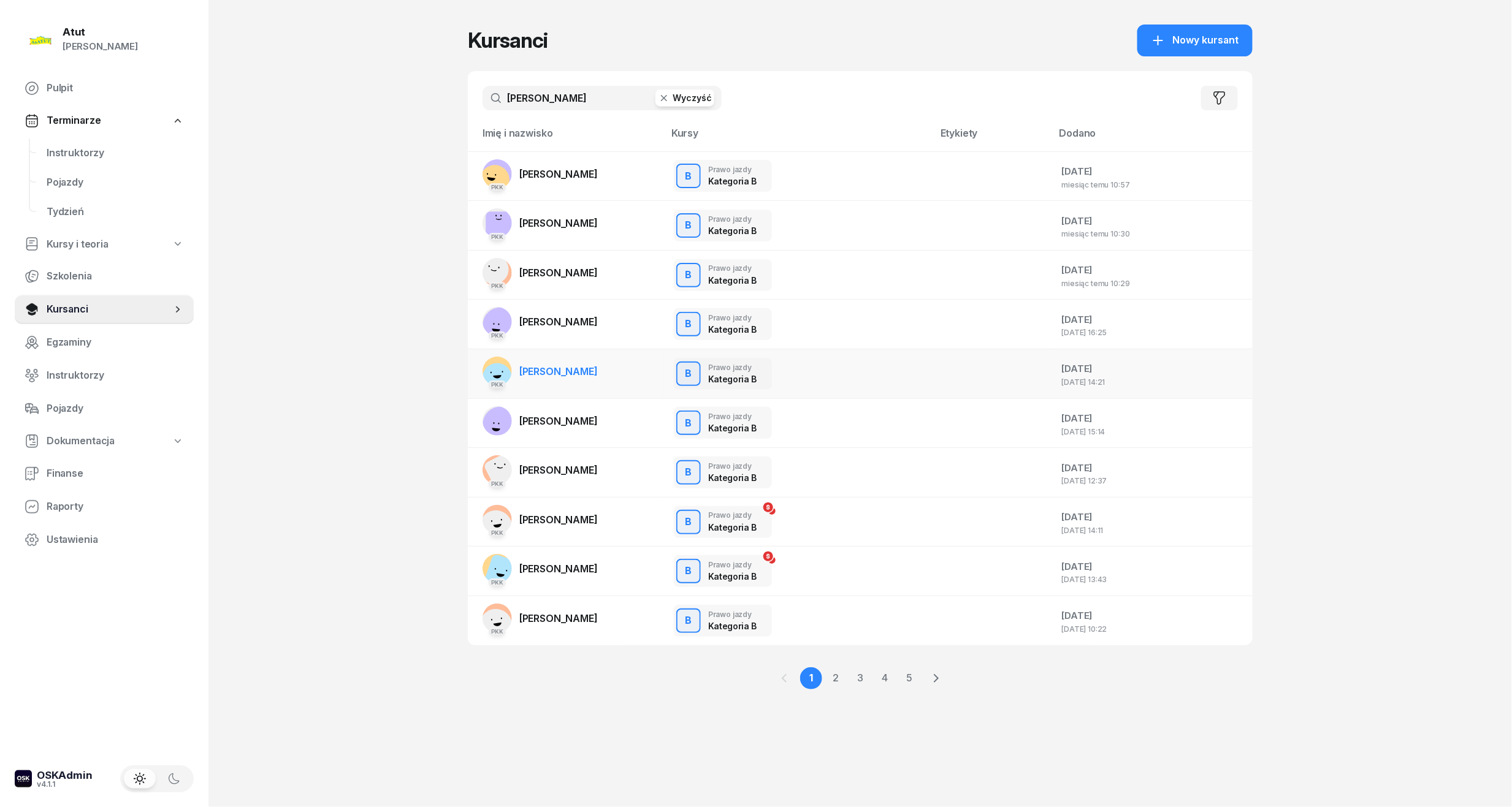
type input "[PERSON_NAME]"
click at [608, 369] on td "PKK [PERSON_NAME]" at bounding box center [567, 373] width 197 height 50
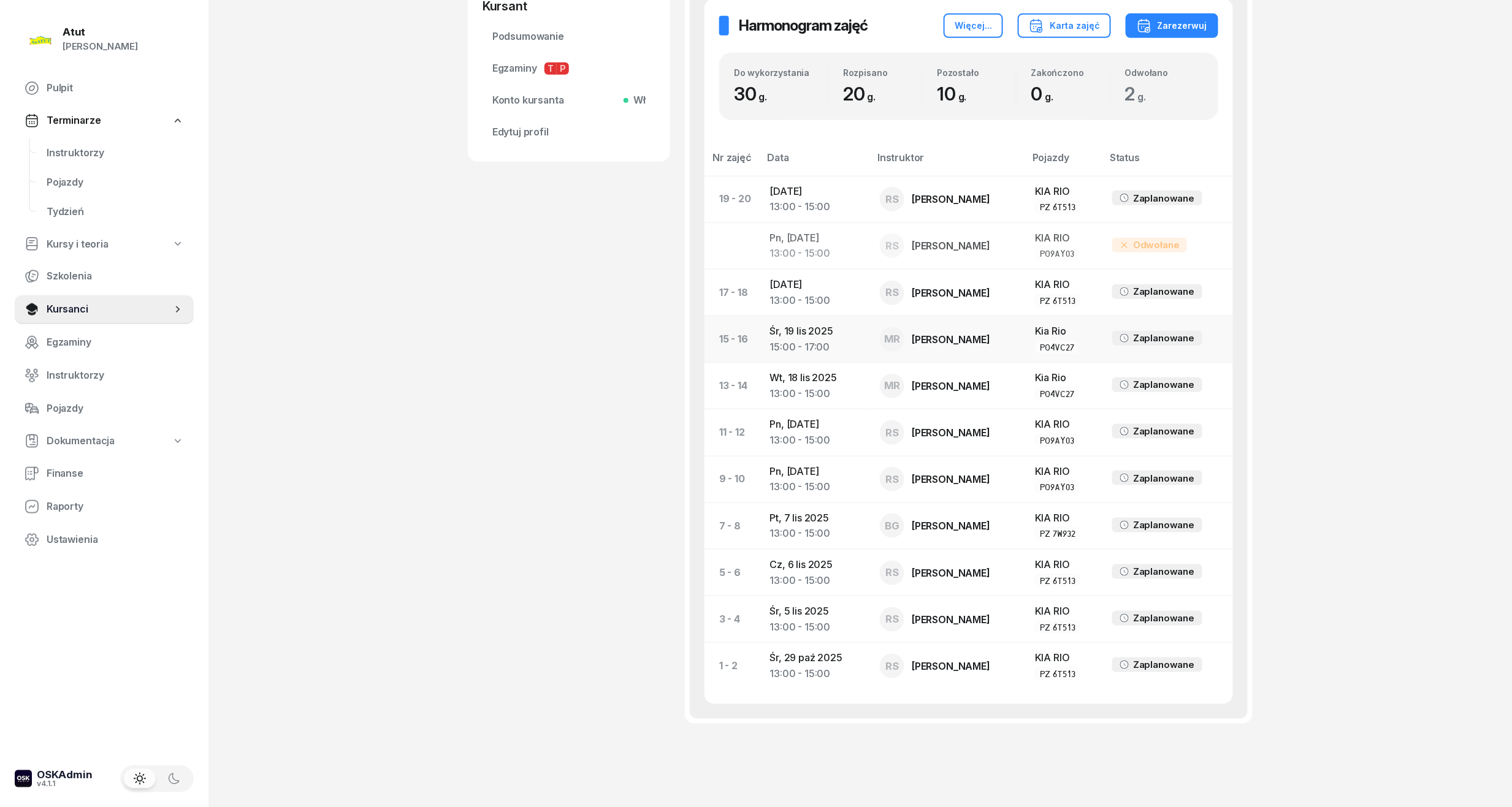
scroll to position [492, 0]
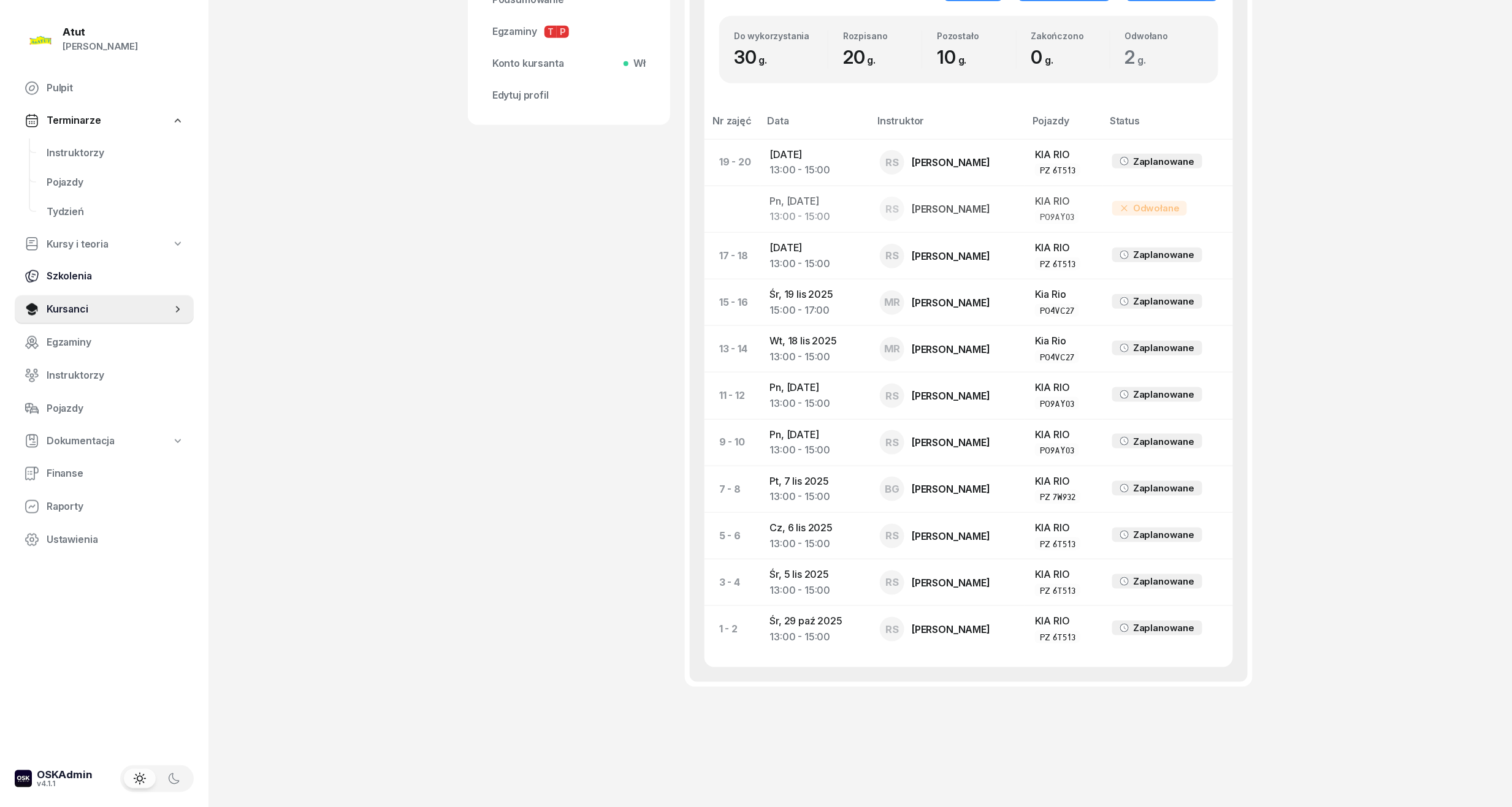
drag, startPoint x: 97, startPoint y: 299, endPoint x: 103, endPoint y: 278, distance: 21.8
click at [97, 299] on link "Kursanci" at bounding box center [104, 310] width 179 height 29
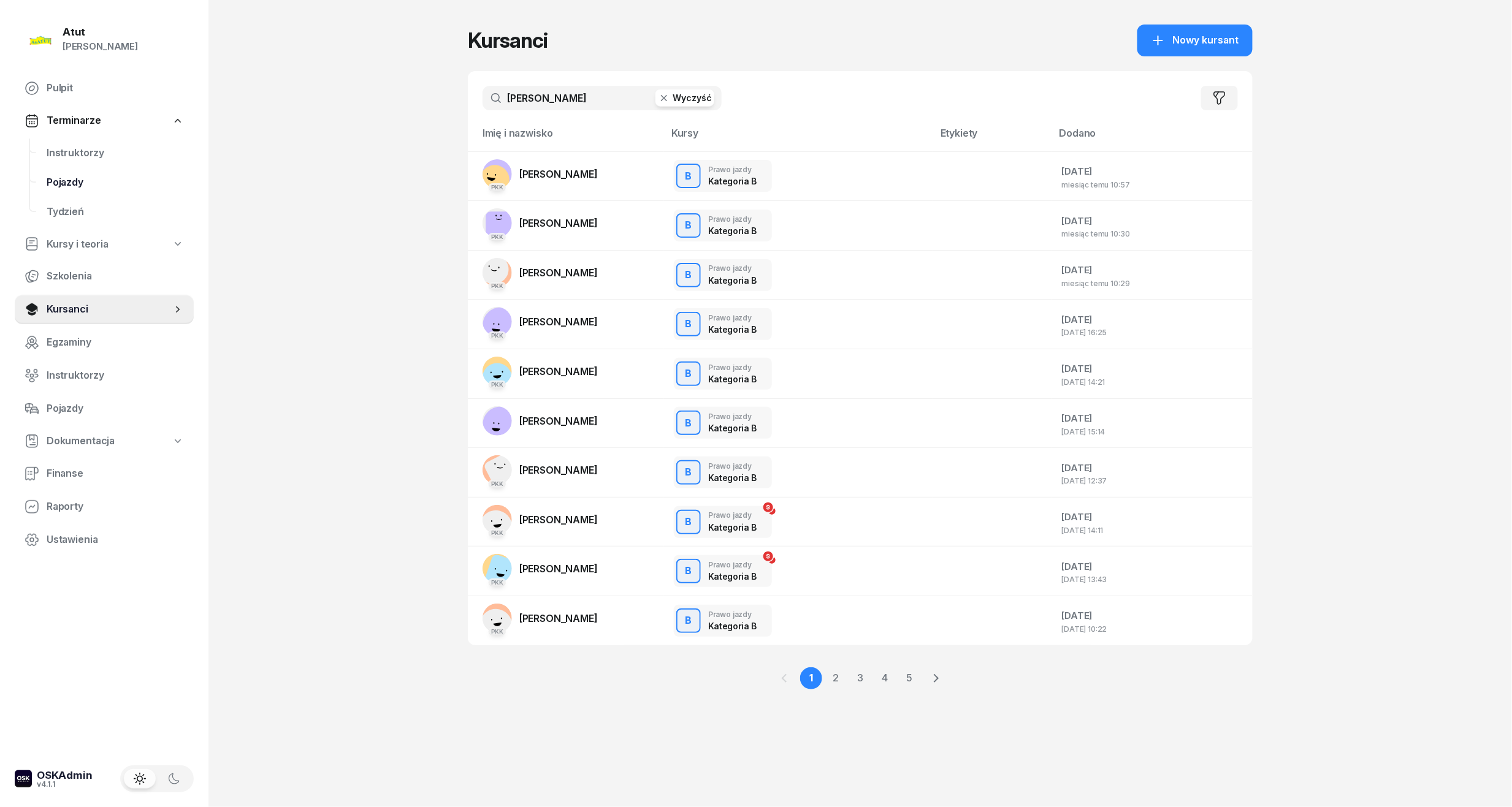
drag, startPoint x: 542, startPoint y: 96, endPoint x: 184, endPoint y: 181, distance: 368.0
click at [184, 181] on div "Atut [PERSON_NAME] Pulpit Terminarze Instruktorzy Pojazdy Tydzień Kursy i teori…" at bounding box center [756, 403] width 1512 height 807
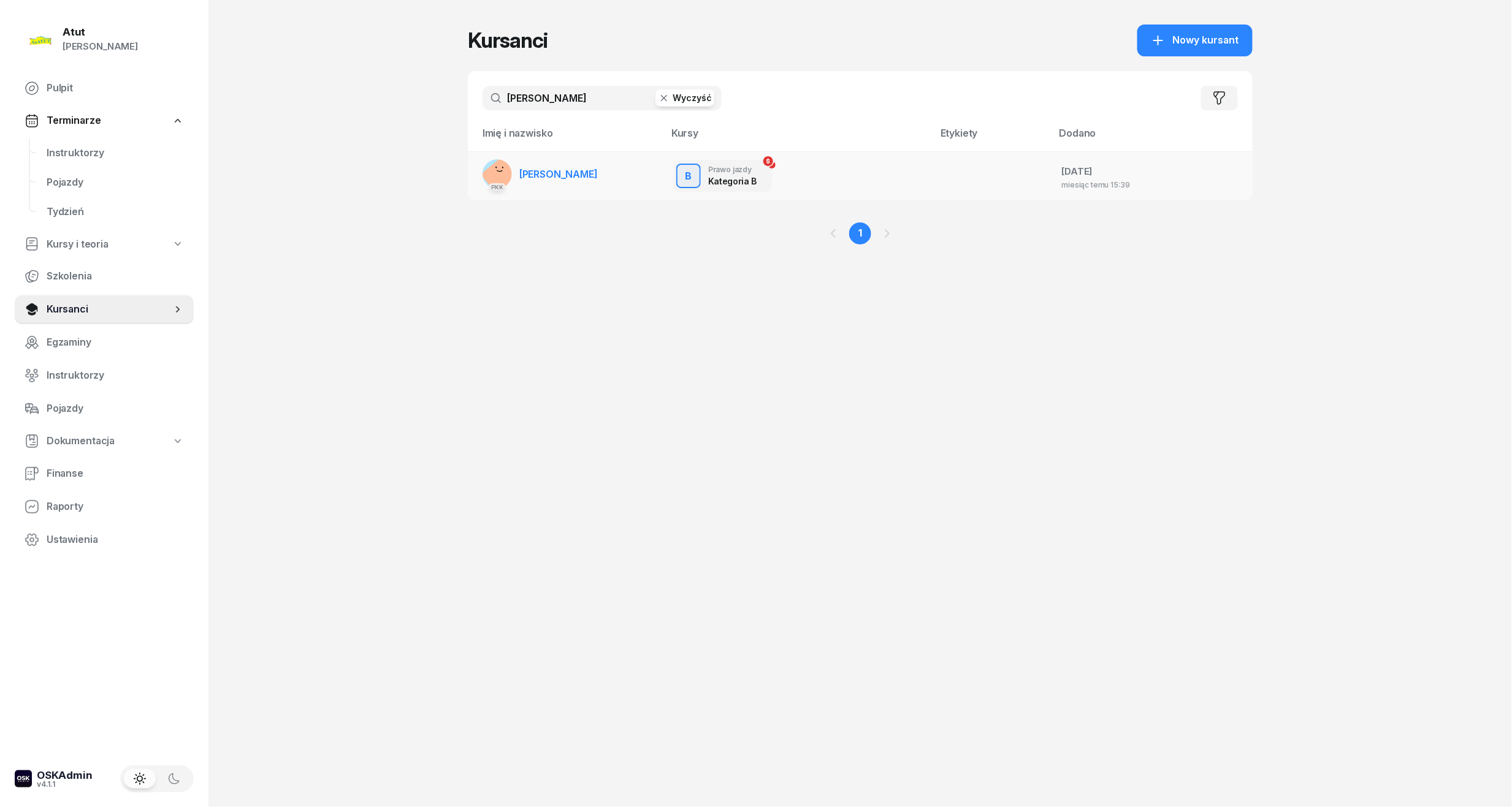
type input "[PERSON_NAME]"
click at [586, 175] on span "[PERSON_NAME]" at bounding box center [558, 174] width 79 height 13
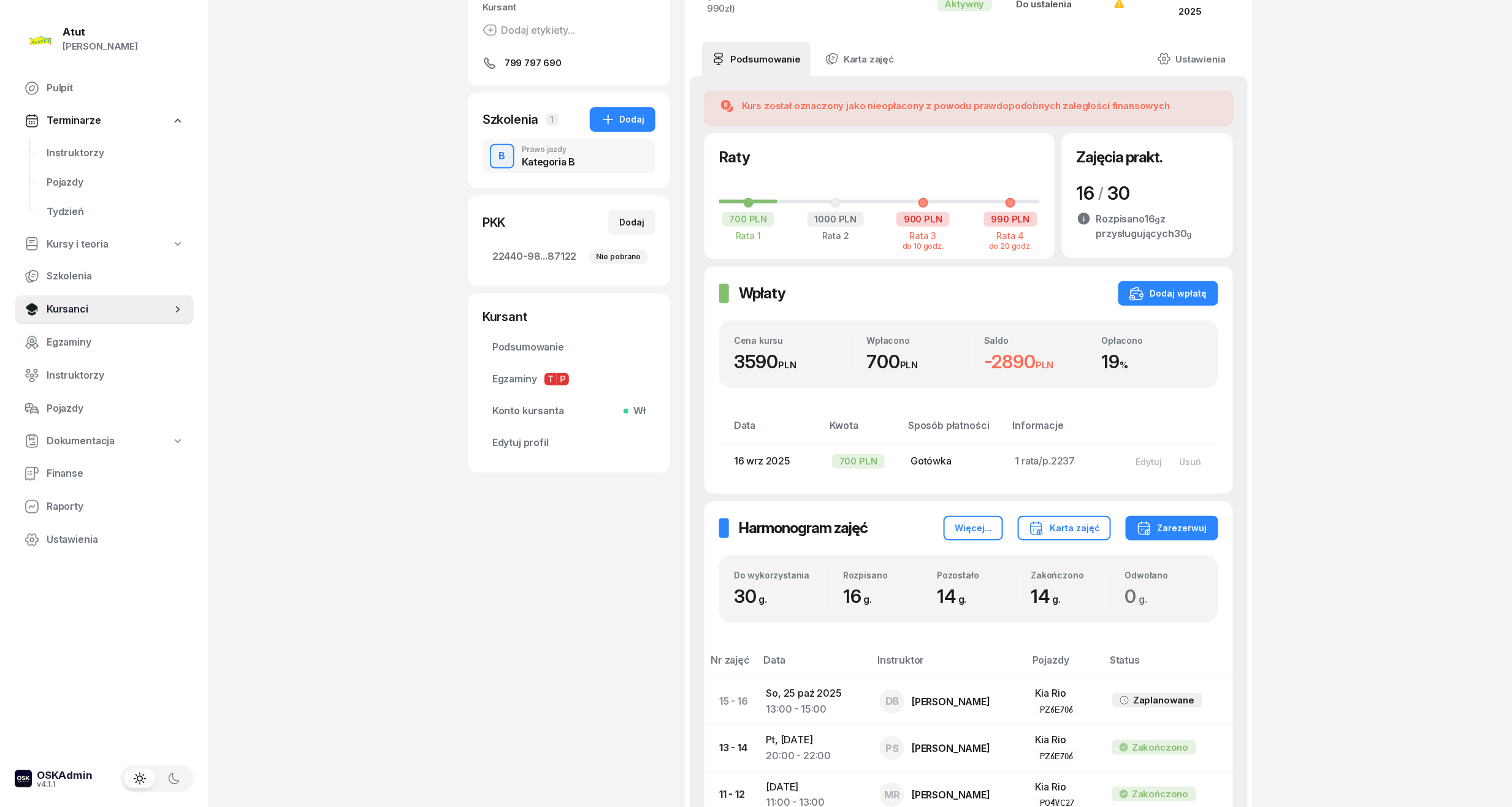
scroll to position [63, 0]
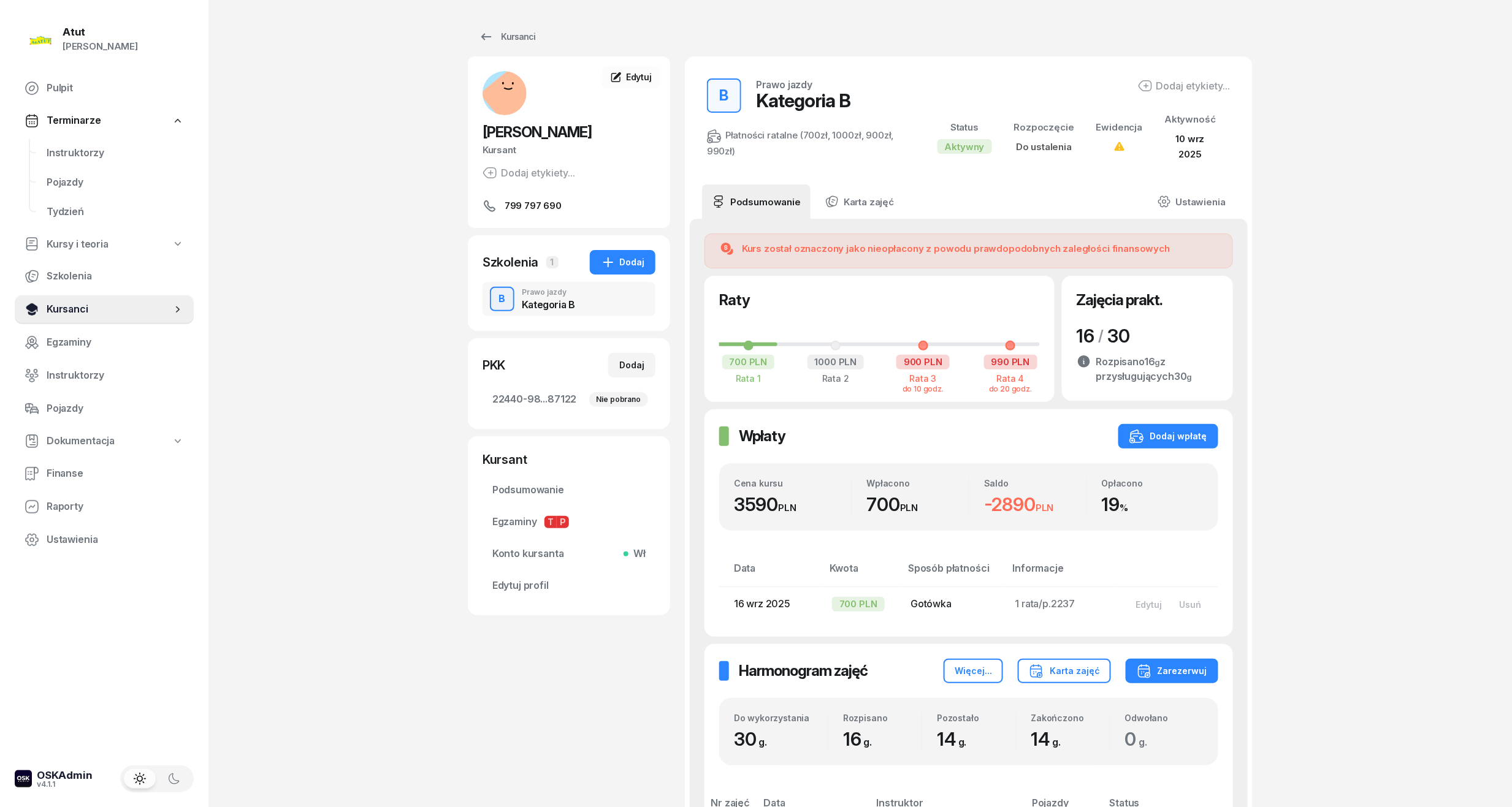
click at [44, 312] on link "Kursanci" at bounding box center [104, 310] width 179 height 29
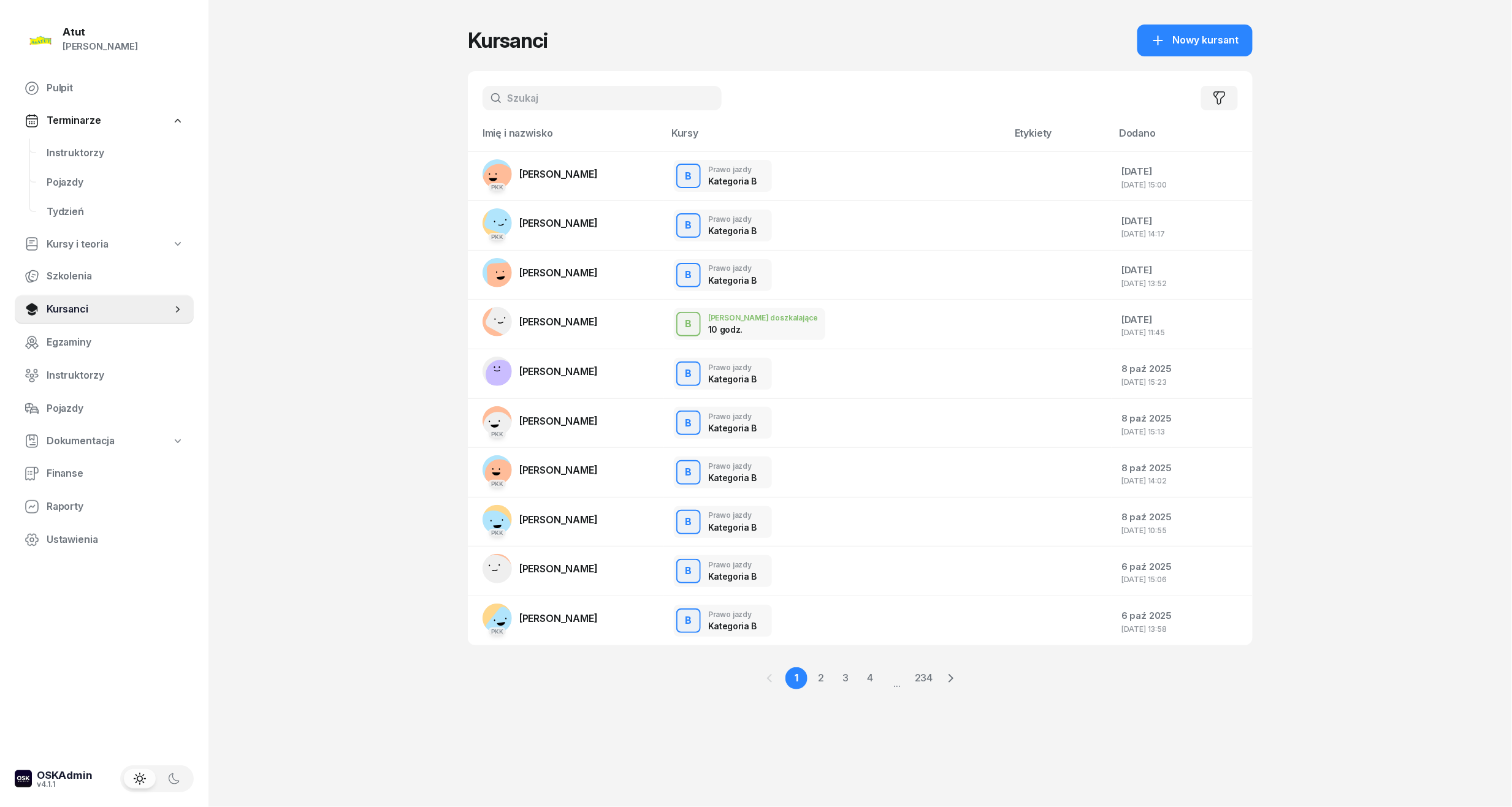
click at [542, 110] on div "Filtruj" at bounding box center [861, 97] width 785 height 54
click at [545, 103] on input "text" at bounding box center [603, 97] width 240 height 24
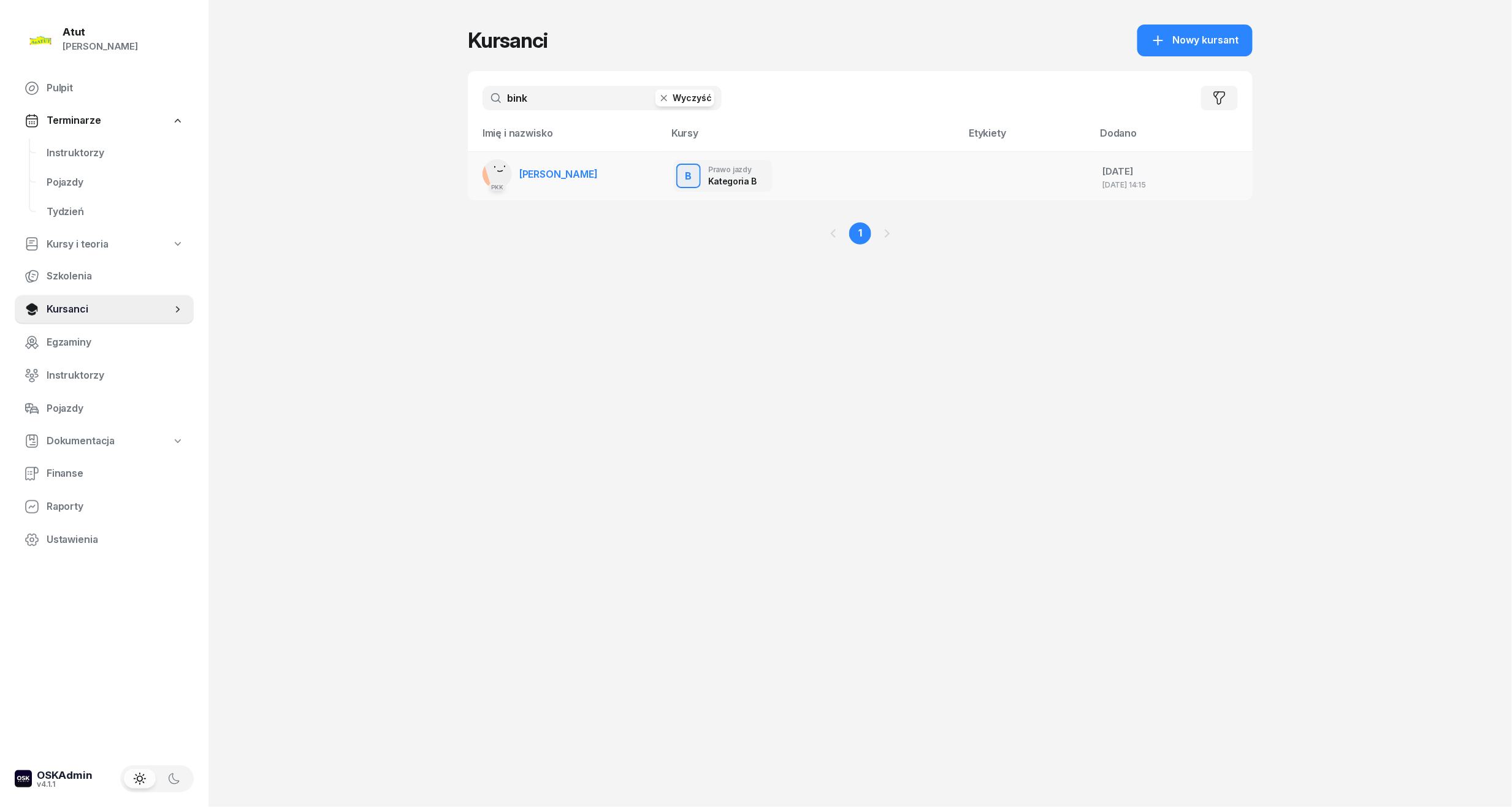
type input "bink"
click at [592, 182] on link "PKK Cezary Binkowski" at bounding box center [540, 174] width 115 height 29
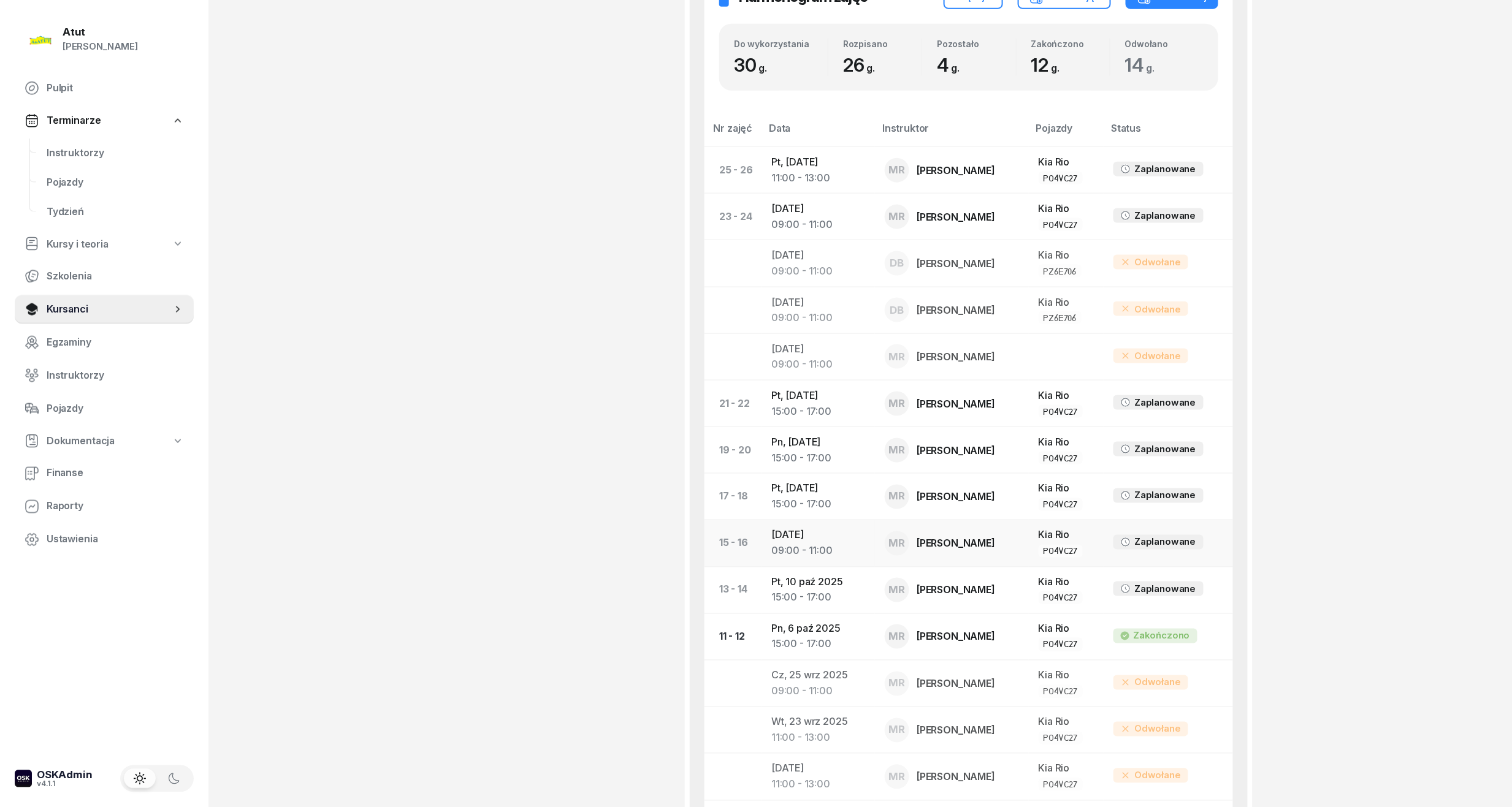
scroll to position [736, 0]
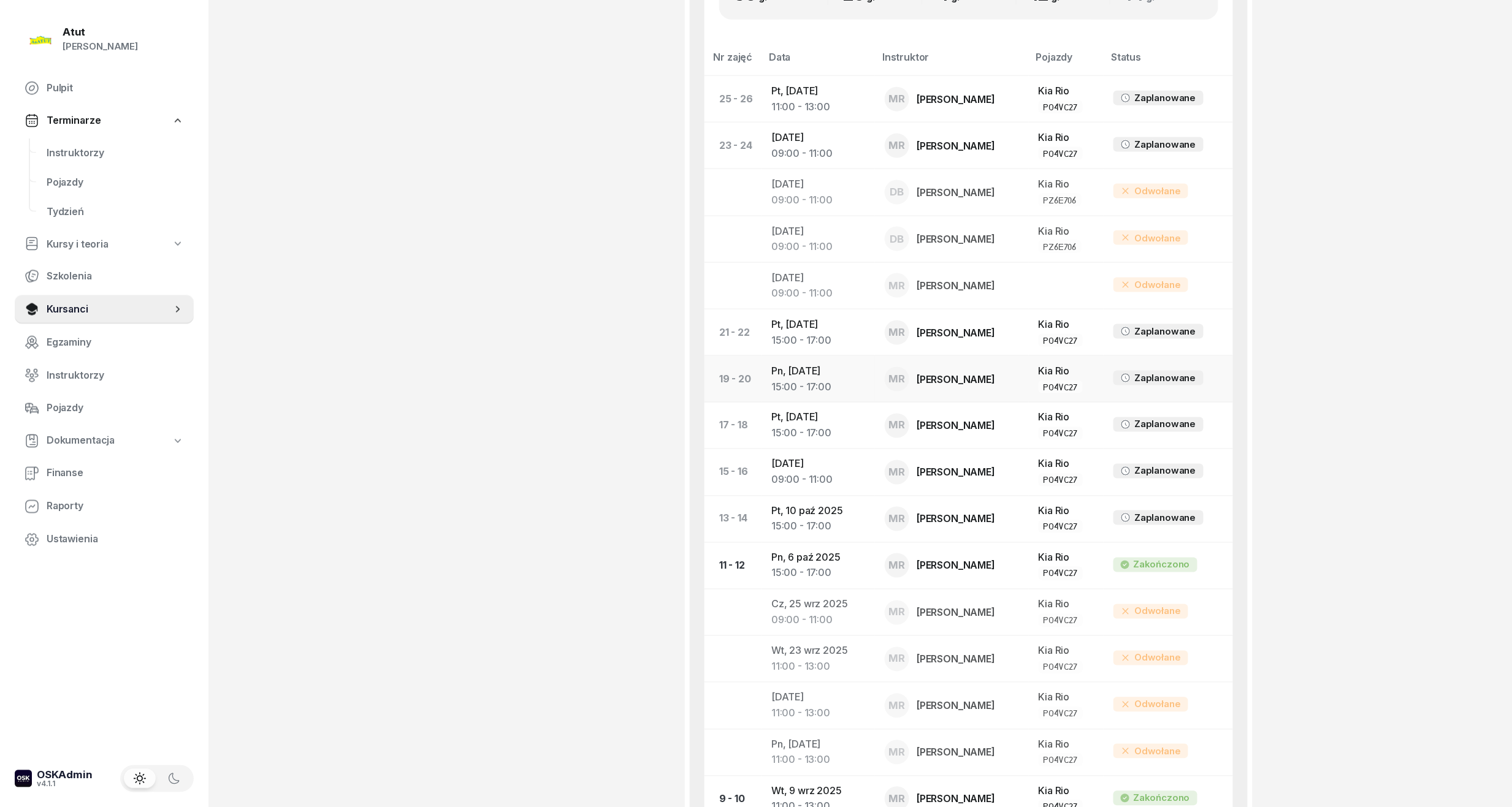
click at [807, 373] on td "Pn, 20 paź 2025 15:00 - 17:00" at bounding box center [818, 380] width 114 height 47
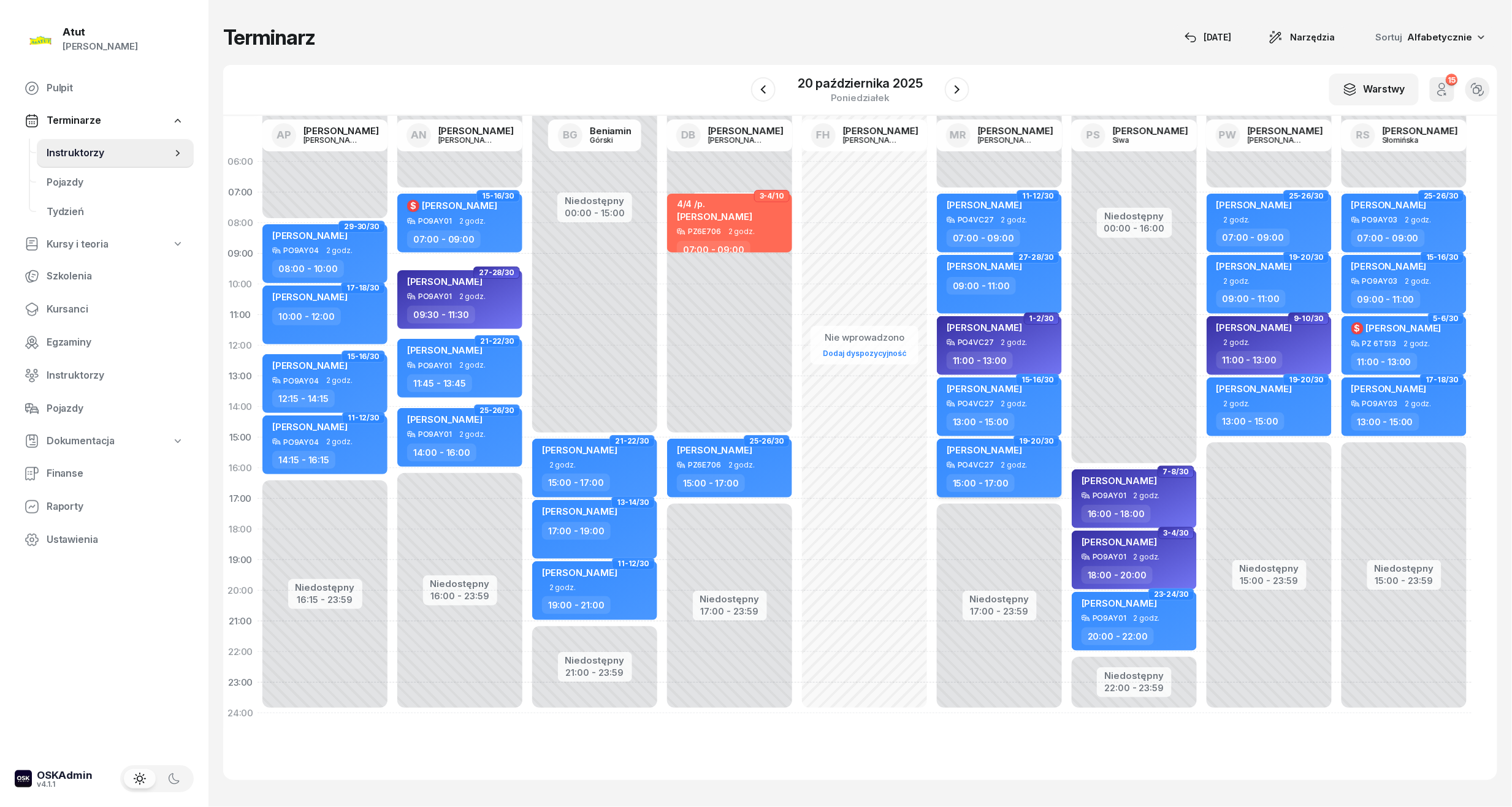
click at [1012, 466] on span "2 godz." at bounding box center [1014, 465] width 26 height 9
select select "15"
select select "17"
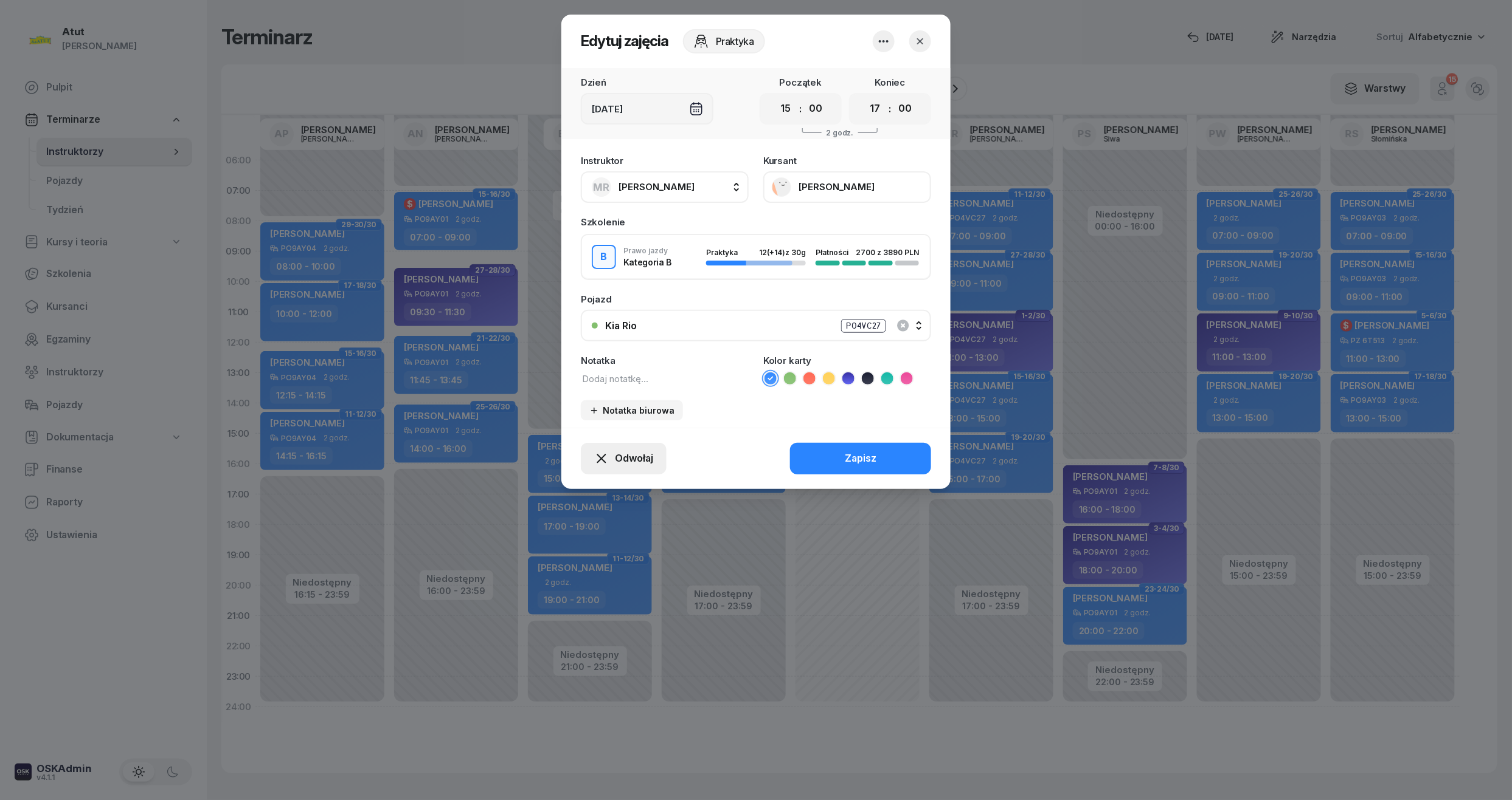
click at [632, 455] on span "Odwołaj" at bounding box center [634, 458] width 39 height 15
click at [616, 348] on div "My odwołaliśmy" at bounding box center [602, 354] width 73 height 15
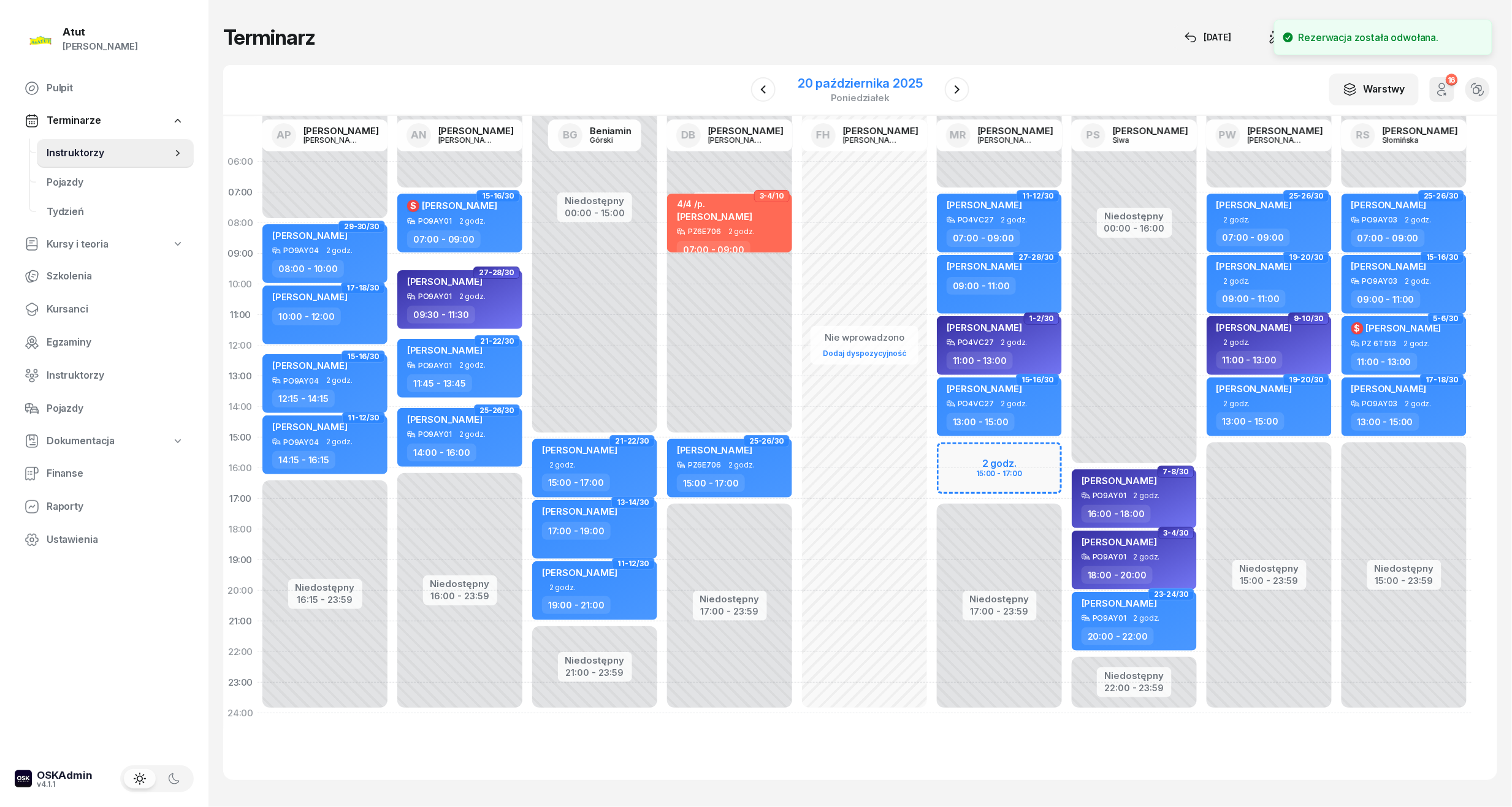
click at [823, 84] on div "20 października 2025" at bounding box center [860, 83] width 125 height 13
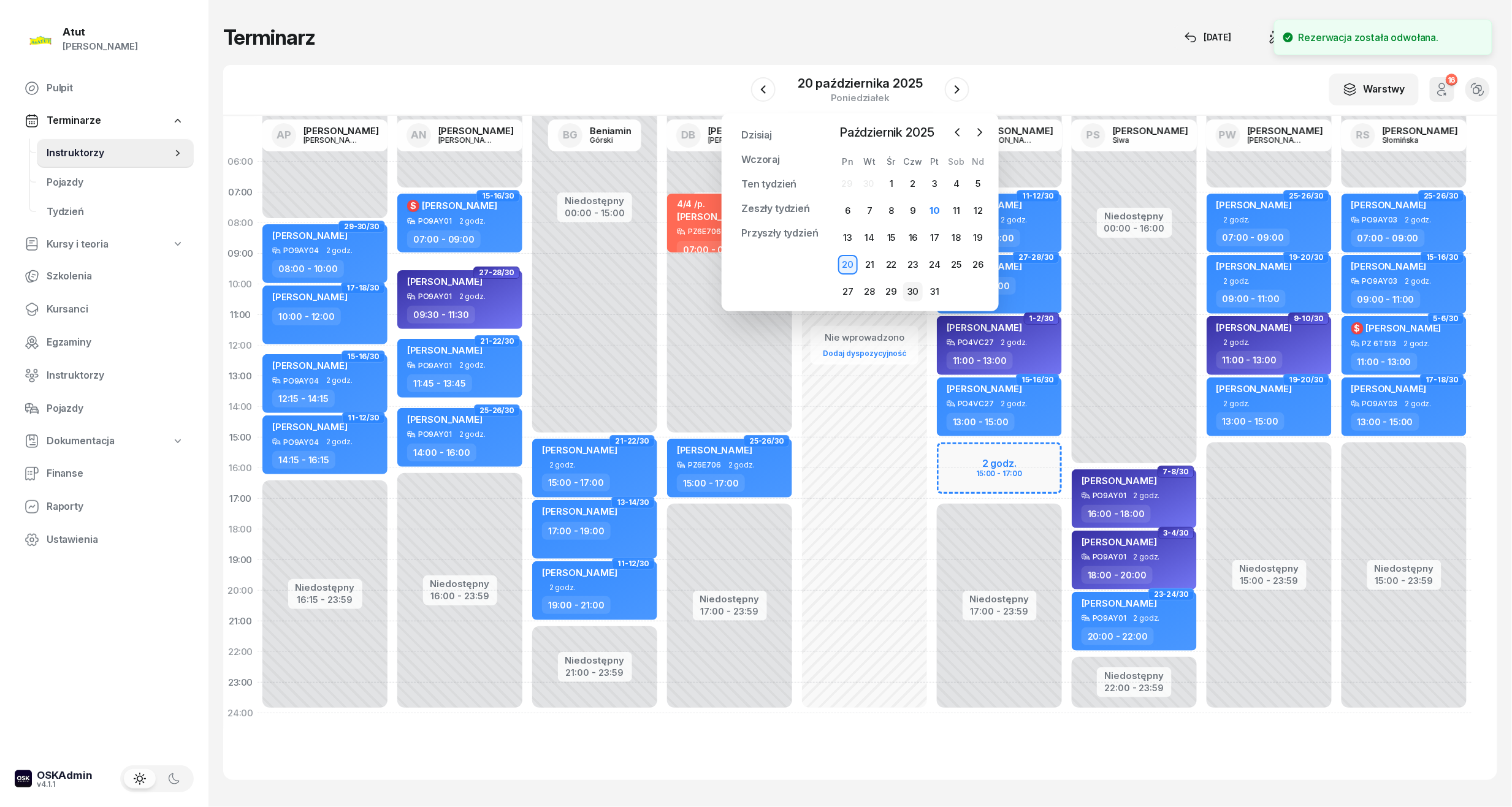
click at [910, 297] on div "30" at bounding box center [913, 292] width 19 height 19
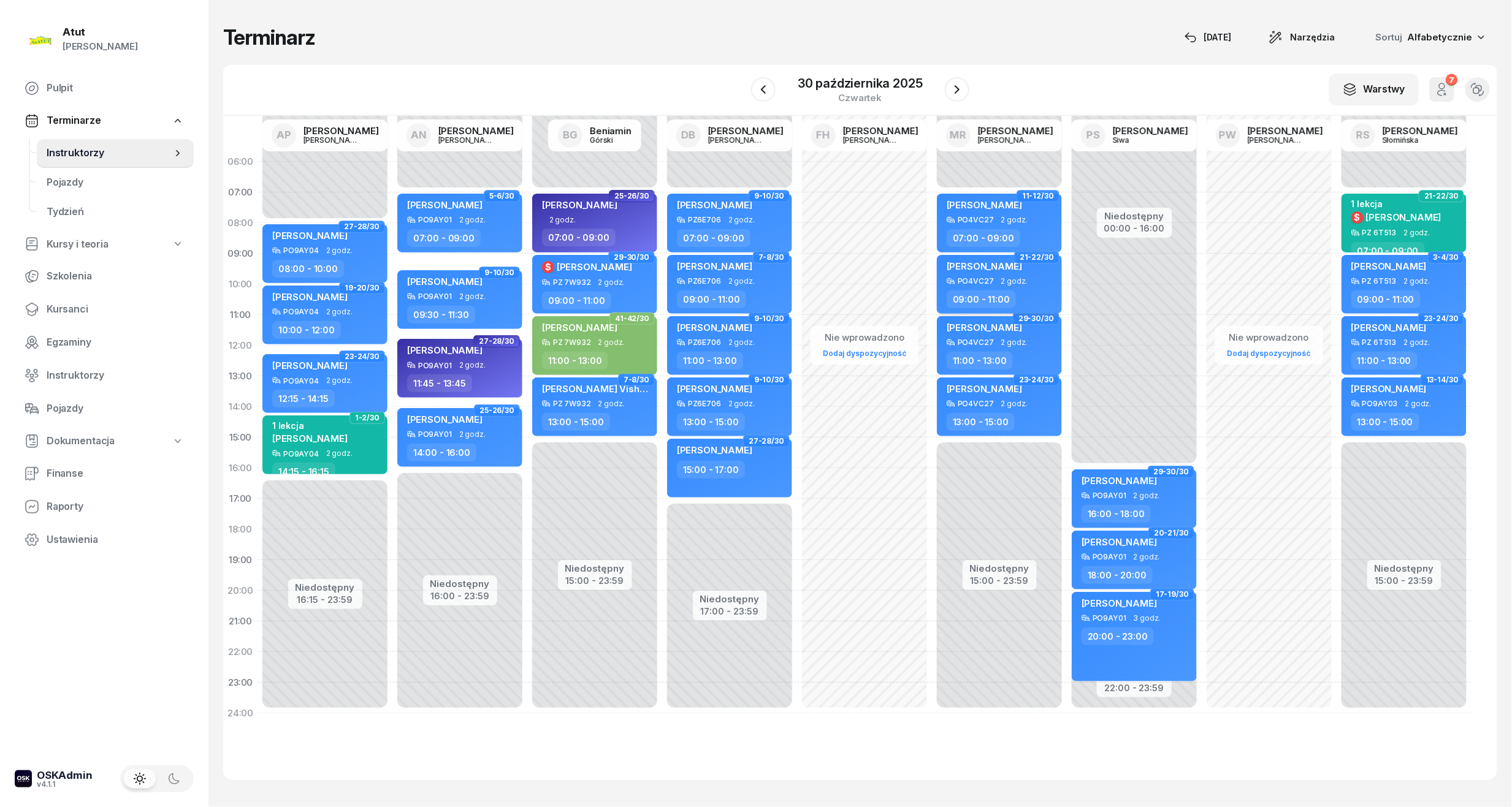
click at [997, 261] on span "[PERSON_NAME]" at bounding box center [983, 267] width 75 height 12
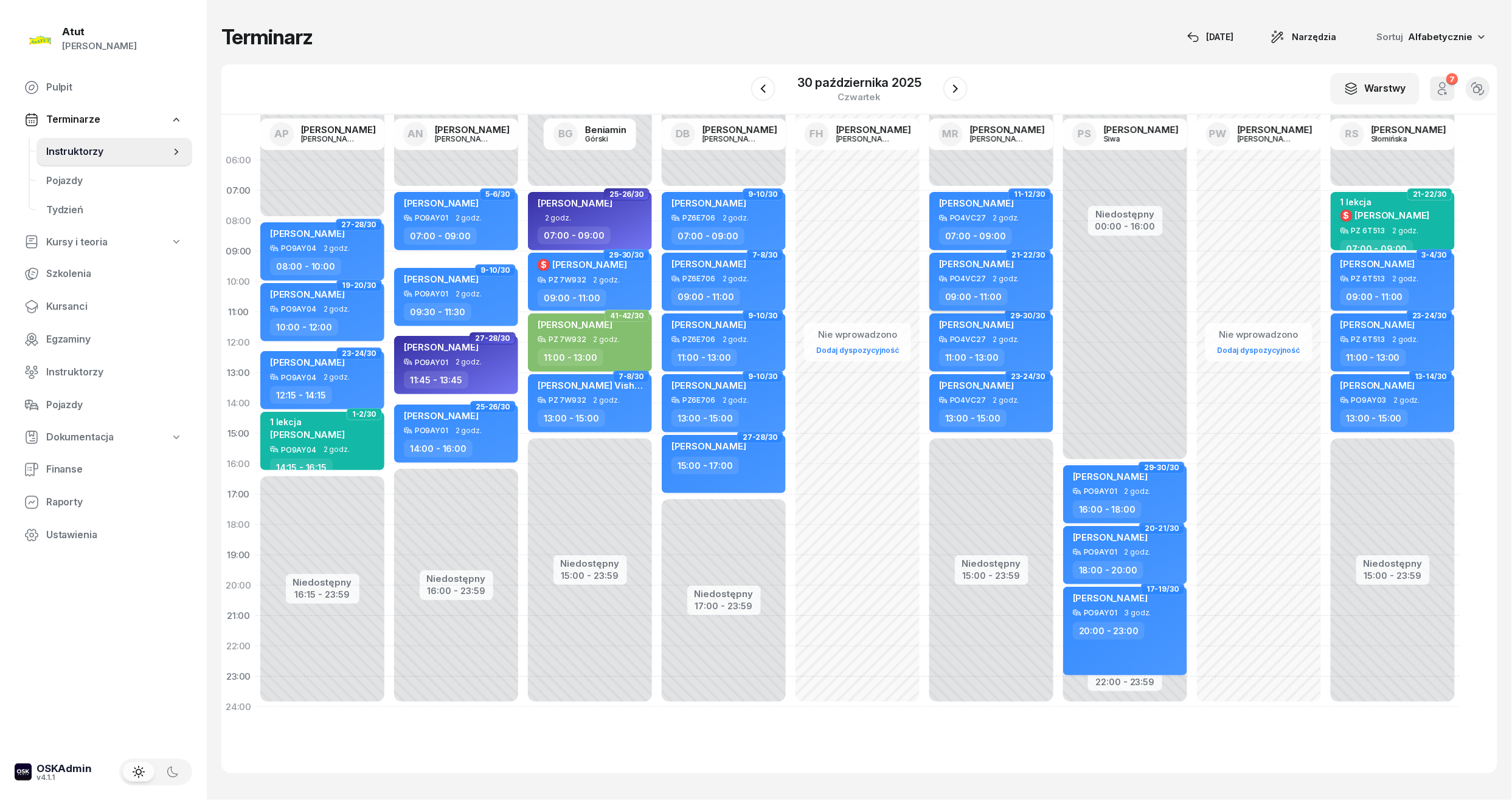
select select "09"
select select "11"
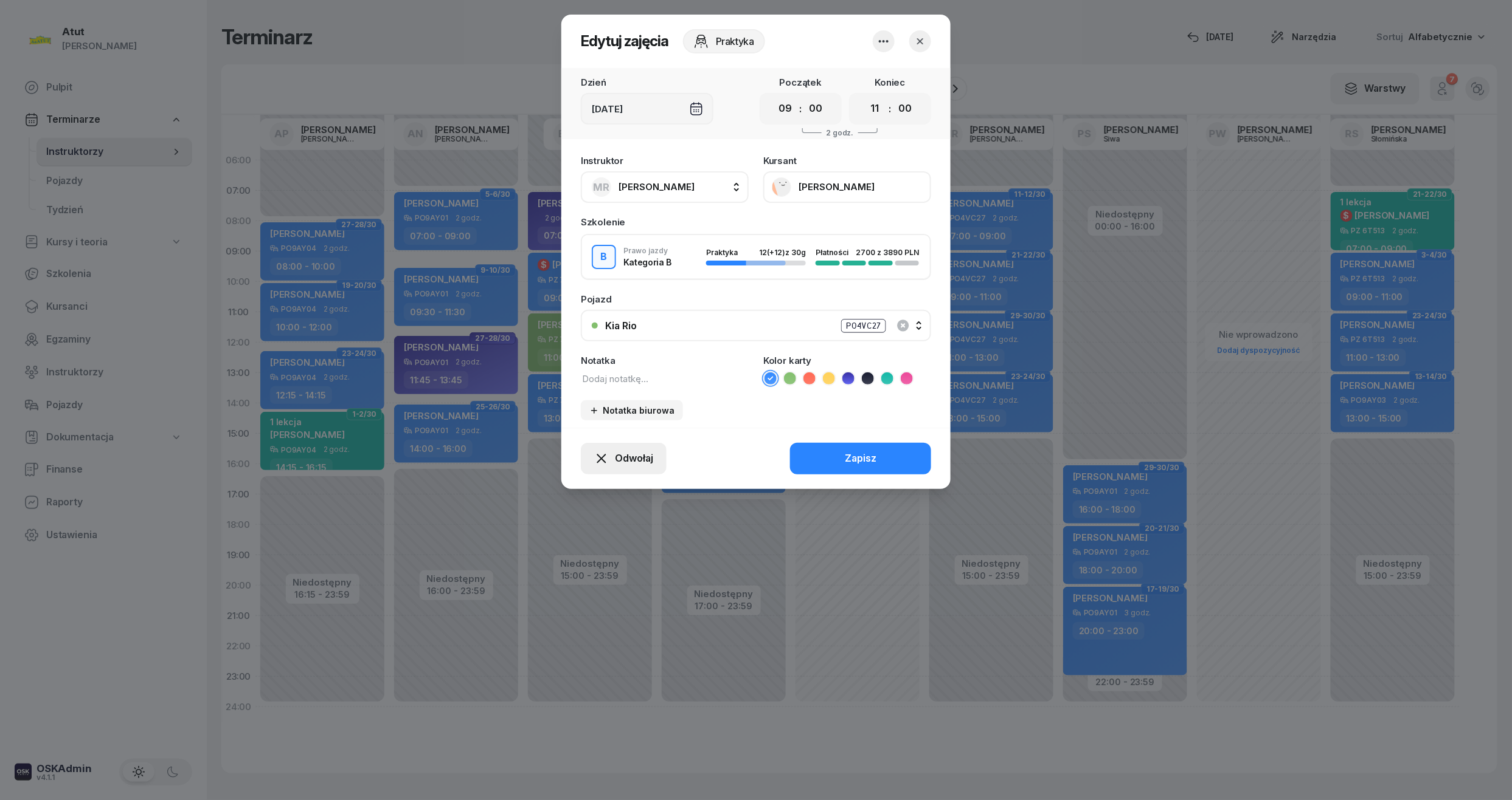
click at [609, 448] on button "Odwołaj" at bounding box center [623, 458] width 86 height 32
click at [637, 345] on link "My odwołaliśmy" at bounding box center [617, 353] width 160 height 30
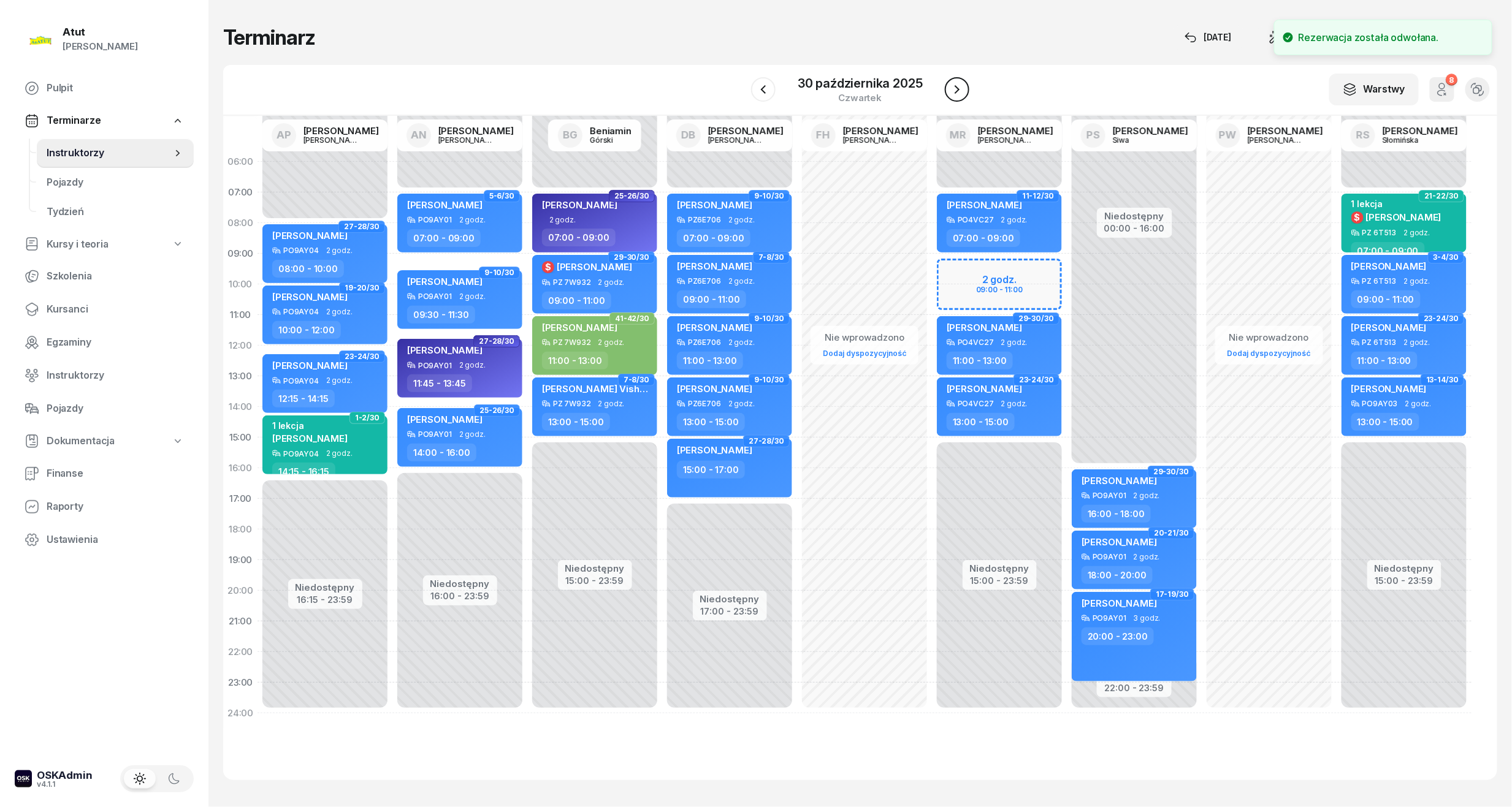
click at [951, 82] on icon "button" at bounding box center [957, 89] width 15 height 15
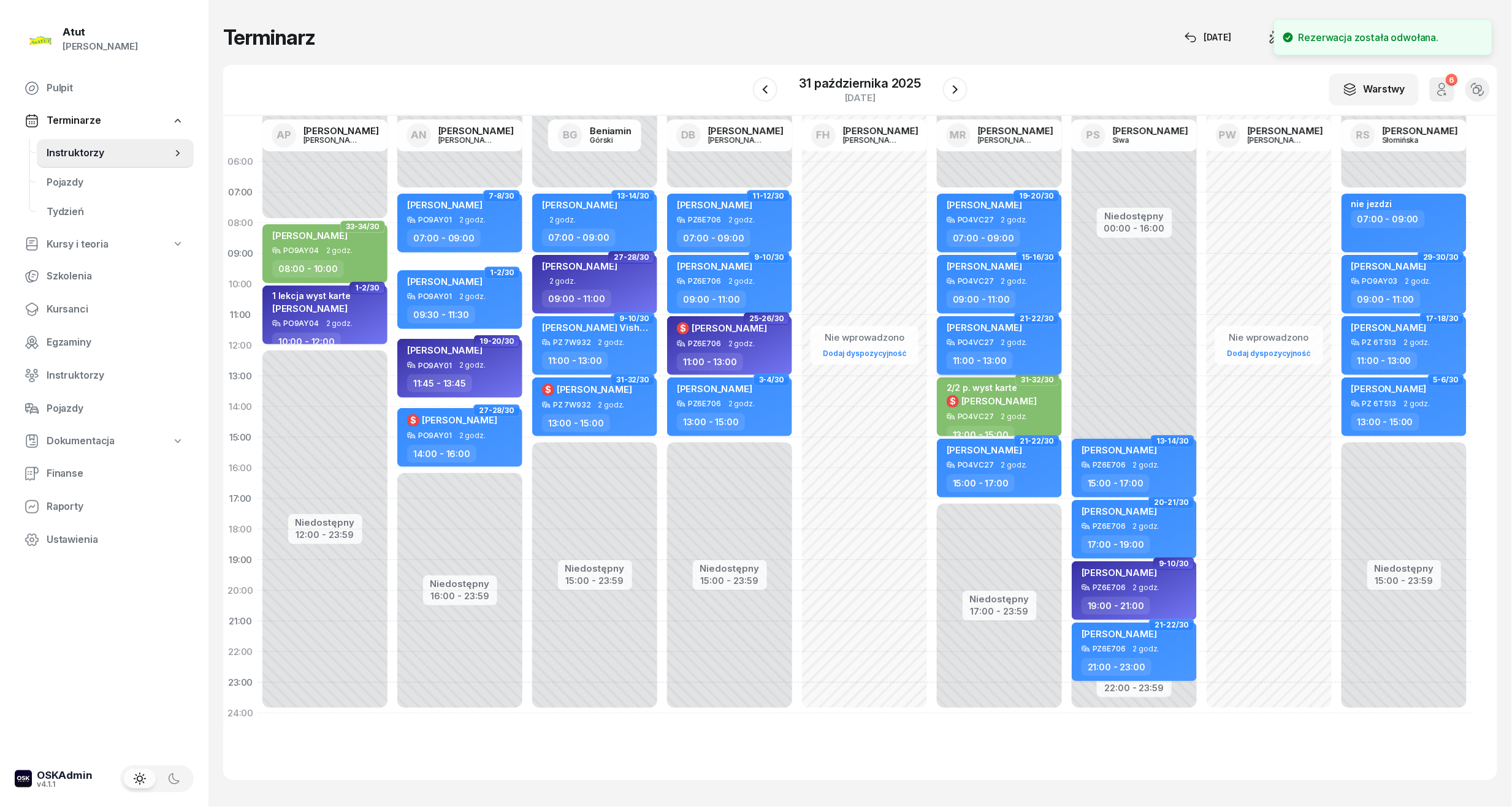
click at [962, 324] on span "[PERSON_NAME]" at bounding box center [983, 328] width 75 height 12
select select "11"
select select "13"
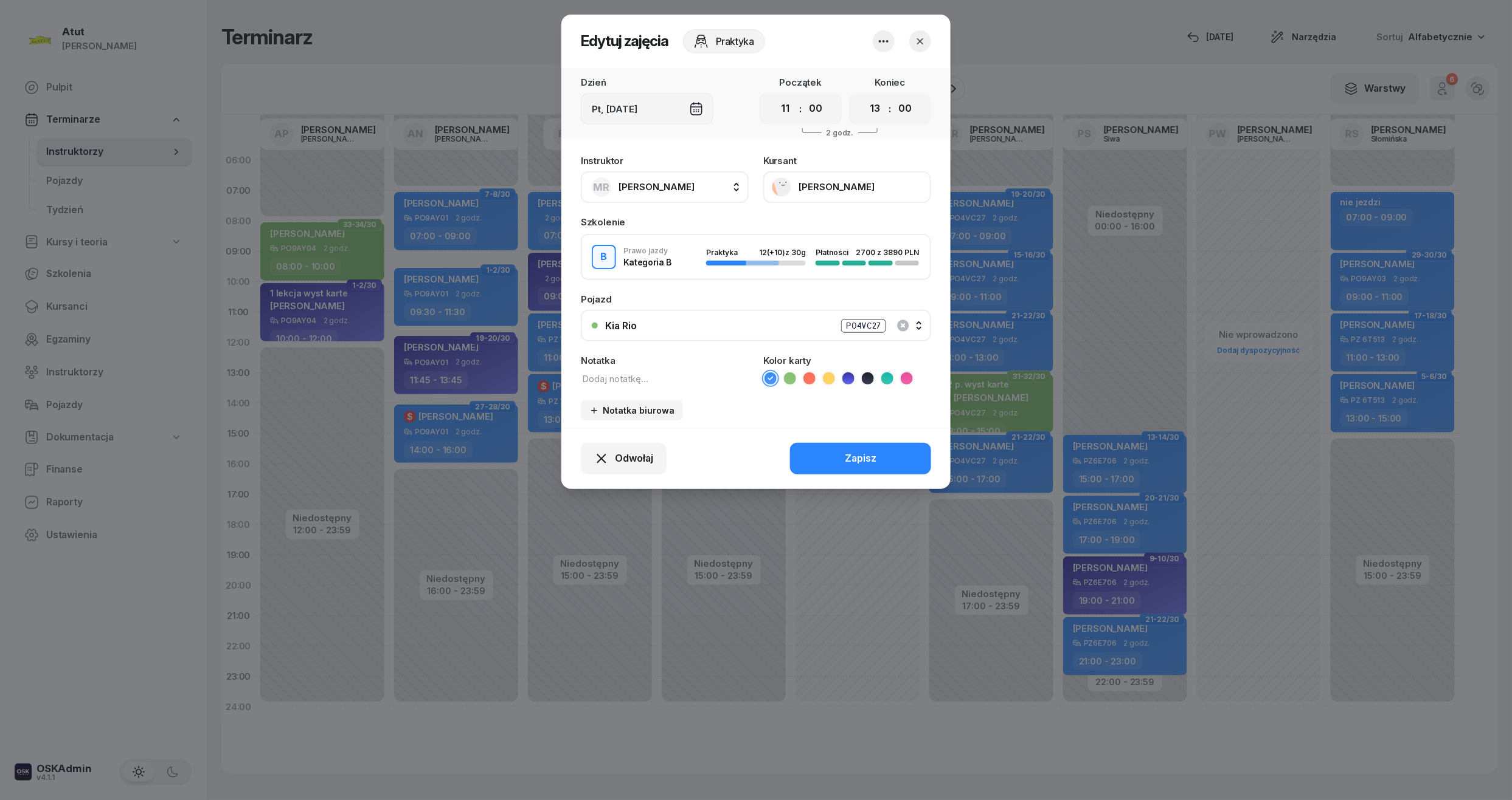
click at [628, 434] on div "Odwołaj Zapisz" at bounding box center [755, 458] width 389 height 62
click at [624, 451] on span "Odwołaj" at bounding box center [634, 458] width 39 height 15
click at [620, 358] on div "My odwołaliśmy" at bounding box center [602, 354] width 73 height 15
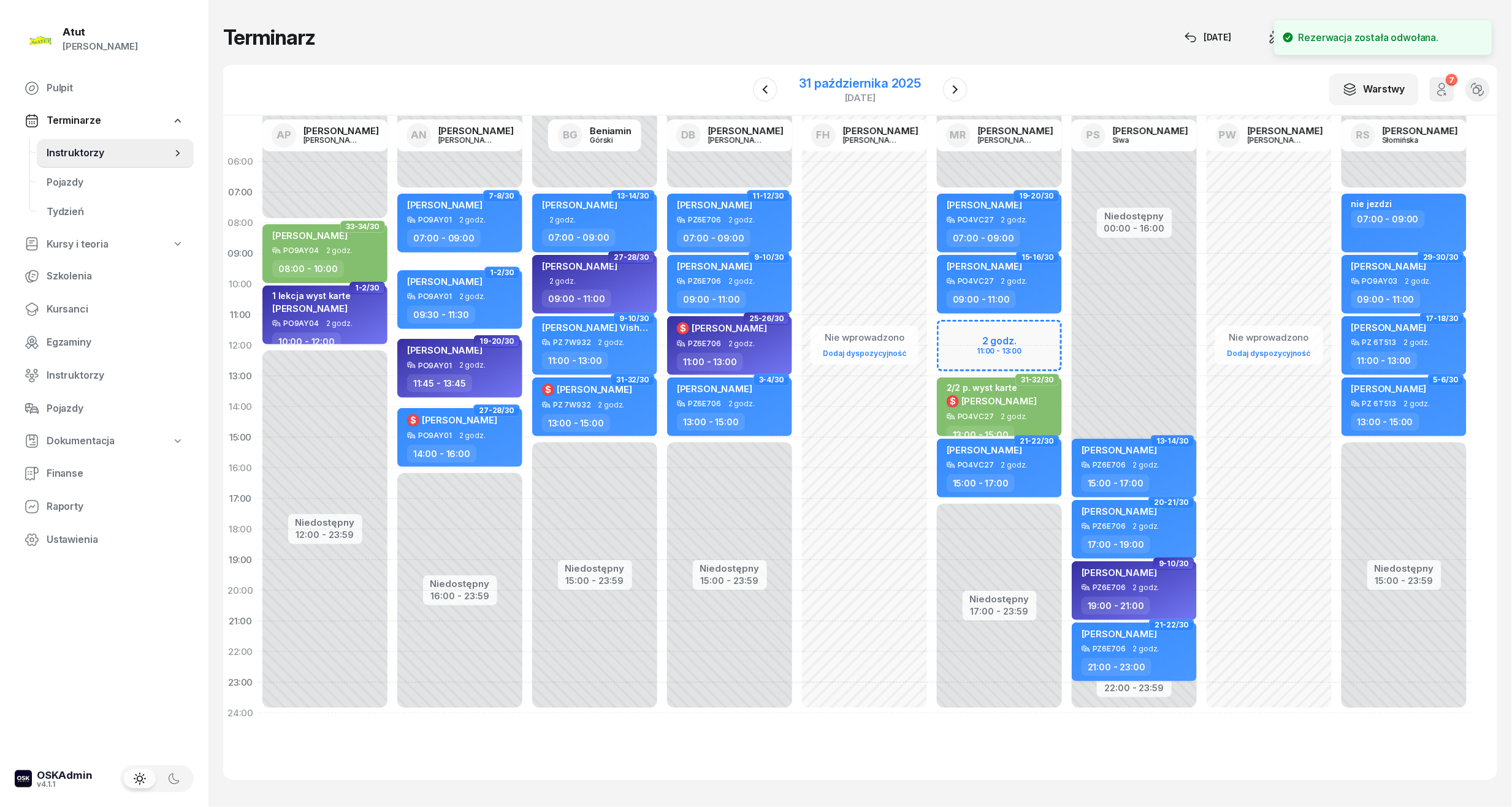
click at [864, 80] on div "31 października 2025" at bounding box center [860, 83] width 122 height 13
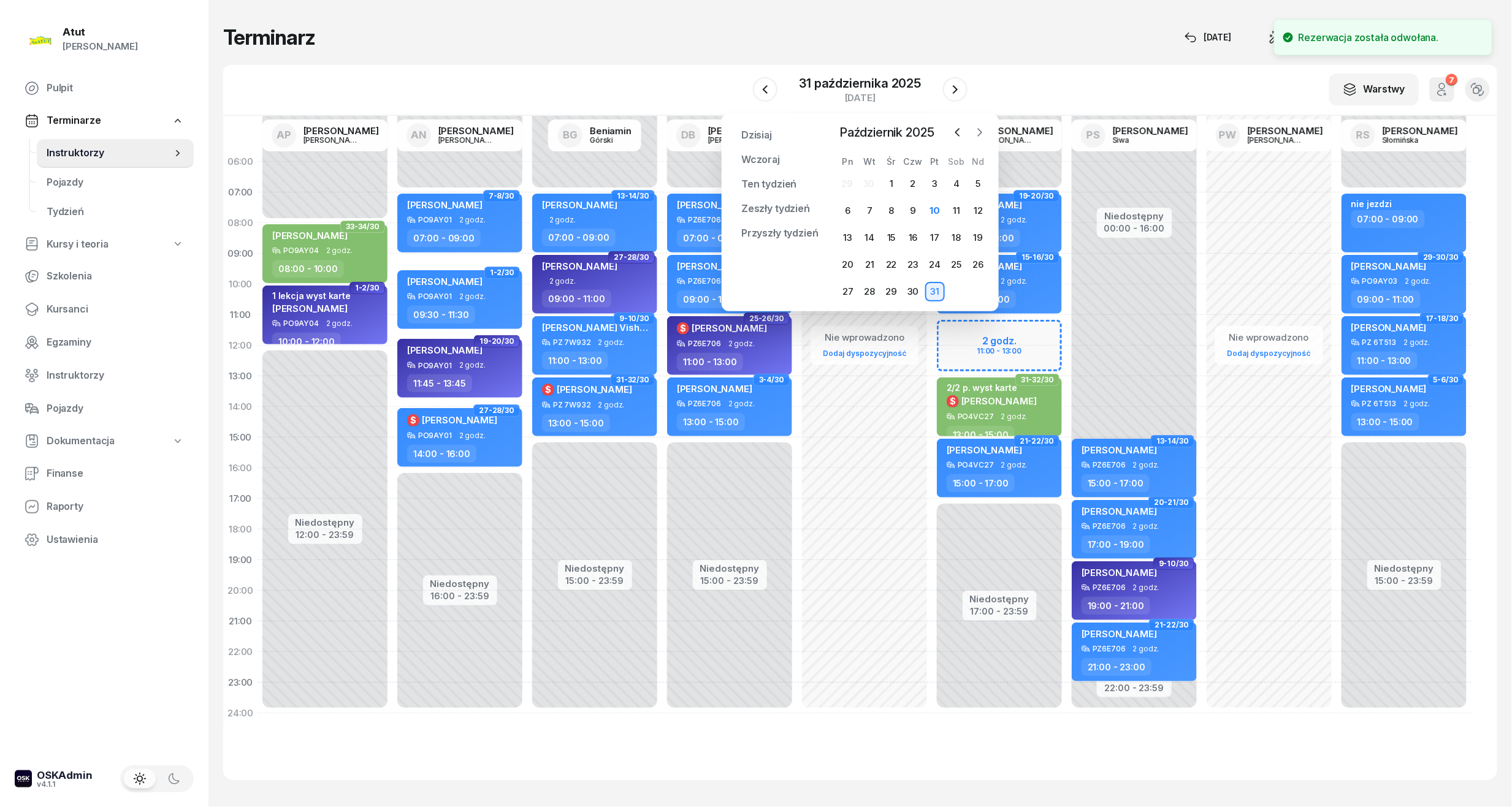
click at [979, 130] on icon "button" at bounding box center [980, 132] width 4 height 8
click at [851, 265] on div "17" at bounding box center [848, 265] width 19 height 19
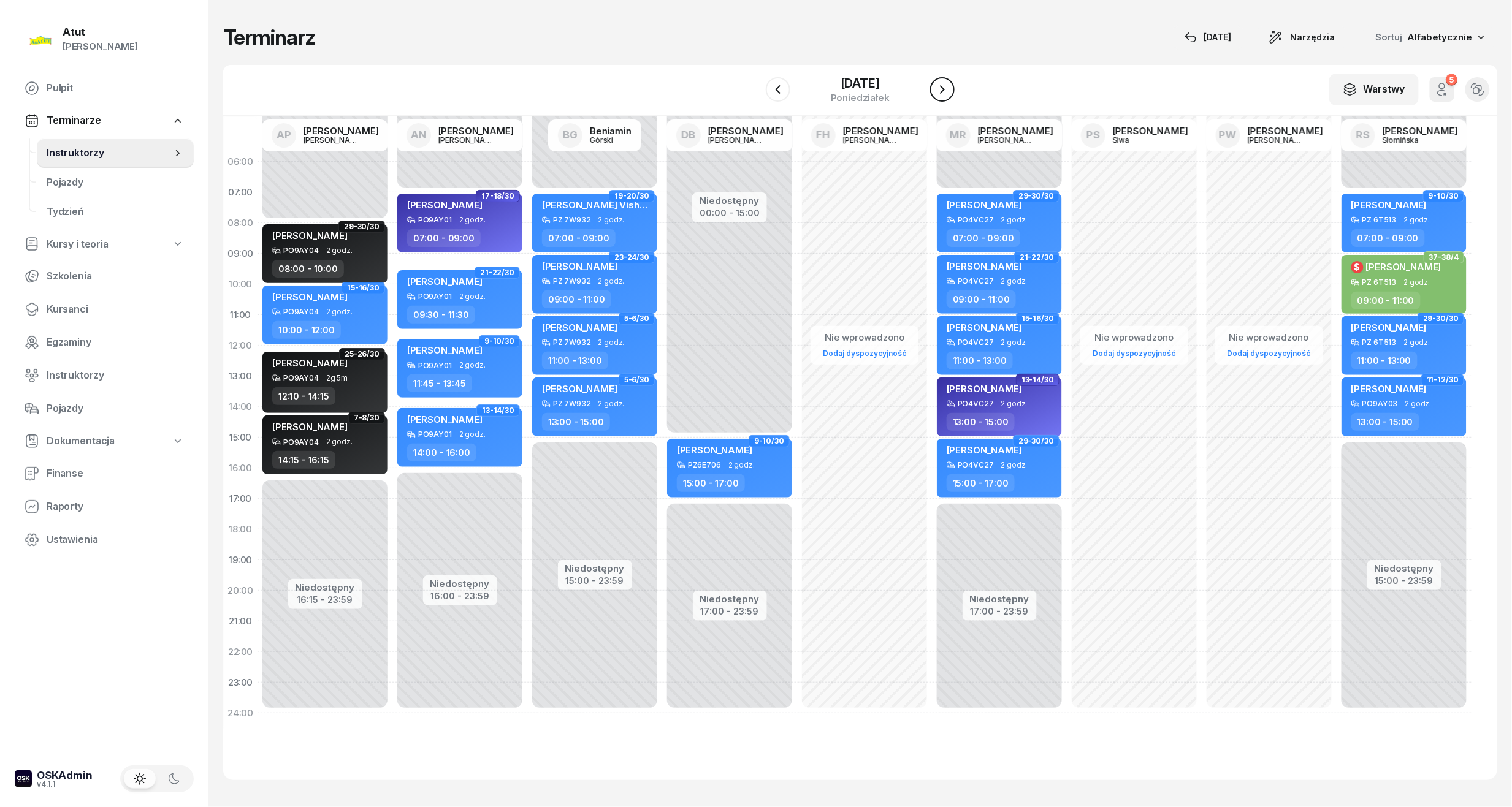
click at [945, 92] on icon "button" at bounding box center [941, 89] width 15 height 15
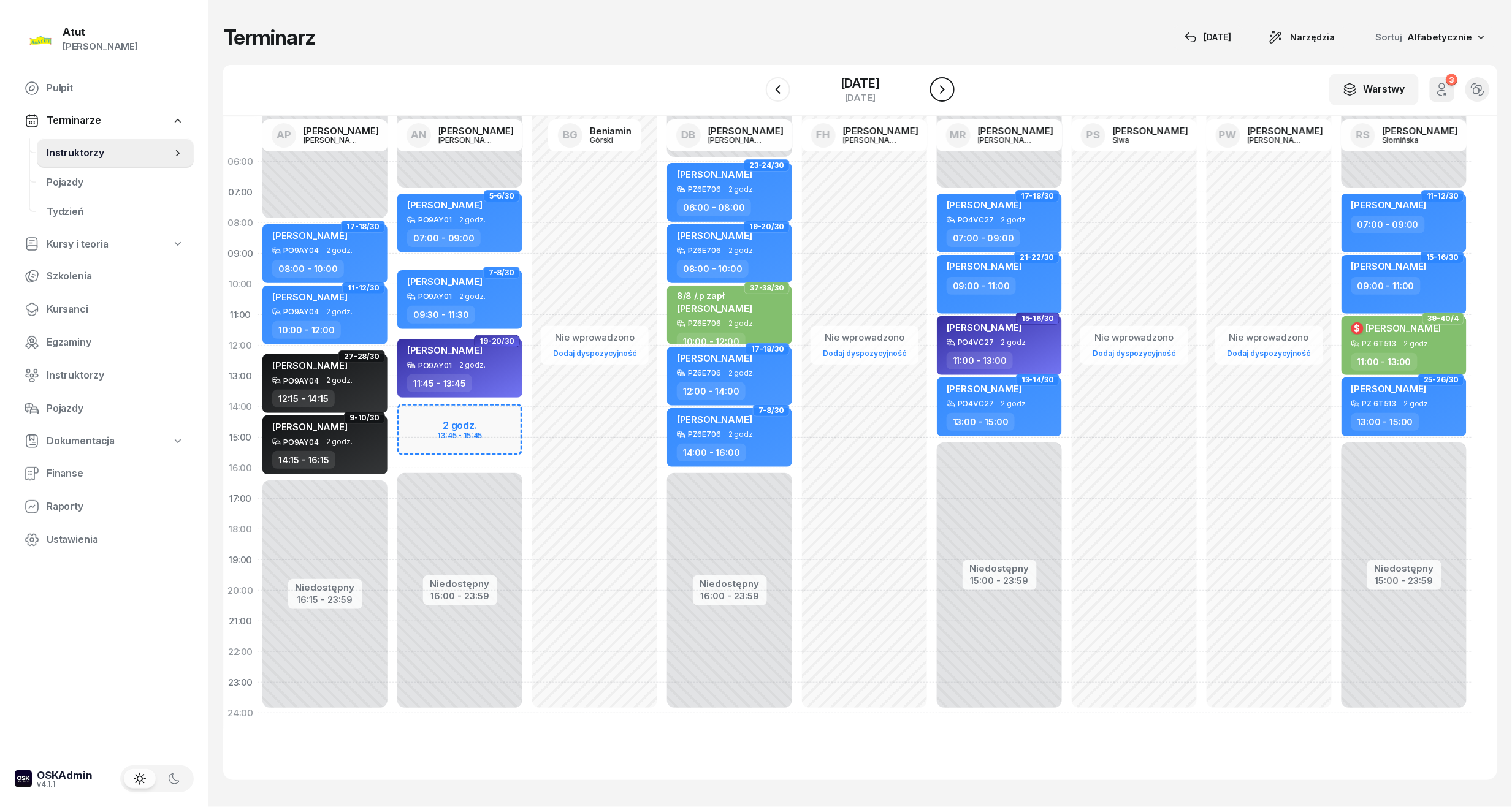
click at [943, 93] on icon "button" at bounding box center [941, 90] width 5 height 9
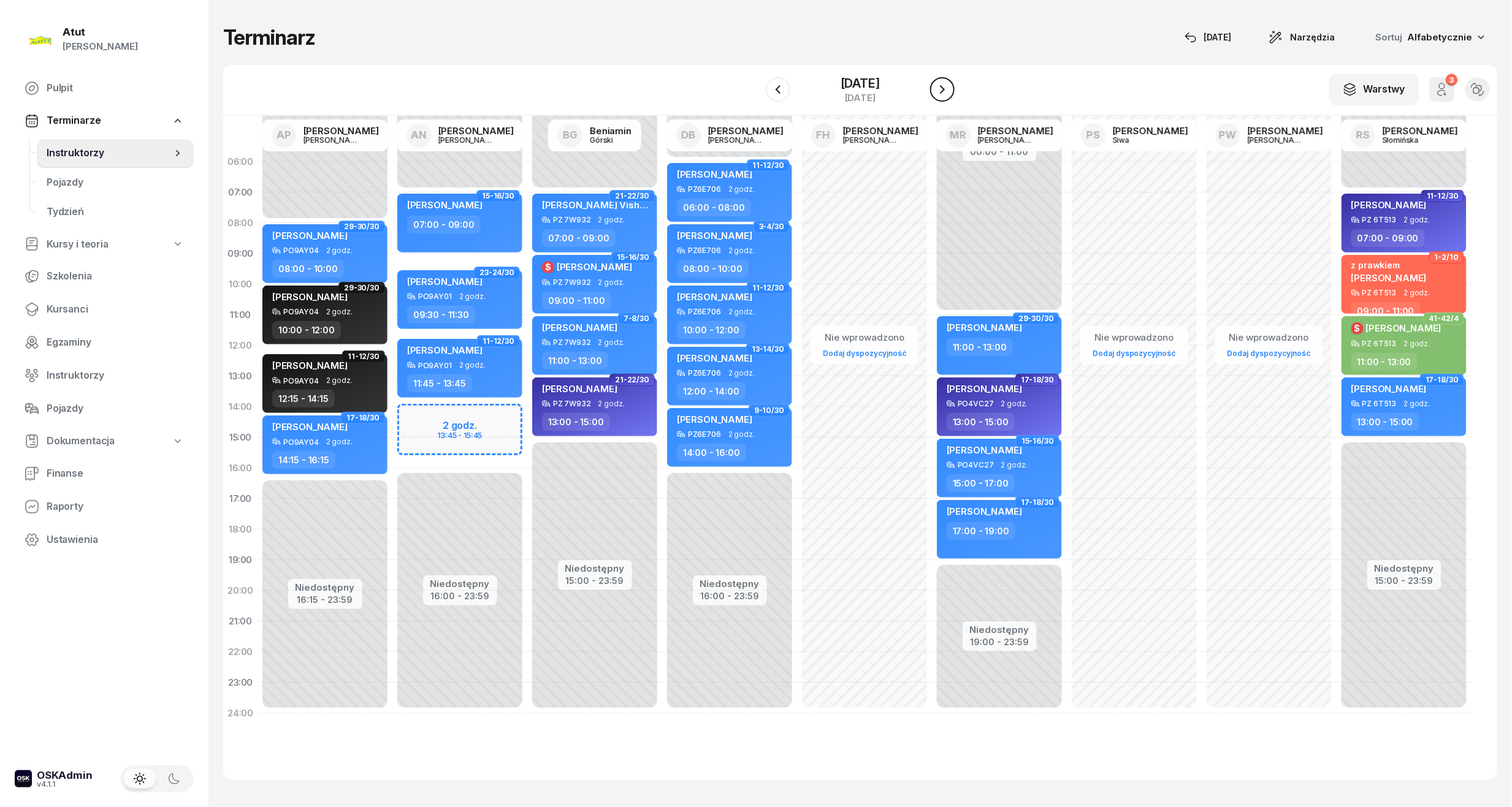
click at [943, 93] on icon "button" at bounding box center [941, 90] width 5 height 9
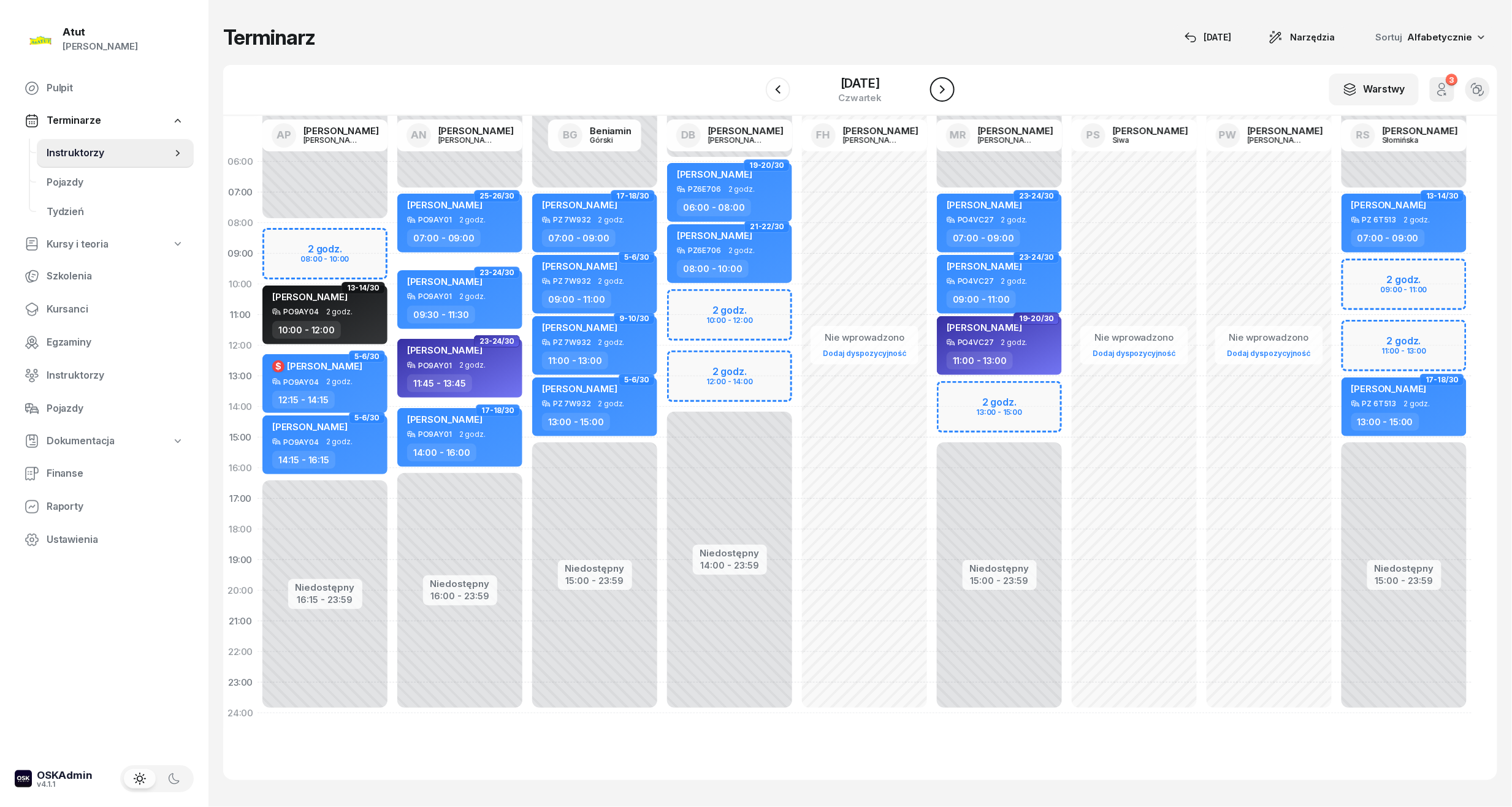
click at [943, 93] on icon "button" at bounding box center [941, 89] width 15 height 15
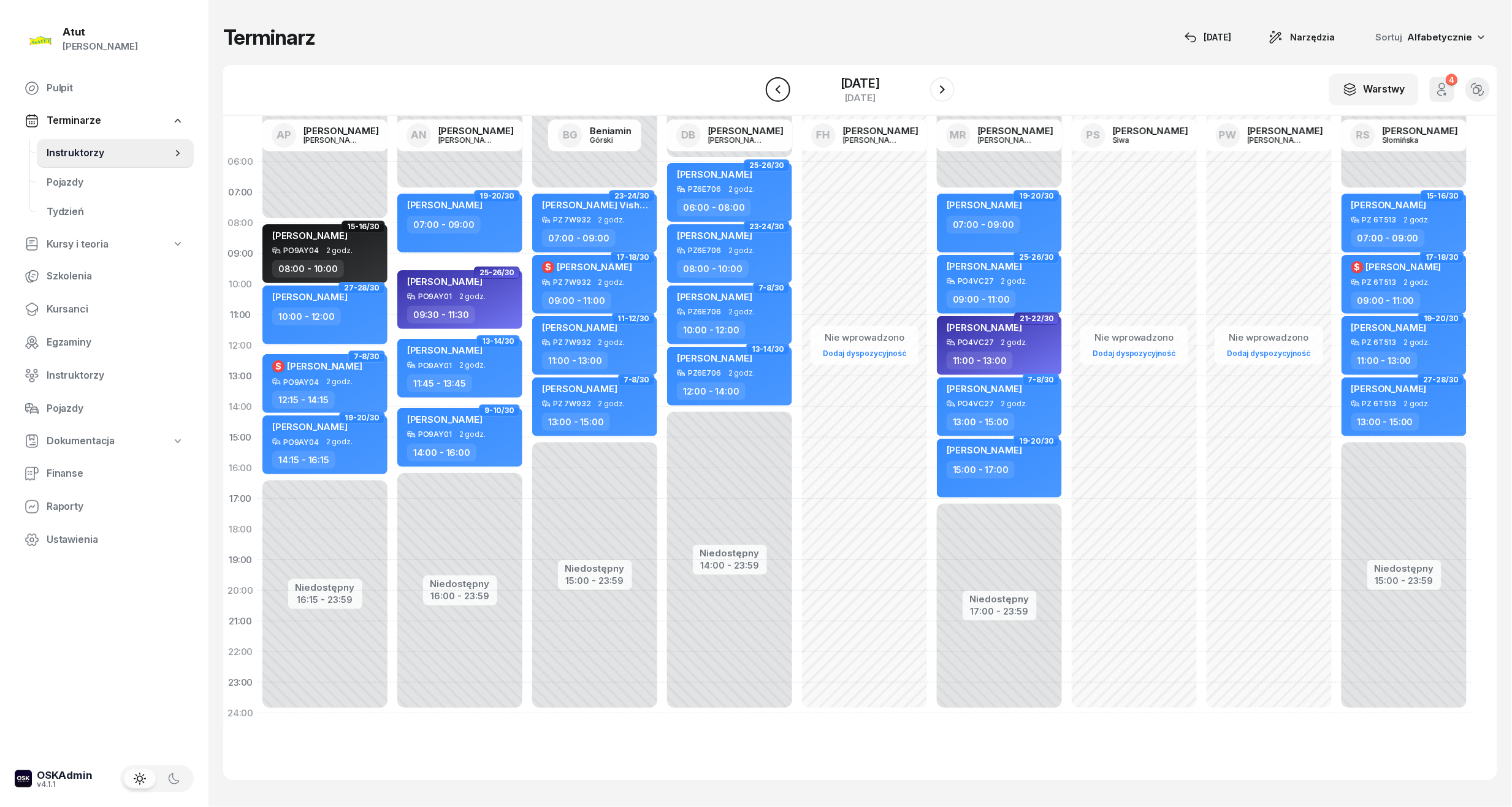
click at [775, 87] on icon "button" at bounding box center [778, 89] width 15 height 15
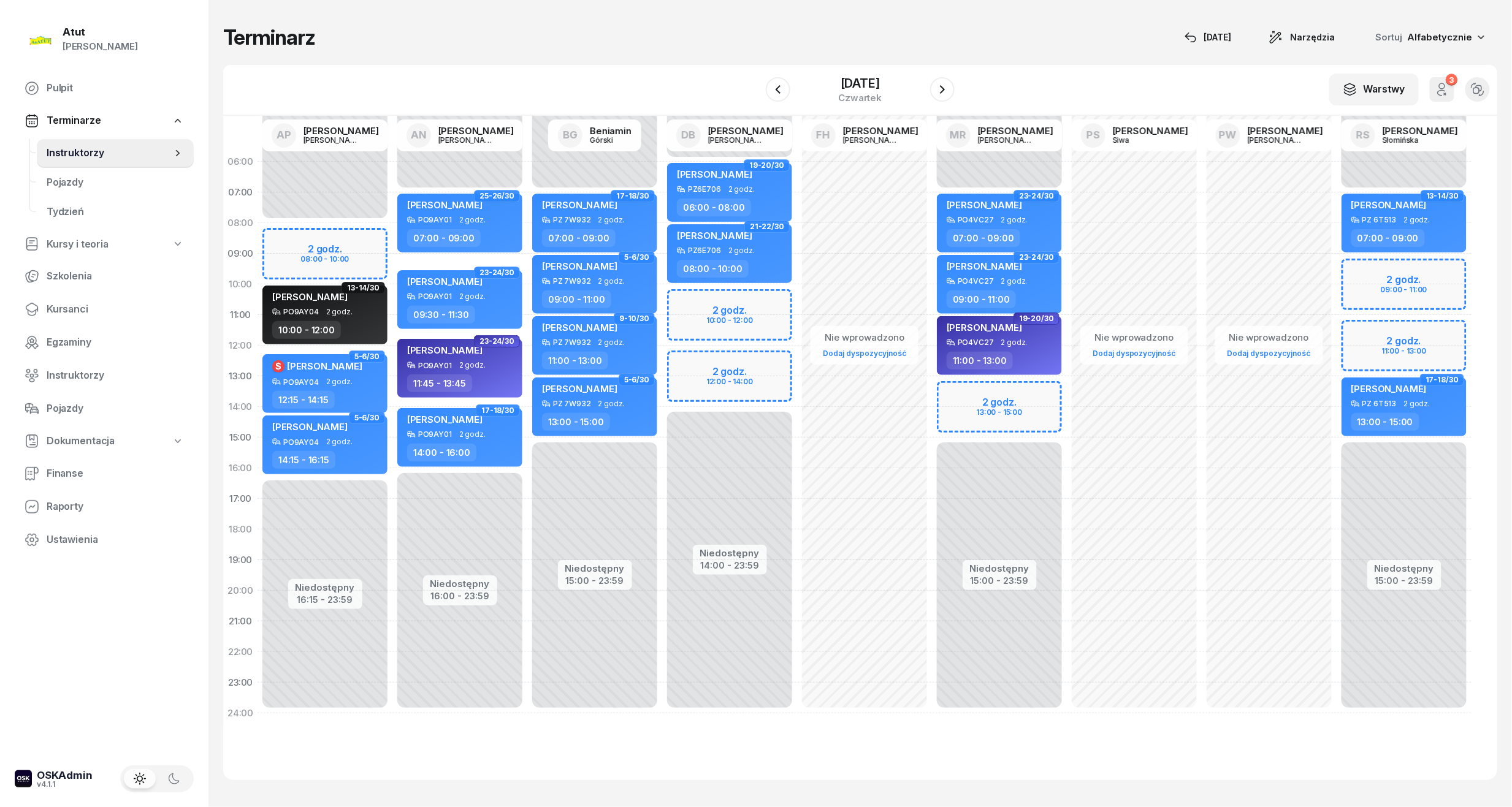
click at [1010, 403] on div "Niedostępny 00:00 - 07:00 Niedostępny 15:00 - 23:59 2 godz. 13:00 - 15:00 23-24…" at bounding box center [999, 438] width 135 height 582
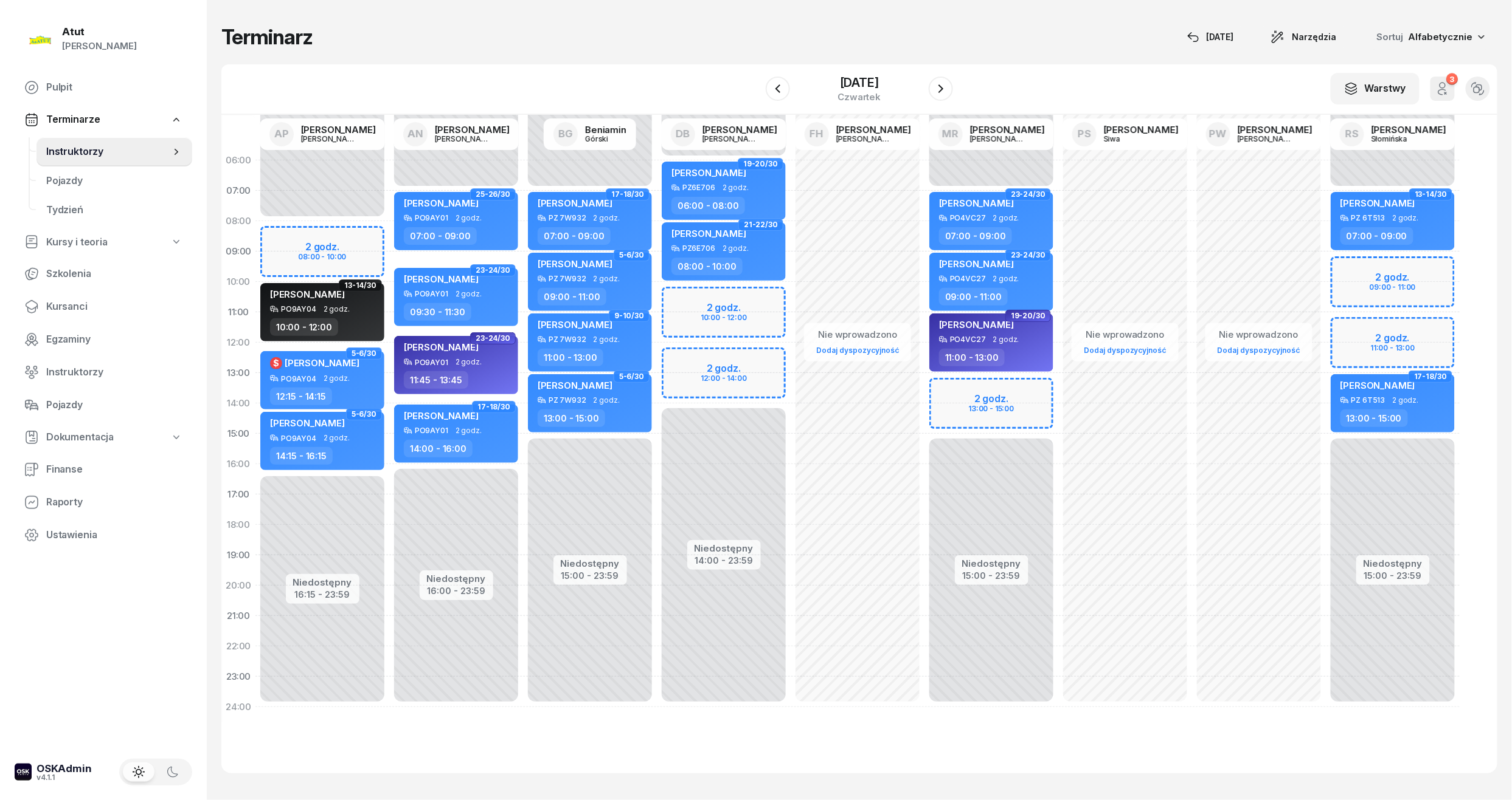
select select "13"
select select "15"
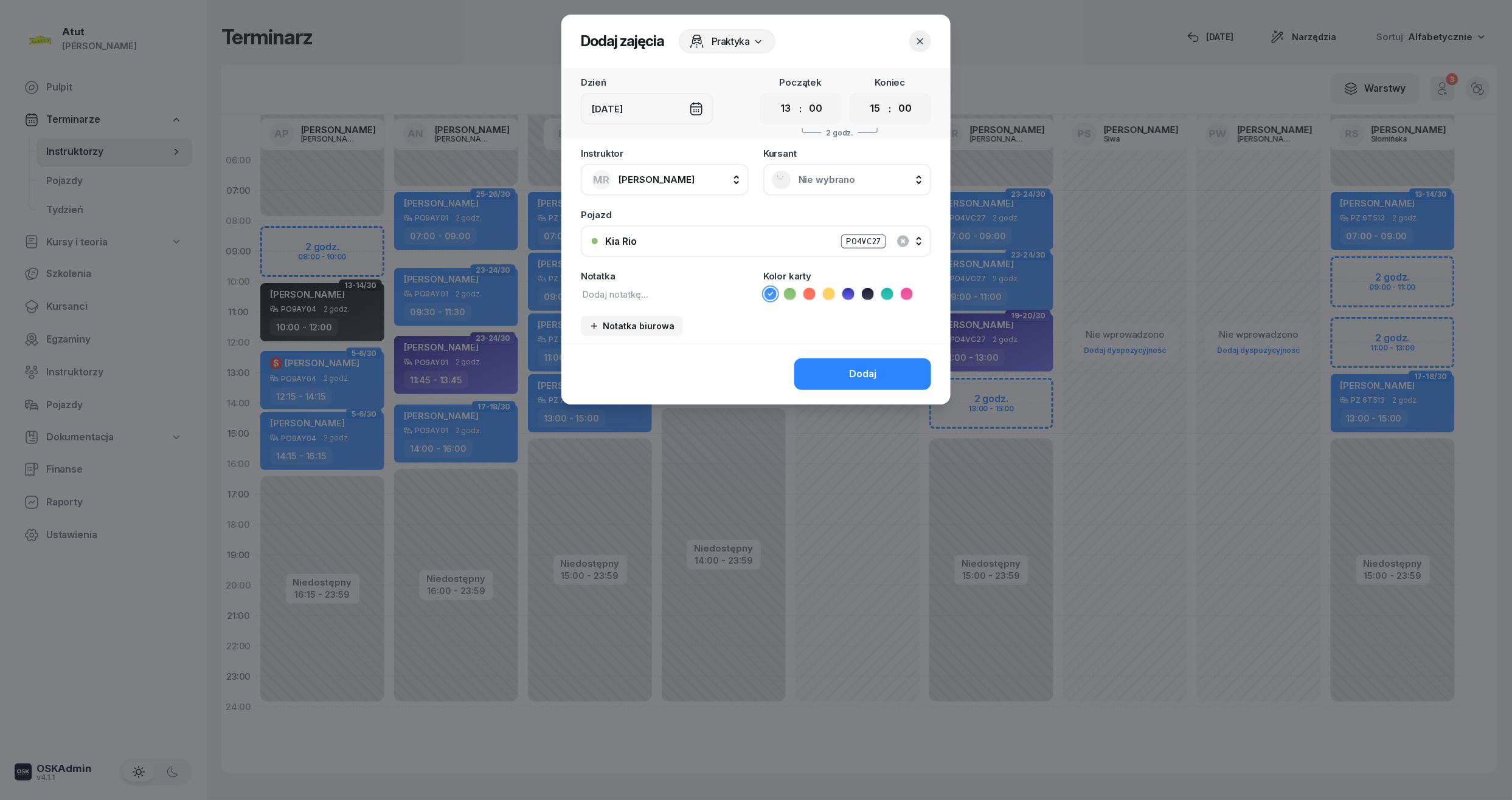
click at [832, 173] on span "Nie wybrano" at bounding box center [860, 179] width 124 height 15
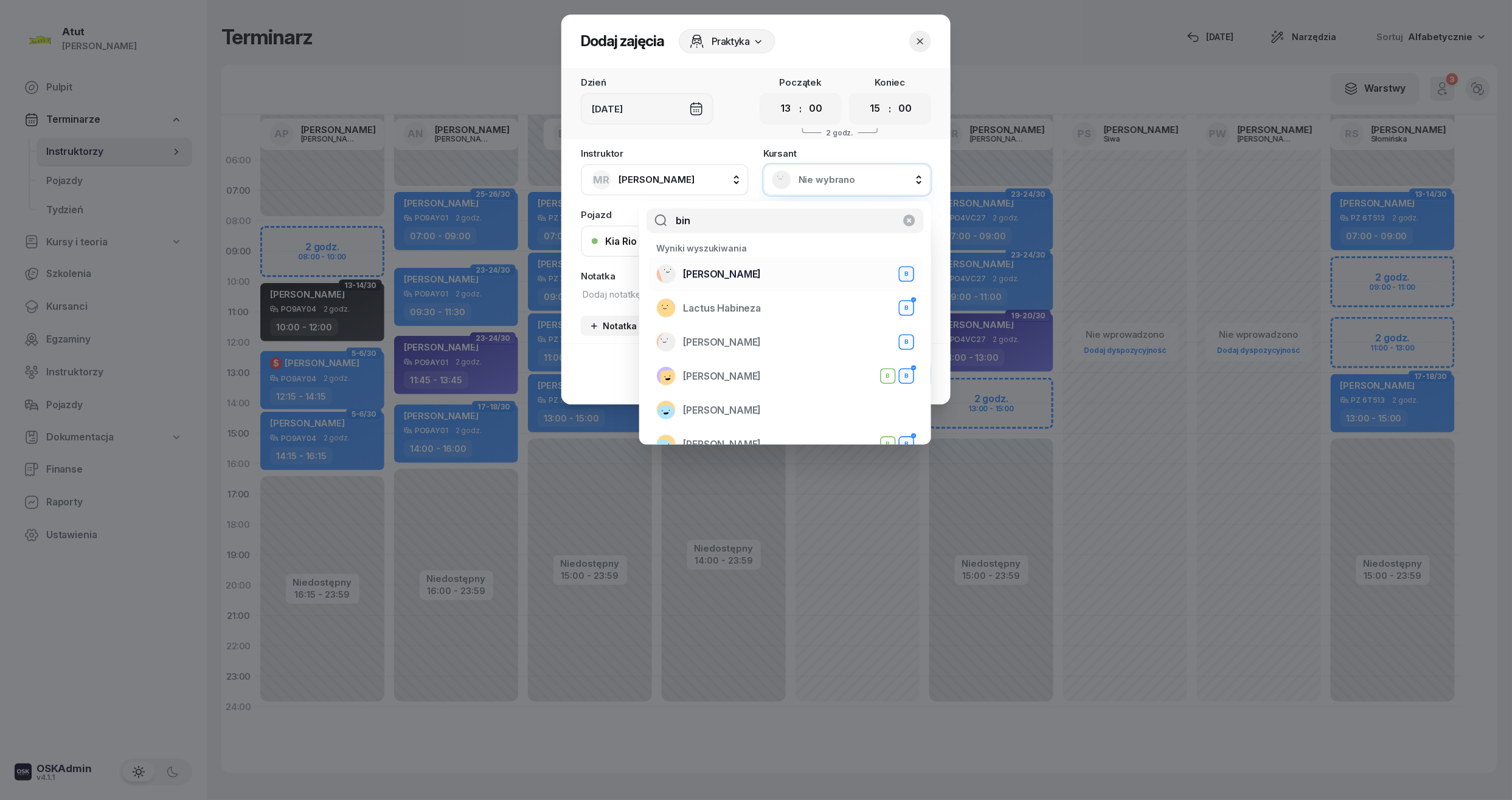
type input "bin"
click at [726, 272] on span "[PERSON_NAME]" at bounding box center [721, 274] width 78 height 15
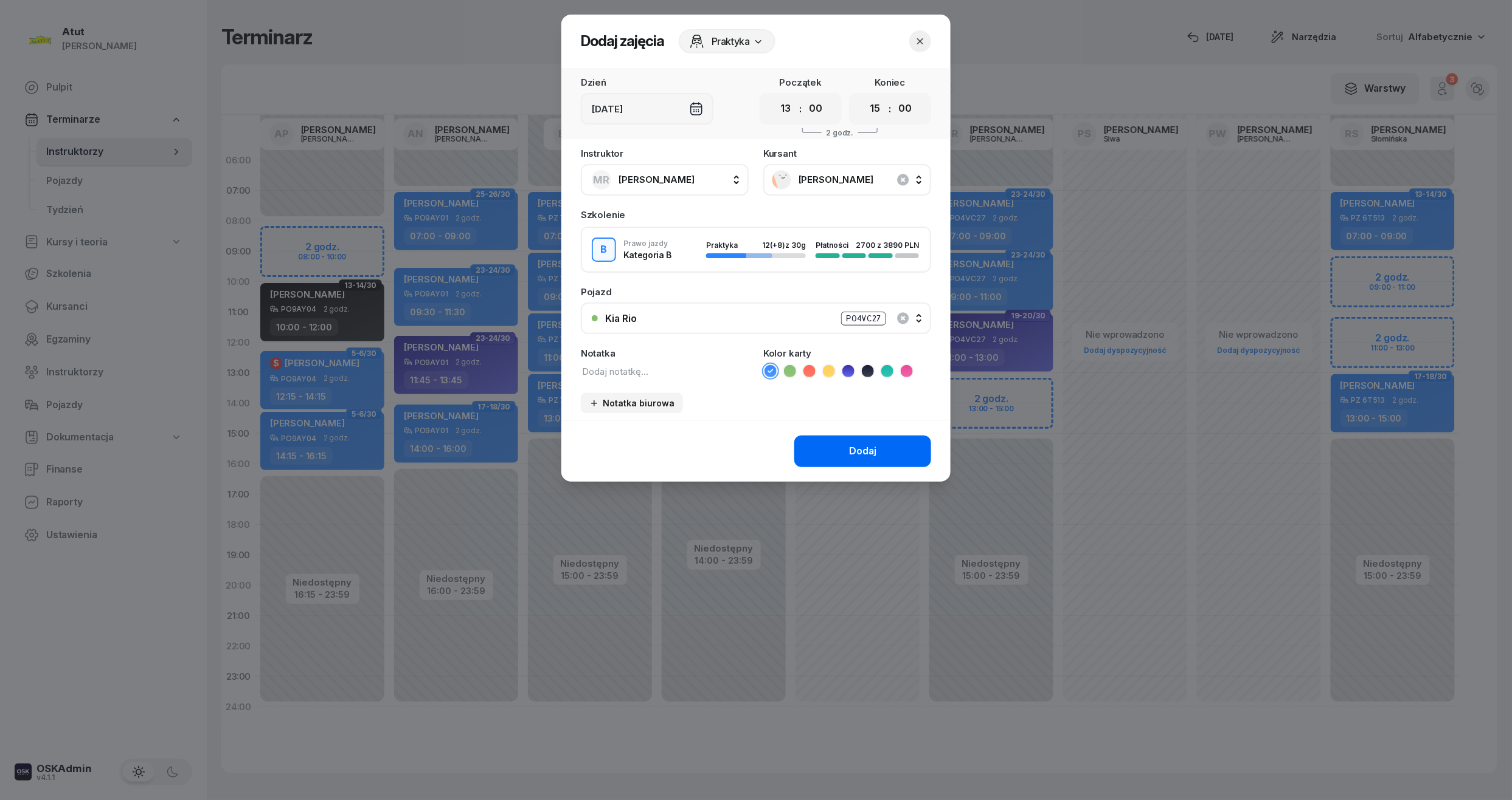
click at [883, 450] on button "Dodaj" at bounding box center [863, 452] width 137 height 32
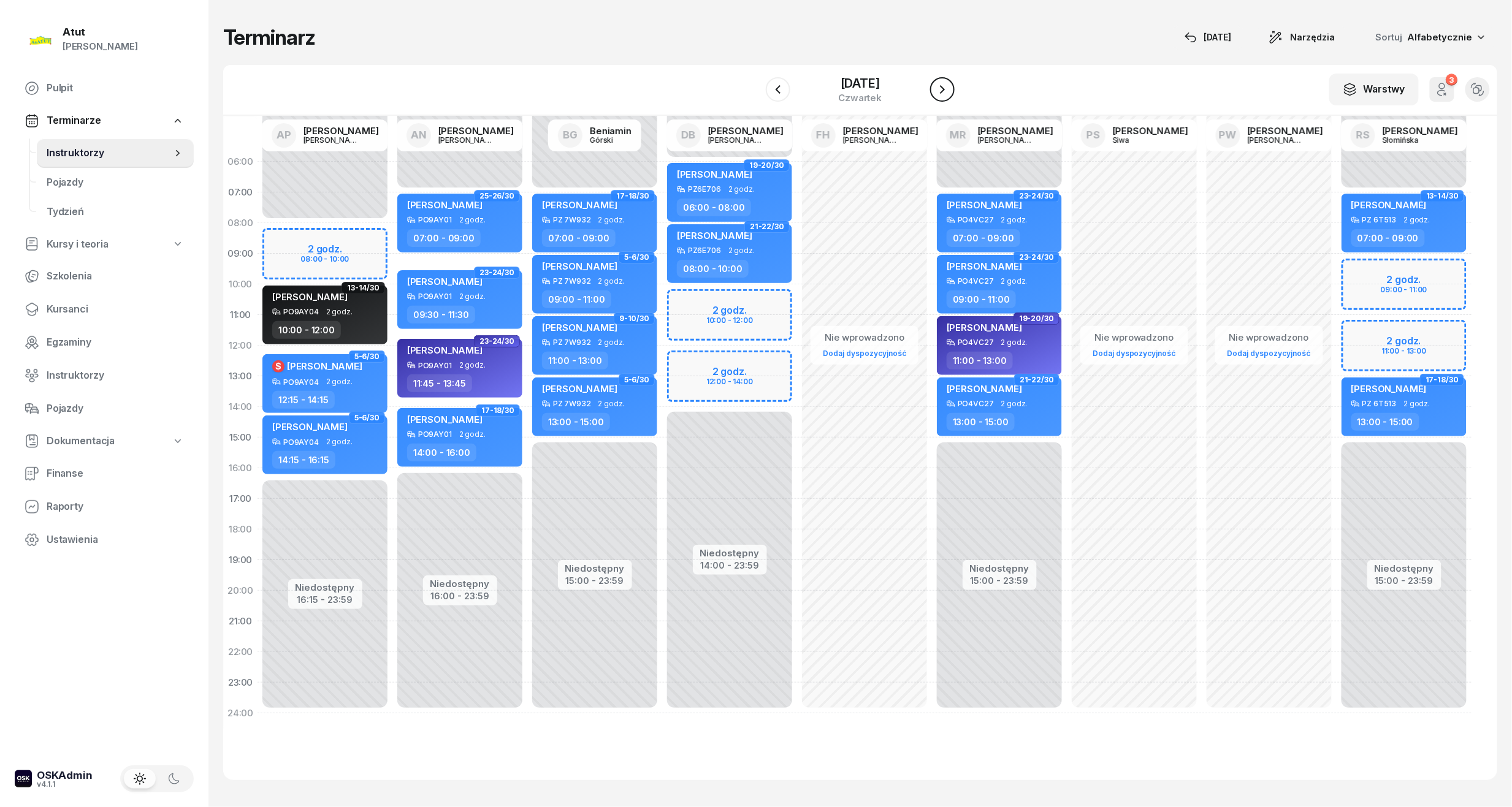
click at [945, 87] on icon "button" at bounding box center [941, 90] width 5 height 9
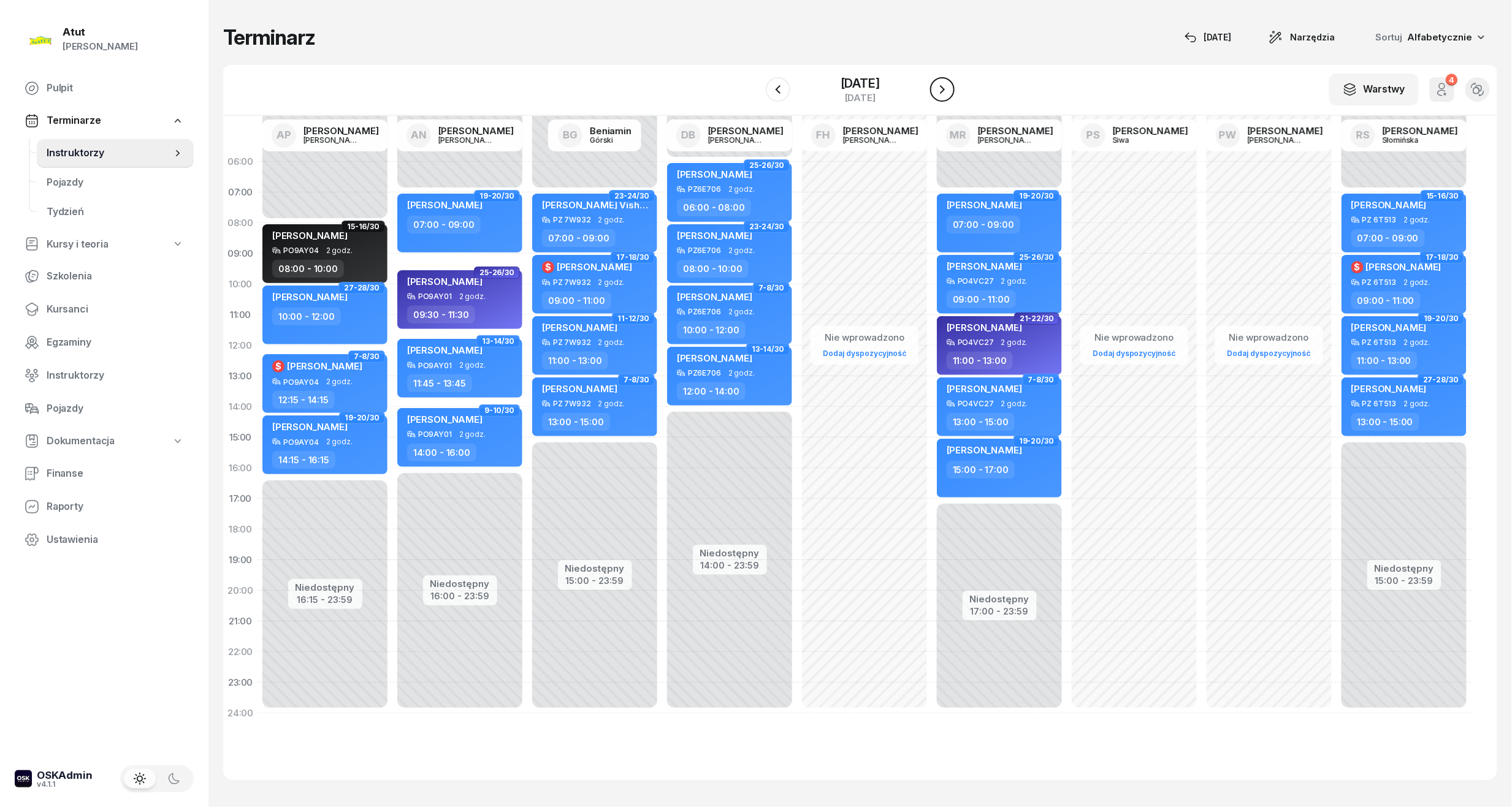
click at [945, 87] on icon "button" at bounding box center [941, 89] width 15 height 15
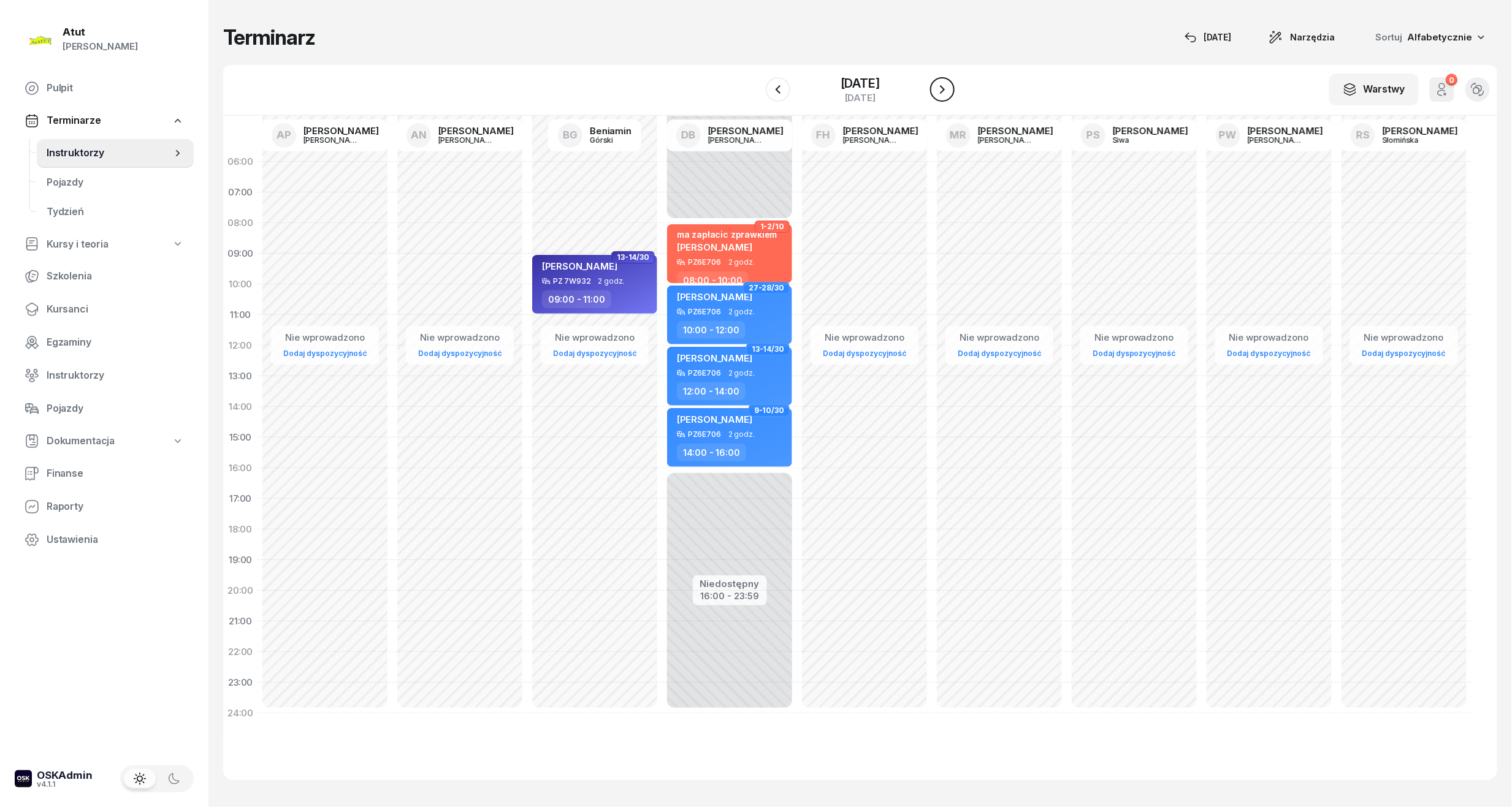
click at [945, 87] on icon "button" at bounding box center [941, 90] width 5 height 9
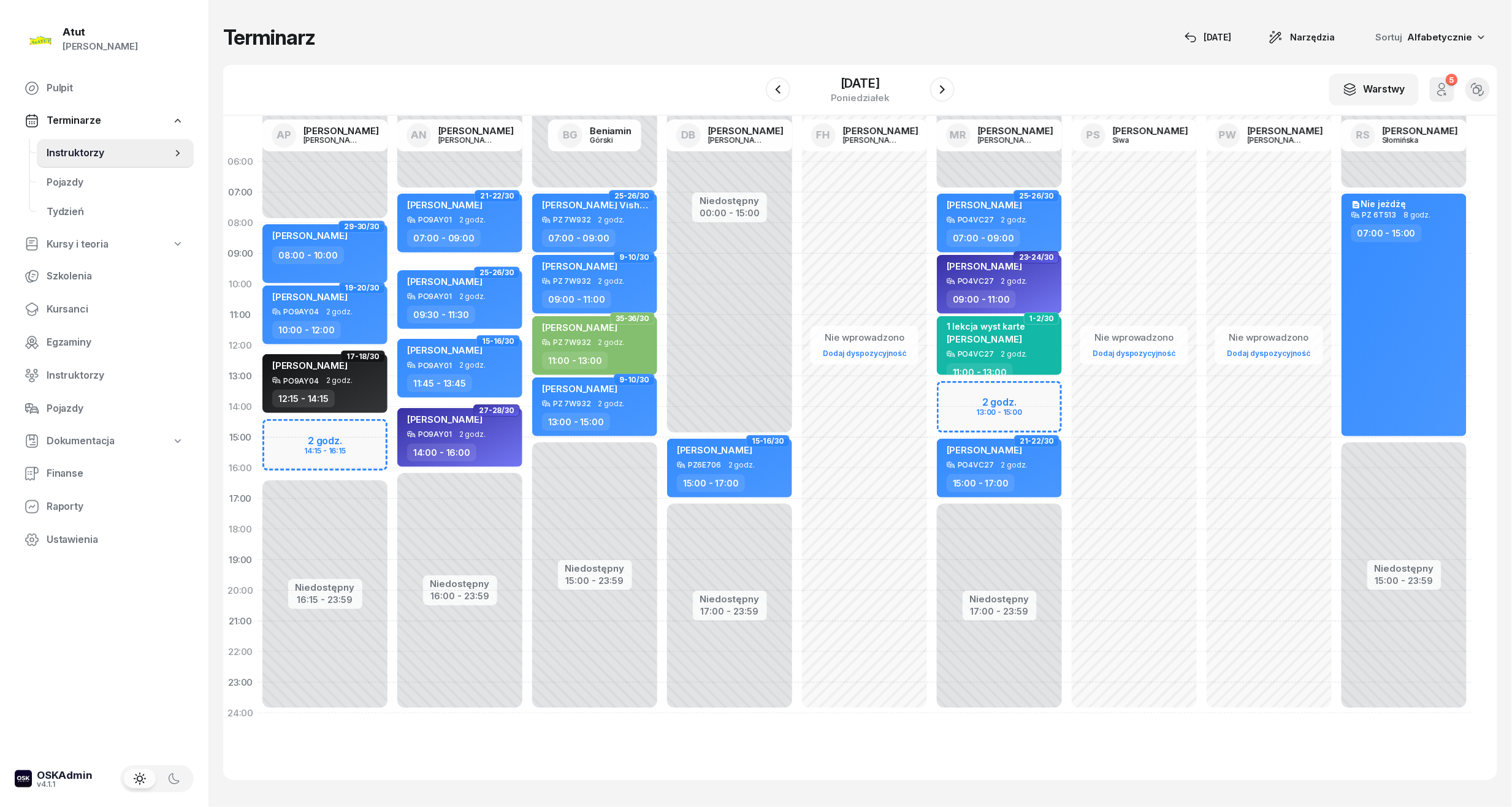
click at [1019, 400] on div "Niedostępny 00:00 - 07:00 Niedostępny 17:00 - 23:59 2 godz. 13:00 - 15:00 25-26…" at bounding box center [999, 438] width 135 height 582
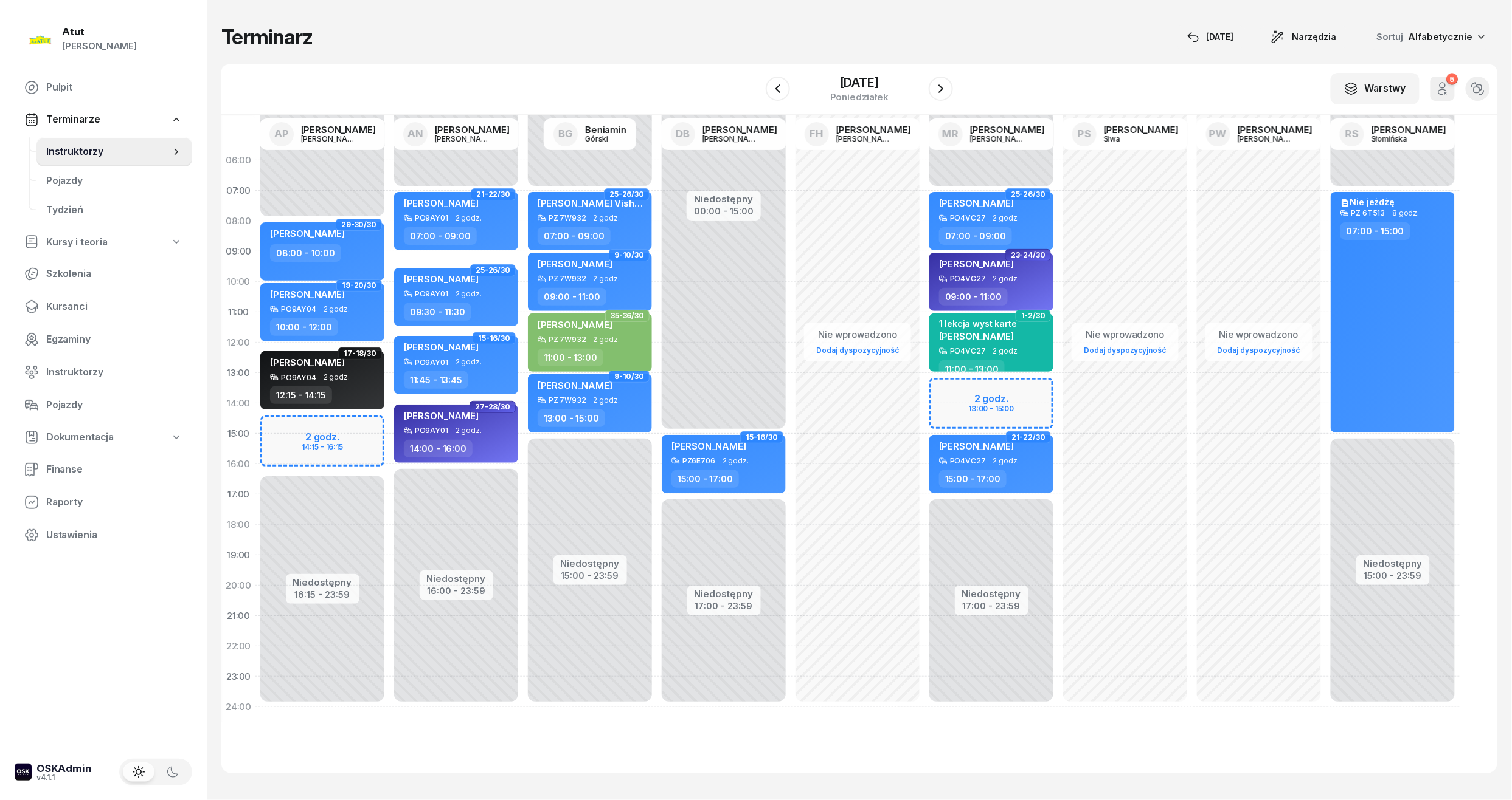
select select "13"
select select "15"
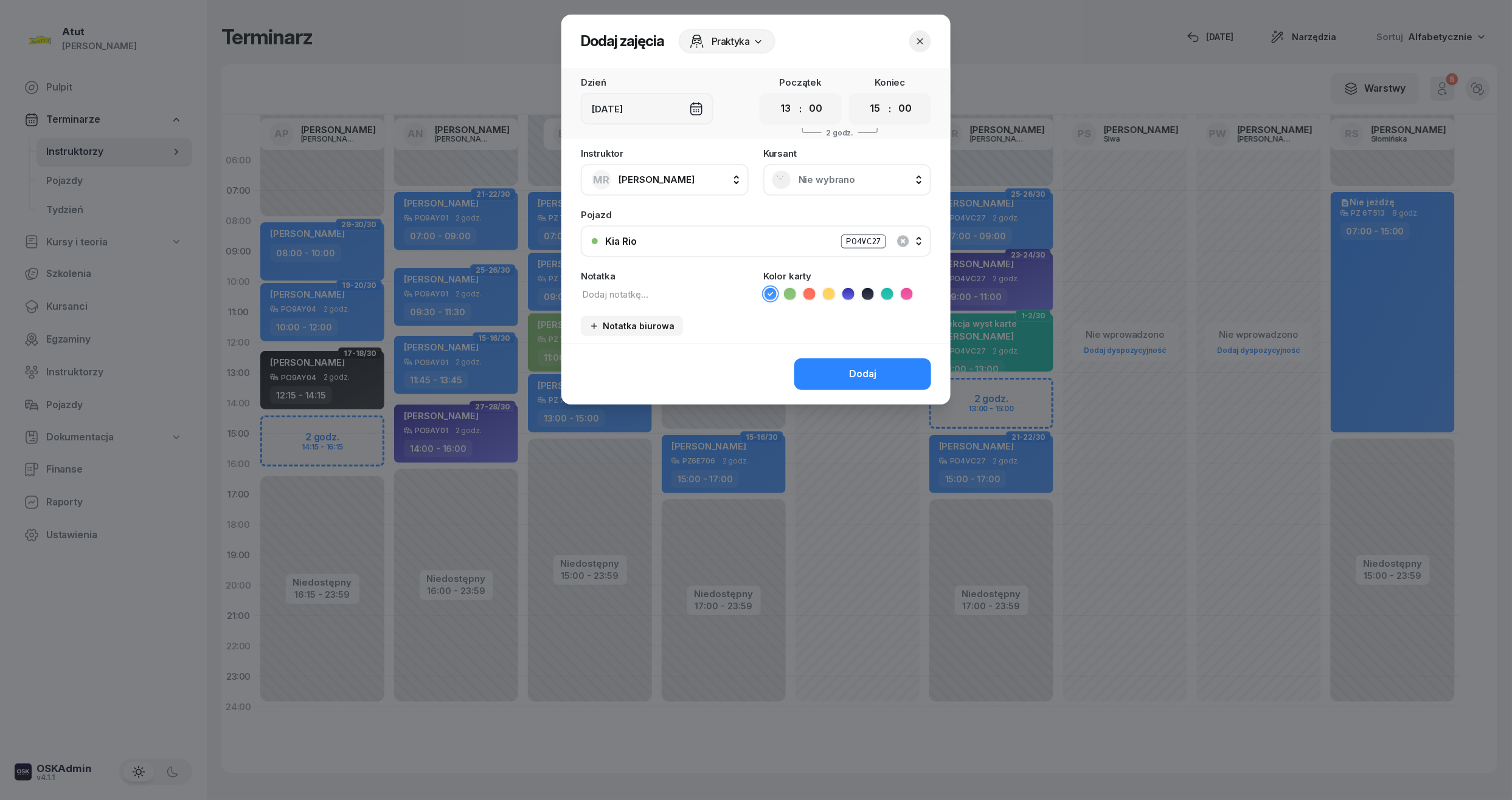
click at [837, 183] on span "Nie wybrano" at bounding box center [860, 179] width 124 height 15
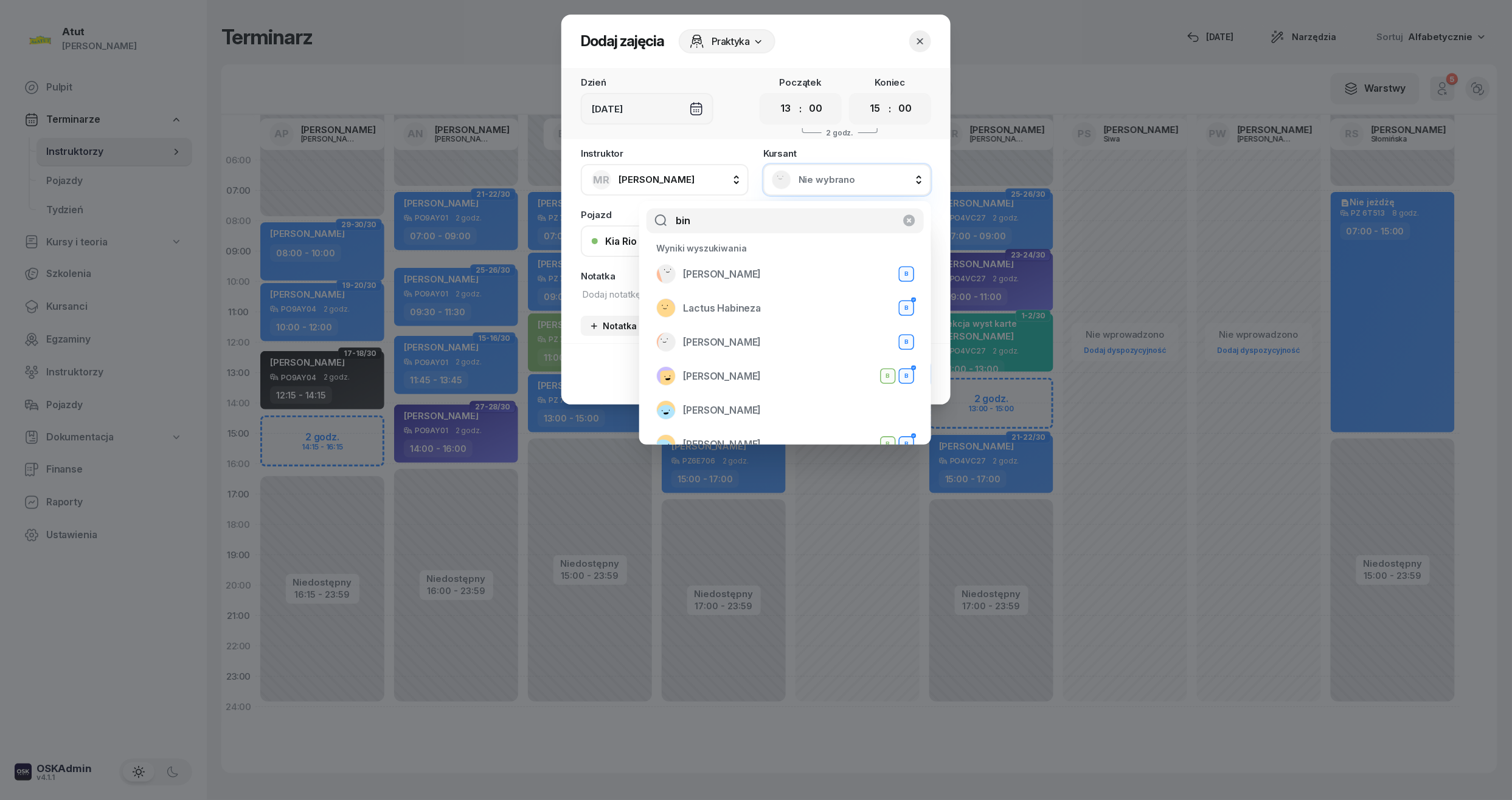
type input "bin"
click at [928, 42] on button "button" at bounding box center [920, 41] width 22 height 22
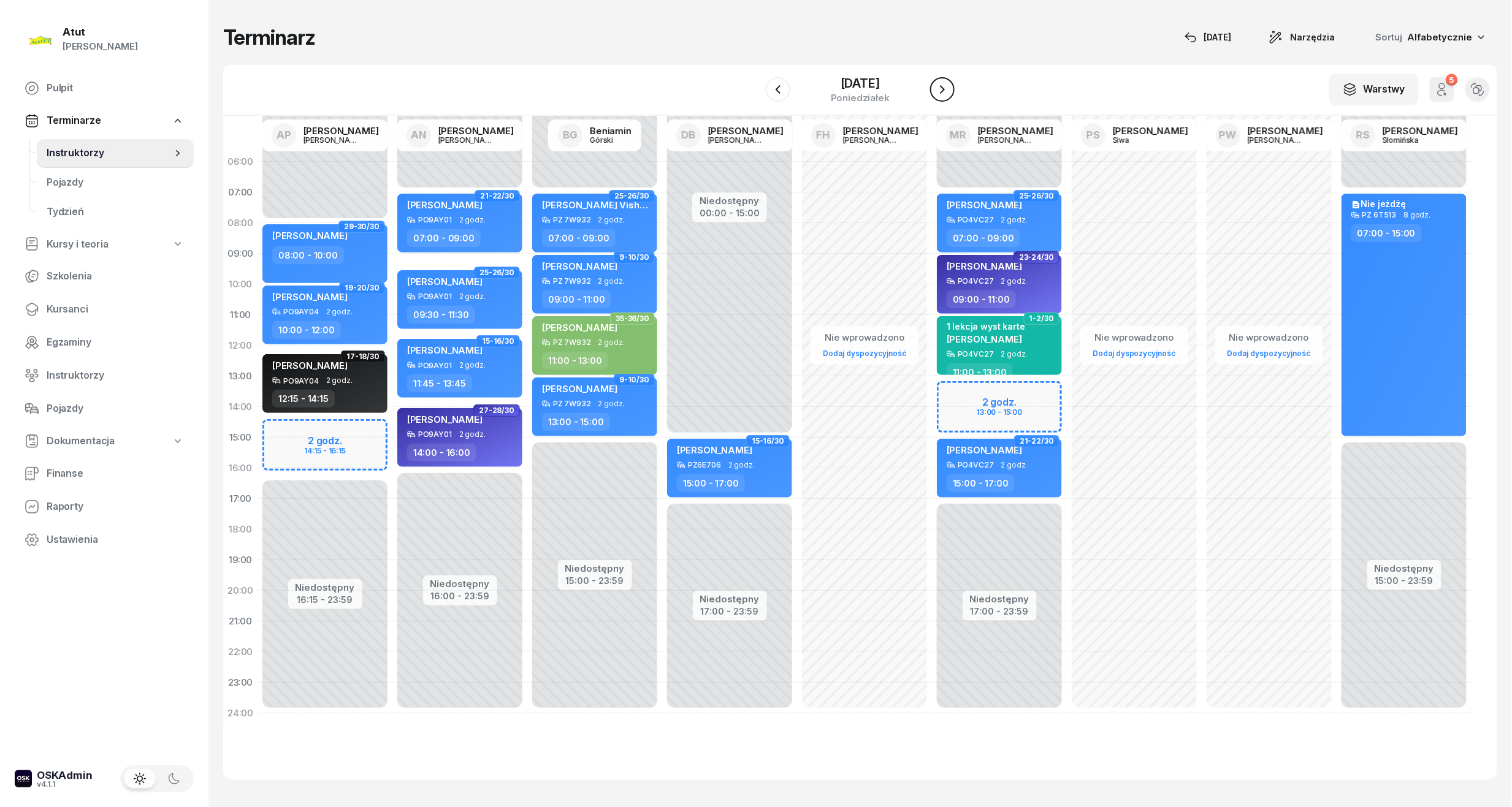
click at [950, 98] on button "button" at bounding box center [941, 89] width 24 height 24
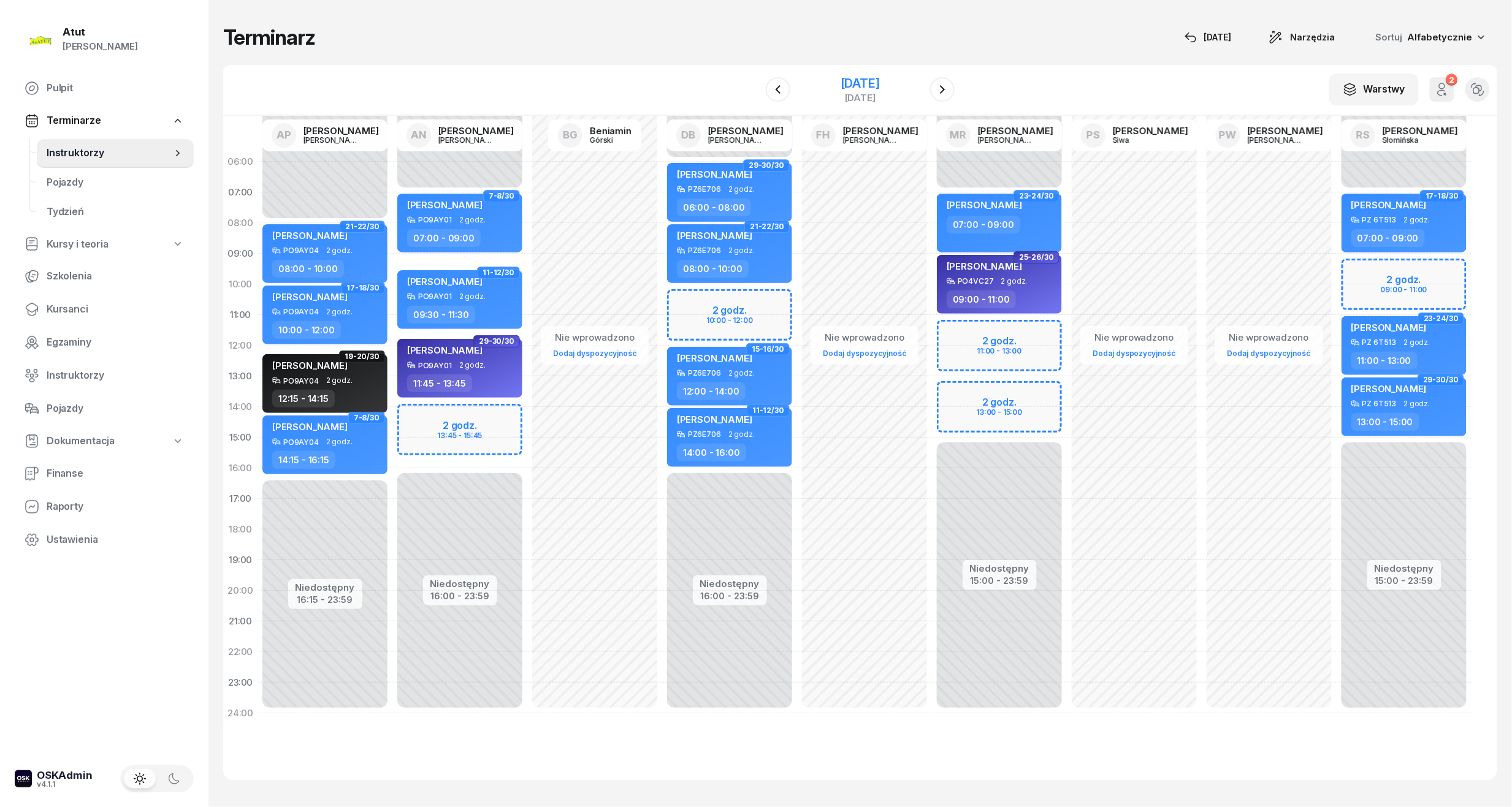
click at [880, 93] on div "[DATE]" at bounding box center [860, 97] width 39 height 9
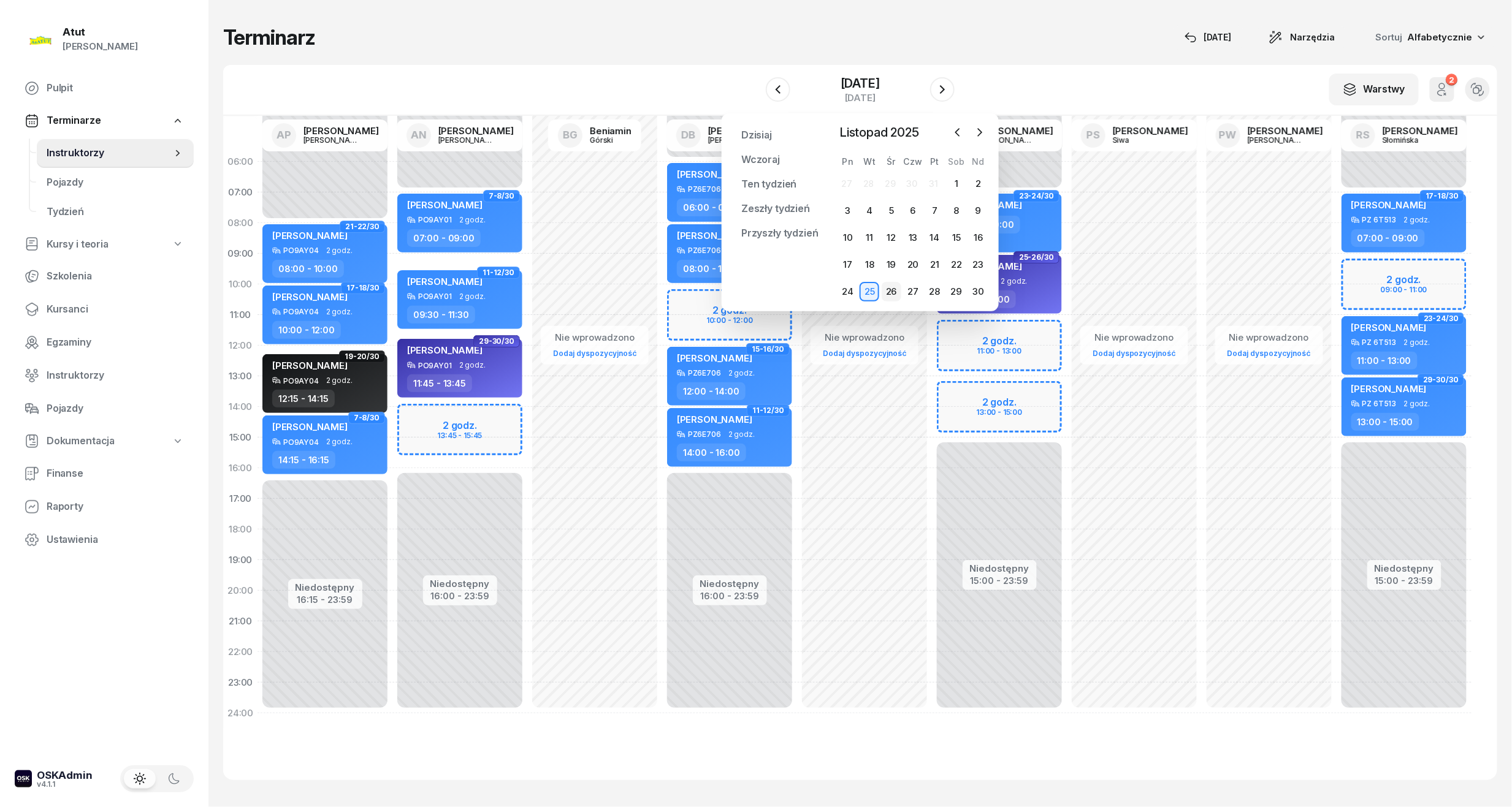
click at [901, 291] on div "26" at bounding box center [892, 292] width 19 height 19
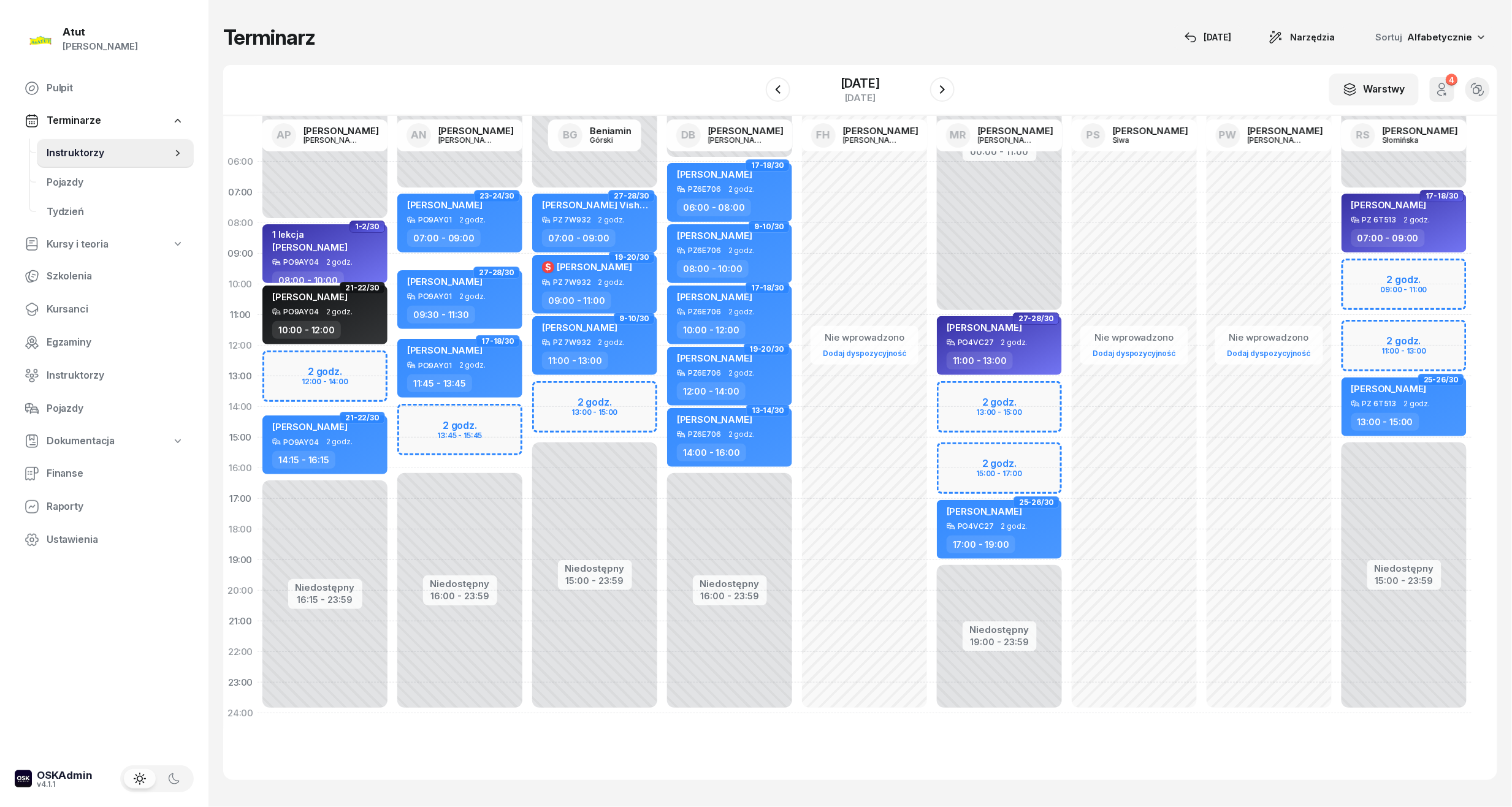
click at [981, 464] on div "Niedostępny 00:00 - 11:00 Niedostępny 19:00 - 23:59 2 godz. 13:00 - 15:00 2 god…" at bounding box center [999, 438] width 135 height 582
select select "15"
select select "17"
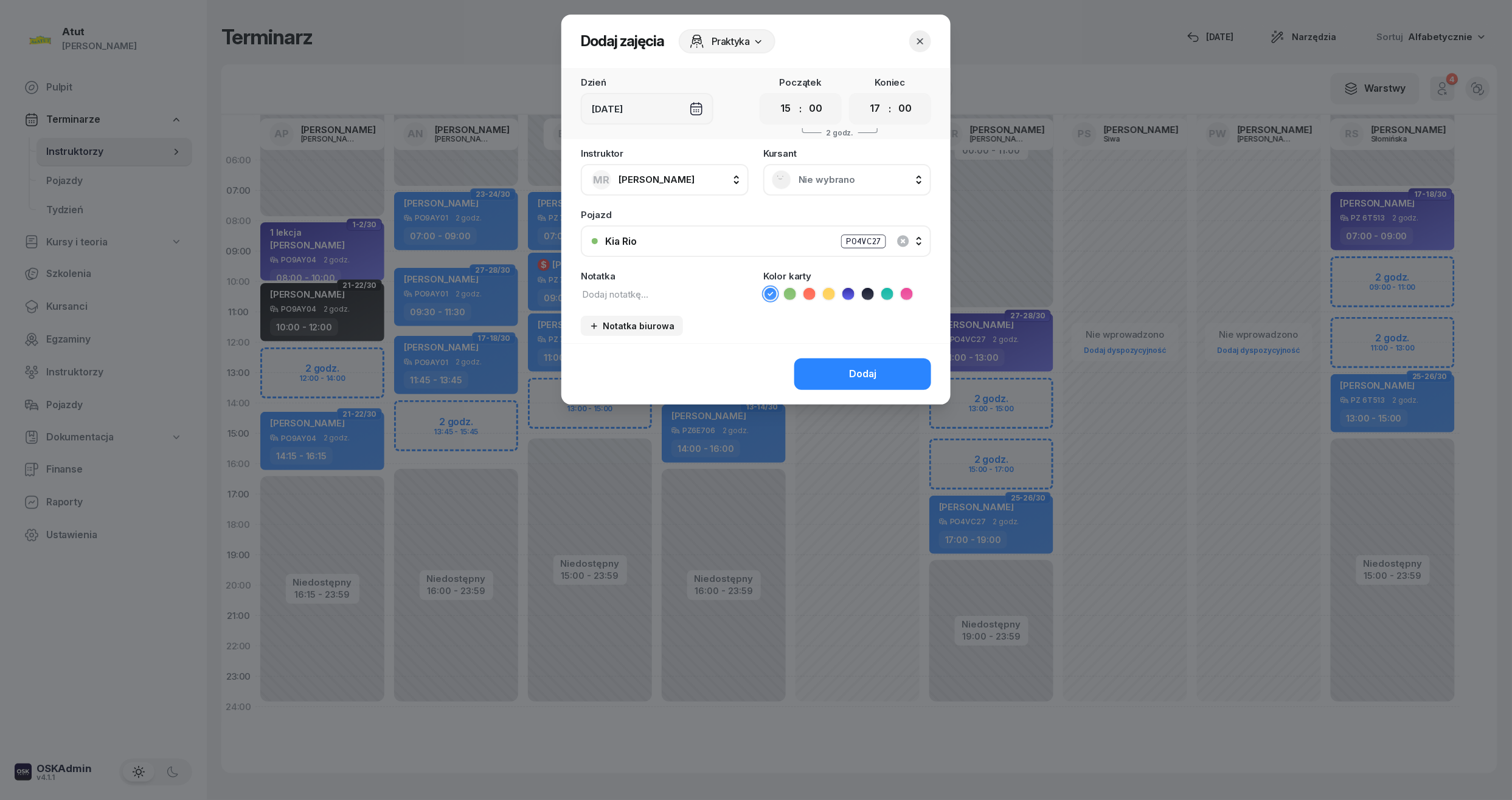
click at [817, 167] on div "Nie wybrano" at bounding box center [847, 179] width 168 height 32
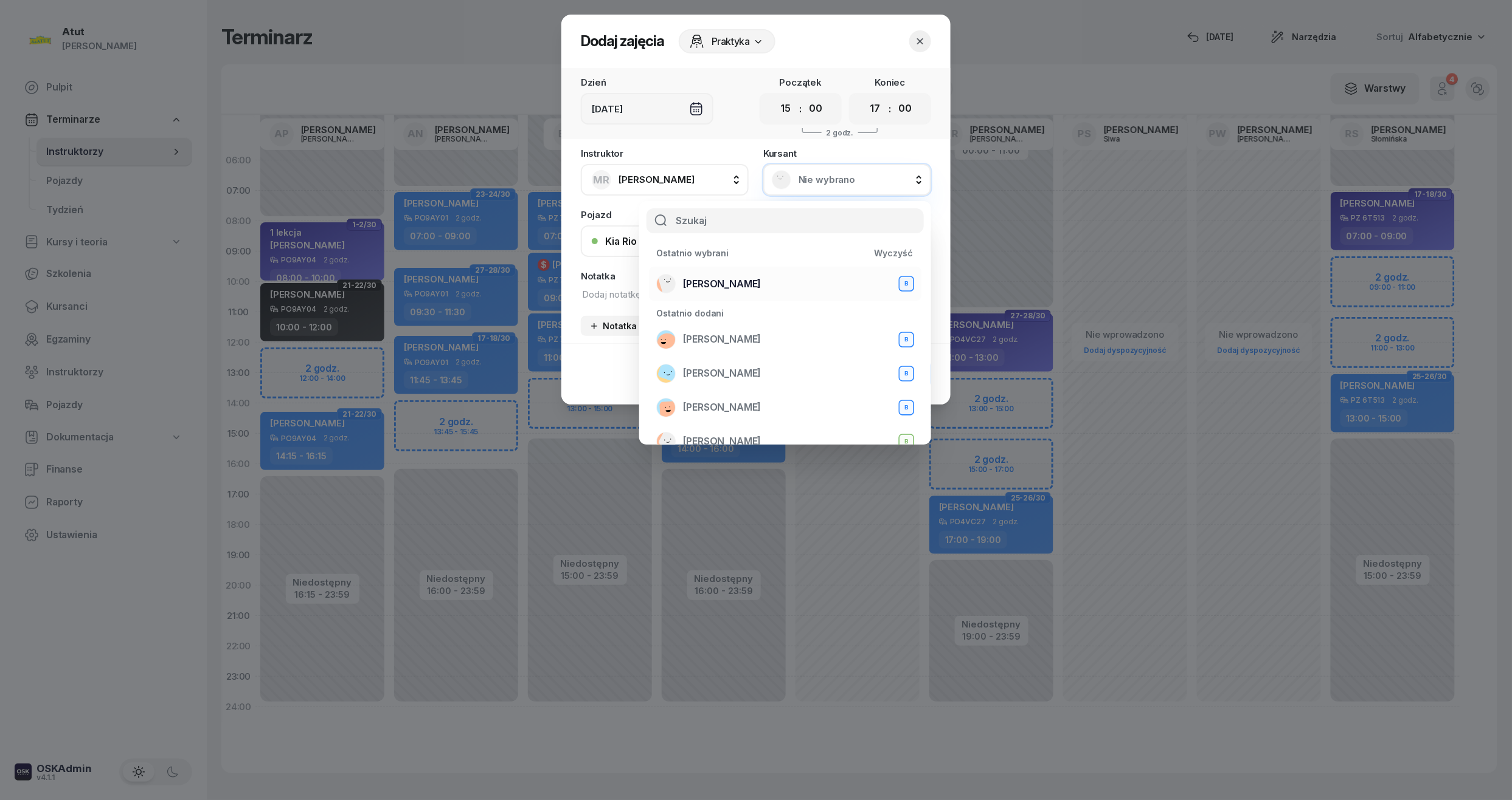
click at [737, 283] on span "[PERSON_NAME]" at bounding box center [721, 285] width 78 height 15
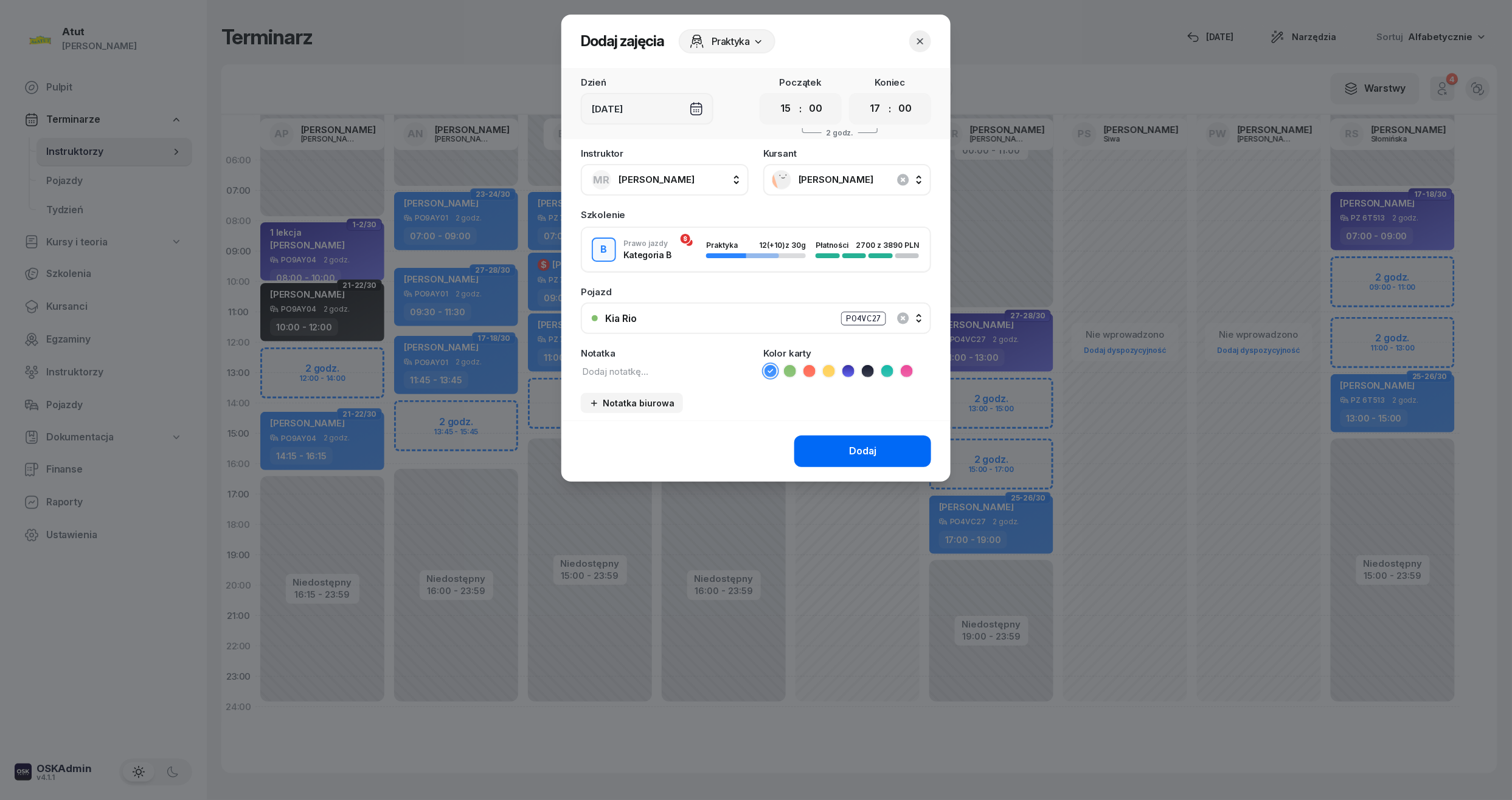
click at [891, 453] on button "Dodaj" at bounding box center [863, 452] width 137 height 32
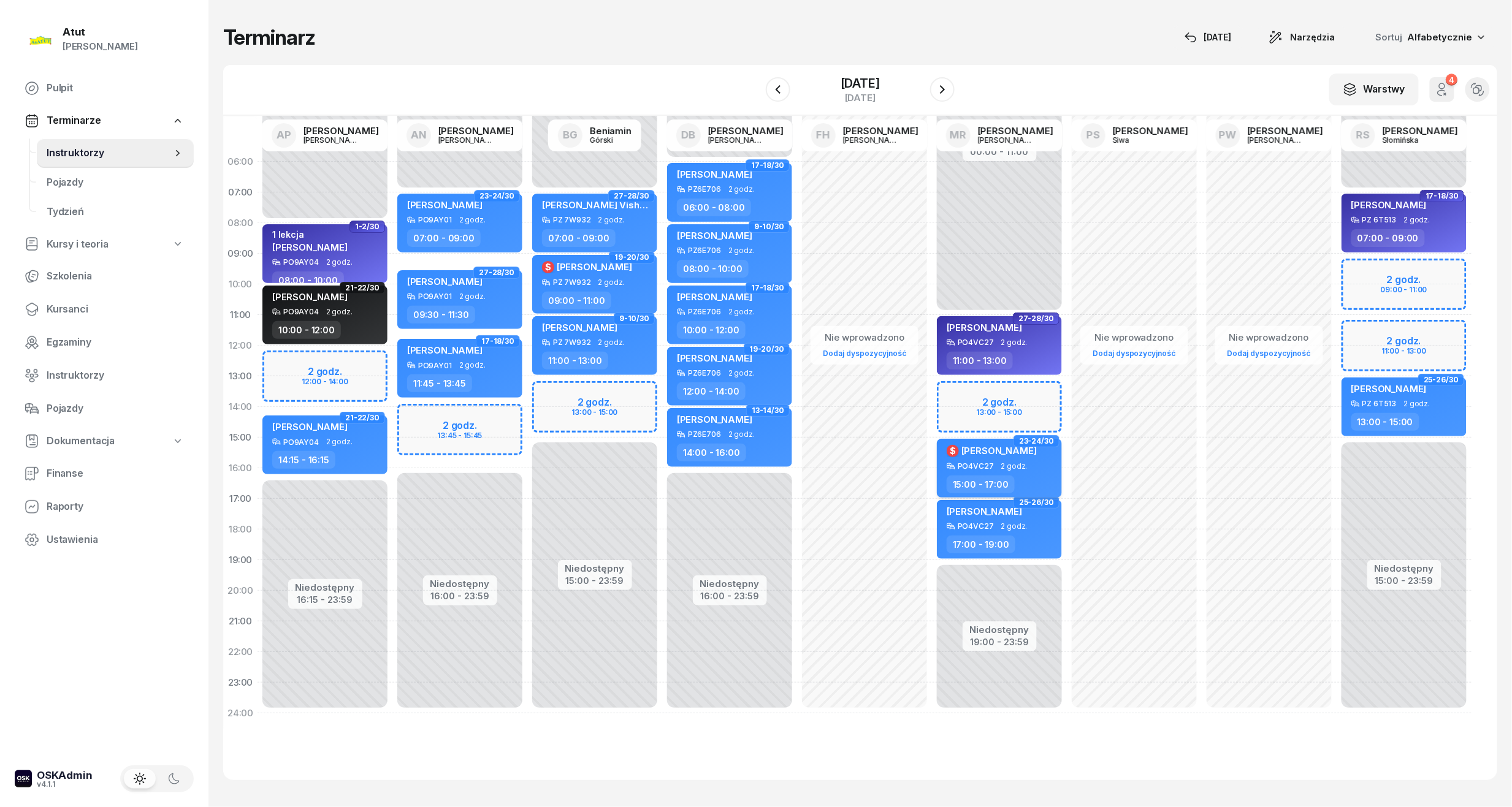
click at [1009, 449] on span "[PERSON_NAME]" at bounding box center [999, 451] width 75 height 12
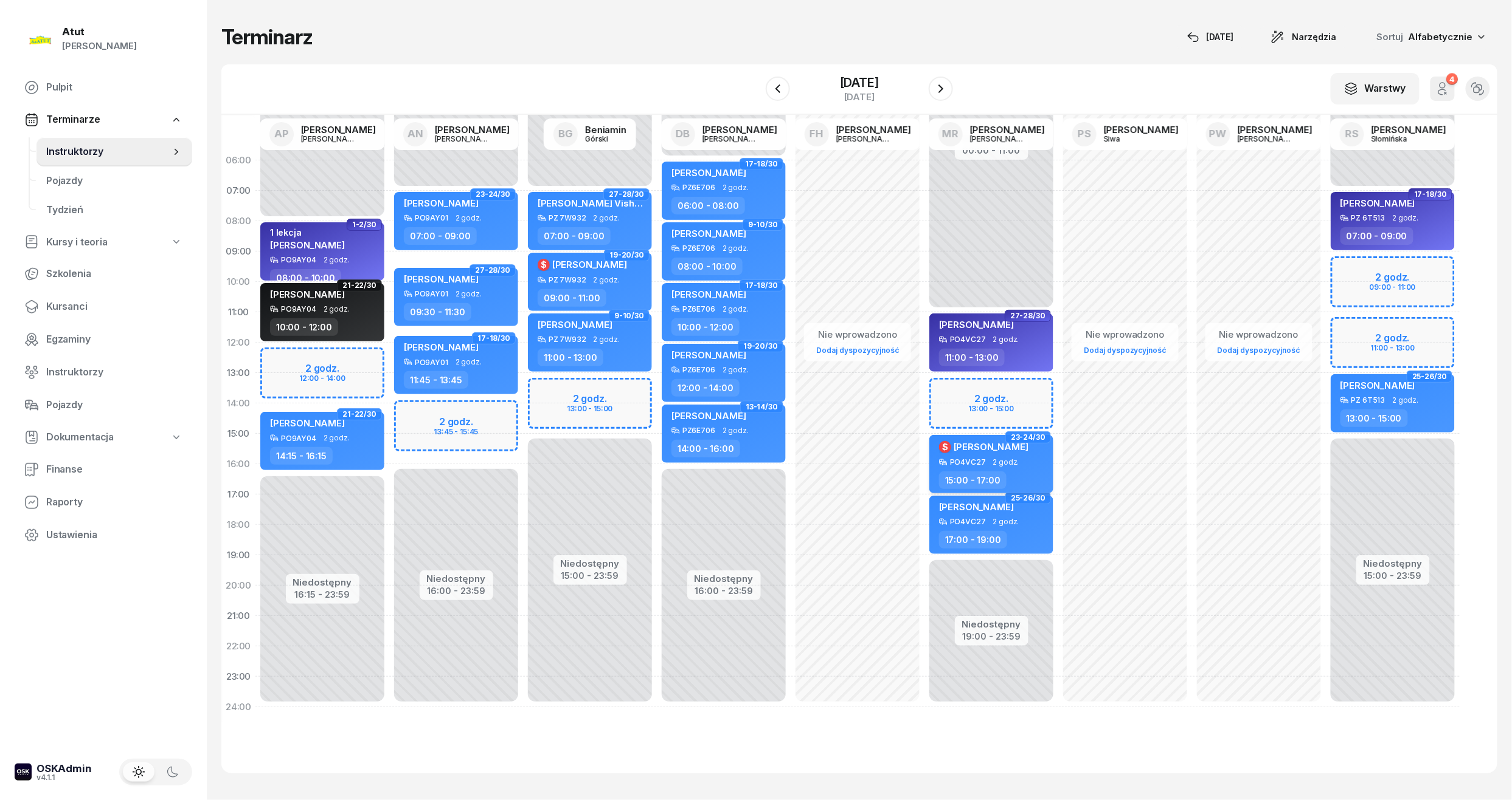
select select "15"
select select "17"
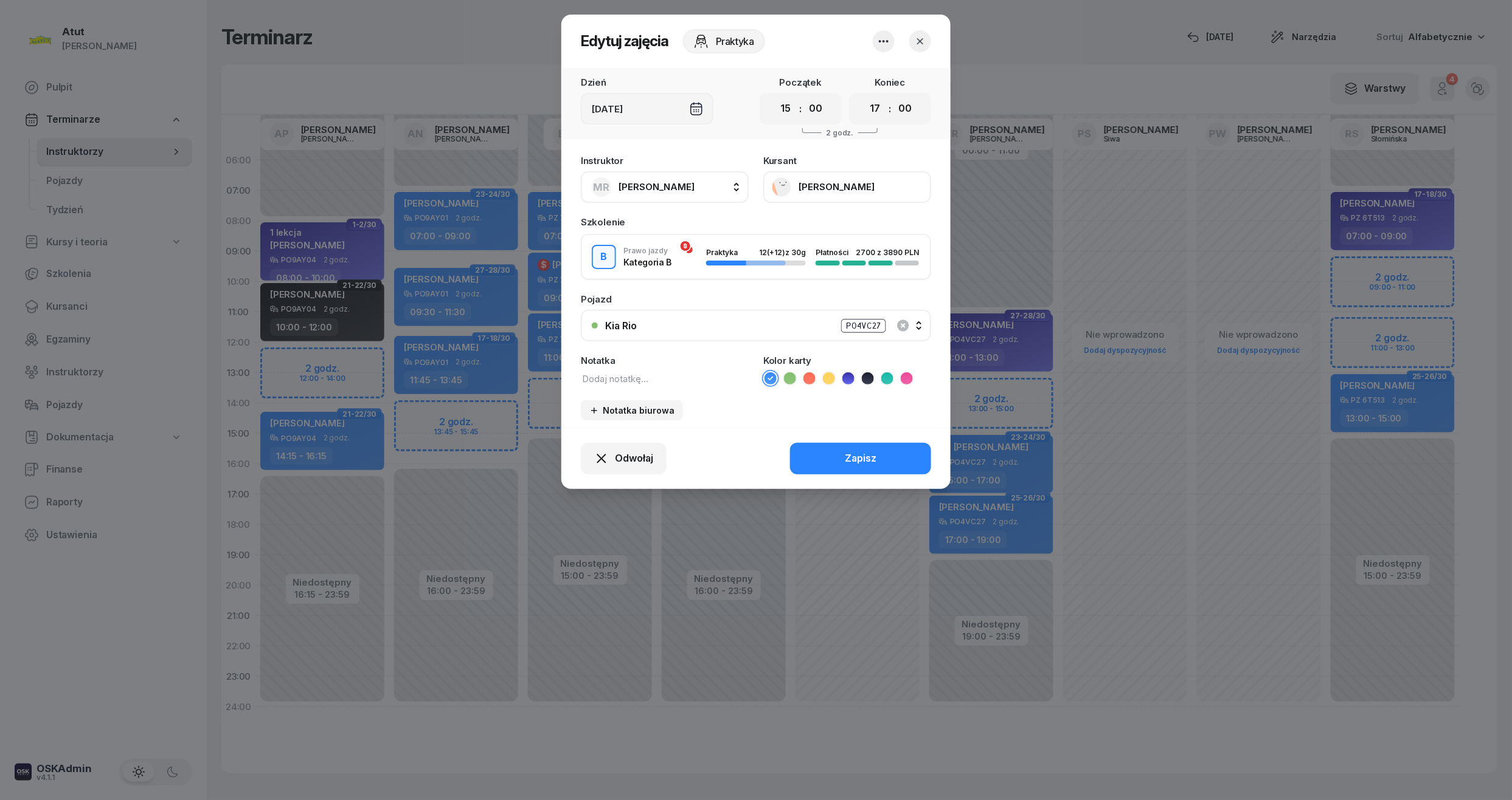
click at [813, 181] on button "[PERSON_NAME]" at bounding box center [847, 187] width 168 height 32
click at [1021, 181] on div at bounding box center [756, 400] width 1512 height 800
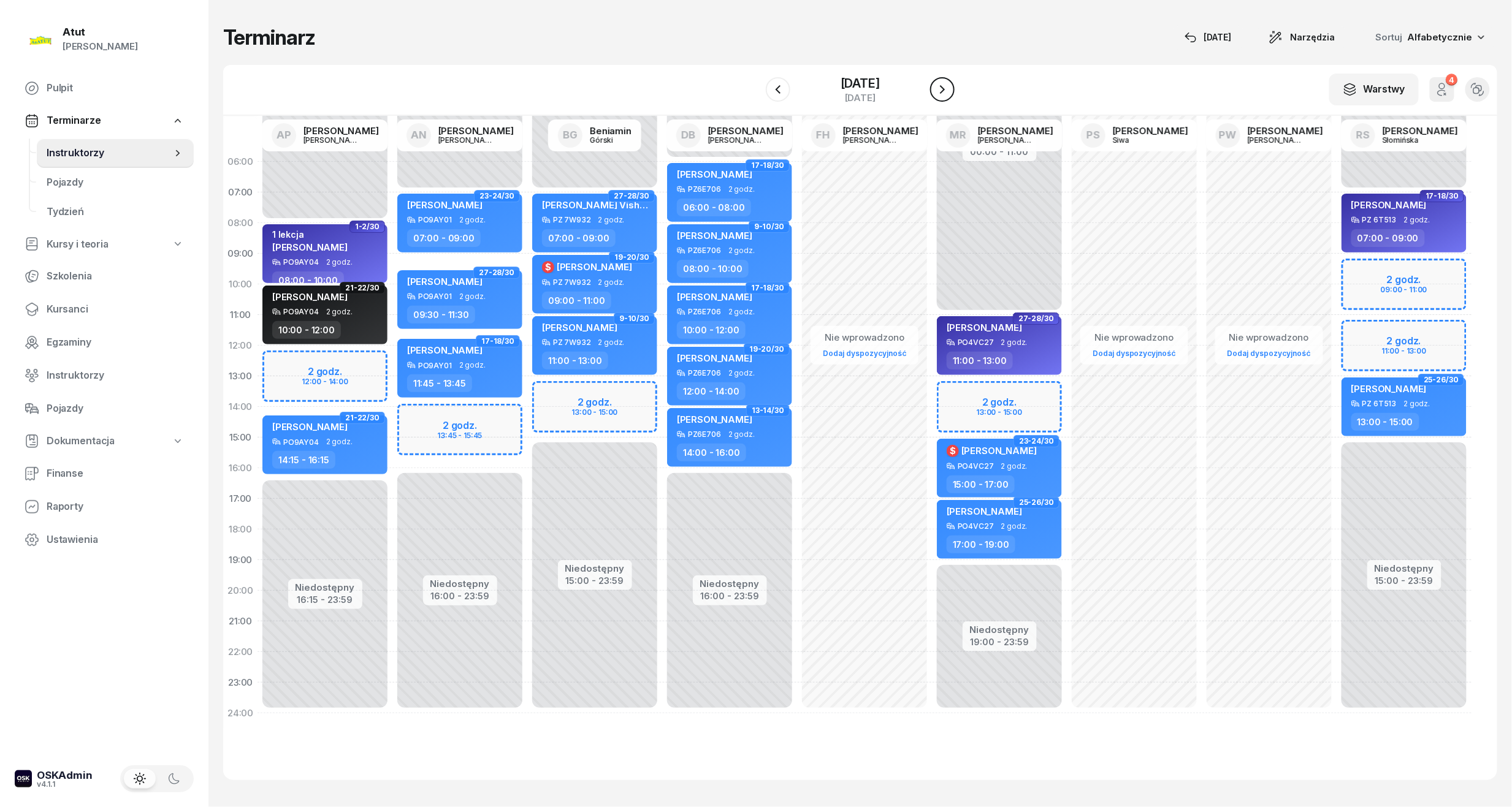
click at [950, 84] on icon "button" at bounding box center [941, 89] width 15 height 15
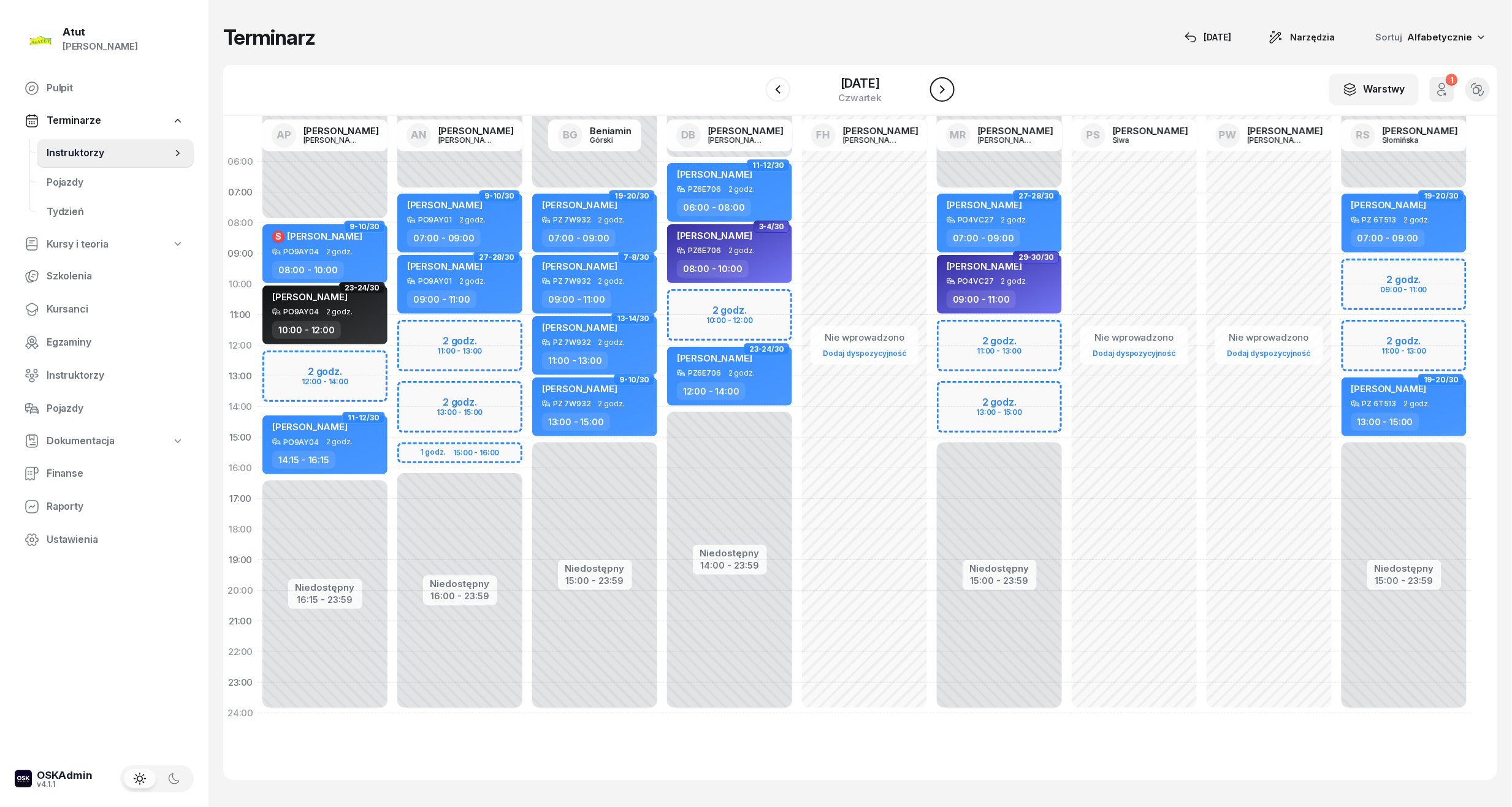
click at [950, 84] on icon "button" at bounding box center [941, 89] width 15 height 15
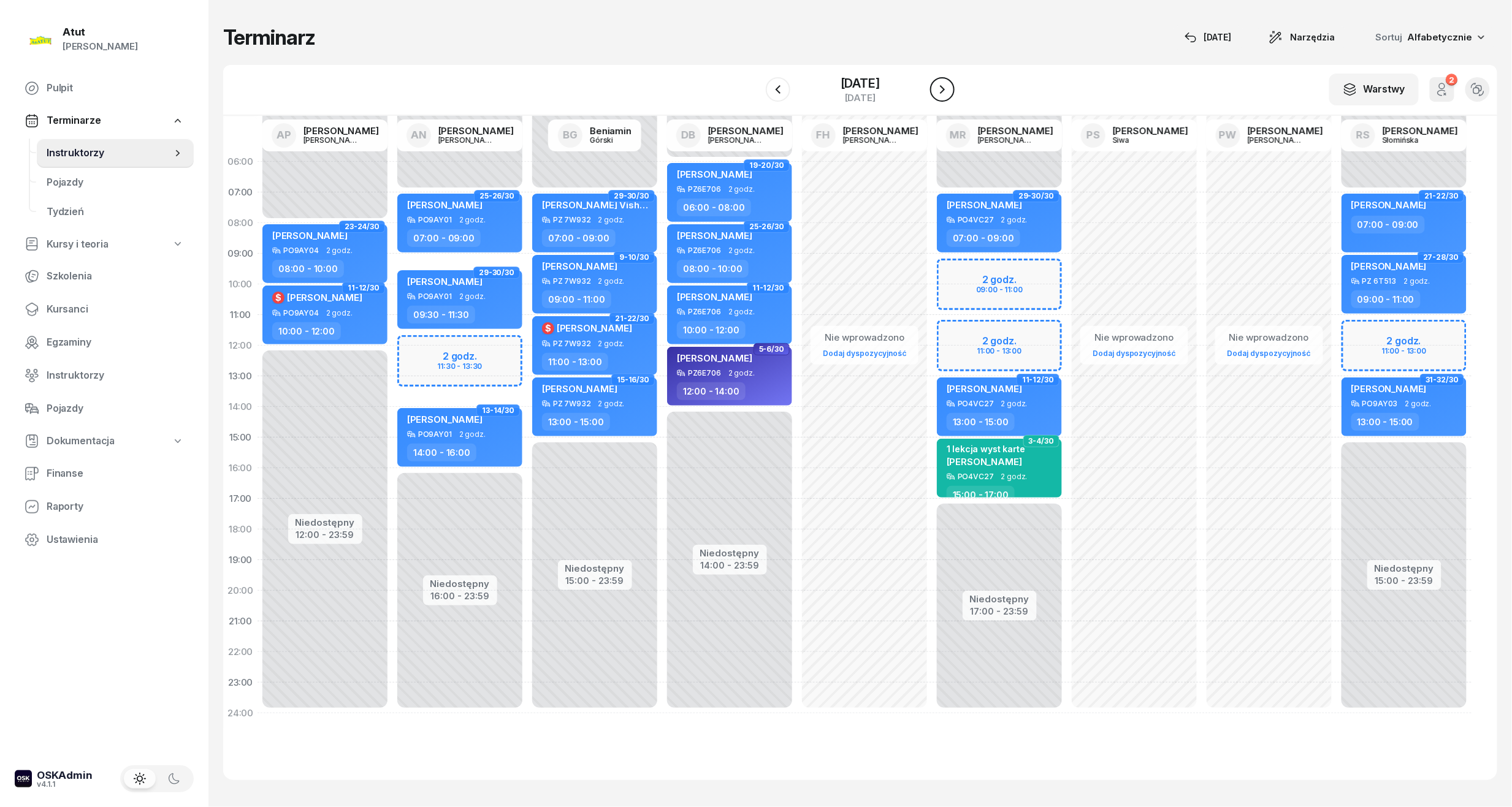
click at [950, 84] on icon "button" at bounding box center [941, 89] width 15 height 15
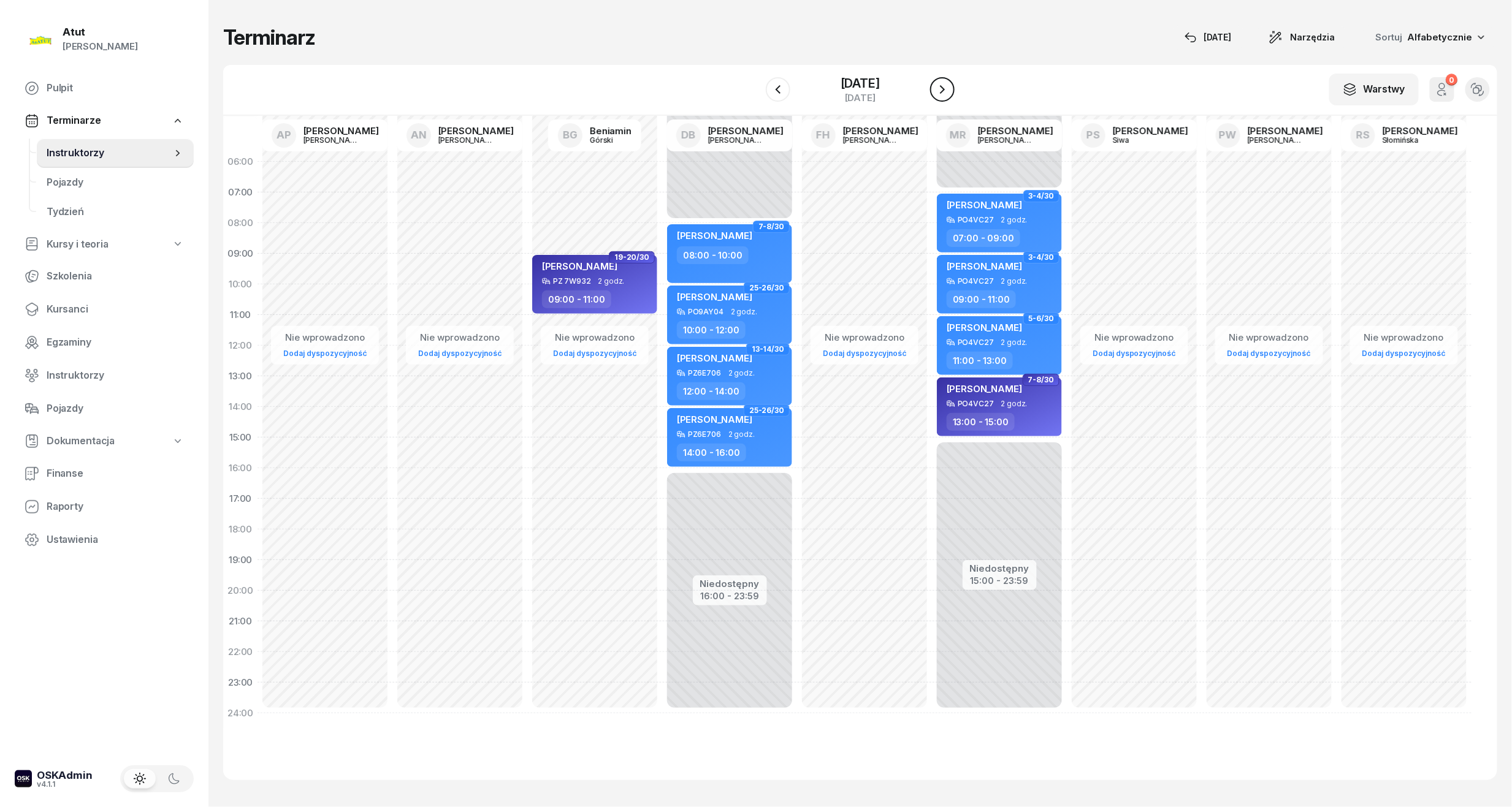
click at [950, 84] on icon "button" at bounding box center [941, 89] width 15 height 15
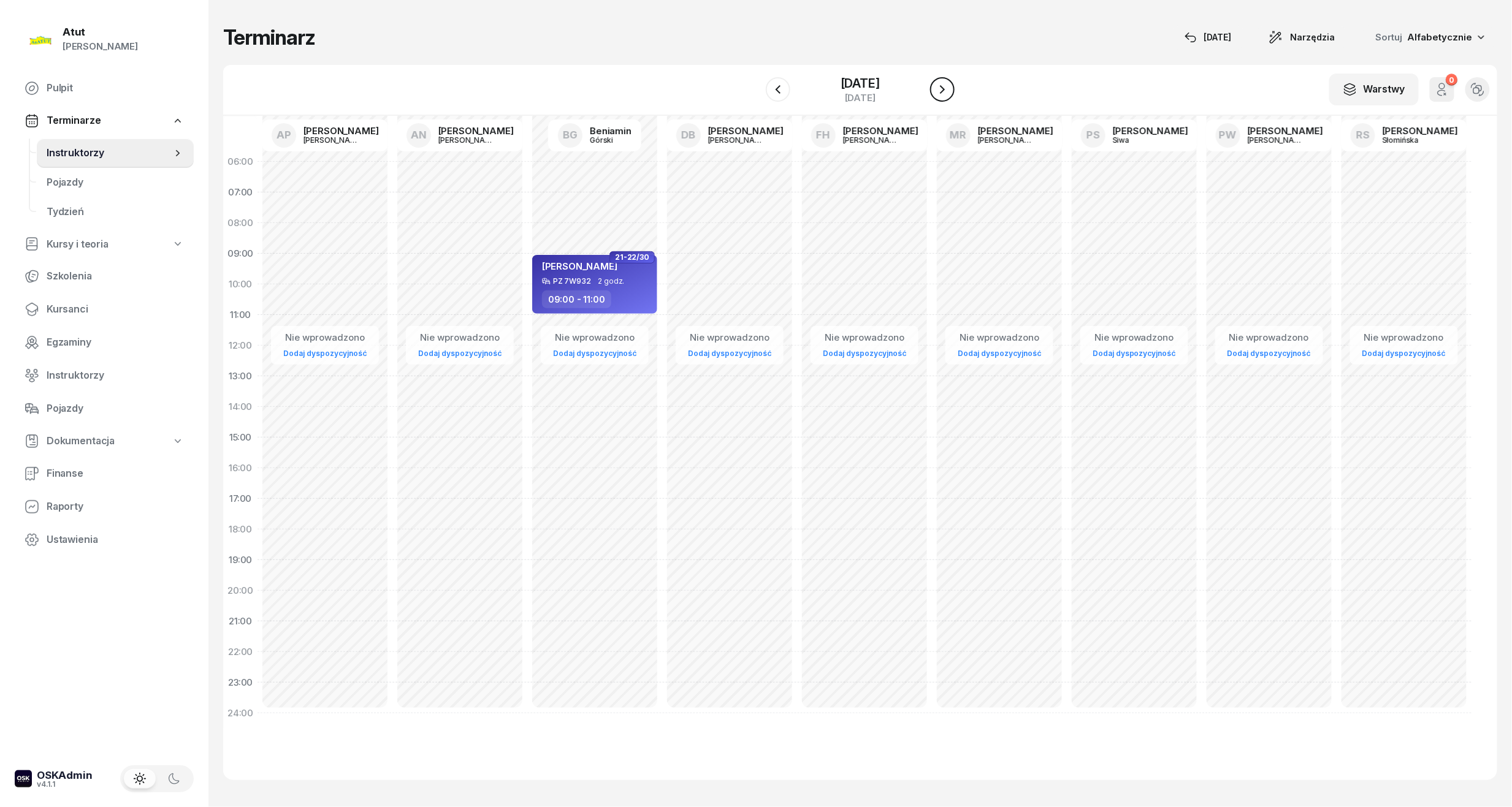
click at [950, 84] on icon "button" at bounding box center [941, 89] width 15 height 15
click at [890, 84] on div "[DATE]" at bounding box center [860, 83] width 58 height 13
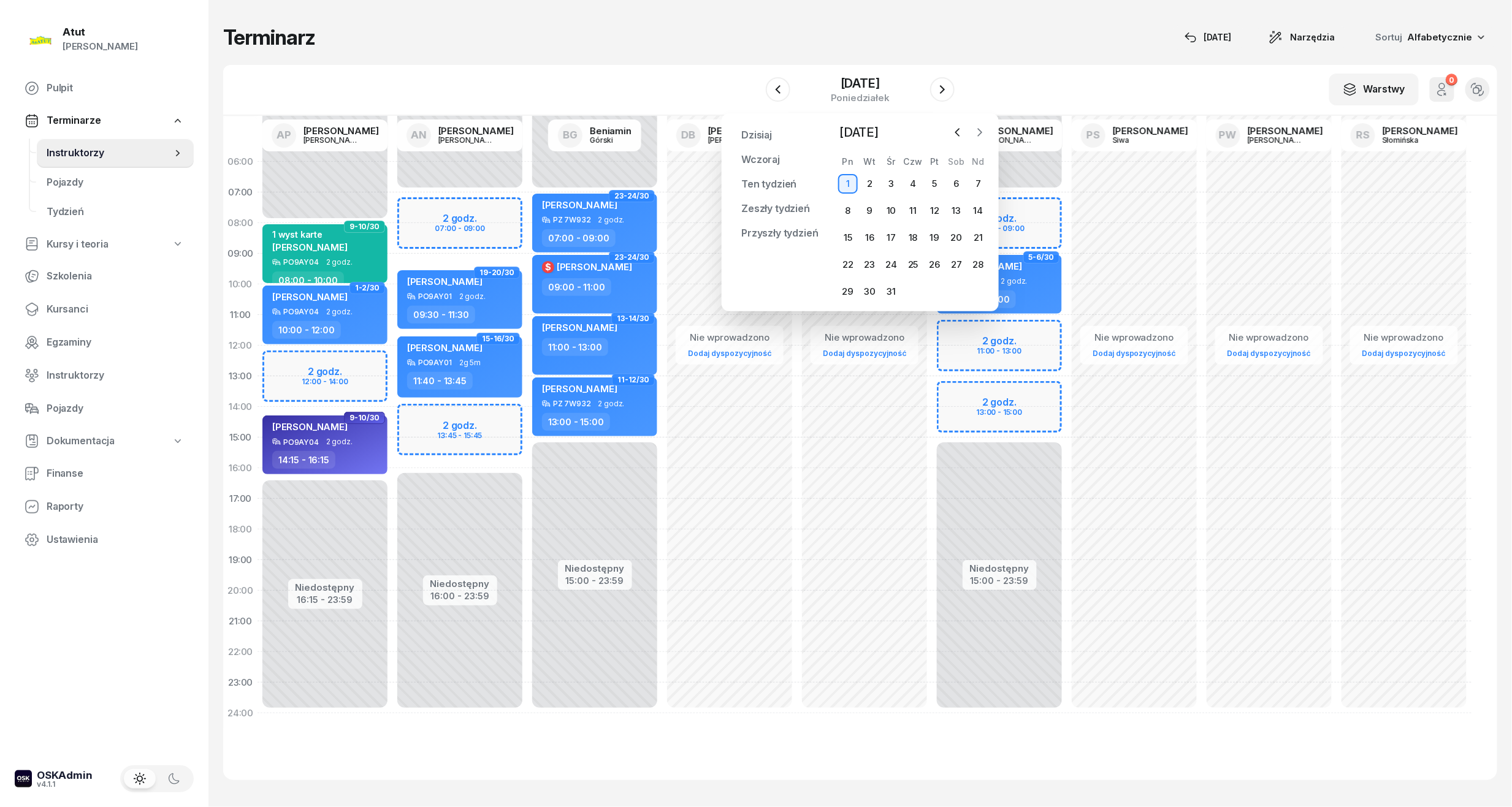
click at [983, 136] on icon "button" at bounding box center [979, 132] width 13 height 13
click at [955, 138] on icon "button" at bounding box center [957, 132] width 13 height 13
click at [956, 184] on div "6" at bounding box center [956, 184] width 19 height 19
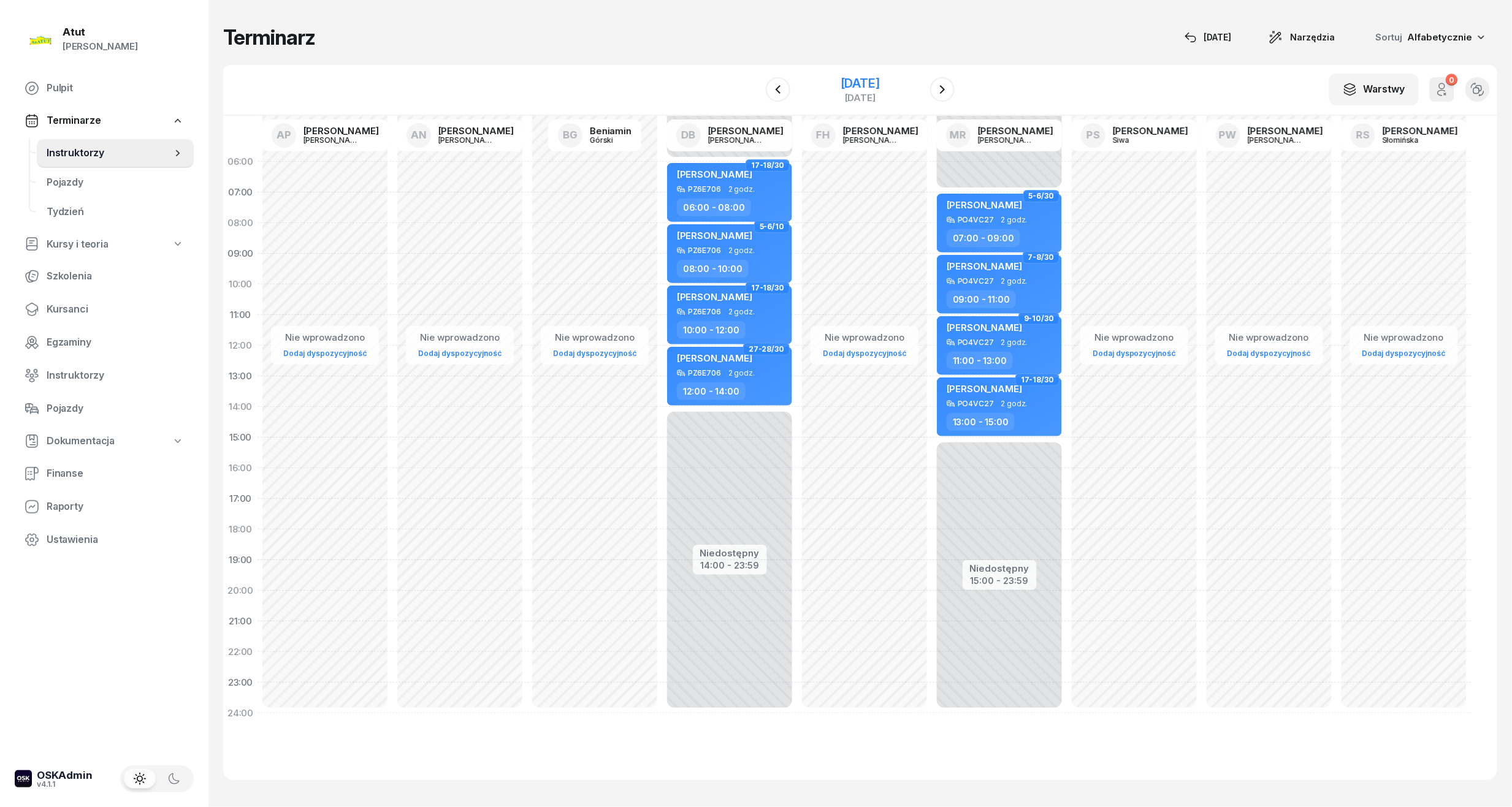
click at [870, 87] on div "6 grudnia 2025" at bounding box center [860, 83] width 39 height 13
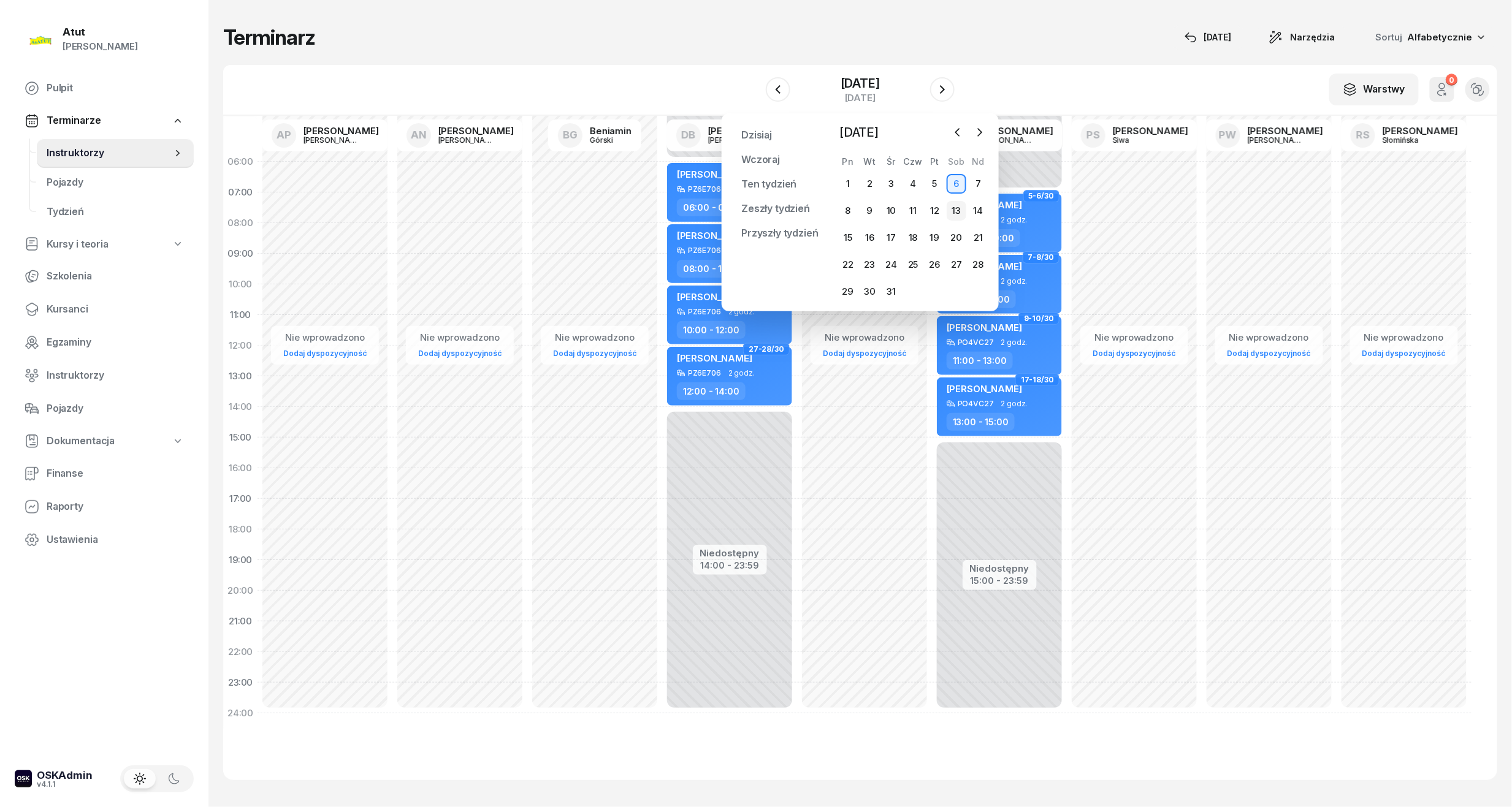
click at [955, 212] on div "13" at bounding box center [956, 211] width 19 height 19
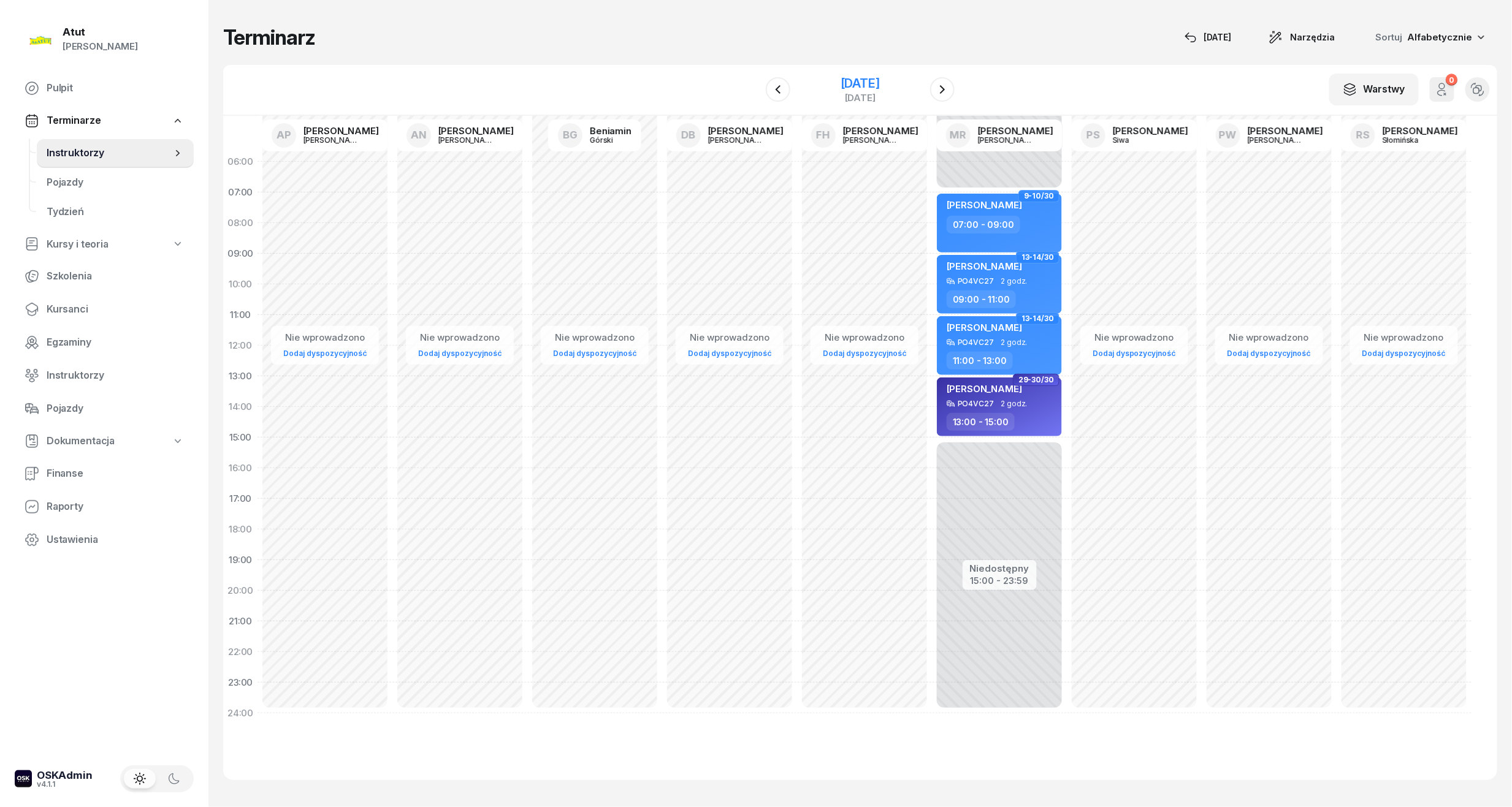
click at [850, 96] on div "[DATE]" at bounding box center [860, 97] width 39 height 9
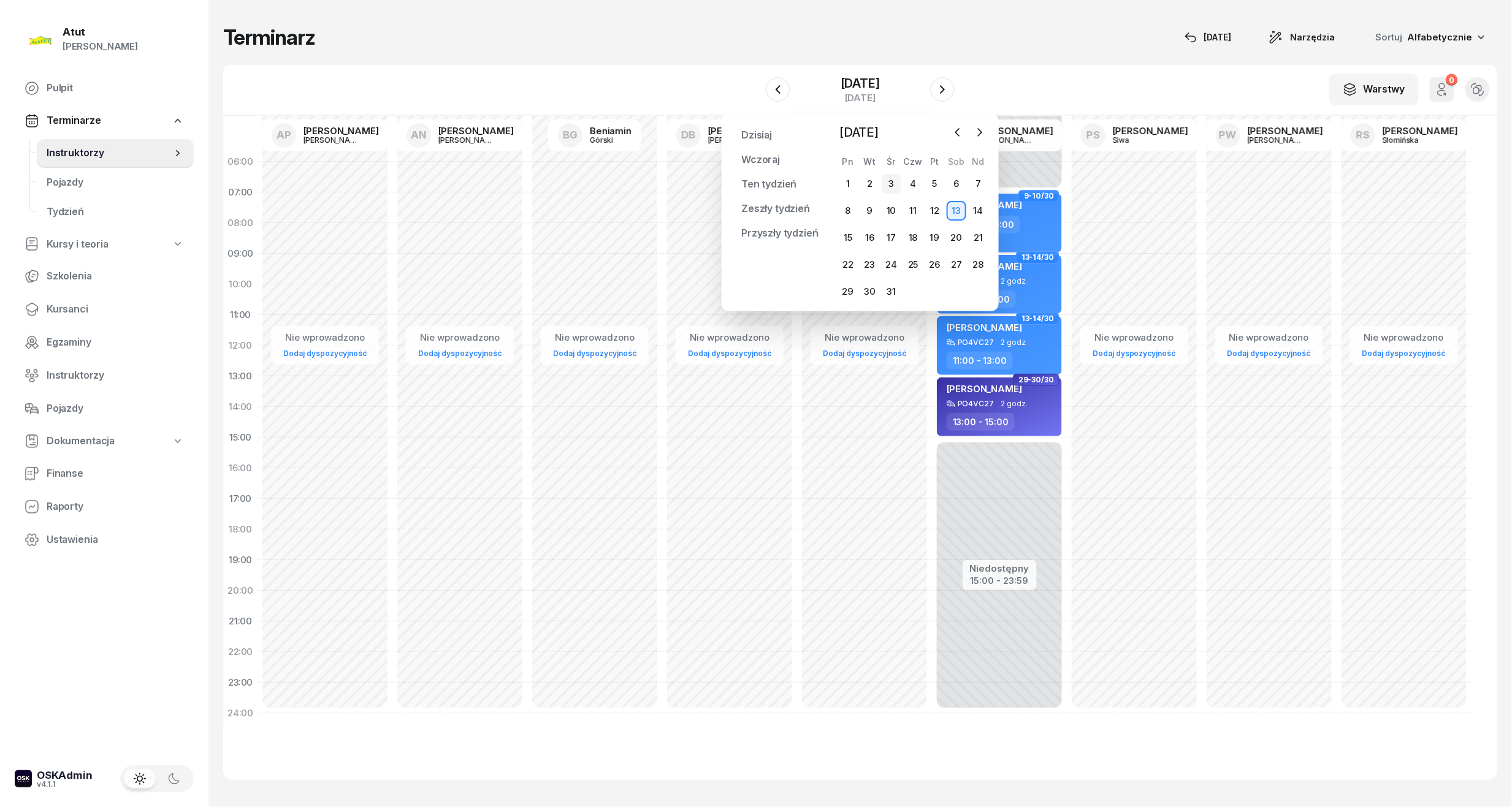
click at [894, 183] on div "3" at bounding box center [892, 184] width 19 height 19
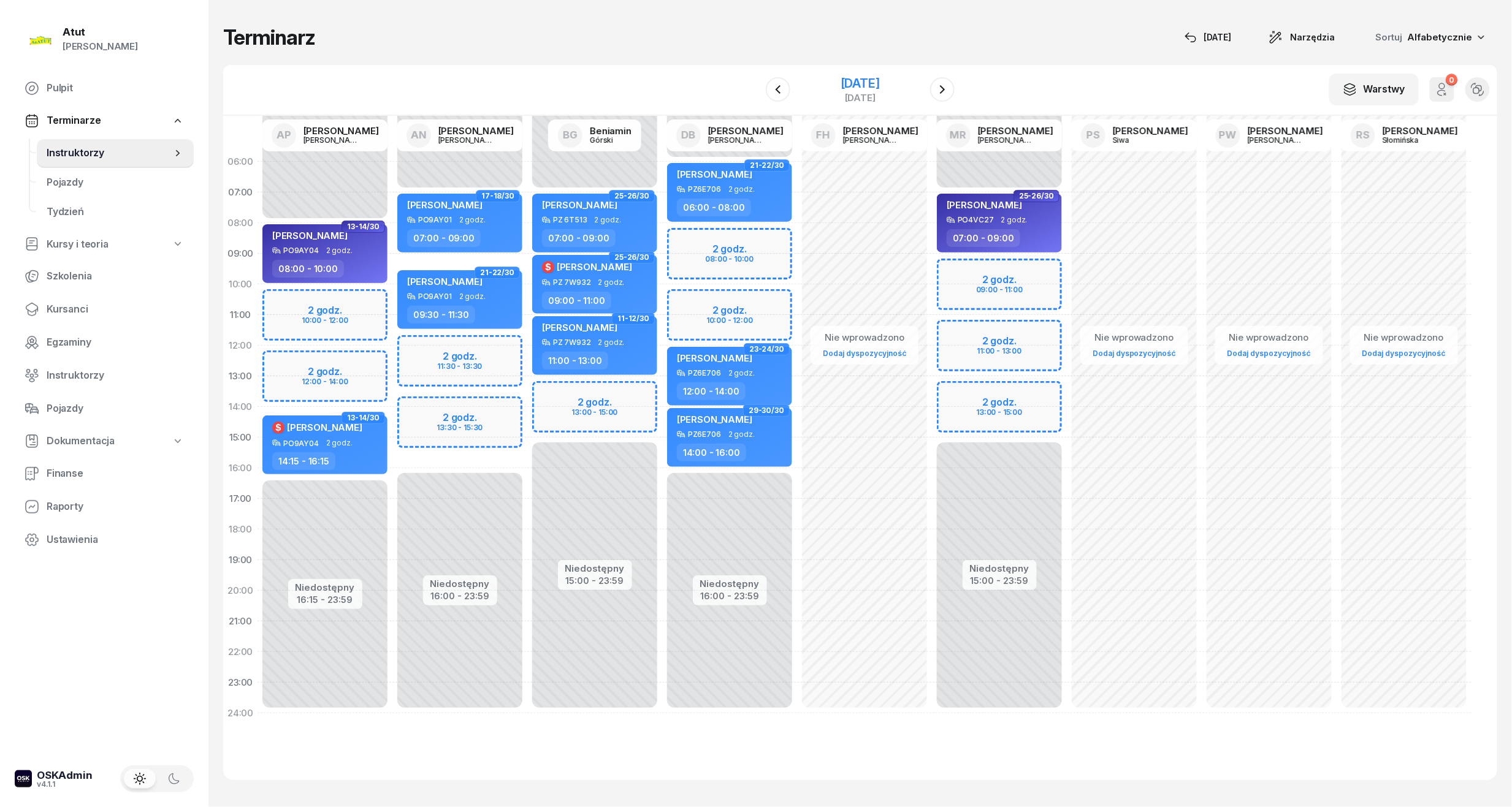
click at [845, 77] on div "[DATE]" at bounding box center [860, 83] width 39 height 13
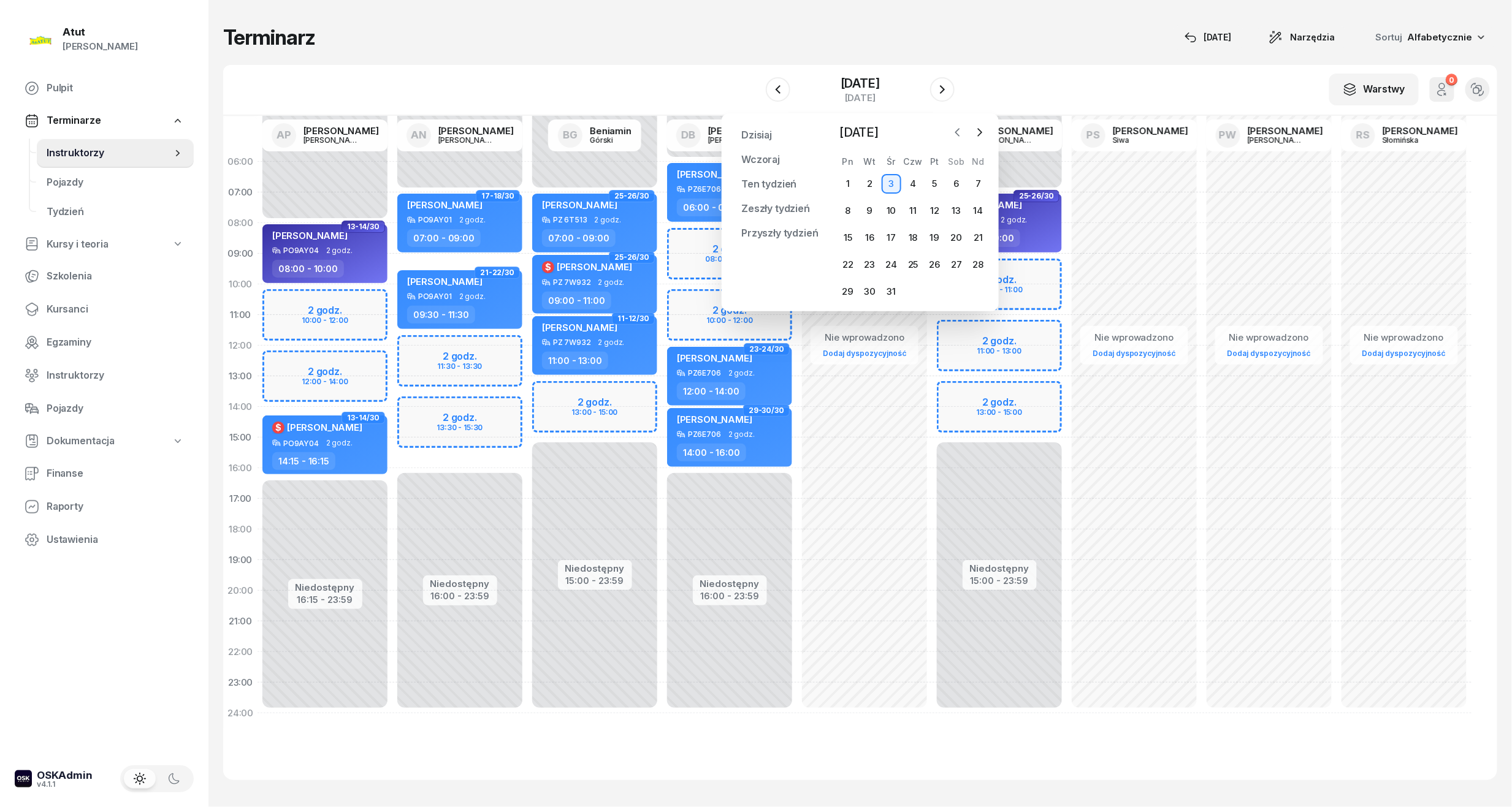
click at [950, 130] on button "button" at bounding box center [957, 132] width 18 height 18
click at [899, 292] on div "26" at bounding box center [892, 292] width 19 height 19
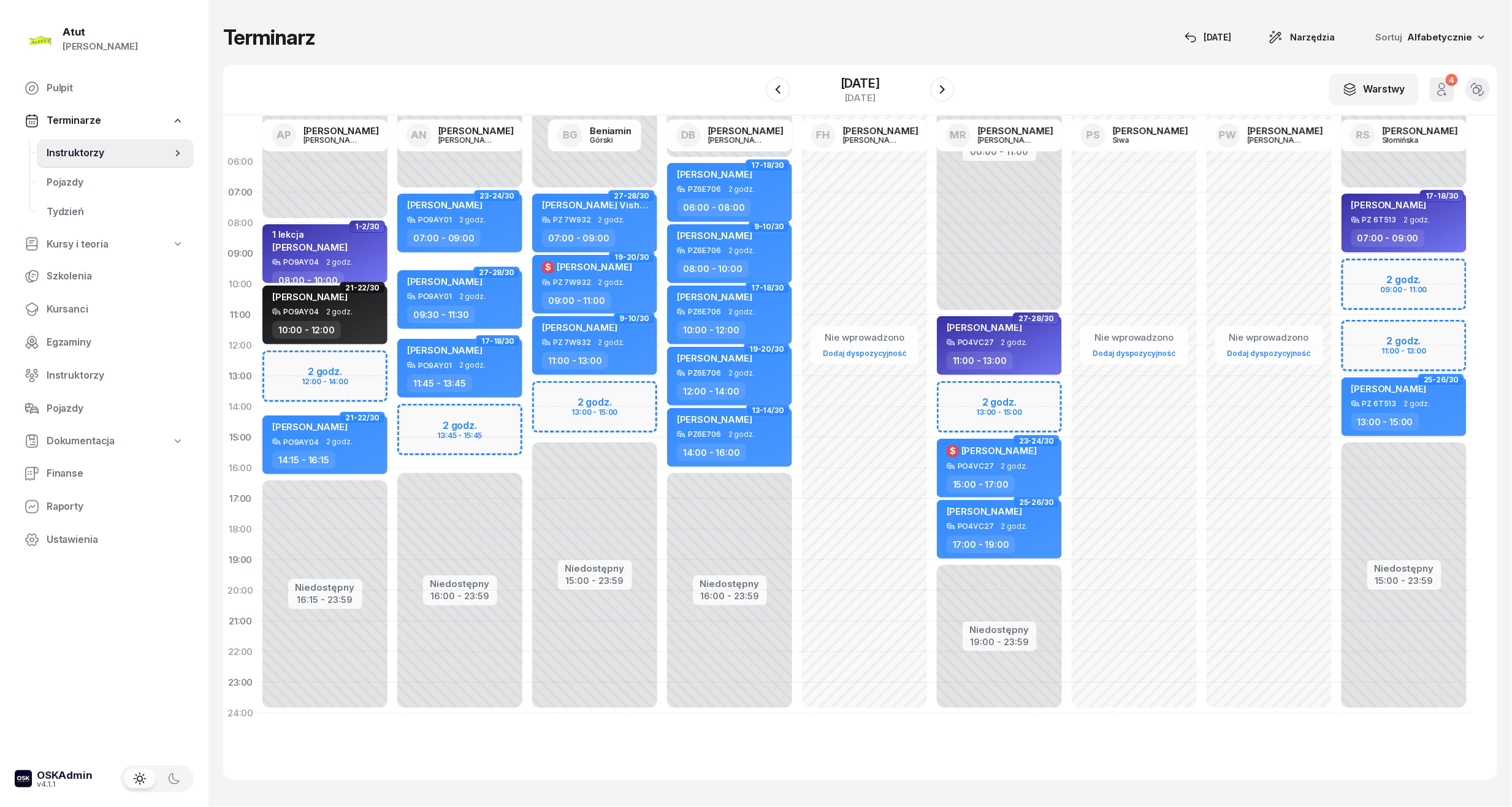
click at [862, 61] on div "Terminarz 10 paź Narzędzia Sortuj Alfabetycznie W Wybierz AP Adam Pytlak AN Art…" at bounding box center [860, 402] width 1274 height 805
click at [880, 84] on div "26 listopada 2025" at bounding box center [860, 83] width 39 height 13
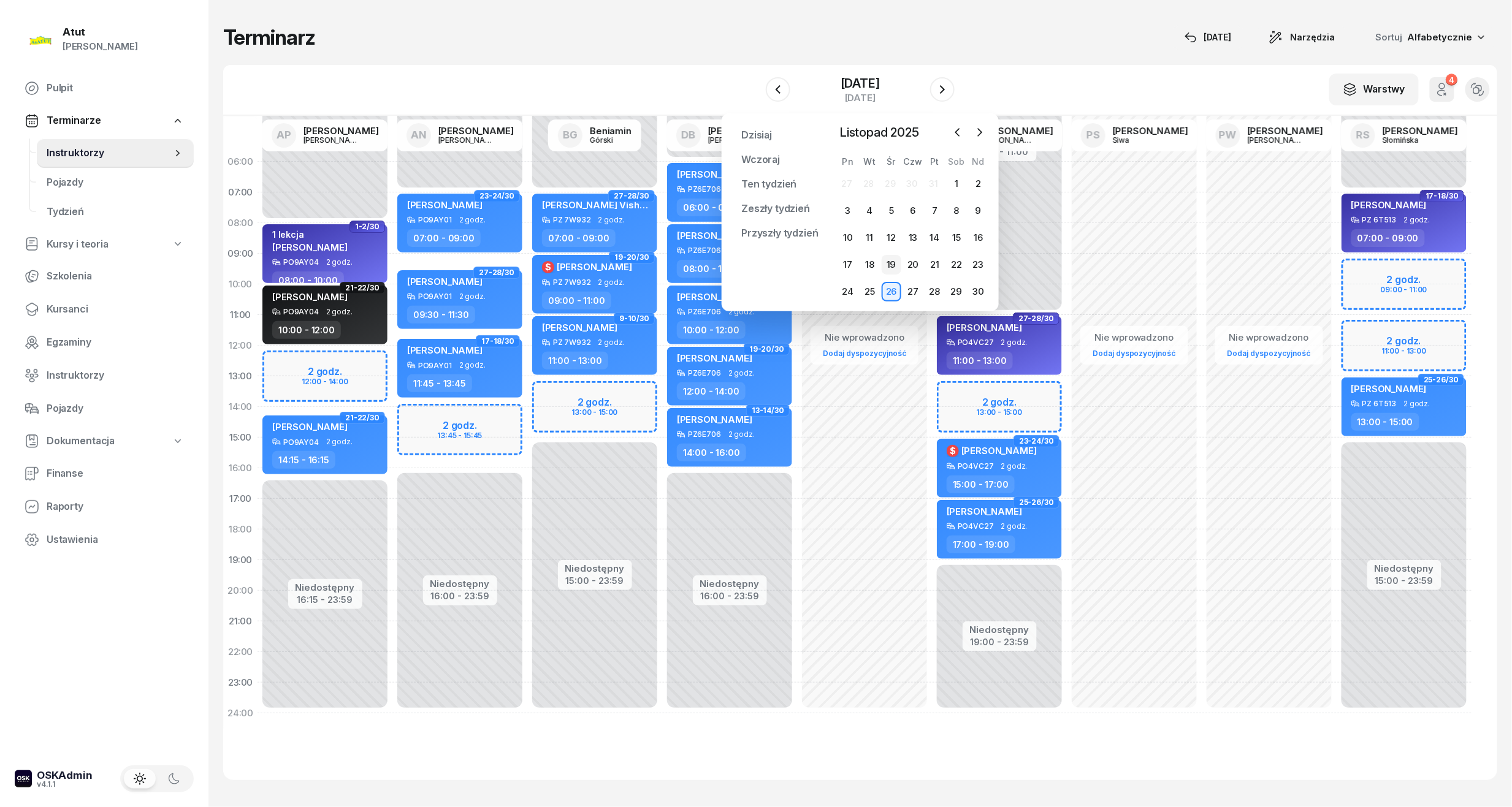
click at [889, 265] on div "19" at bounding box center [892, 265] width 19 height 19
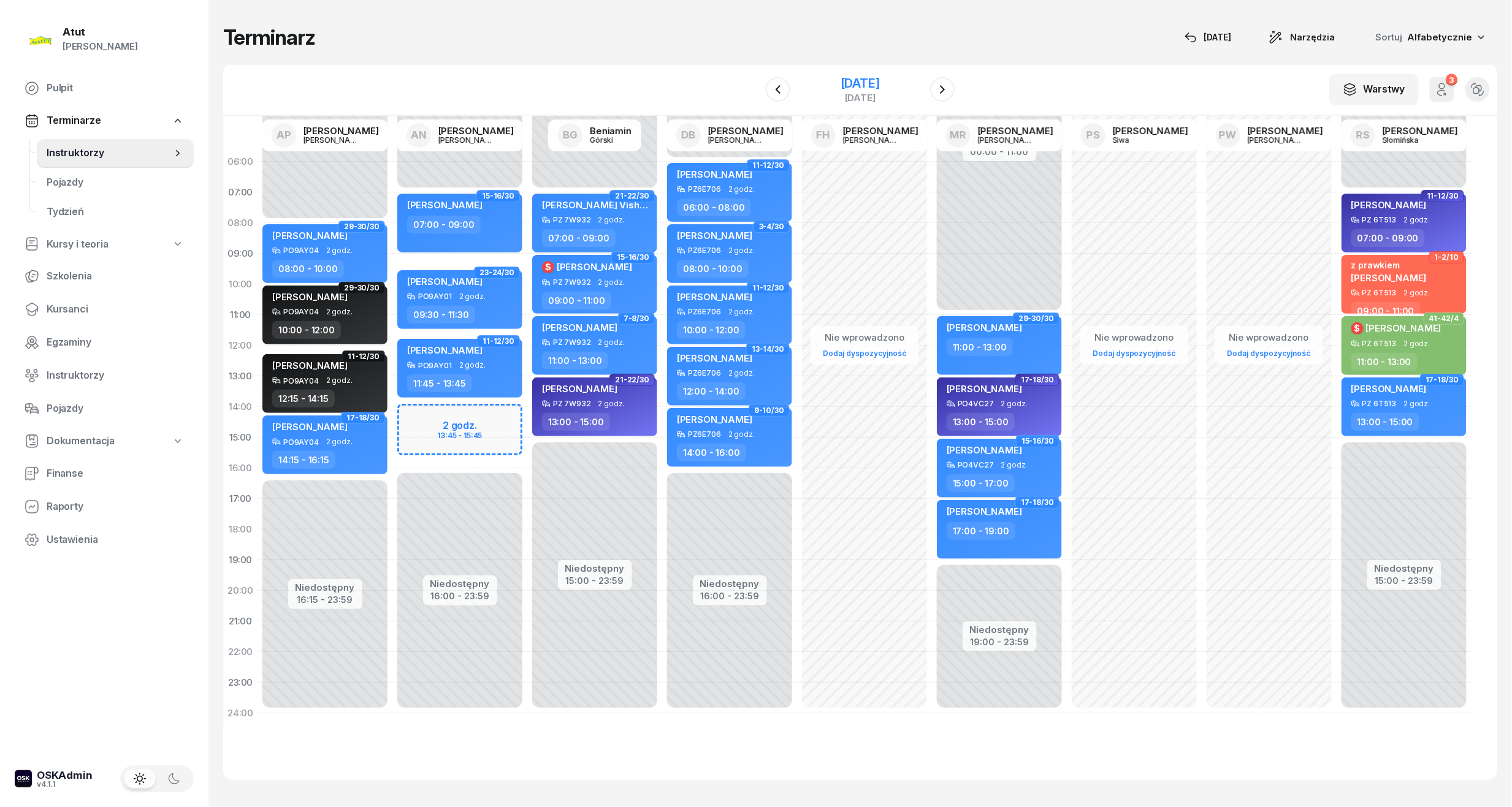
click at [861, 81] on div "19 listopada 2025" at bounding box center [860, 83] width 39 height 13
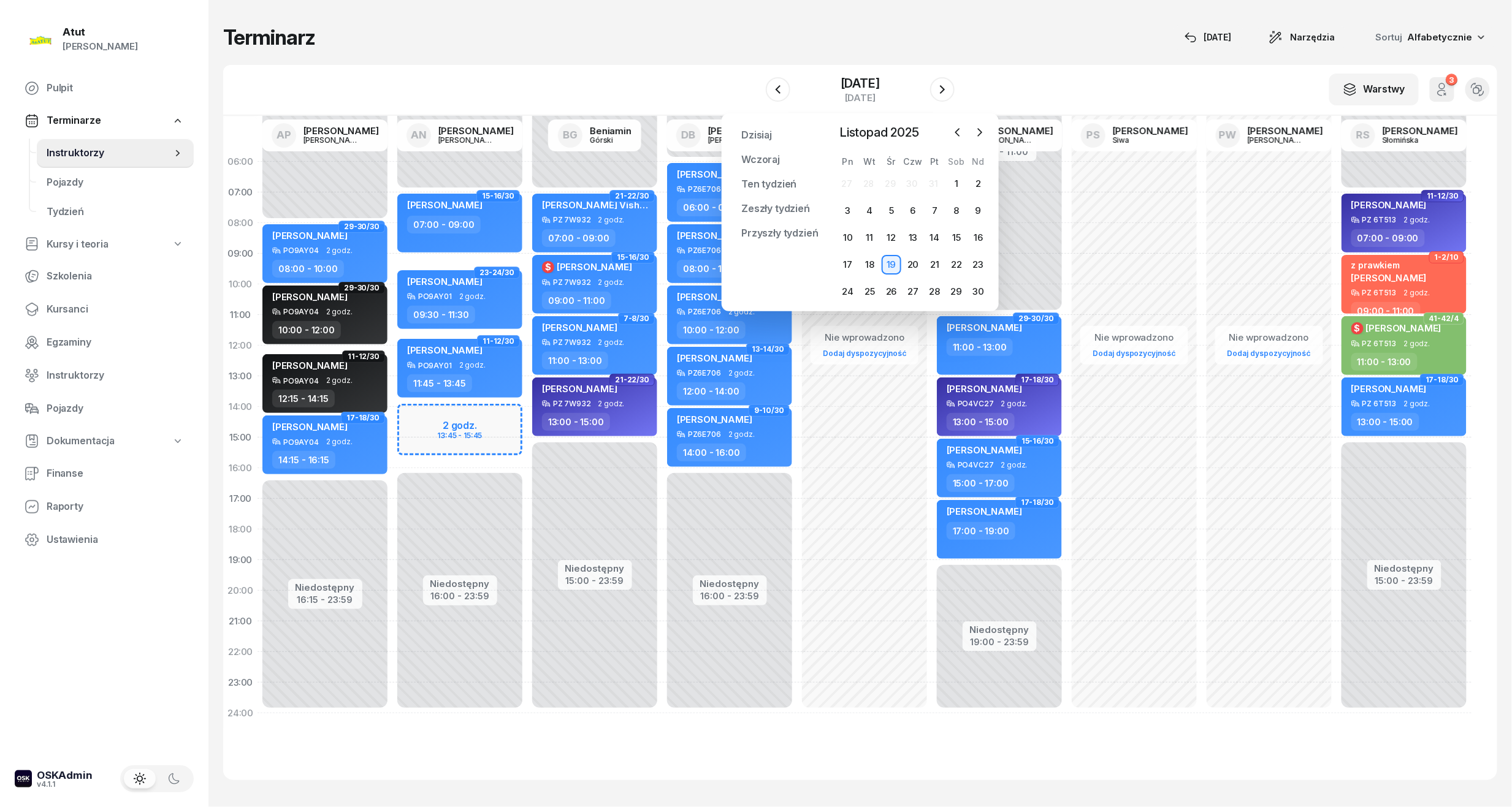
drag, startPoint x: 893, startPoint y: 236, endPoint x: 856, endPoint y: 155, distance: 89.1
click at [893, 236] on div "12" at bounding box center [892, 238] width 19 height 19
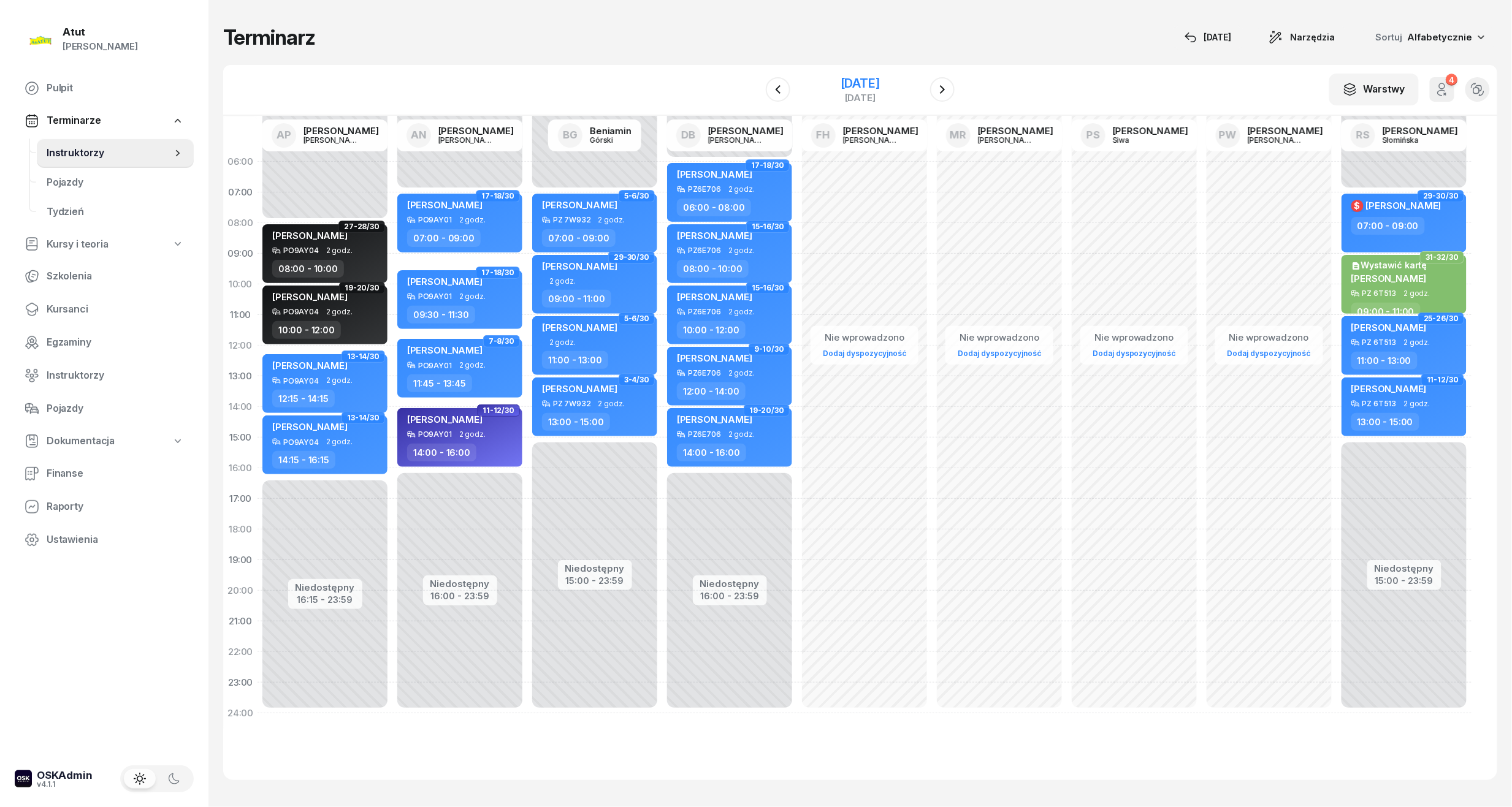
click at [866, 84] on div "12 listopada 2025" at bounding box center [860, 83] width 39 height 13
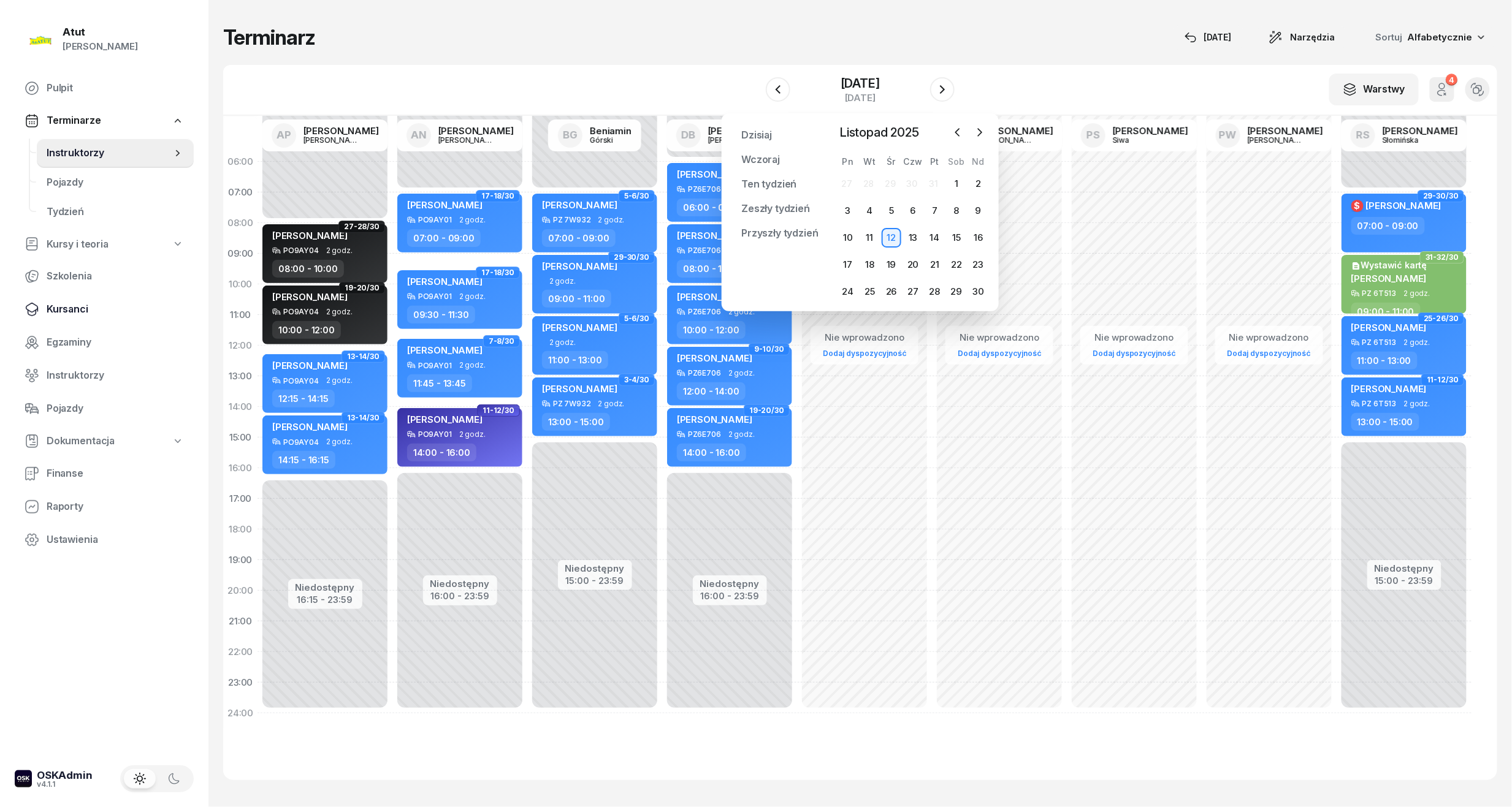
click at [74, 302] on span "Kursanci" at bounding box center [115, 310] width 137 height 16
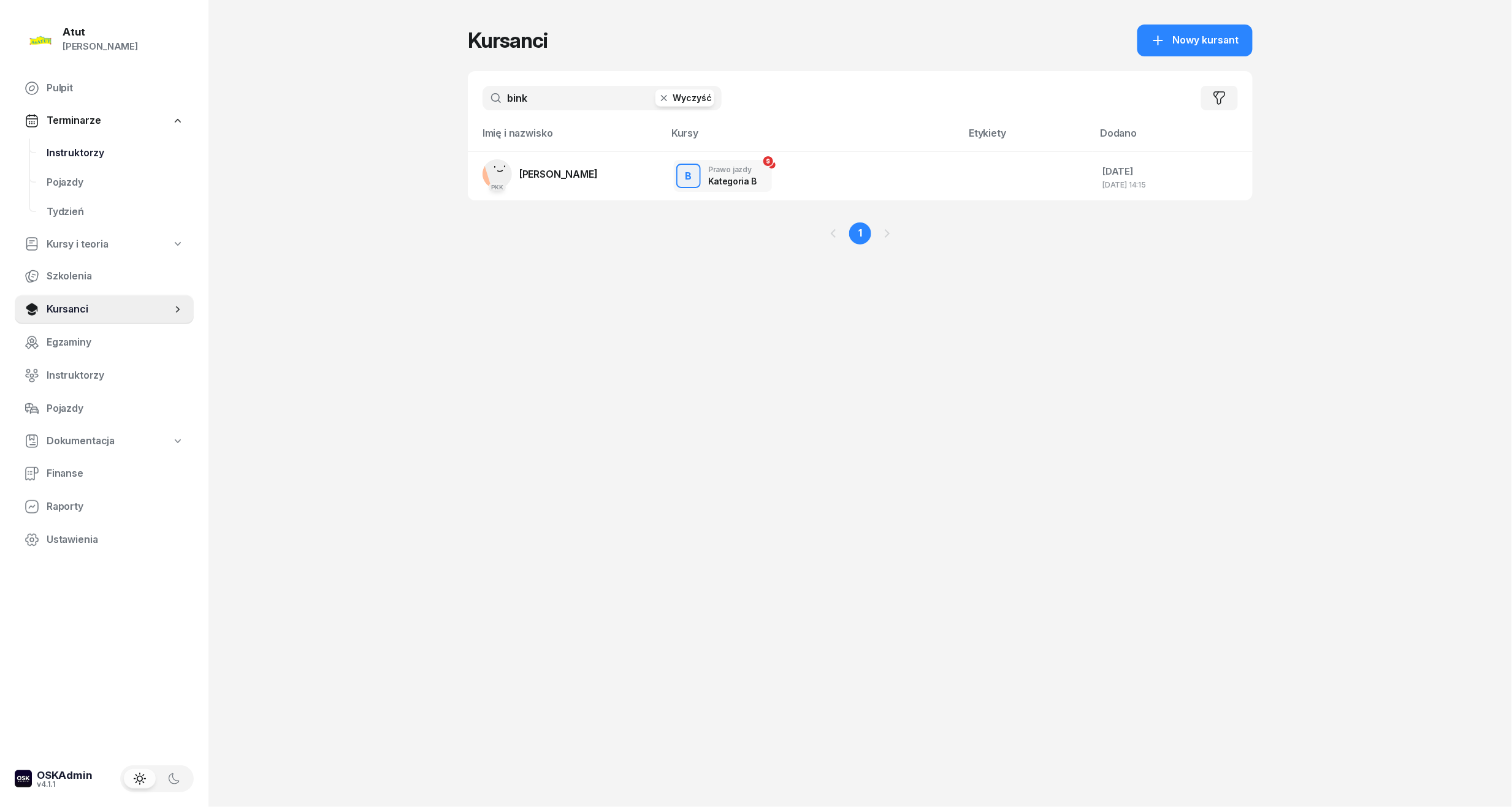
drag, startPoint x: 555, startPoint y: 103, endPoint x: 162, endPoint y: 137, distance: 394.5
click at [162, 137] on div "Atut Paulina Lis Pulpit Terminarze Instruktorzy Pojazdy Tydzień Kursy i teoria …" at bounding box center [756, 403] width 1512 height 807
